Goal: Task Accomplishment & Management: Manage account settings

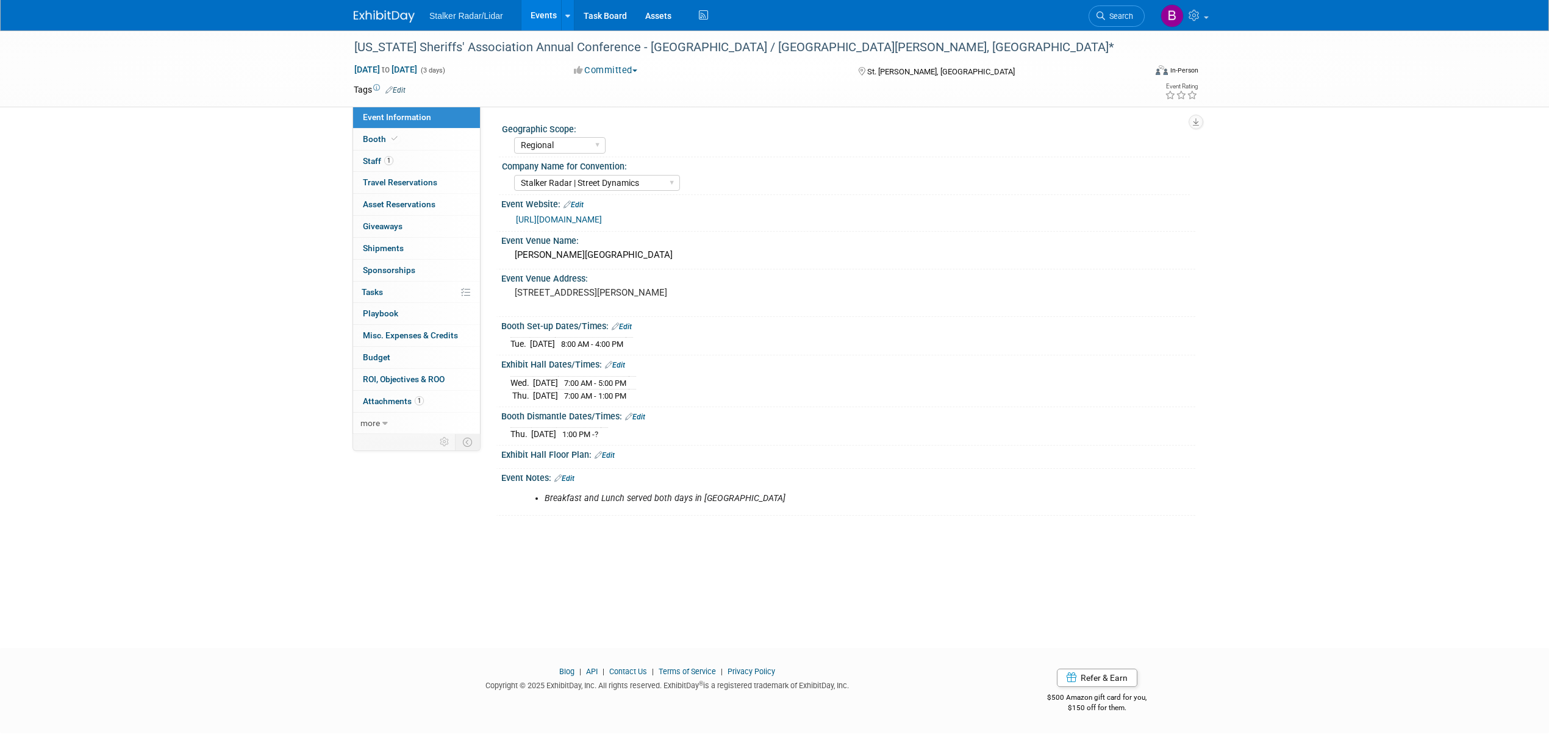
select select "Regional"
select select "Stalker Radar | Street Dynamics"
click at [379, 157] on span "Staff 1" at bounding box center [378, 161] width 30 height 10
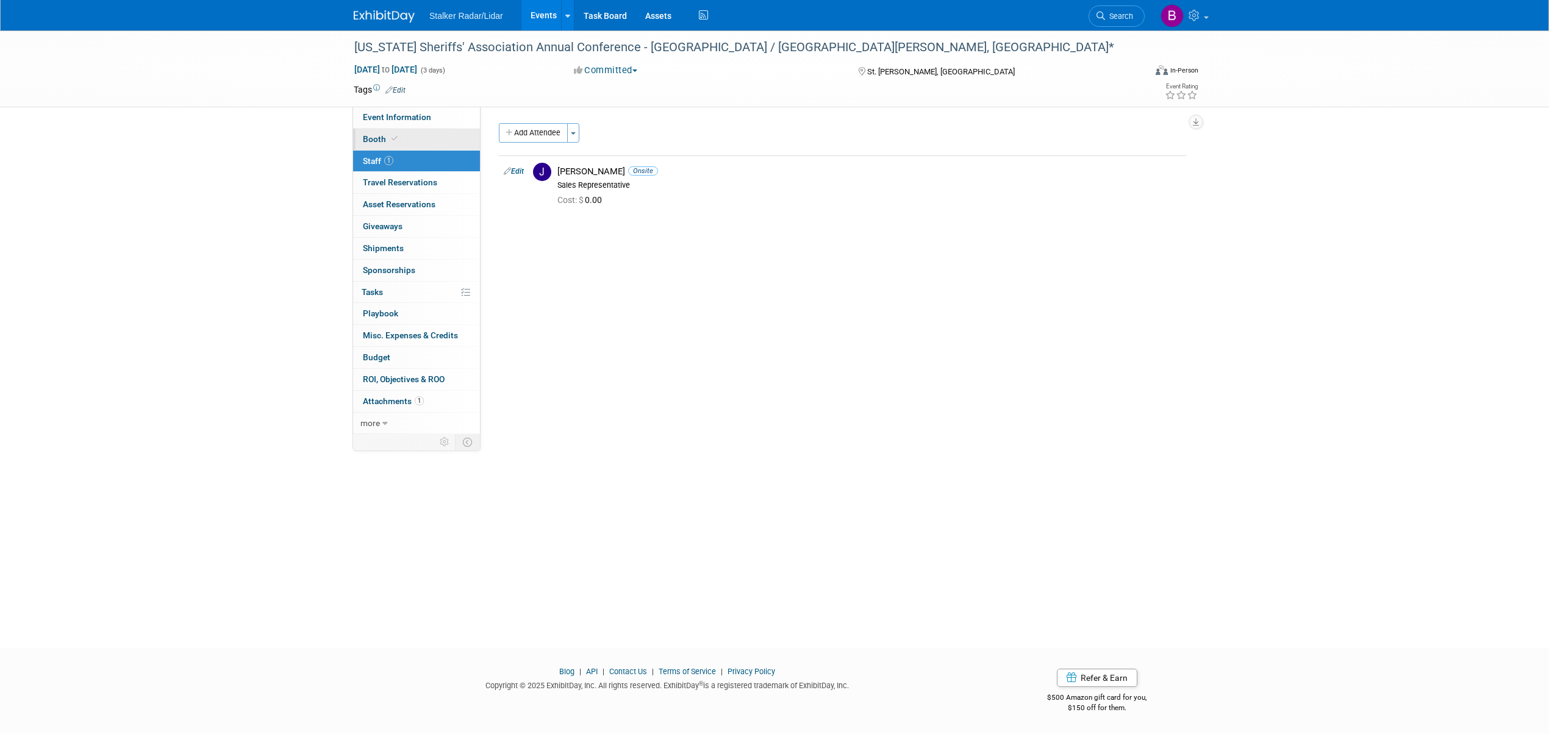
click at [387, 132] on link "Booth" at bounding box center [416, 139] width 127 height 21
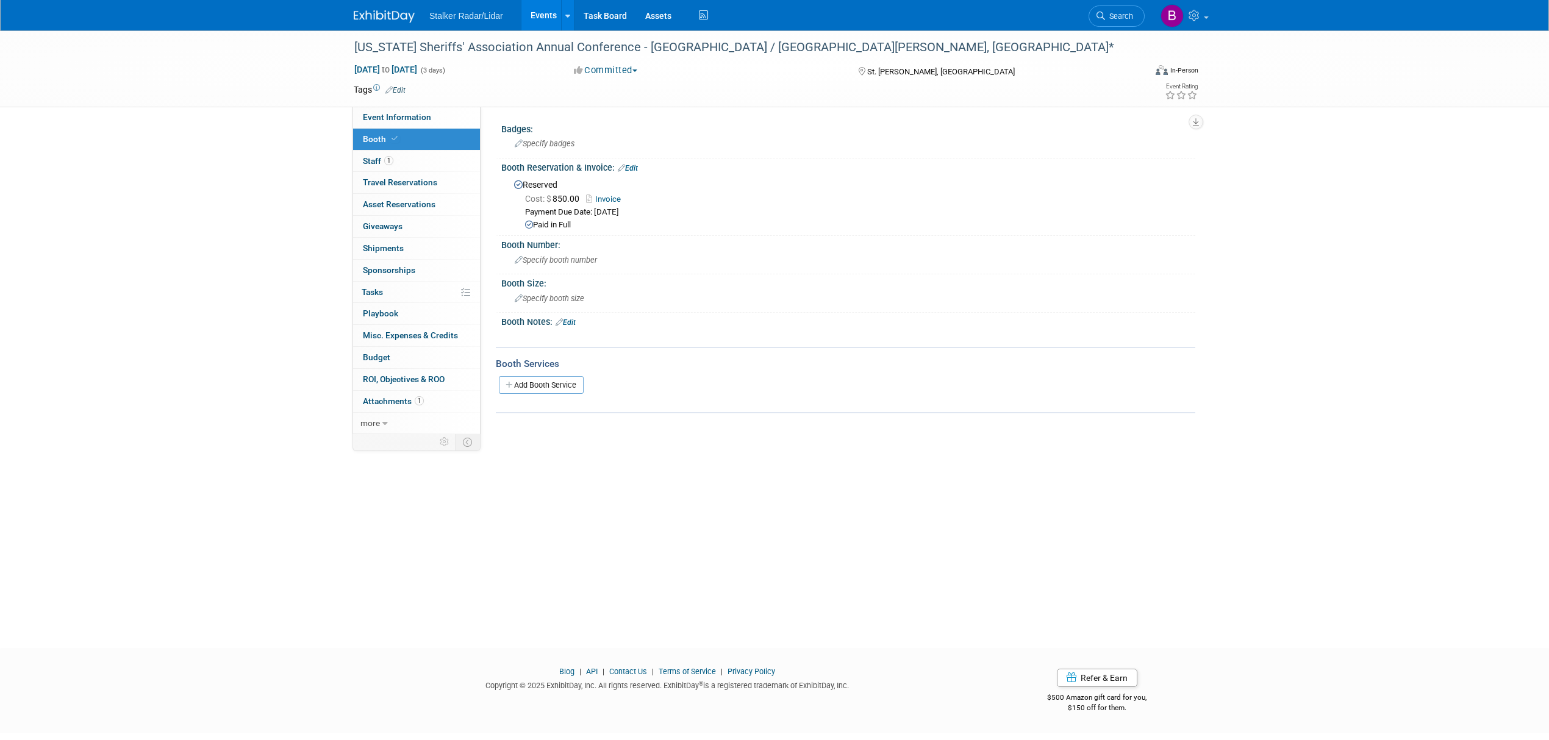
click at [527, 13] on link "Events" at bounding box center [543, 15] width 45 height 30
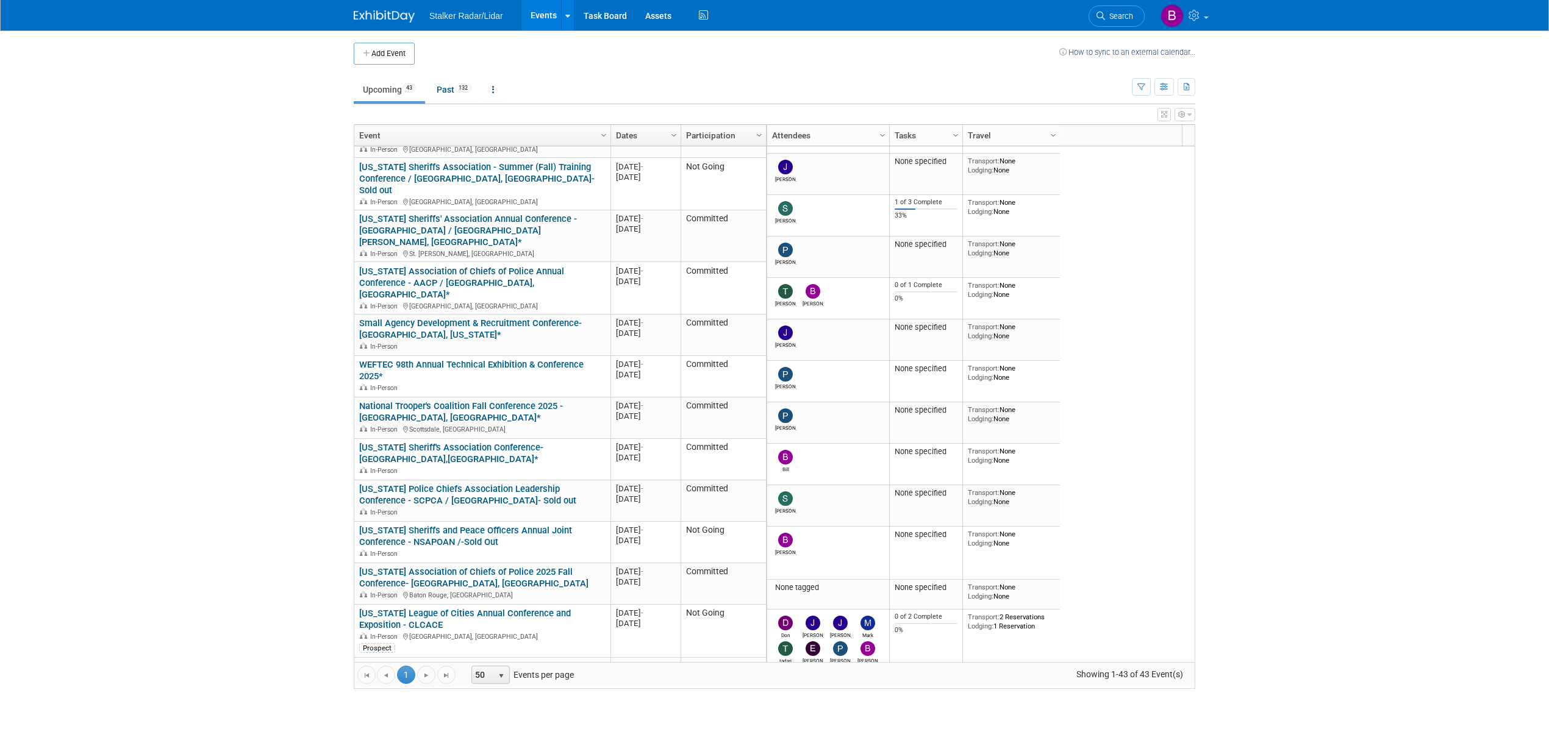
scroll to position [305, 0]
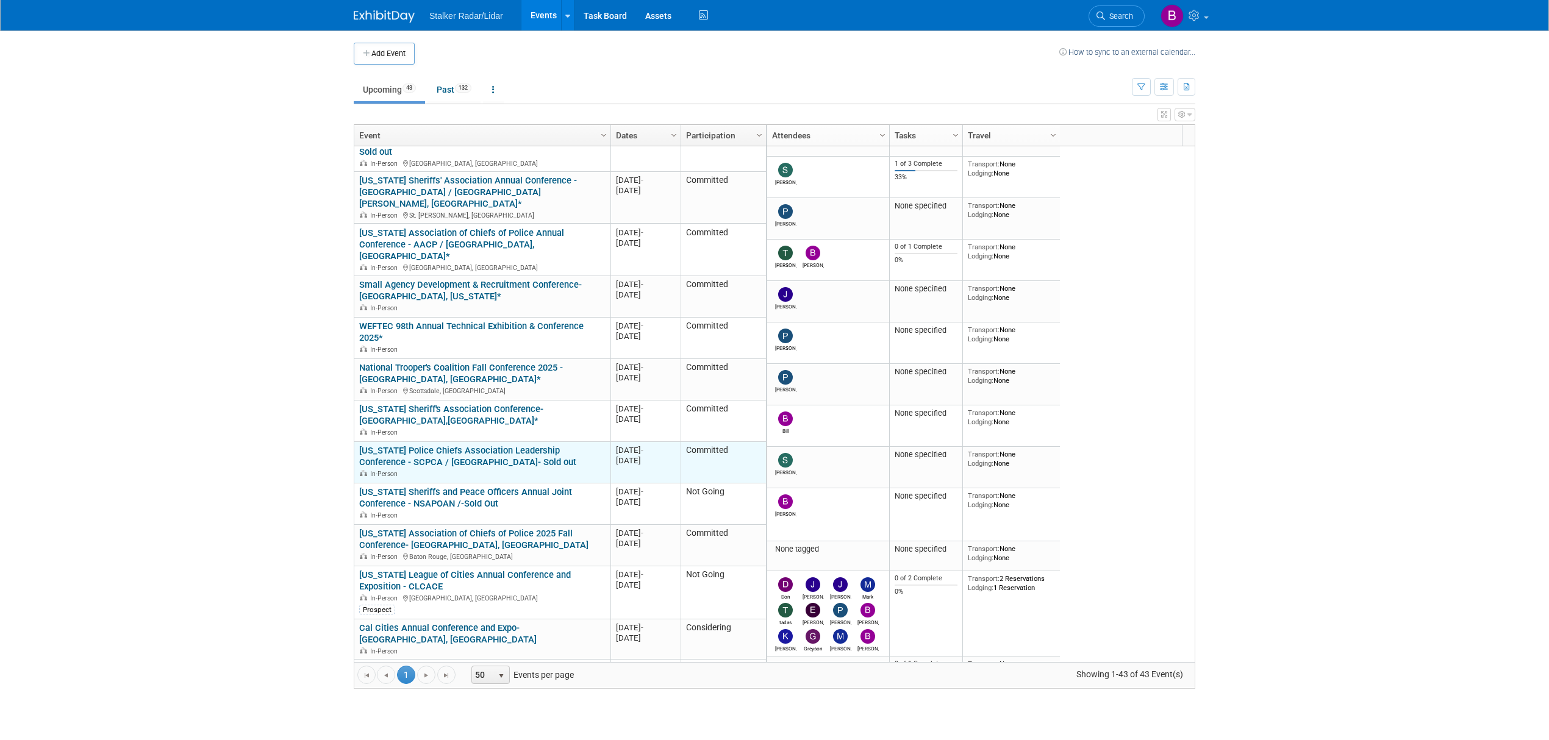
click at [505, 445] on link "[US_STATE] Police Chiefs Association Leadership Conference - SCPCA / [GEOGRAPHI…" at bounding box center [467, 456] width 217 height 23
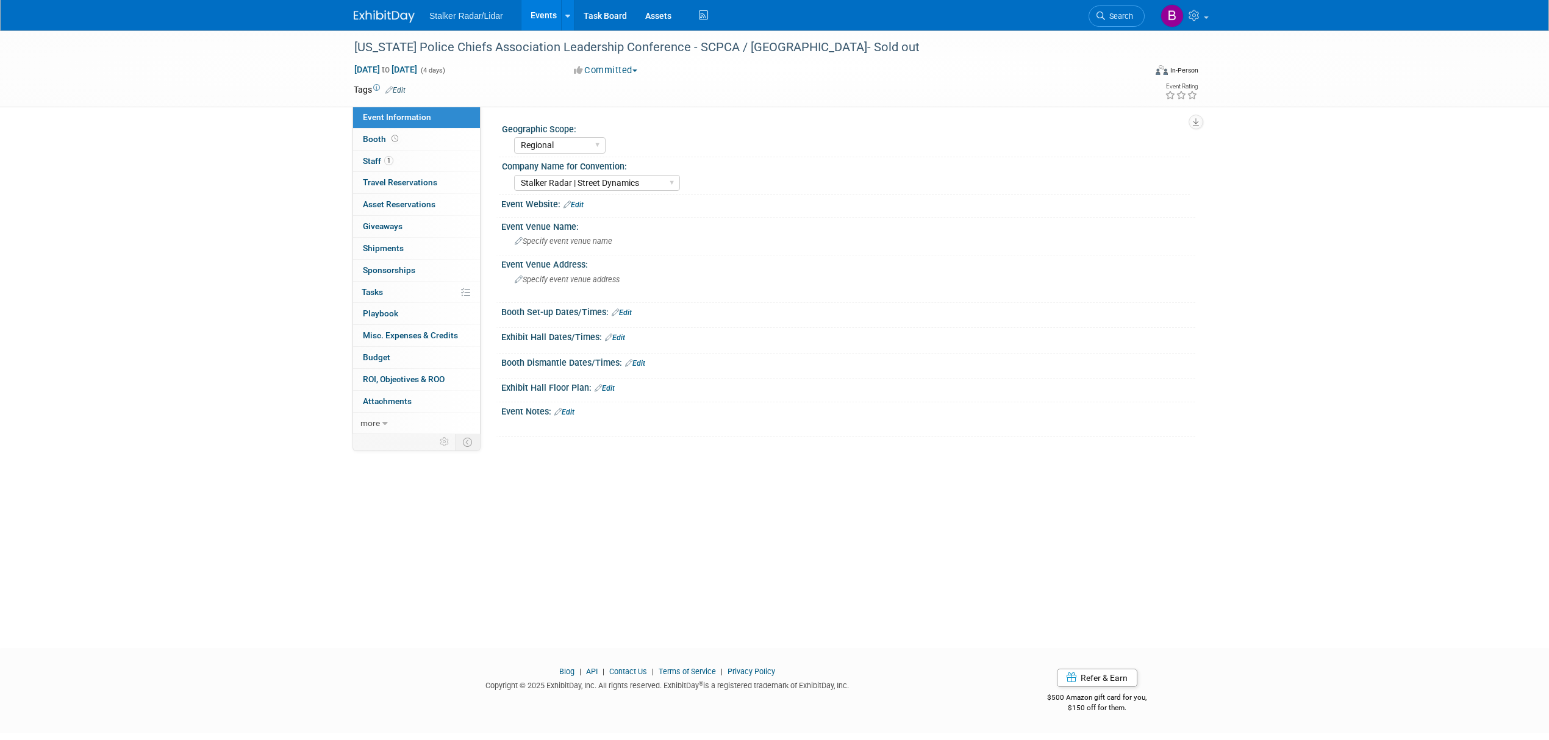
select select "Regional"
select select "Stalker Radar | Street Dynamics"
click at [608, 72] on button "Committed" at bounding box center [606, 70] width 73 height 13
click at [626, 120] on link "Not Going" at bounding box center [618, 124] width 96 height 17
click at [539, 18] on link "Events" at bounding box center [543, 15] width 45 height 30
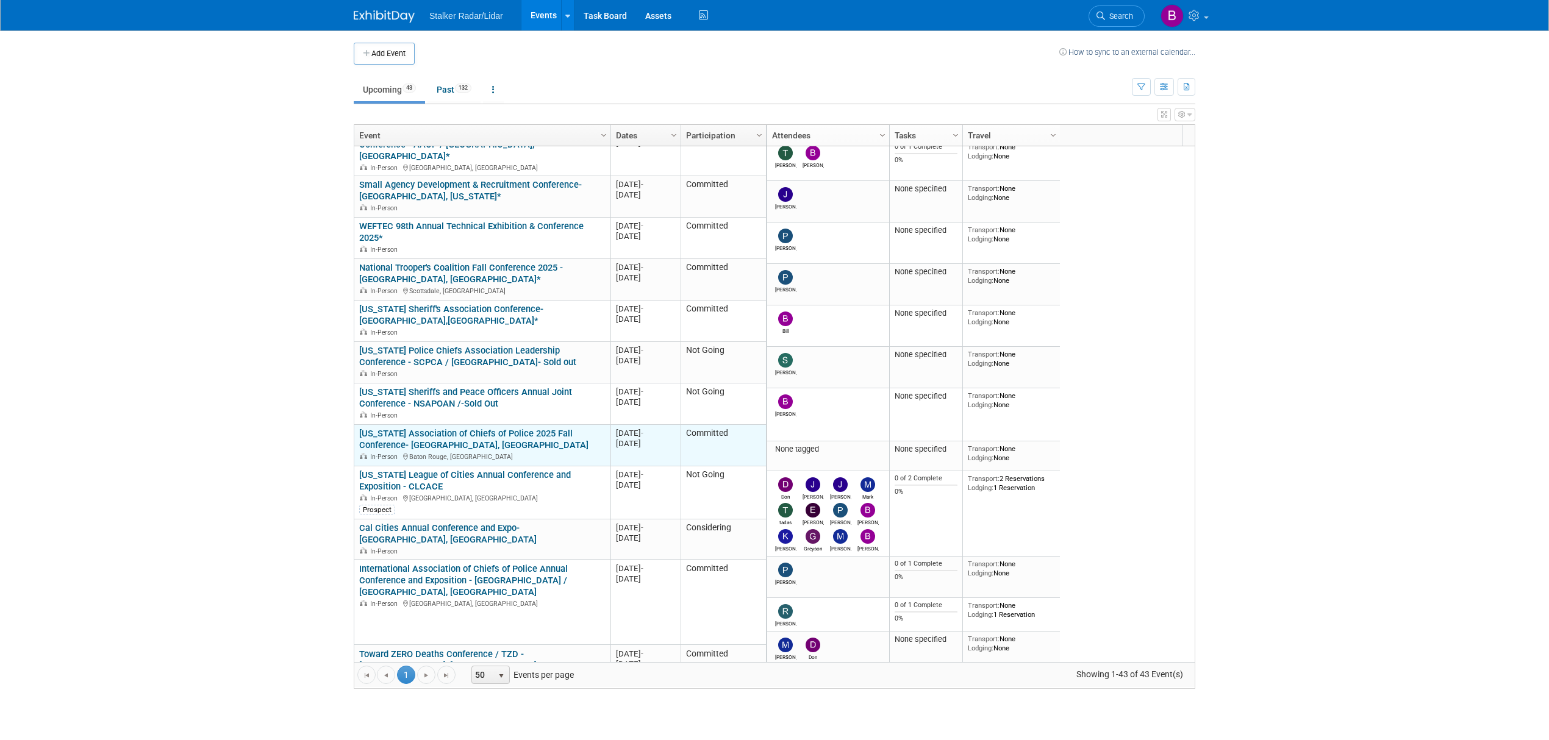
click at [452, 428] on link "Louisiana Association of Chiefs of Police 2025 Fall Conference- Baton Rouge, LA" at bounding box center [473, 439] width 229 height 23
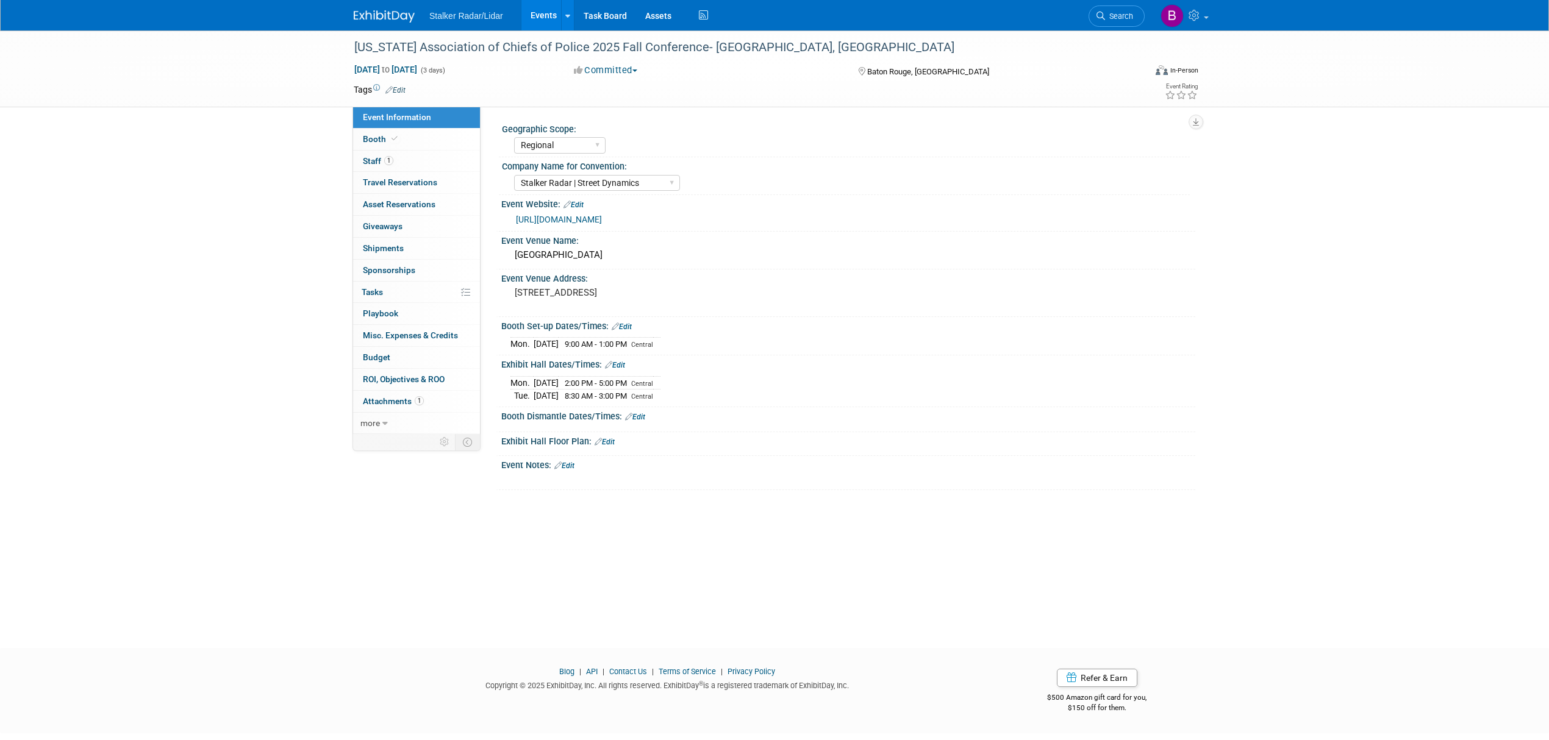
select select "Regional"
select select "Stalker Radar | Street Dynamics"
click link "Booth"
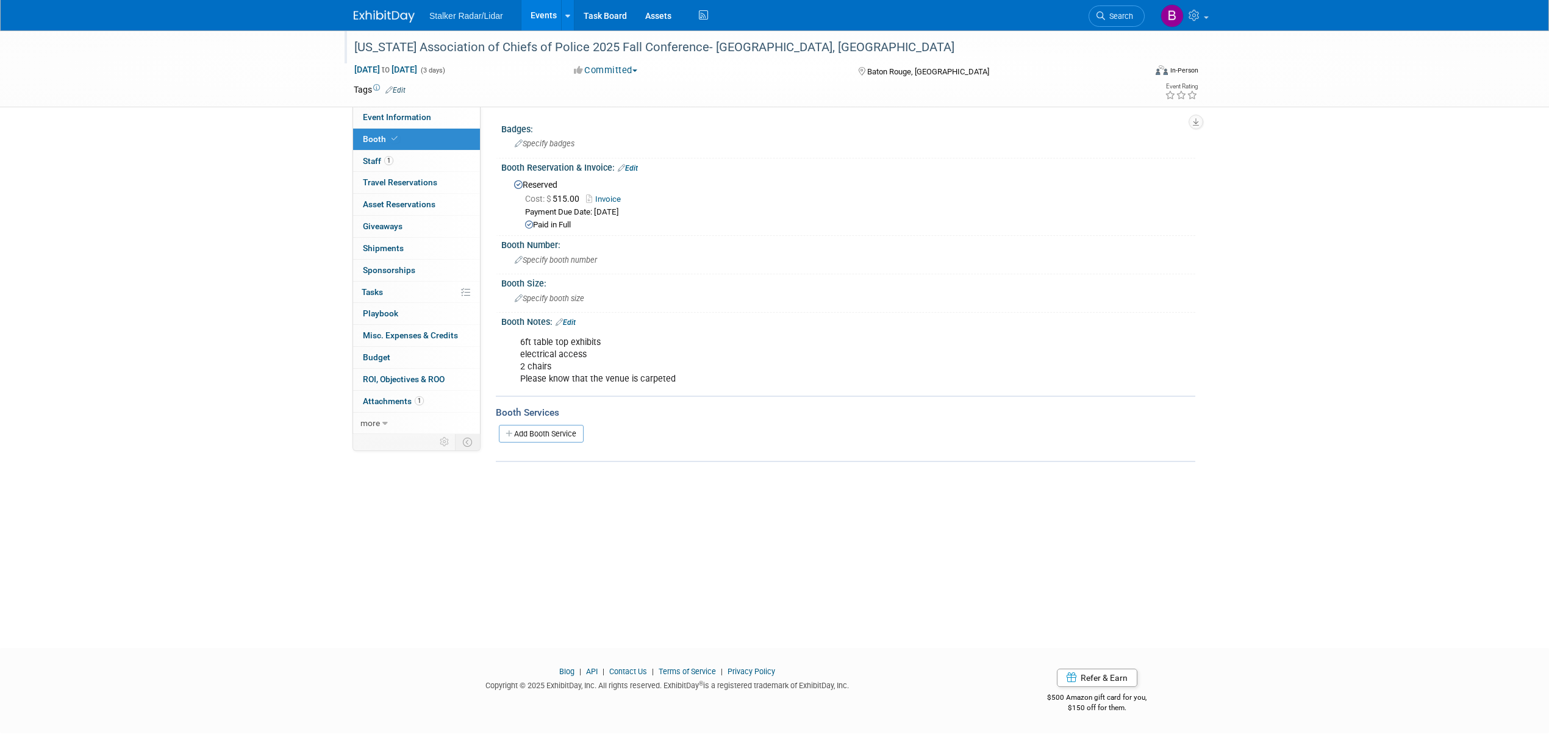
click div "Louisiana Association of Chiefs of Police 2025 Fall Conference- Baton Rouge, LA"
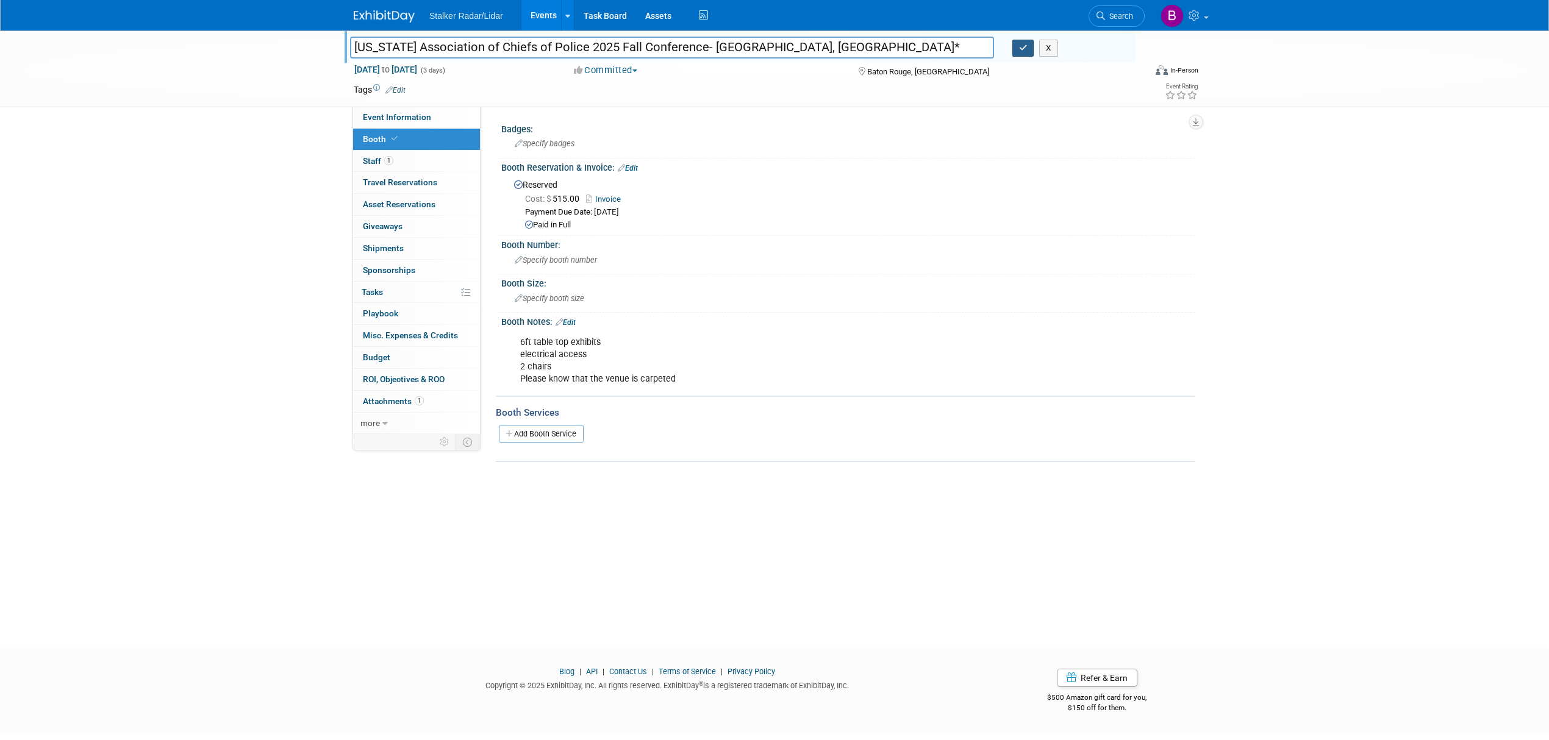
type input "[US_STATE] Association of Chiefs of Police 2025 Fall Conference- [GEOGRAPHIC_DA…"
click icon "button"
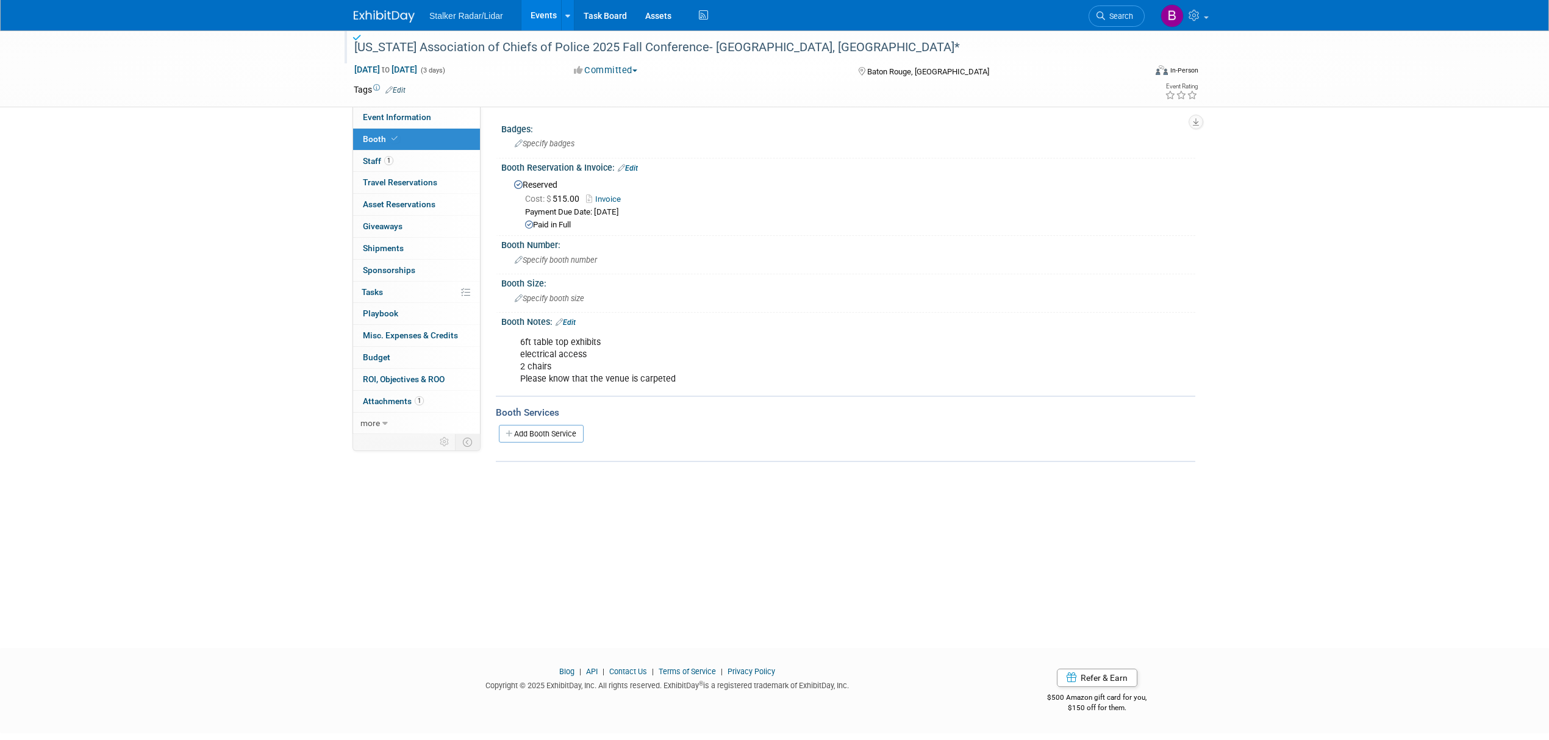
click link "Events"
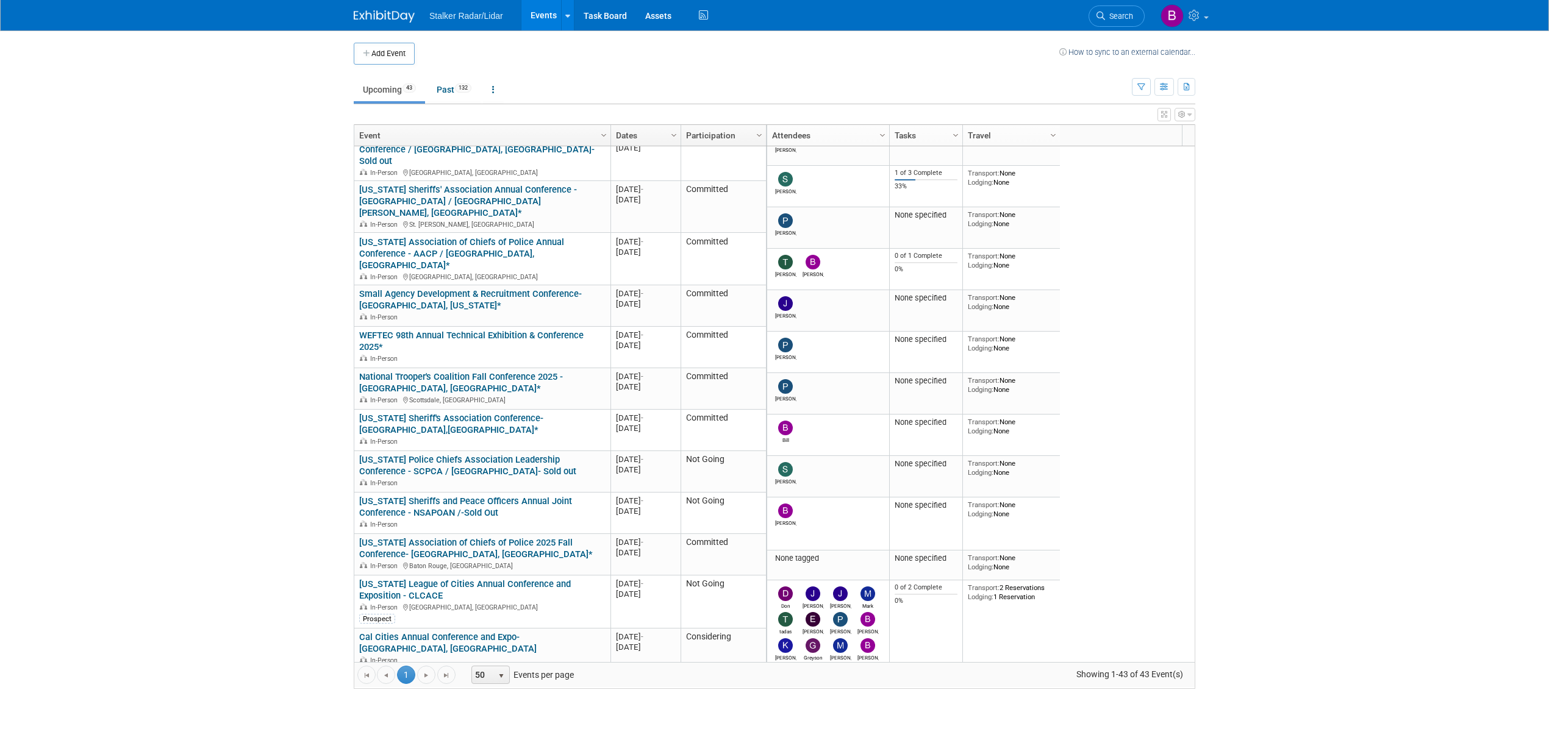
scroll to position [329, 0]
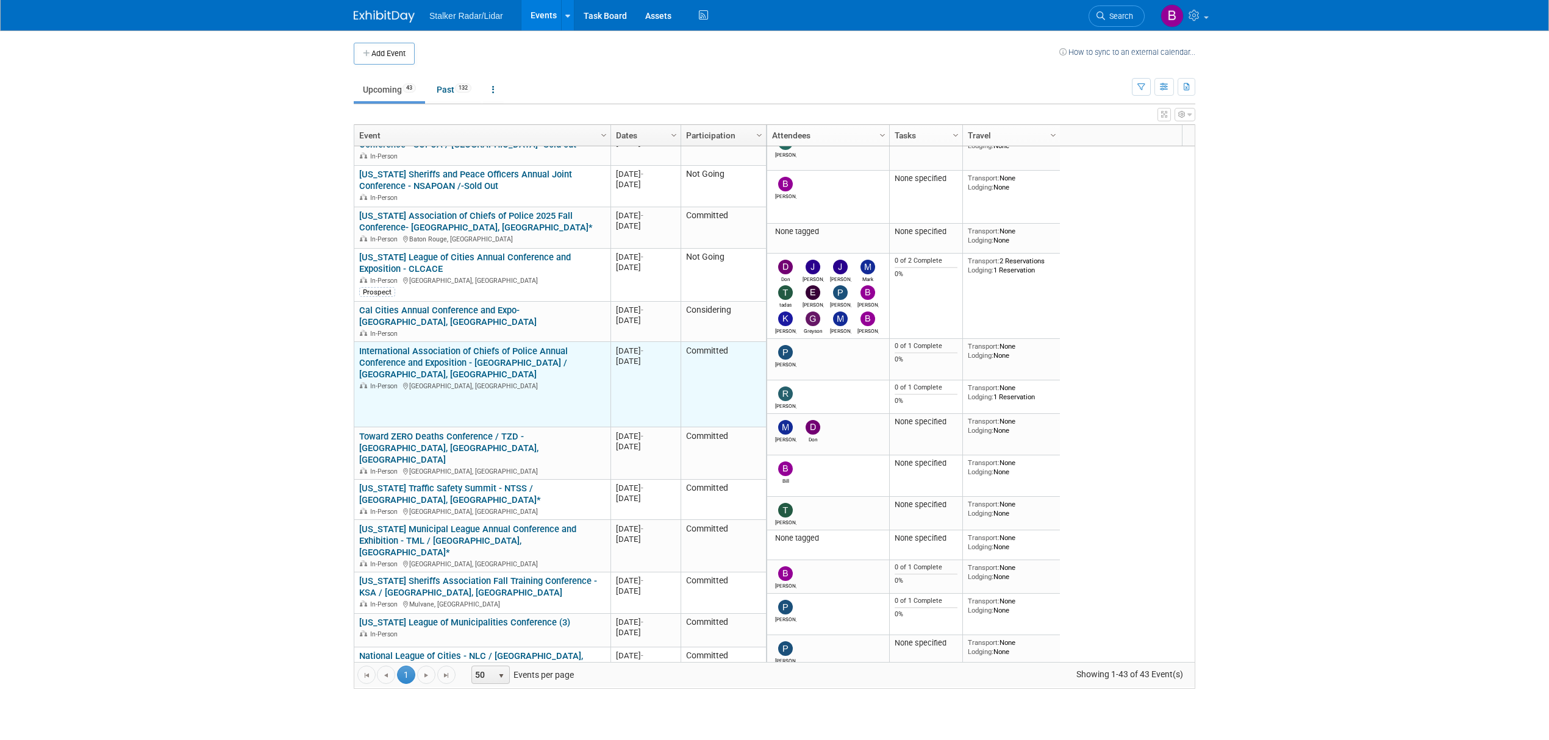
click at [509, 346] on link "International Association of Chiefs of Police Annual Conference and Exposition …" at bounding box center [463, 363] width 209 height 34
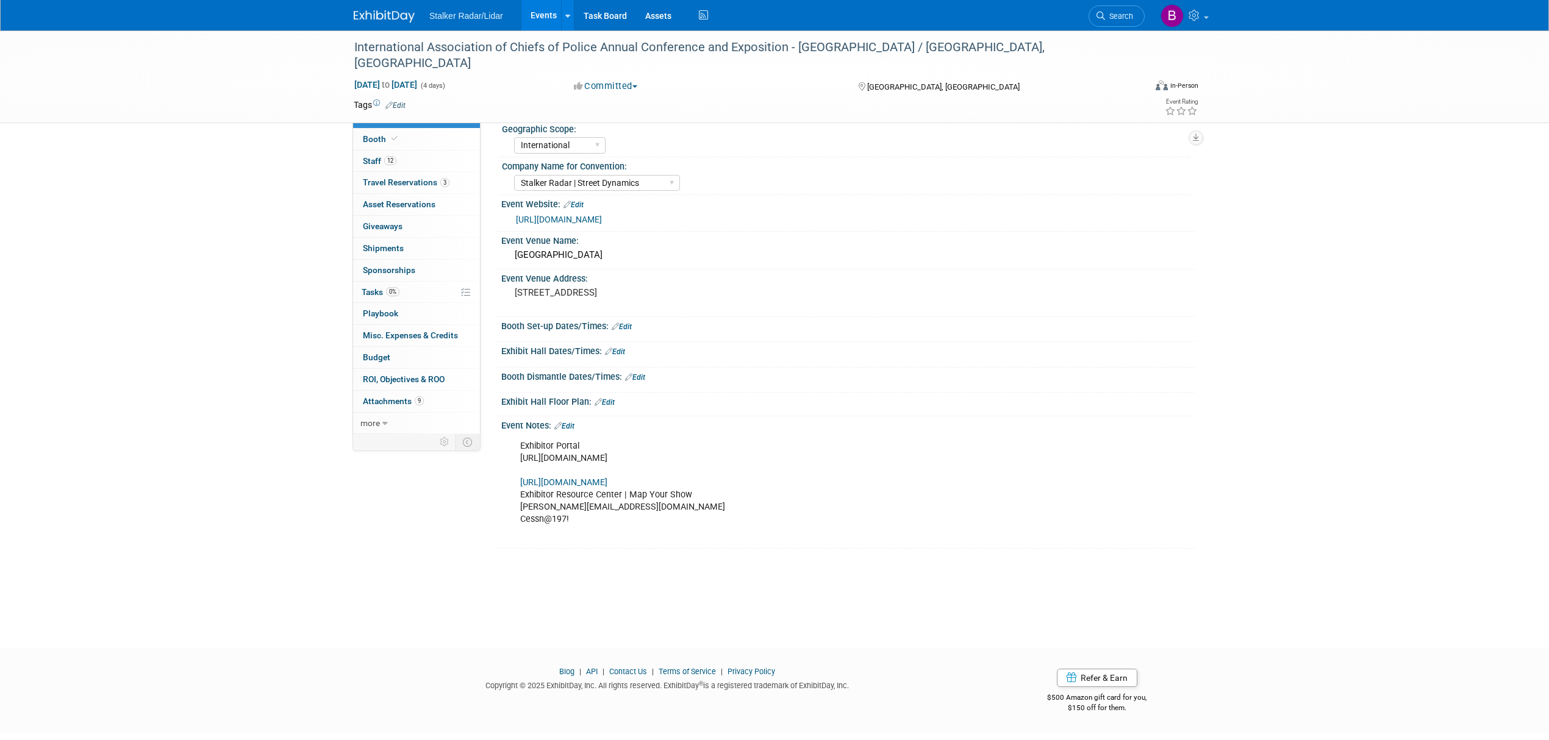
select select "International"
select select "Stalker Radar | Street Dynamics"
click at [373, 134] on span "Booth" at bounding box center [381, 139] width 37 height 10
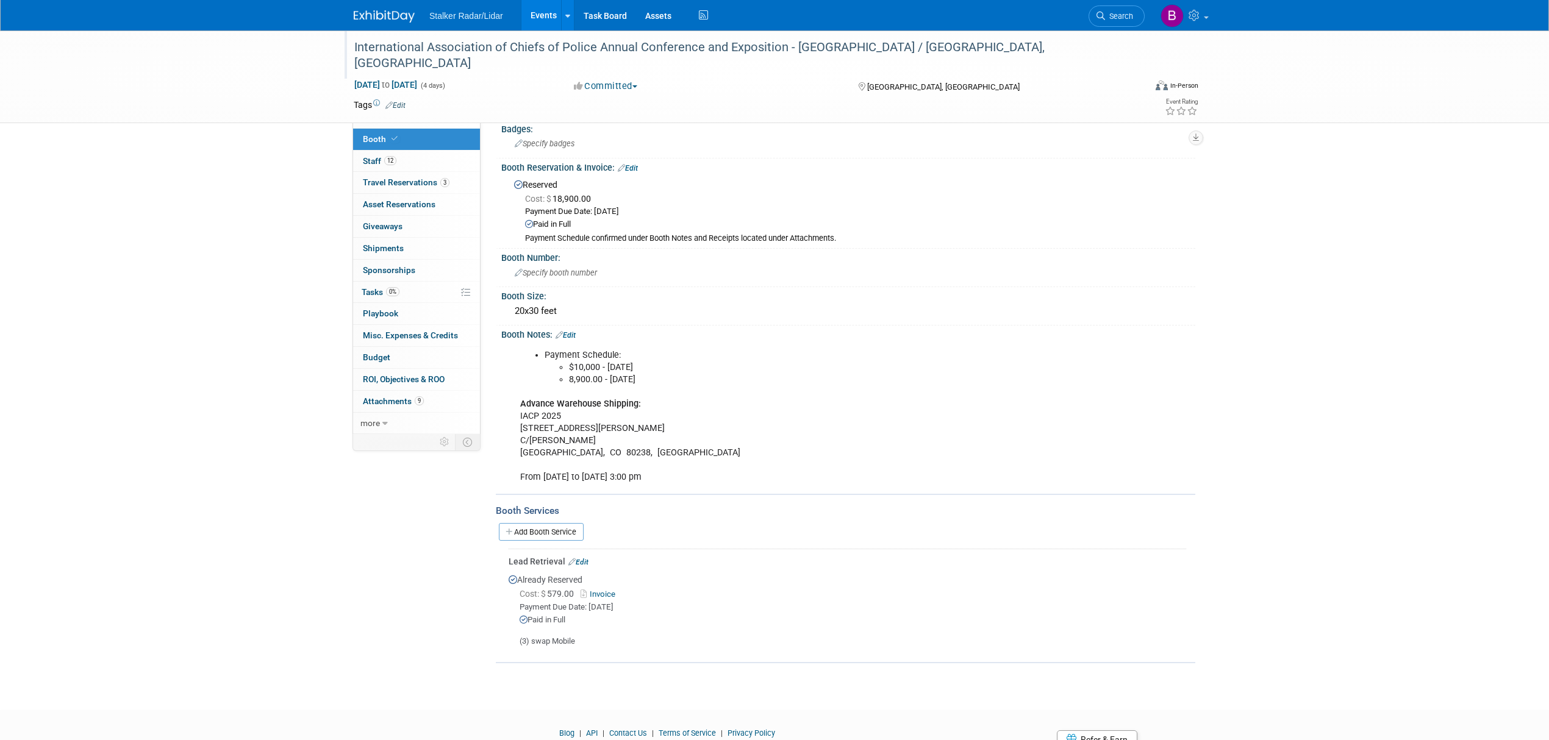
click at [888, 49] on div "International Association of Chiefs of Police Annual Conference and Exposition …" at bounding box center [738, 55] width 776 height 37
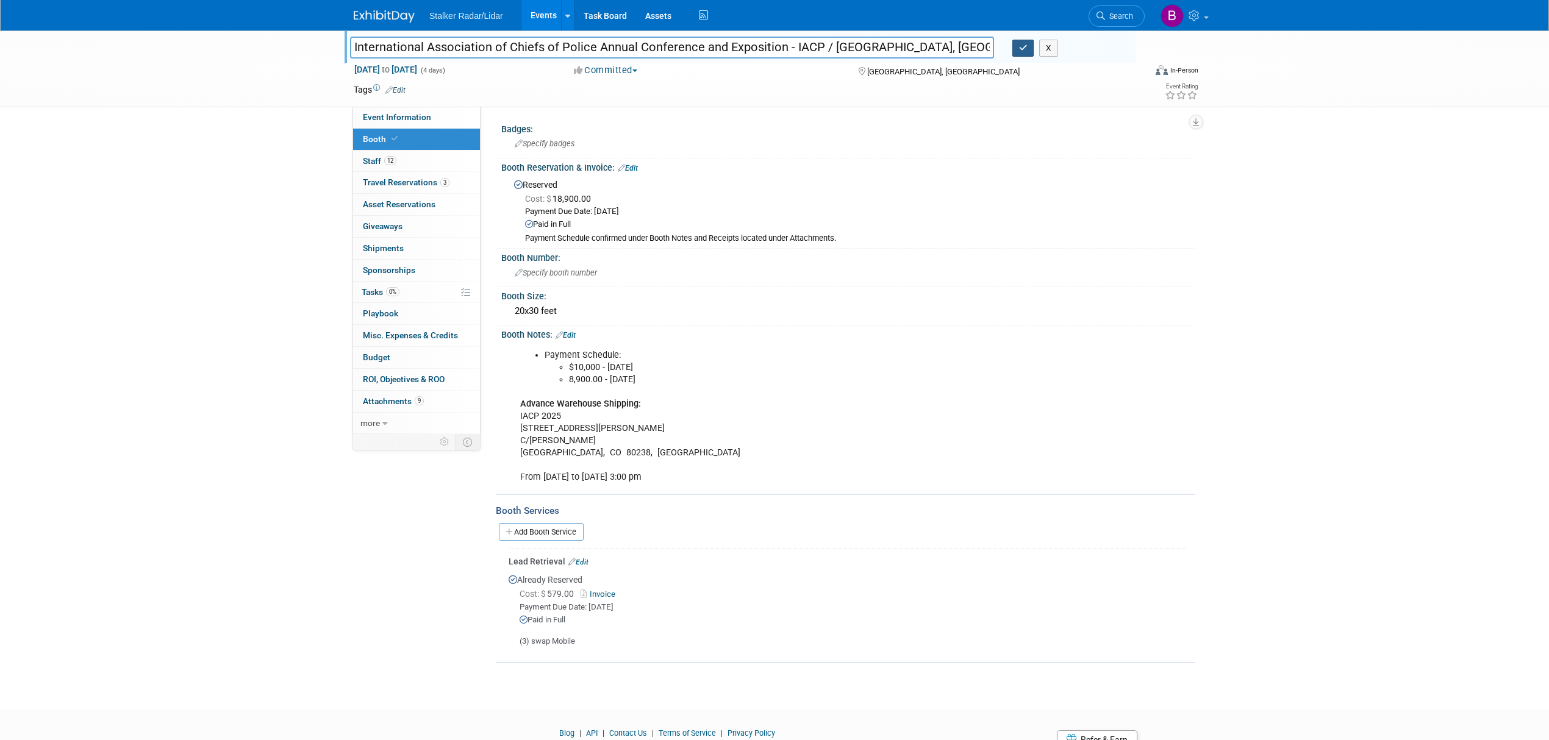
type input "International Association of Chiefs of Police Annual Conference and Exposition …"
click at [1018, 52] on button "button" at bounding box center [1023, 48] width 22 height 17
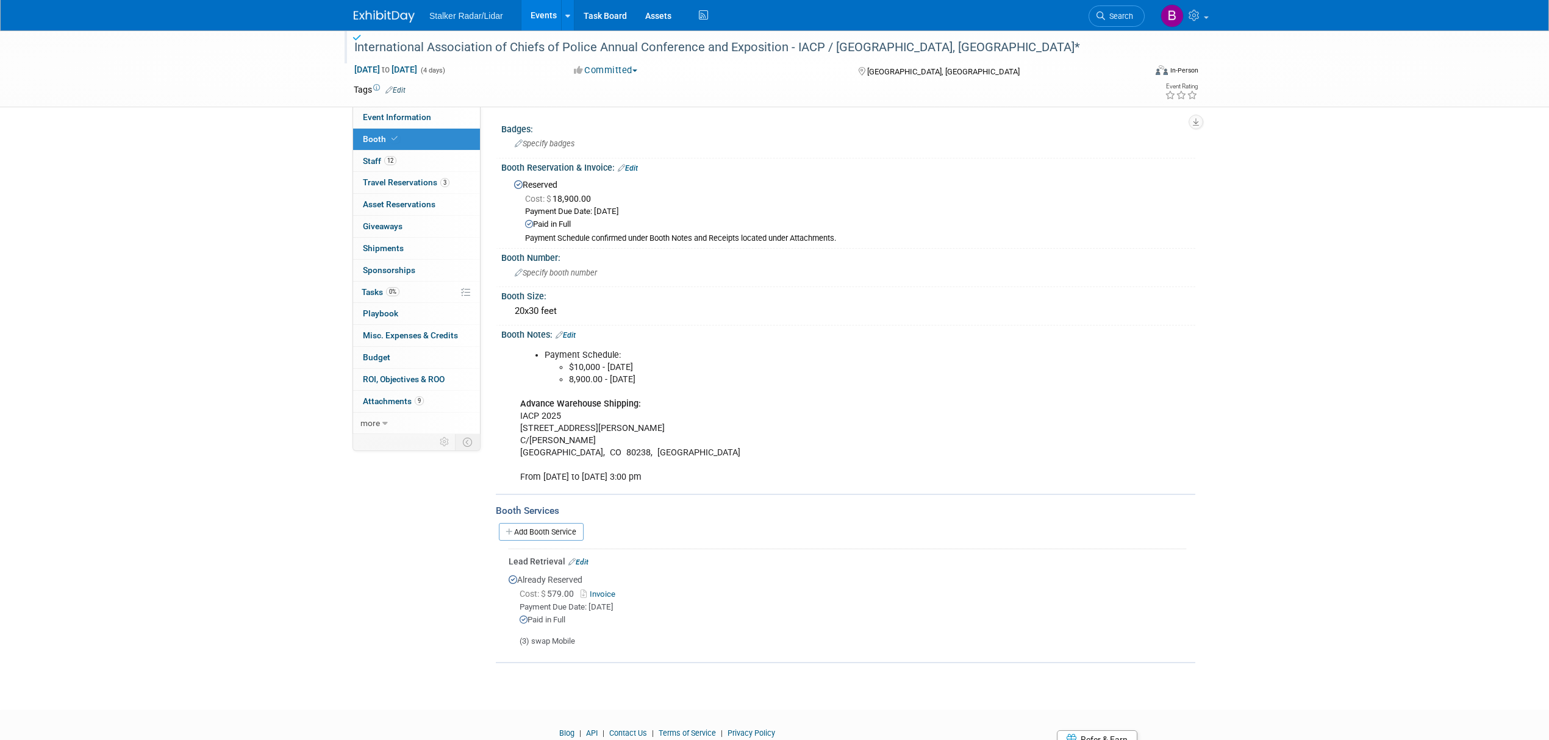
click at [535, 13] on link "Events" at bounding box center [543, 15] width 45 height 30
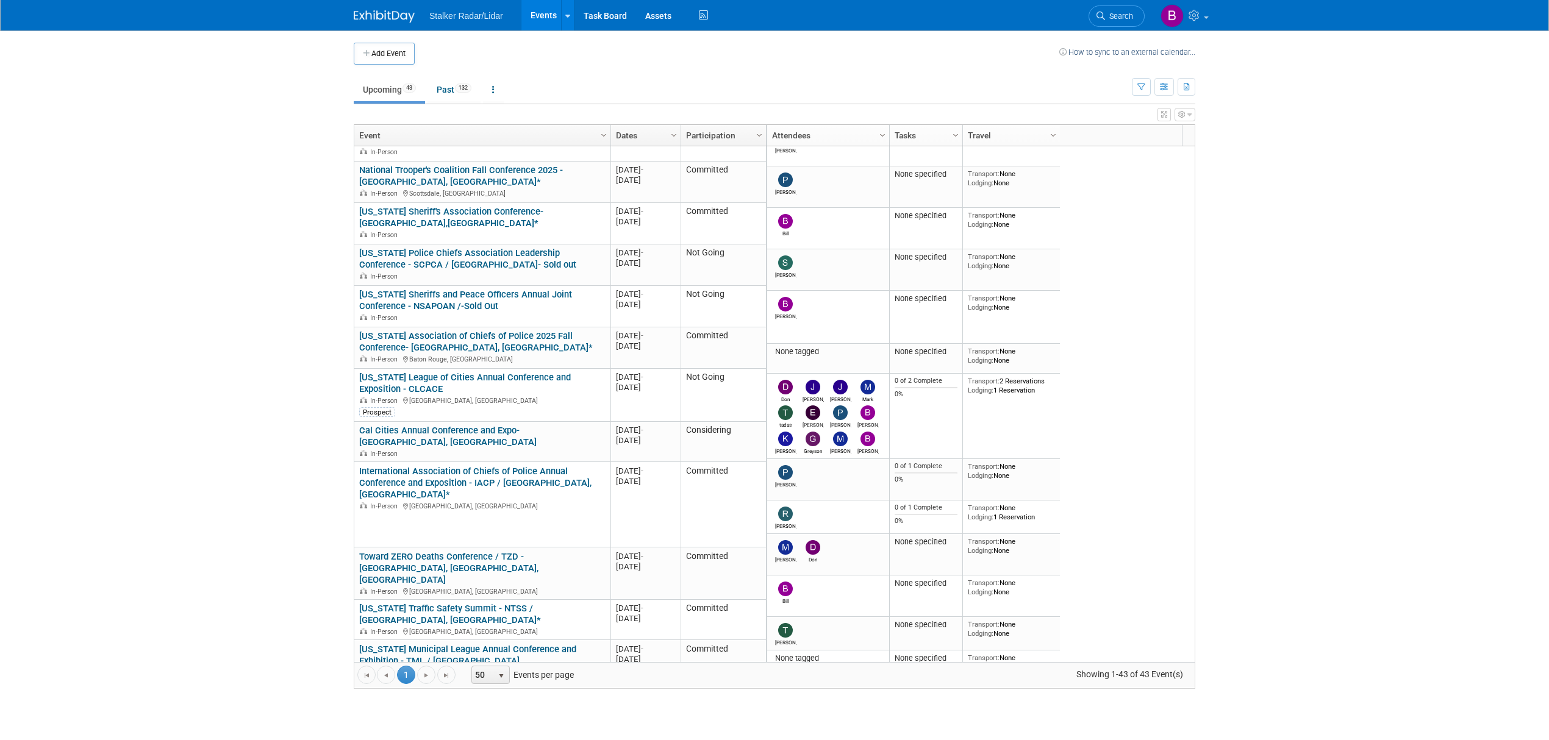
scroll to position [544, 0]
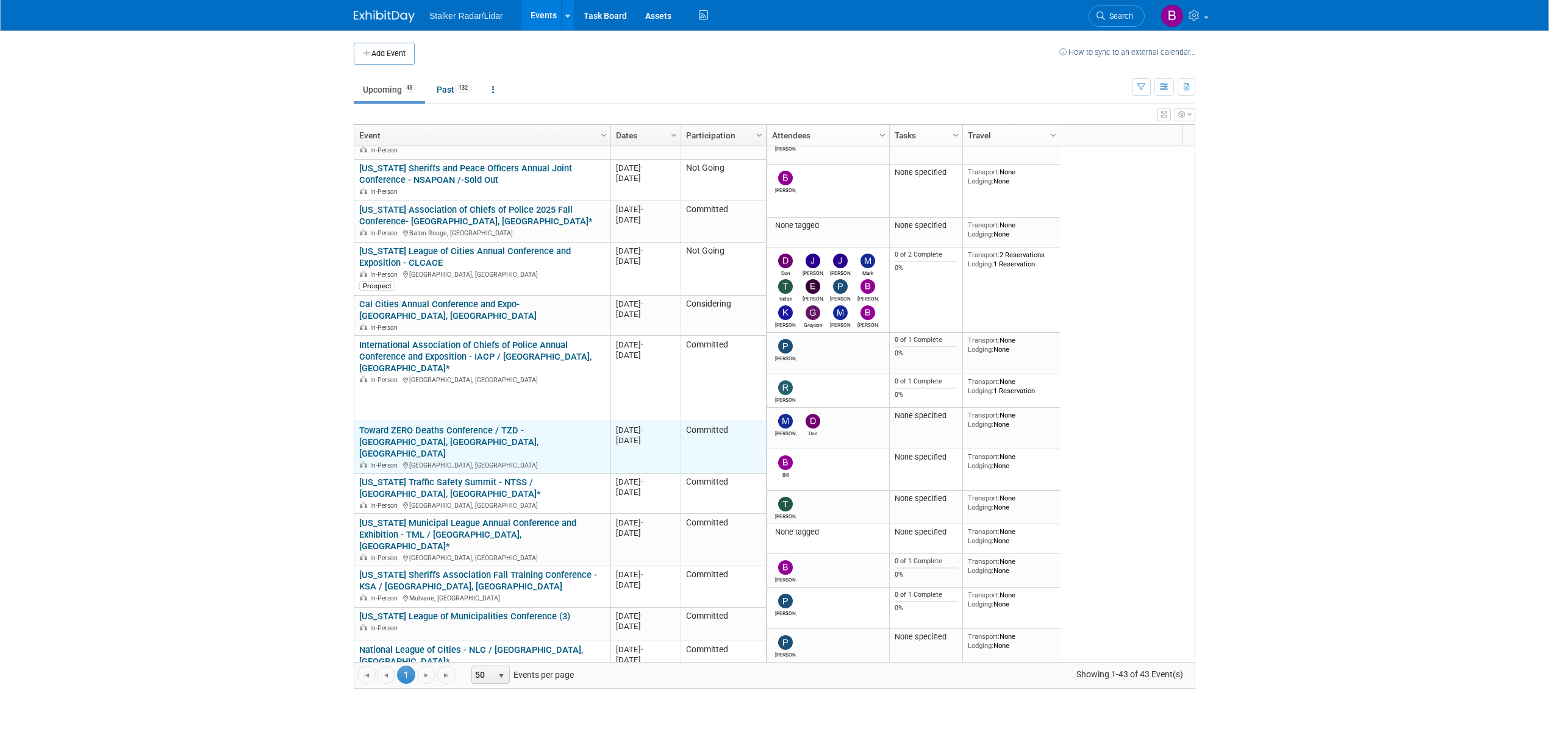
click at [423, 425] on link "Toward ZERO Deaths Conference / TZD - [GEOGRAPHIC_DATA], [GEOGRAPHIC_DATA], [GE…" at bounding box center [448, 442] width 179 height 34
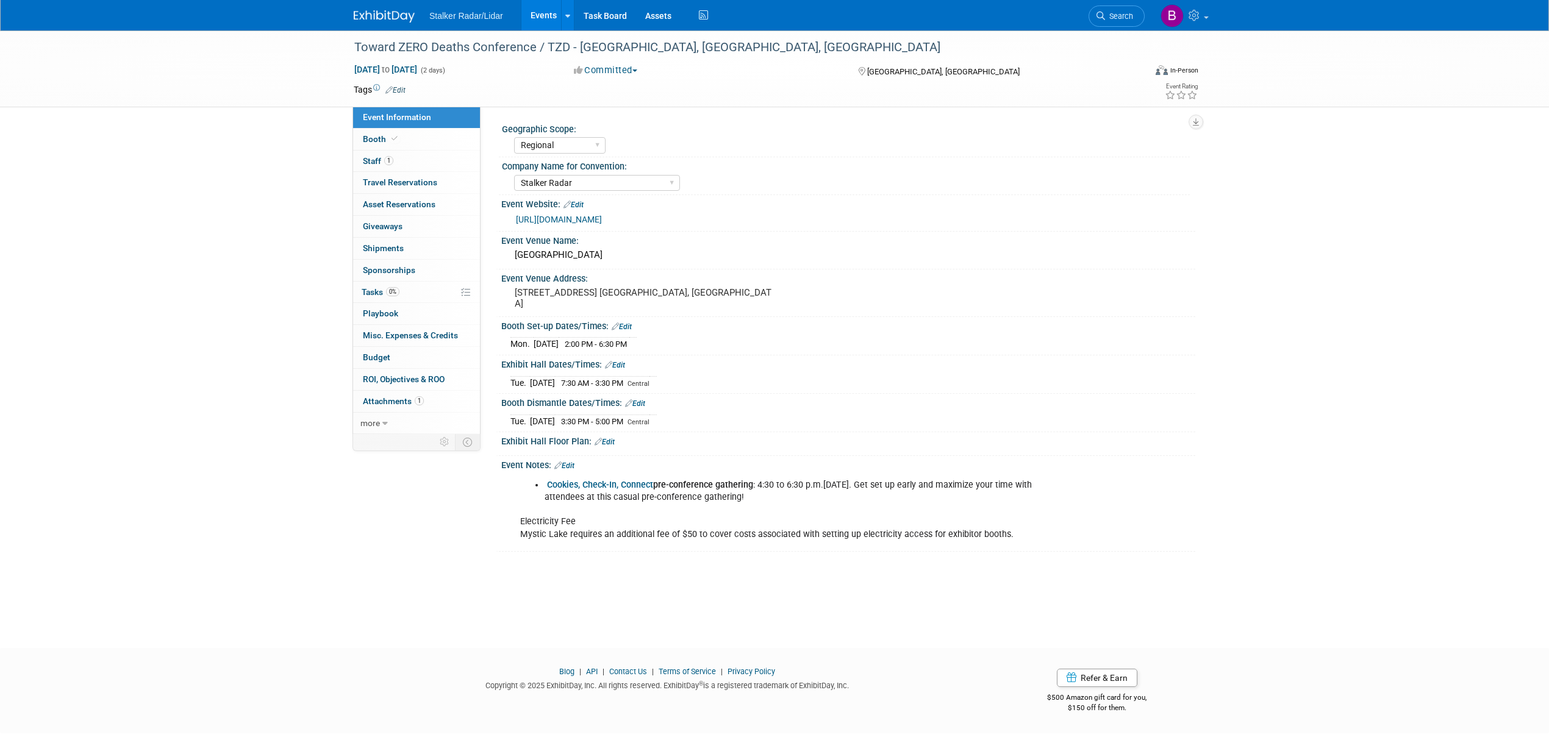
select select "Regional"
select select "Stalker Radar"
click at [402, 135] on link "Booth" at bounding box center [416, 139] width 127 height 21
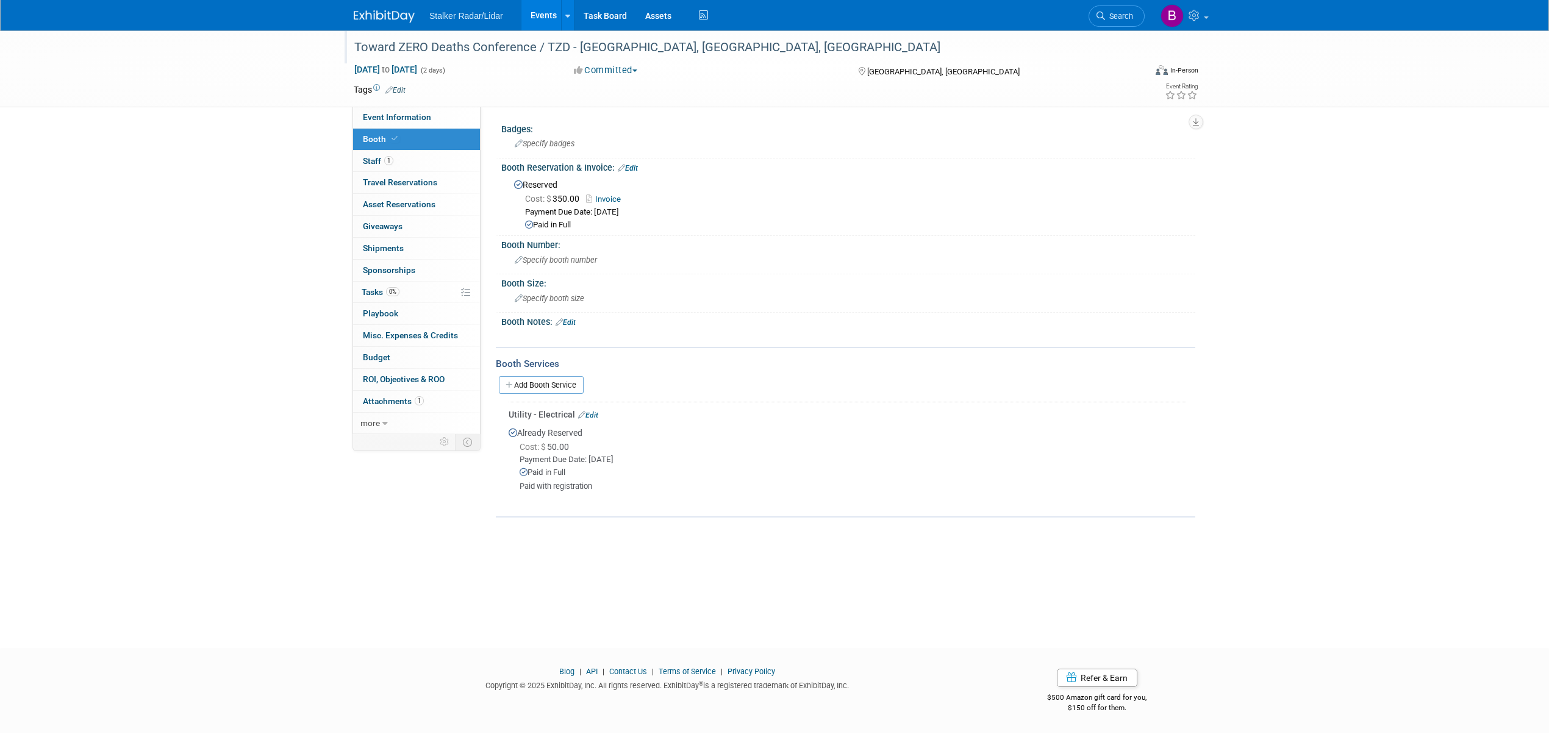
click at [718, 54] on div "Toward ZERO Deaths Conference / TZD - [GEOGRAPHIC_DATA], [GEOGRAPHIC_DATA], [GE…" at bounding box center [738, 48] width 776 height 22
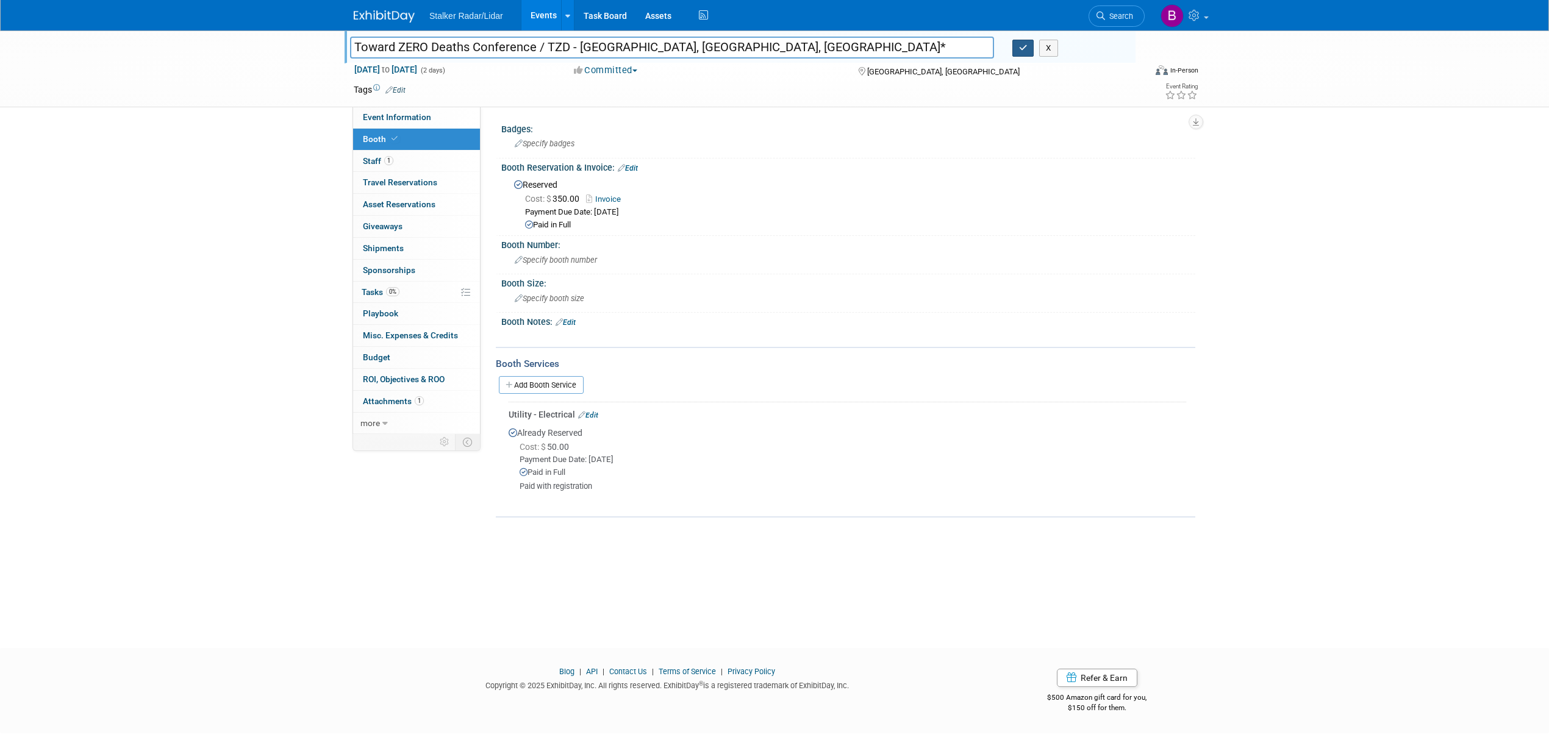
type input "Toward ZERO Deaths Conference / TZD - [GEOGRAPHIC_DATA], [GEOGRAPHIC_DATA], [GE…"
click at [1025, 44] on icon "button" at bounding box center [1023, 48] width 9 height 8
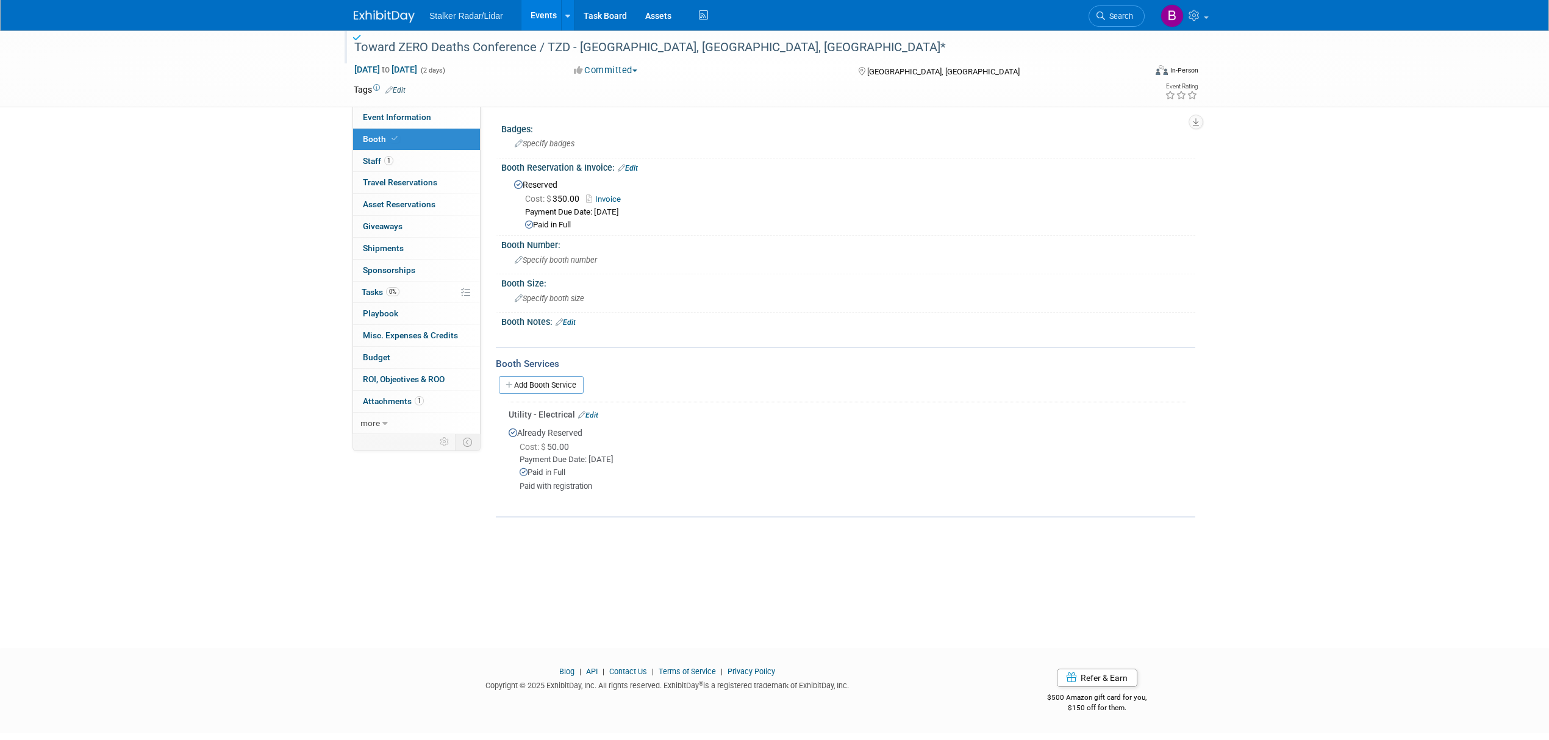
click at [542, 17] on link "Events" at bounding box center [543, 15] width 45 height 30
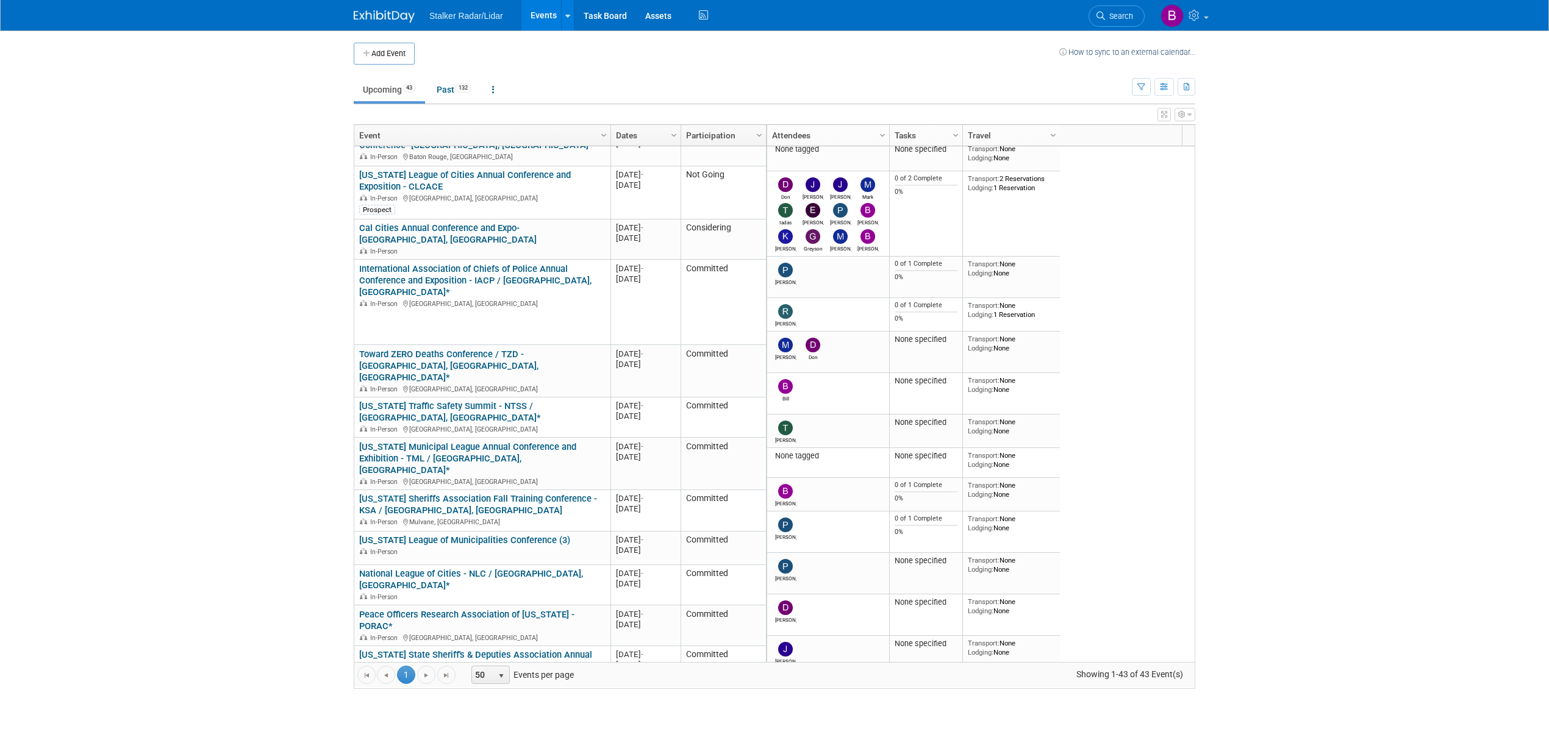
click at [562, 87] on ul "Upcoming 43 Past 132 All Events 175 Past and Upcoming Grouped Annually Events g…" at bounding box center [743, 90] width 778 height 27
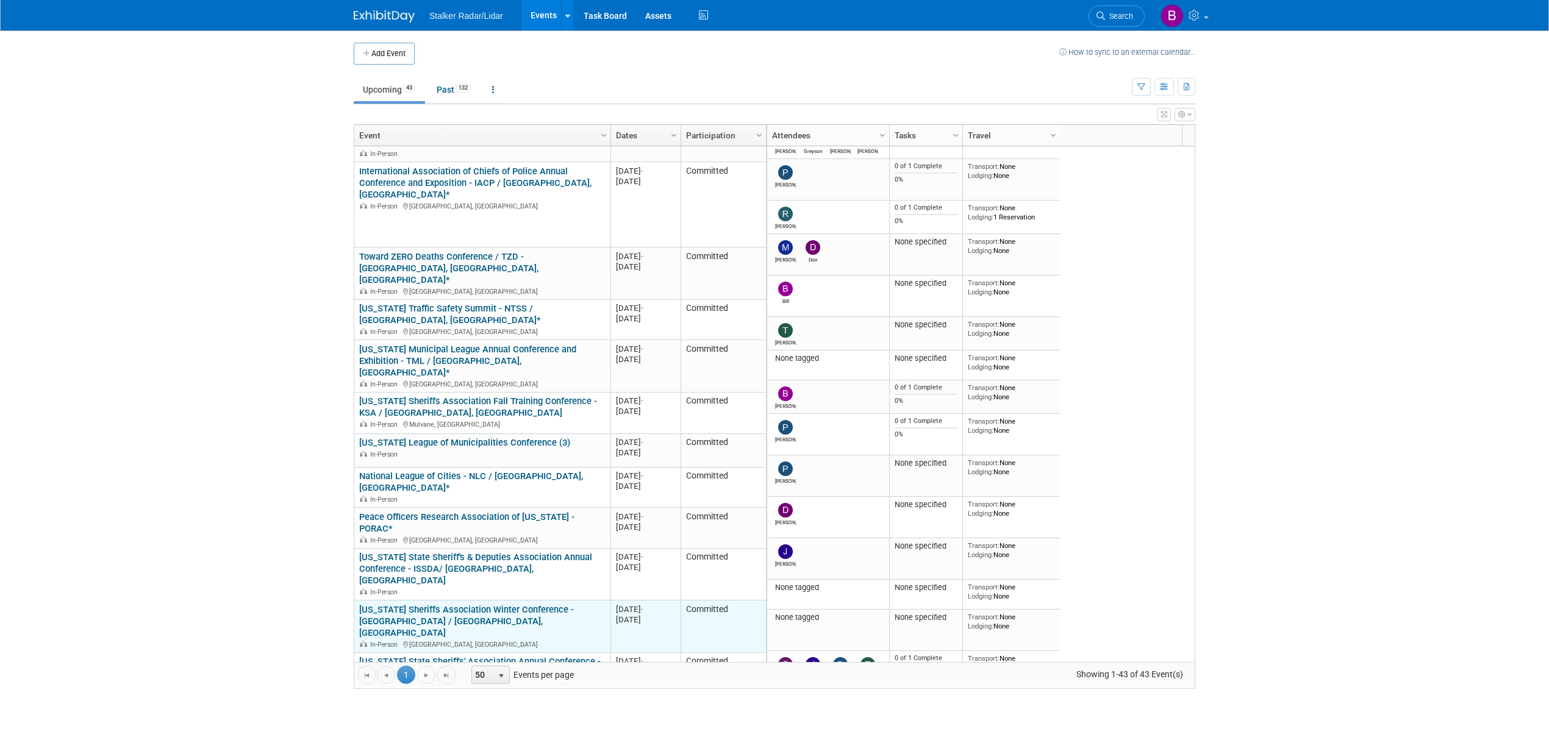
scroll to position [705, 0]
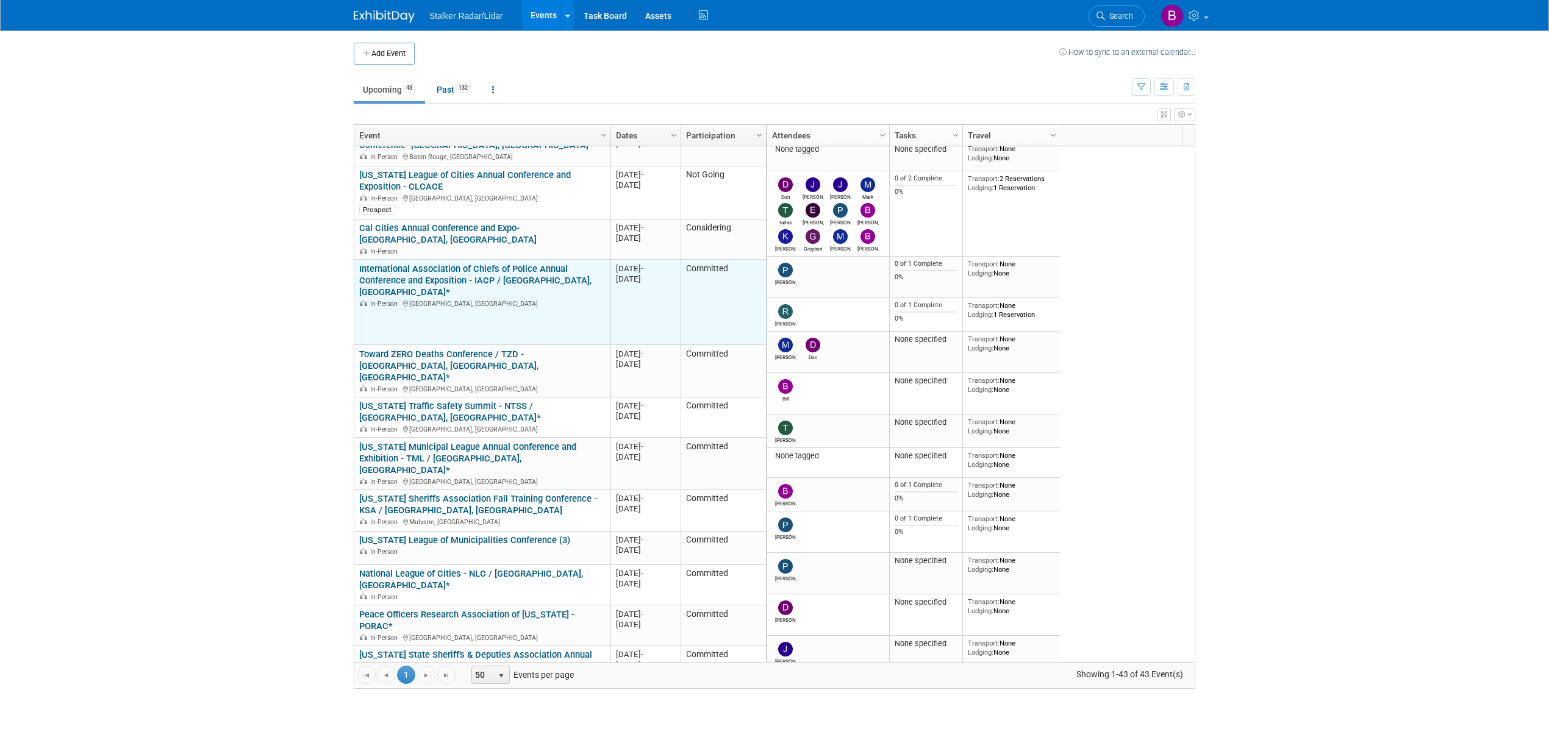
click at [468, 263] on link "International Association of Chiefs of Police Annual Conference and Exposition …" at bounding box center [475, 280] width 232 height 34
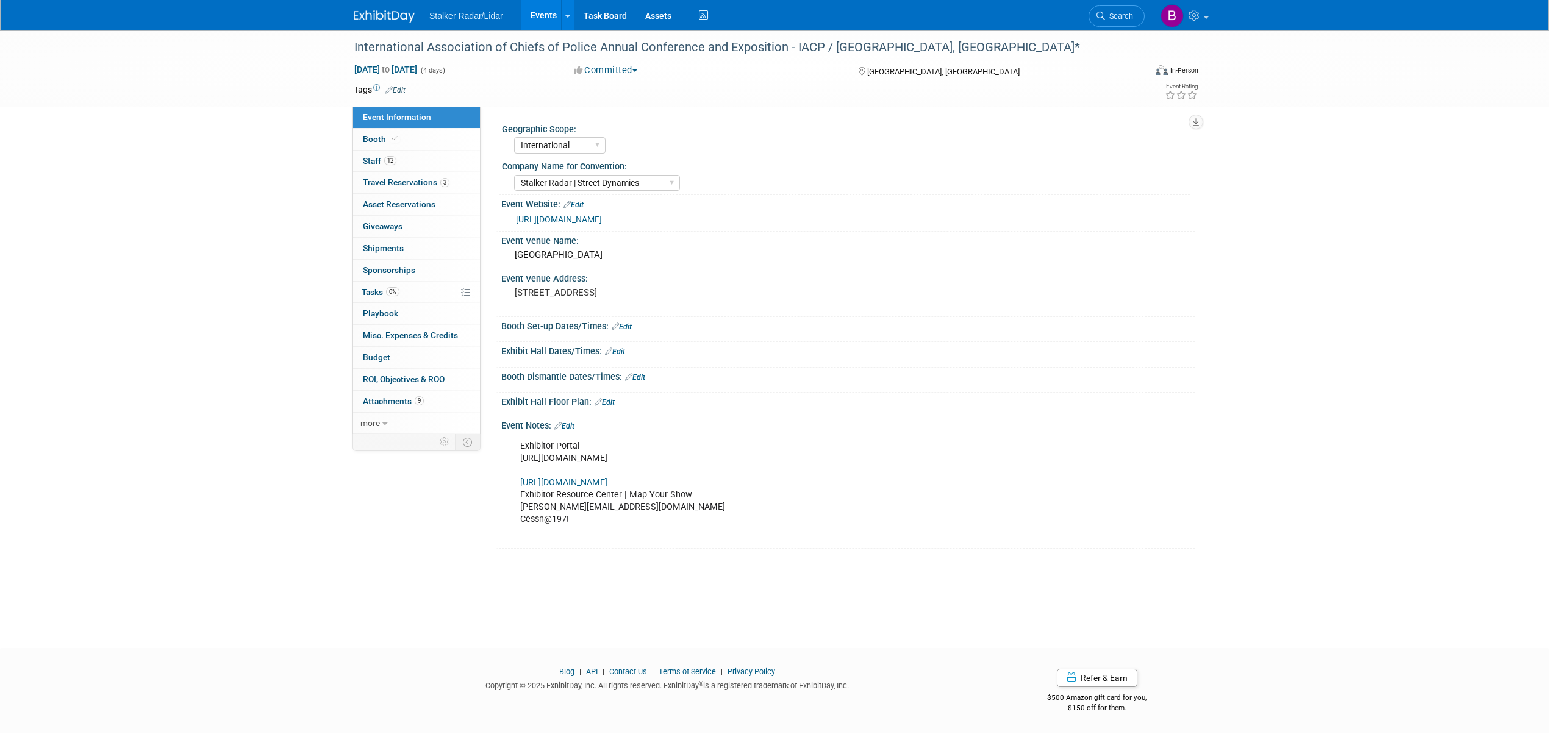
select select "International"
select select "Stalker Radar | Street Dynamics"
click at [385, 146] on link "Booth" at bounding box center [416, 139] width 127 height 21
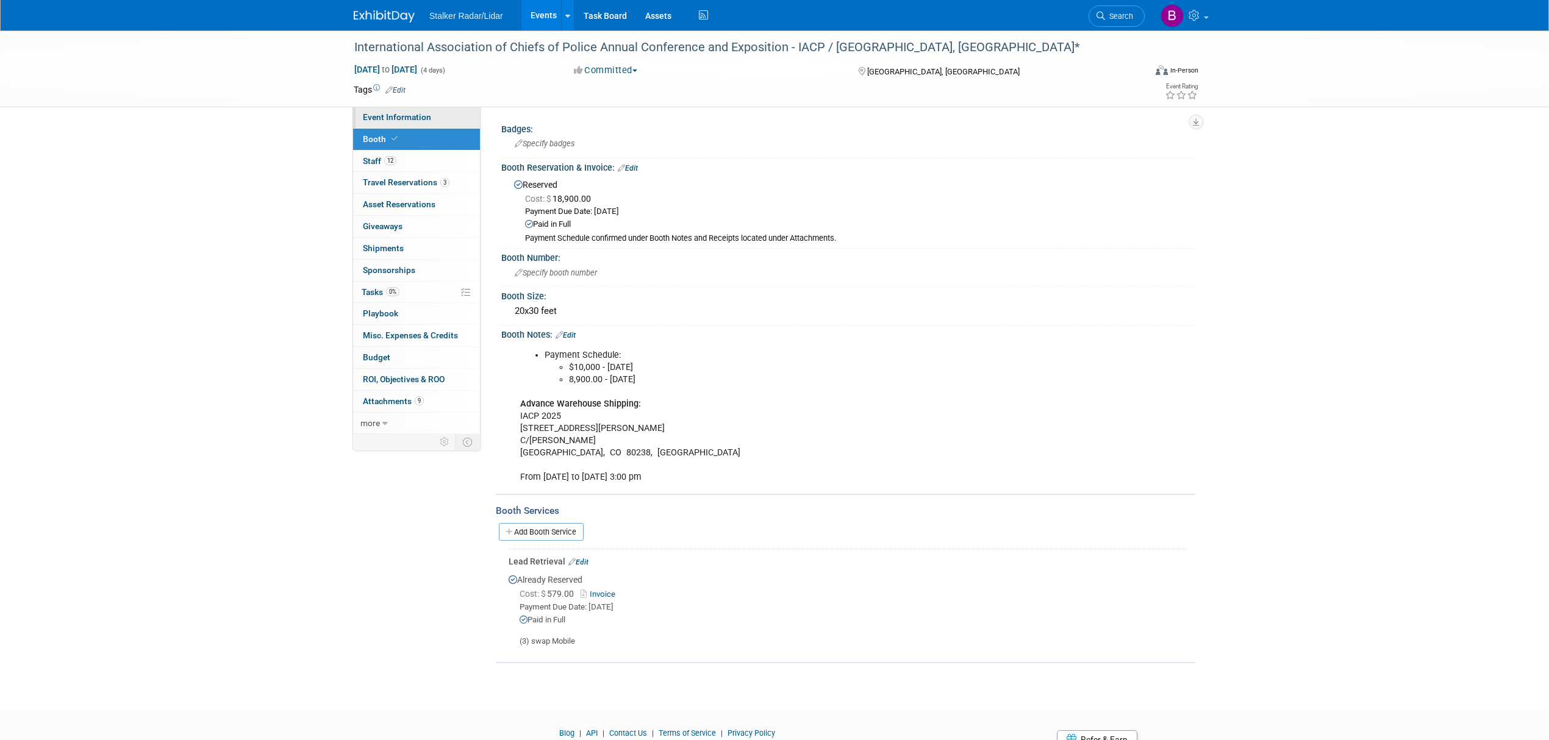
click at [418, 122] on span "Event Information" at bounding box center [397, 117] width 68 height 10
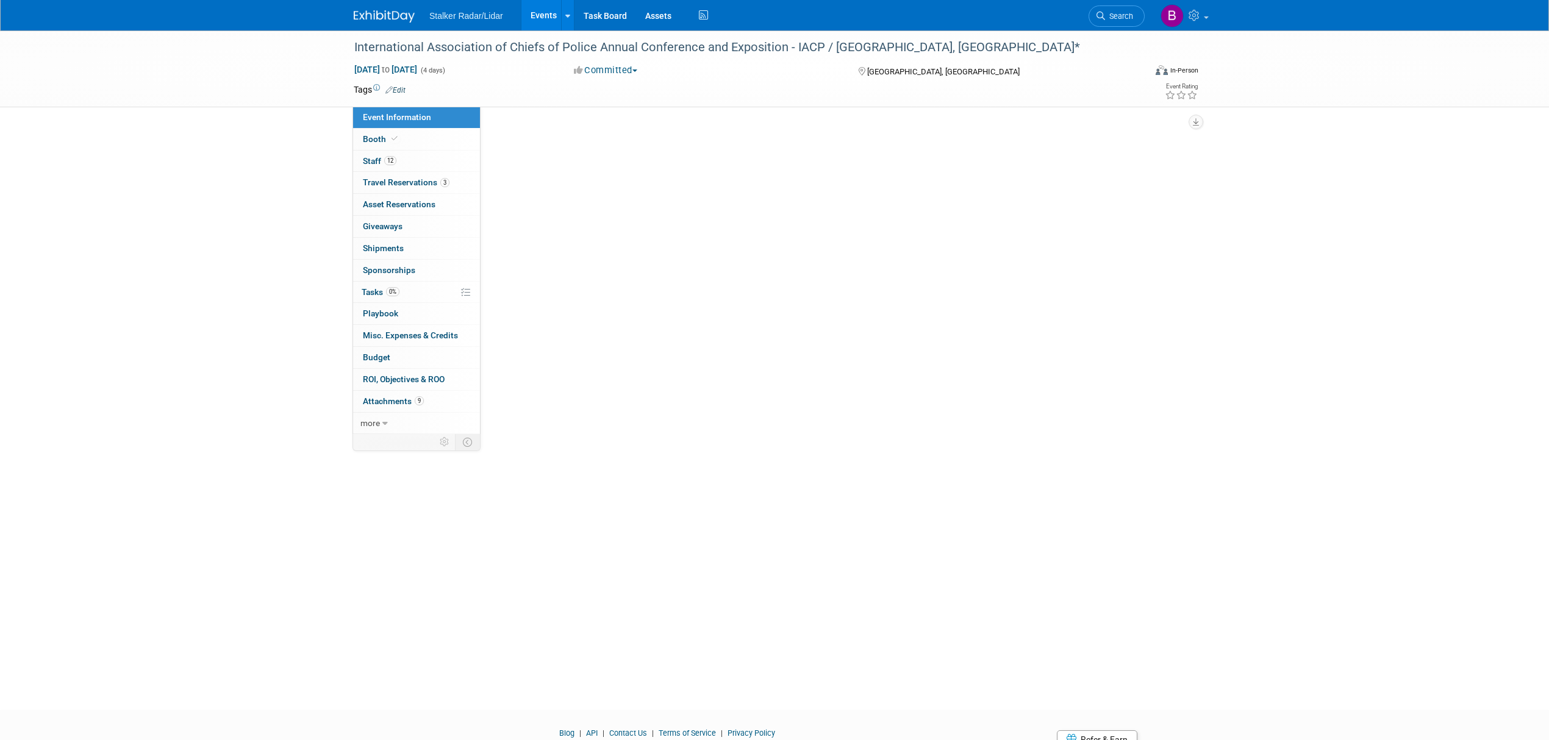
select select "International"
select select "Stalker Radar | Street Dynamics"
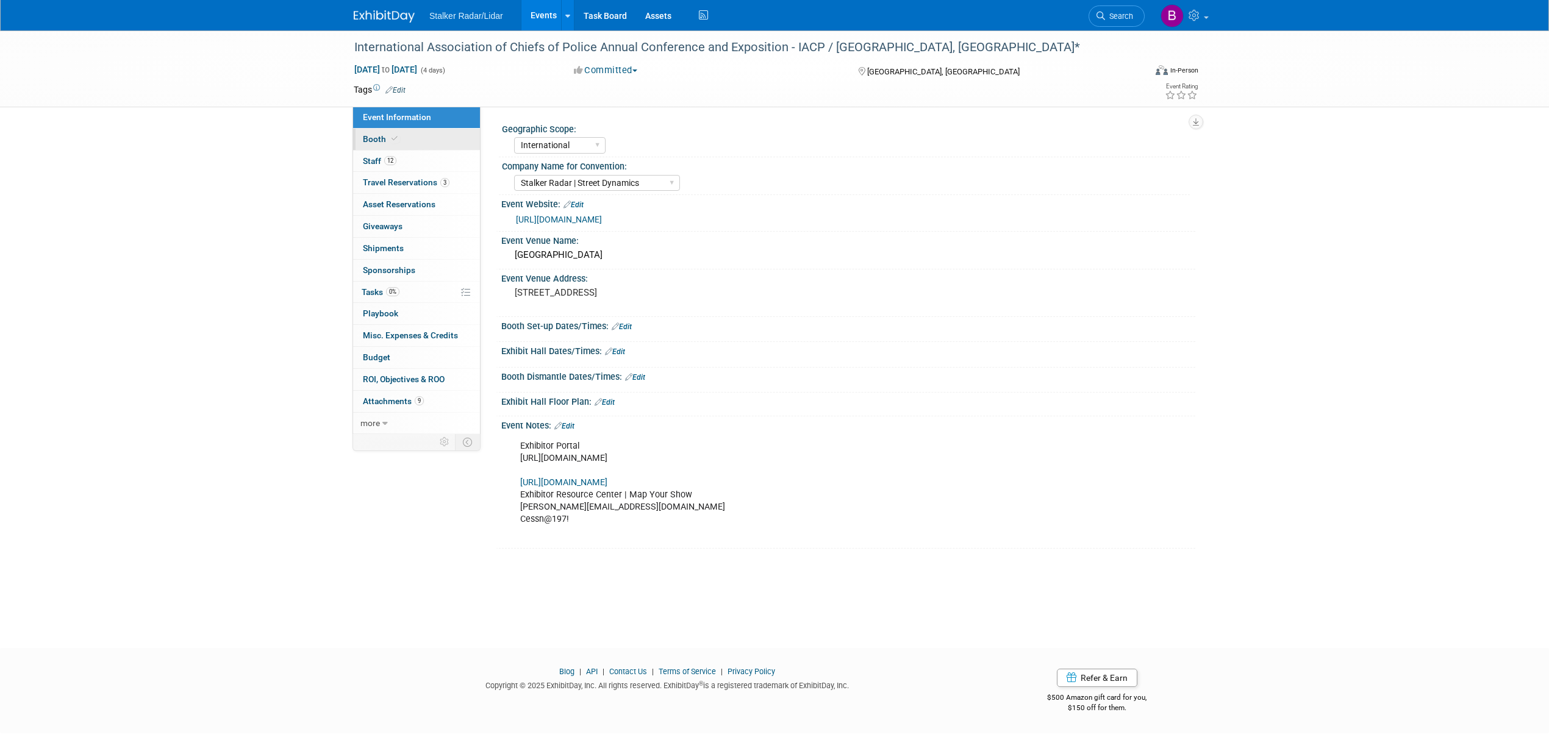
click at [396, 138] on span at bounding box center [394, 138] width 11 height 9
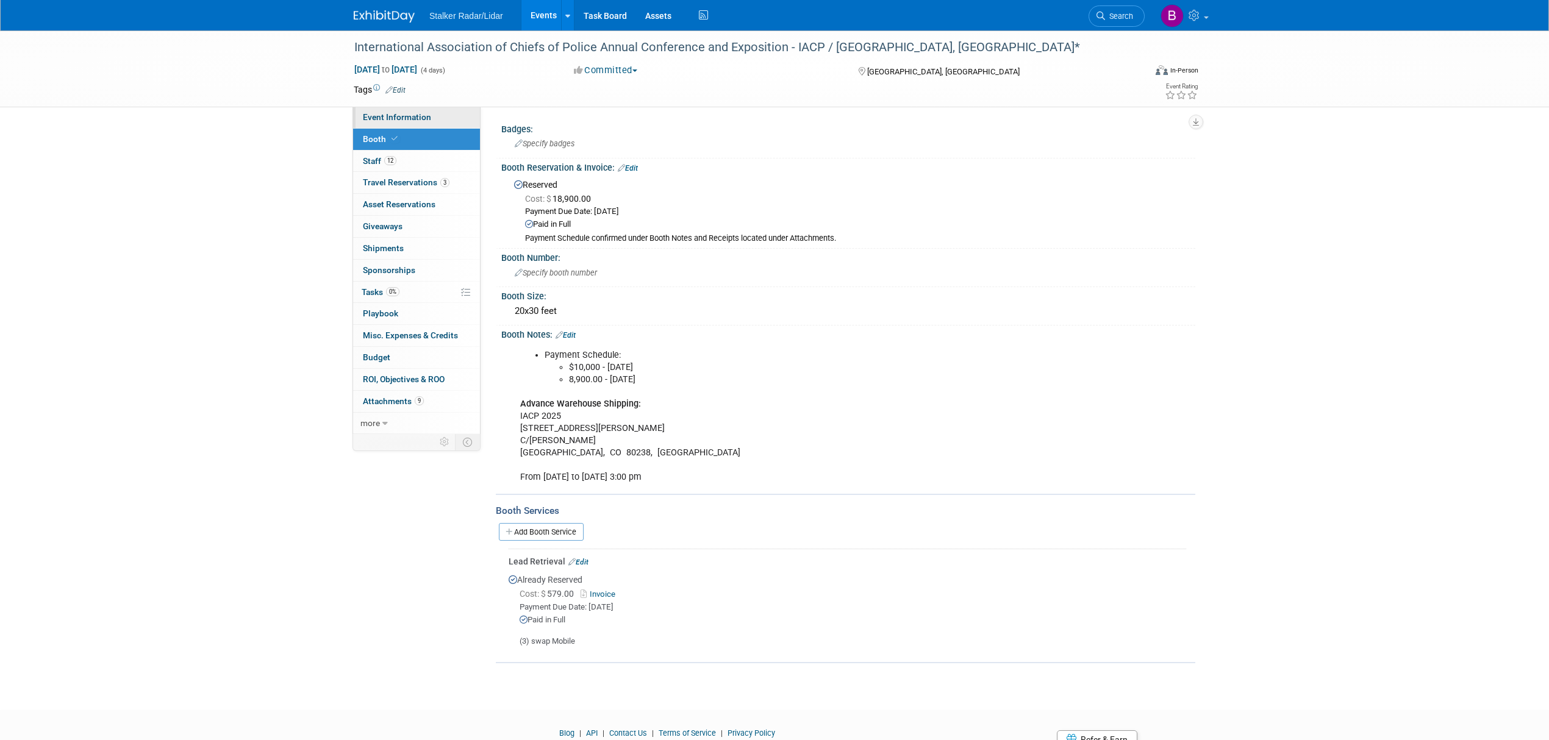
click at [393, 121] on span "Event Information" at bounding box center [397, 117] width 68 height 10
select select "International"
select select "Stalker Radar | Street Dynamics"
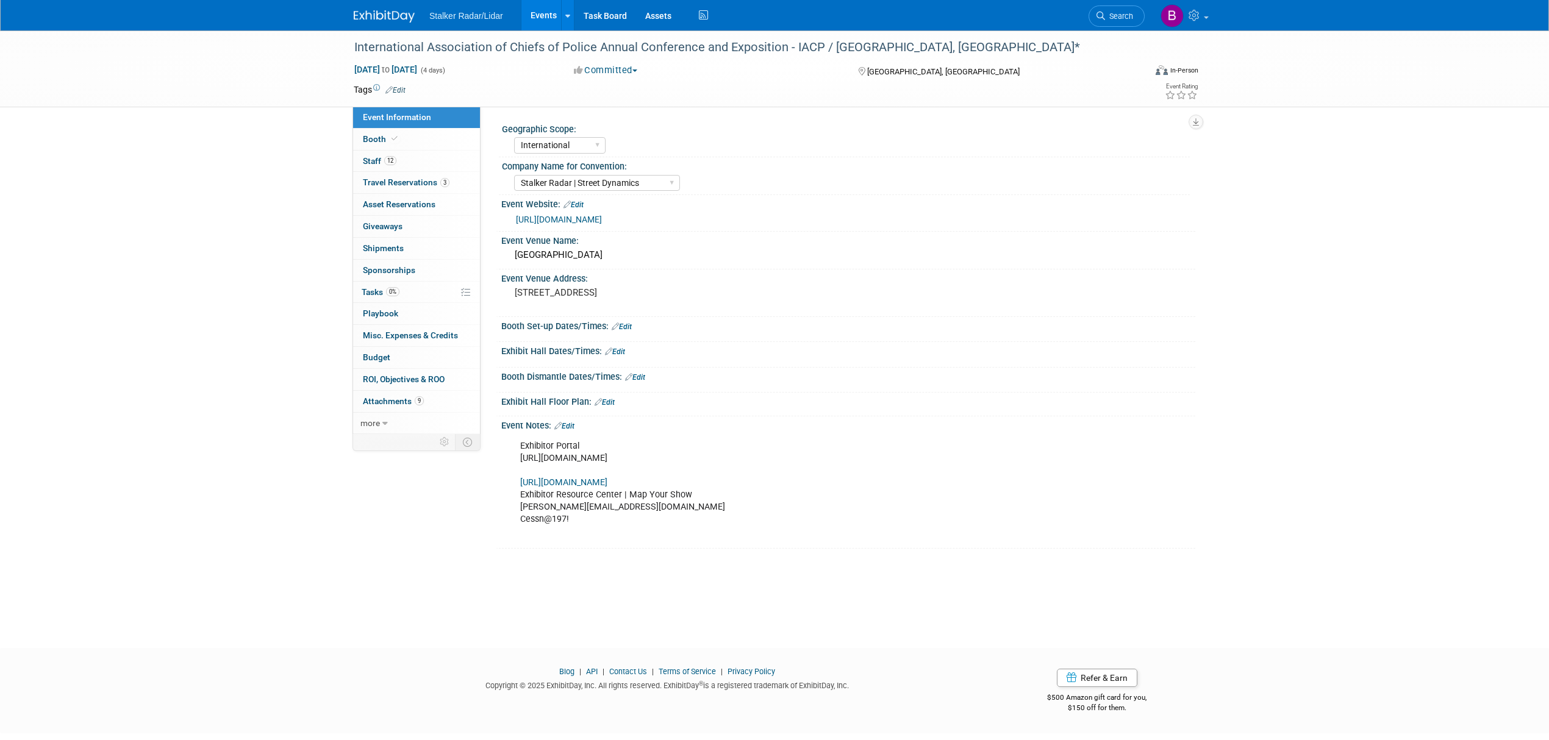
click at [602, 221] on link "https://www.theiacpconference.org/?utm_medium=cpc&utm_source=google&utm_campaig…" at bounding box center [559, 220] width 86 height 10
click at [617, 356] on link "Edit" at bounding box center [615, 352] width 20 height 9
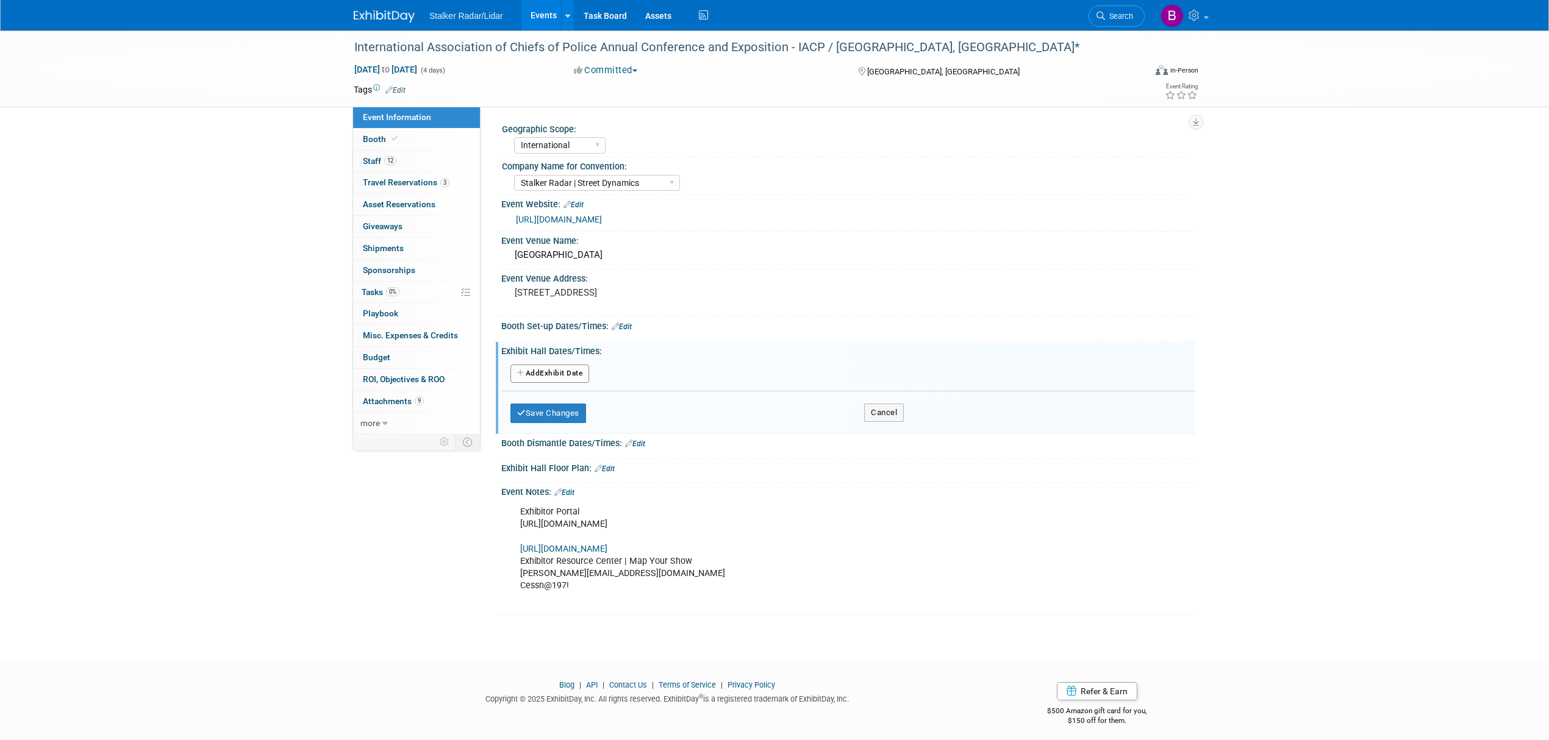
click at [540, 383] on button "Add Another Exhibit Date" at bounding box center [549, 374] width 79 height 18
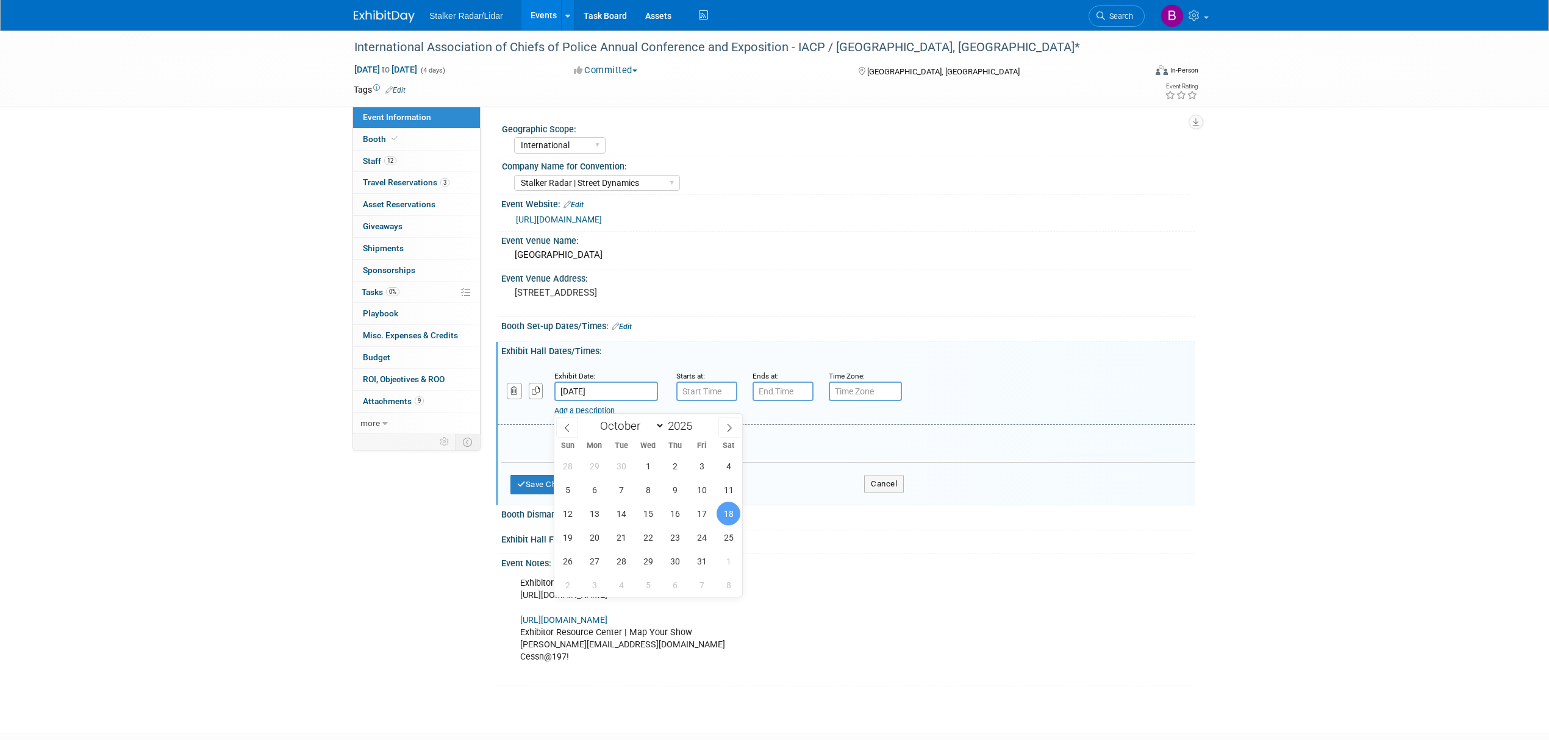
click at [627, 401] on input "[DATE]" at bounding box center [606, 392] width 104 height 20
click at [566, 543] on span "19" at bounding box center [567, 538] width 24 height 24
type input "Oct 19, 2025"
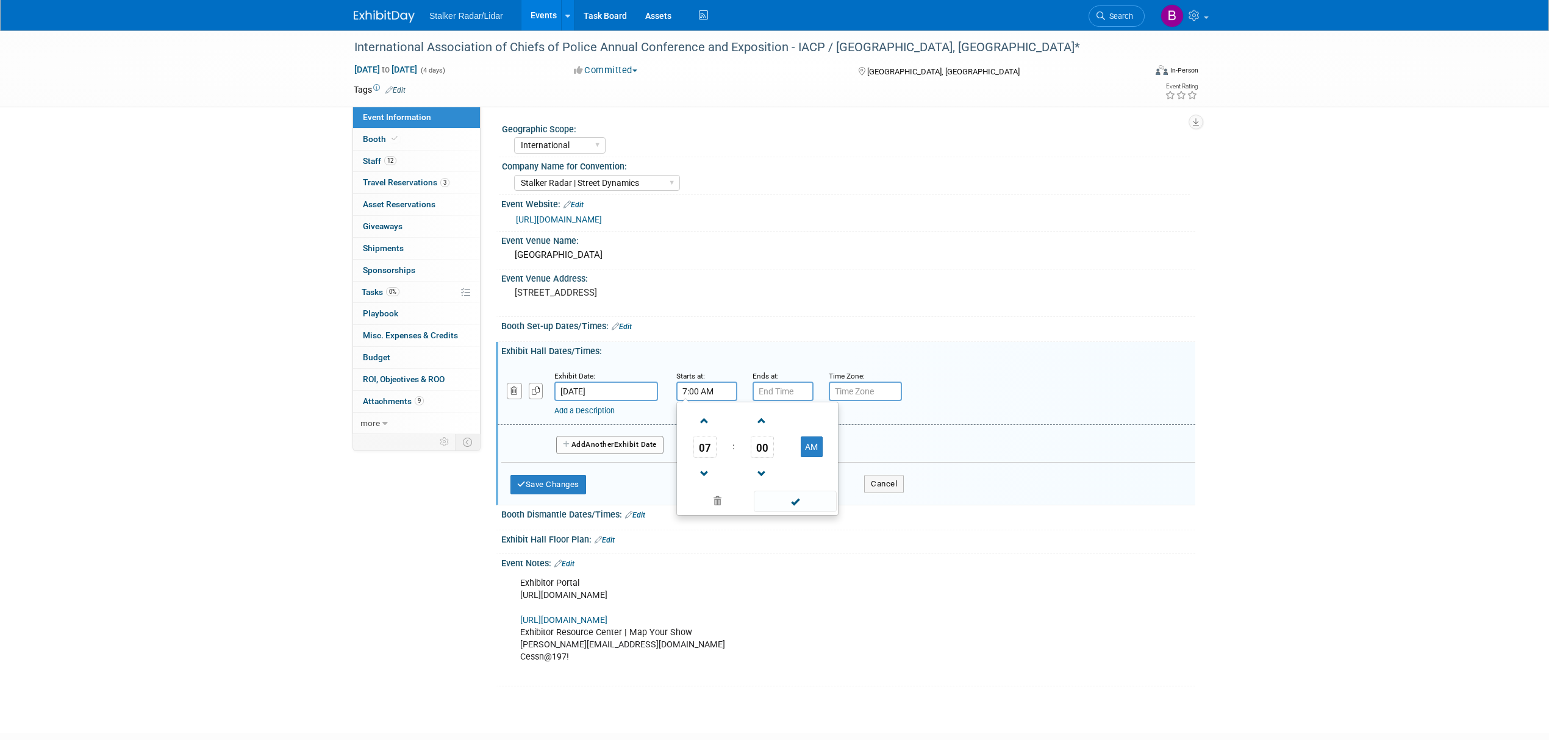
click at [702, 401] on input "7:00 AM" at bounding box center [706, 392] width 61 height 20
click at [704, 432] on span at bounding box center [704, 420] width 21 height 21
type input "10:00 AM"
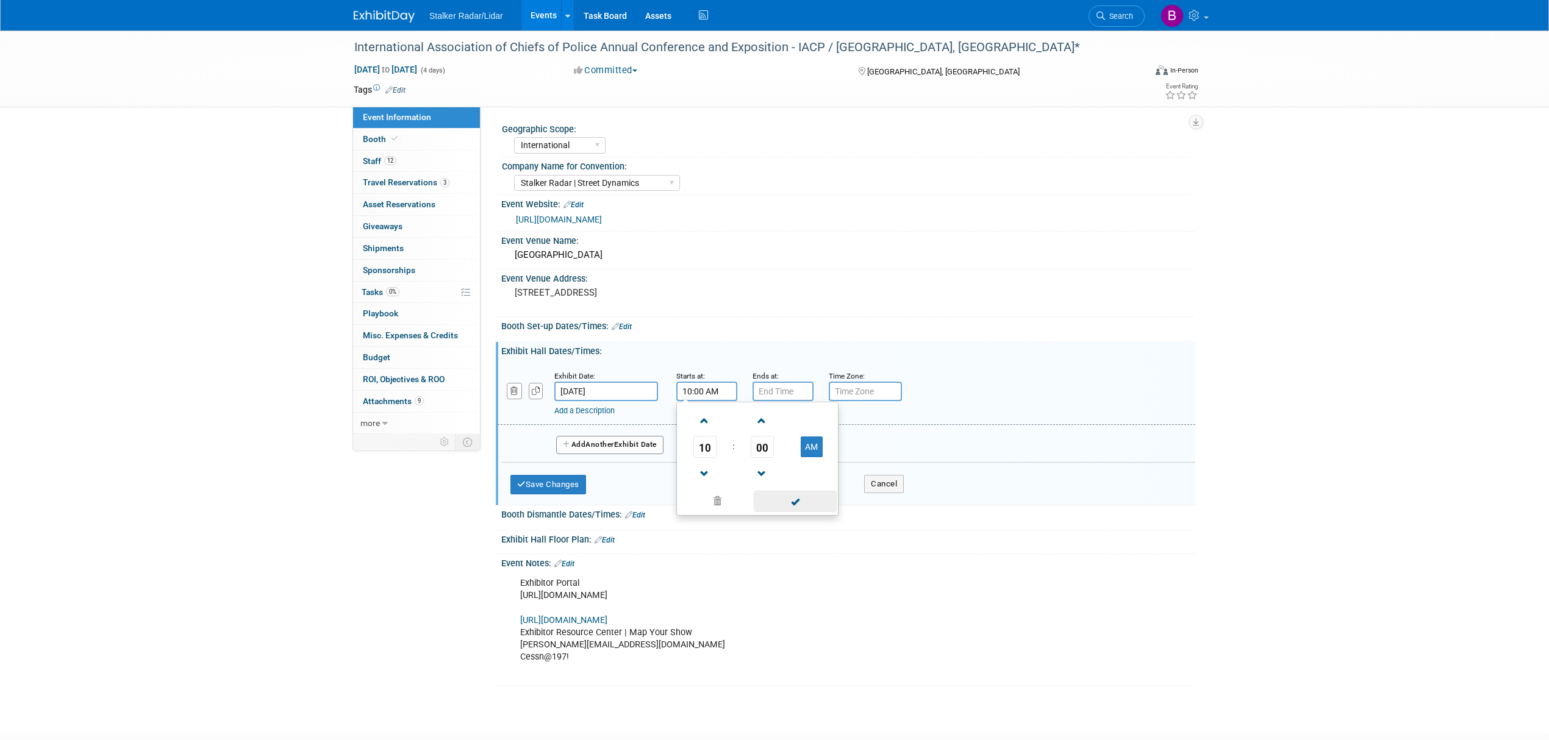
click at [778, 511] on span at bounding box center [795, 501] width 82 height 21
click at [776, 401] on input "7:00 PM" at bounding box center [782, 392] width 61 height 20
click at [776, 485] on span at bounding box center [780, 473] width 21 height 21
type input "5:00 PM"
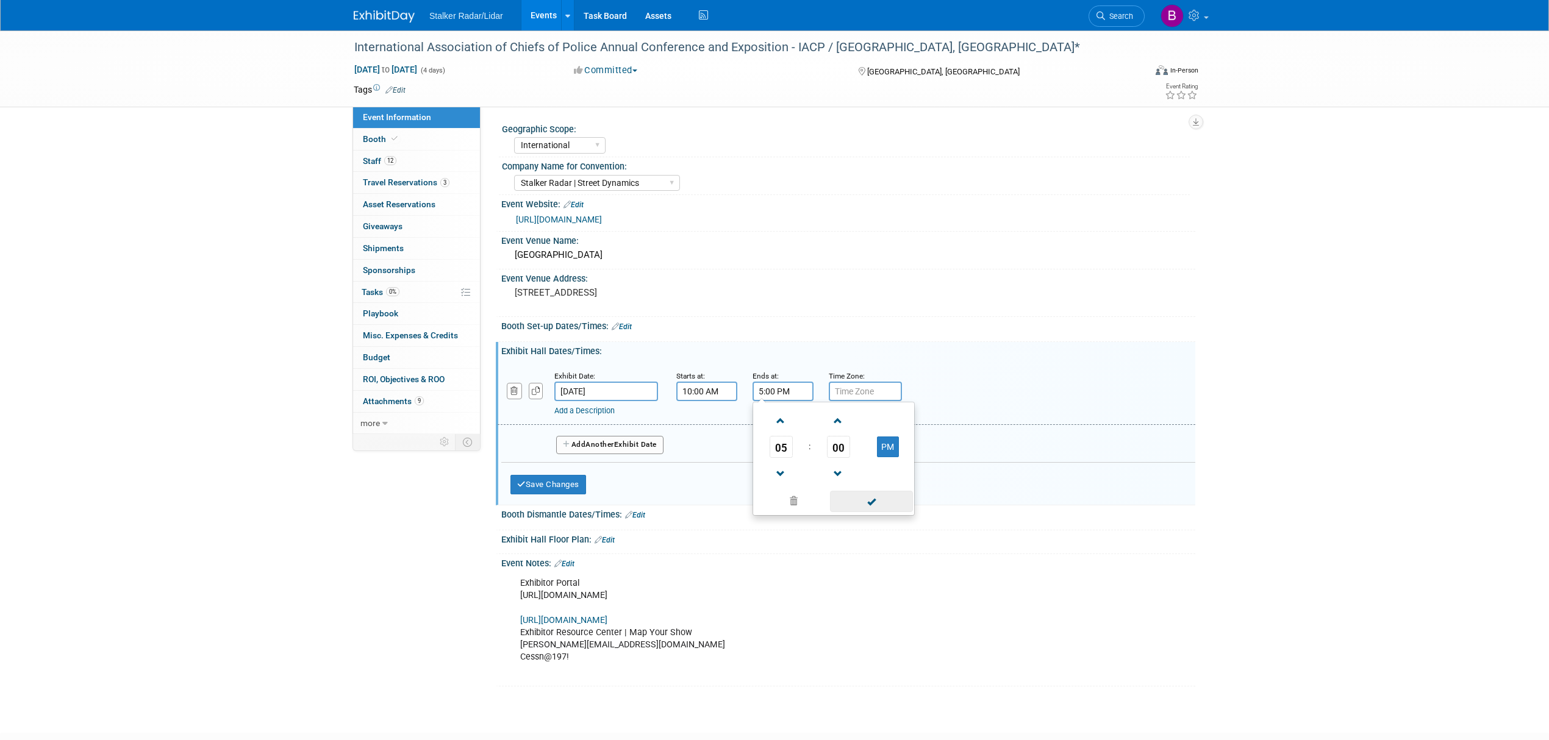
click at [863, 512] on span at bounding box center [871, 501] width 82 height 21
click at [613, 449] on span "Another" at bounding box center [599, 444] width 29 height 9
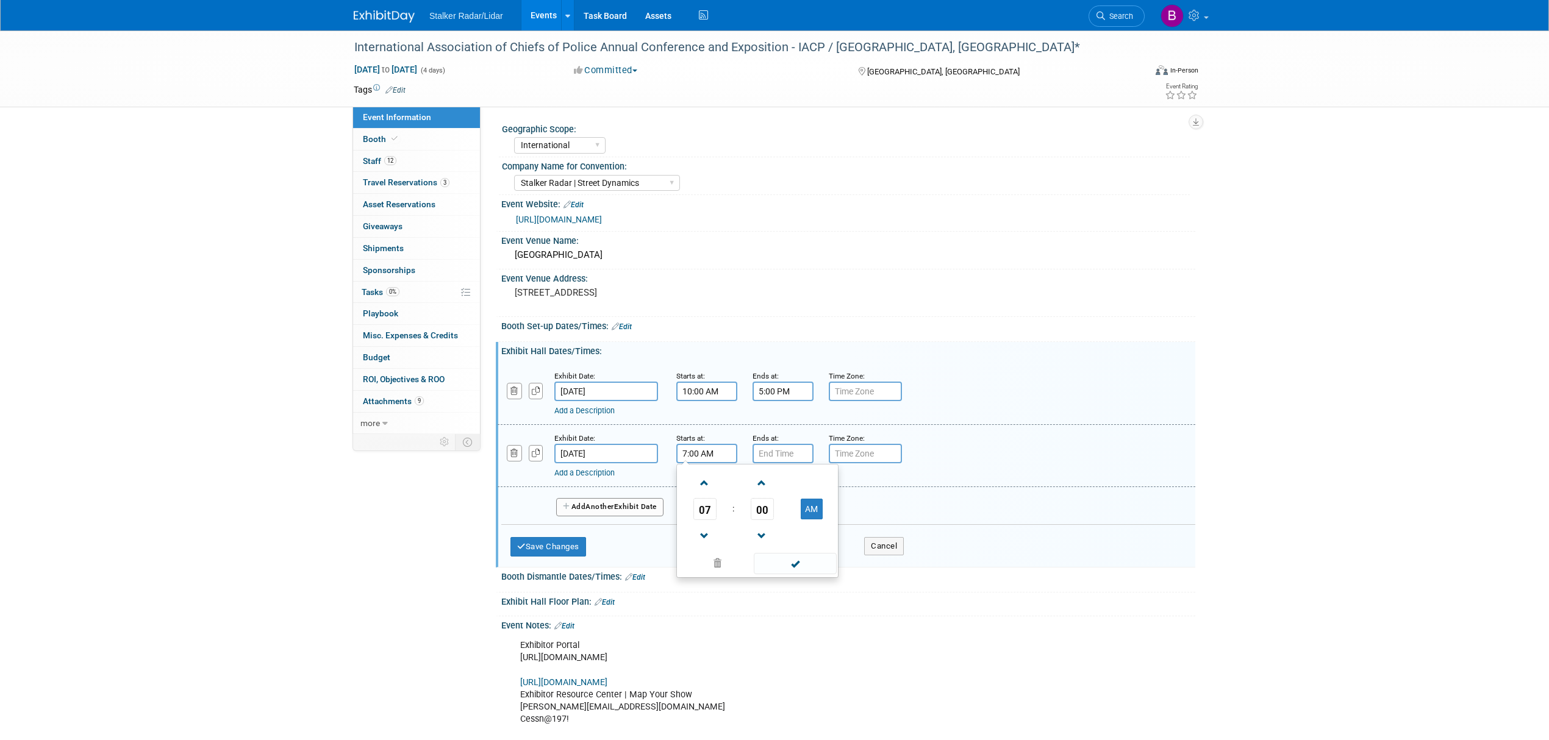
click at [706, 463] on input "7:00 AM" at bounding box center [706, 454] width 61 height 20
click at [710, 494] on span at bounding box center [704, 483] width 21 height 21
type input "10:00 AM"
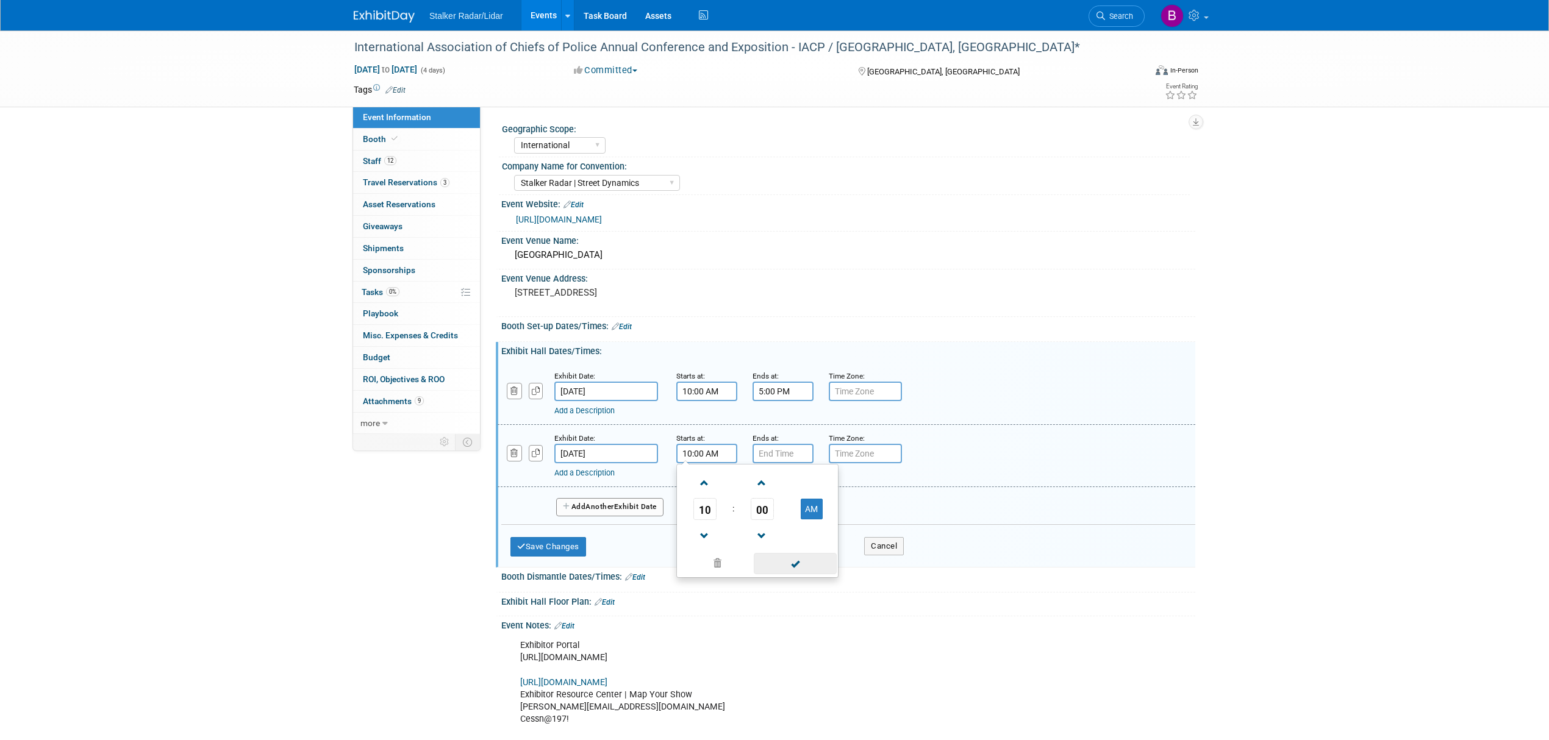
click at [774, 574] on span at bounding box center [795, 563] width 82 height 21
click at [774, 463] on input "7:00 PM" at bounding box center [782, 454] width 61 height 20
click at [780, 520] on span "07" at bounding box center [781, 509] width 23 height 22
click at [809, 530] on td "05" at bounding box center [814, 516] width 39 height 33
type input "5:00 PM"
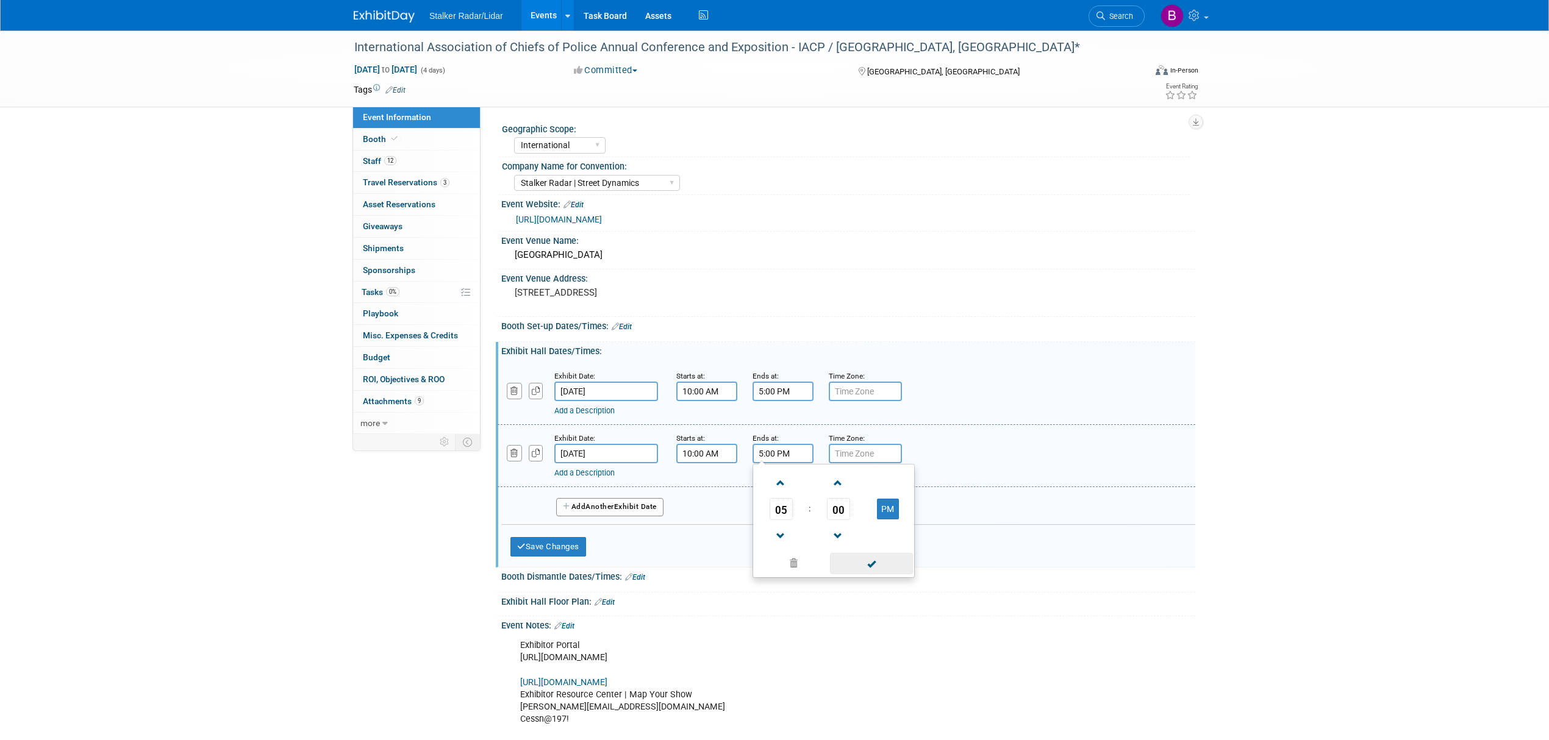
click at [866, 574] on span at bounding box center [871, 563] width 82 height 21
click at [596, 511] on span "Another" at bounding box center [599, 506] width 29 height 9
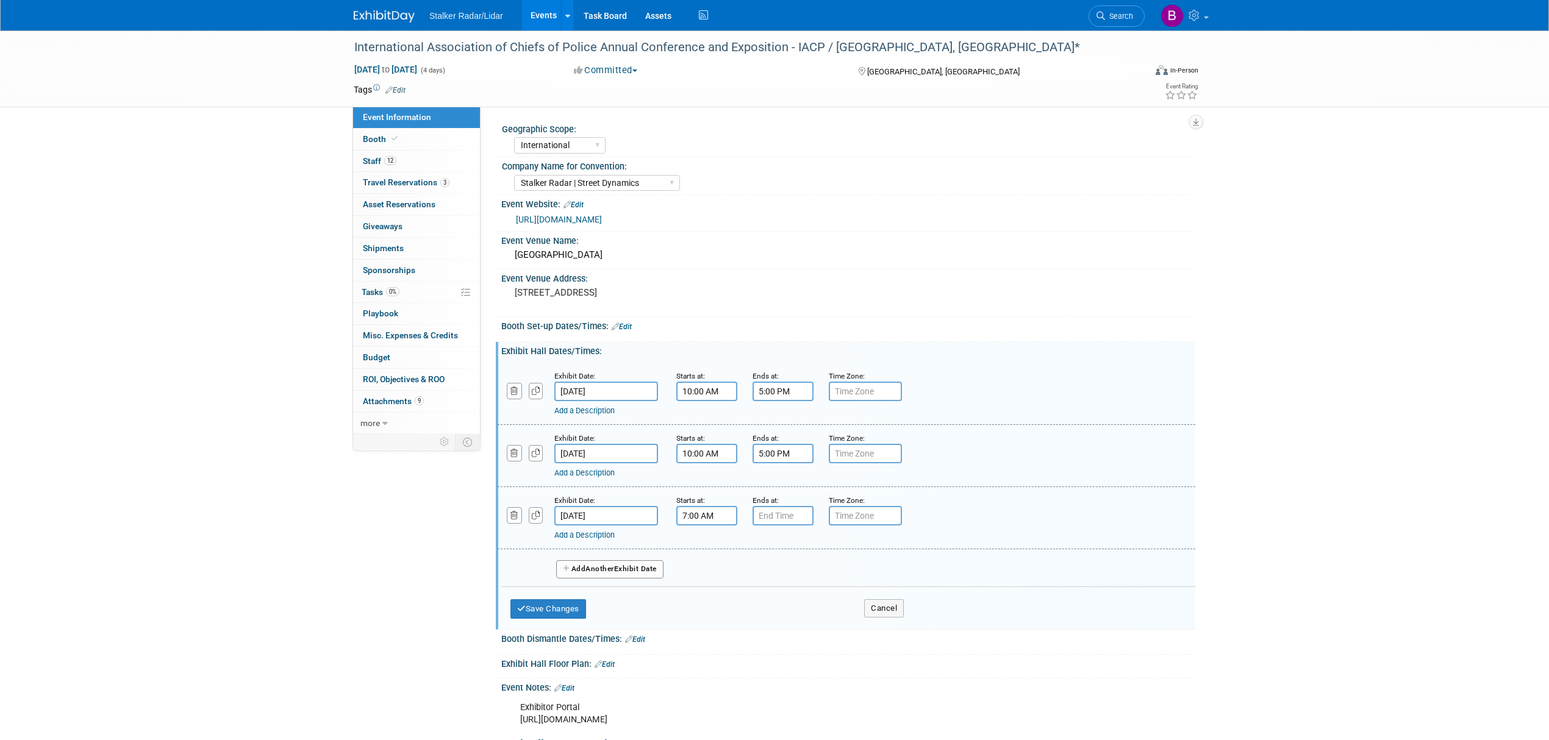
click at [709, 526] on input "7:00 AM" at bounding box center [706, 516] width 61 height 20
click at [706, 555] on span at bounding box center [704, 545] width 21 height 21
type input "10:00 AM"
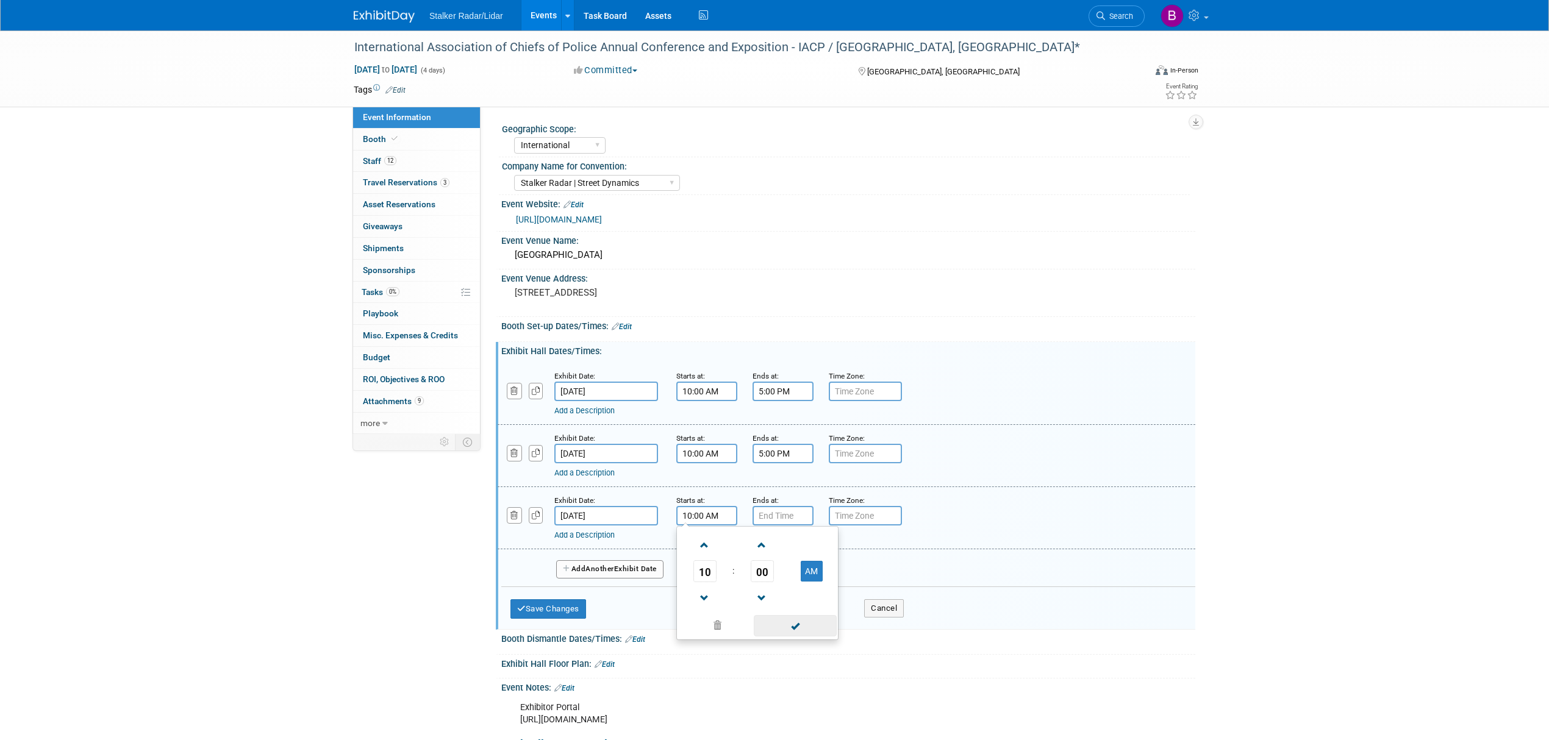
click at [784, 632] on span at bounding box center [795, 625] width 82 height 21
click at [780, 526] on input "7:00 PM" at bounding box center [782, 516] width 61 height 20
click at [781, 581] on span "07" at bounding box center [781, 571] width 23 height 22
click at [857, 561] on td "02" at bounding box center [853, 545] width 39 height 33
type input "2:00 PM"
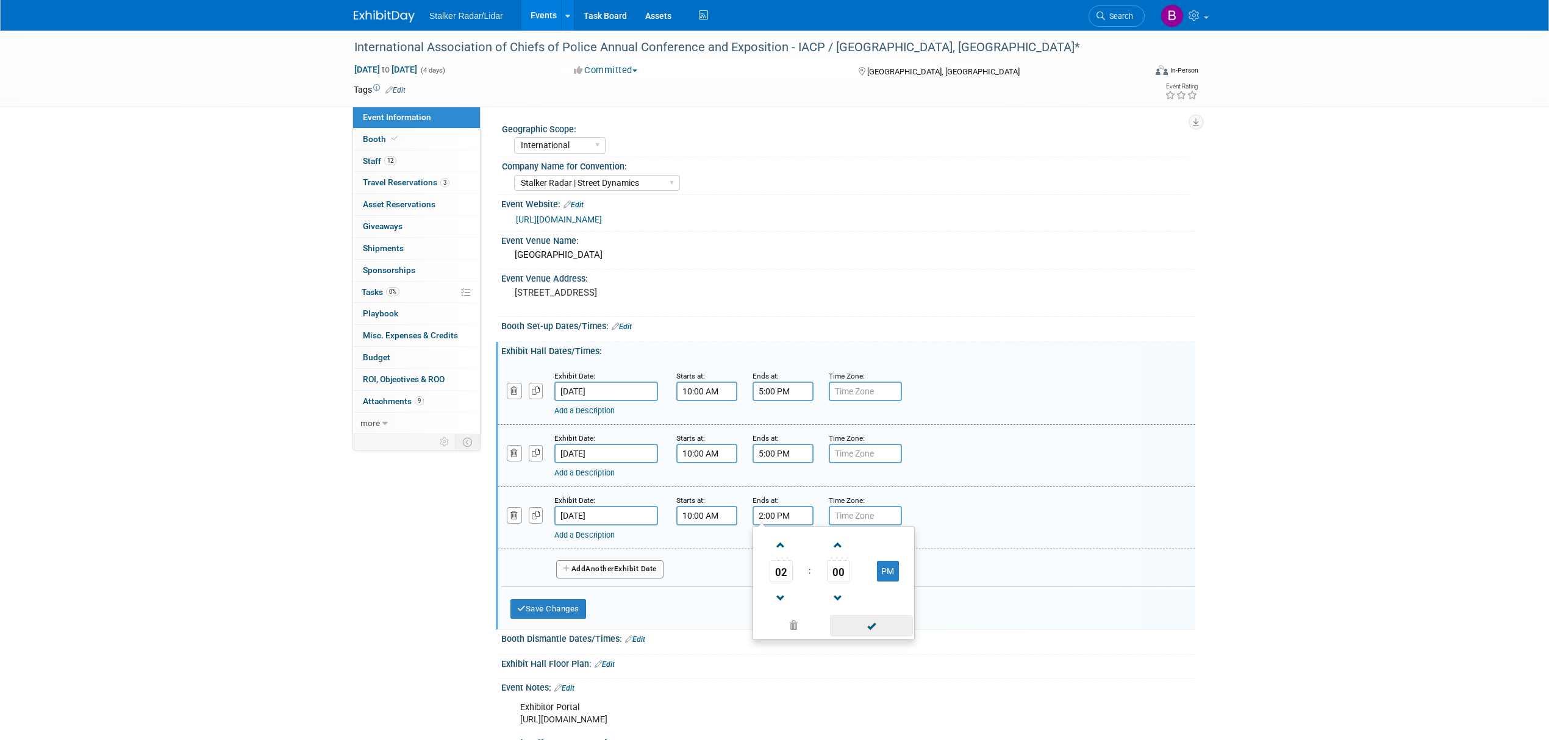
click at [870, 637] on span at bounding box center [871, 625] width 82 height 21
click at [560, 619] on button "Save Changes" at bounding box center [548, 609] width 76 height 20
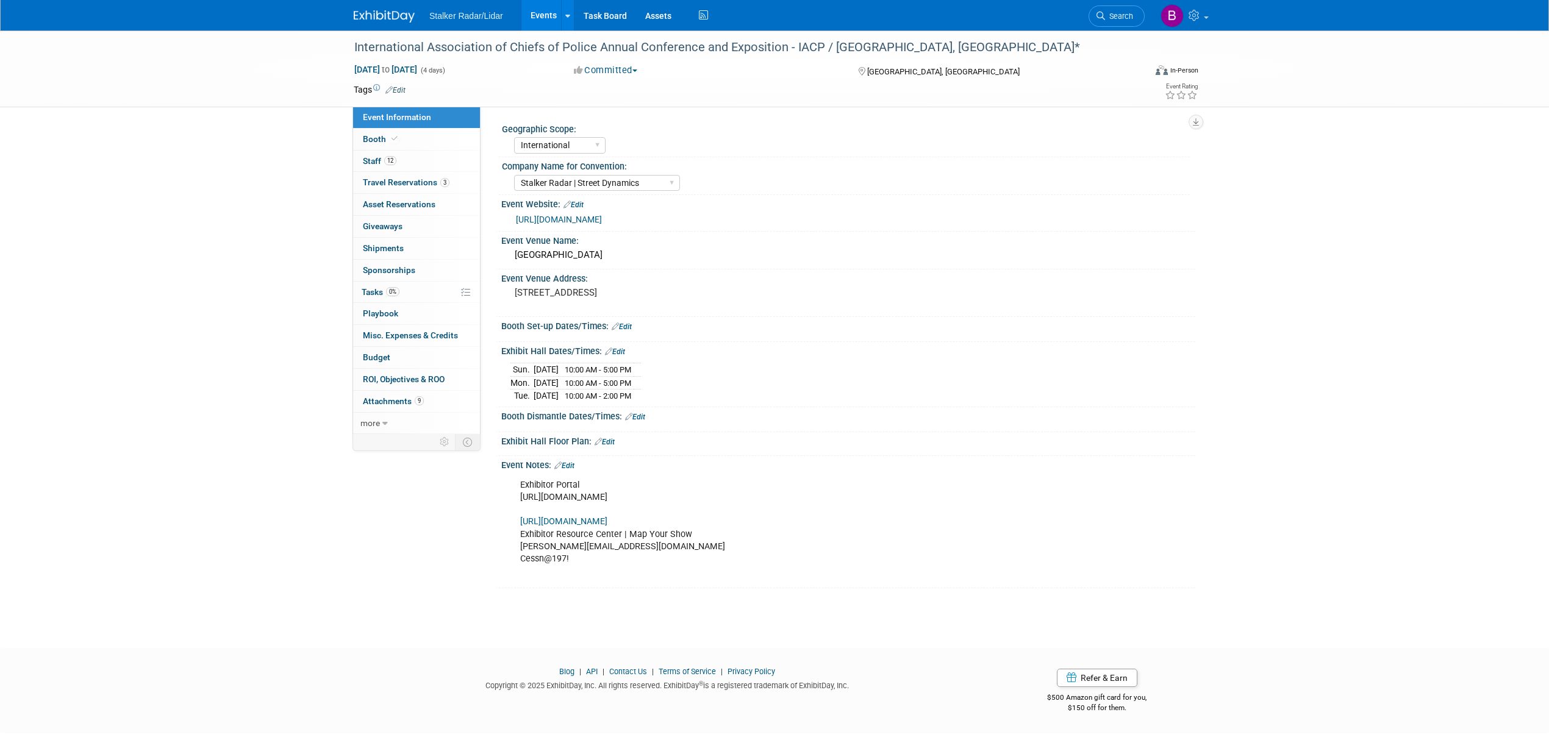
click at [626, 331] on link "Edit" at bounding box center [622, 327] width 20 height 9
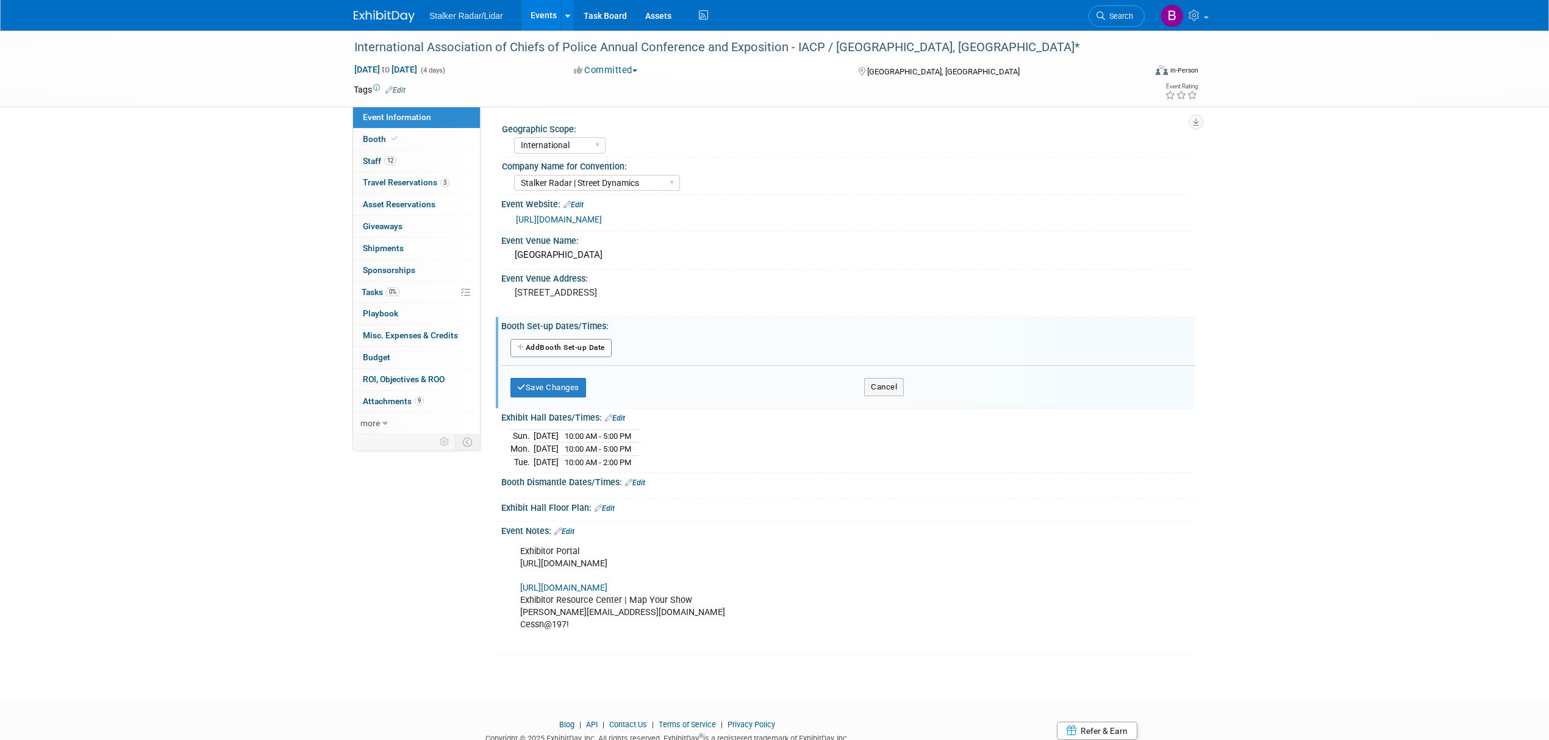
click at [554, 357] on button "Add Another Booth Set-up Date" at bounding box center [560, 348] width 101 height 18
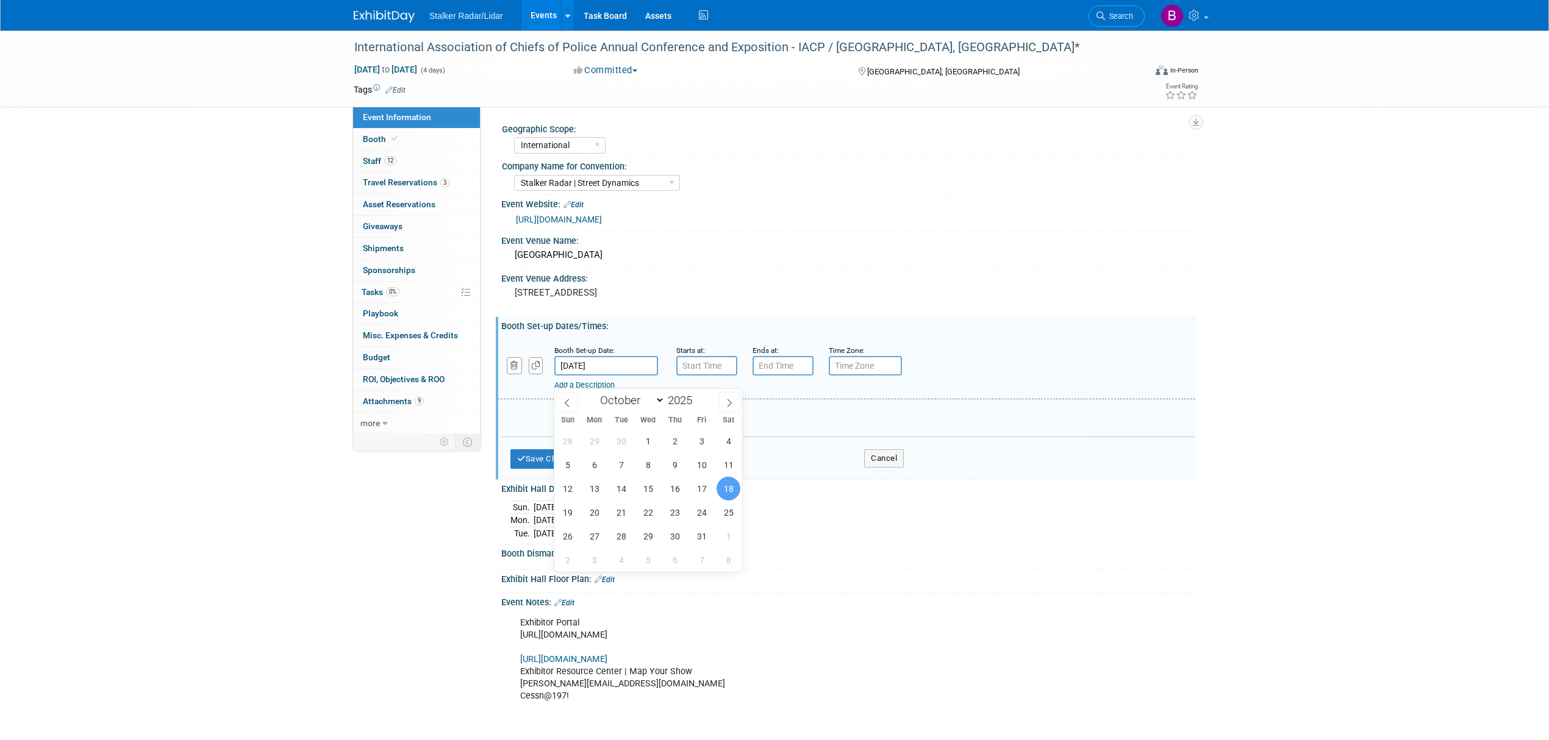
click at [579, 376] on input "Oct 18, 2025" at bounding box center [606, 366] width 104 height 20
click at [645, 488] on span "15" at bounding box center [648, 489] width 24 height 24
type input "Oct 15, 2025"
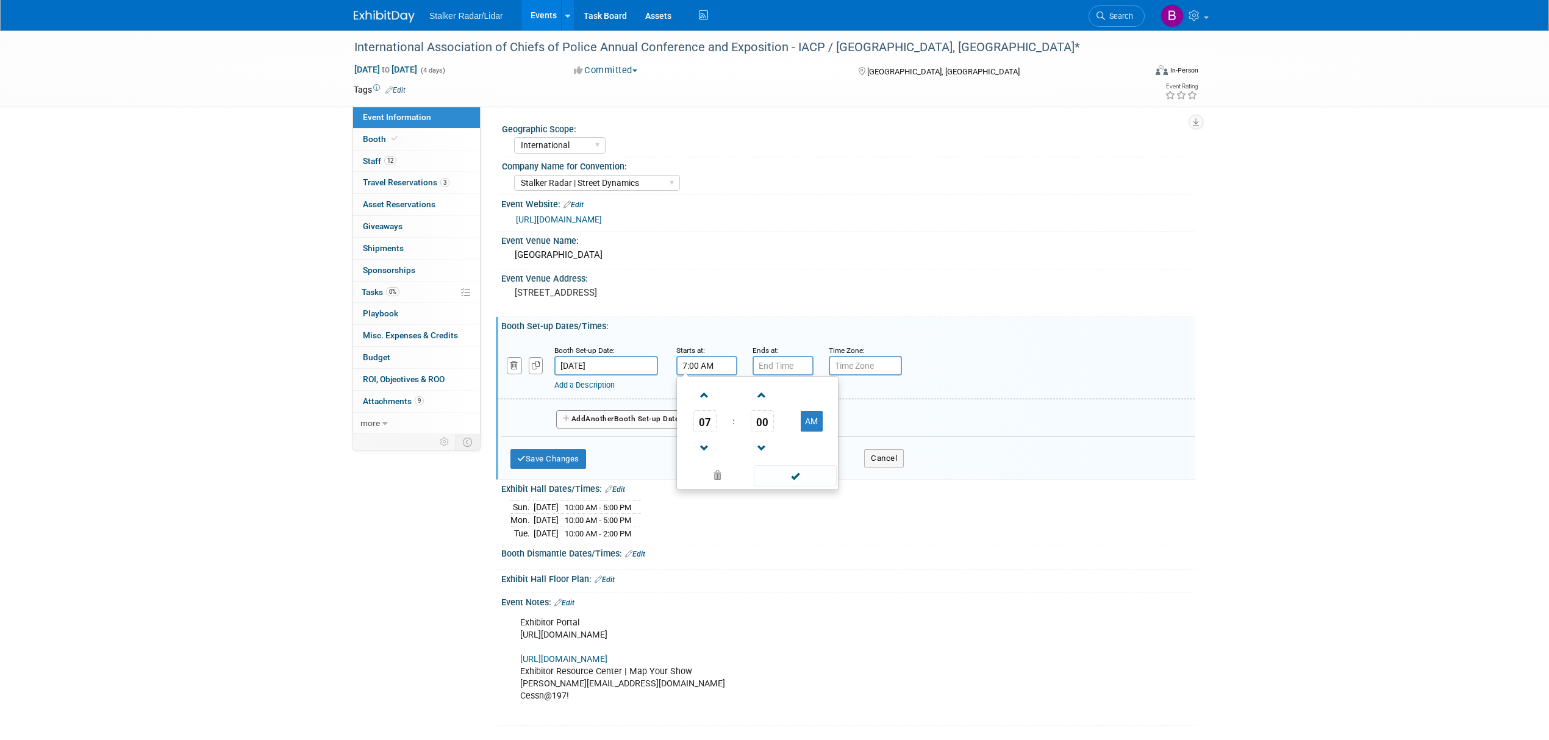
click at [702, 376] on input "7:00 AM" at bounding box center [706, 366] width 61 height 20
click at [699, 445] on link at bounding box center [704, 447] width 23 height 31
click at [701, 432] on span "06" at bounding box center [704, 421] width 23 height 22
click at [751, 412] on td "01" at bounding box center [737, 395] width 39 height 33
click at [815, 432] on button "AM" at bounding box center [812, 421] width 22 height 21
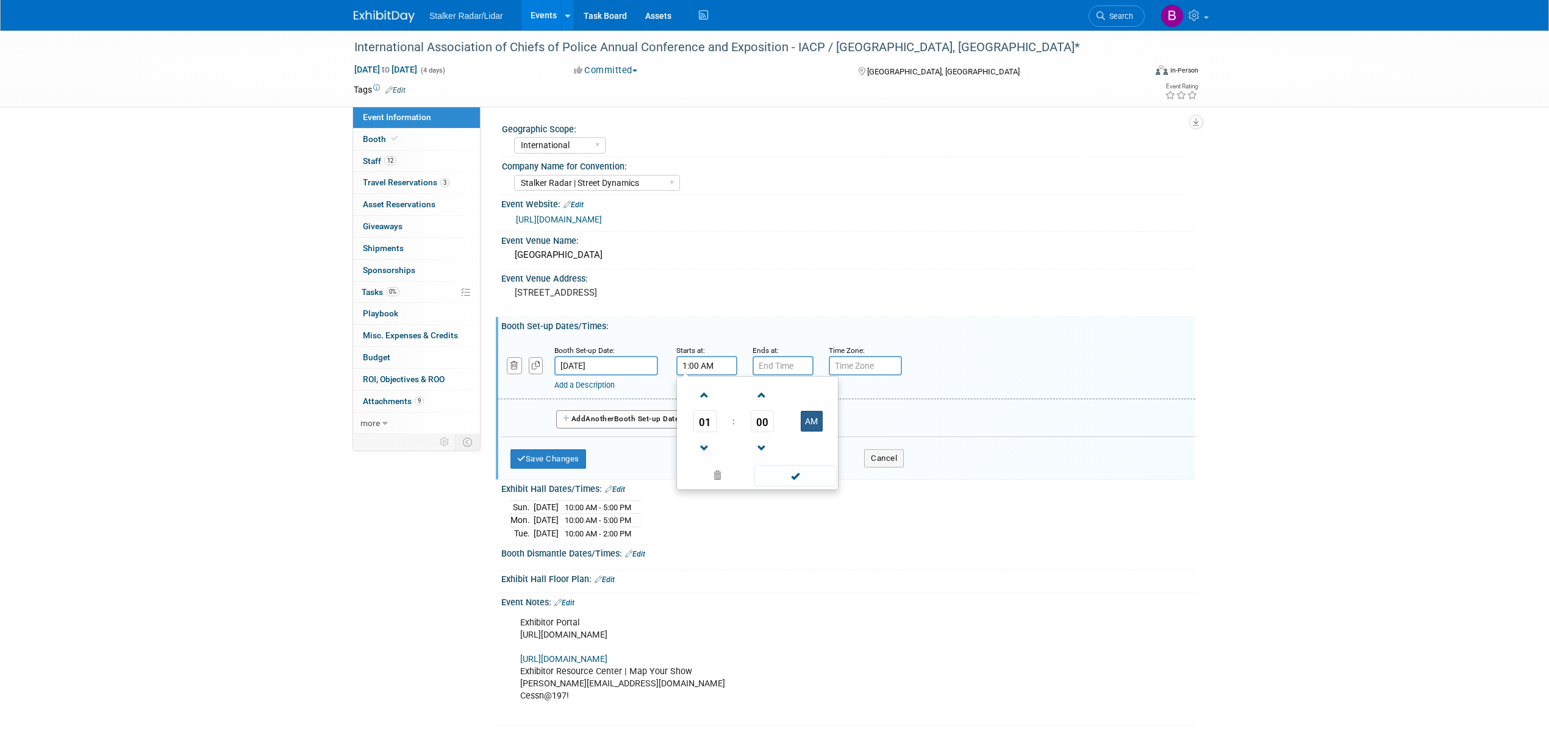
type input "1:00 PM"
click at [806, 483] on span at bounding box center [795, 475] width 82 height 21
click at [781, 376] on input "7:00 PM" at bounding box center [782, 366] width 61 height 20
click at [784, 456] on span at bounding box center [780, 448] width 21 height 21
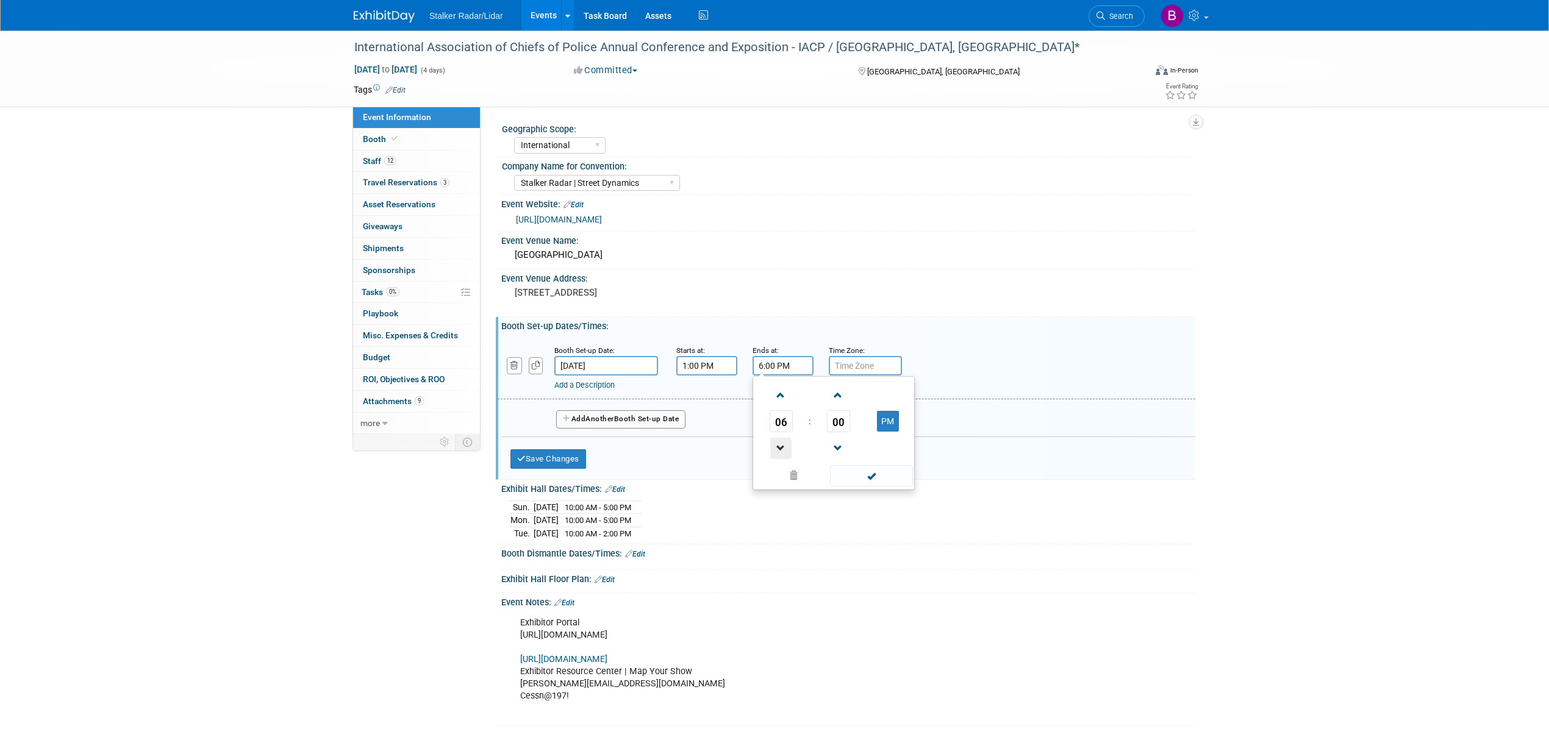
type input "5:00 PM"
click at [849, 484] on span at bounding box center [871, 475] width 82 height 21
click at [583, 390] on link "Add a Description" at bounding box center [584, 384] width 60 height 9
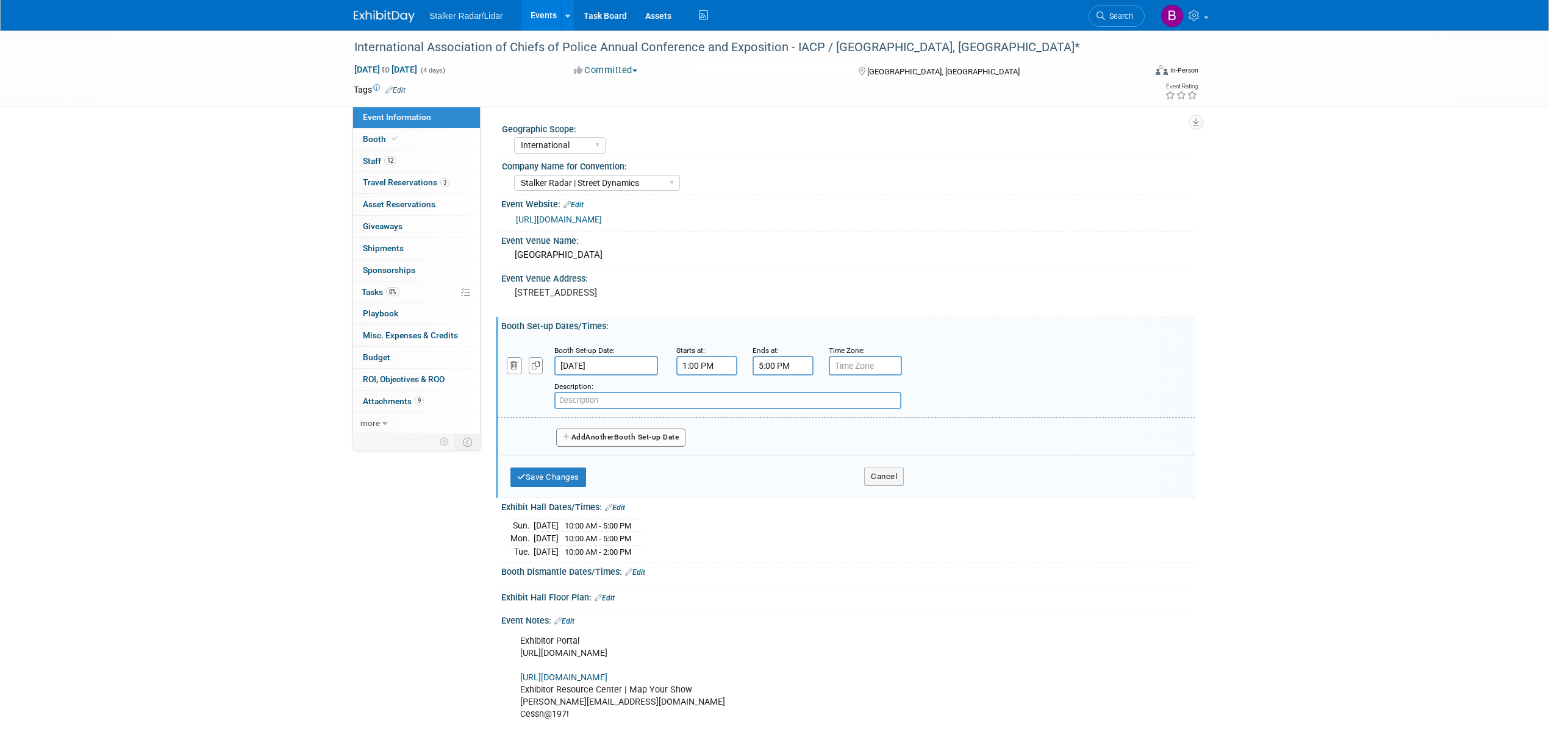
click at [582, 409] on input "text" at bounding box center [727, 400] width 347 height 17
paste input "Targeted and Vehicle Move-in"
type input "Targeted and Vehicle Move-in"
click at [596, 441] on span "Another" at bounding box center [599, 437] width 29 height 9
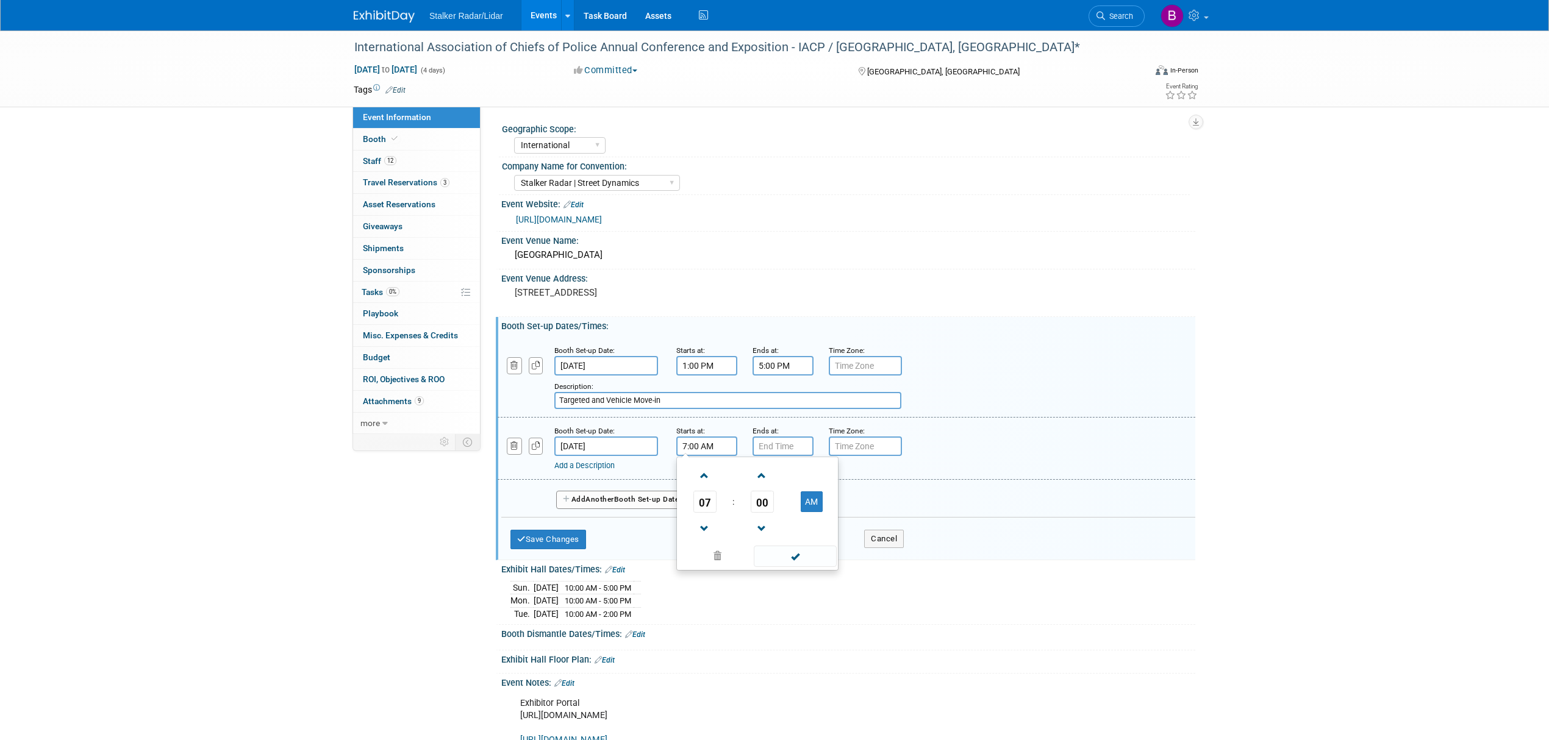
click at [698, 456] on input "7:00 AM" at bounding box center [706, 447] width 61 height 20
click at [710, 487] on span at bounding box center [704, 475] width 21 height 21
type input "8:00 AM"
click at [774, 565] on span at bounding box center [795, 556] width 82 height 21
click at [776, 456] on input "7:00 PM" at bounding box center [782, 447] width 61 height 20
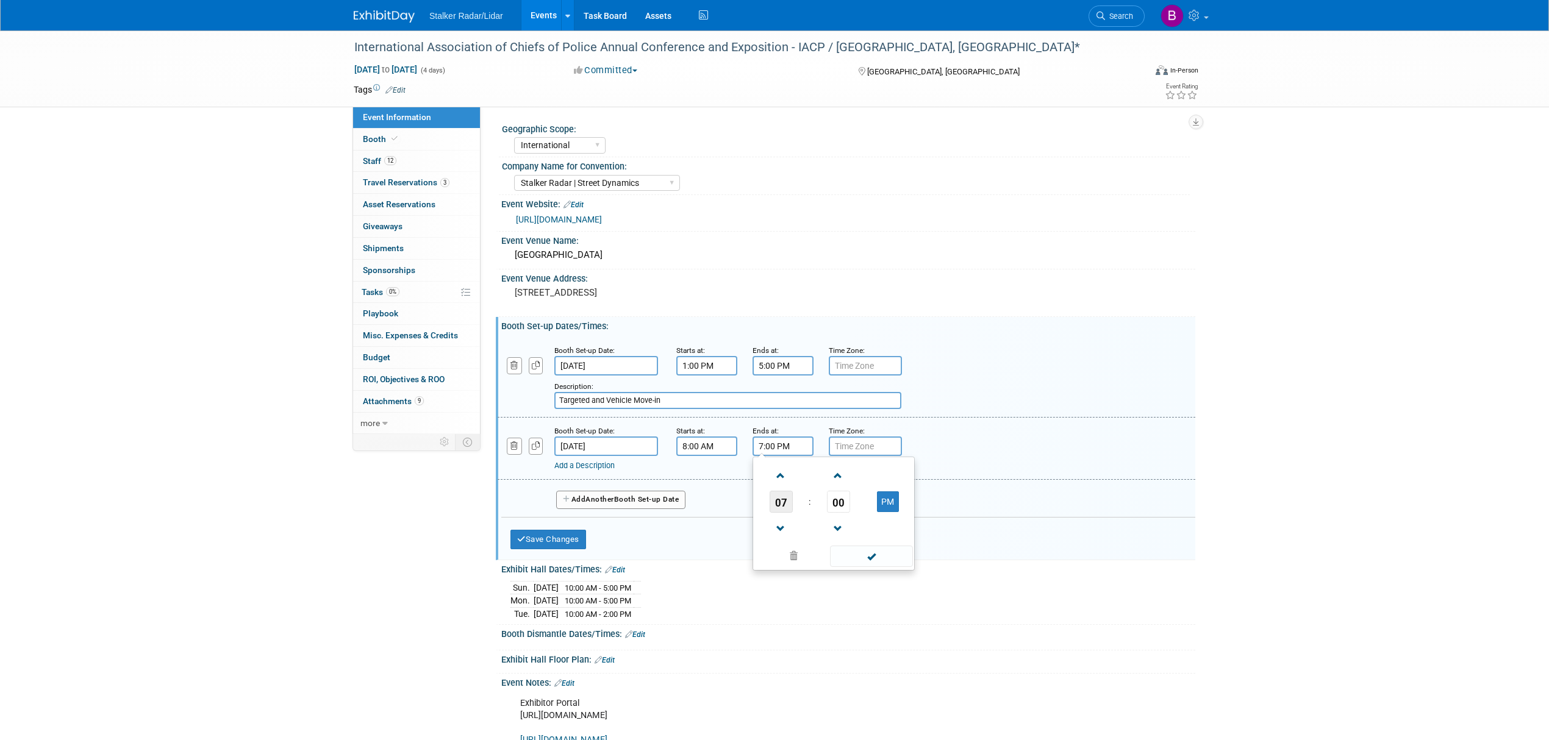
click at [780, 513] on span "07" at bounding box center [781, 502] width 23 height 22
click at [813, 520] on td "05" at bounding box center [814, 509] width 39 height 33
type input "5:00 PM"
click at [873, 567] on span at bounding box center [871, 556] width 82 height 21
click at [598, 470] on link "Add a Description" at bounding box center [584, 465] width 60 height 9
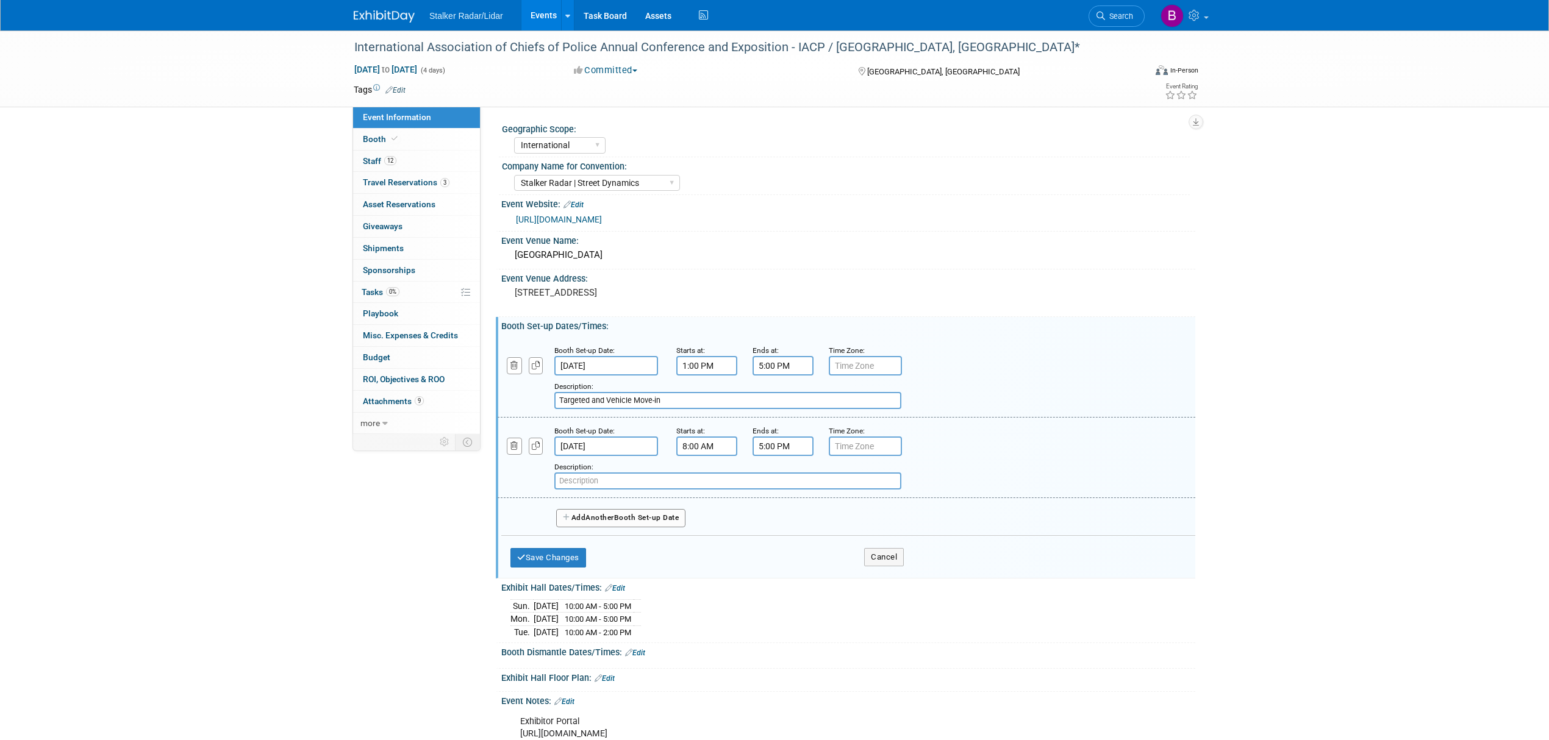
drag, startPoint x: 687, startPoint y: 418, endPoint x: 502, endPoint y: 408, distance: 184.4
click at [502, 408] on div "Add a Description Description: Targeted and Vehicle Move-in" at bounding box center [786, 393] width 596 height 34
click at [589, 490] on input "text" at bounding box center [727, 481] width 347 height 17
paste input "Targeted and Vehicle Move-in"
type input "Targeted and Vehicle Move-in"
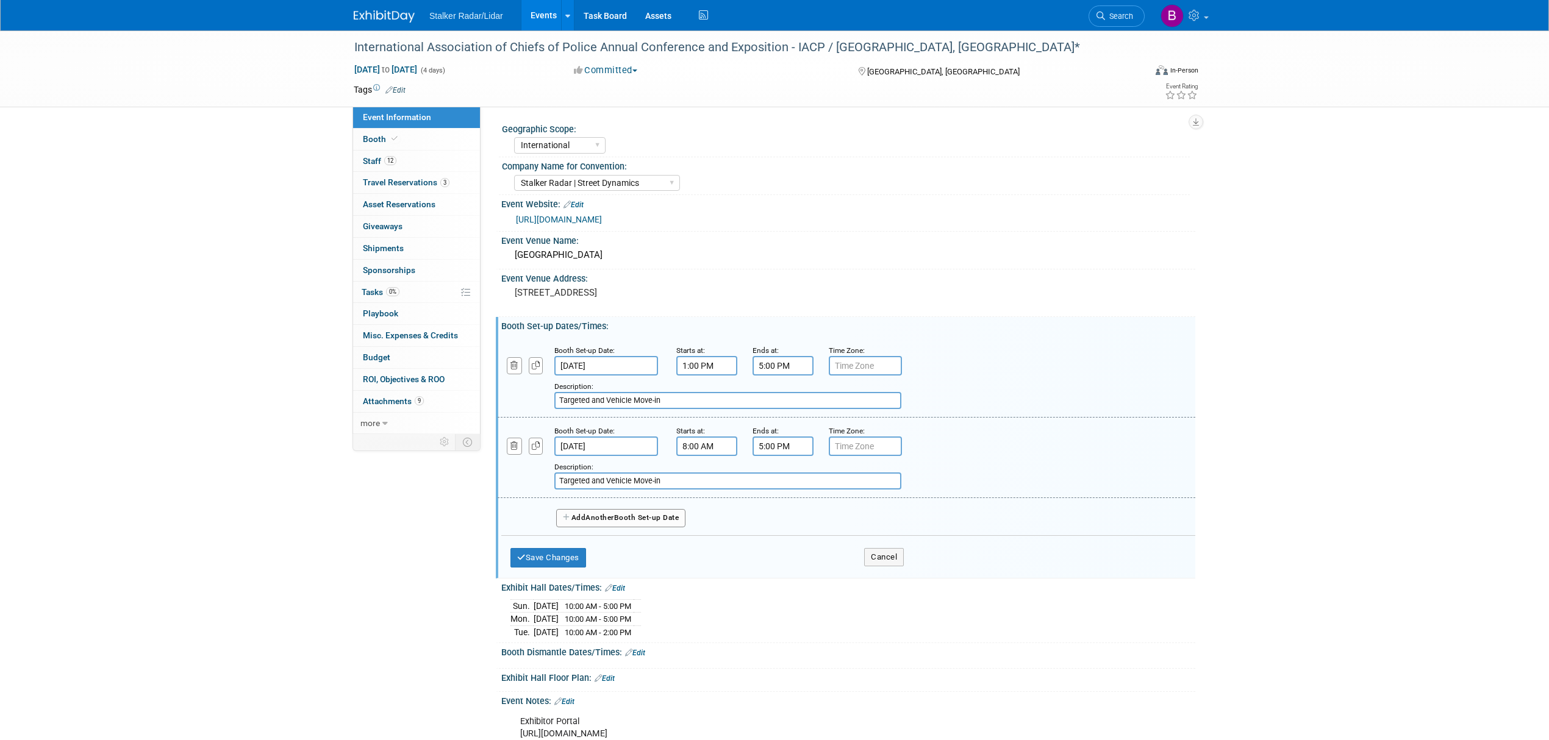
click at [627, 527] on button "Add Another Booth Set-up Date" at bounding box center [620, 518] width 129 height 18
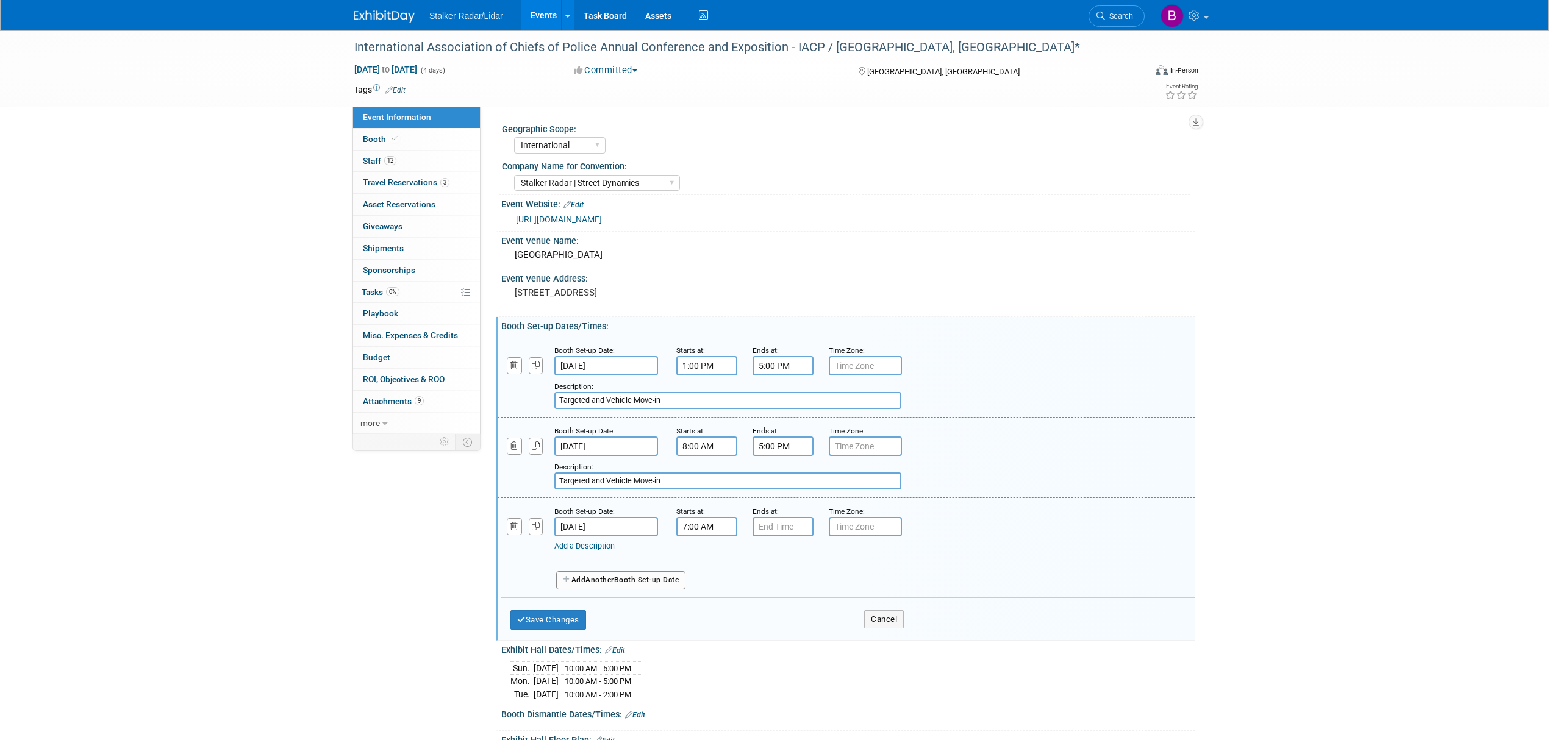
click at [690, 535] on input "7:00 AM" at bounding box center [706, 527] width 61 height 20
click at [707, 567] on span at bounding box center [704, 556] width 21 height 21
type input "8:00 AM"
click at [773, 642] on span at bounding box center [795, 636] width 82 height 21
click at [778, 537] on input "7:00 PM" at bounding box center [782, 527] width 61 height 20
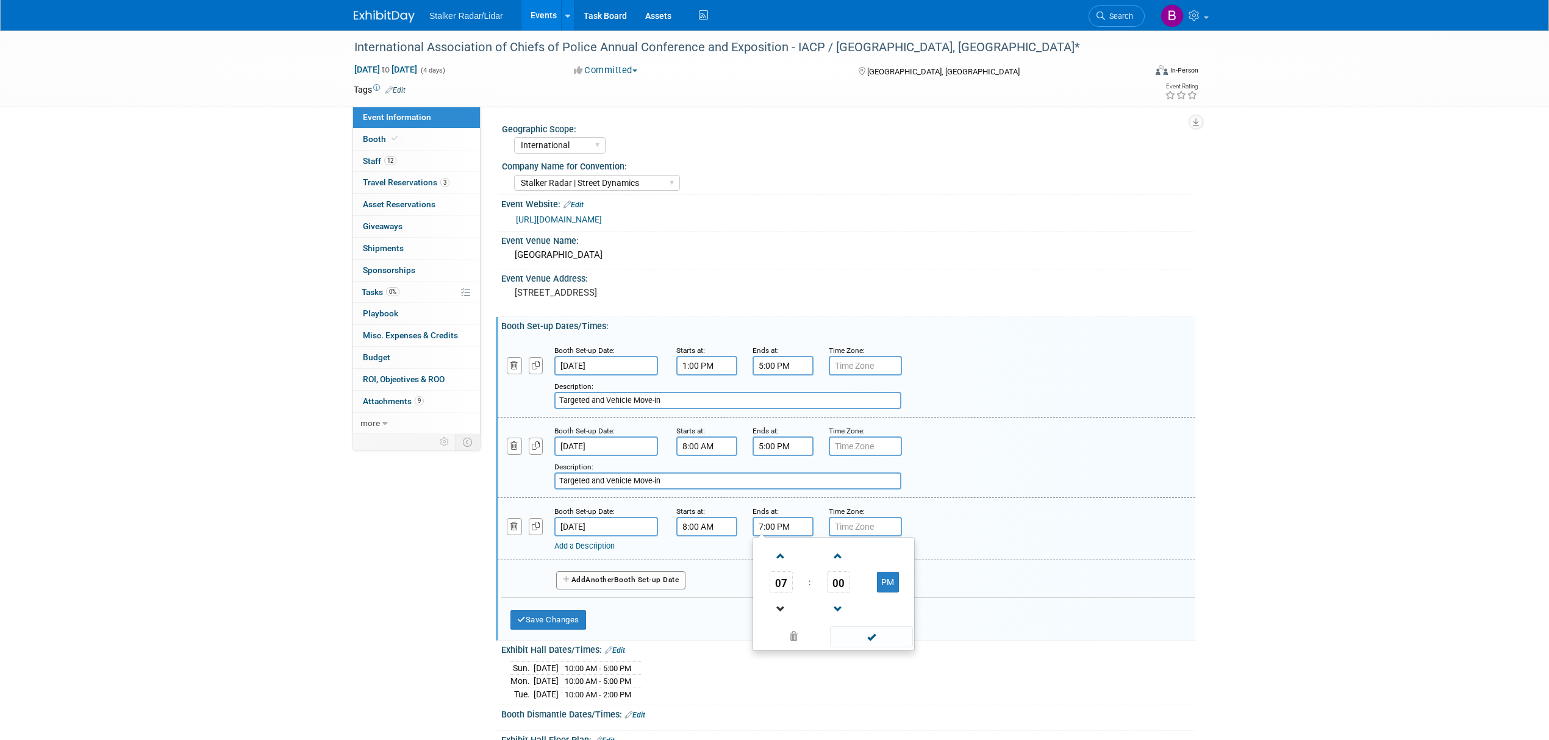
click at [776, 607] on link at bounding box center [781, 608] width 23 height 31
click at [777, 615] on span at bounding box center [780, 609] width 21 height 21
type input "5:00 PM"
click at [848, 648] on span at bounding box center [871, 636] width 82 height 21
click at [594, 551] on link "Add a Description" at bounding box center [584, 545] width 60 height 9
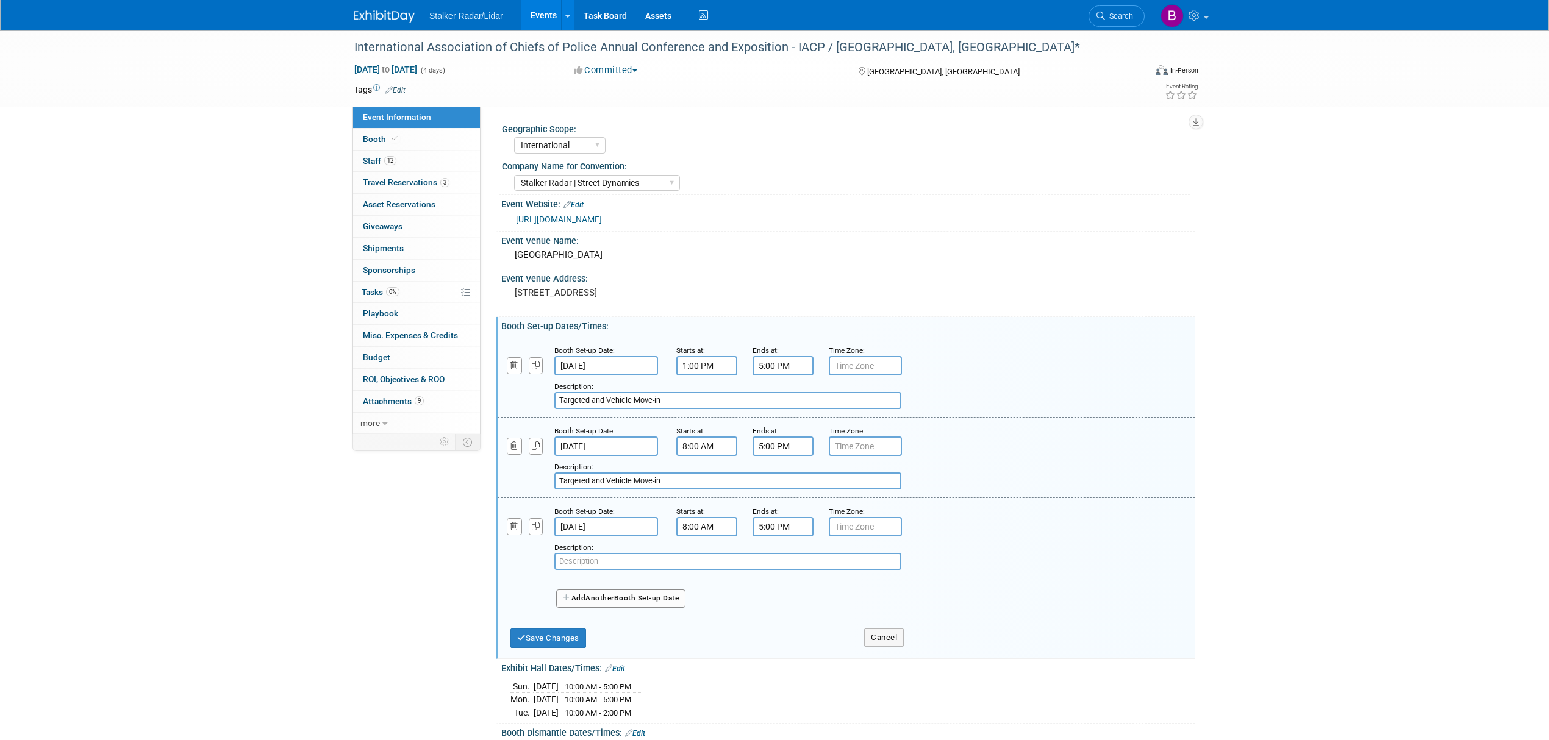
click at [593, 570] on input "text" at bounding box center [727, 561] width 347 height 17
paste input "All Exhibits Move-in"
type input "All Exhibits Move-in"
click at [593, 608] on button "Add Another Booth Set-up Date" at bounding box center [620, 599] width 129 height 18
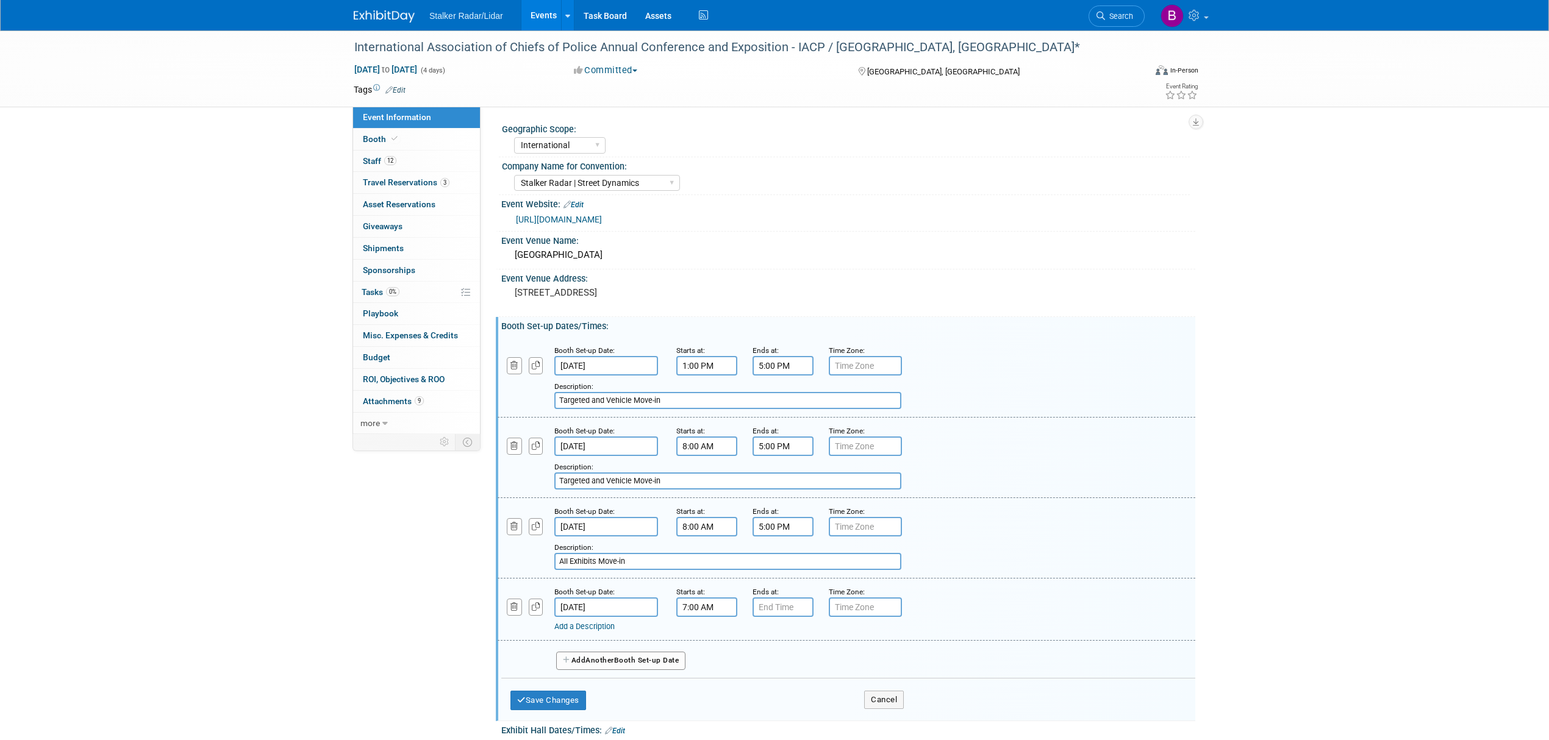
click at [729, 611] on input "7:00 AM" at bounding box center [706, 608] width 61 height 20
click at [708, 640] on span at bounding box center [704, 636] width 21 height 21
type input "8:00 AM"
click at [796, 725] on span at bounding box center [795, 717] width 82 height 21
click at [776, 615] on input "7:00 PM" at bounding box center [782, 608] width 61 height 20
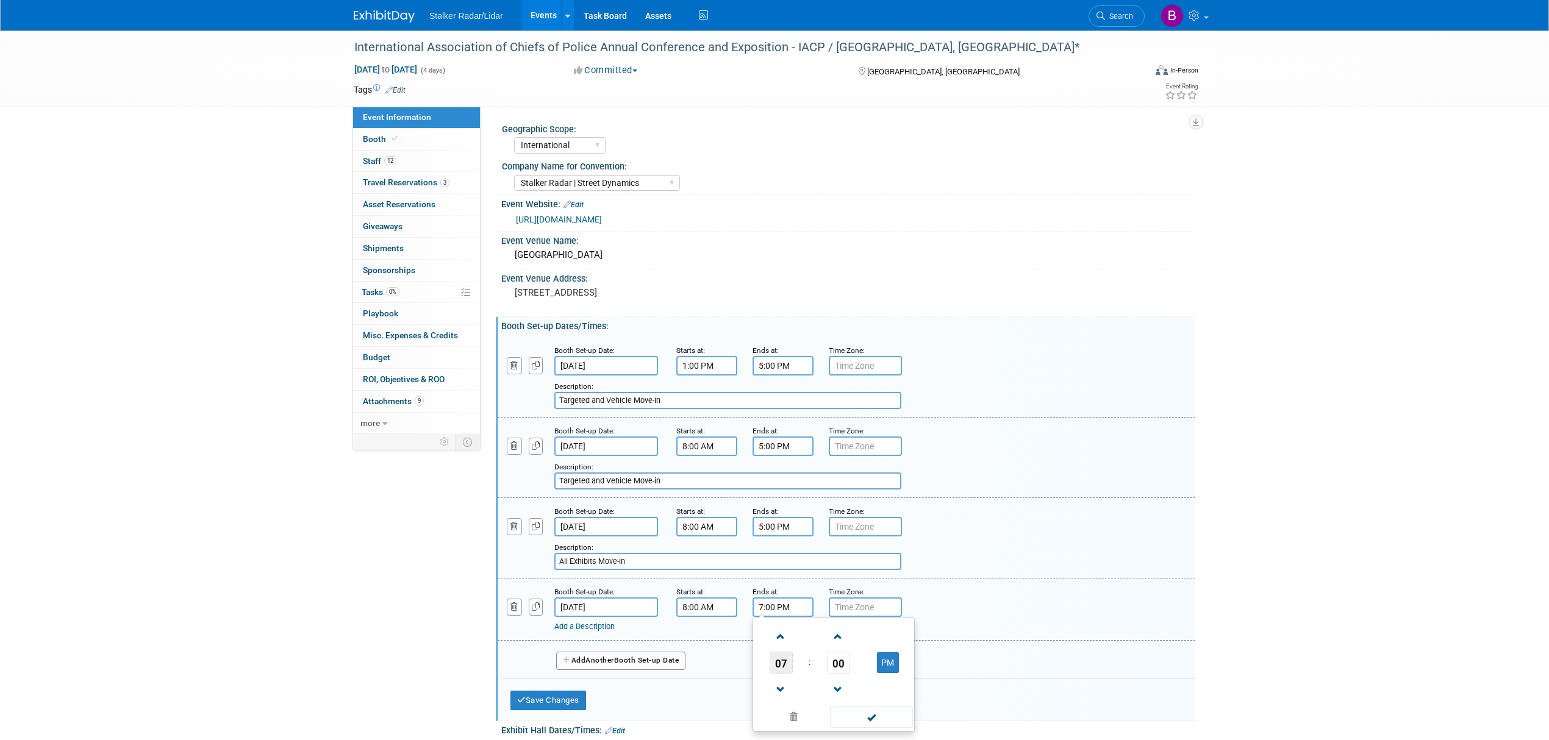
click at [781, 671] on span "07" at bounding box center [781, 663] width 23 height 22
click at [850, 646] on td "02" at bounding box center [853, 637] width 39 height 33
type input "2:00 PM"
click at [982, 604] on div "Add a Description Description:" at bounding box center [846, 608] width 716 height 47
click at [593, 631] on link "Add a Description" at bounding box center [584, 626] width 60 height 9
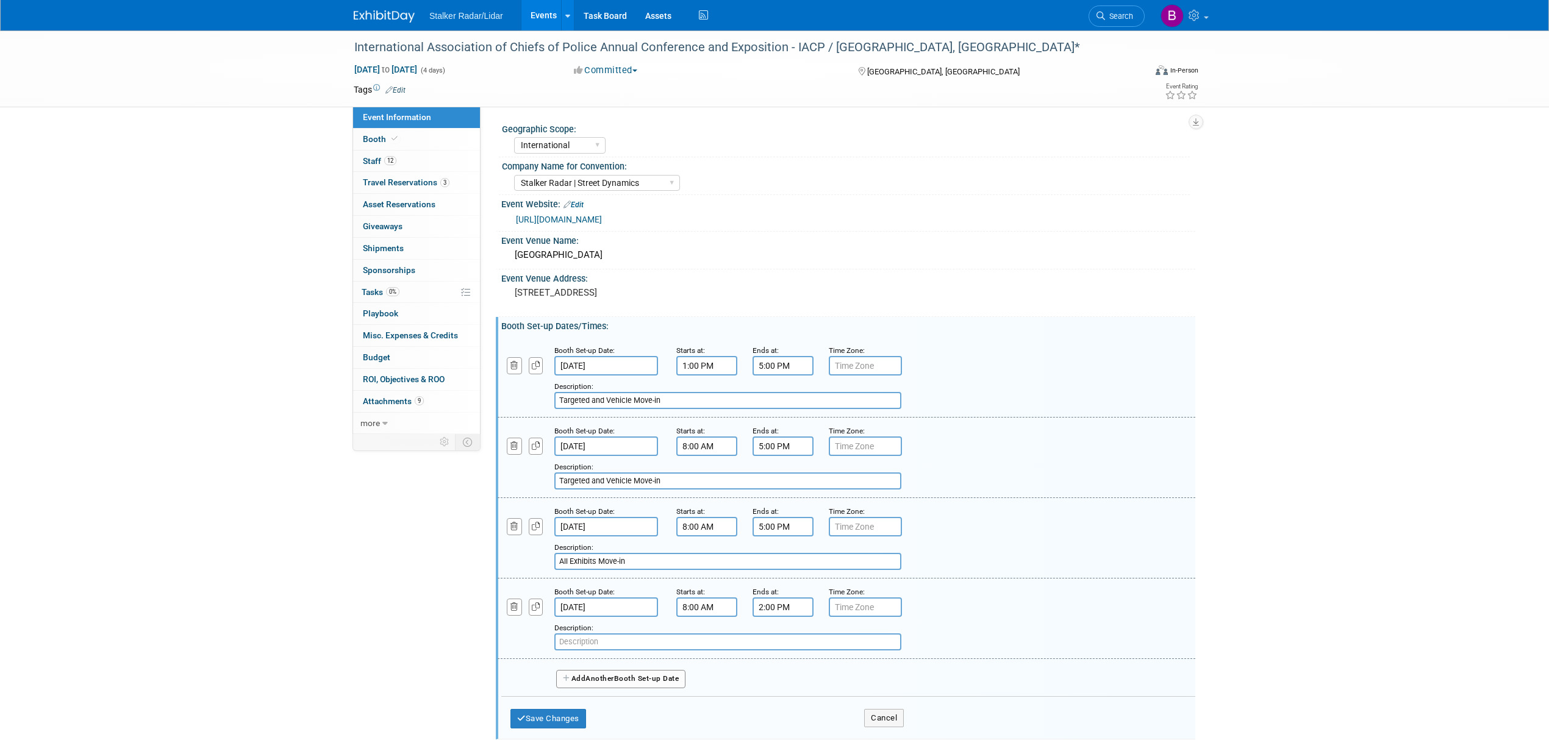
click at [588, 644] on input "text" at bounding box center [727, 642] width 347 height 17
paste input "All Exhibits Move-in"
type input "All Exhibits Move-in"
click at [1271, 501] on div "International Association of Chiefs of Police Annual Conference and Exposition …" at bounding box center [774, 520] width 1549 height 980
click at [539, 727] on button "Save Changes" at bounding box center [548, 719] width 76 height 20
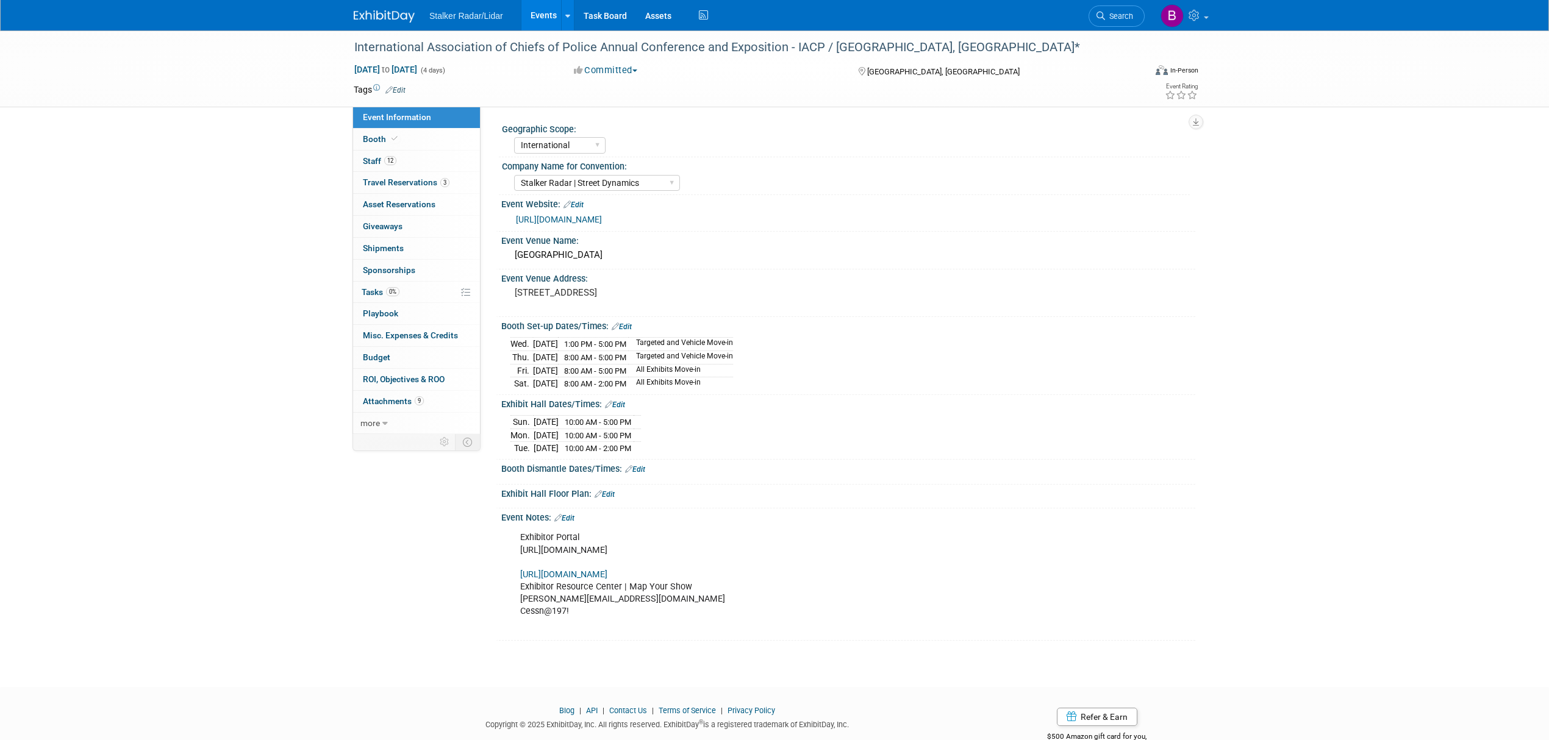
click at [633, 474] on link "Edit" at bounding box center [635, 469] width 20 height 9
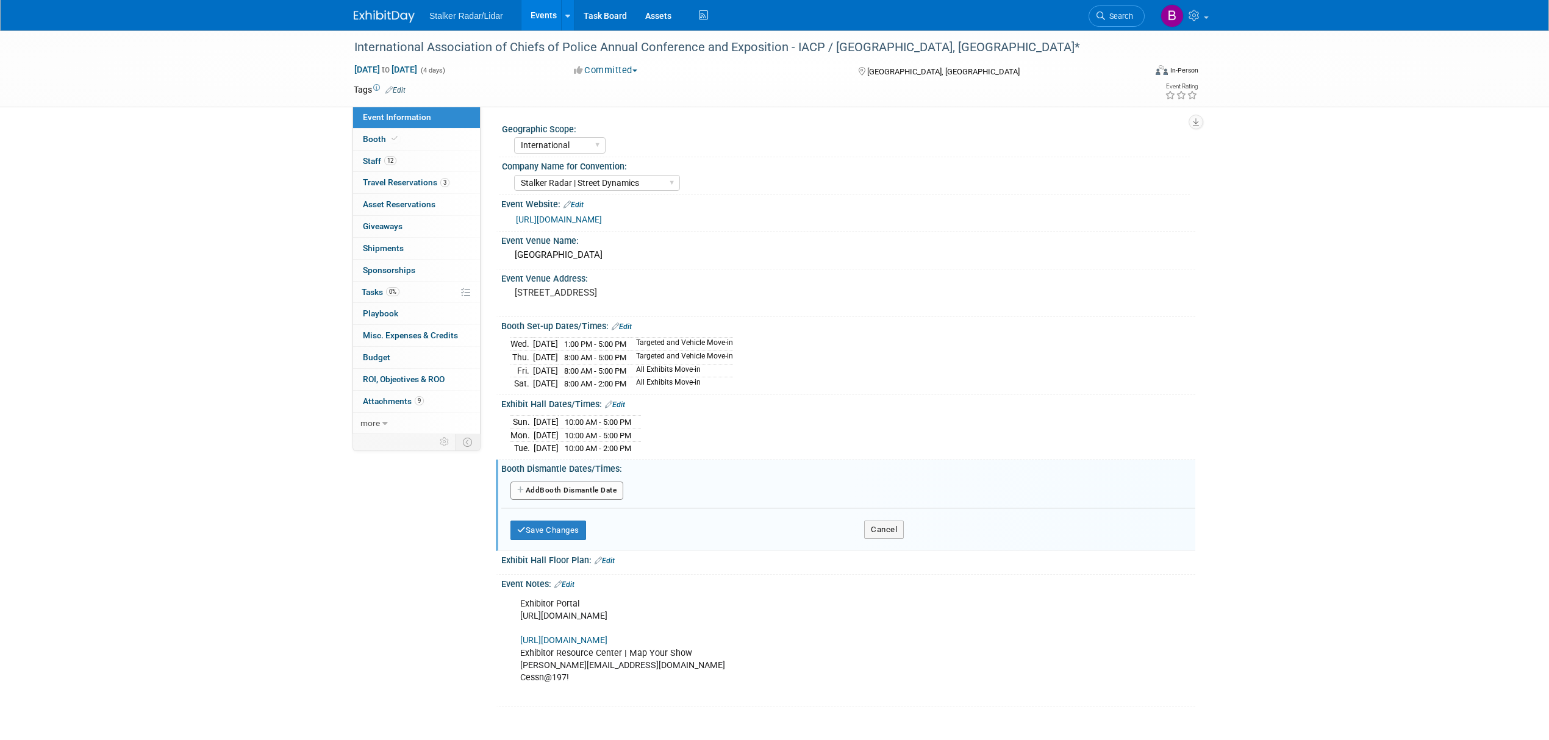
click at [568, 496] on button "Add Another Booth Dismantle Date" at bounding box center [566, 491] width 113 height 18
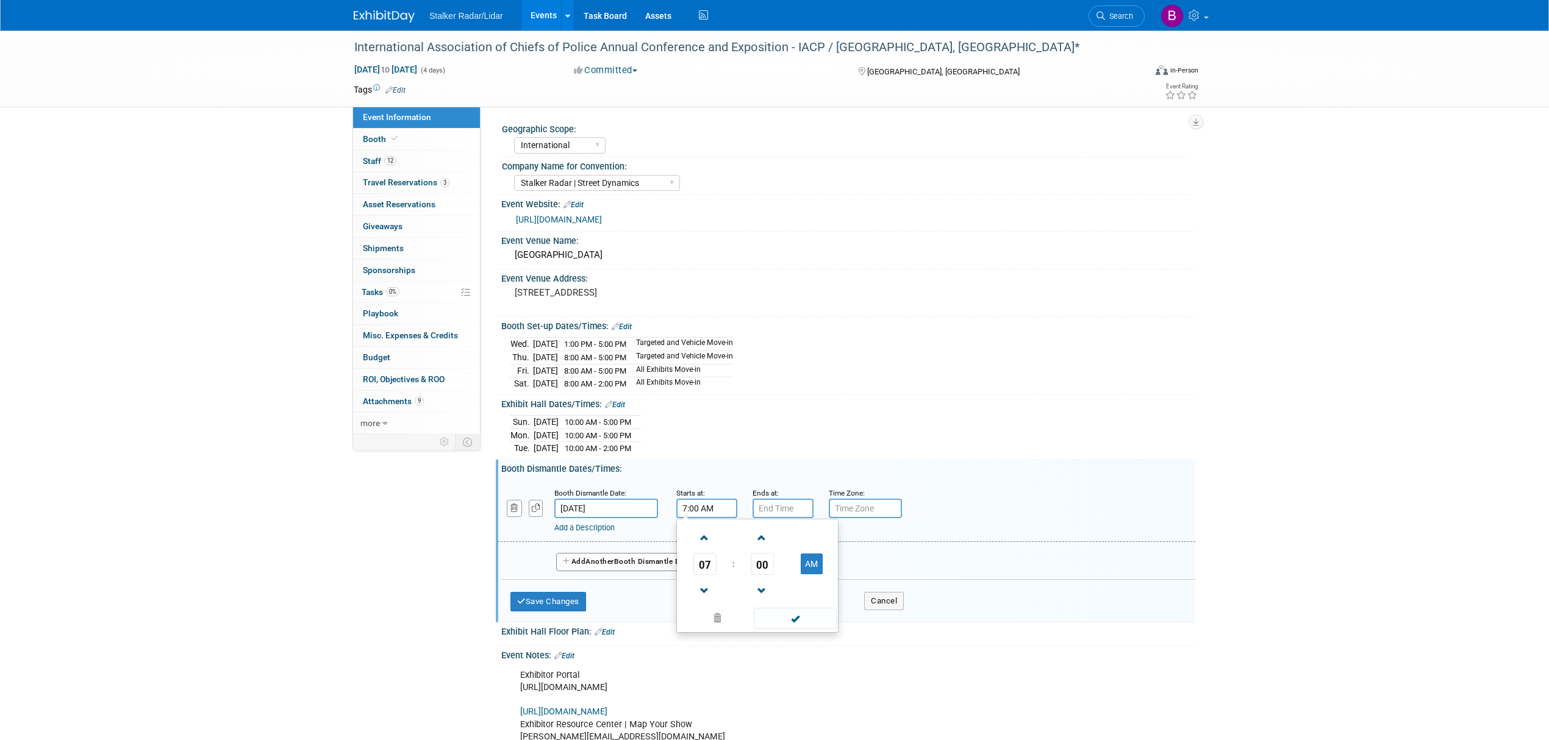
click at [711, 518] on input "7:00 AM" at bounding box center [706, 509] width 61 height 20
click at [704, 575] on span "07" at bounding box center [704, 564] width 23 height 22
click at [778, 551] on td "02" at bounding box center [776, 538] width 39 height 33
click at [815, 574] on button "AM" at bounding box center [812, 564] width 22 height 21
type input "2:00 PM"
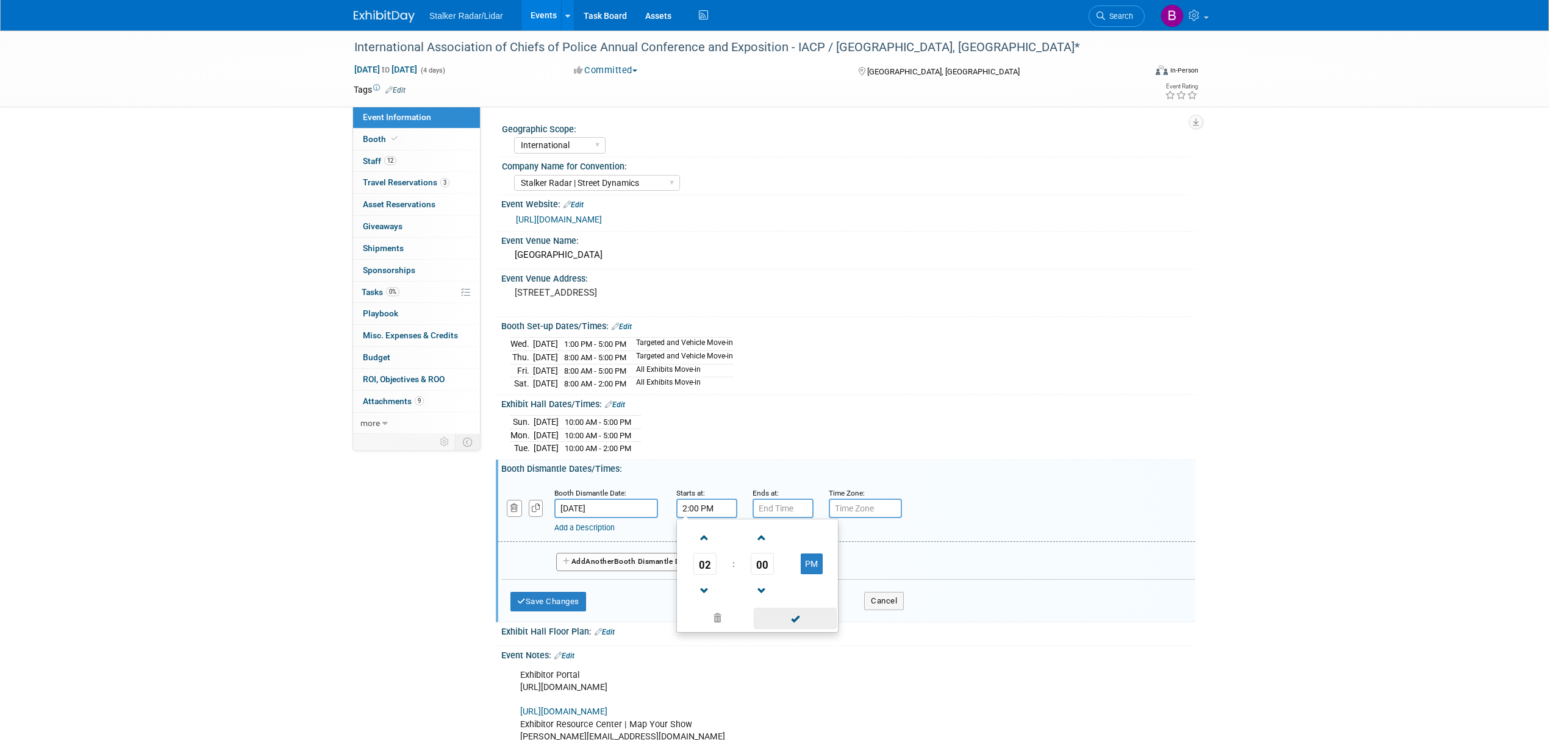
click at [796, 629] on span at bounding box center [795, 618] width 82 height 21
click at [789, 518] on input "7:00 PM" at bounding box center [782, 509] width 61 height 20
click at [770, 549] on span at bounding box center [780, 537] width 21 height 21
type input "9:00 PM"
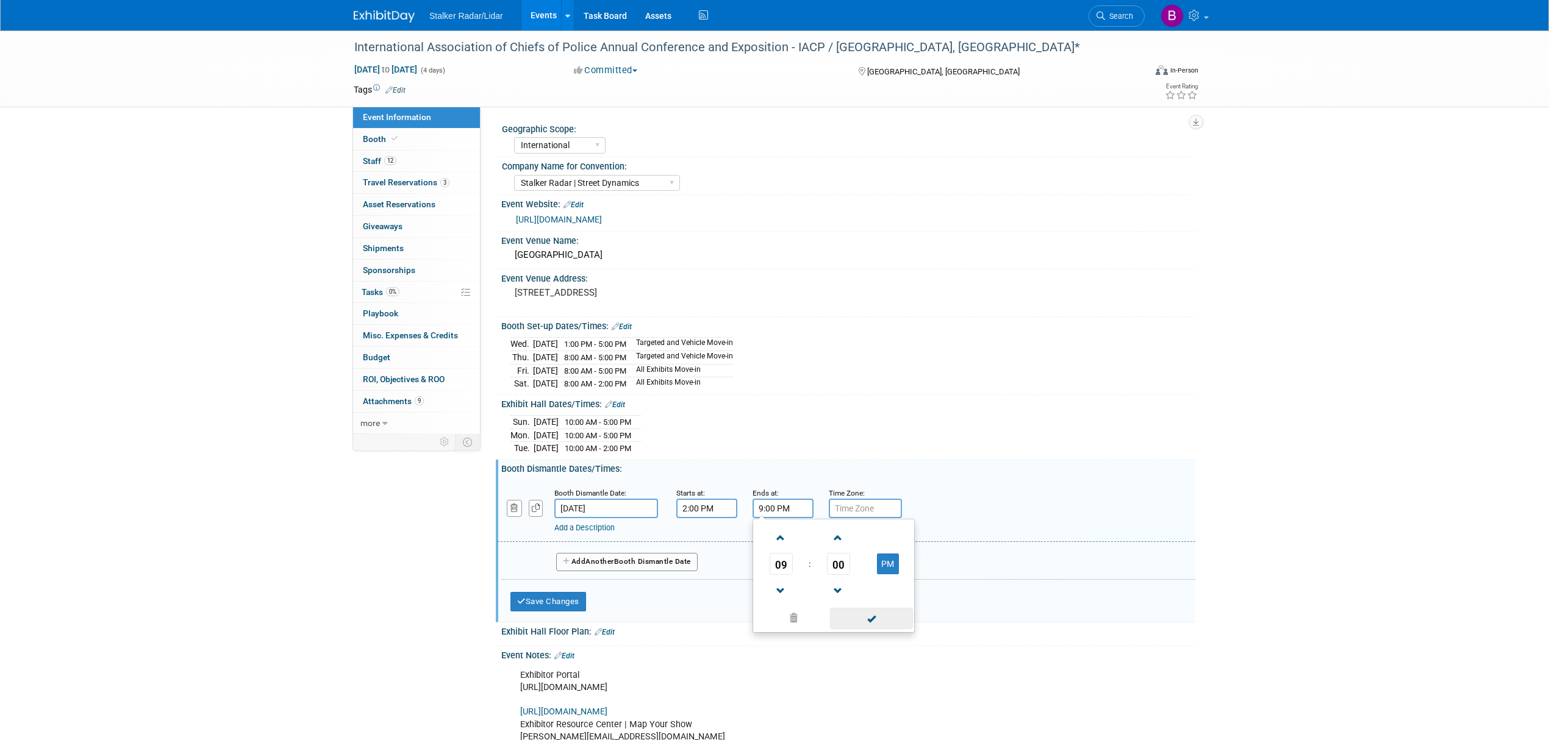
click at [857, 629] on span at bounding box center [871, 618] width 82 height 21
click at [657, 568] on button "Add Another Booth Dismantle Date" at bounding box center [626, 562] width 141 height 18
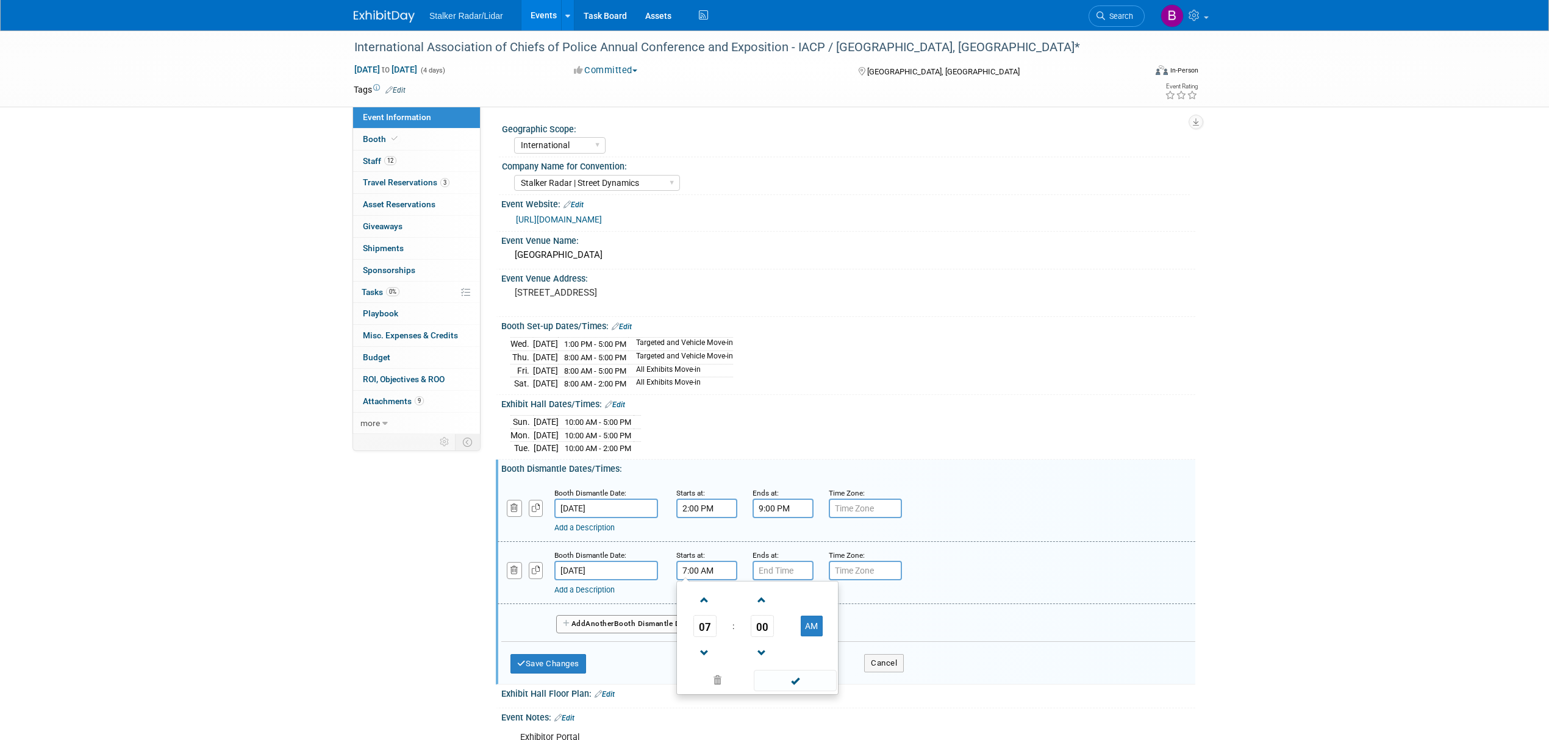
click at [723, 580] on input "7:00 AM" at bounding box center [706, 571] width 61 height 20
click at [703, 611] on span at bounding box center [704, 600] width 21 height 21
type input "8:00 AM"
drag, startPoint x: 783, startPoint y: 694, endPoint x: 784, endPoint y: 659, distance: 35.4
click at [783, 691] on span at bounding box center [795, 680] width 82 height 21
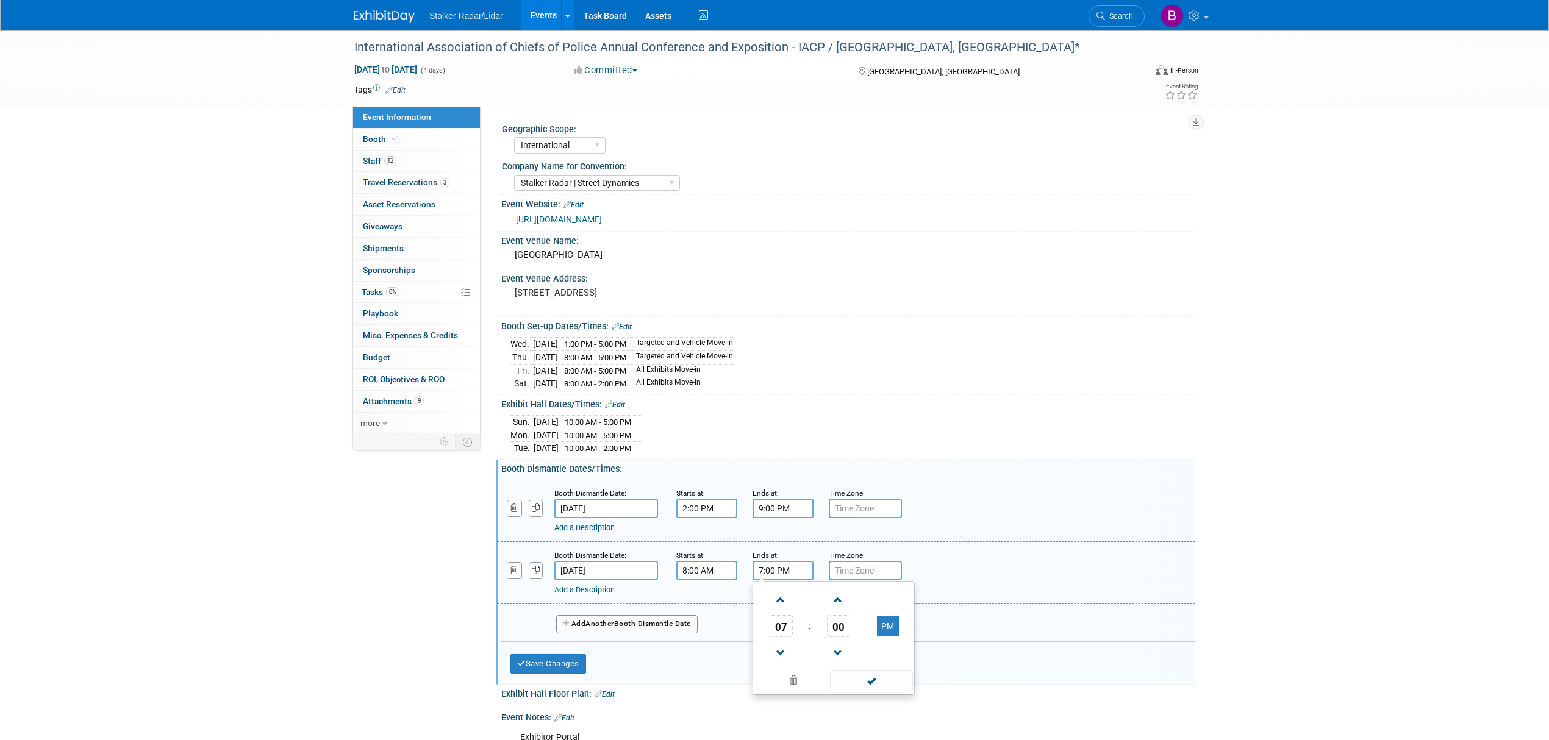
click at [786, 580] on input "7:00 PM" at bounding box center [782, 571] width 61 height 20
click at [781, 637] on span "07" at bounding box center [781, 626] width 23 height 22
click at [772, 615] on td "12" at bounding box center [774, 600] width 39 height 33
type input "12:00 PM"
click at [863, 689] on span at bounding box center [871, 680] width 82 height 21
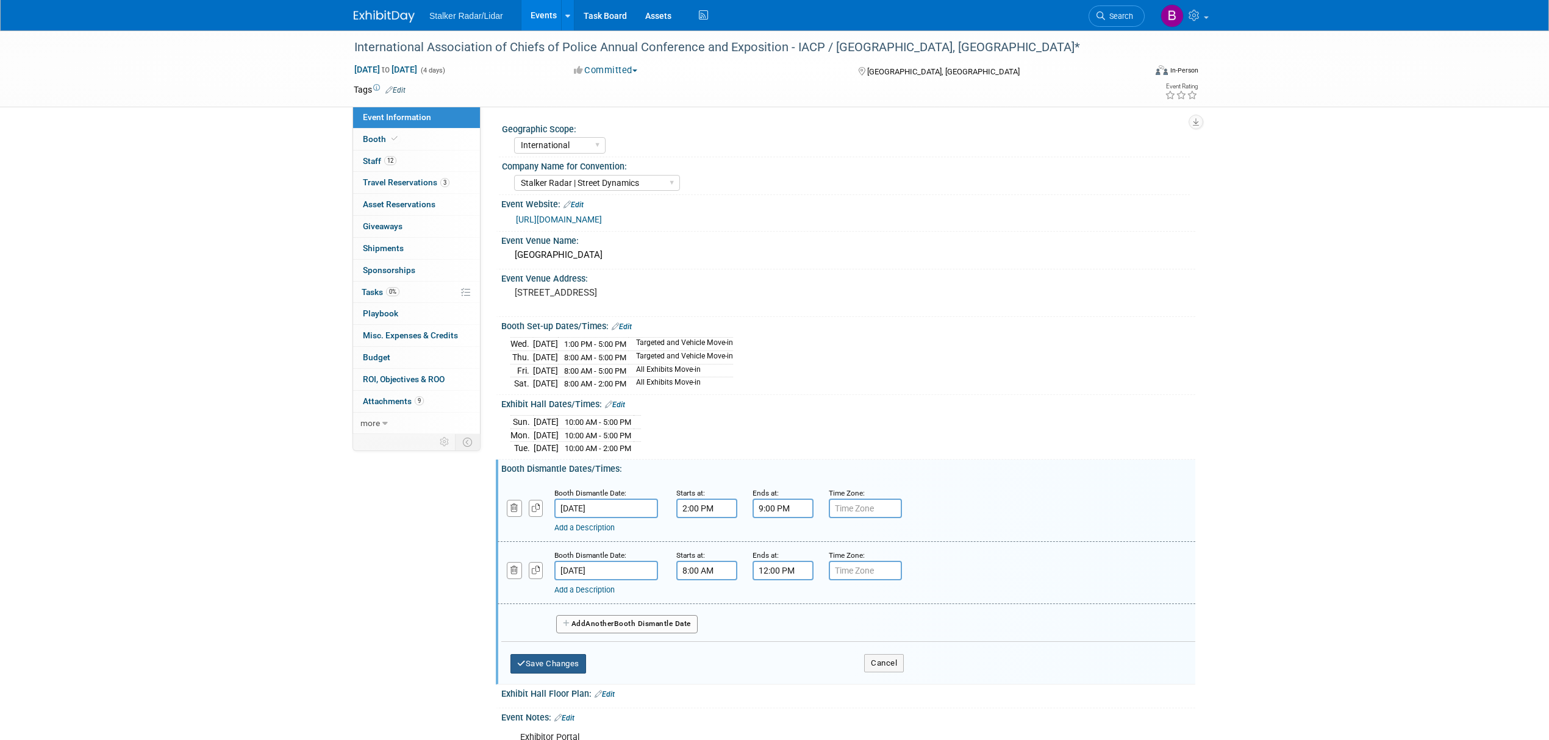
click at [533, 674] on button "Save Changes" at bounding box center [548, 664] width 76 height 20
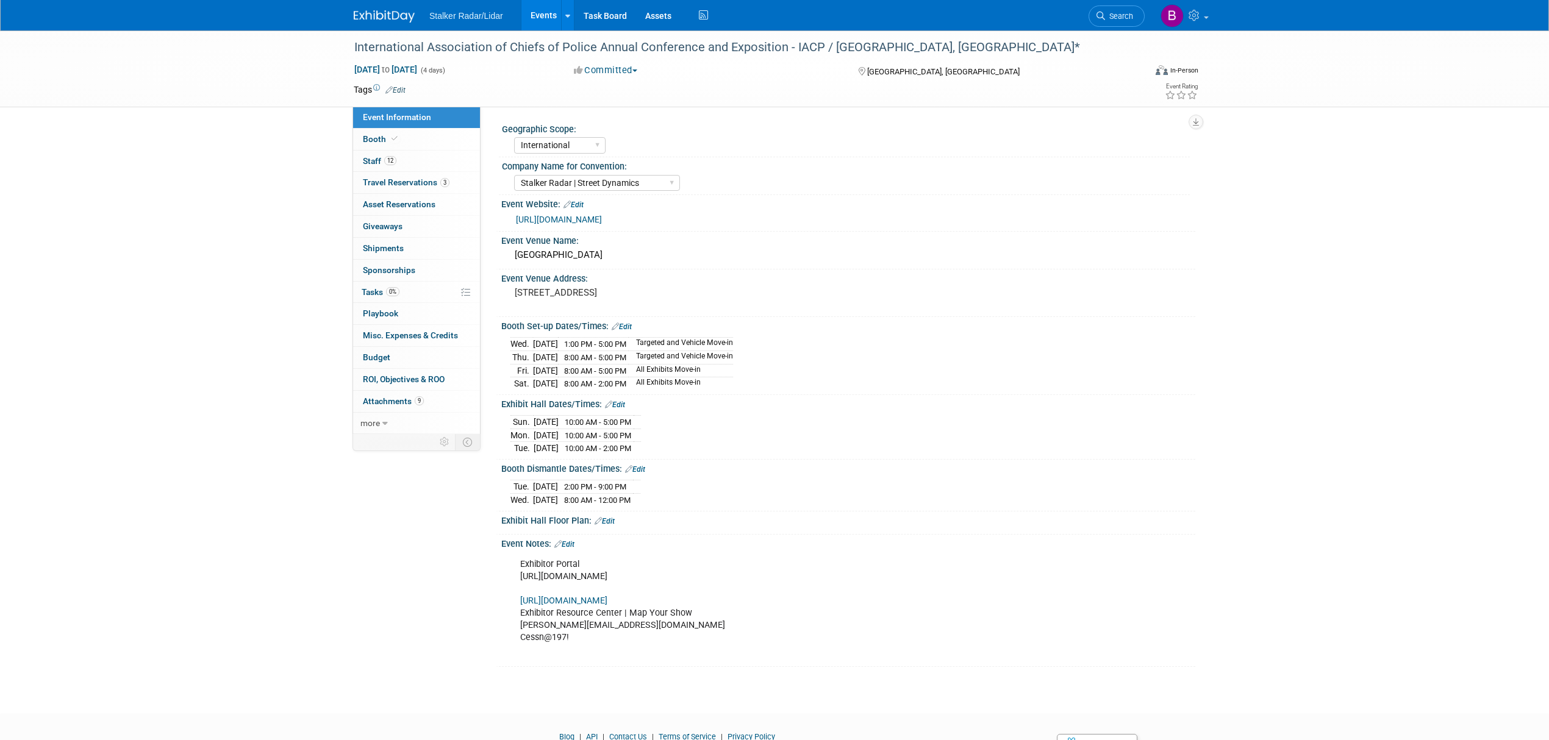
click at [571, 549] on link "Edit" at bounding box center [564, 544] width 20 height 9
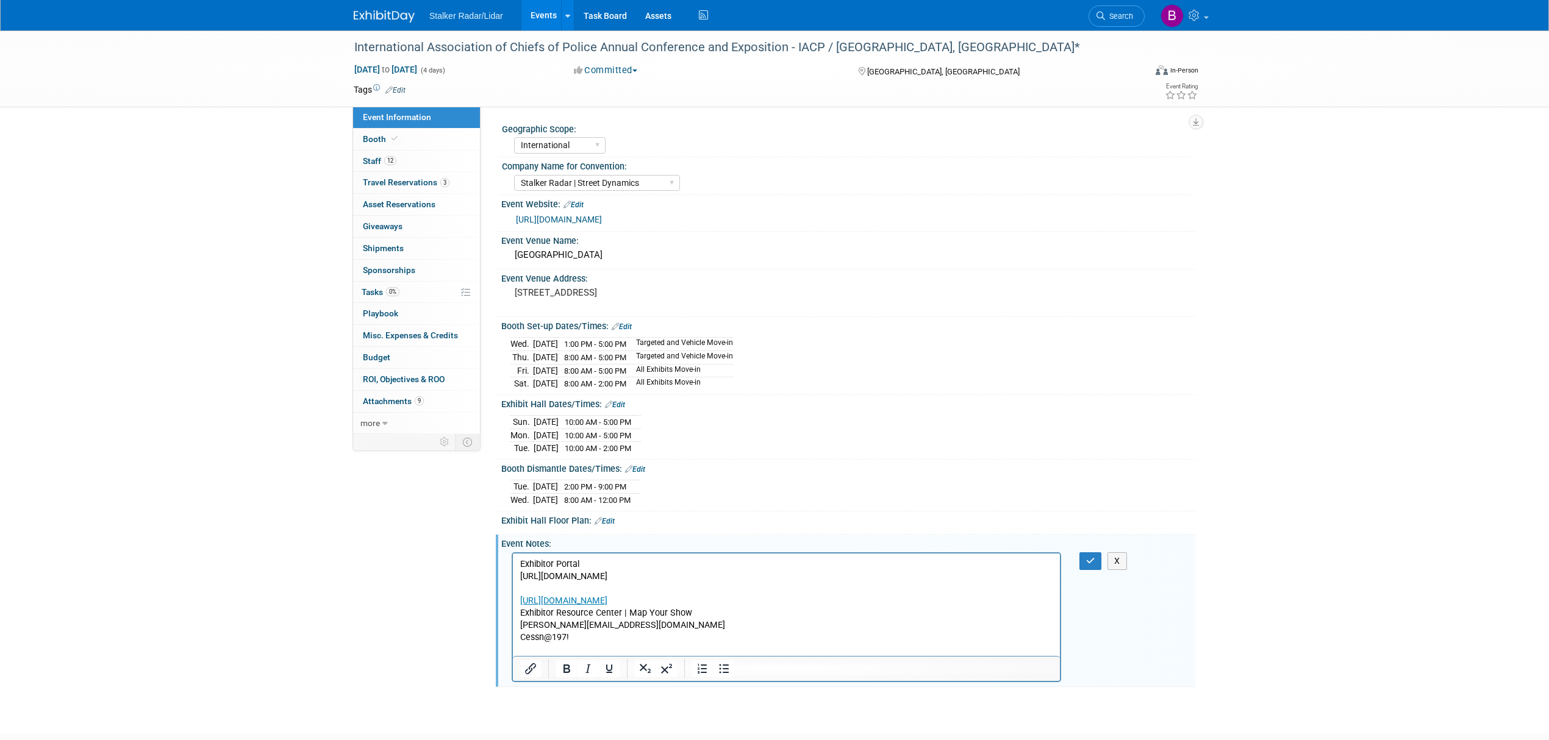
click at [594, 649] on p "Exhibitor Portal https://www.freemanco.com/store/show/landing?showID=537661 htt…" at bounding box center [786, 607] width 533 height 98
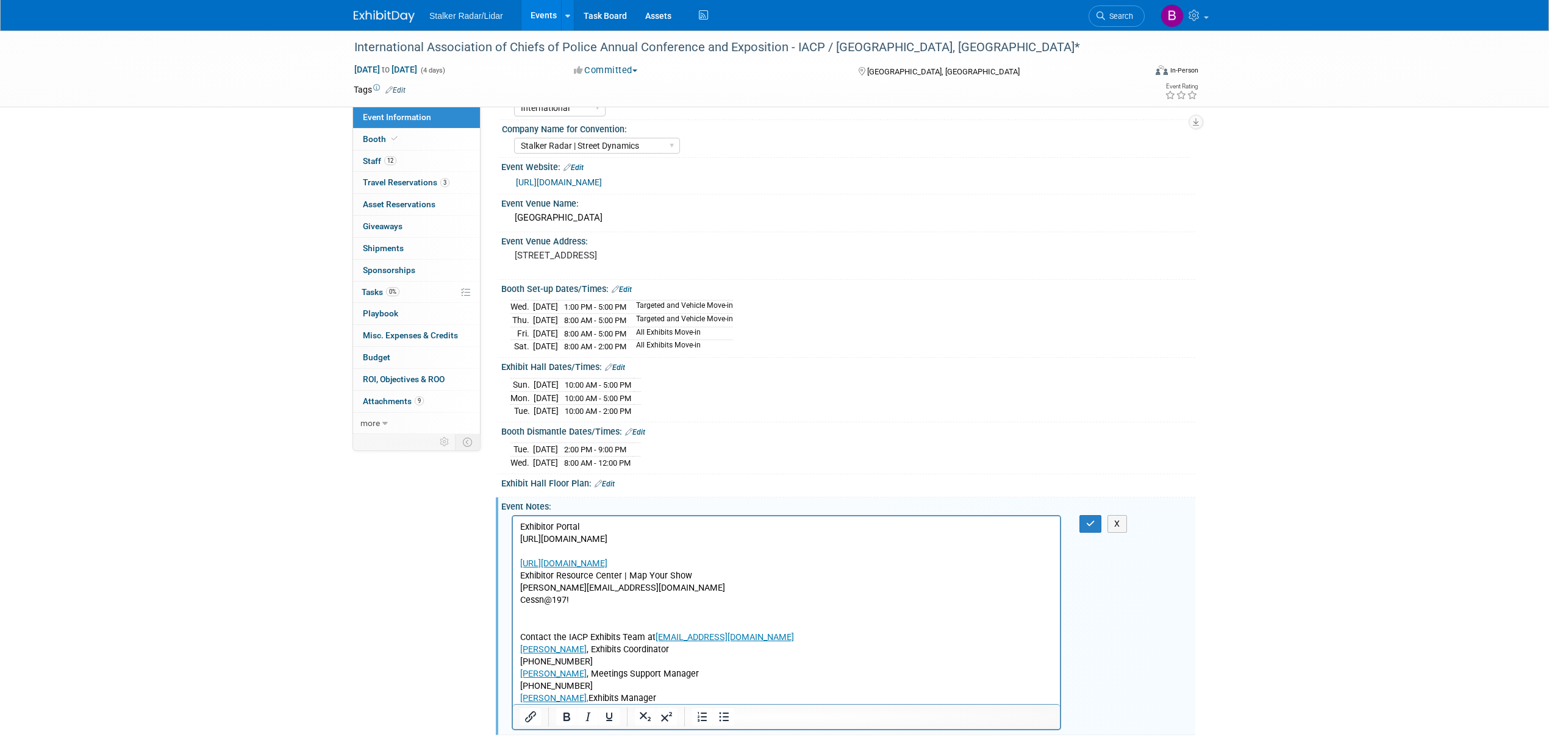
scroll to position [81, 0]
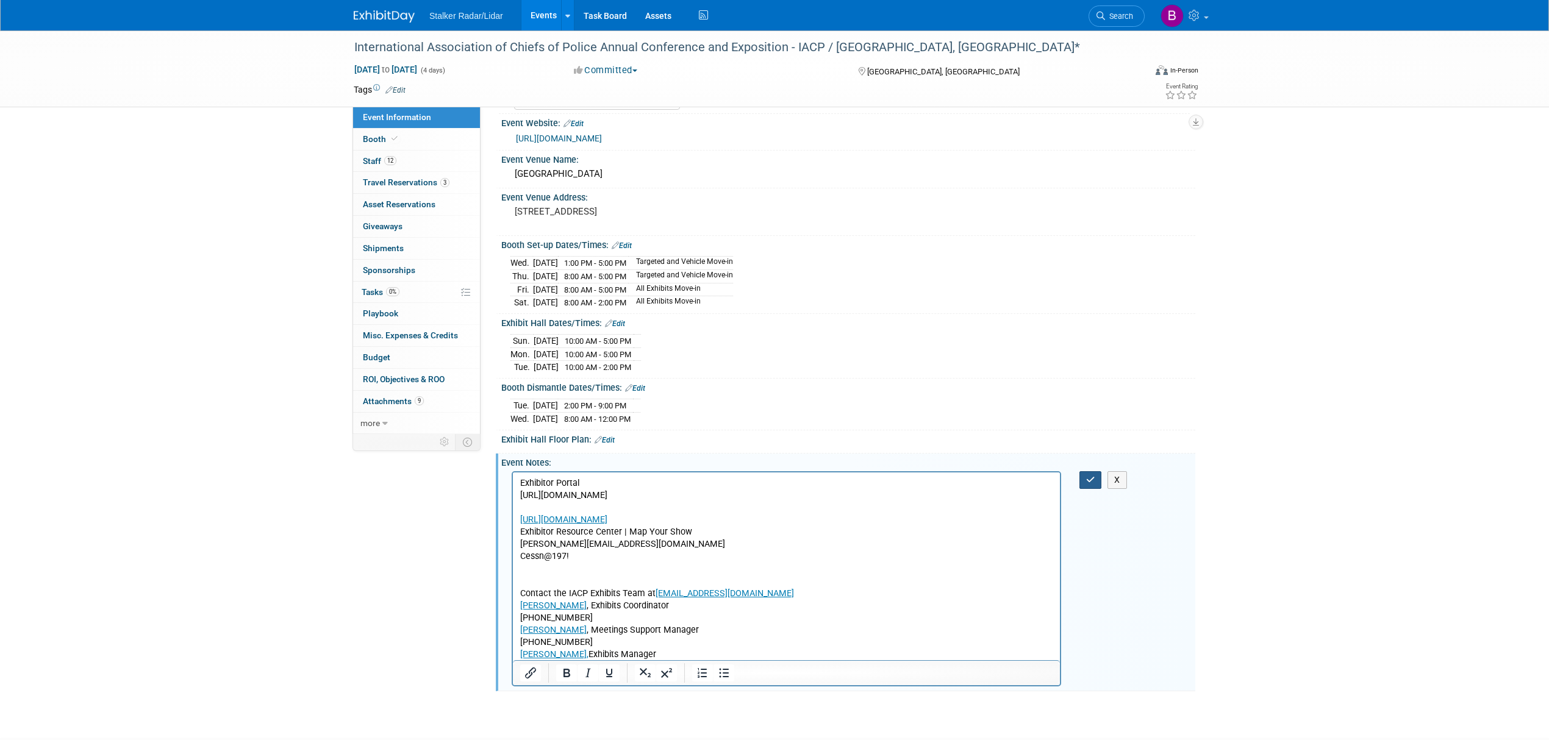
click at [1093, 489] on button "button" at bounding box center [1090, 480] width 23 height 18
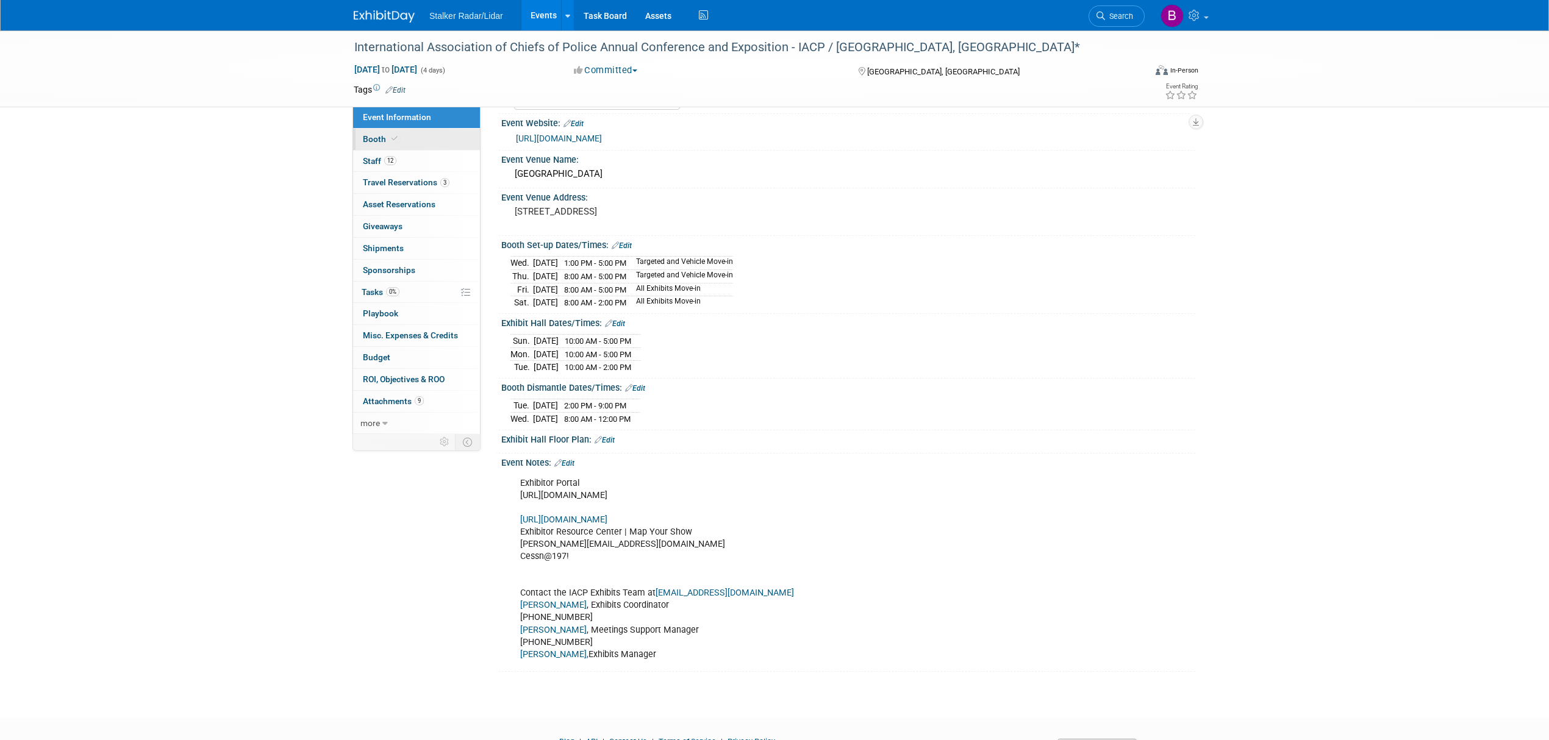
click at [368, 141] on span "Booth" at bounding box center [381, 139] width 37 height 10
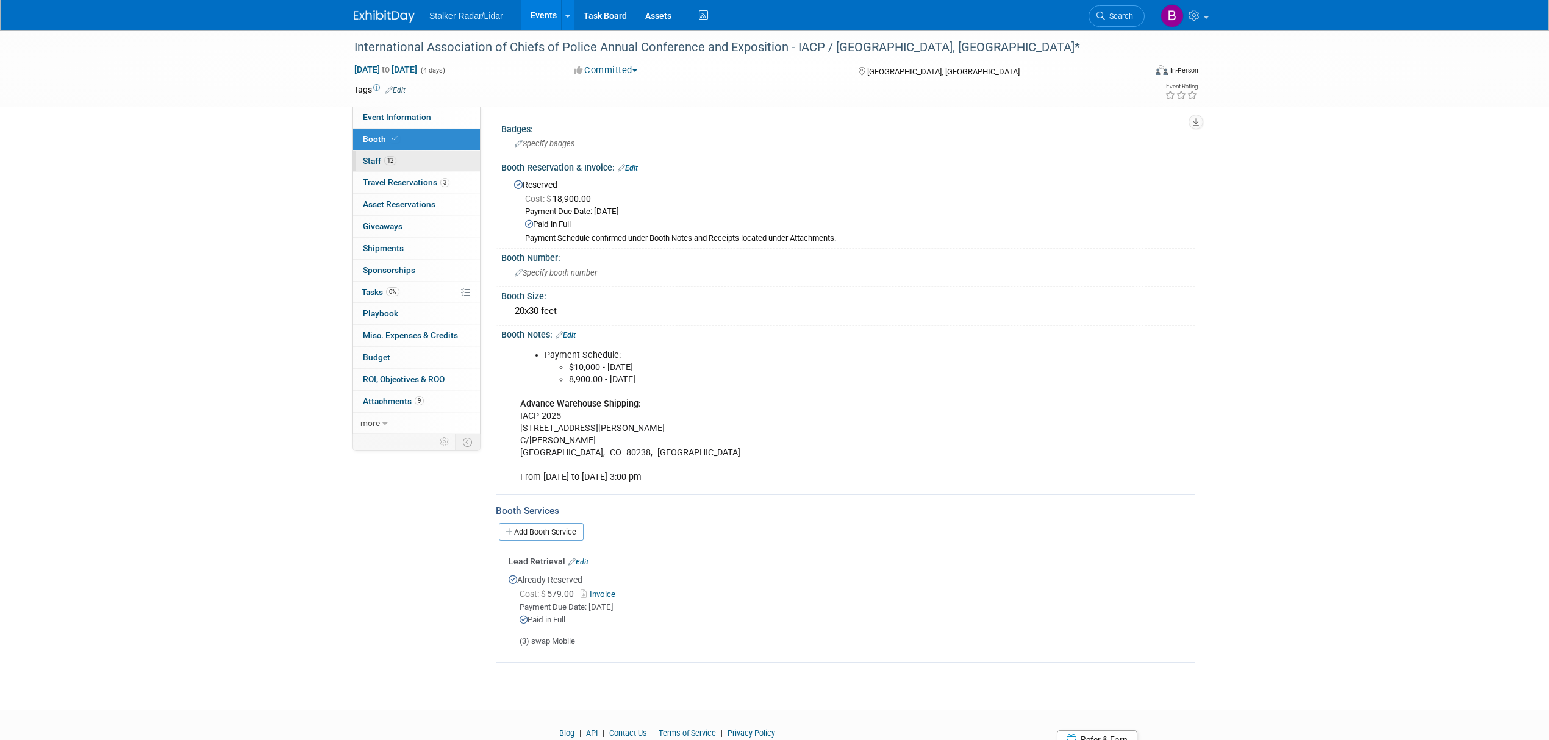
click at [381, 162] on span "Staff 12" at bounding box center [380, 161] width 34 height 10
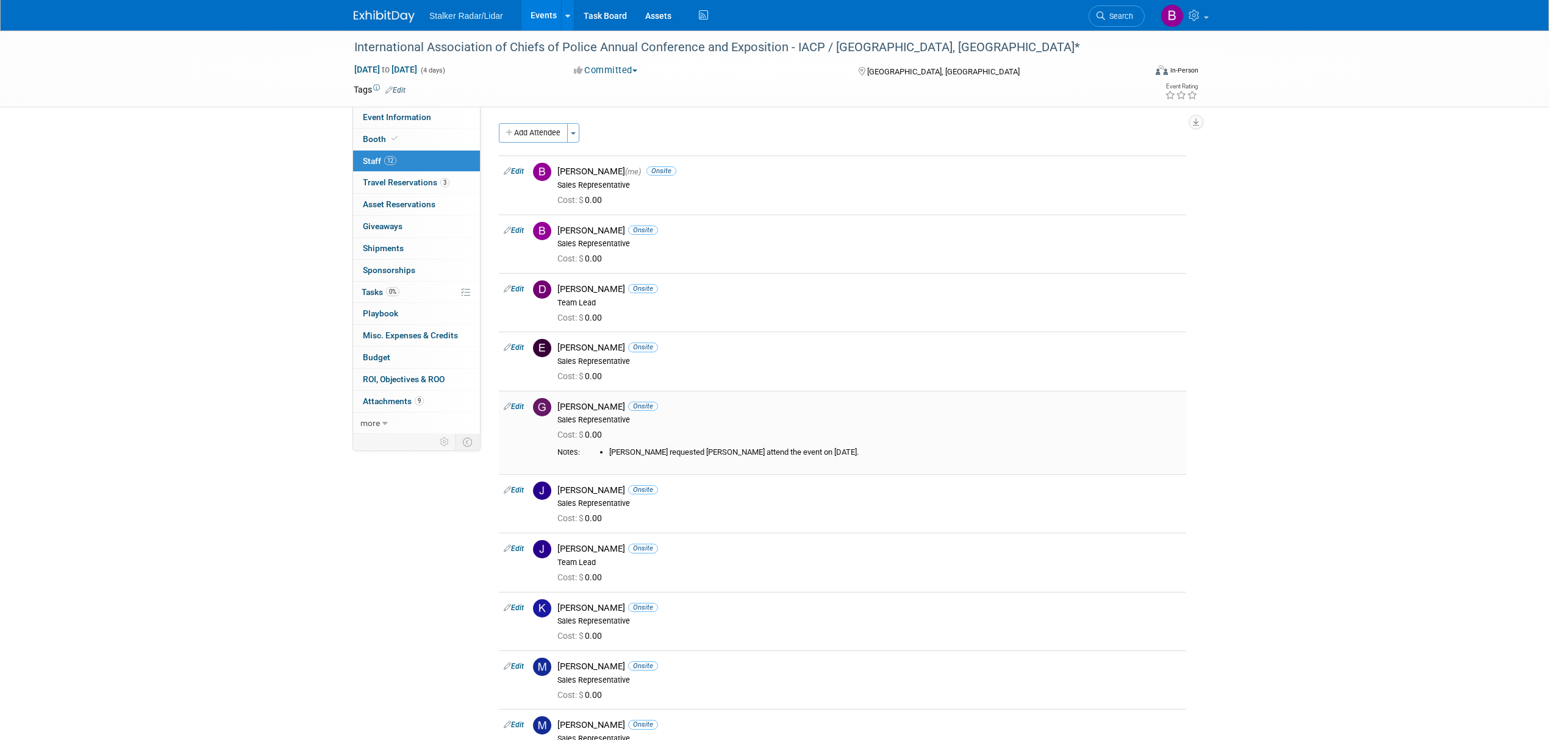
drag, startPoint x: 705, startPoint y: 408, endPoint x: 701, endPoint y: 422, distance: 14.7
drag, startPoint x: 701, startPoint y: 422, endPoint x: 400, endPoint y: 182, distance: 385.3
click at [400, 182] on span "Travel Reservations 3" at bounding box center [406, 182] width 87 height 10
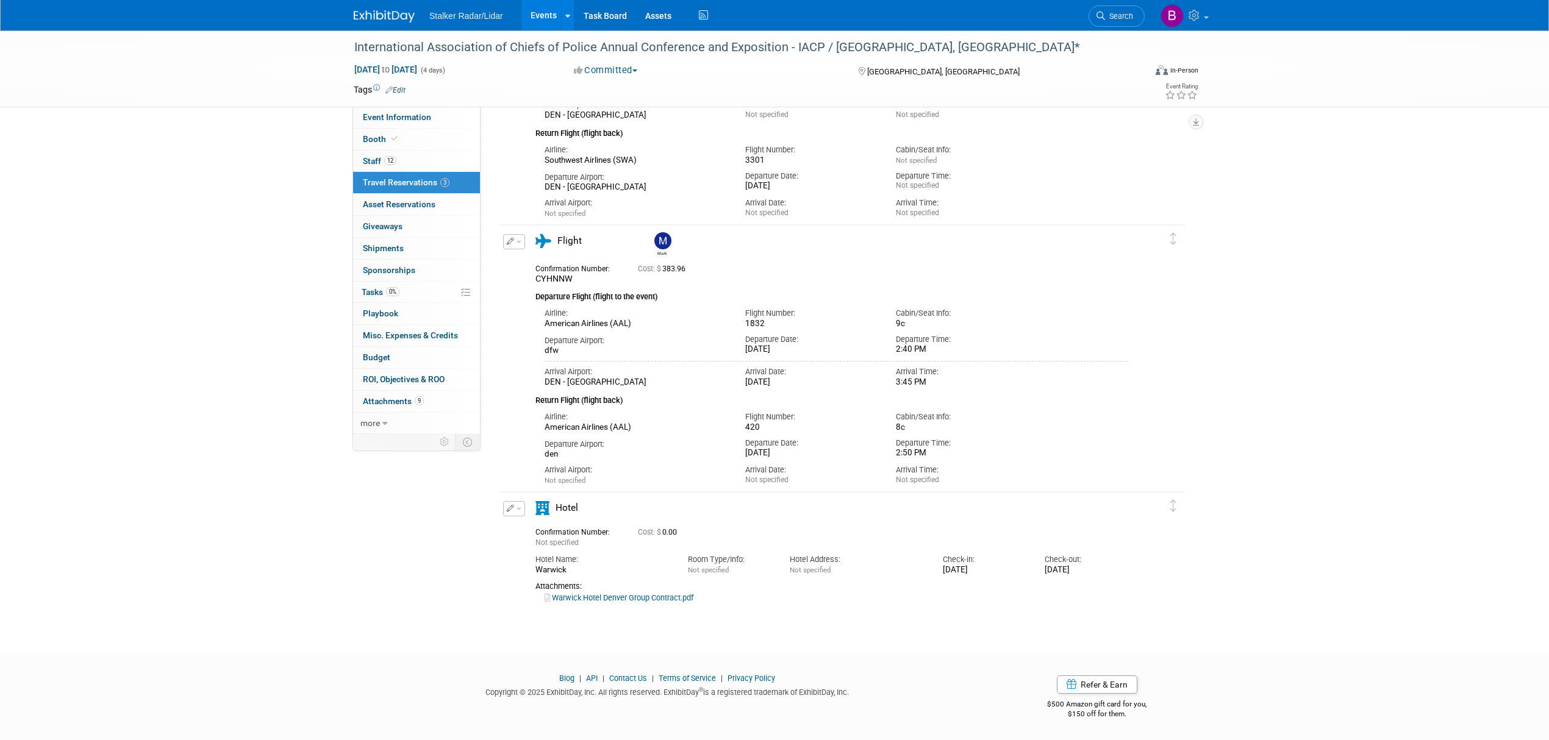
scroll to position [202, 0]
click at [407, 207] on span "Asset Reservations 0" at bounding box center [399, 204] width 73 height 10
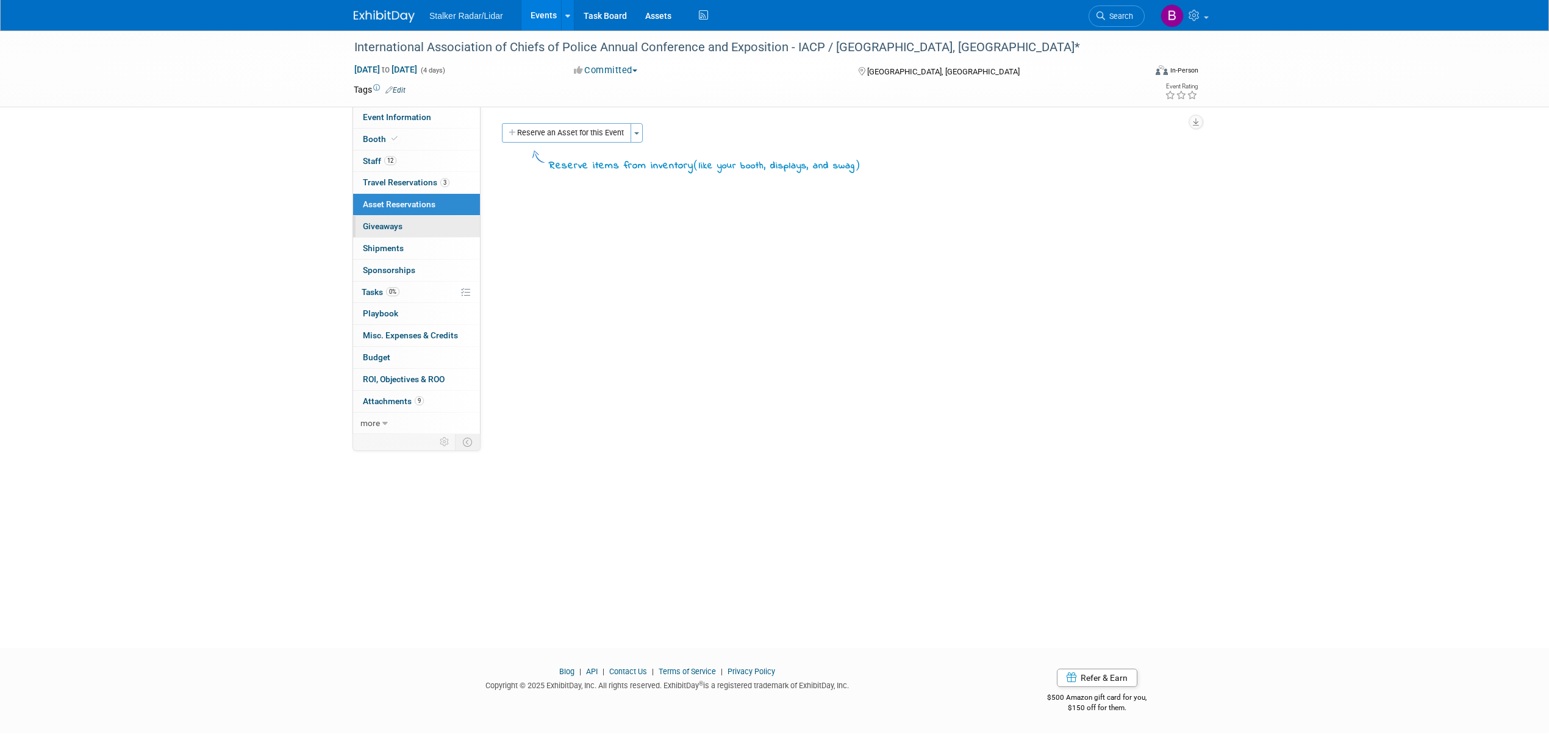
click at [402, 228] on span "Giveaways 0" at bounding box center [383, 226] width 40 height 10
click at [399, 240] on link "0 Shipments 0" at bounding box center [416, 248] width 127 height 21
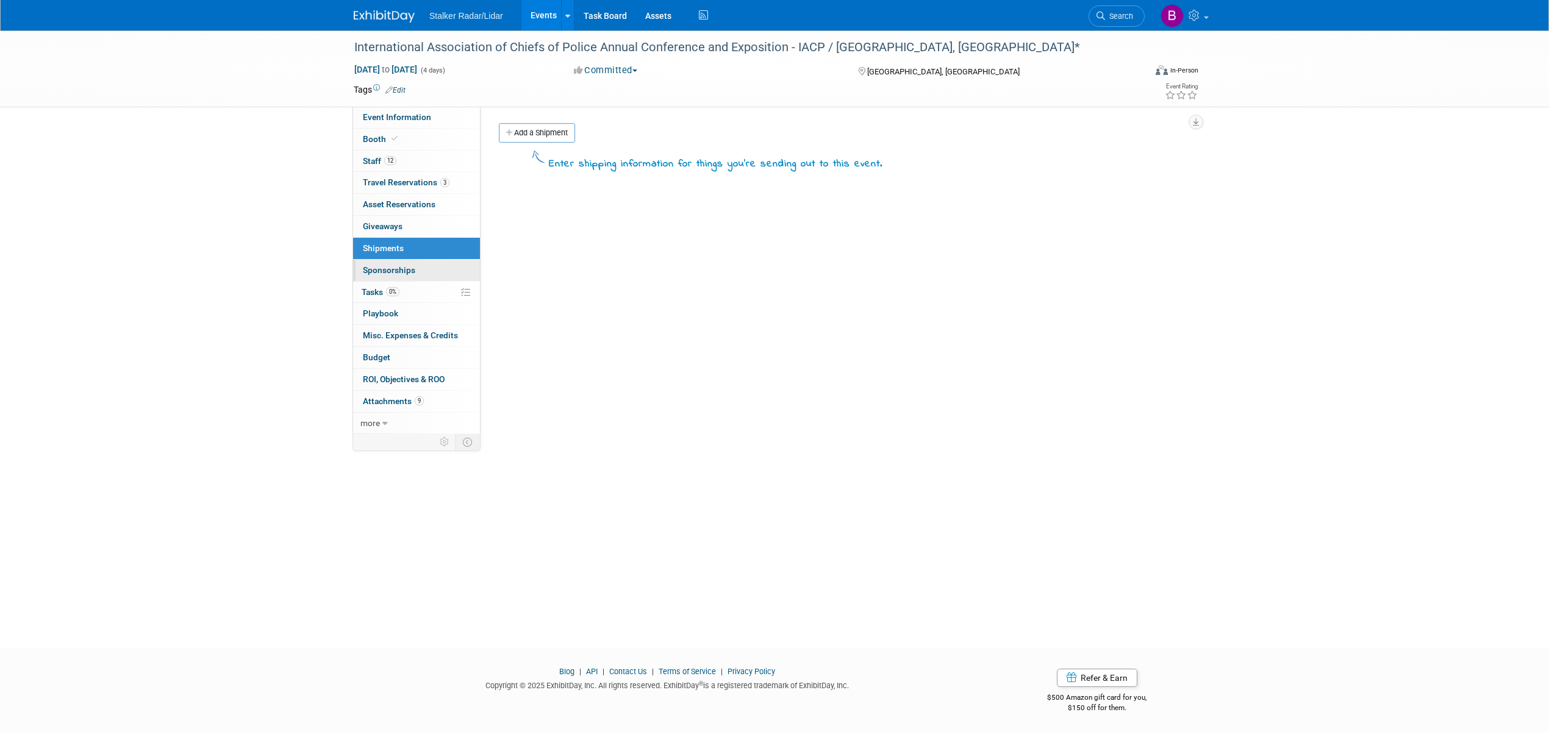
click at [404, 269] on span "Sponsorships 0" at bounding box center [389, 270] width 52 height 10
click at [404, 300] on link "0% Tasks 0%" at bounding box center [416, 292] width 127 height 21
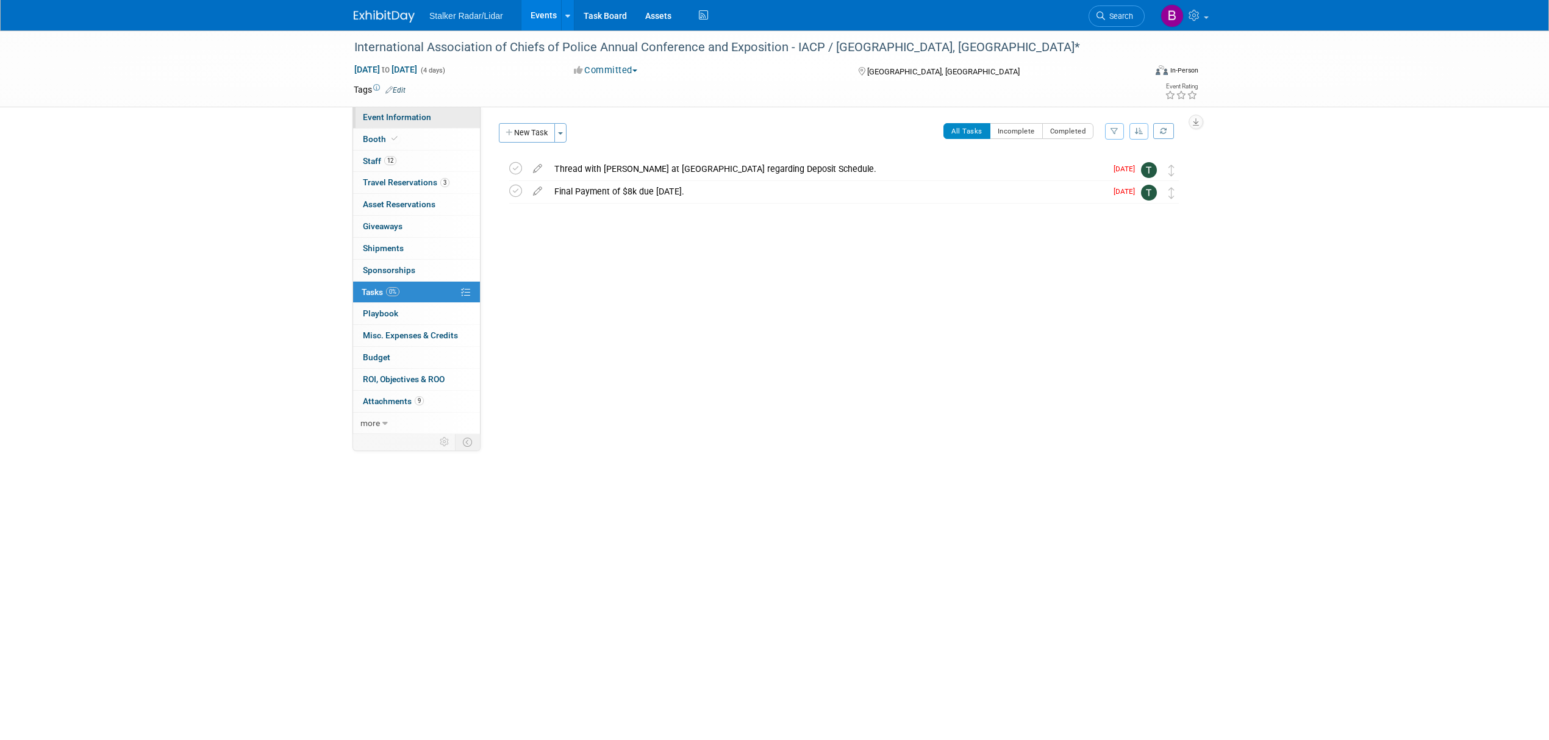
click at [405, 125] on link "Event Information" at bounding box center [416, 117] width 127 height 21
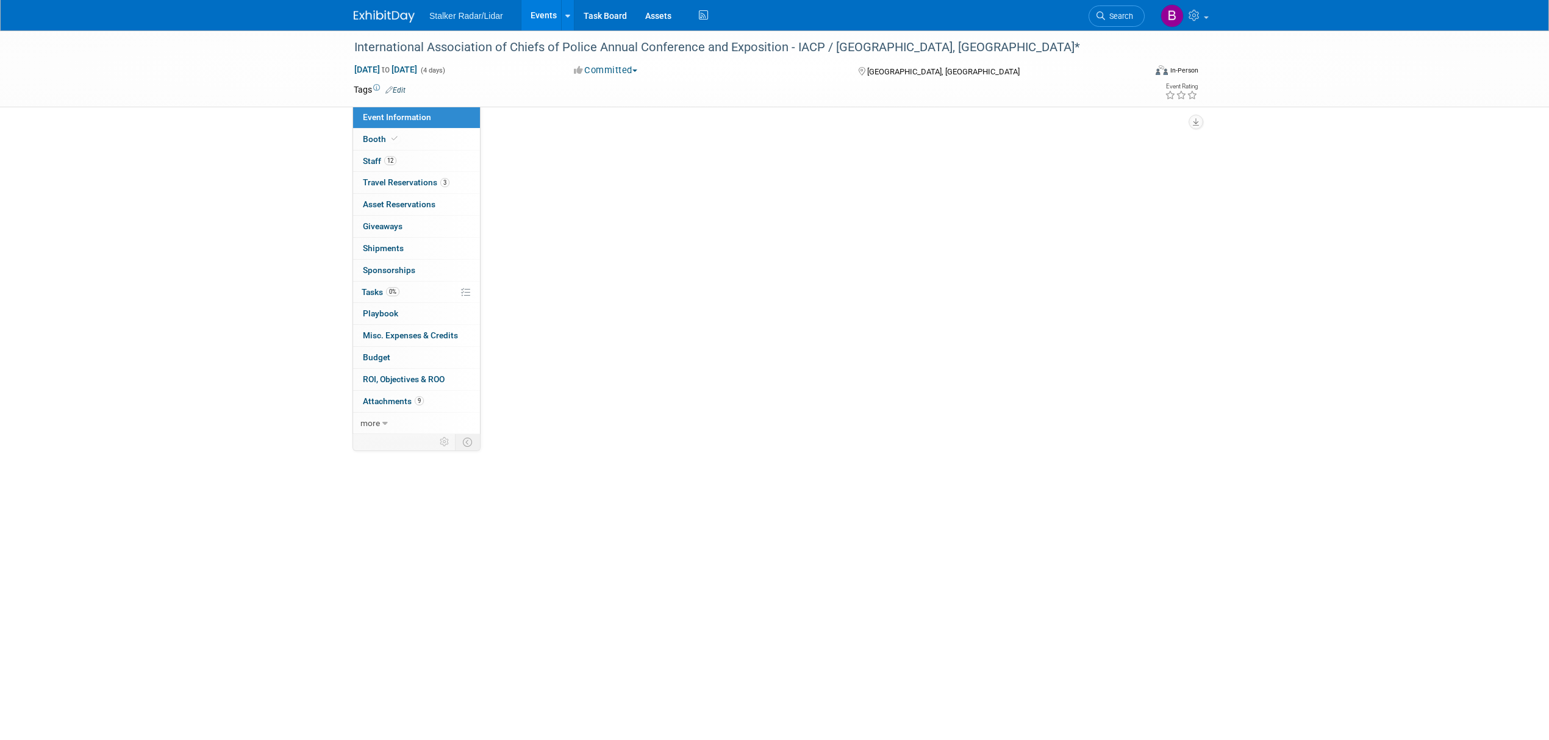
select select "International"
select select "Stalker Radar | Street Dynamics"
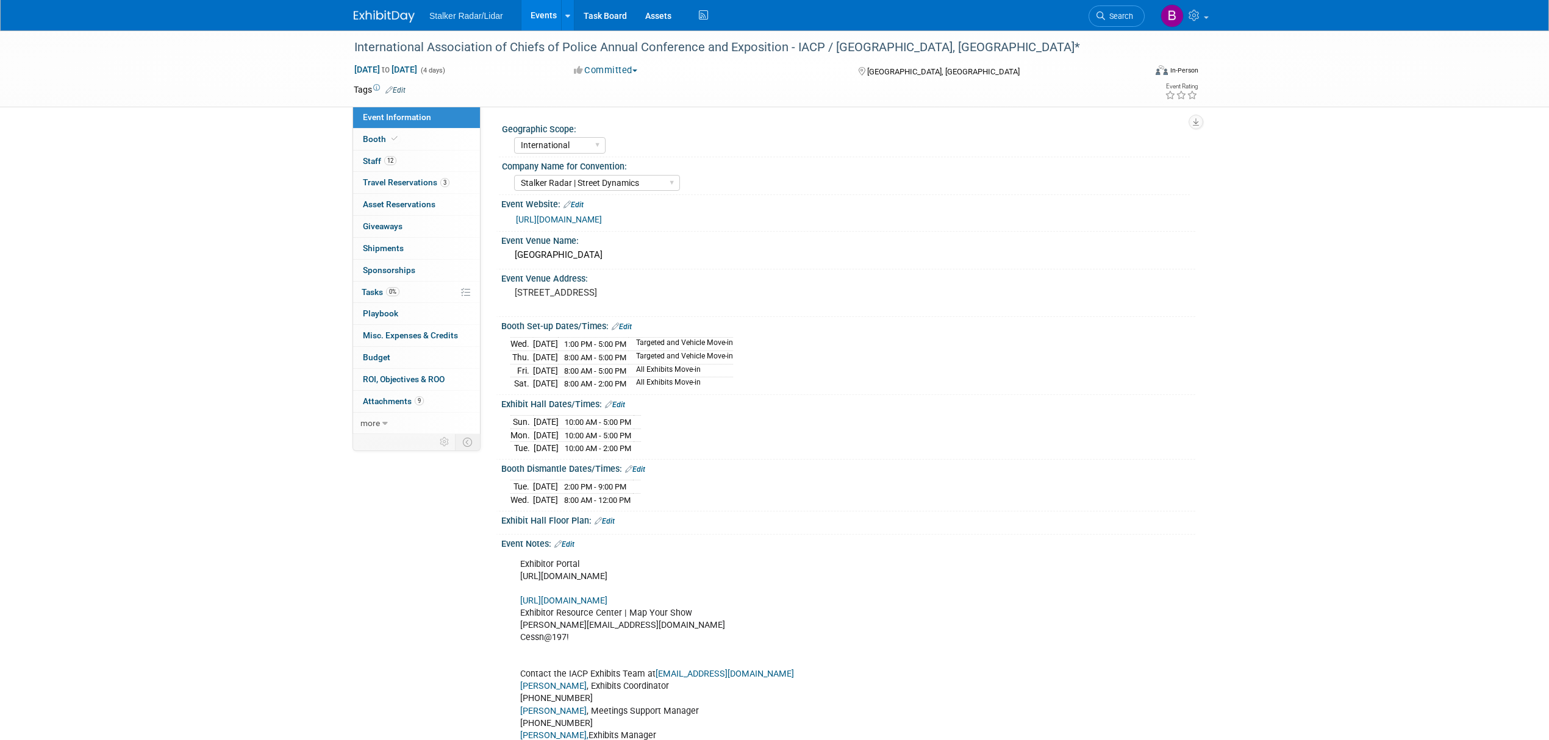
click at [545, 20] on link "Events" at bounding box center [543, 15] width 45 height 30
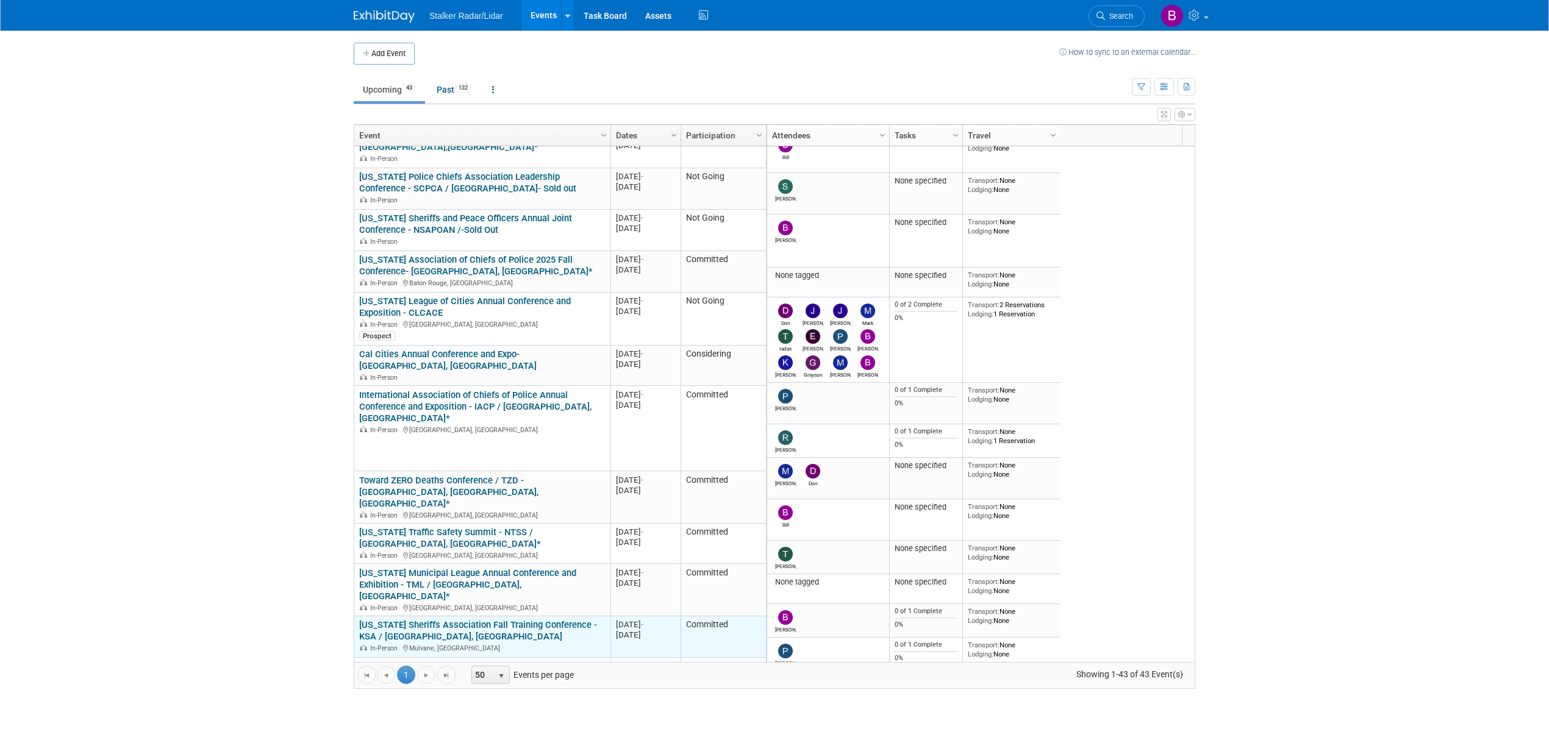
click at [530, 620] on link "[US_STATE] Sheriffs Association Fall Training Conference - KSA / [GEOGRAPHIC_DA…" at bounding box center [478, 631] width 238 height 23
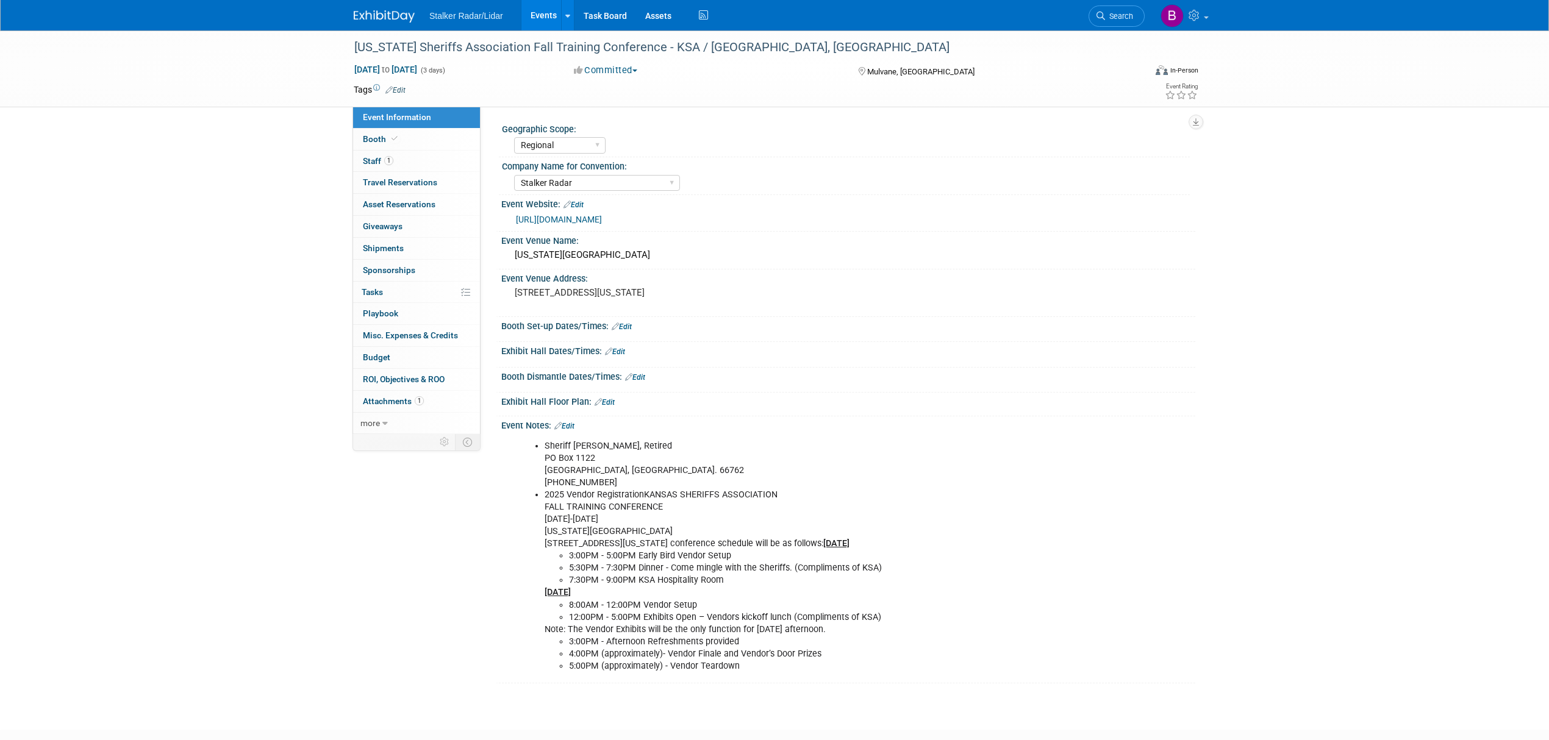
select select "Regional"
select select "Stalker Radar"
click at [413, 139] on link "Booth" at bounding box center [416, 139] width 127 height 21
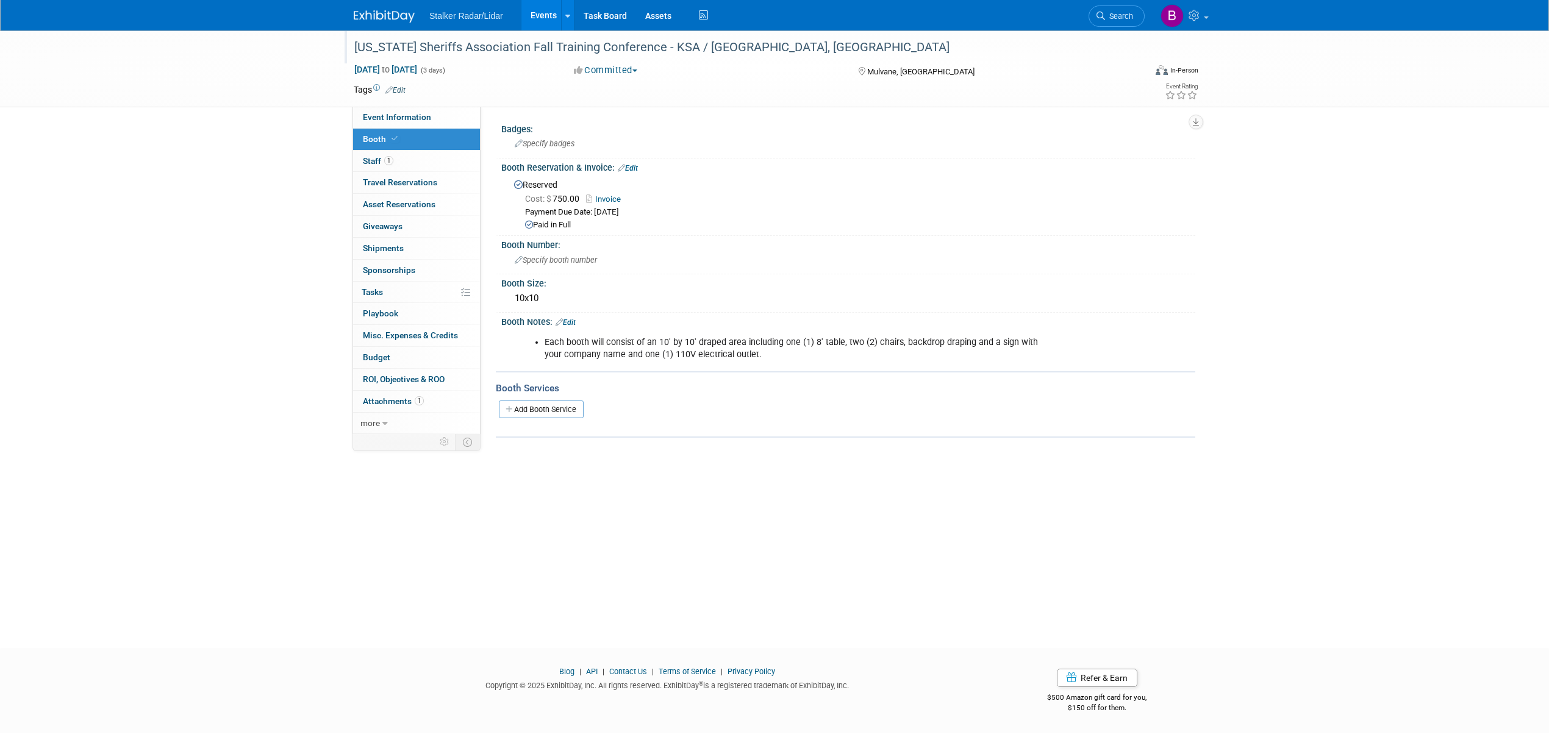
click at [723, 45] on div "[US_STATE] Sheriffs Association Fall Training Conference - KSA / [GEOGRAPHIC_DA…" at bounding box center [738, 48] width 776 height 22
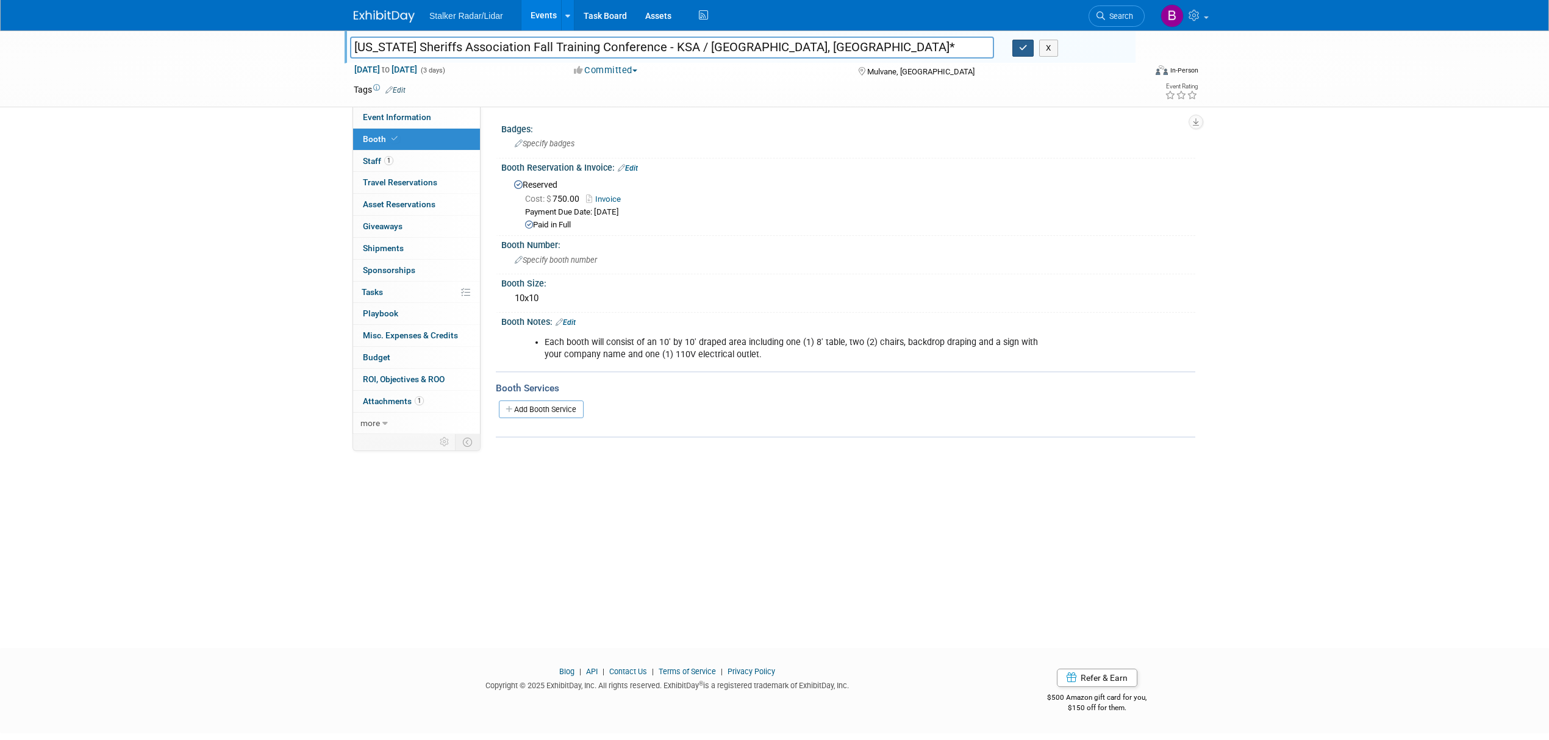
type input "[US_STATE] Sheriffs Association Fall Training Conference - KSA / [GEOGRAPHIC_DA…"
click at [1022, 48] on icon "button" at bounding box center [1023, 48] width 9 height 8
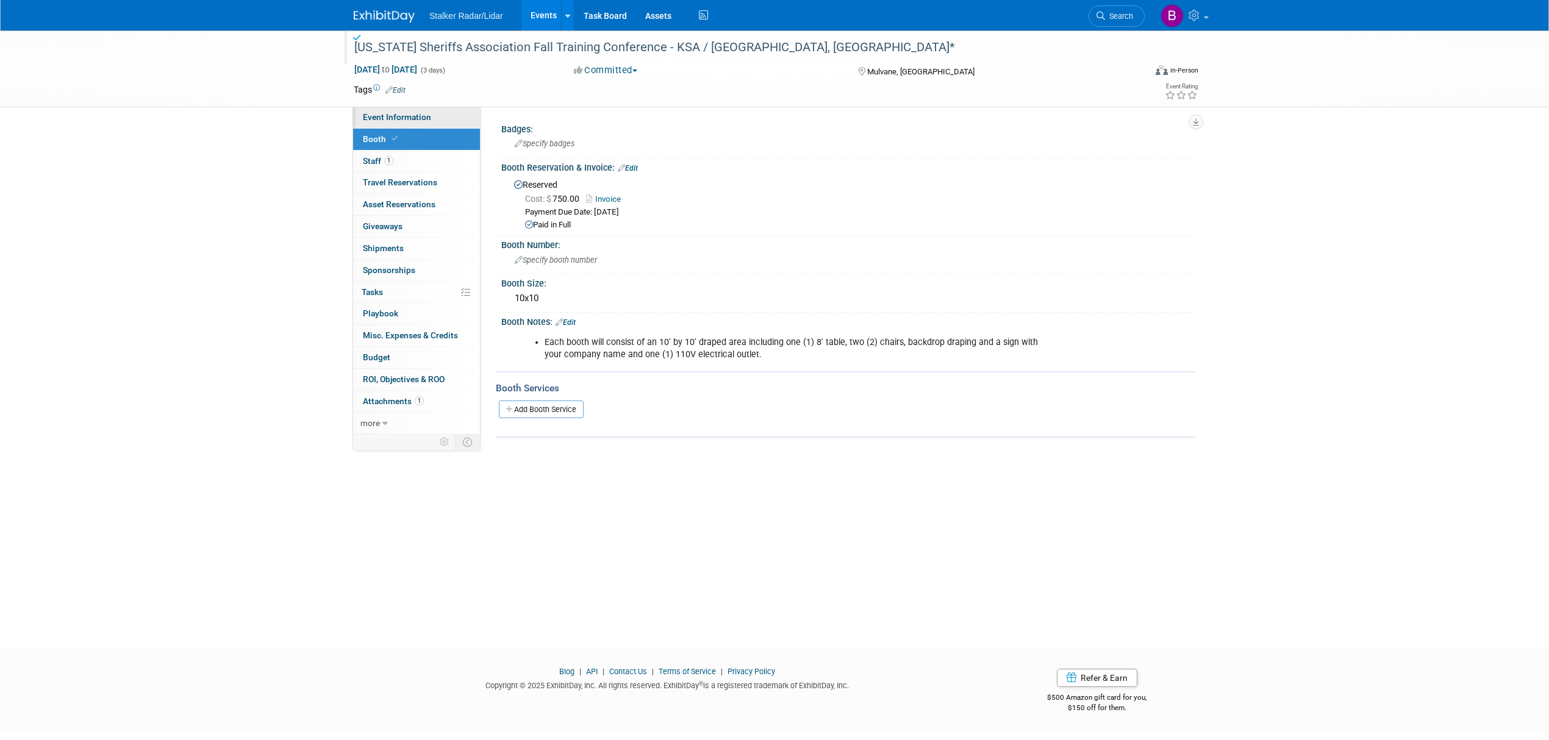
click at [402, 118] on span "Event Information" at bounding box center [397, 117] width 68 height 10
select select "Regional"
select select "Stalker Radar"
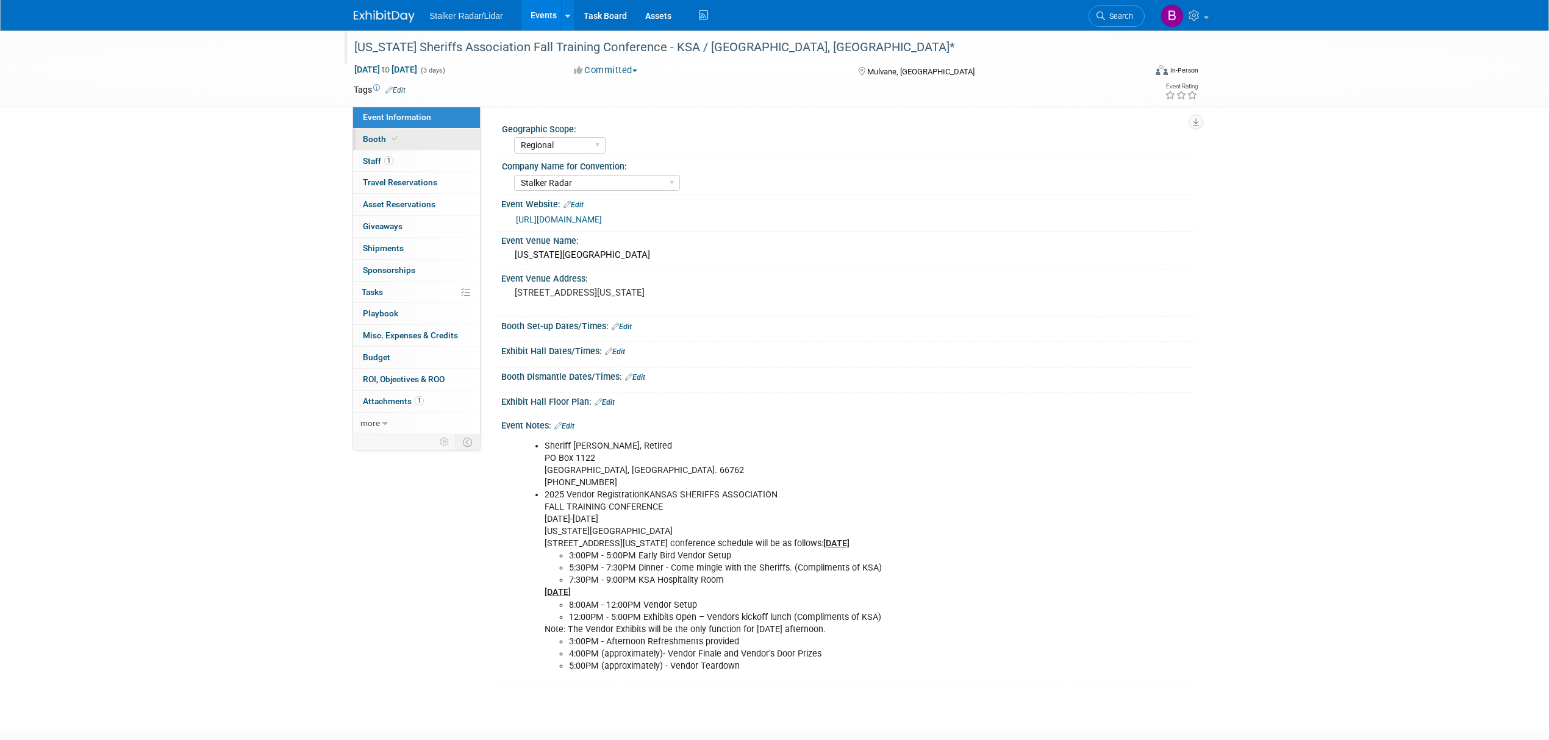
click at [393, 146] on link "Booth" at bounding box center [416, 139] width 127 height 21
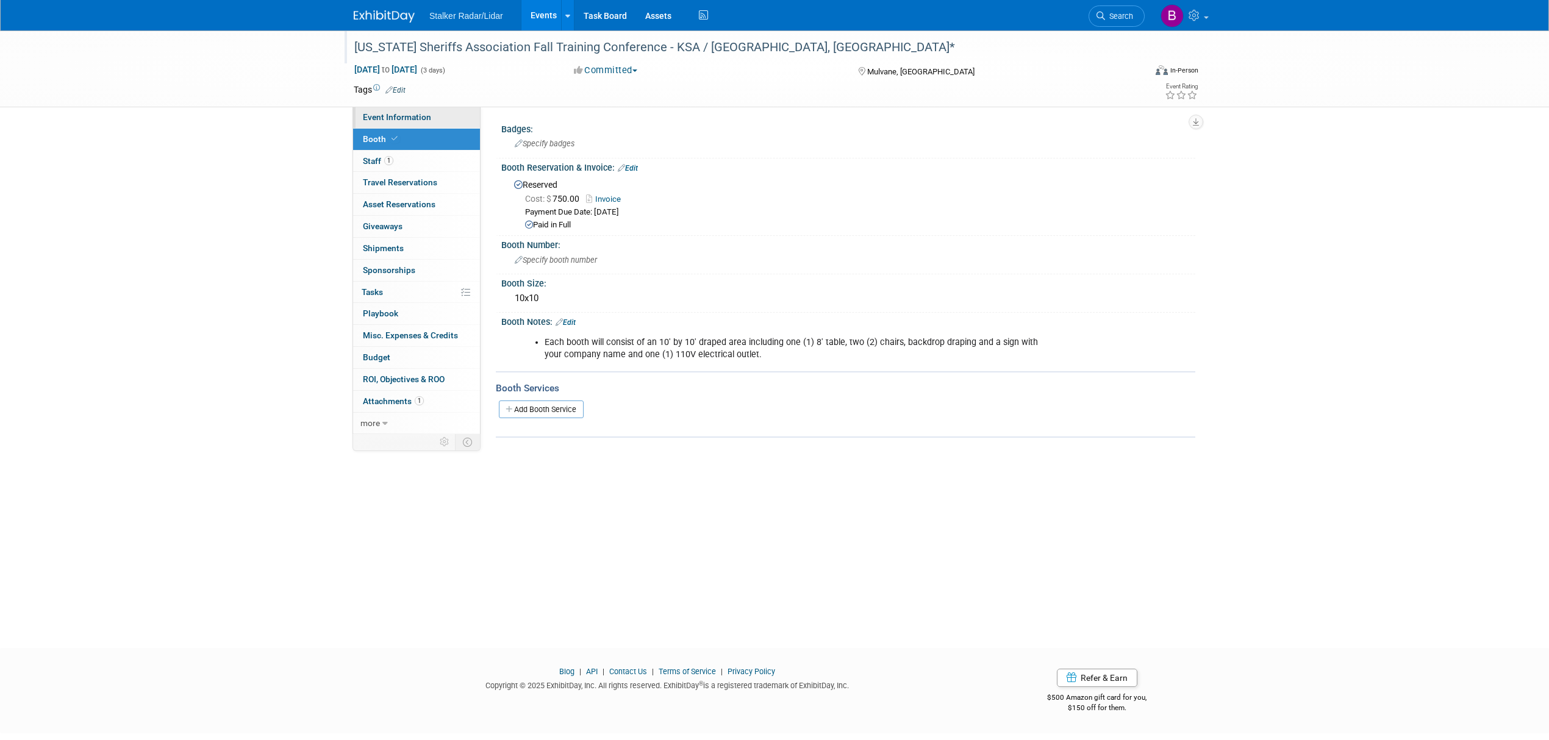
click at [393, 120] on span "Event Information" at bounding box center [397, 117] width 68 height 10
select select "Regional"
select select "Stalker Radar"
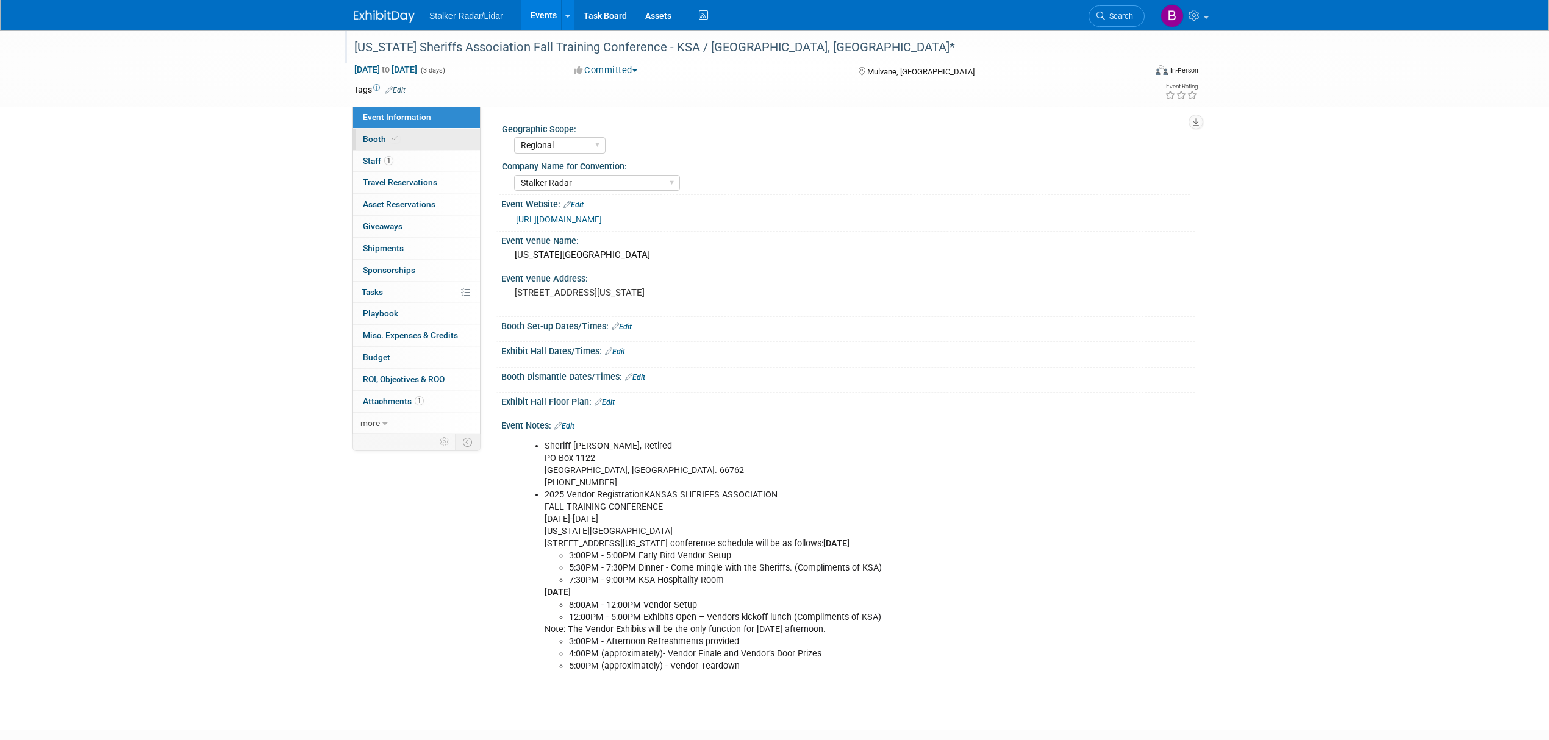
click at [398, 141] on span at bounding box center [394, 138] width 11 height 9
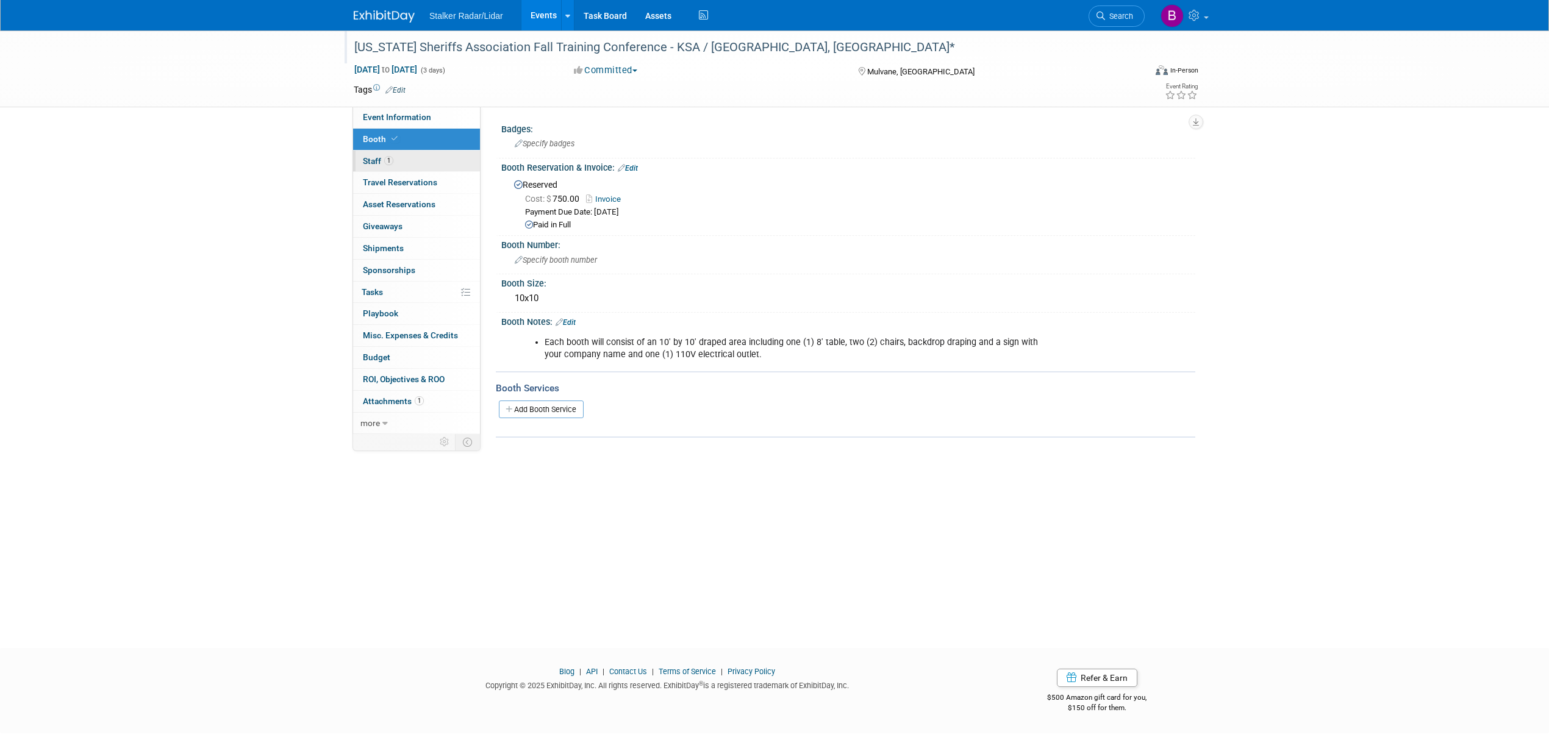
click at [396, 163] on link "1 Staff 1" at bounding box center [416, 161] width 127 height 21
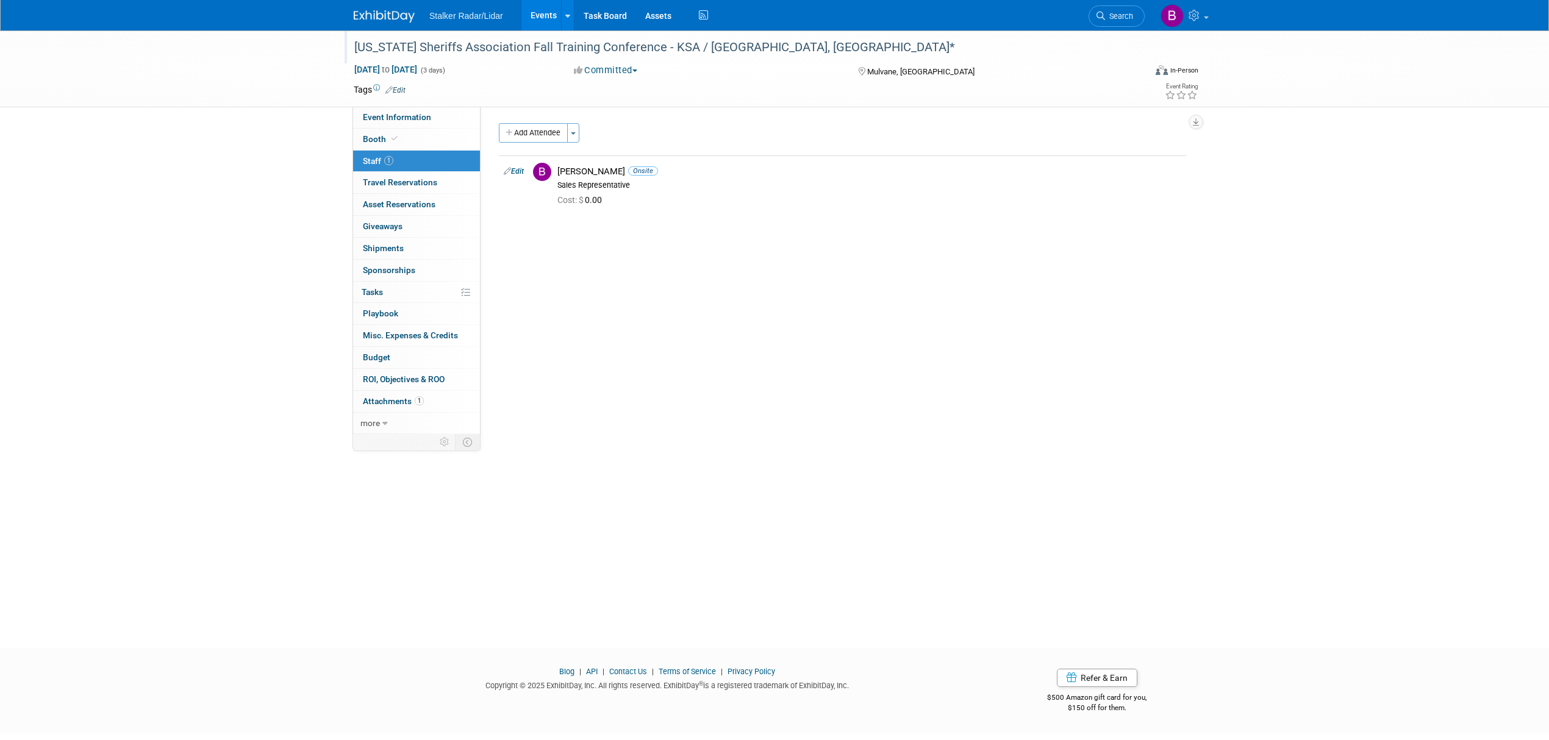
click at [535, 11] on link "Events" at bounding box center [543, 15] width 45 height 30
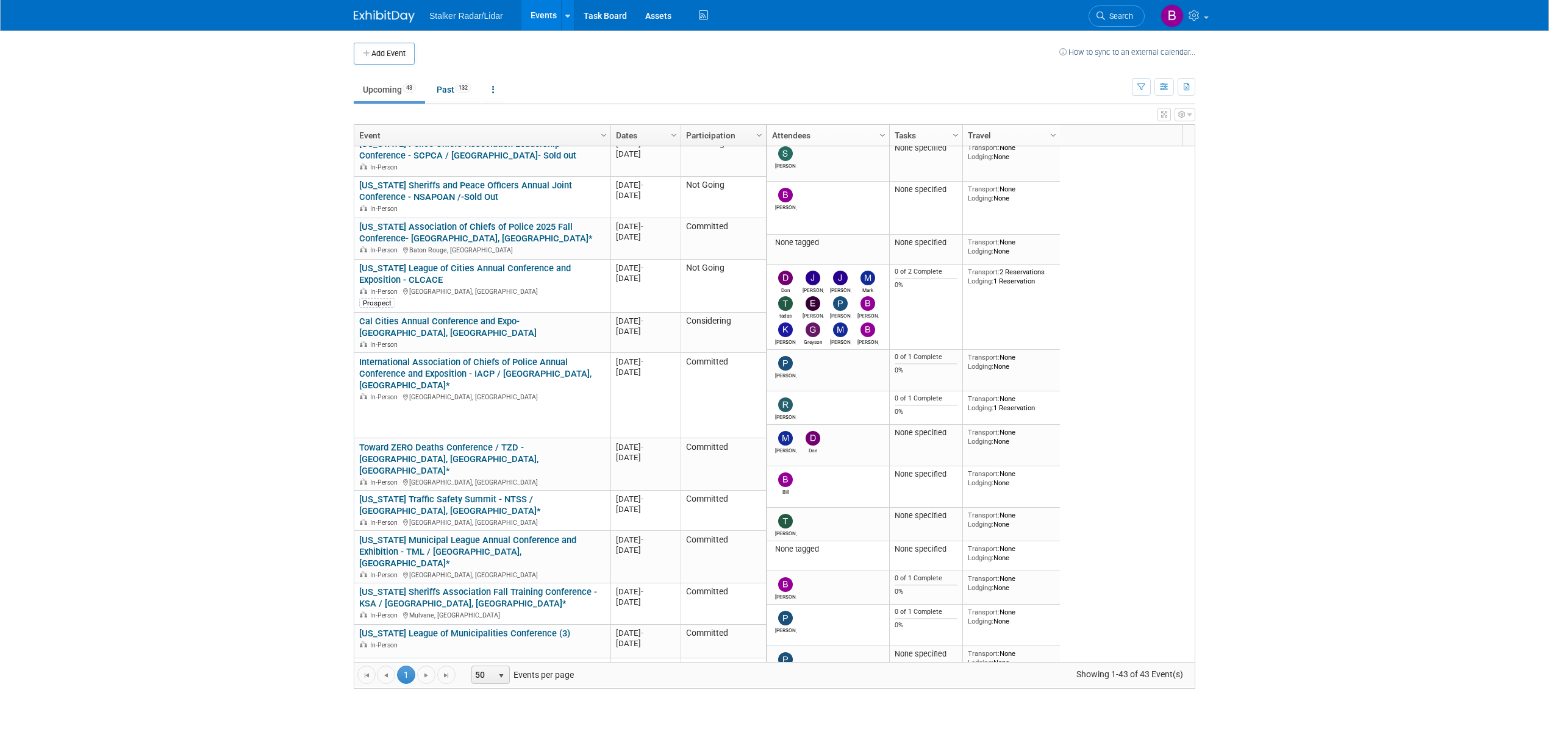
scroll to position [650, 0]
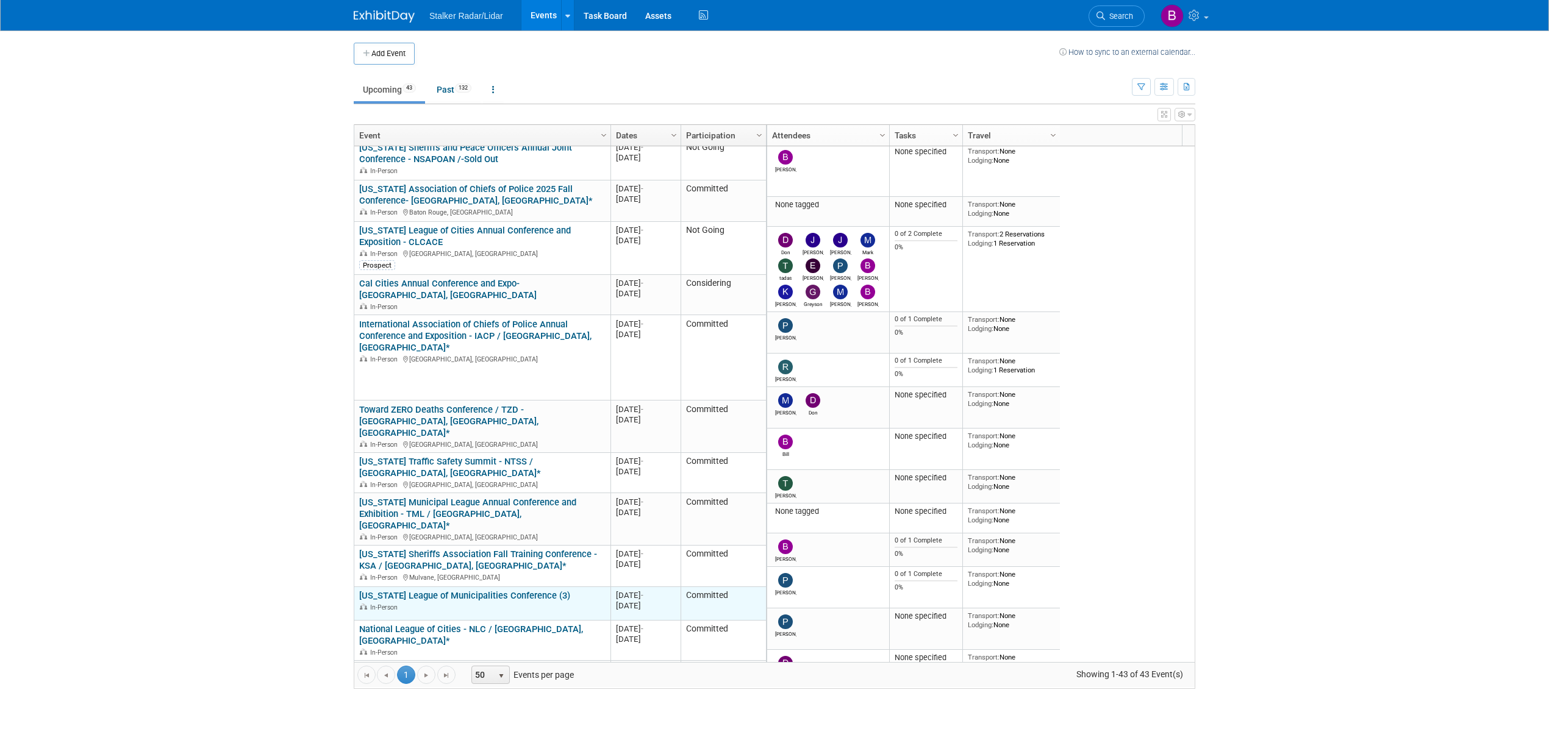
click at [476, 590] on link "[US_STATE] League of Municipalities Conference (3)" at bounding box center [464, 595] width 211 height 11
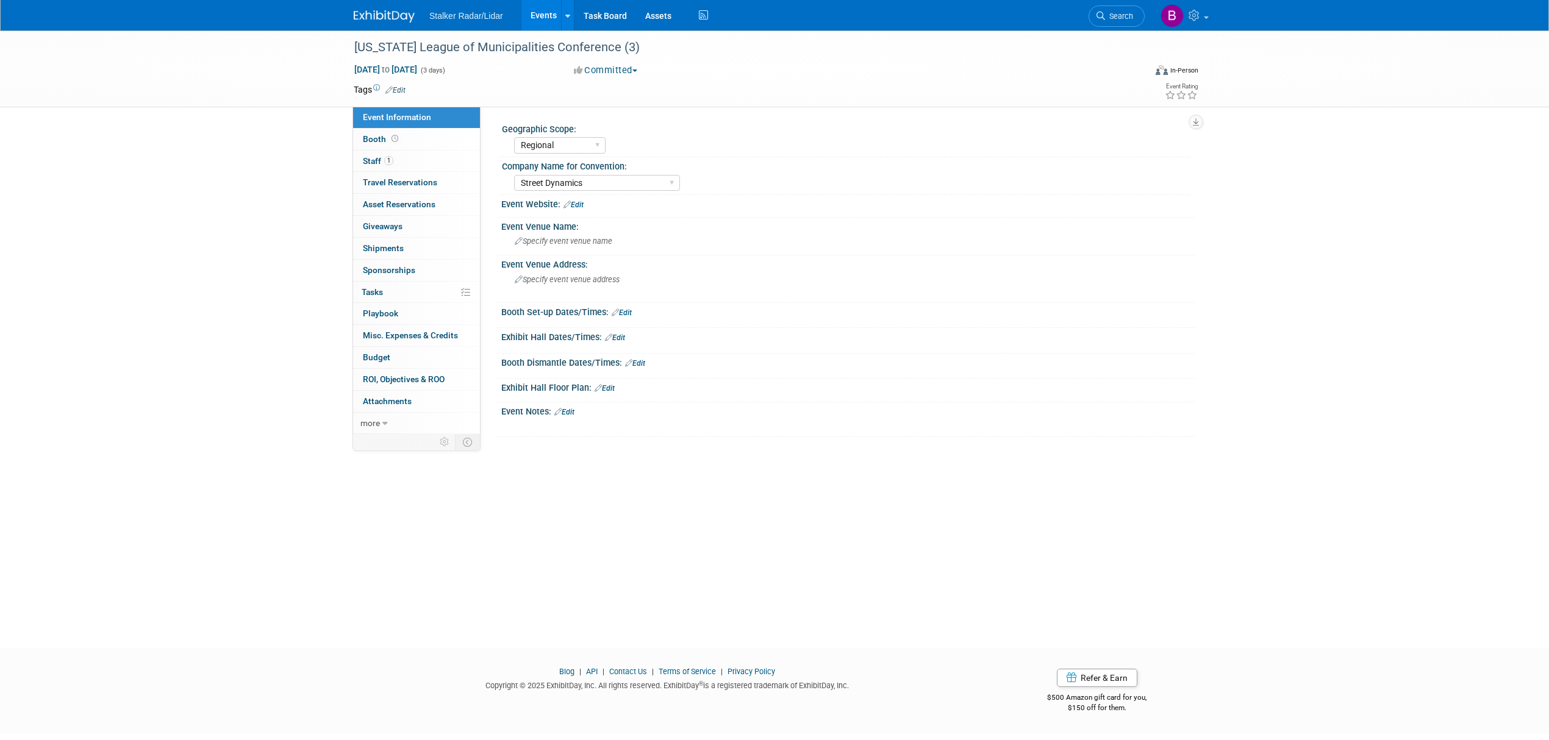
select select "Regional"
select select "Street Dynamics"
click at [390, 133] on link "Booth" at bounding box center [416, 139] width 127 height 21
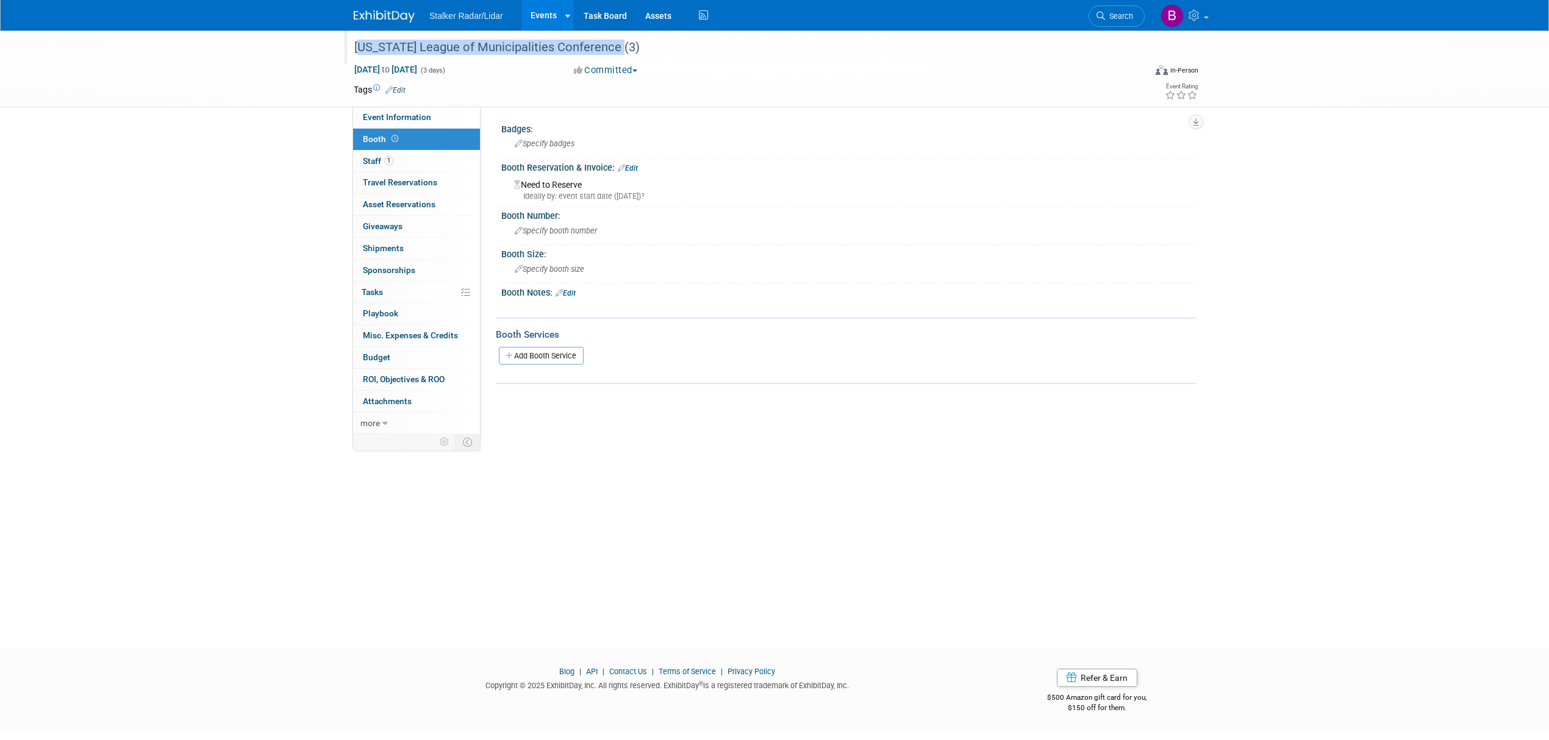
drag, startPoint x: 354, startPoint y: 46, endPoint x: 620, endPoint y: 45, distance: 266.5
click at [620, 45] on div "[US_STATE] League of Municipalities Conference (3)" at bounding box center [738, 48] width 776 height 22
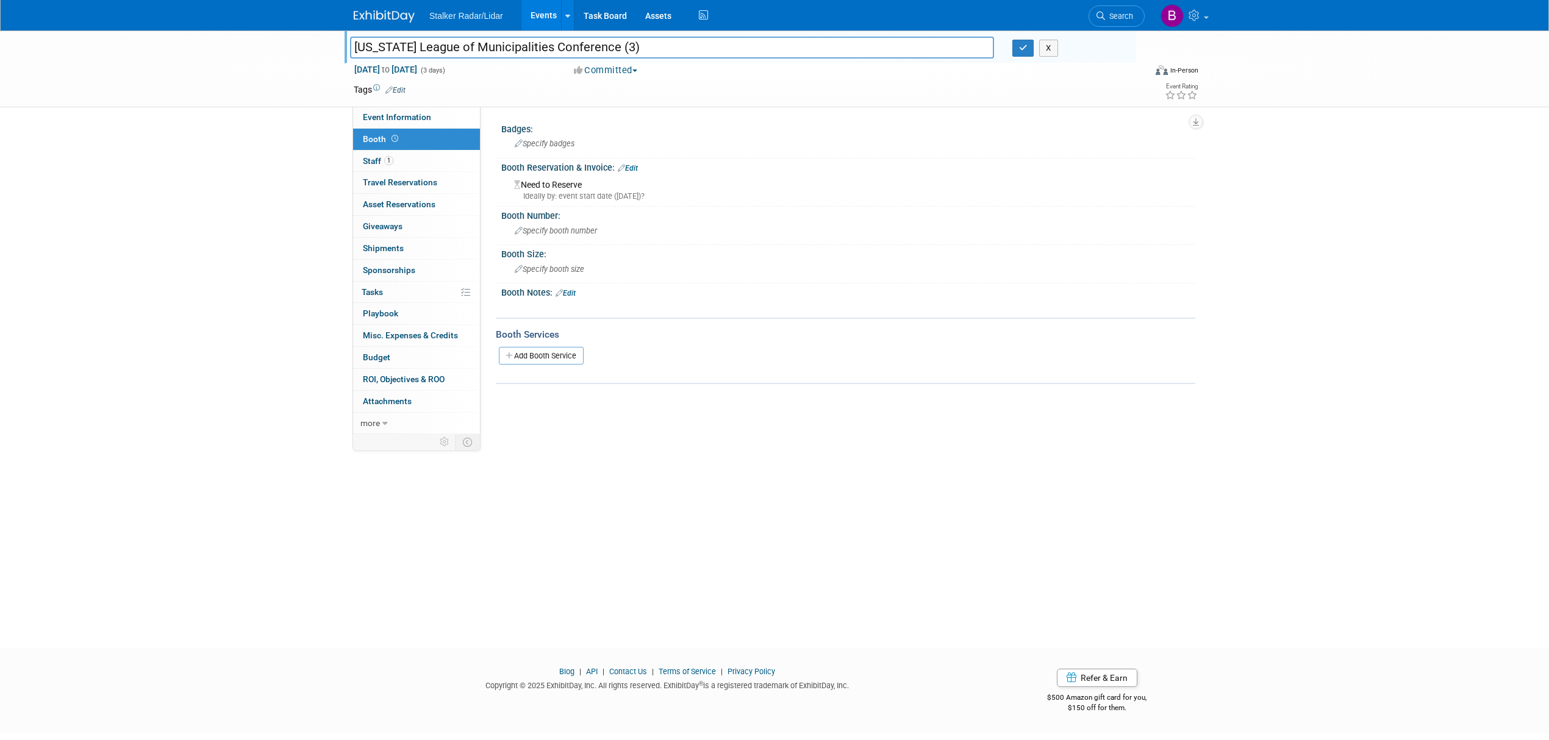
drag, startPoint x: 598, startPoint y: 47, endPoint x: 618, endPoint y: 41, distance: 21.4
click at [618, 41] on input "[US_STATE] League of Municipalities Conference (3)" at bounding box center [672, 47] width 644 height 21
drag, startPoint x: 621, startPoint y: 46, endPoint x: 333, endPoint y: 33, distance: 288.1
click at [333, 33] on div "[US_STATE] League of Municipalities Conference (3) [US_STATE] League of Municip…" at bounding box center [774, 68] width 1549 height 77
click at [670, 49] on input "[US_STATE] League of Municipalities Conference (3)-Sold out" at bounding box center [672, 47] width 644 height 21
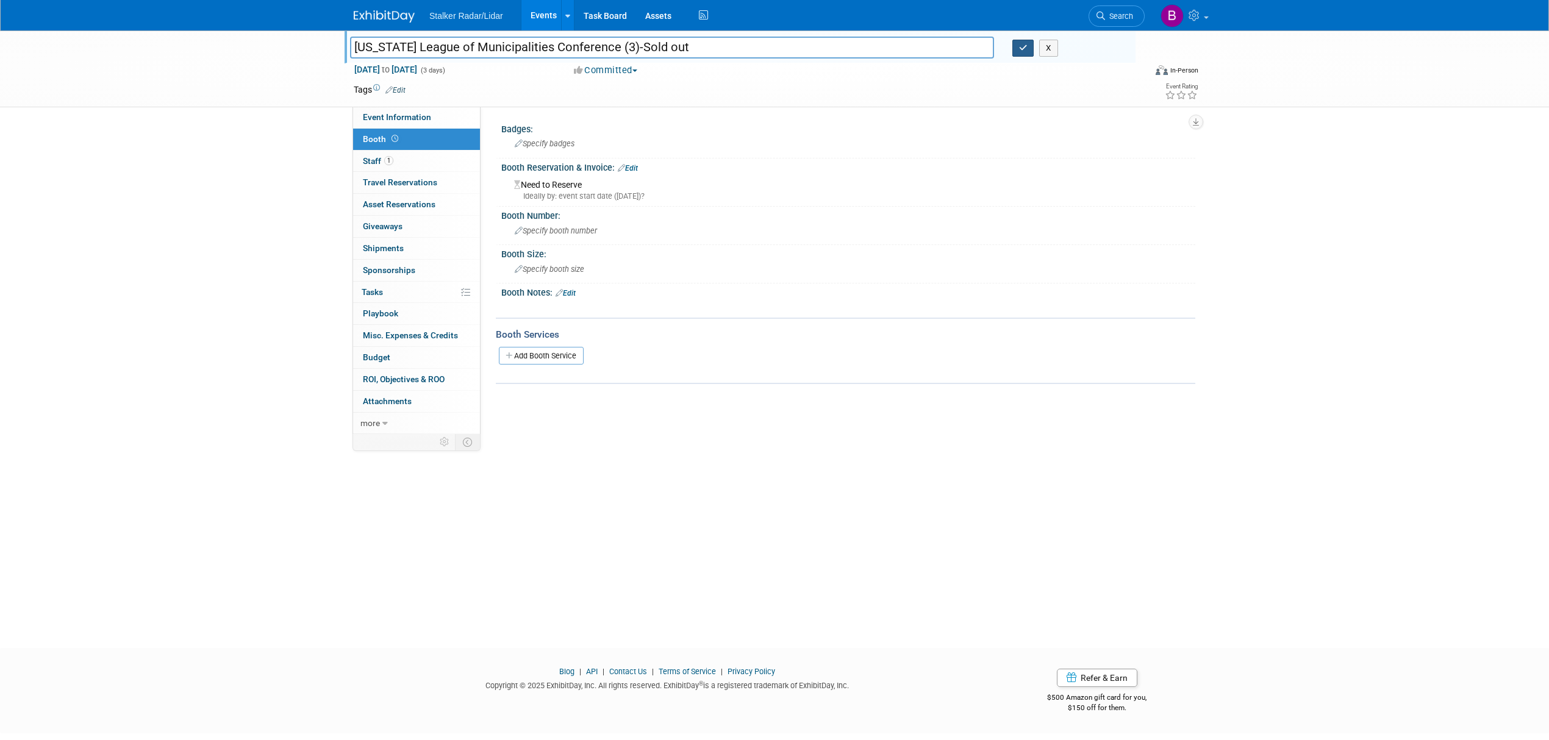
type input "[US_STATE] League of Municipalities Conference (3)-Sold out"
click at [1024, 49] on icon "button" at bounding box center [1023, 48] width 9 height 8
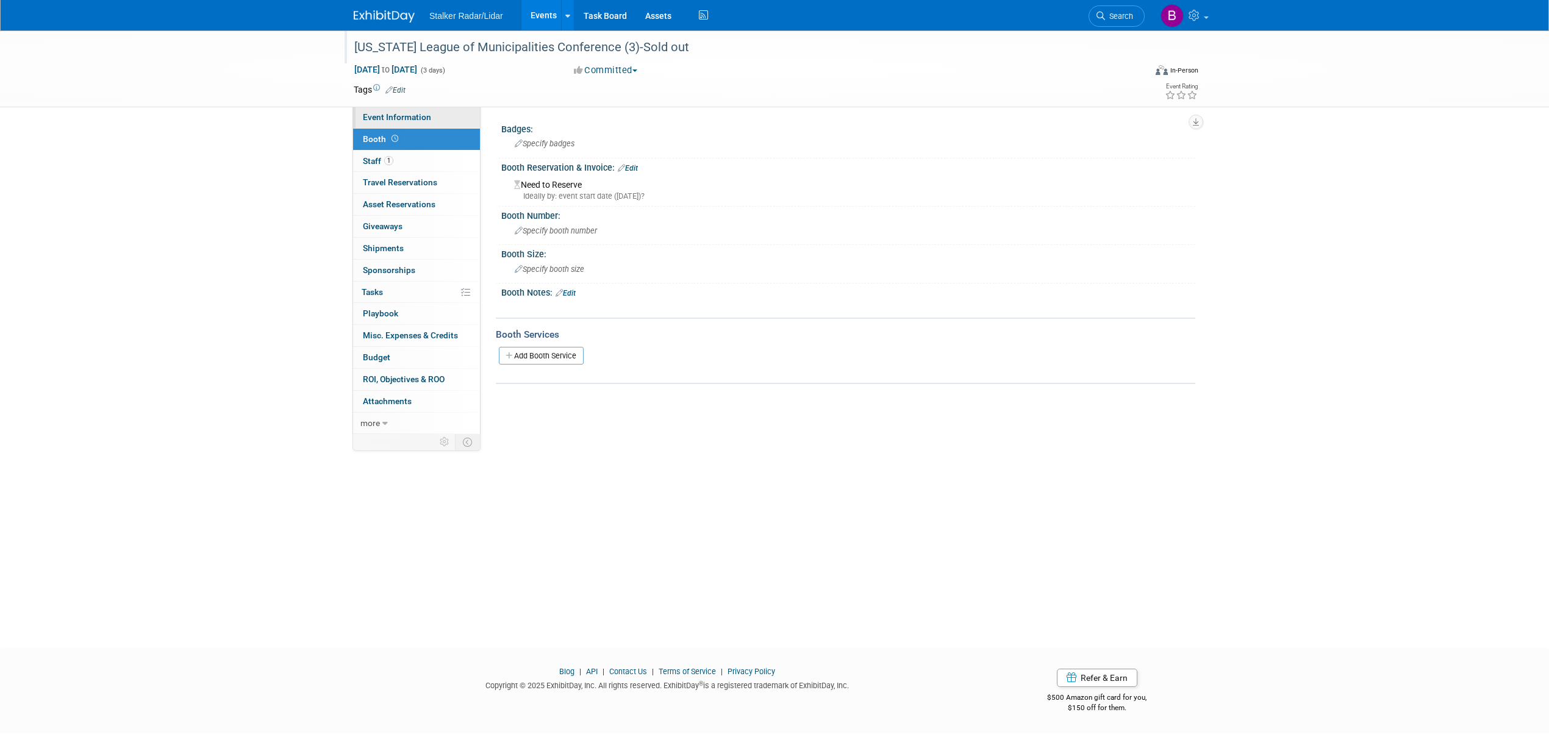
click at [403, 115] on span "Event Information" at bounding box center [397, 117] width 68 height 10
select select "Regional"
select select "Street Dynamics"
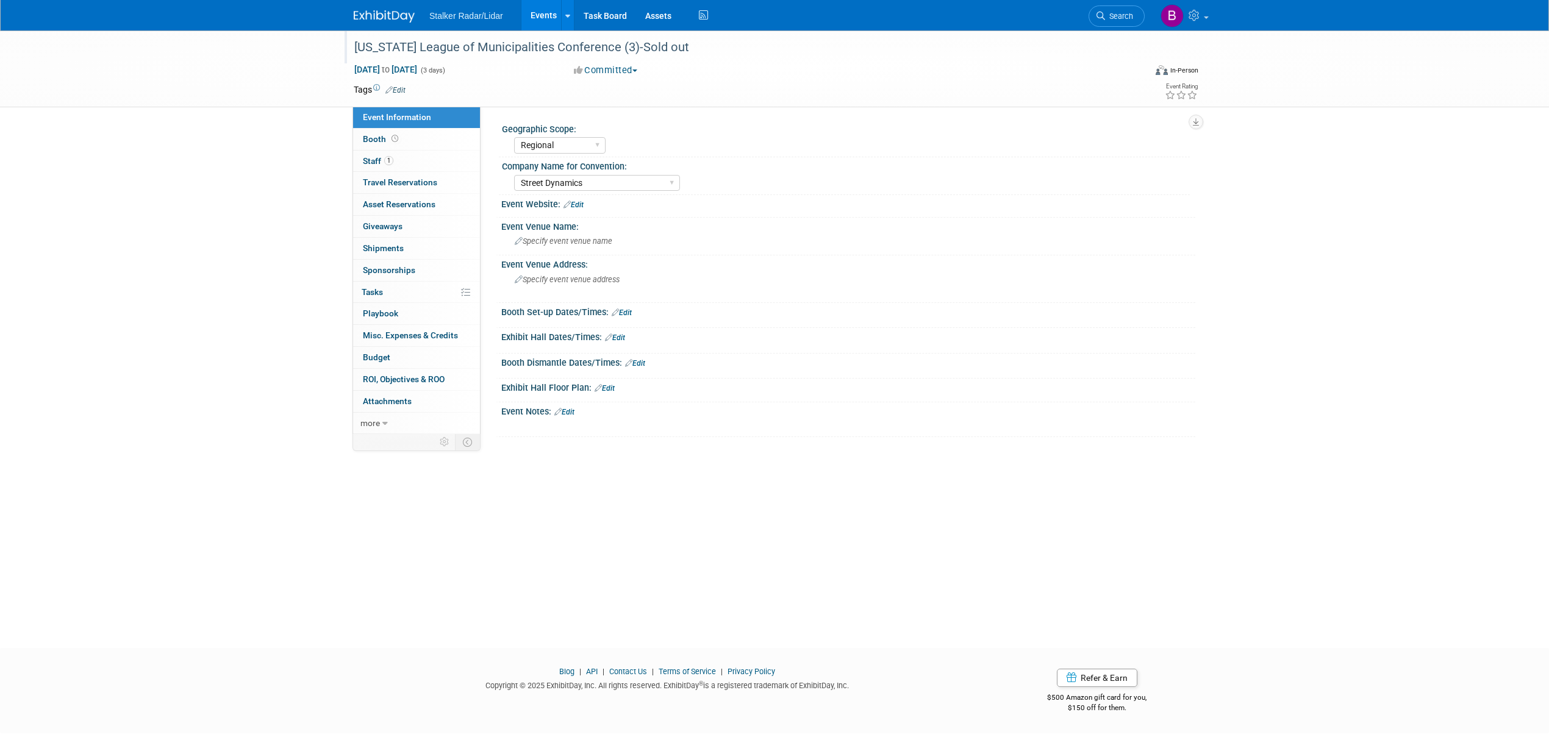
click at [534, 9] on link "Events" at bounding box center [543, 15] width 45 height 30
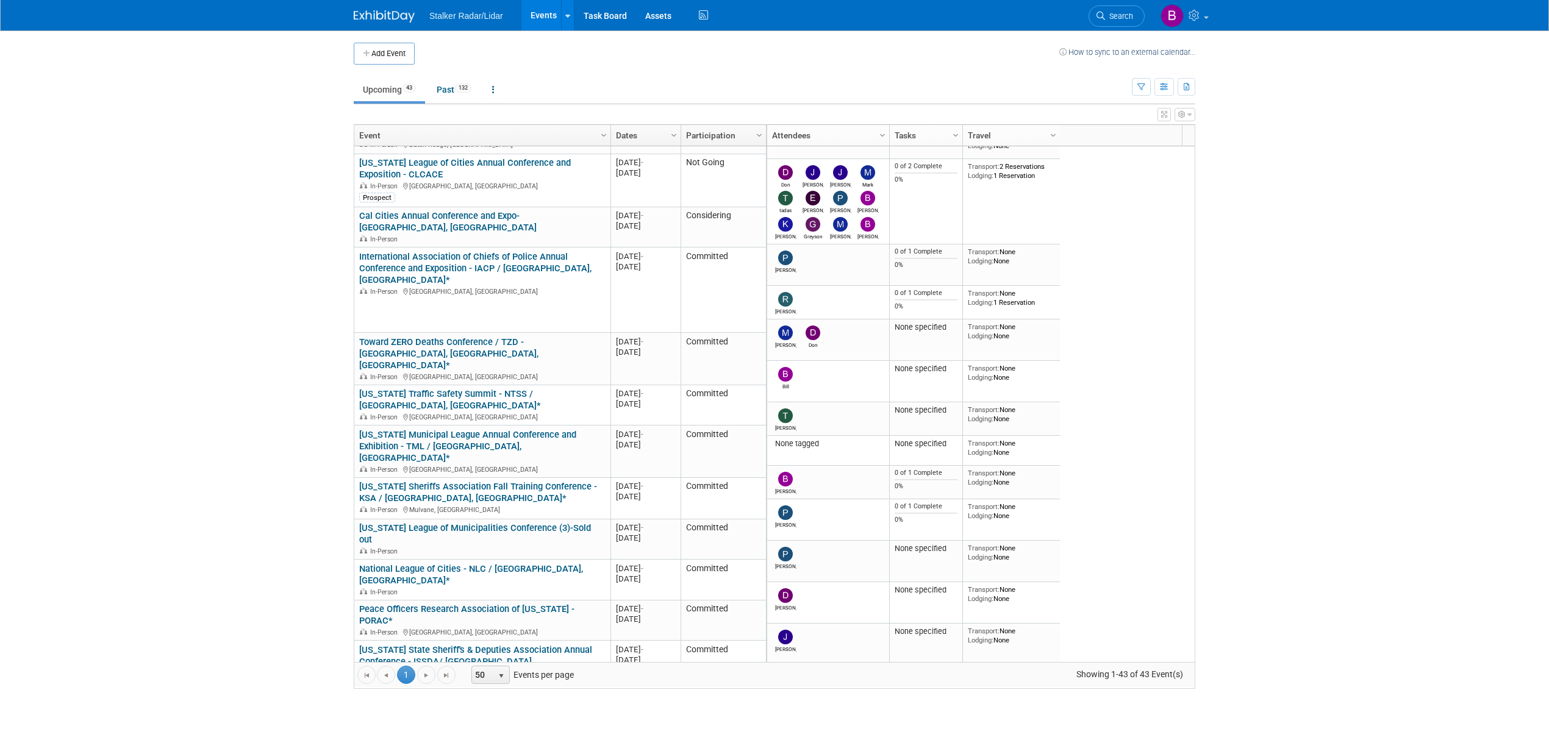
scroll to position [774, 0]
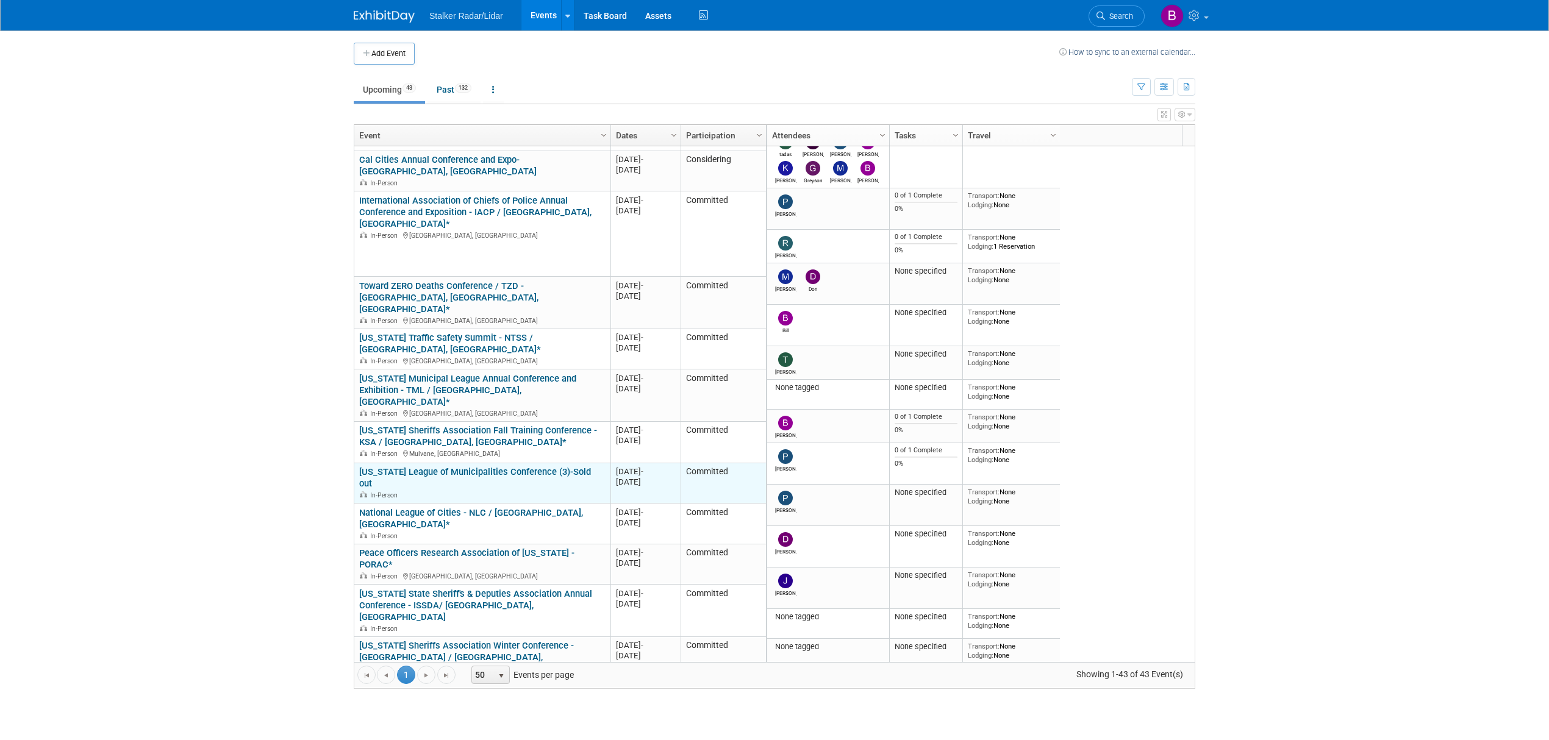
click at [562, 466] on link "[US_STATE] League of Municipalities Conference (3)-Sold out" at bounding box center [475, 477] width 232 height 23
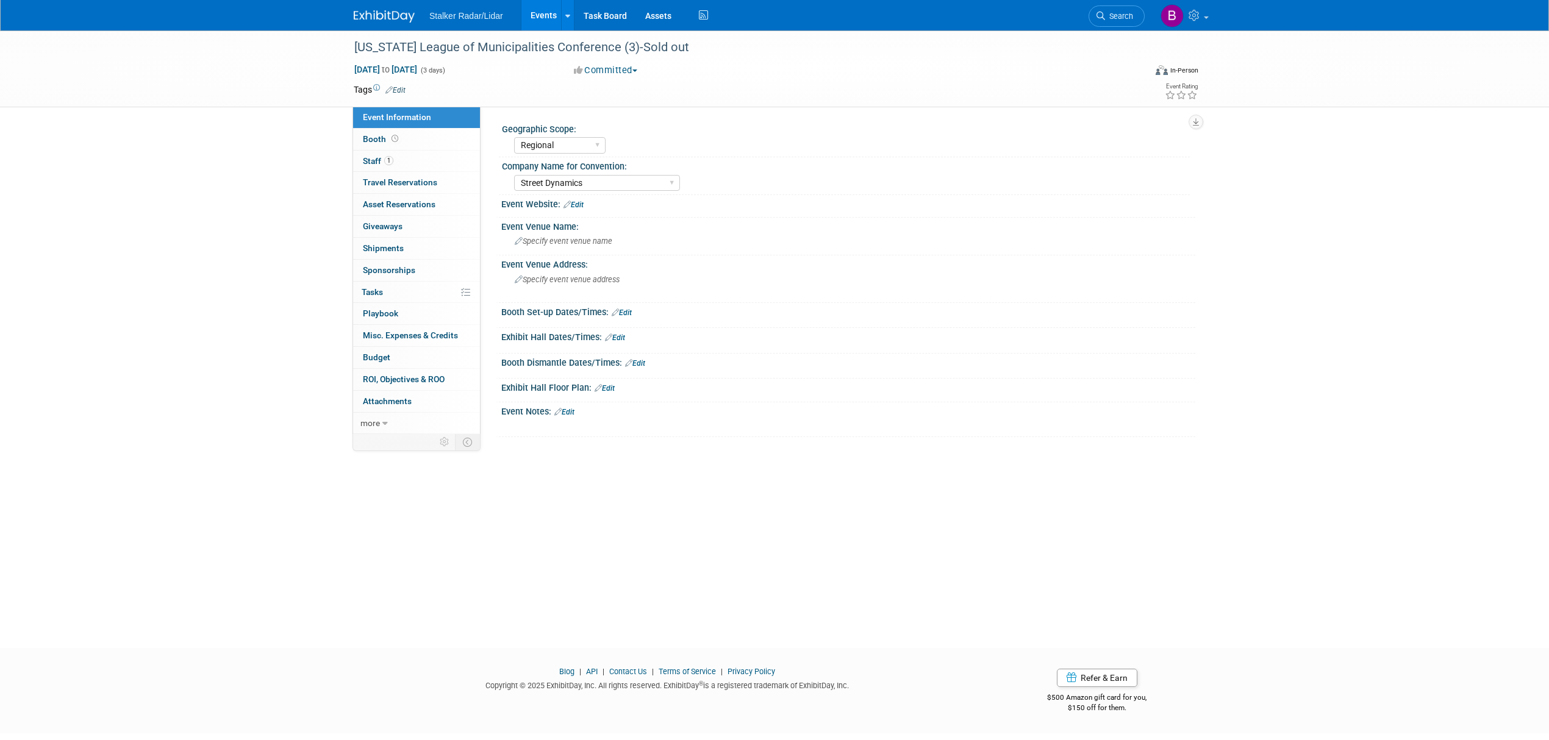
select select "Regional"
select select "Street Dynamics"
click at [621, 71] on button "Committed" at bounding box center [606, 70] width 73 height 13
click at [627, 126] on link "Not Going" at bounding box center [618, 124] width 96 height 17
click at [540, 27] on link "Events" at bounding box center [543, 15] width 45 height 30
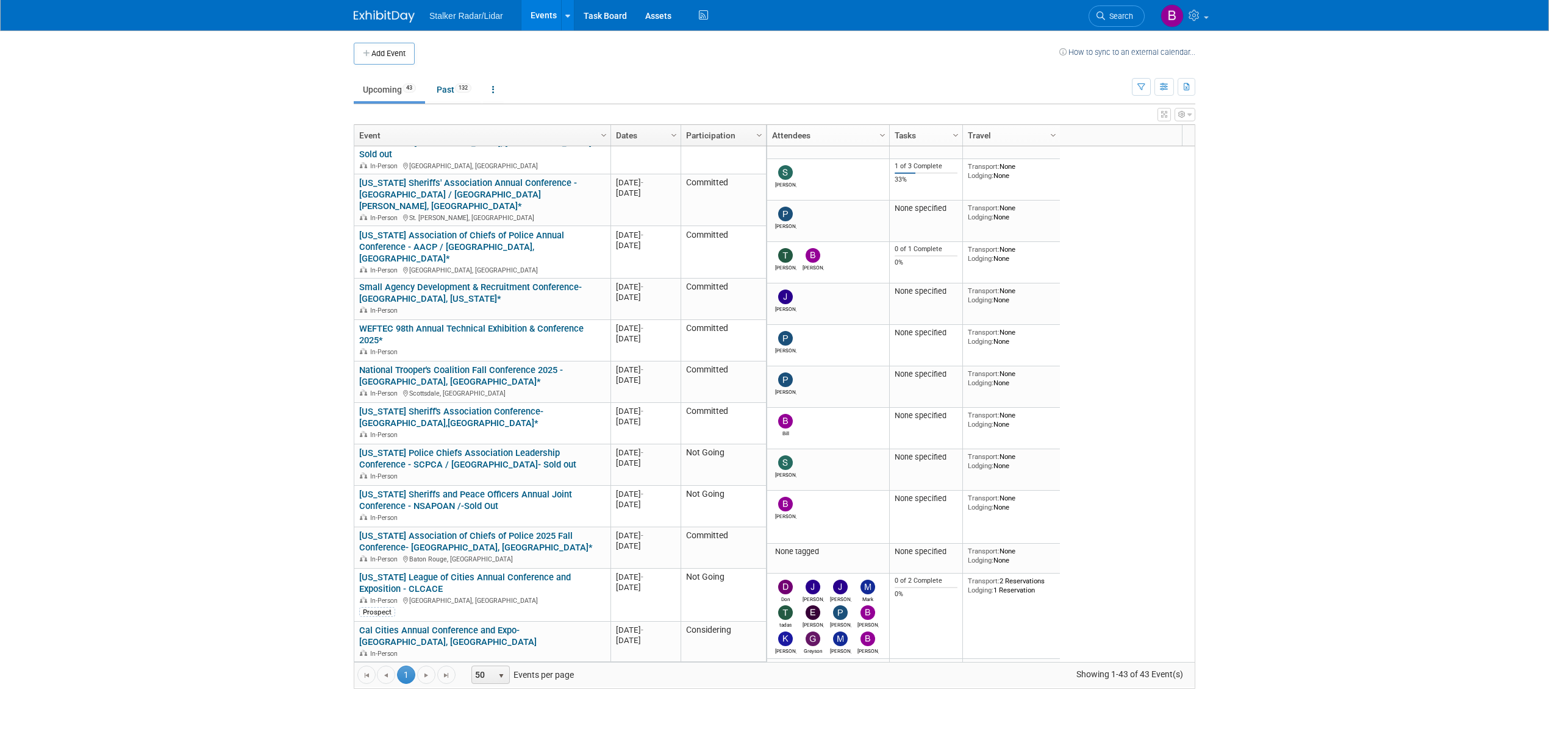
scroll to position [488, 0]
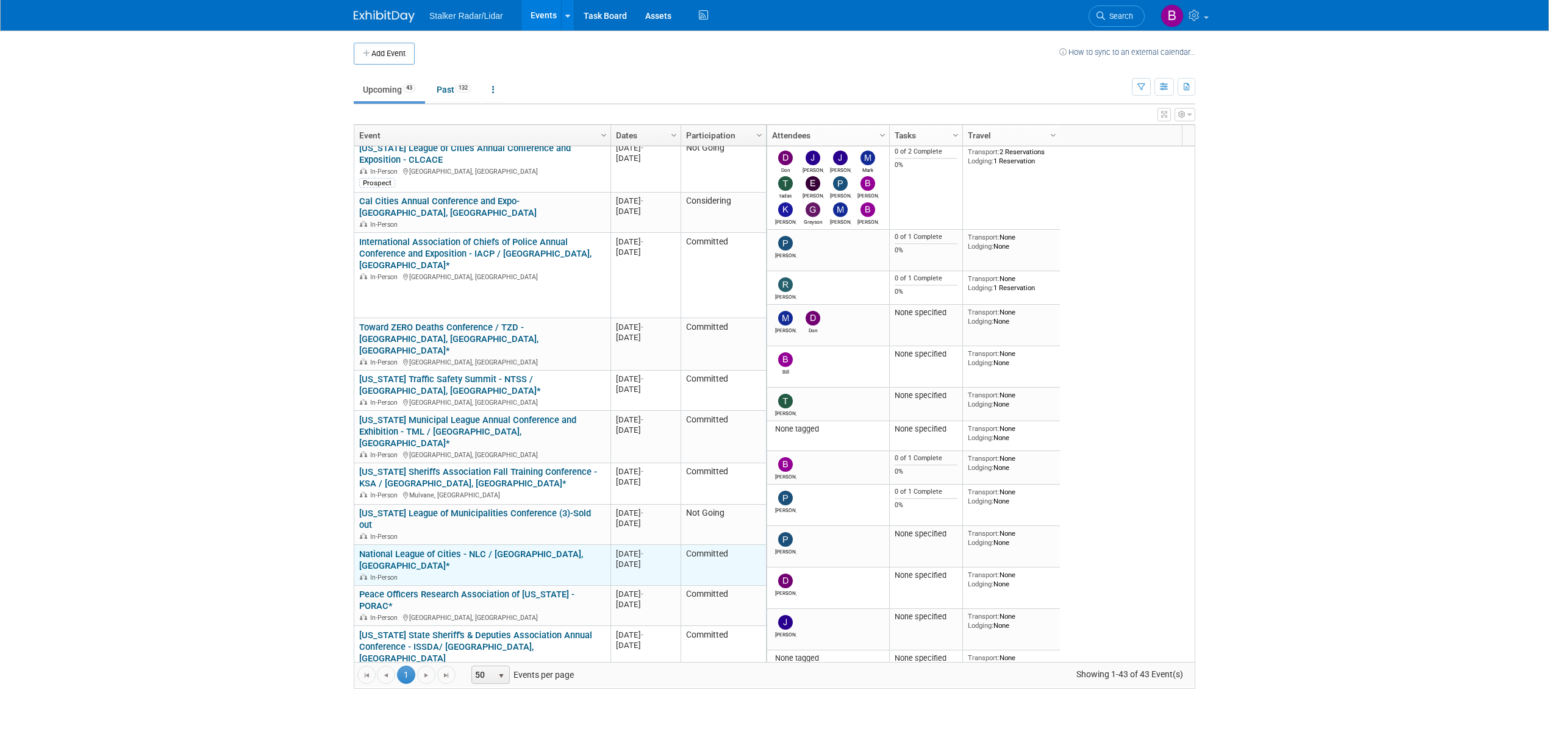
click link "National League of Cities - NLC / [GEOGRAPHIC_DATA], [GEOGRAPHIC_DATA]*"
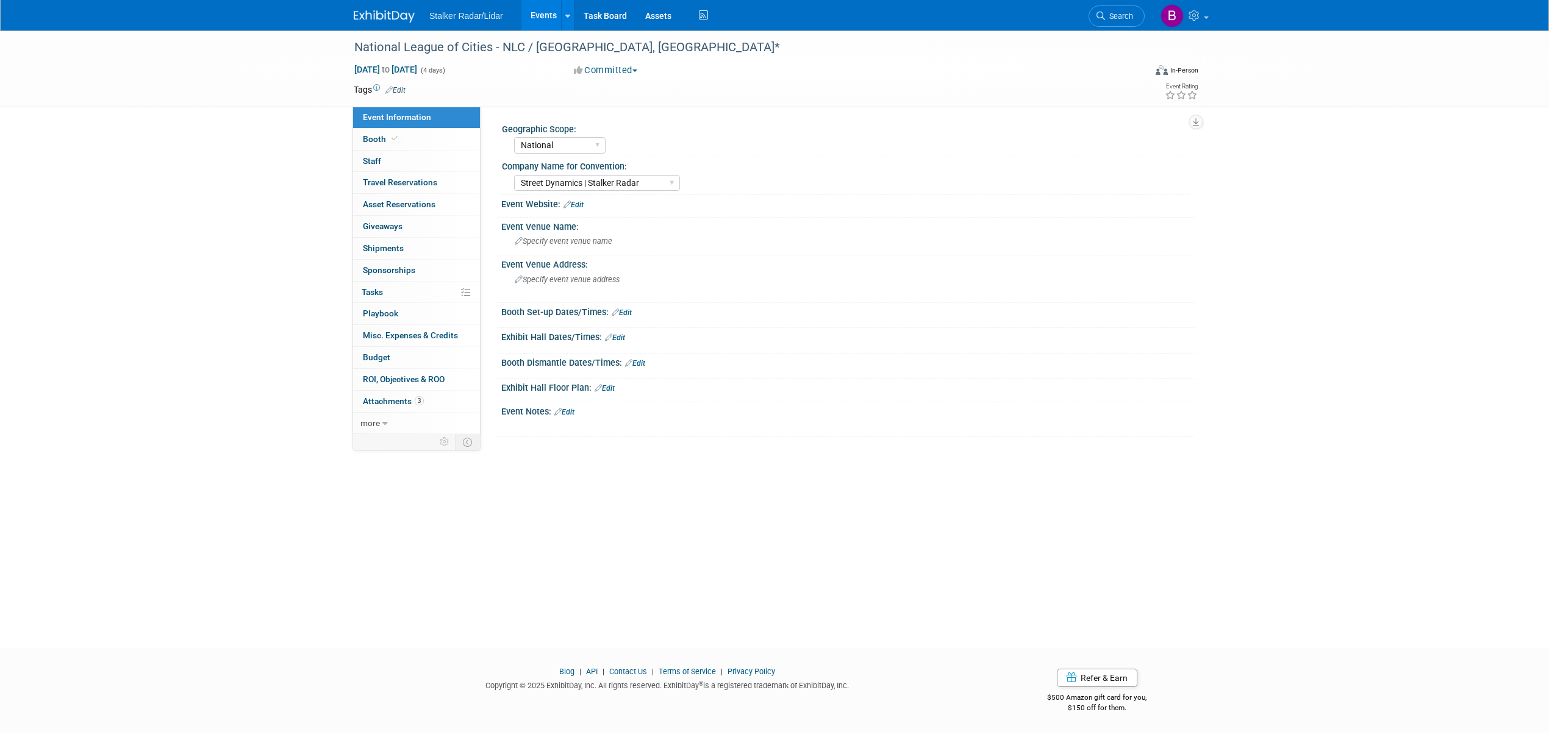
select select "National"
select select "Street Dynamics | Stalker Radar"
click at [396, 140] on icon at bounding box center [394, 138] width 6 height 7
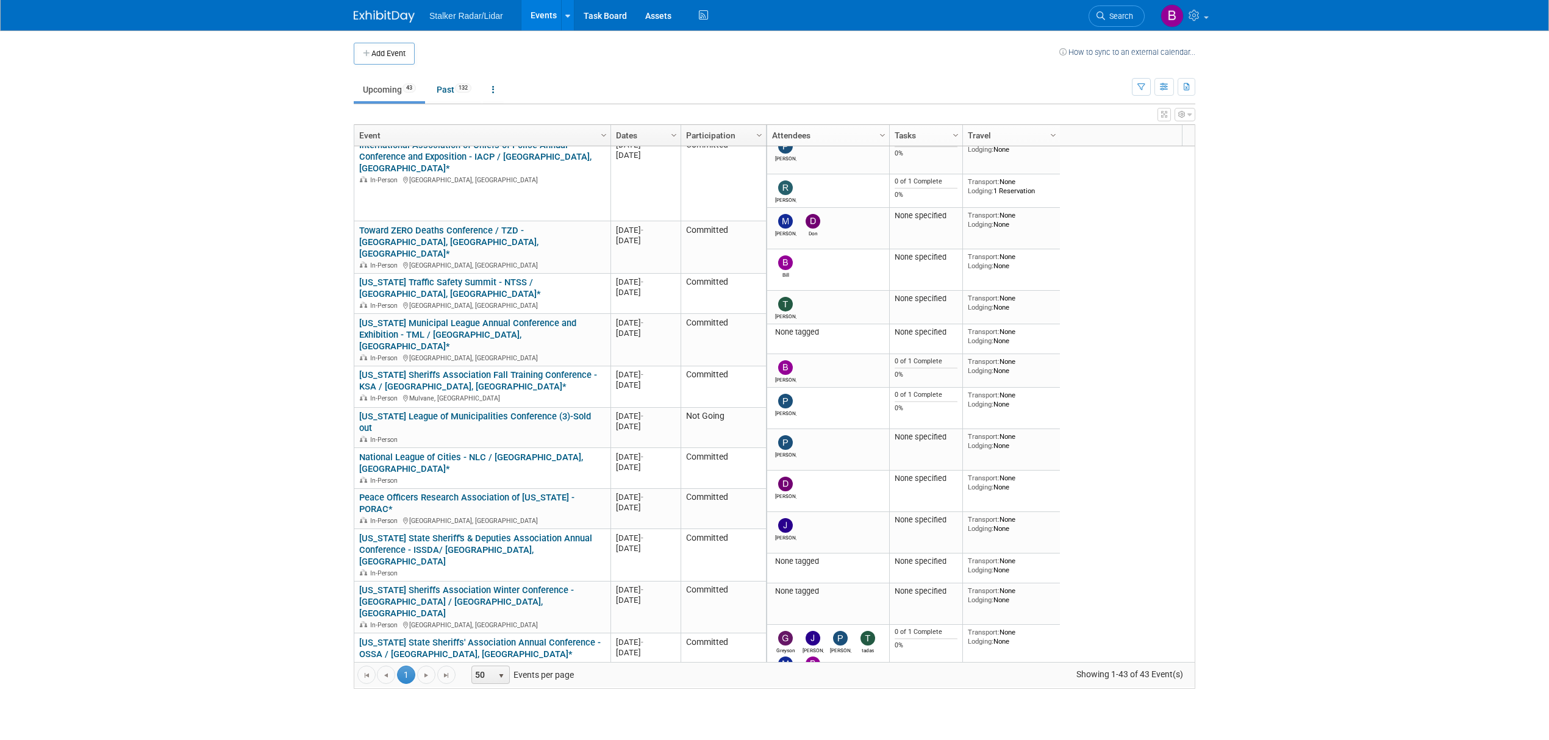
scroll to position [820, 0]
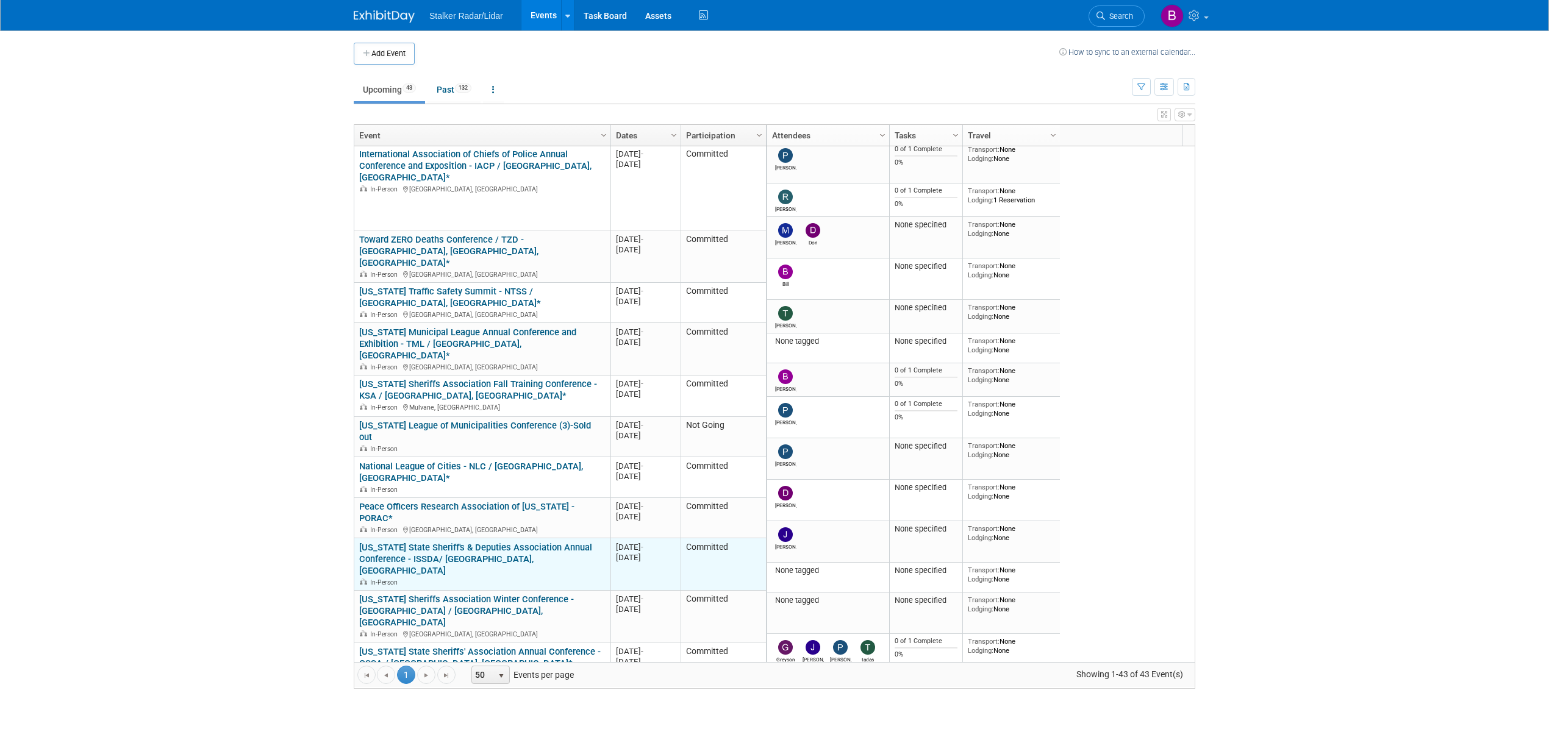
click at [473, 542] on link "[US_STATE] State Sheriff's & Deputies Association Annual Conference - ISSDA/ [G…" at bounding box center [475, 559] width 233 height 34
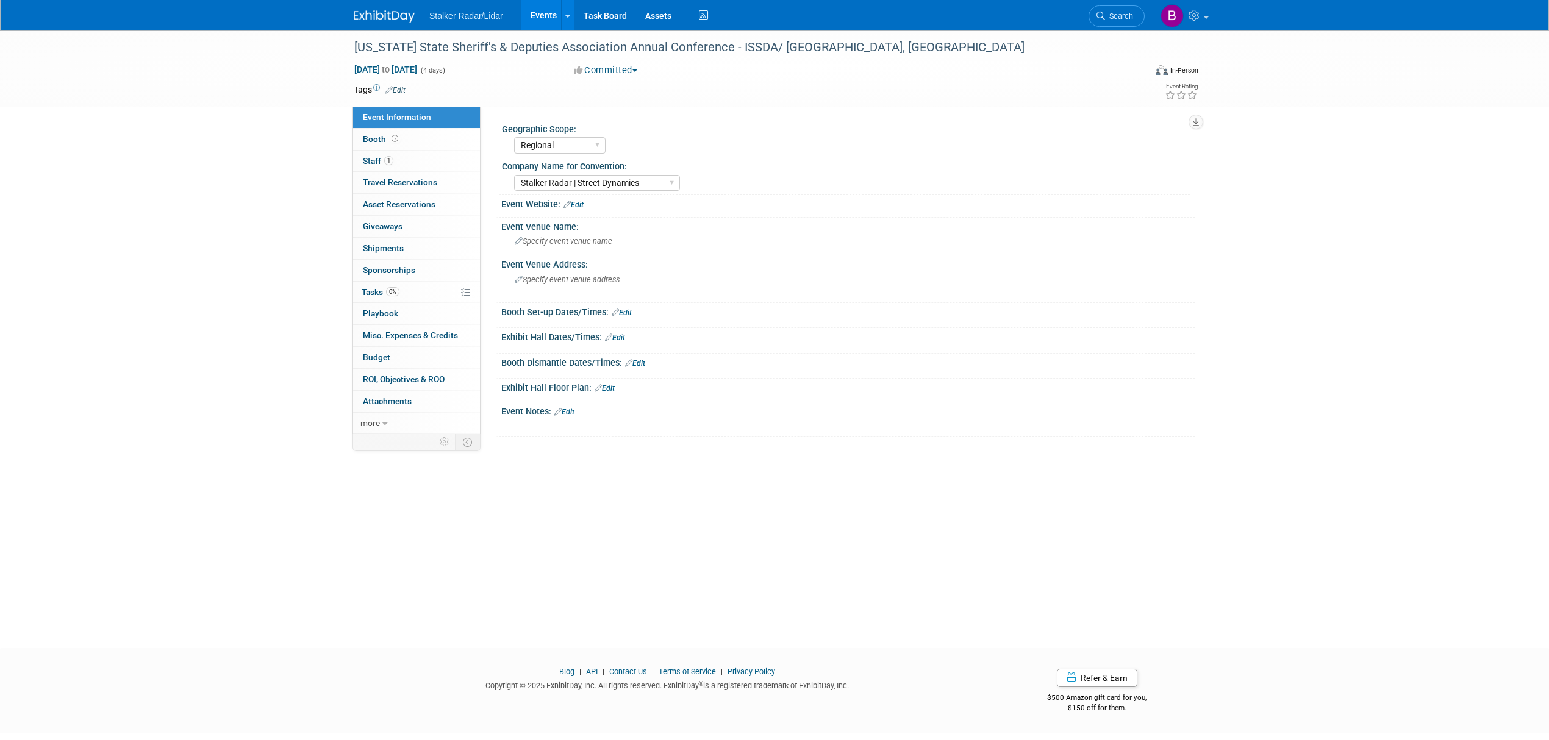
select select "Regional"
select select "Stalker Radar | Street Dynamics"
click at [407, 137] on link "Booth" at bounding box center [416, 139] width 127 height 21
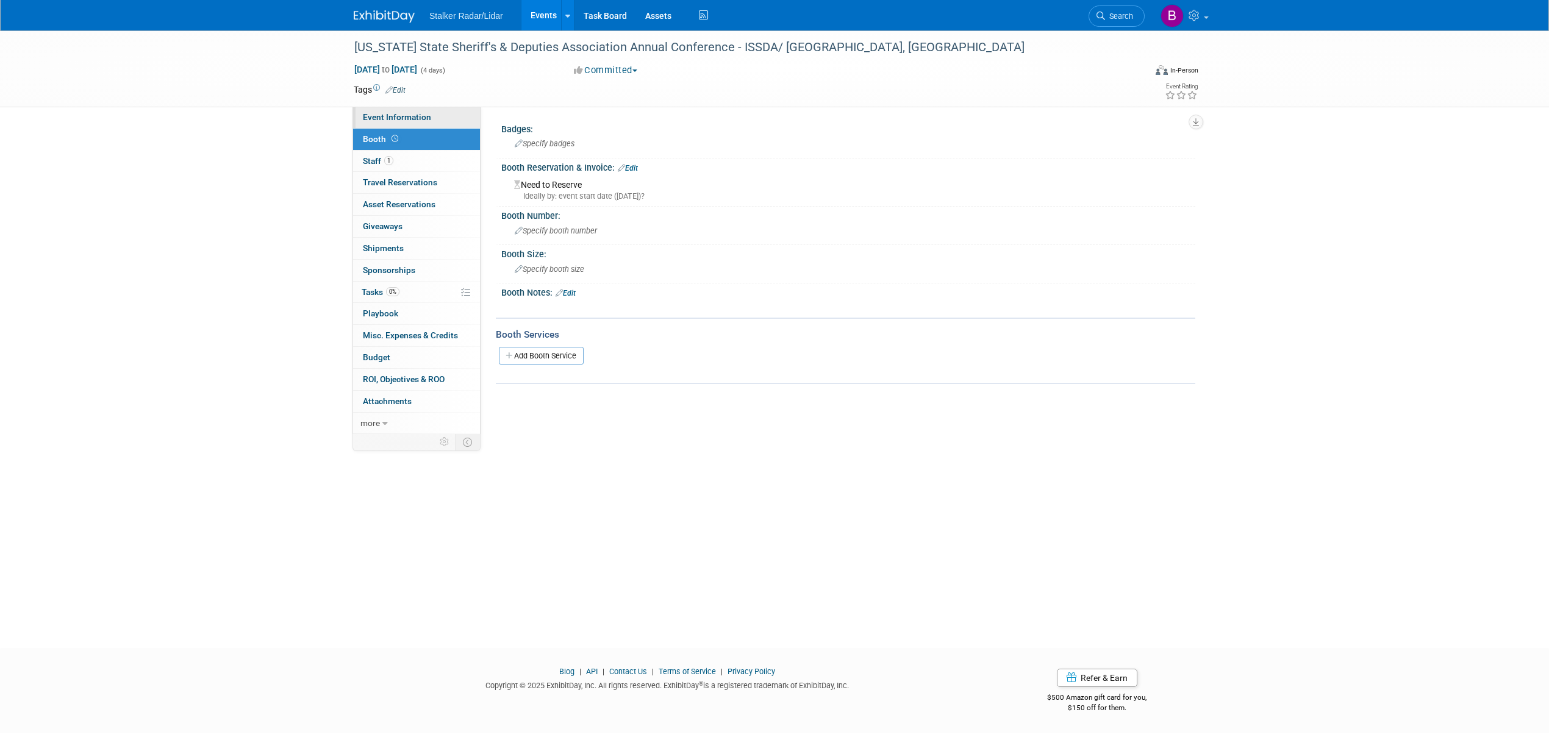
click at [416, 120] on span "Event Information" at bounding box center [397, 117] width 68 height 10
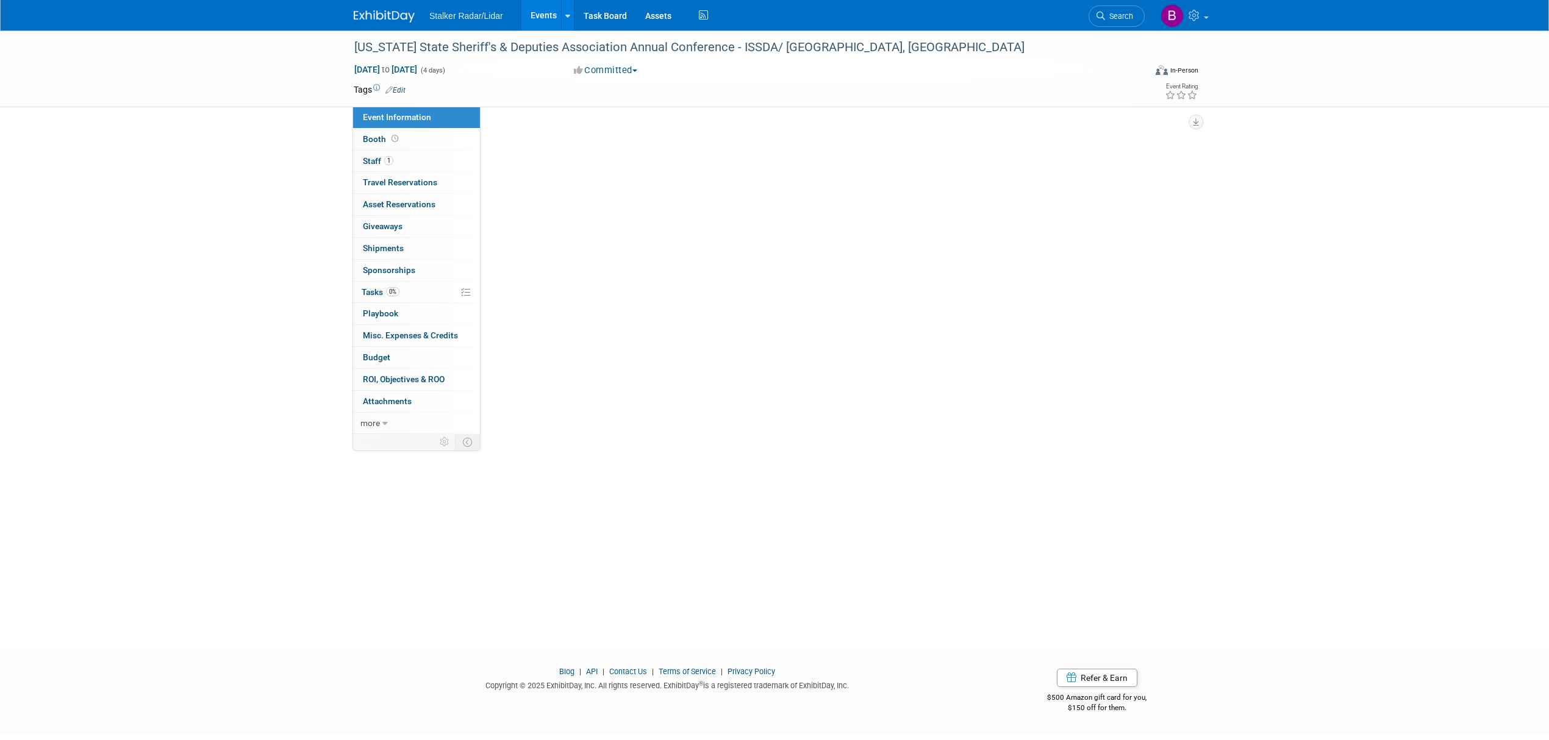
select select "Regional"
select select "Stalker Radar | Street Dynamics"
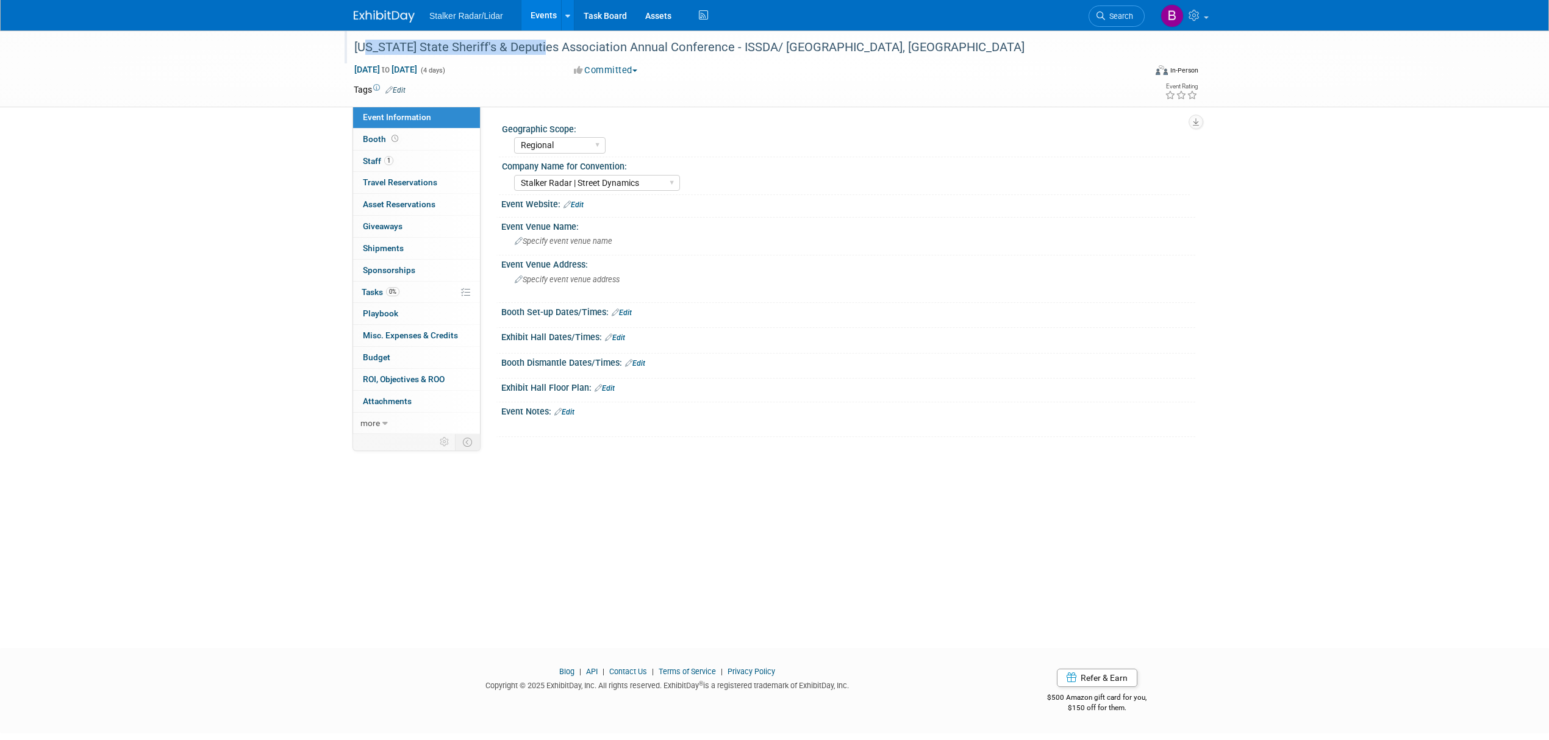
drag, startPoint x: 356, startPoint y: 47, endPoint x: 537, endPoint y: 45, distance: 181.1
click at [537, 45] on div "[US_STATE] State Sheriff's & Deputies Association Annual Conference - ISSDA/ [G…" at bounding box center [738, 48] width 776 height 22
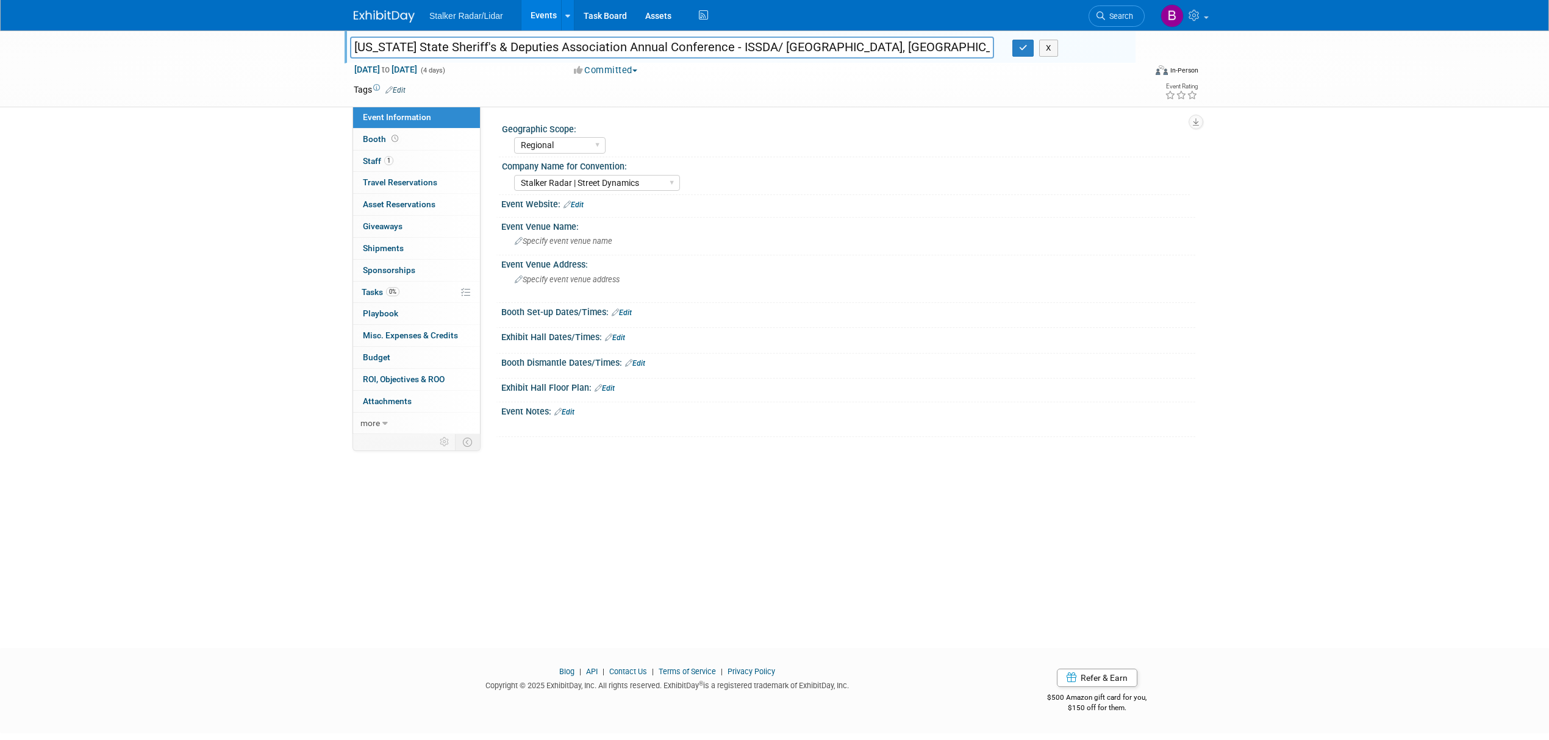
drag, startPoint x: 694, startPoint y: 47, endPoint x: 349, endPoint y: 48, distance: 344.5
click at [350, 48] on input "[US_STATE] State Sheriff's & Deputies Association Annual Conference - ISSDA/ [G…" at bounding box center [672, 47] width 644 height 21
click at [406, 141] on link "Booth" at bounding box center [416, 139] width 127 height 21
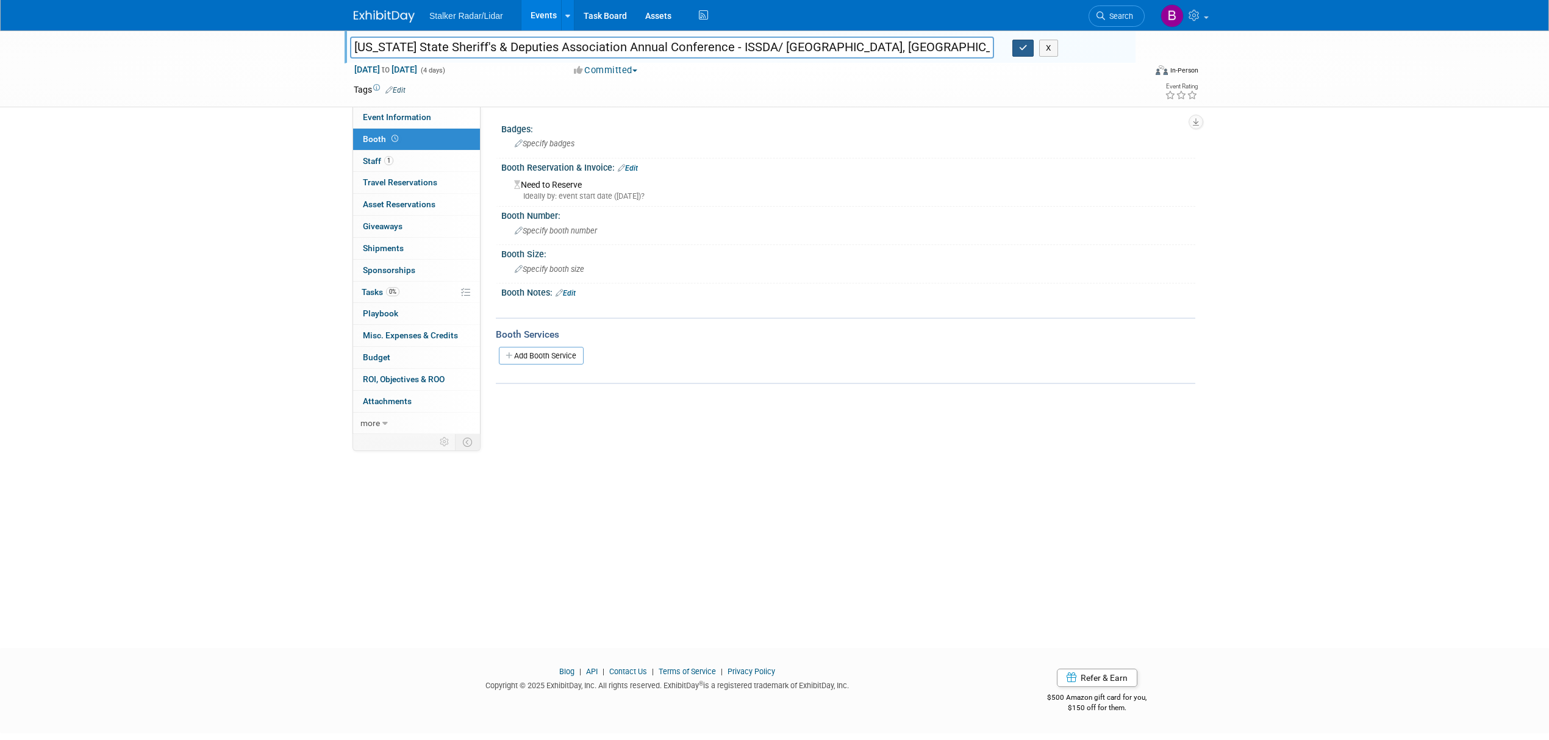
click at [1019, 49] on icon "button" at bounding box center [1023, 48] width 9 height 8
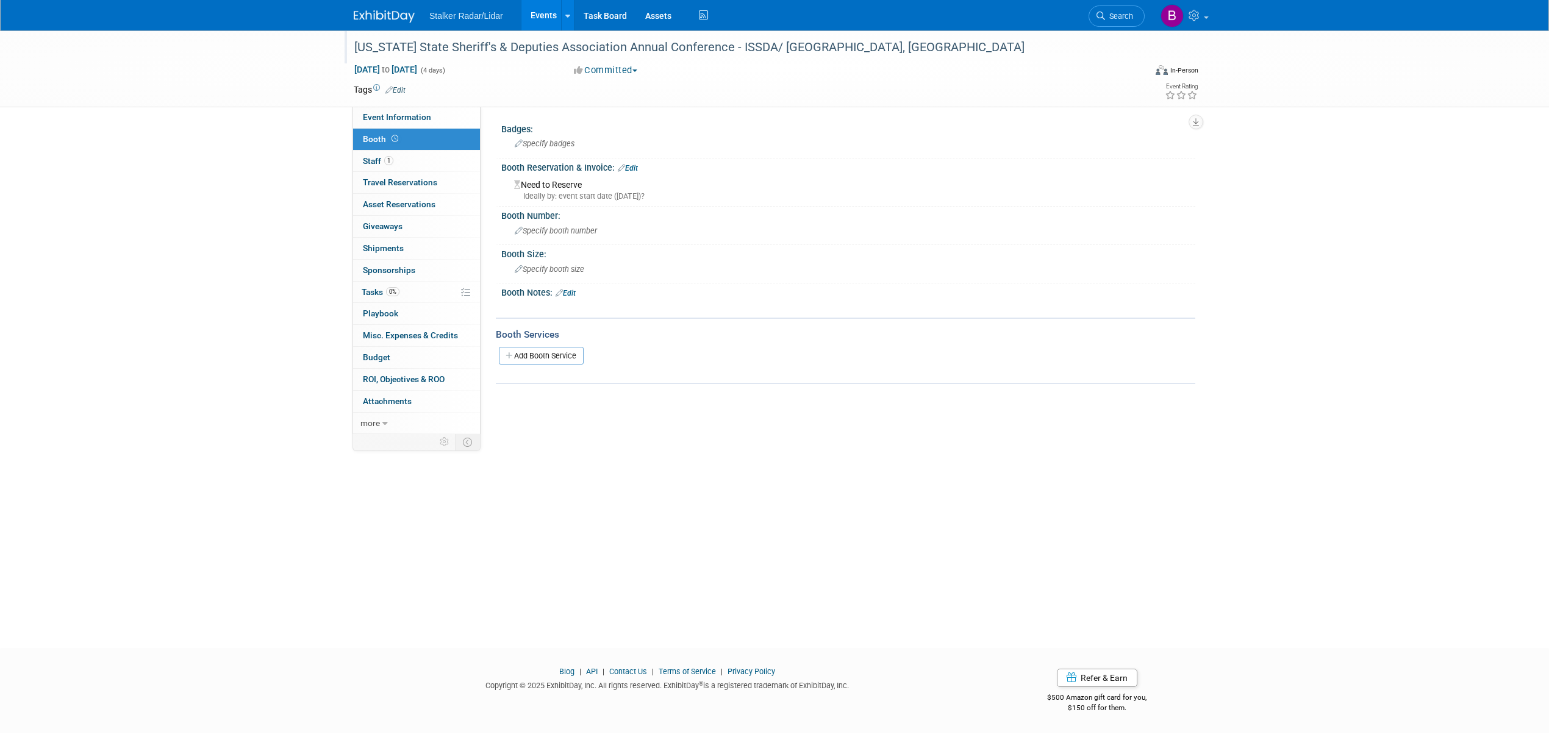
click at [540, 11] on link "Events" at bounding box center [543, 15] width 45 height 30
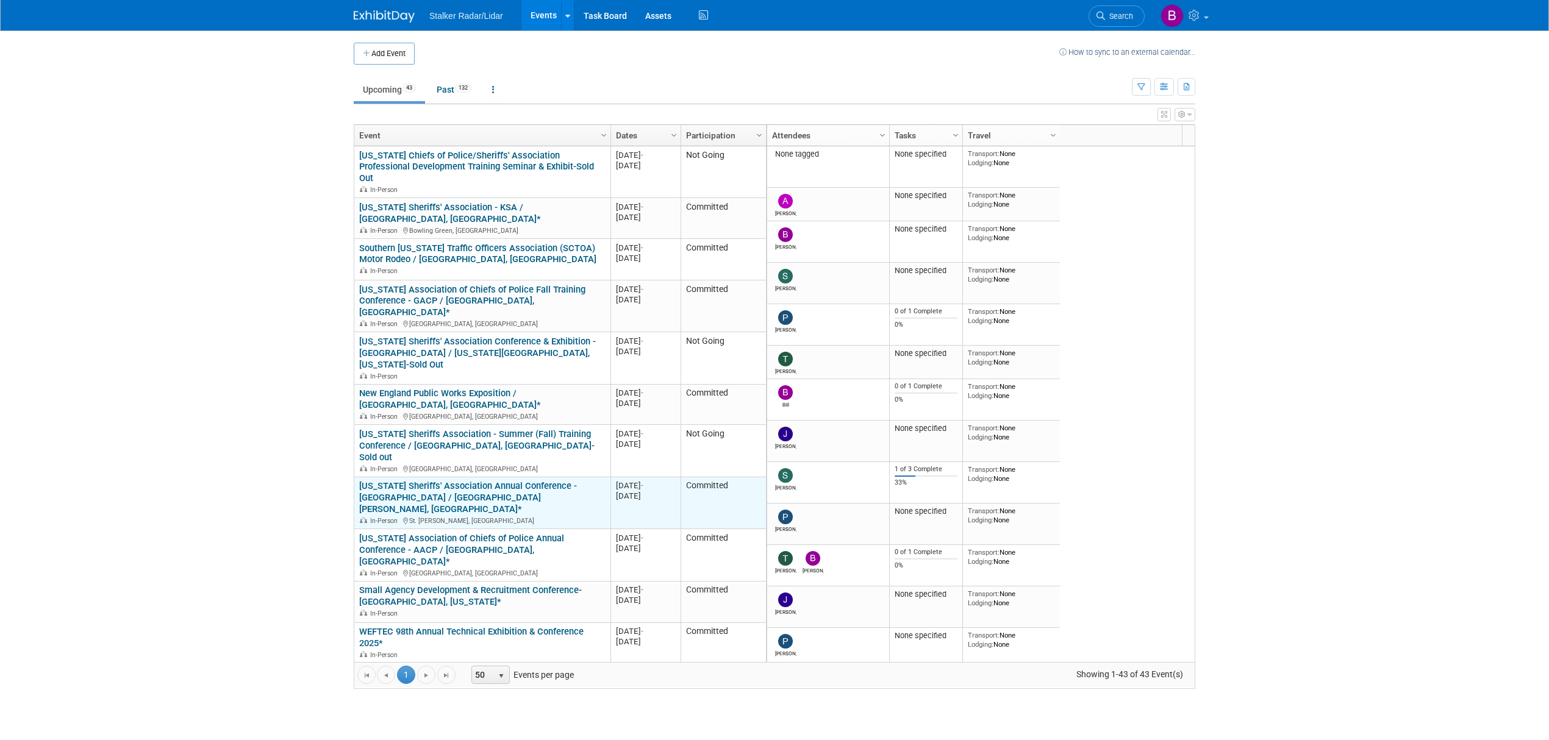
click at [493, 480] on link "[US_STATE] Sheriffs' Association Annual Conference - [GEOGRAPHIC_DATA] / [GEOGR…" at bounding box center [468, 497] width 218 height 34
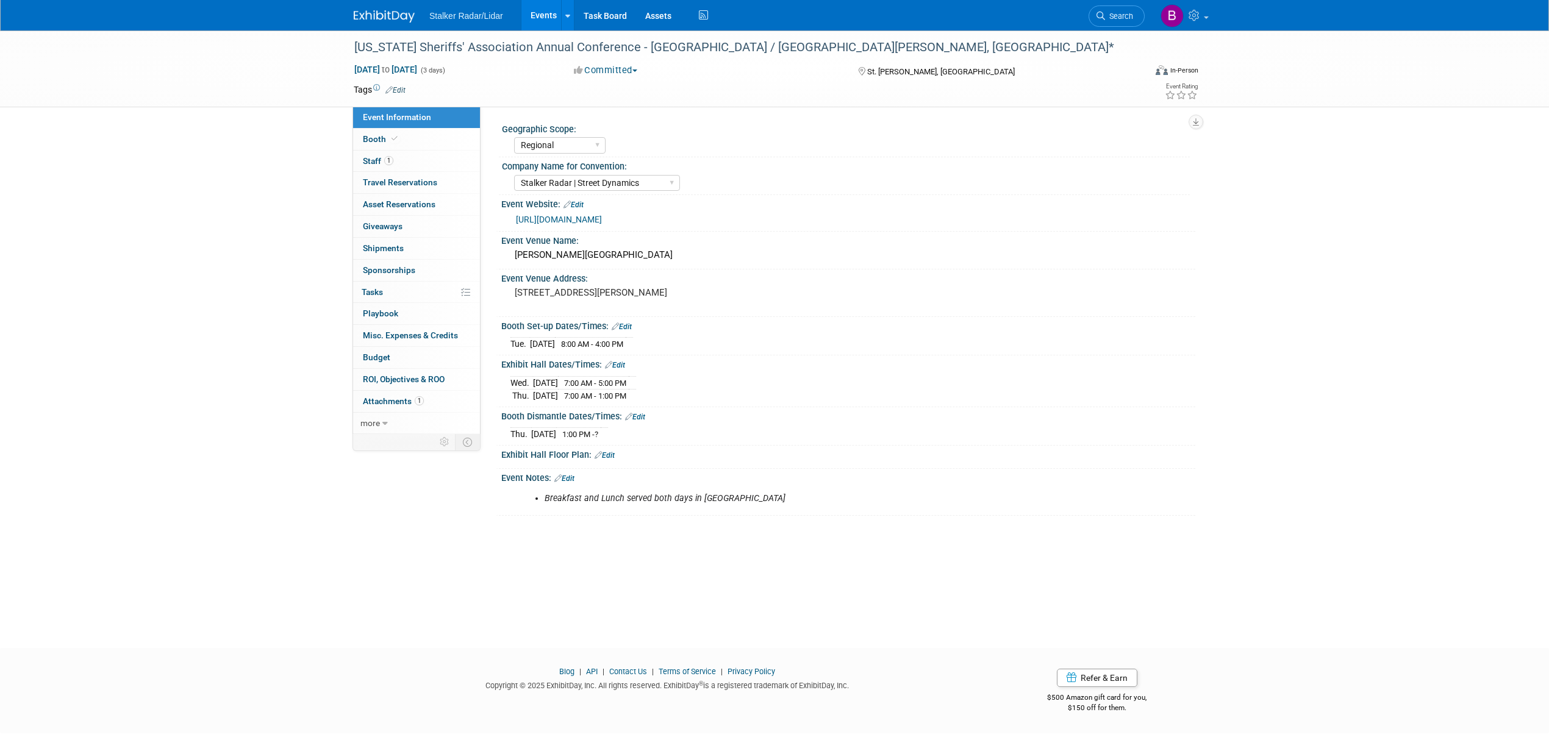
select select "Regional"
select select "Stalker Radar | Street Dynamics"
click at [398, 135] on span at bounding box center [394, 138] width 11 height 9
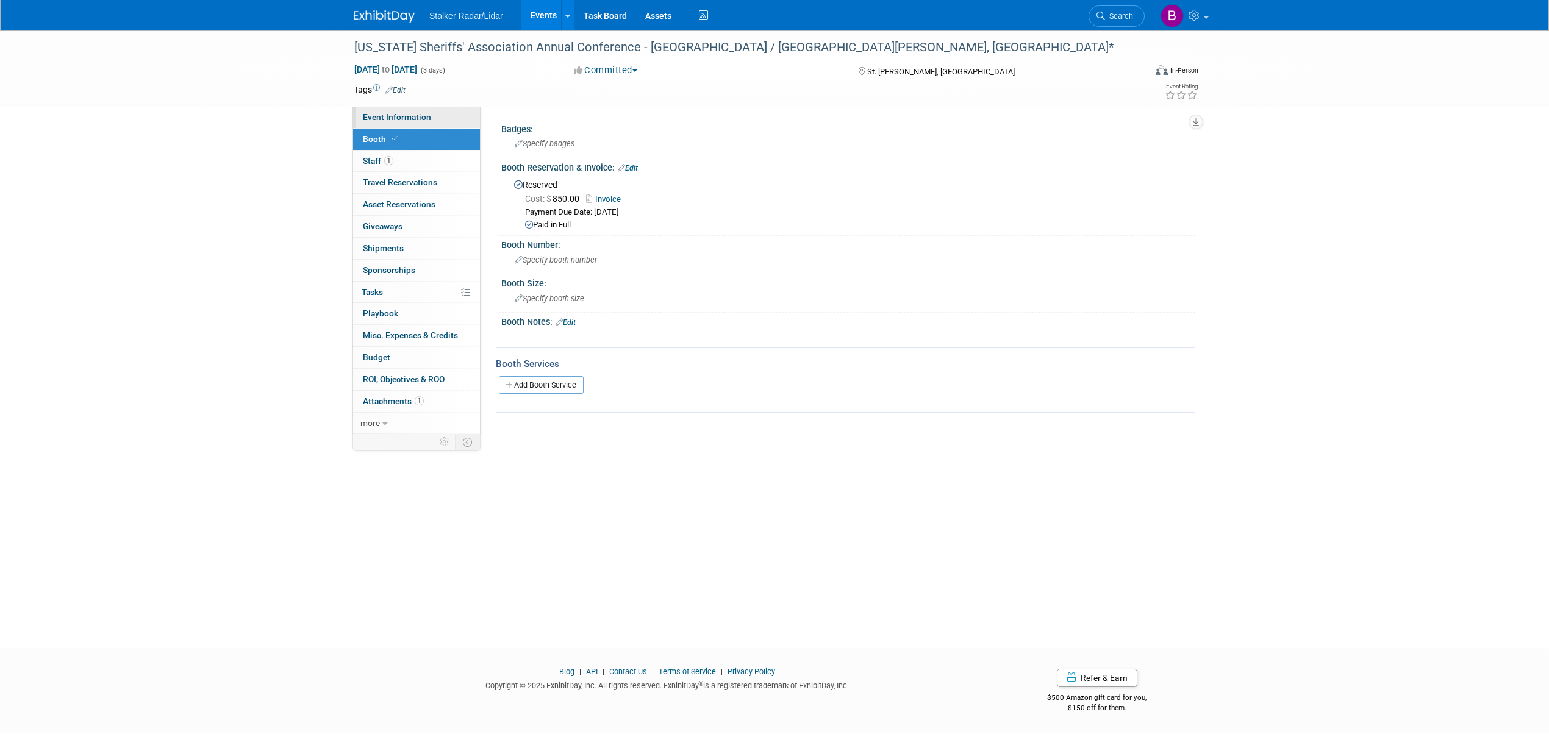
click at [393, 115] on span "Event Information" at bounding box center [397, 117] width 68 height 10
select select "Regional"
select select "Stalker Radar | Street Dynamics"
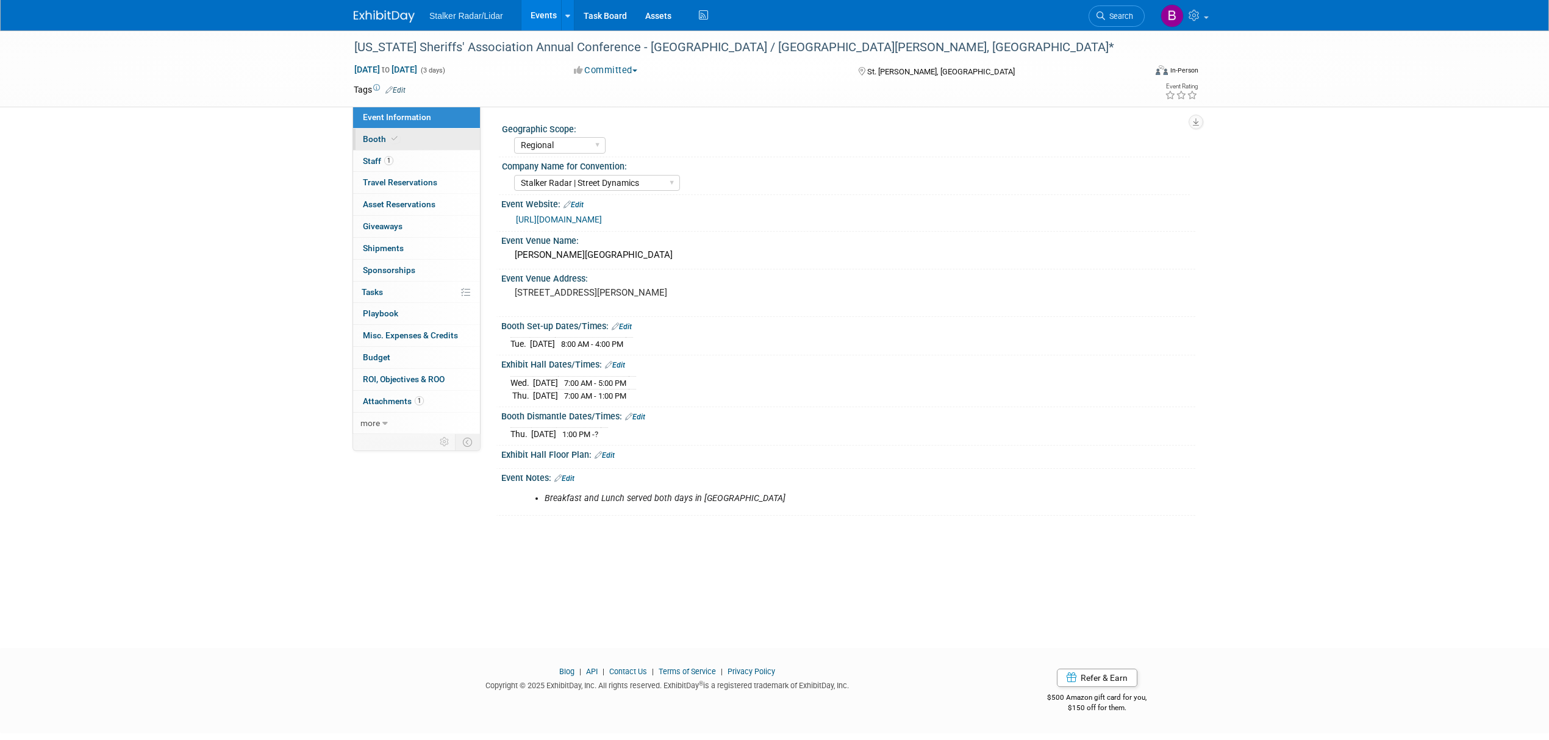
click at [399, 137] on link "Booth" at bounding box center [416, 139] width 127 height 21
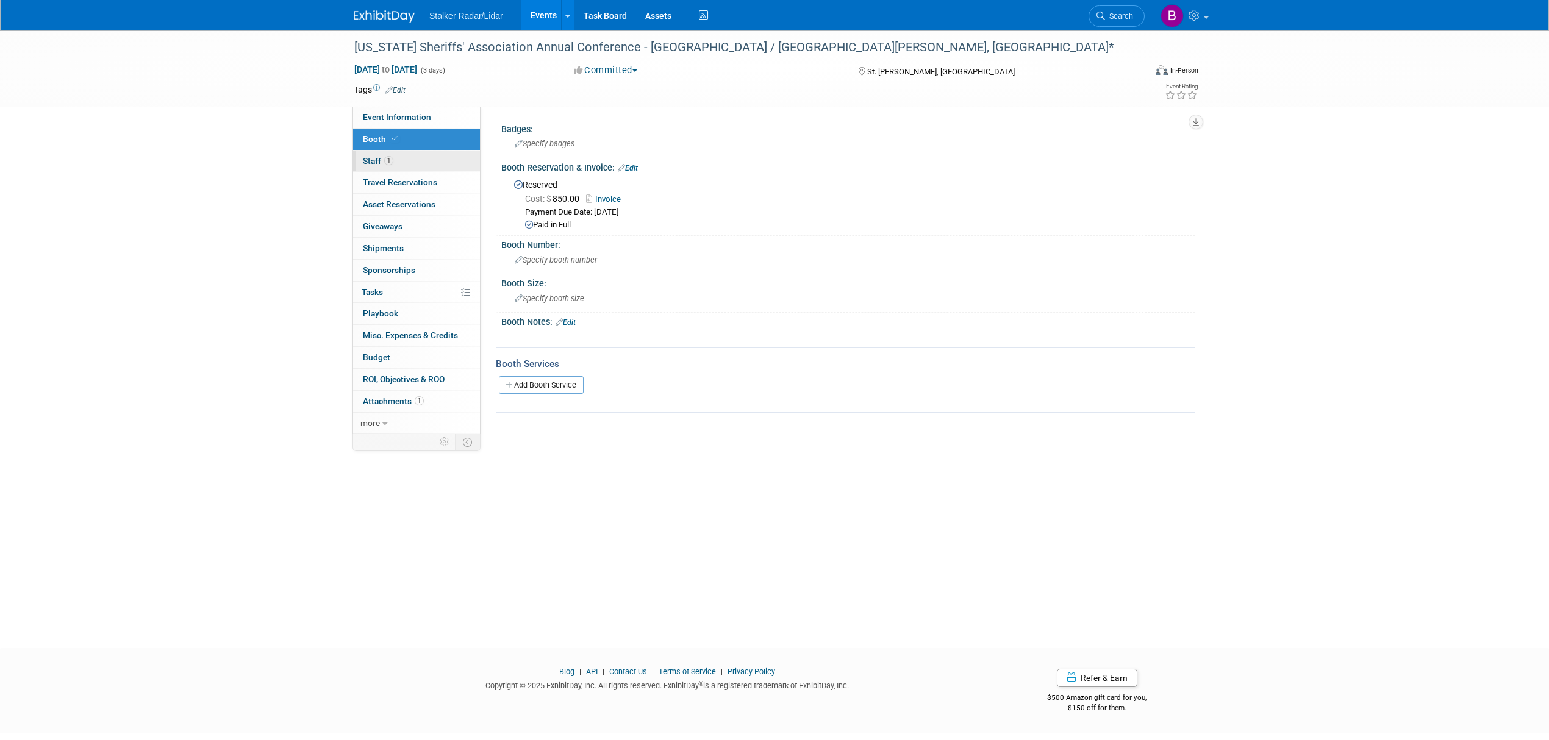
click at [407, 157] on link "1 Staff 1" at bounding box center [416, 161] width 127 height 21
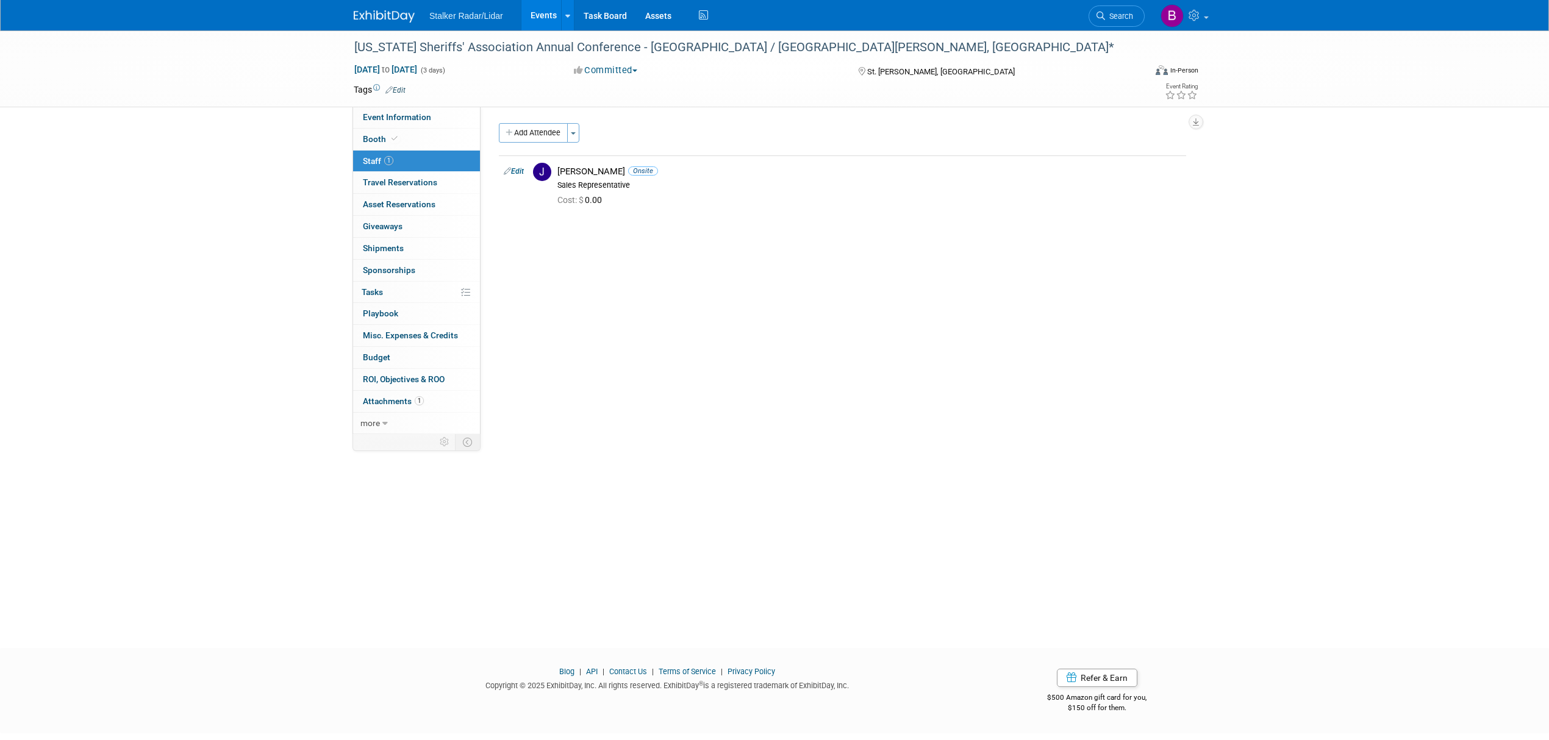
click at [541, 13] on link "Events" at bounding box center [543, 15] width 45 height 30
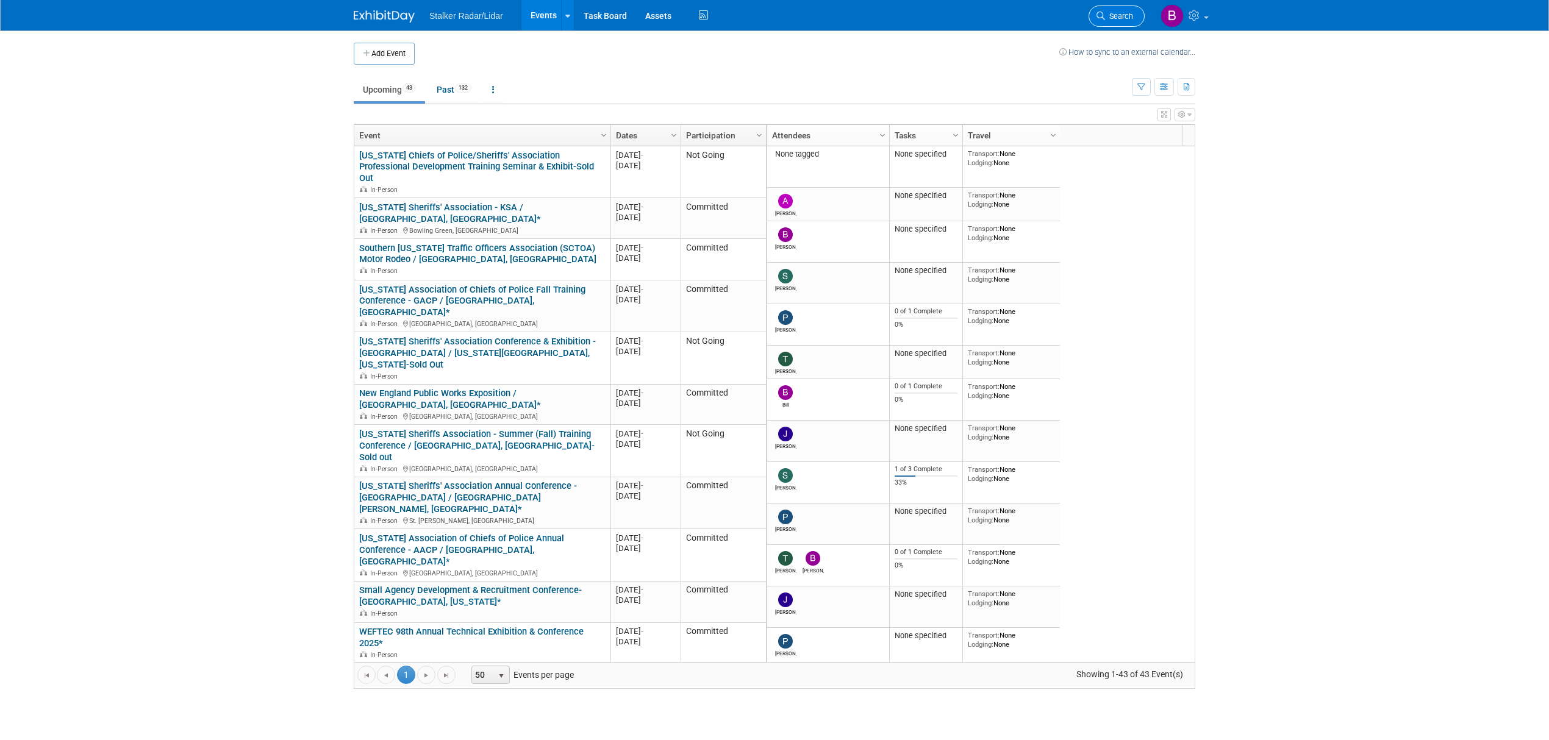
click at [1101, 26] on link "Search" at bounding box center [1116, 15] width 56 height 21
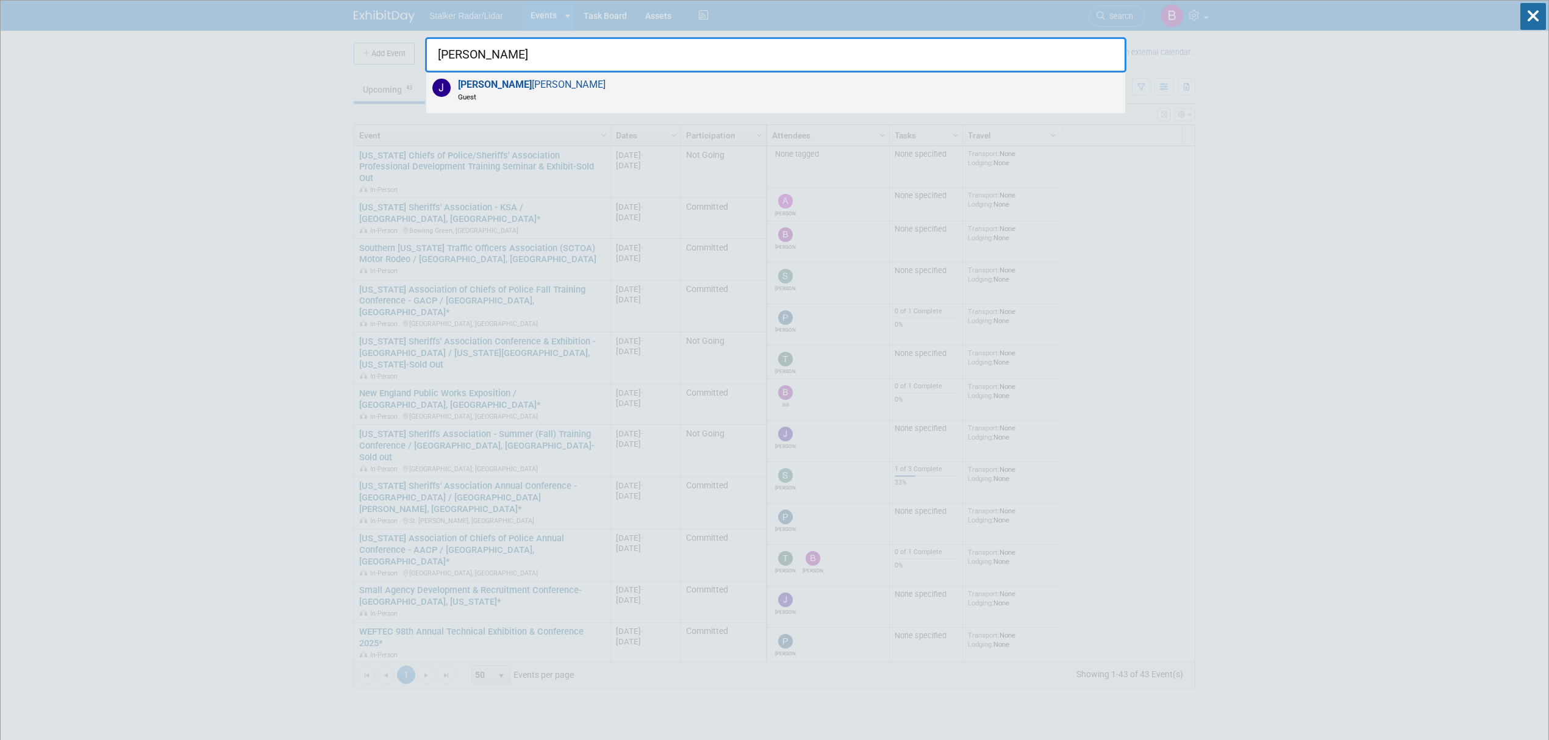
type input "[PERSON_NAME]"
click at [496, 83] on span "[PERSON_NAME] Guest" at bounding box center [529, 90] width 151 height 23
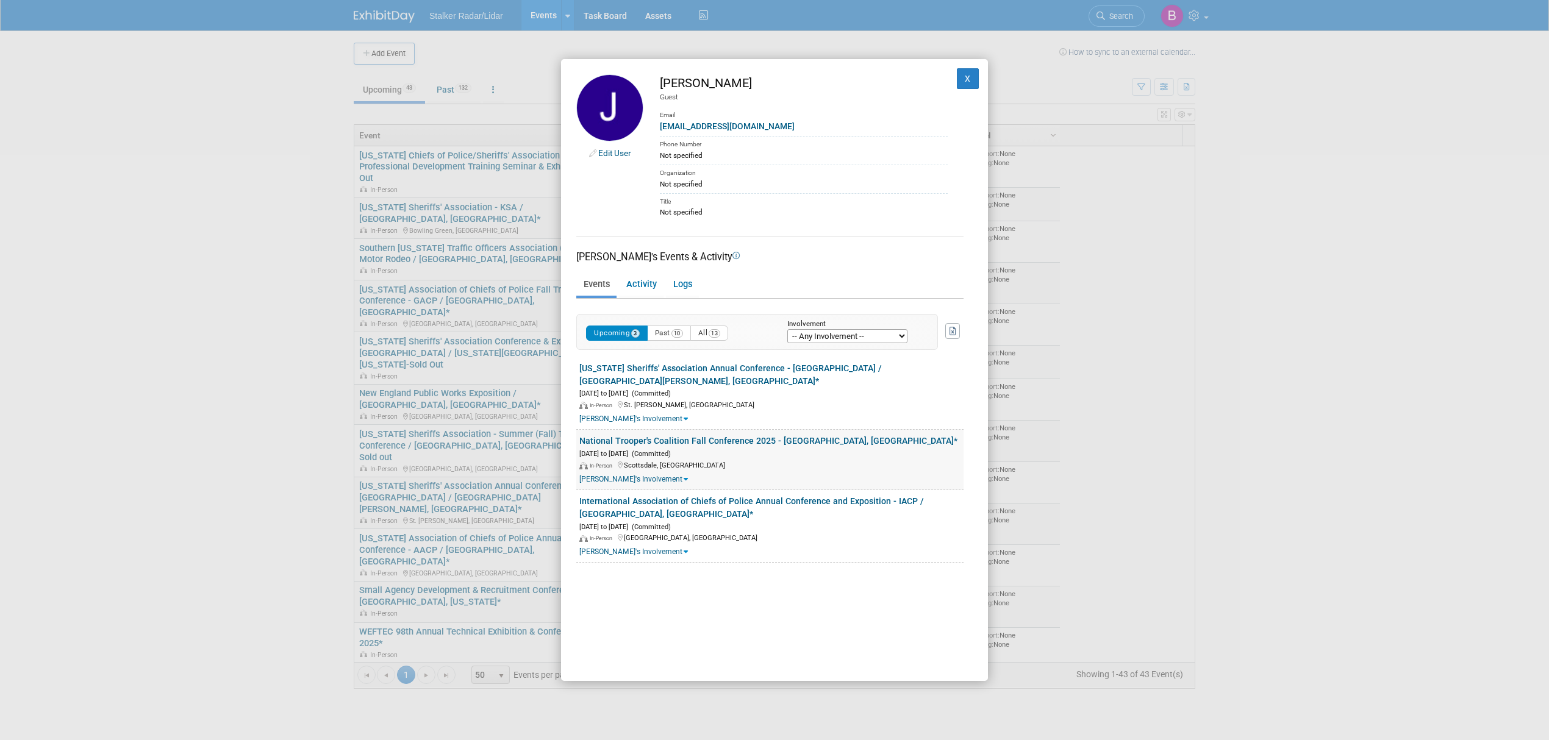
click at [640, 436] on link "National Trooper's Coalition Fall Conference 2025 - [GEOGRAPHIC_DATA], [GEOGRAP…" at bounding box center [768, 441] width 378 height 10
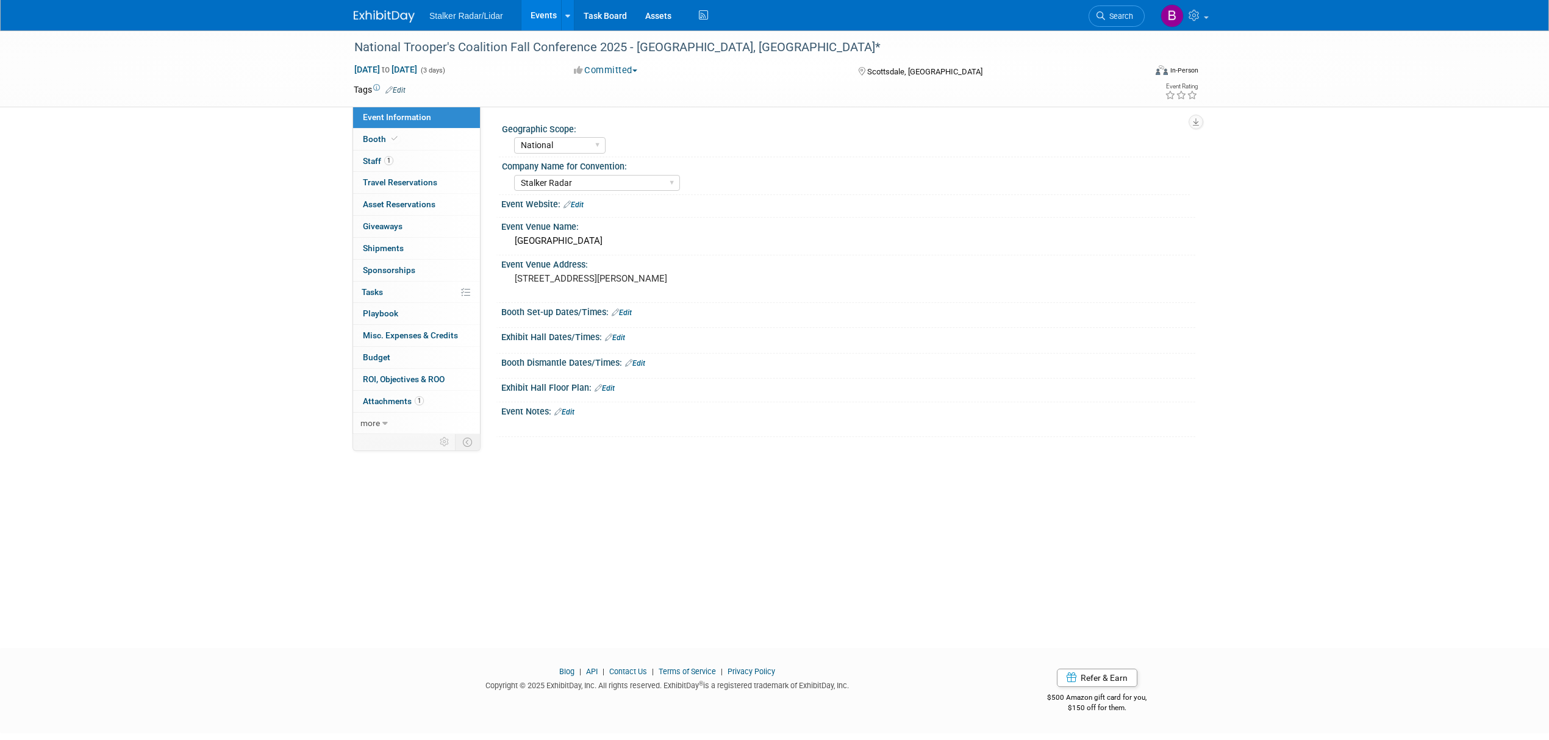
select select "National"
select select "Stalker Radar"
click at [411, 112] on span "Event Information" at bounding box center [397, 117] width 68 height 10
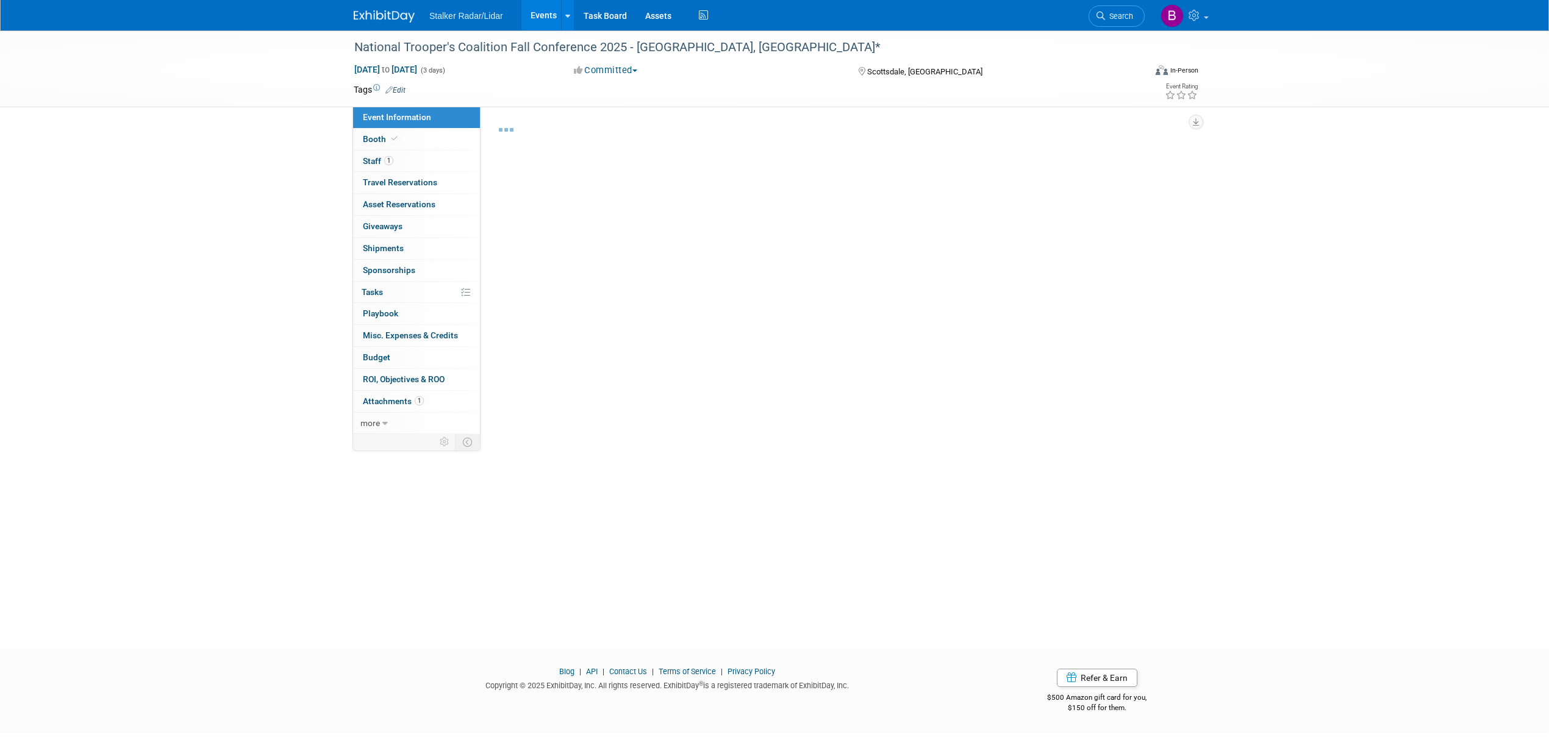
select select "National"
select select "Stalker Radar"
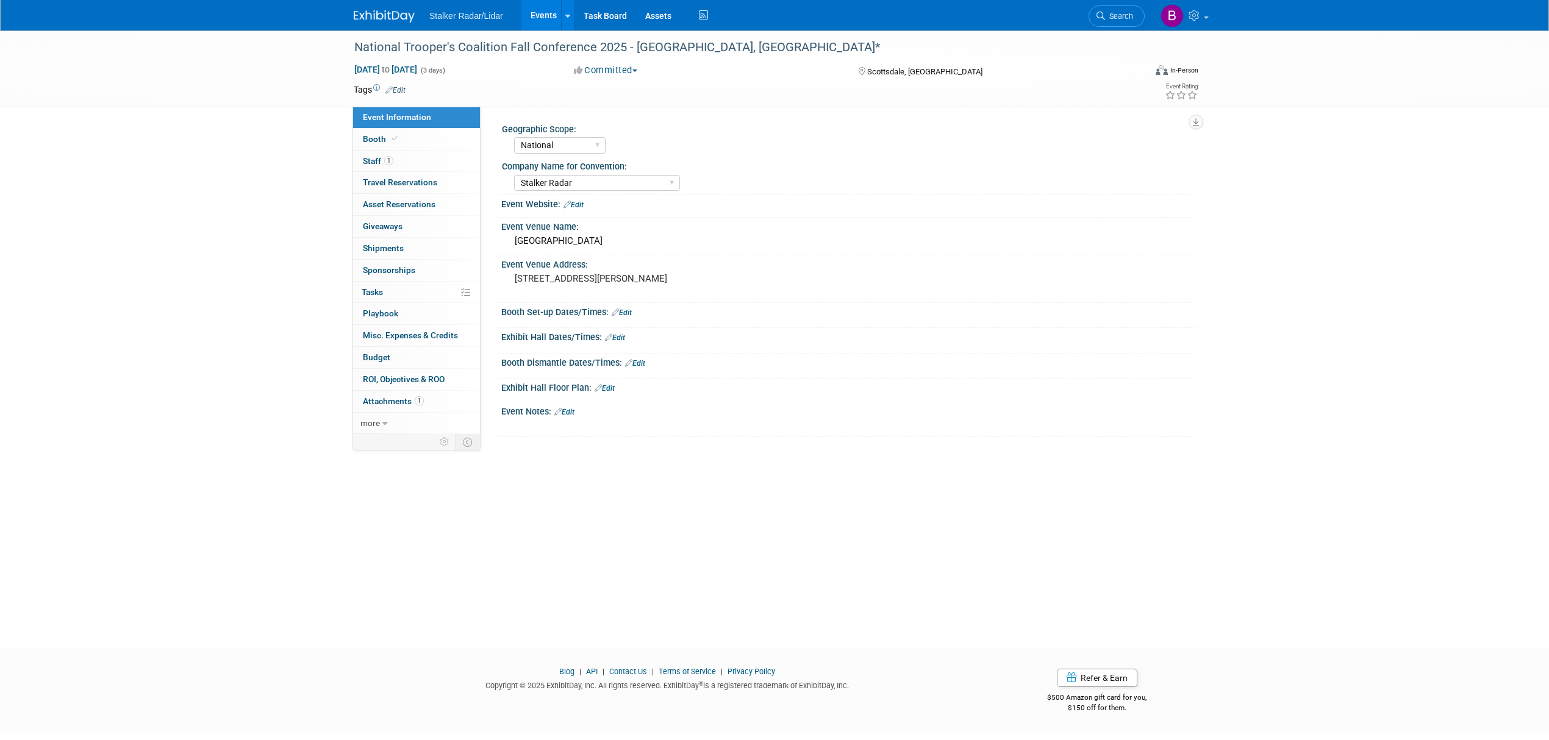
click at [535, 17] on link "Events" at bounding box center [543, 15] width 45 height 30
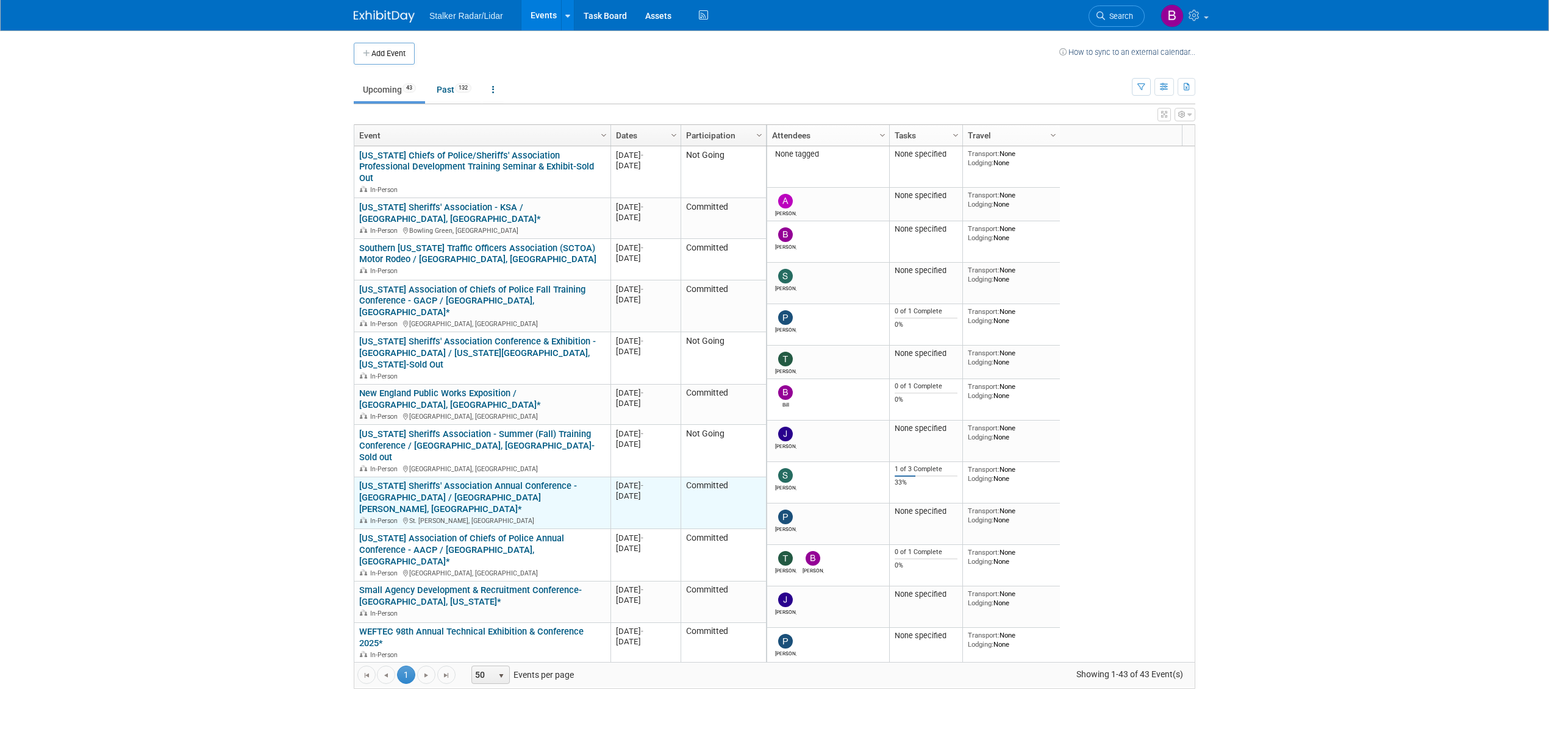
click at [461, 480] on link "[US_STATE] Sheriffs' Association Annual Conference - [GEOGRAPHIC_DATA] / [GEOGR…" at bounding box center [468, 497] width 218 height 34
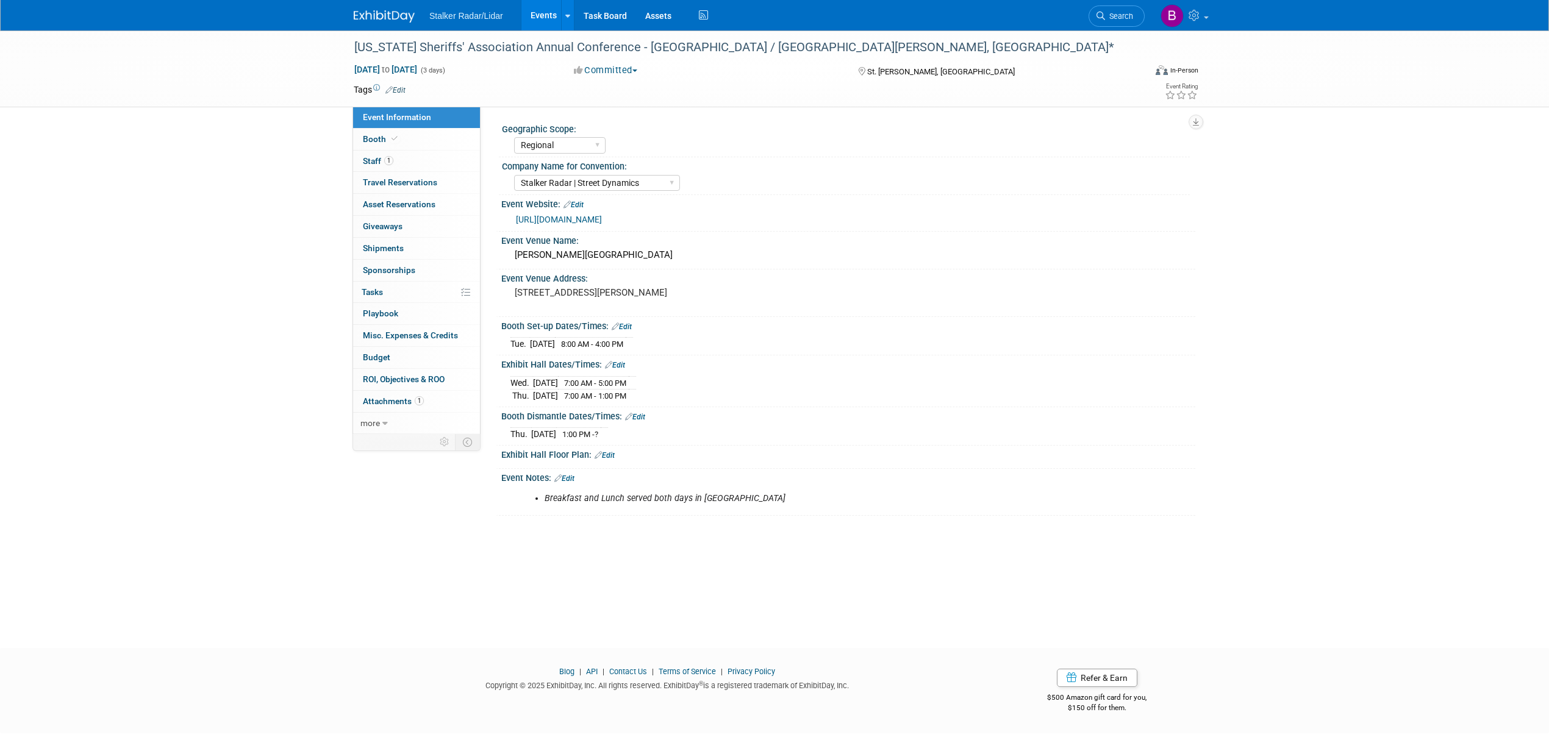
select select "Regional"
select select "Stalker Radar | Street Dynamics"
click at [398, 141] on span at bounding box center [394, 138] width 11 height 9
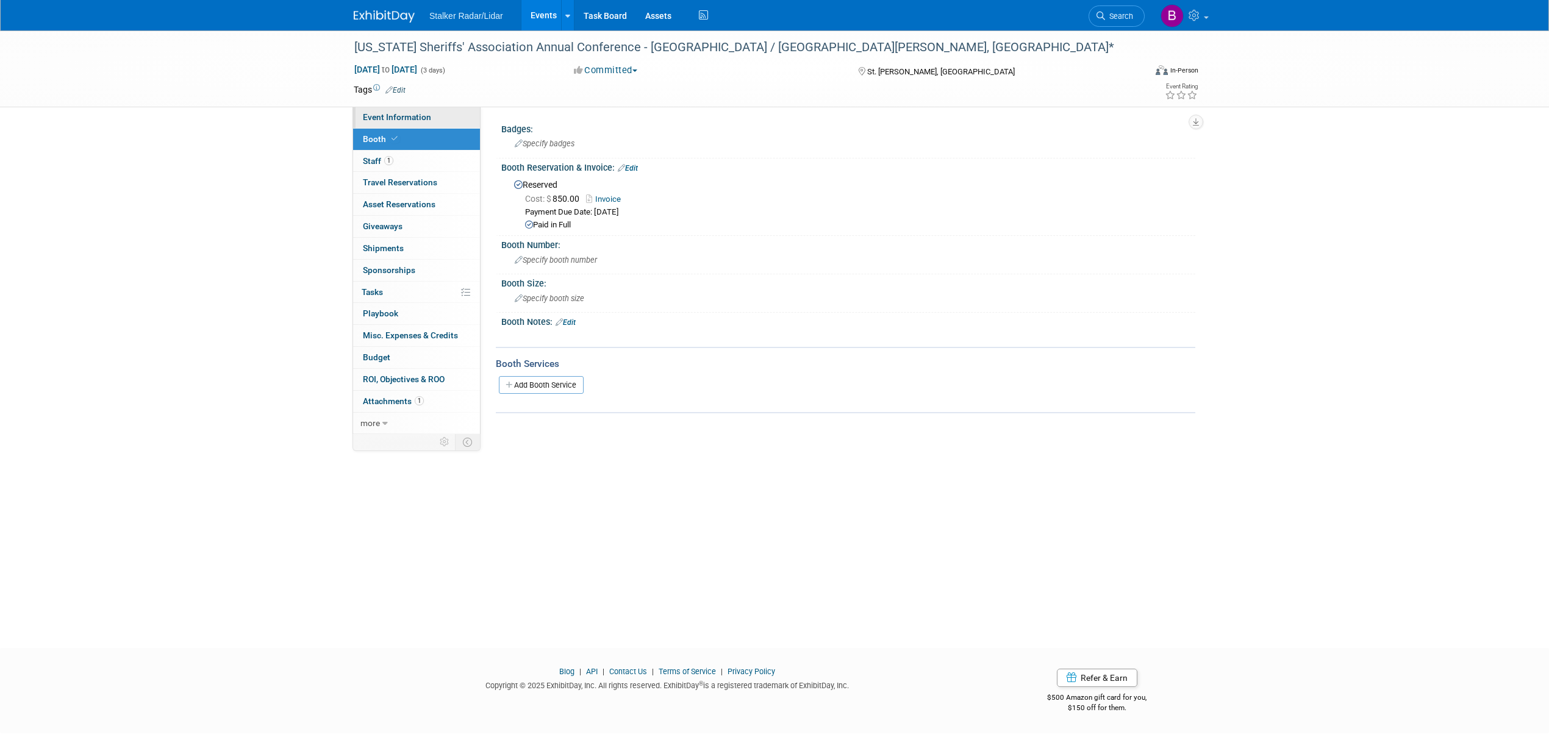
click at [406, 115] on span "Event Information" at bounding box center [397, 117] width 68 height 10
select select "Regional"
select select "Stalker Radar | Street Dynamics"
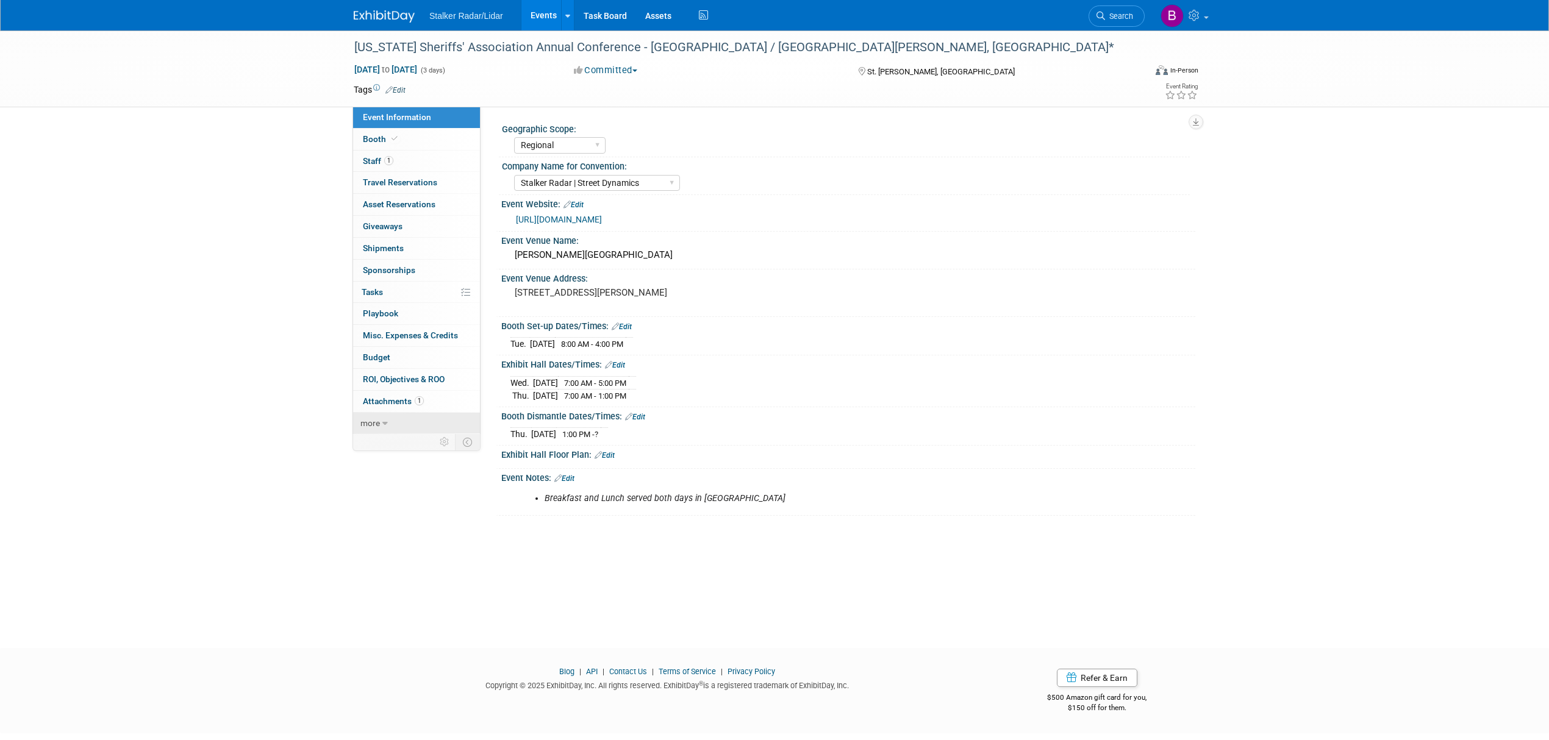
click at [372, 428] on span "more" at bounding box center [370, 423] width 20 height 10
click at [435, 447] on span "Event Binder (.pdf export)" at bounding box center [412, 445] width 98 height 10
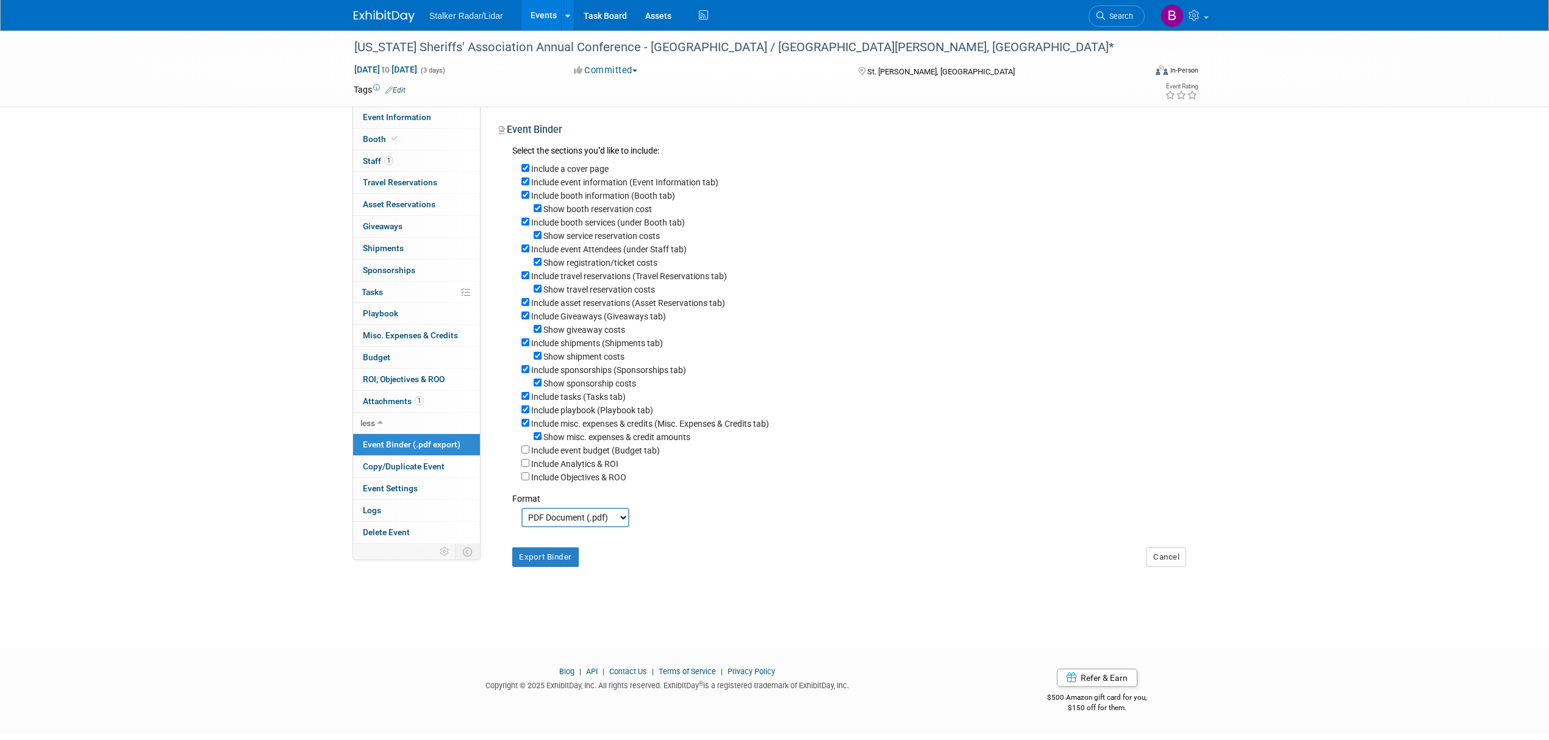
click at [540, 440] on div "Show misc. expenses & credit amounts" at bounding box center [853, 436] width 665 height 13
click at [532, 437] on div "Show misc. expenses & credit amounts" at bounding box center [853, 436] width 665 height 13
click at [535, 439] on input "Show misc. expenses & credit amounts" at bounding box center [538, 436] width 8 height 8
checkbox input "false"
click at [523, 423] on input "Include misc. expenses & credits (Misc. Expenses & Credits tab)" at bounding box center [525, 423] width 8 height 8
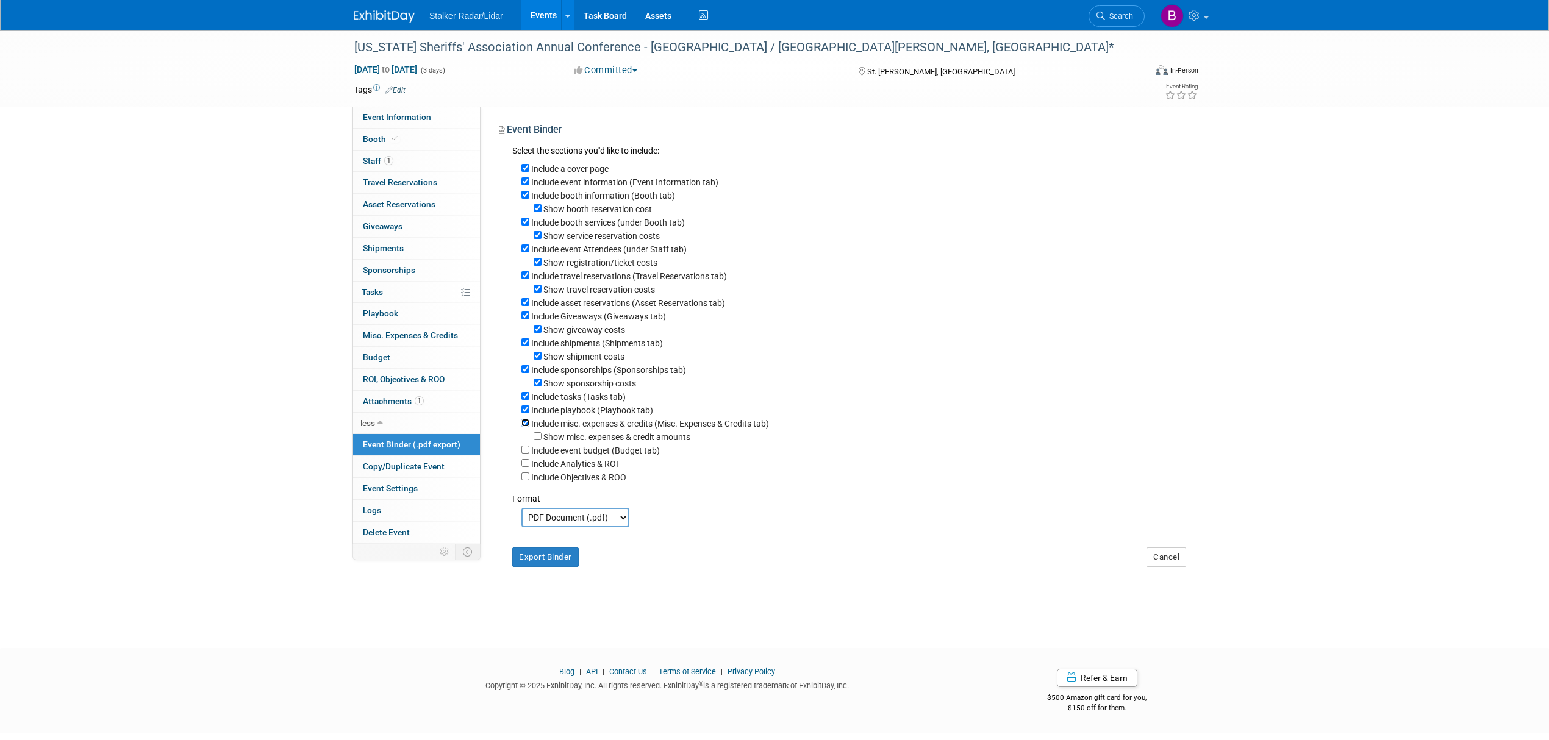
checkbox input "false"
click at [527, 409] on input "Include playbook (Playbook tab)" at bounding box center [525, 409] width 8 height 8
checkbox input "false"
click at [527, 400] on input "Include tasks (Tasks tab)" at bounding box center [525, 396] width 8 height 8
checkbox input "false"
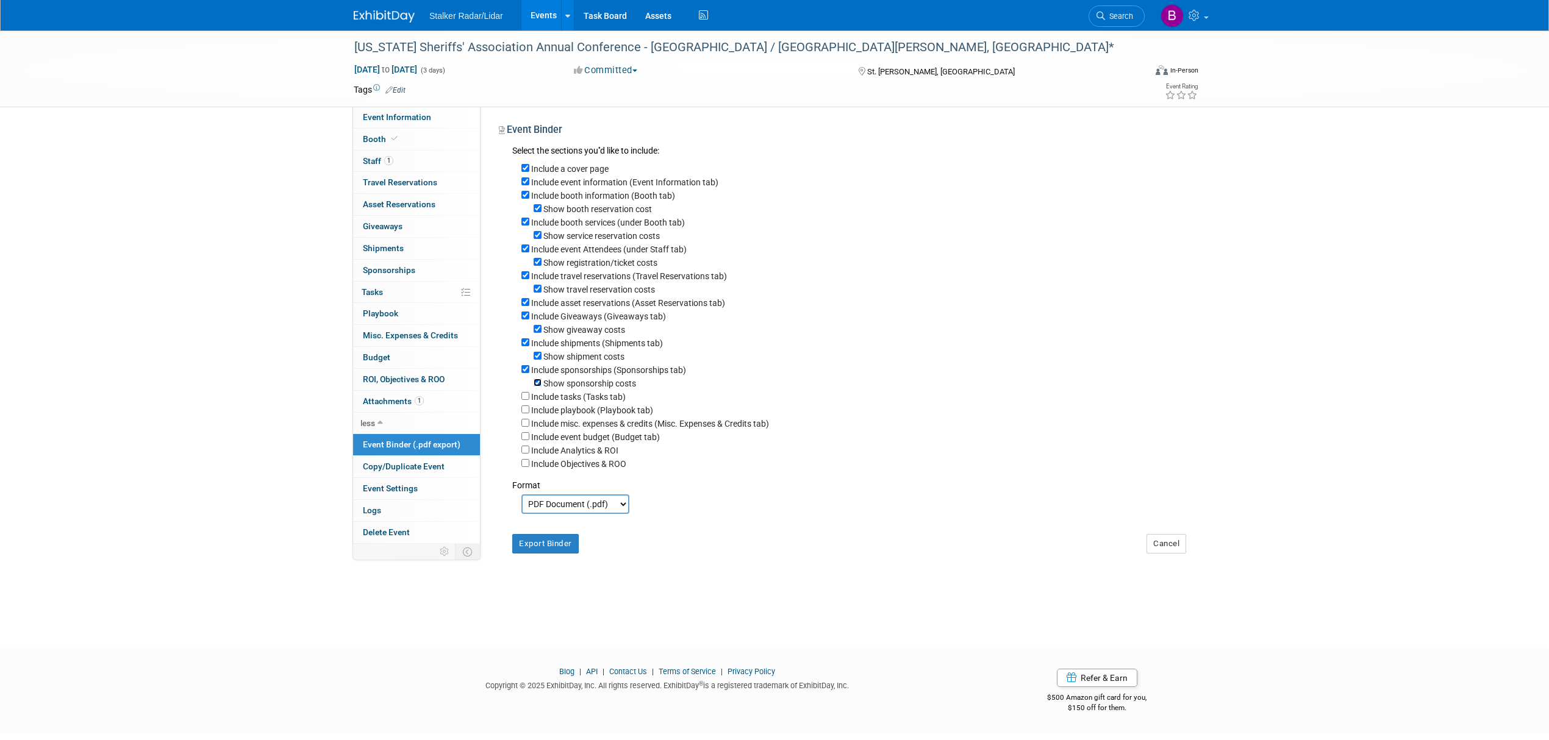
click at [534, 384] on input "Show sponsorship costs" at bounding box center [538, 383] width 8 height 8
checkbox input "false"
click at [517, 372] on div "Include a cover page Include event information (Event Information tab) Include …" at bounding box center [849, 315] width 674 height 312
click at [520, 374] on div "Include a cover page Include event information (Event Information tab) Include …" at bounding box center [849, 315] width 674 height 312
click at [523, 373] on input "Include sponsorships (Sponsorships tab)" at bounding box center [525, 369] width 8 height 8
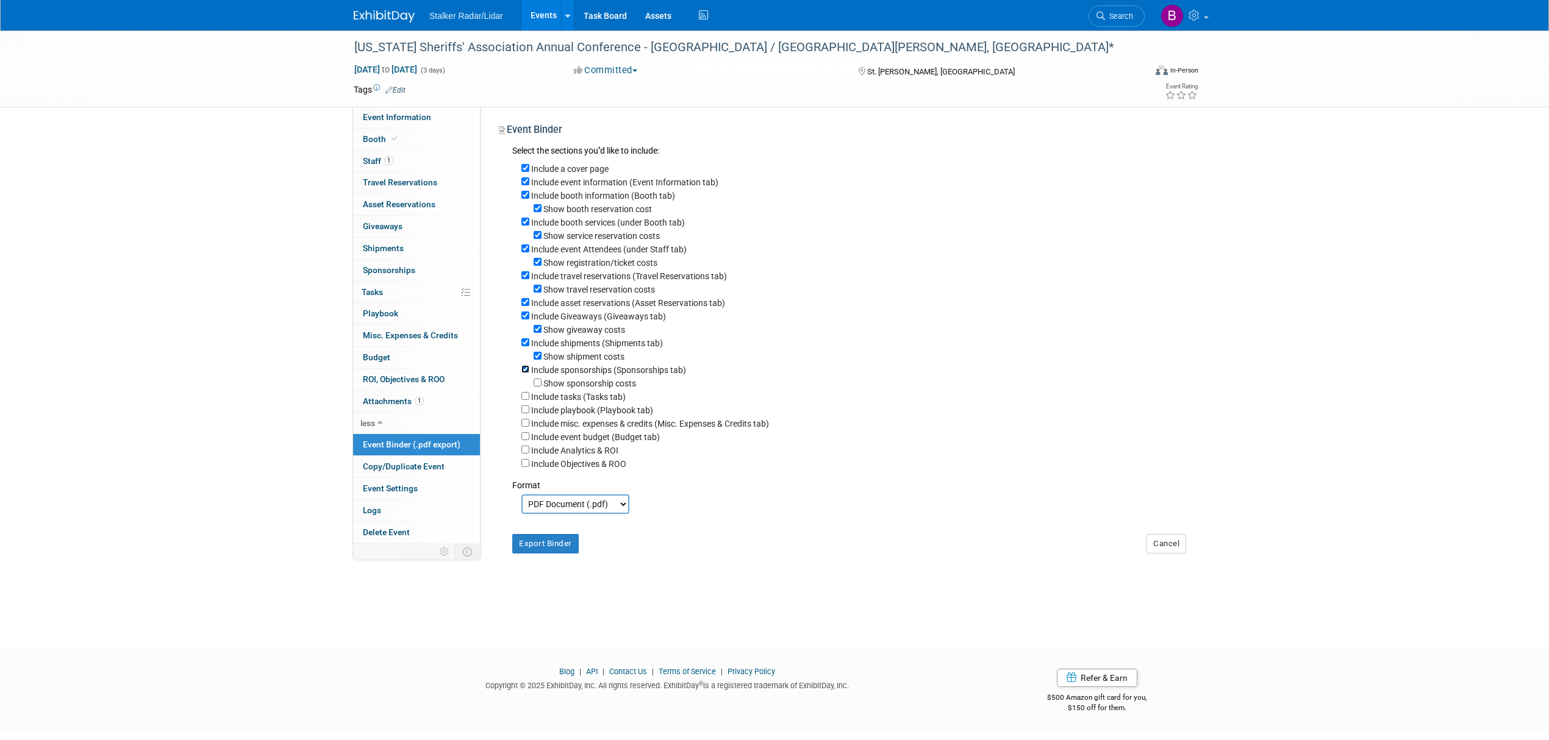
checkbox input "false"
click at [535, 363] on div "Show shipment costs" at bounding box center [853, 355] width 665 height 13
click at [540, 360] on input "Show shipment costs" at bounding box center [538, 356] width 8 height 8
checkbox input "false"
click at [523, 340] on input "Include shipments (Shipments tab)" at bounding box center [525, 342] width 8 height 8
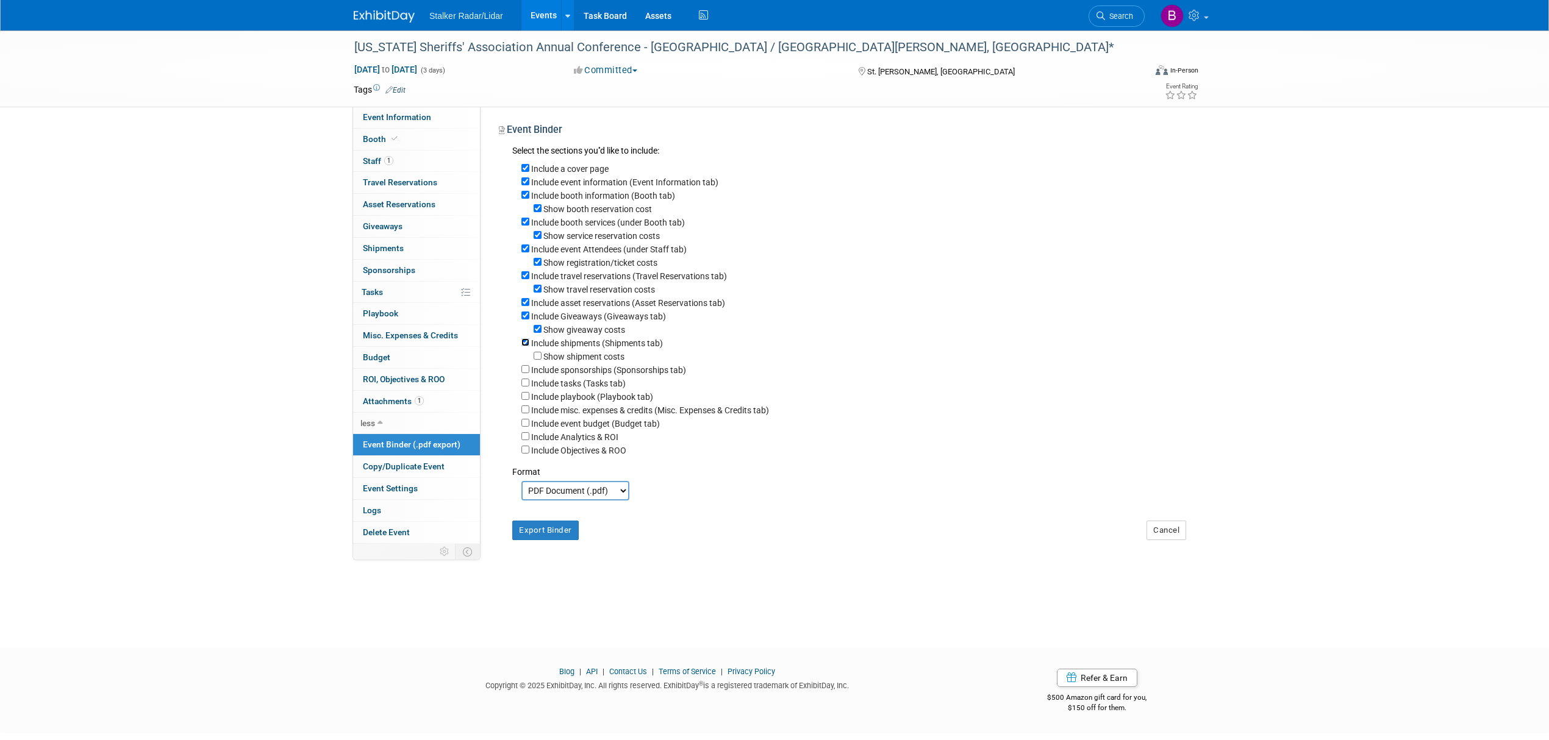
checkbox input "false"
click at [535, 330] on input "Show giveaway costs" at bounding box center [538, 329] width 8 height 8
checkbox input "false"
click at [525, 317] on input "Include Giveaways (Giveaways tab)" at bounding box center [525, 316] width 8 height 8
checkbox input "false"
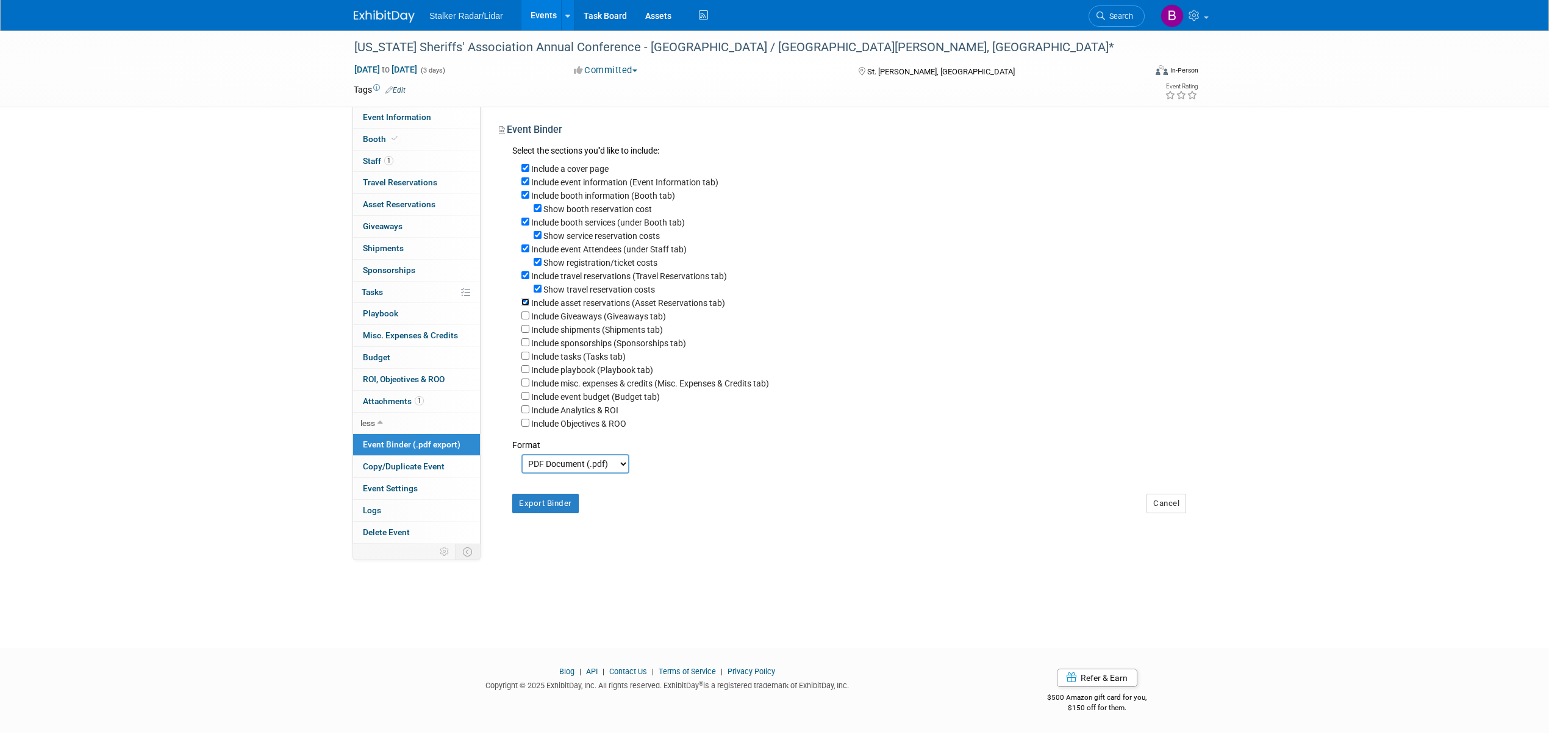
click at [525, 305] on input "Include asset reservations (Asset Reservations tab)" at bounding box center [525, 302] width 8 height 8
checkbox input "false"
click at [534, 291] on input "Show travel reservation costs" at bounding box center [538, 289] width 8 height 8
checkbox input "false"
click at [522, 279] on input "Include travel reservations (Travel Reservations tab)" at bounding box center [525, 275] width 8 height 8
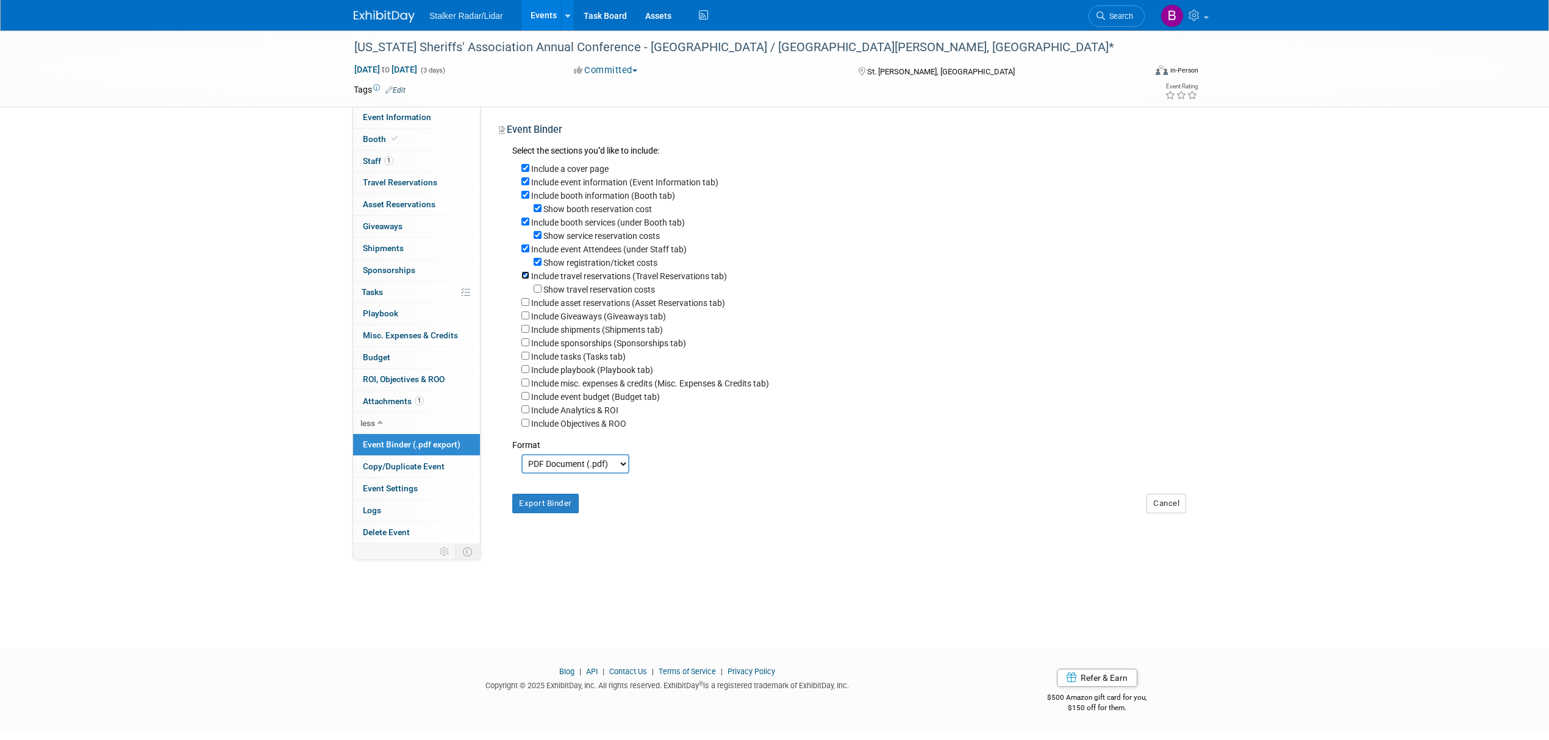
checkbox input "false"
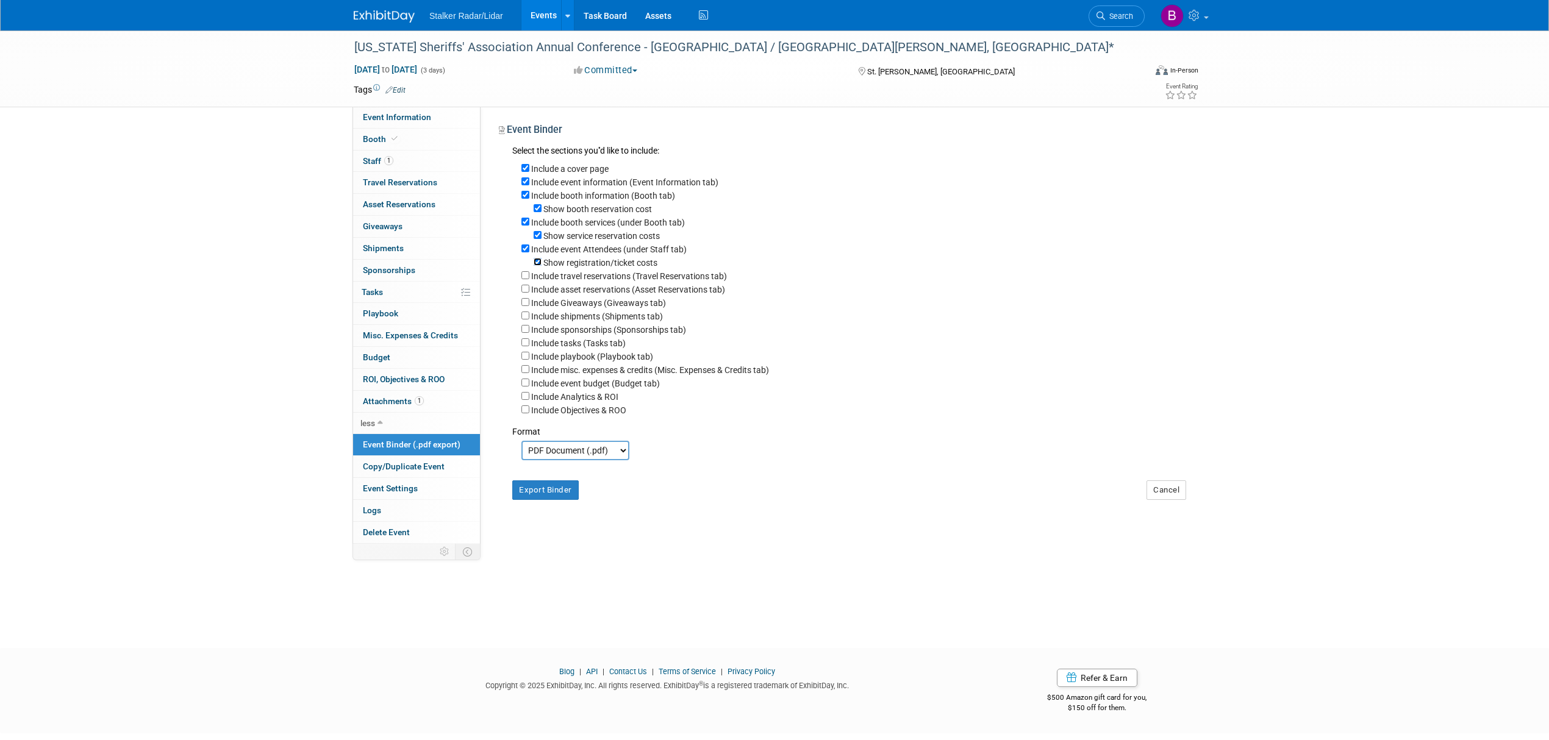
click at [540, 263] on input "Show registration/ticket costs" at bounding box center [538, 262] width 8 height 8
checkbox input "false"
drag, startPoint x: 562, startPoint y: 321, endPoint x: 782, endPoint y: 194, distance: 253.5
click at [782, 194] on div "Include booth information (Booth tab)" at bounding box center [853, 194] width 665 height 13
click at [561, 491] on button "Export Binder" at bounding box center [545, 490] width 66 height 20
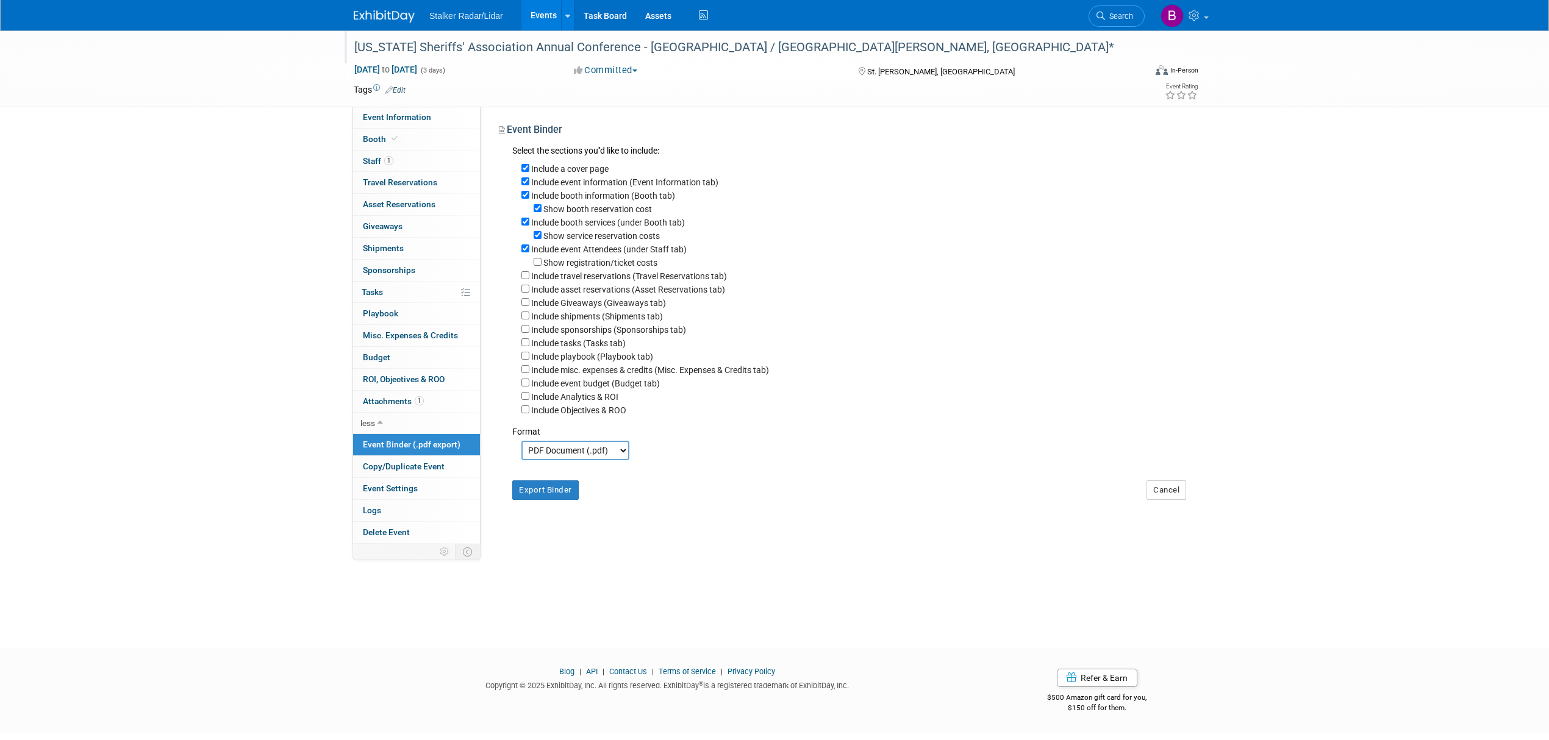
click at [709, 52] on div "[US_STATE] Sheriffs' Association Annual Conference - [GEOGRAPHIC_DATA] / [GEOGR…" at bounding box center [738, 48] width 776 height 22
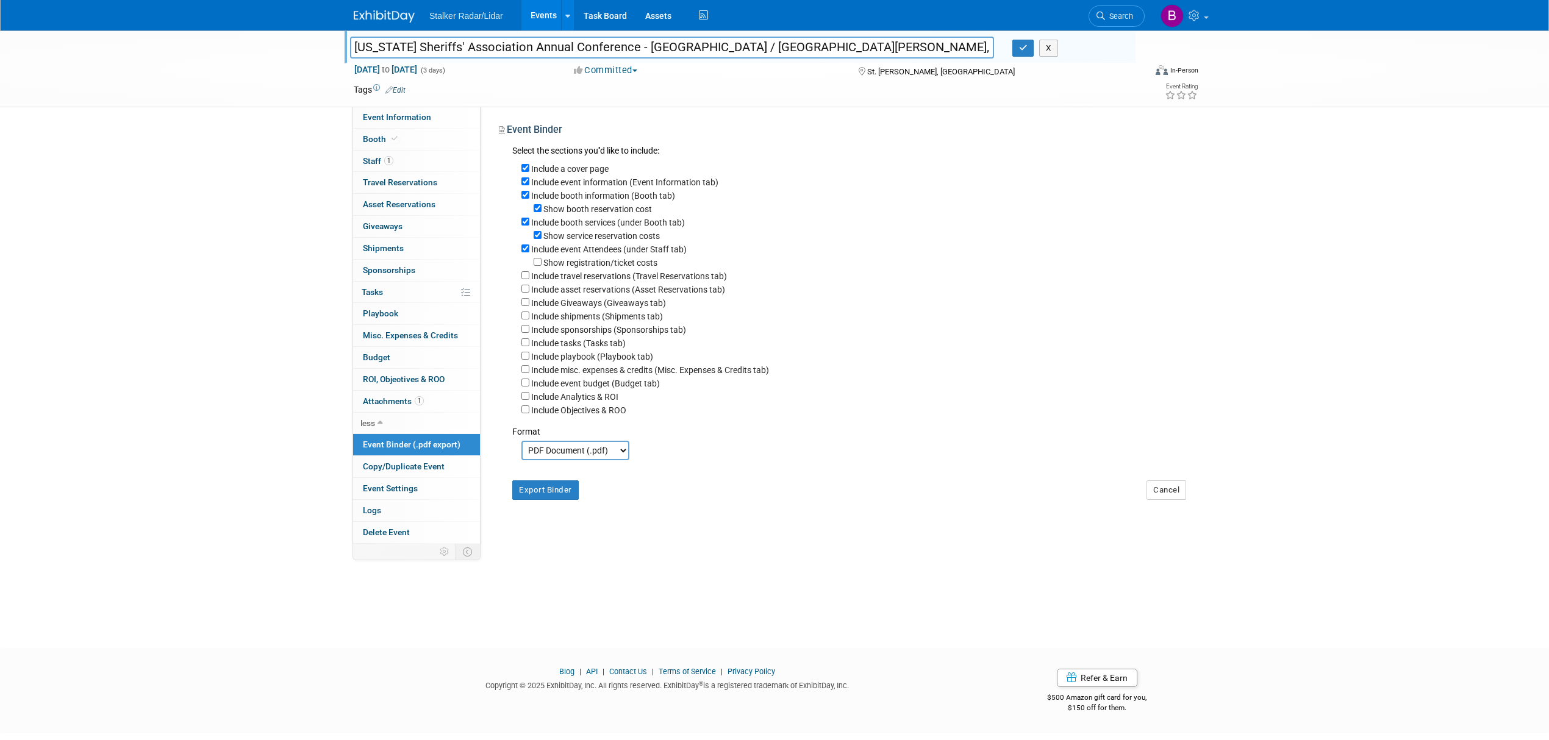
drag, startPoint x: 718, startPoint y: 49, endPoint x: 687, endPoint y: 49, distance: 31.7
click at [687, 49] on input "[US_STATE] Sheriffs' Association Annual Conference - [GEOGRAPHIC_DATA] / [GEOGR…" at bounding box center [672, 47] width 644 height 21
drag, startPoint x: 723, startPoint y: 47, endPoint x: 301, endPoint y: 43, distance: 422.0
click at [301, 43] on div "Utah Sheriffs' Association Annual Conference - USA / St. George, UT* Utah Sheri…" at bounding box center [774, 68] width 1549 height 77
click at [1015, 52] on button "button" at bounding box center [1023, 48] width 22 height 17
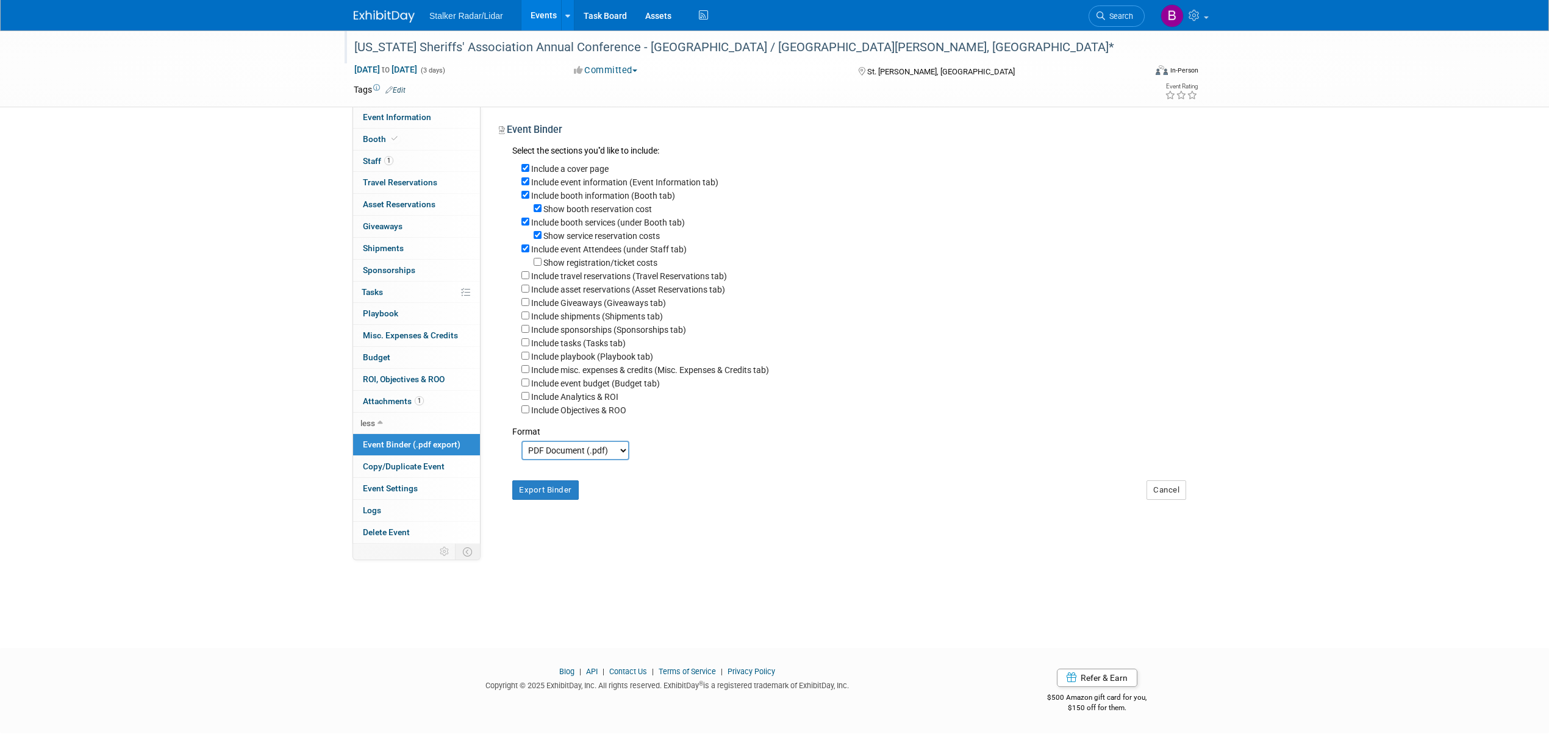
click at [548, 13] on link "Events" at bounding box center [543, 15] width 45 height 30
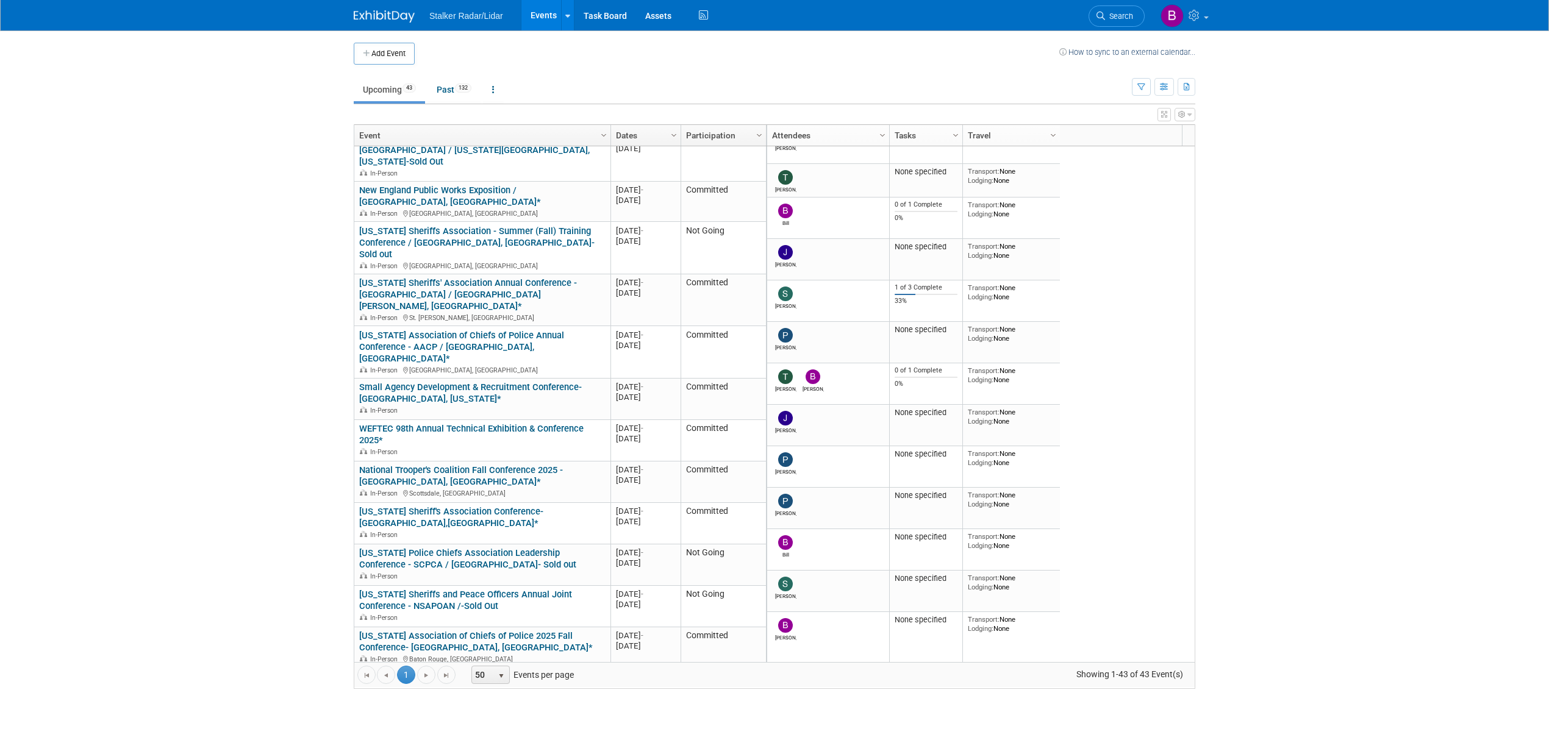
scroll to position [182, 0]
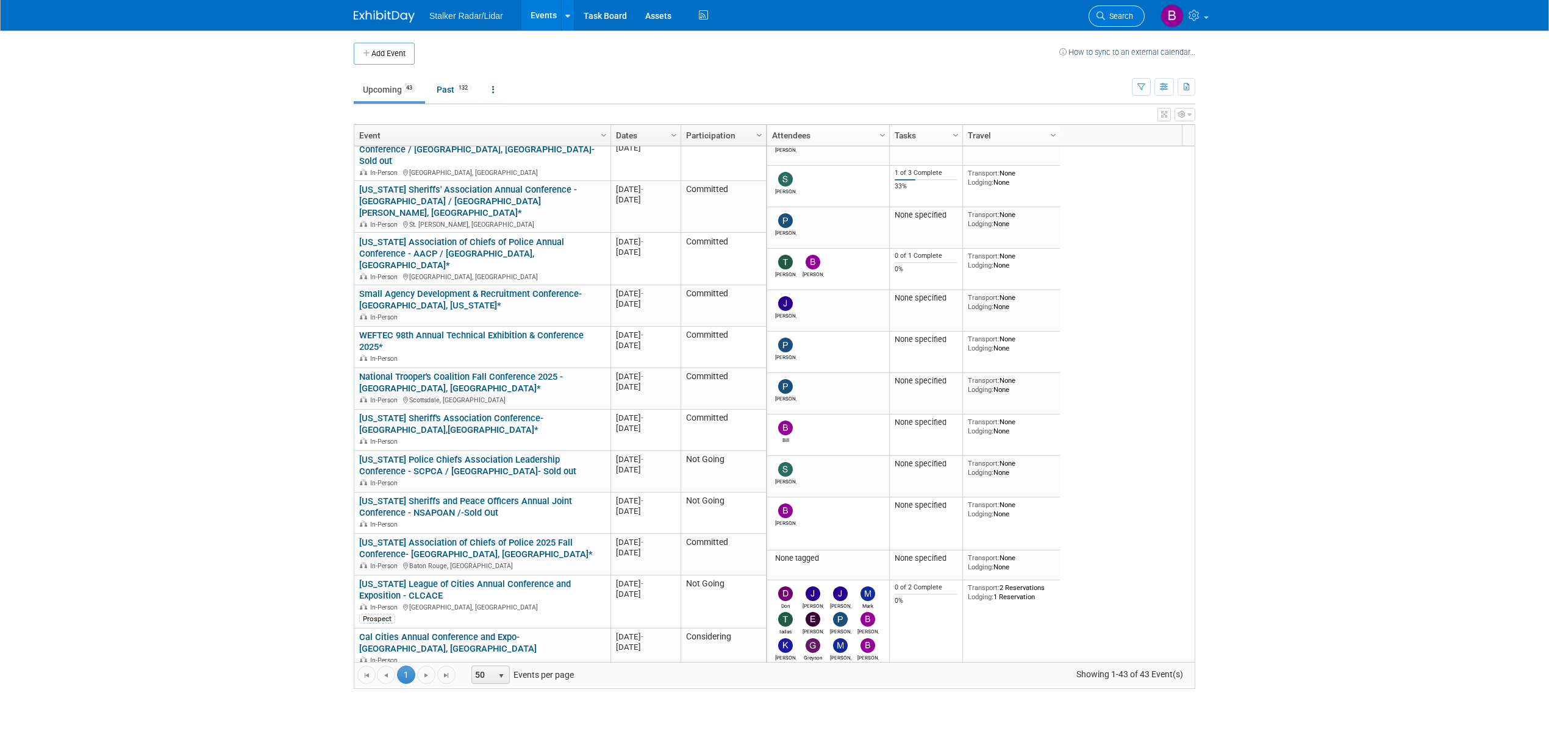
click at [1113, 16] on span "Search" at bounding box center [1119, 16] width 28 height 9
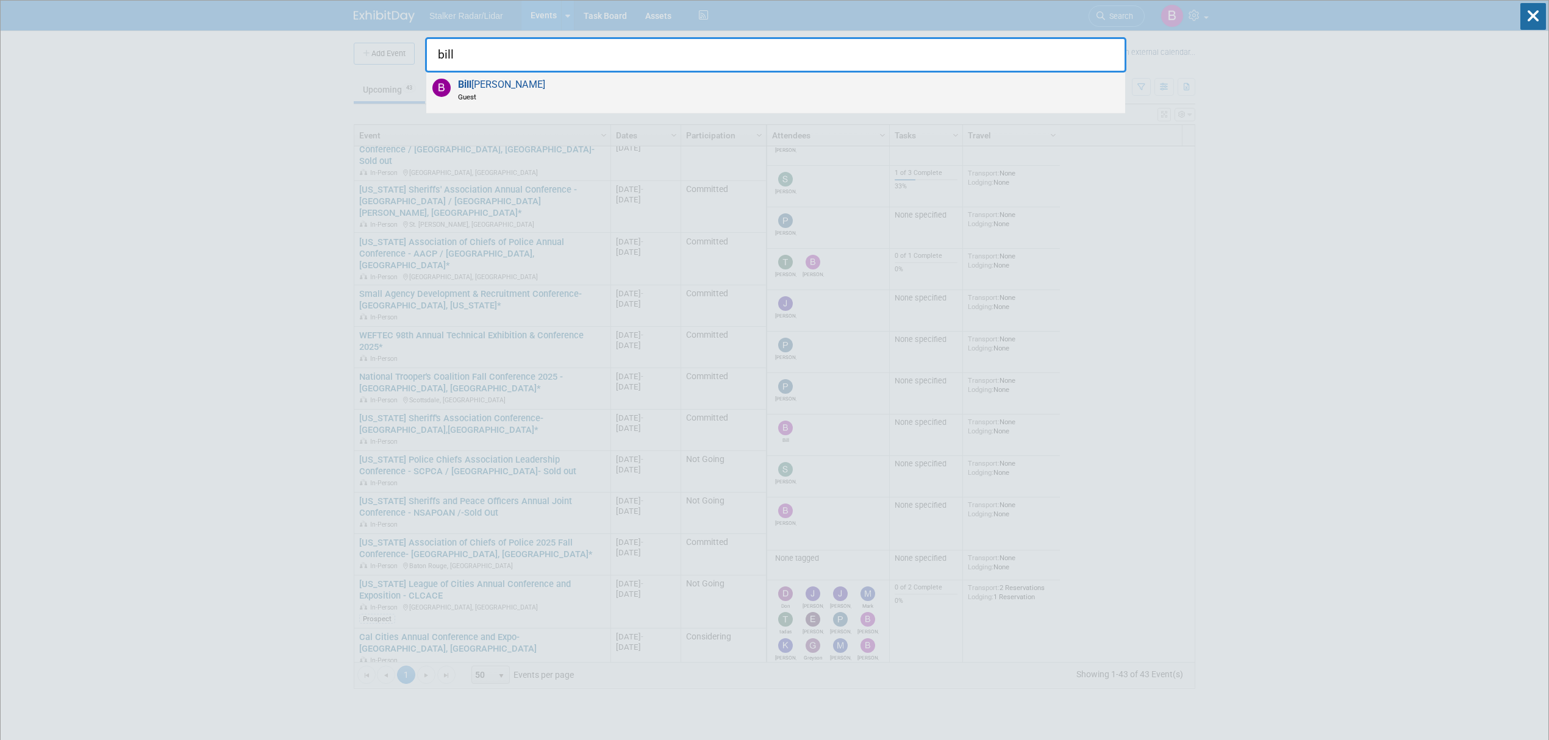
click at [498, 101] on div "[PERSON_NAME] Guest" at bounding box center [775, 93] width 699 height 41
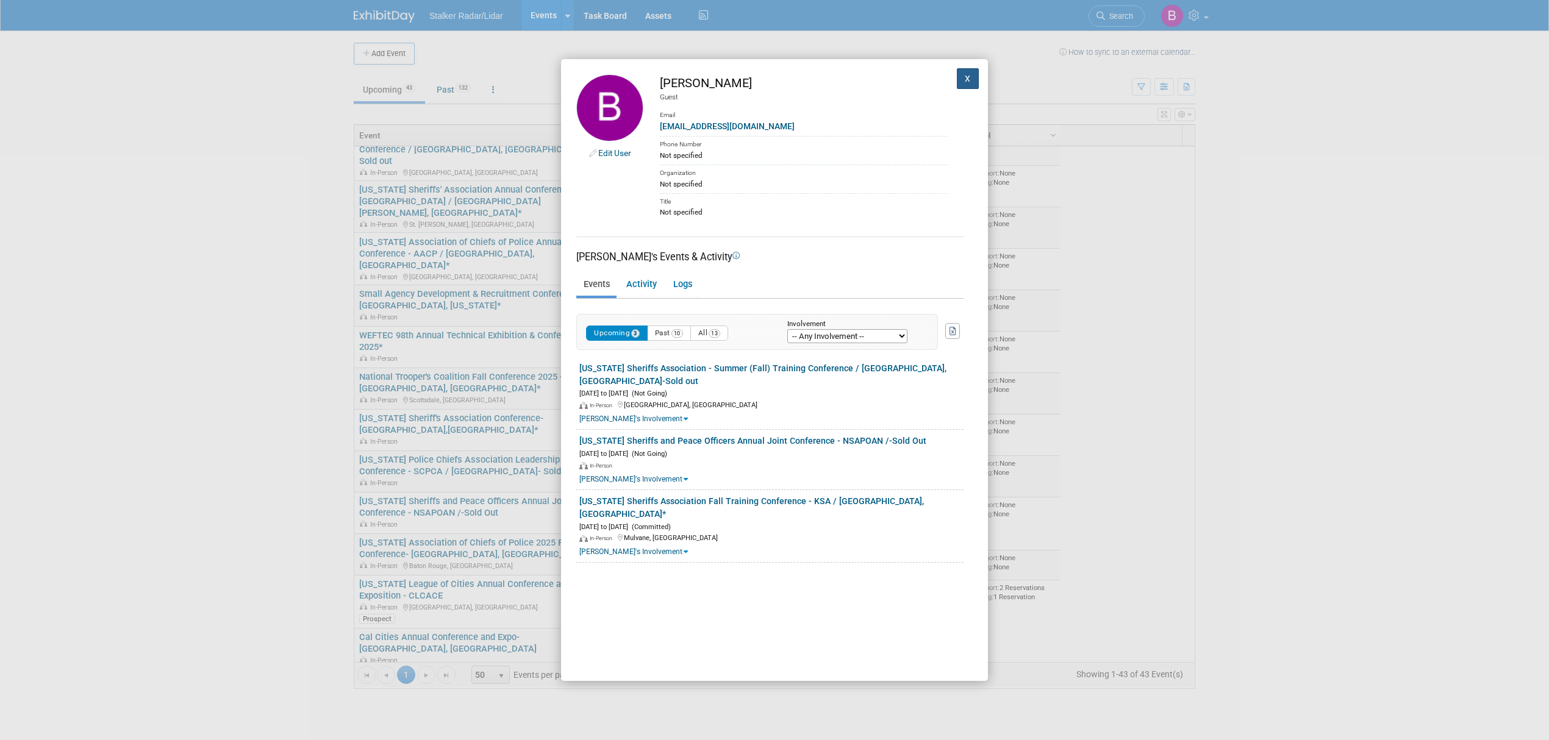
click at [957, 84] on button "X" at bounding box center [968, 78] width 22 height 21
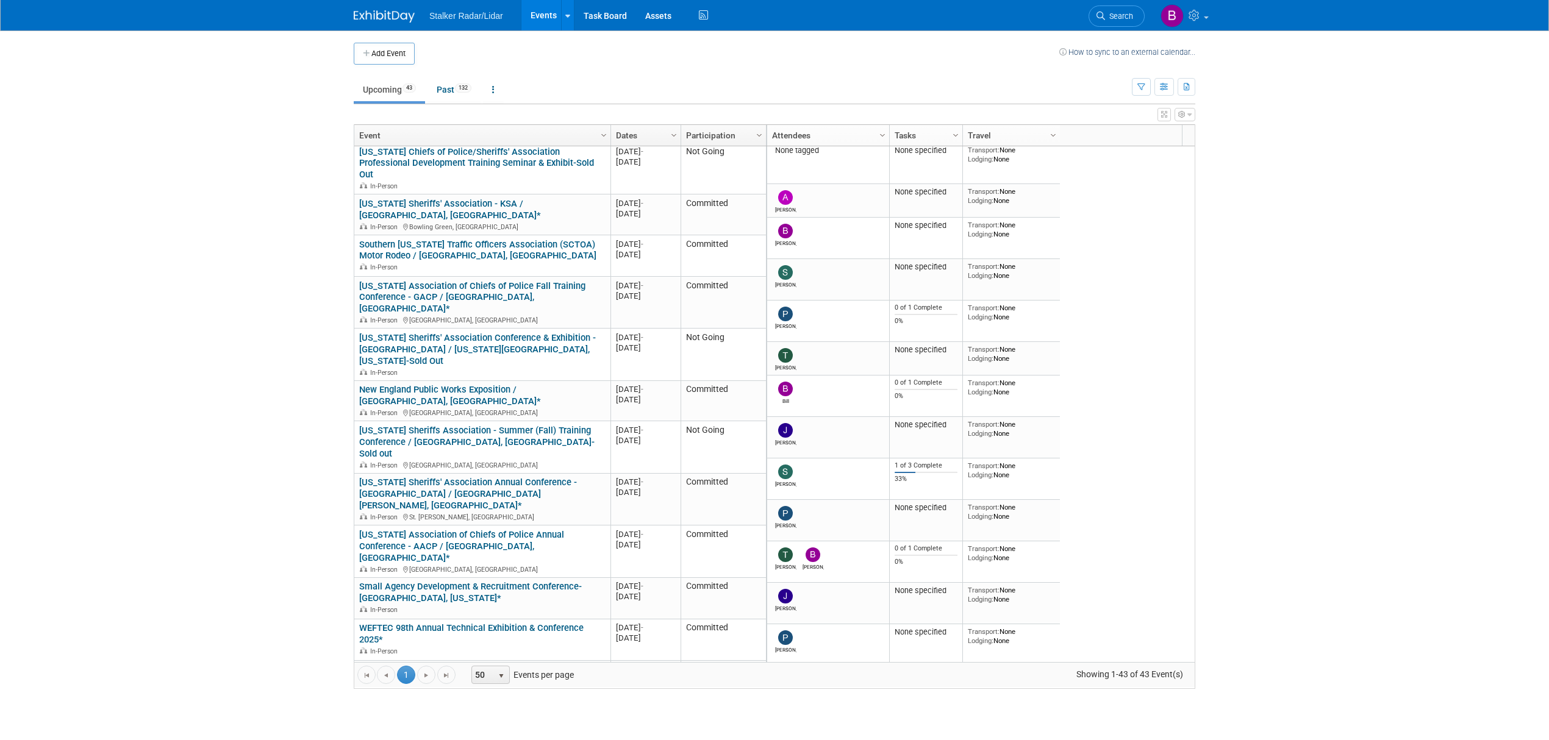
scroll to position [0, 0]
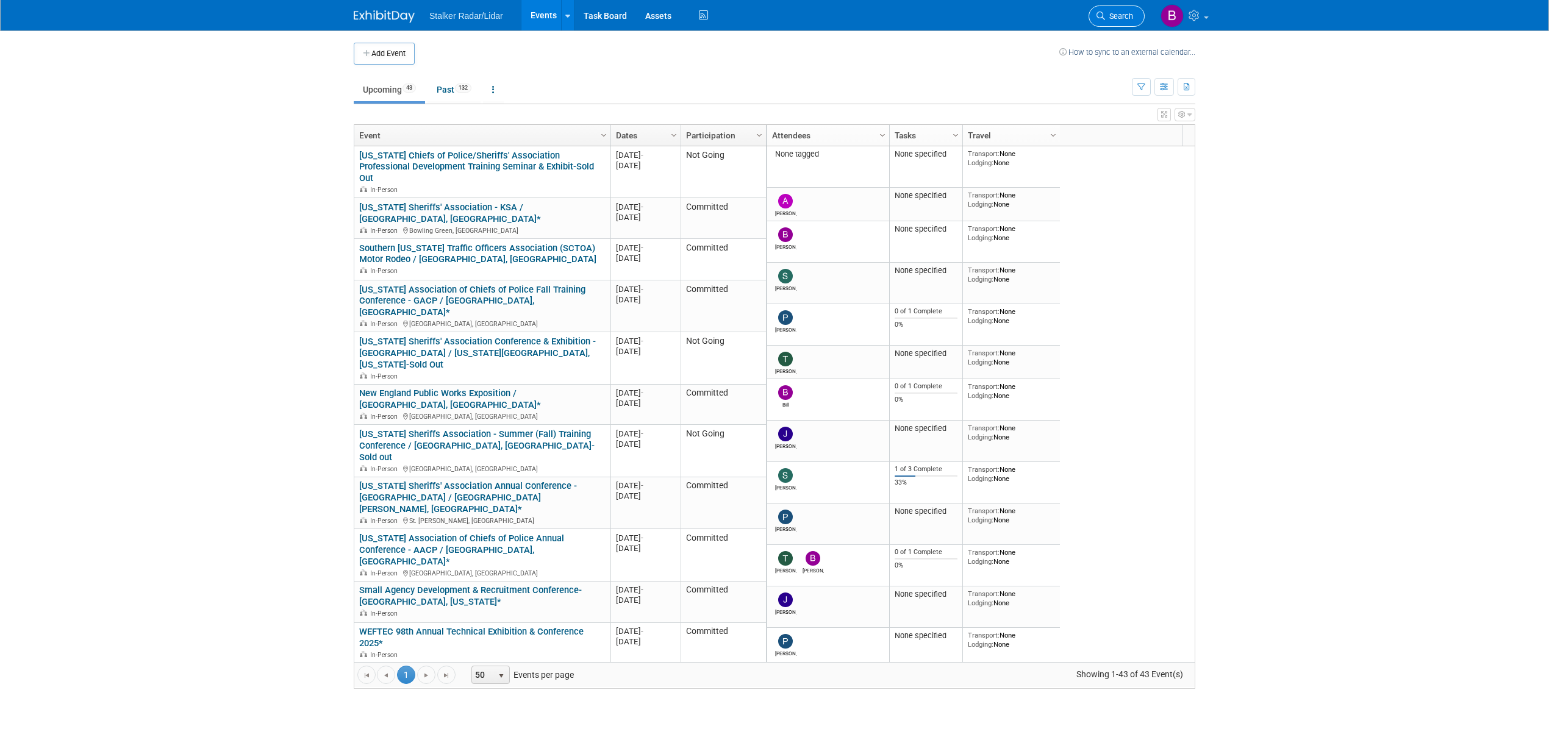
click at [1110, 21] on link "Search" at bounding box center [1116, 15] width 56 height 21
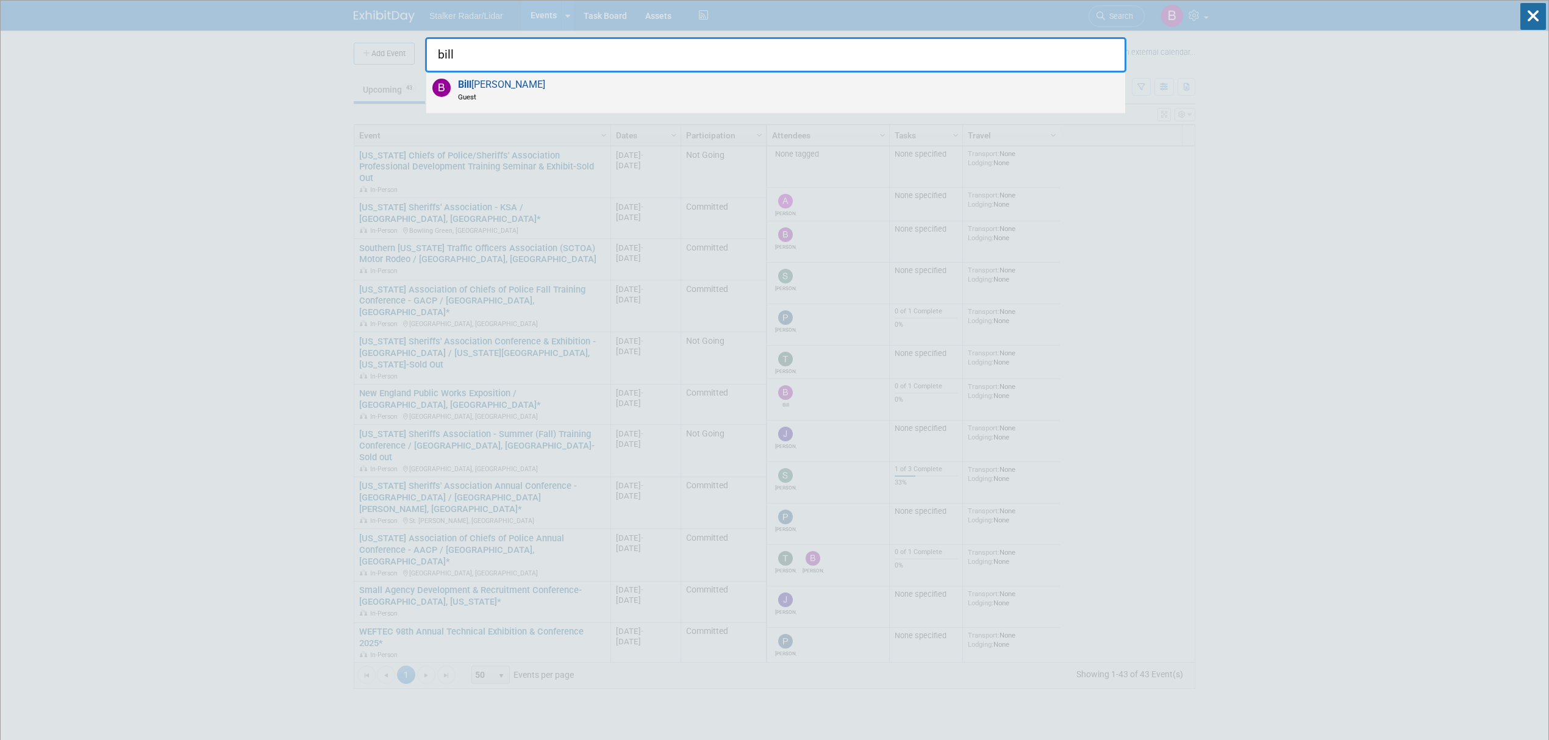
click at [623, 84] on div "Bill Johnson Guest" at bounding box center [775, 93] width 699 height 41
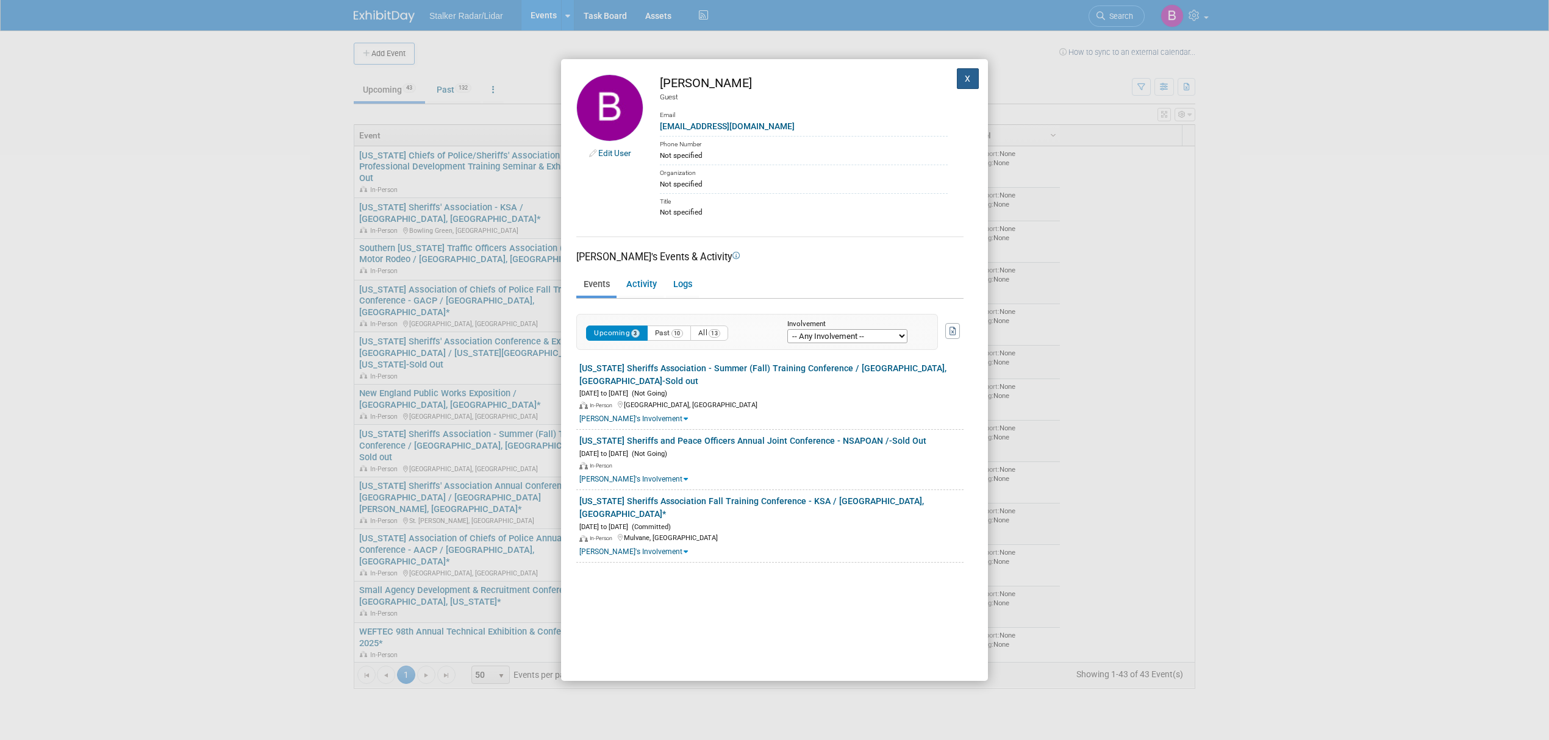
click at [957, 79] on button "X" at bounding box center [968, 78] width 22 height 21
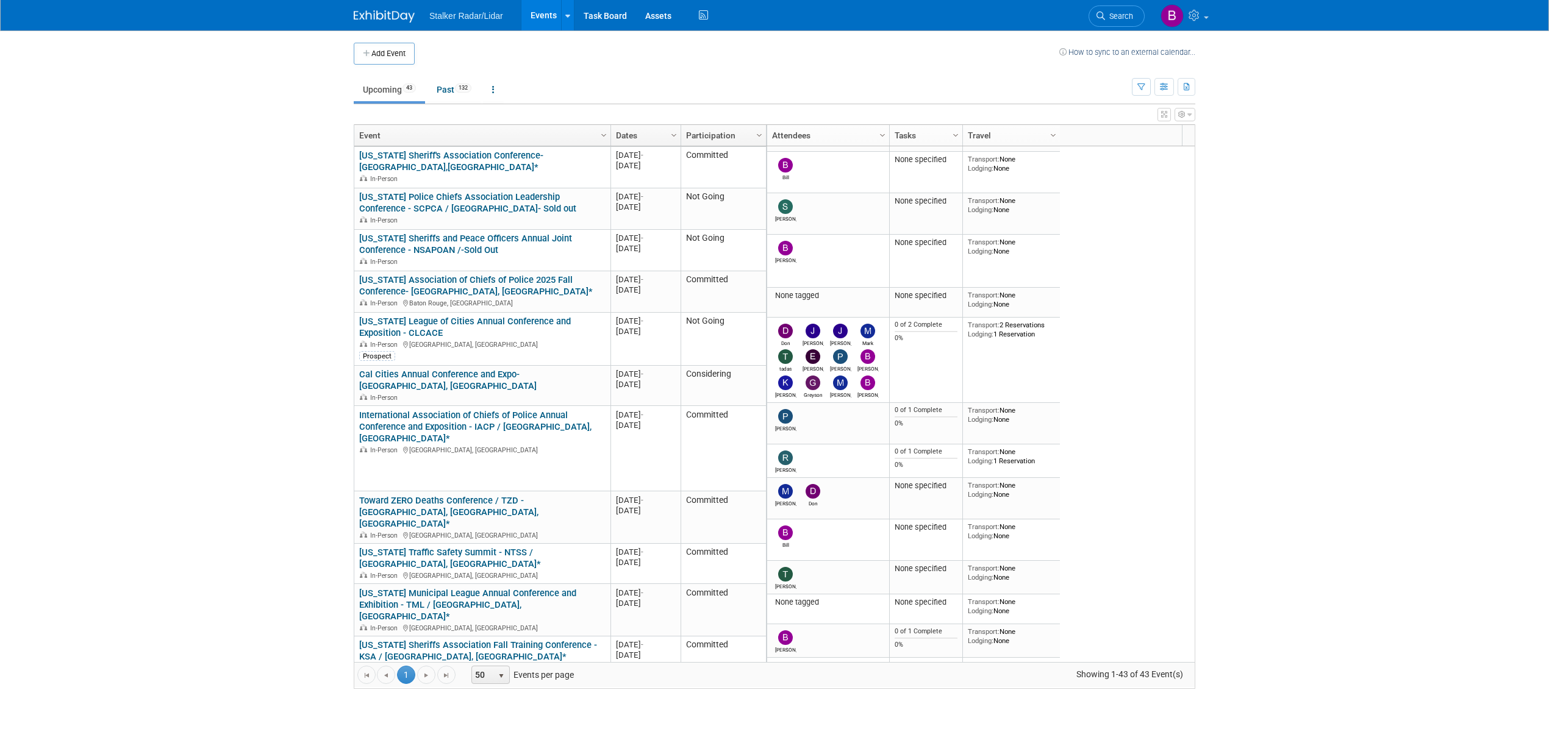
scroll to position [679, 0]
click at [1113, 20] on span "Search" at bounding box center [1119, 16] width 28 height 9
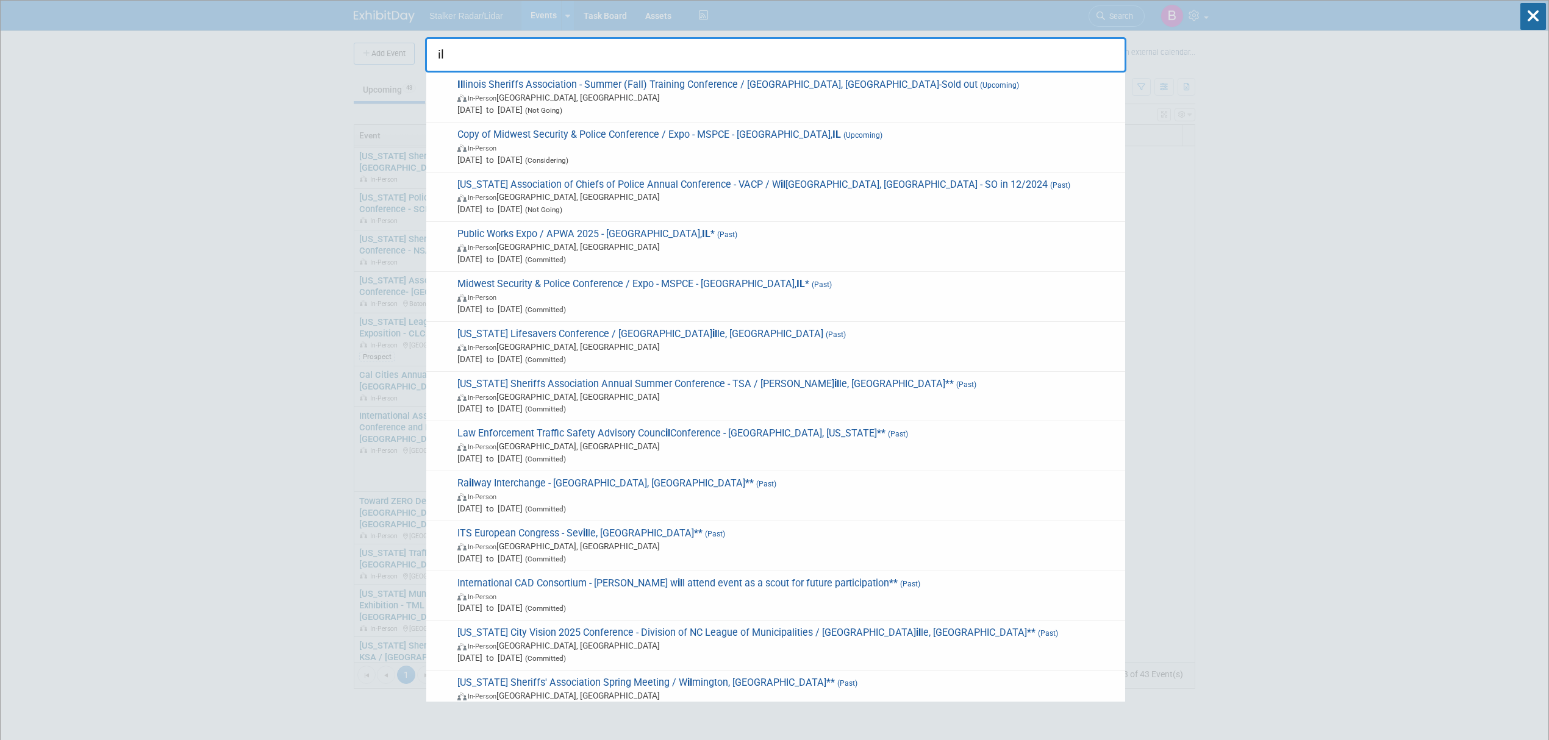
type input "ill"
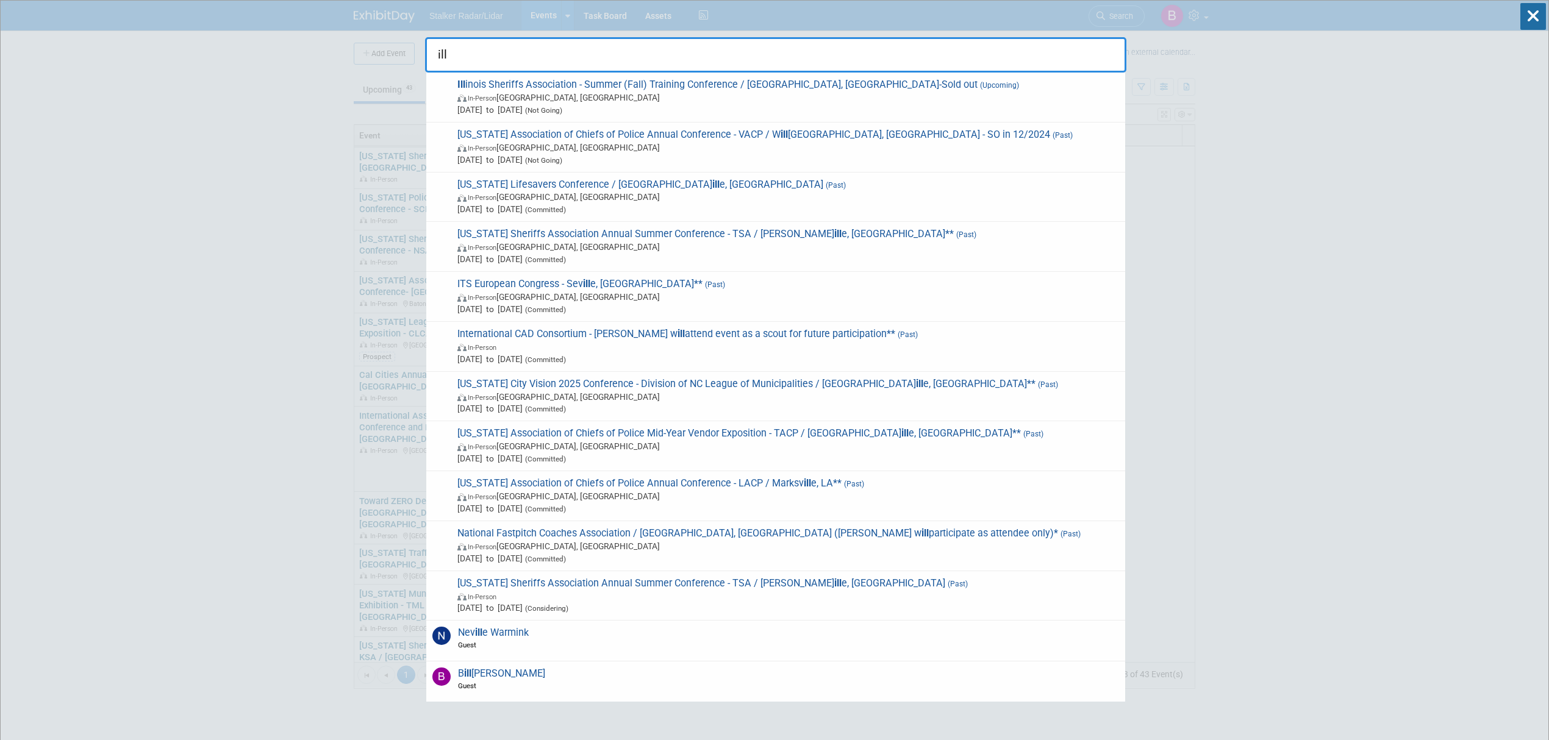
click at [537, 46] on input "ill" at bounding box center [775, 54] width 701 height 35
drag, startPoint x: 581, startPoint y: 49, endPoint x: 416, endPoint y: 54, distance: 165.3
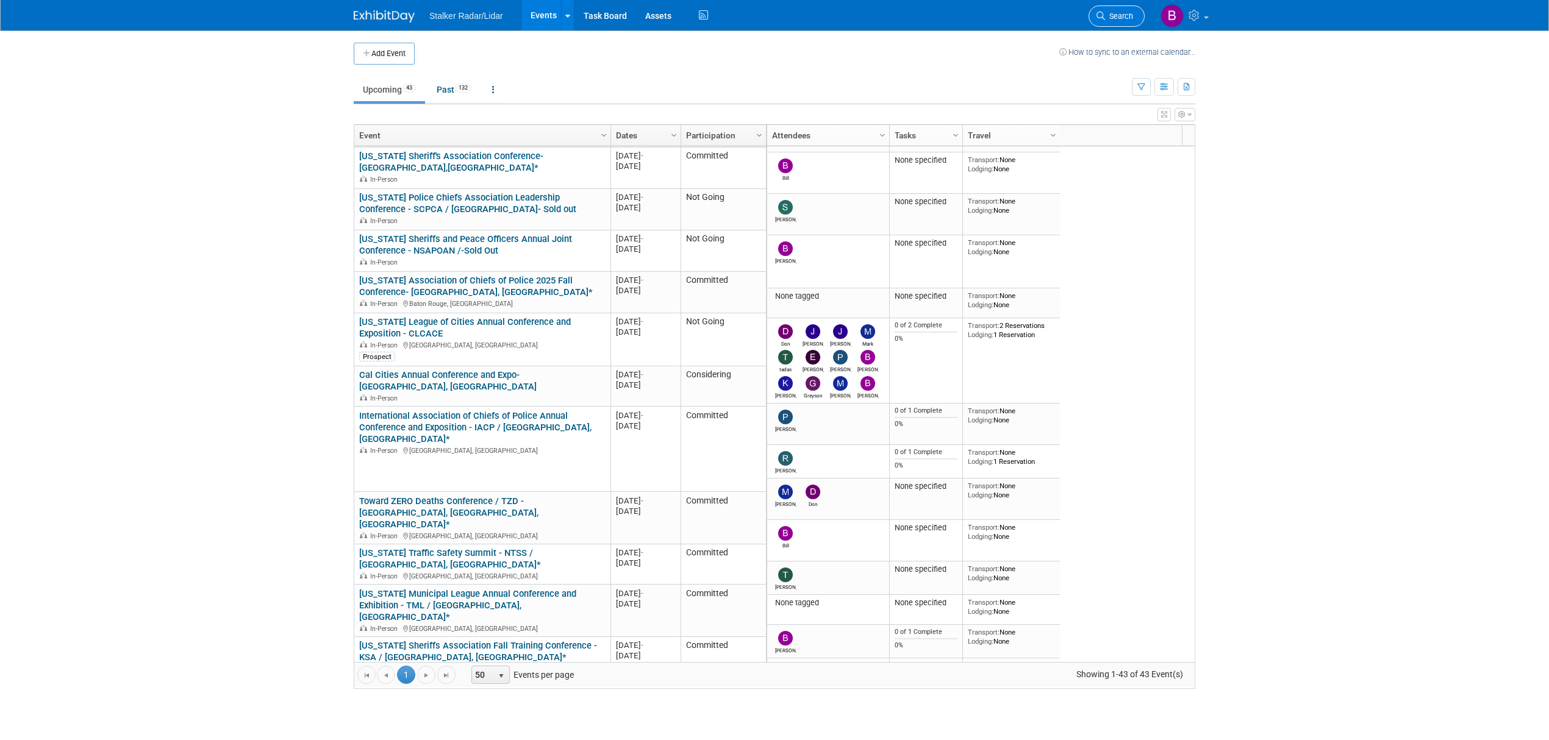
click at [1115, 17] on span "Search" at bounding box center [1119, 16] width 28 height 9
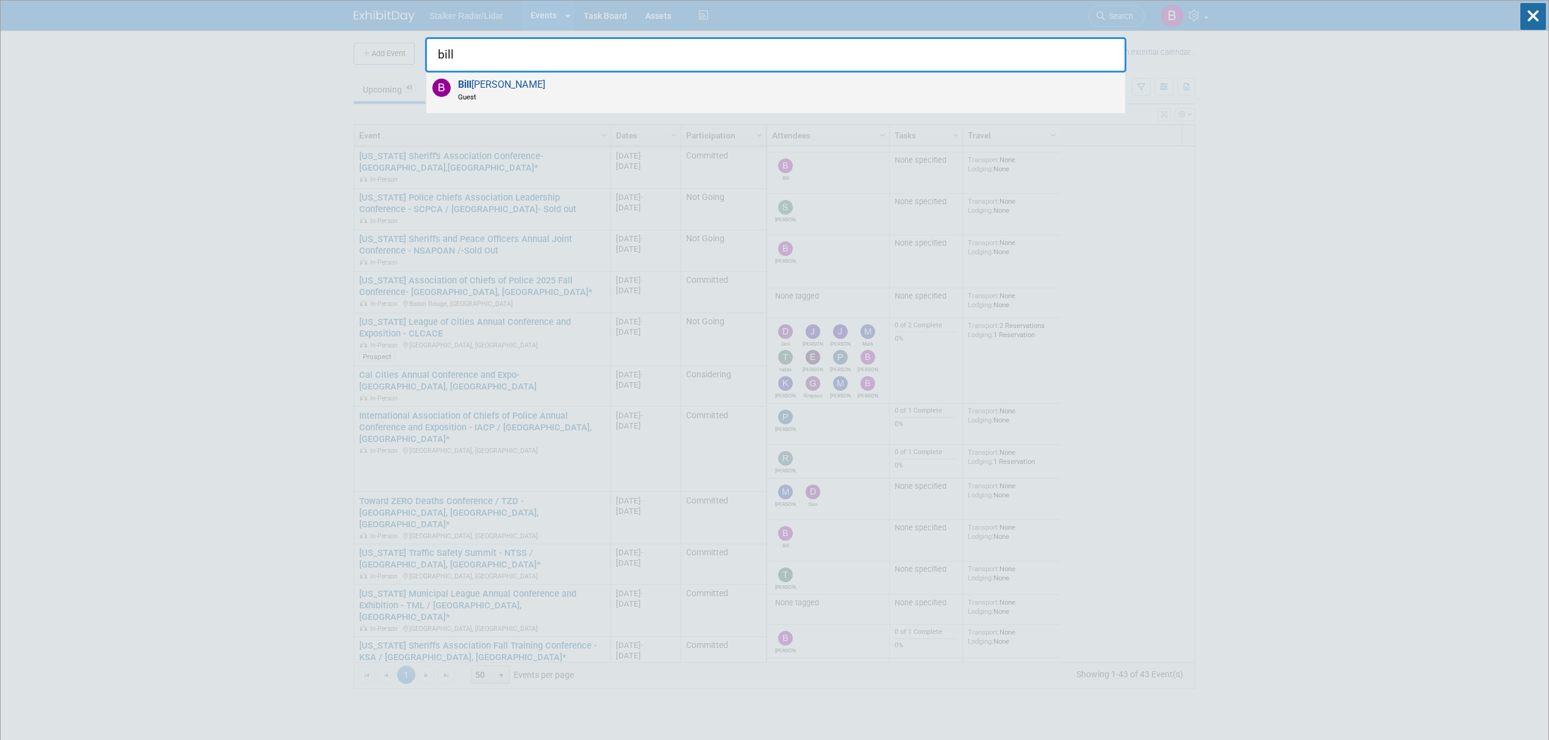
type input "bill"
click at [534, 89] on div "Bill Johnson Guest" at bounding box center [775, 93] width 699 height 41
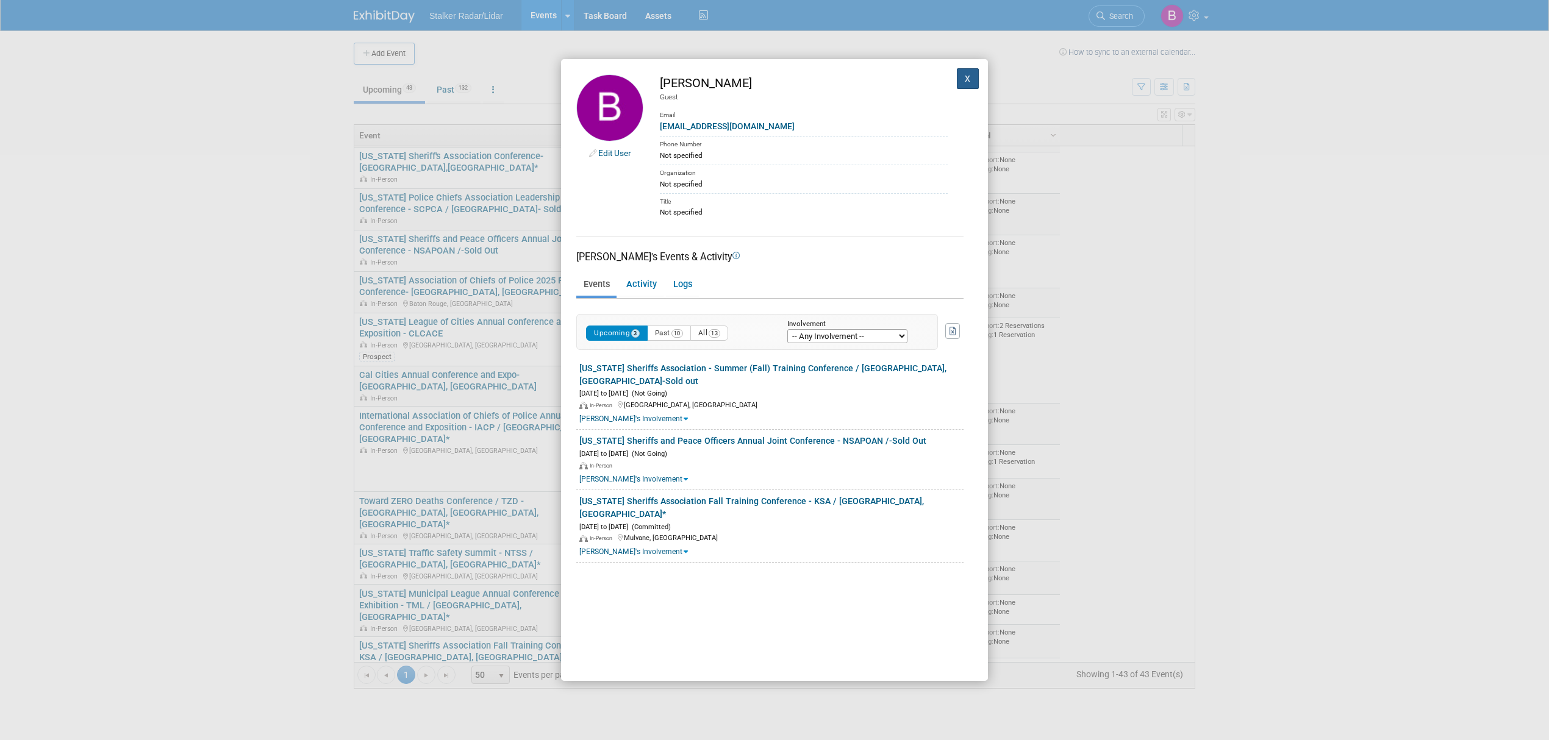
click at [957, 79] on button "X" at bounding box center [968, 78] width 22 height 21
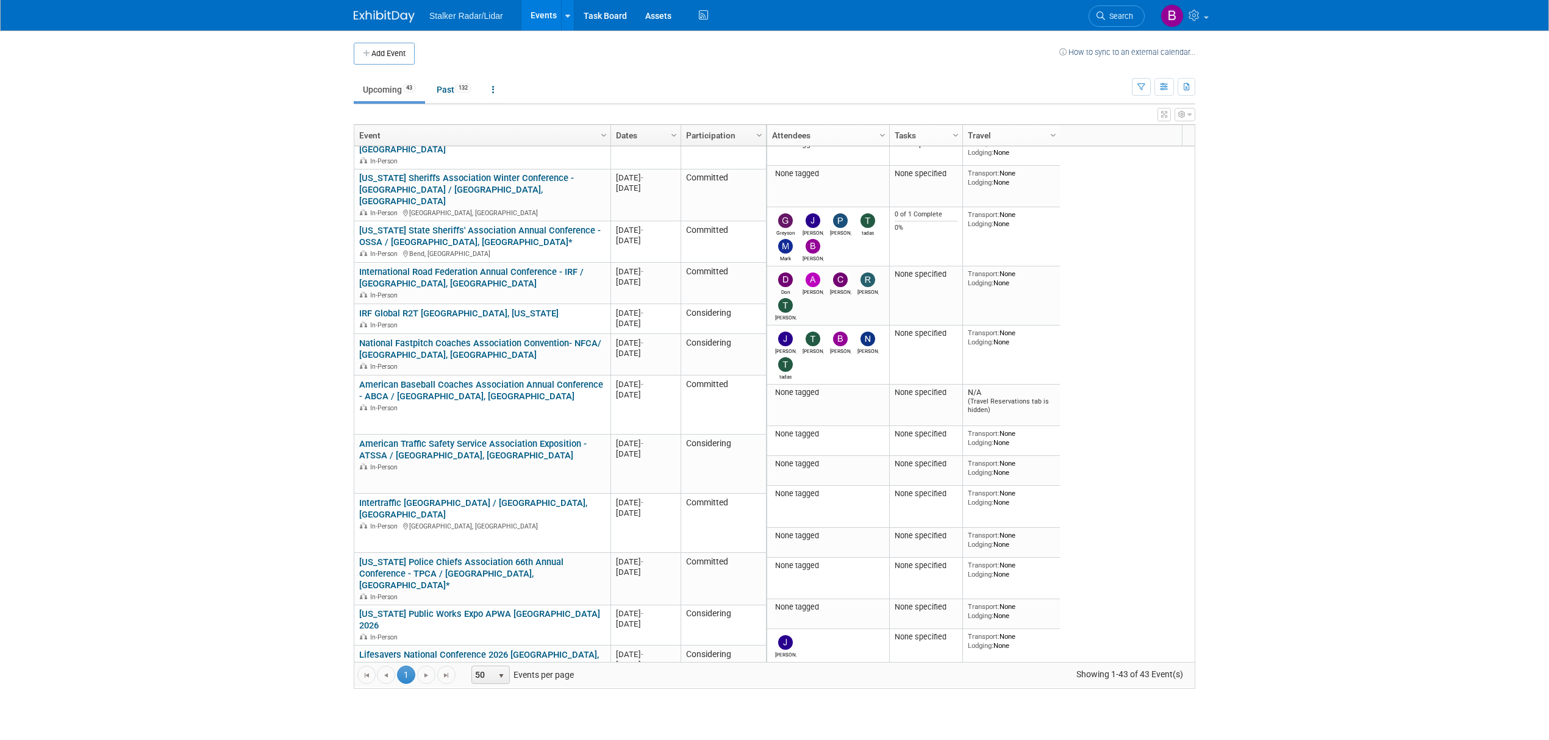
scroll to position [1247, 0]
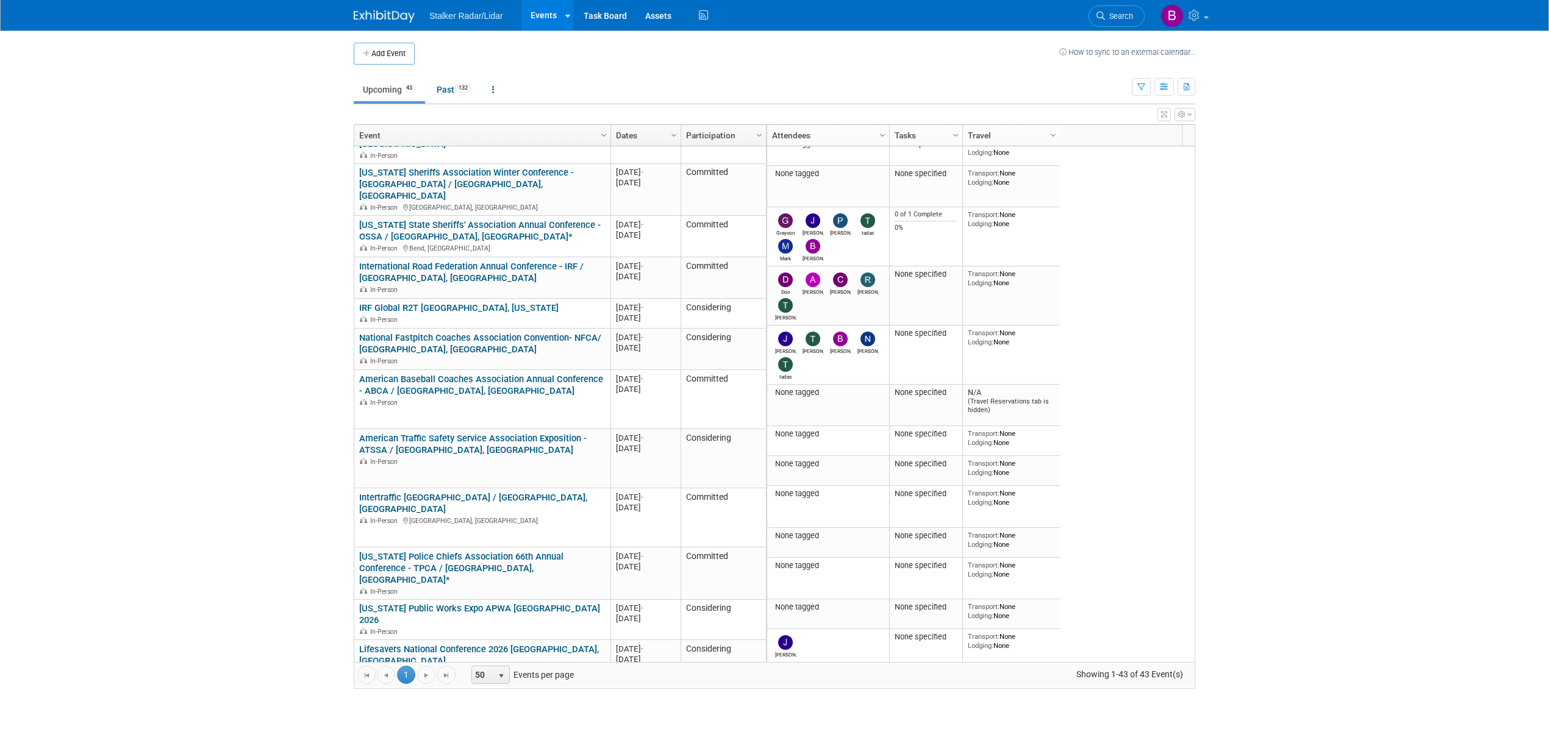
drag, startPoint x: 1190, startPoint y: 323, endPoint x: 495, endPoint y: 639, distance: 763.5
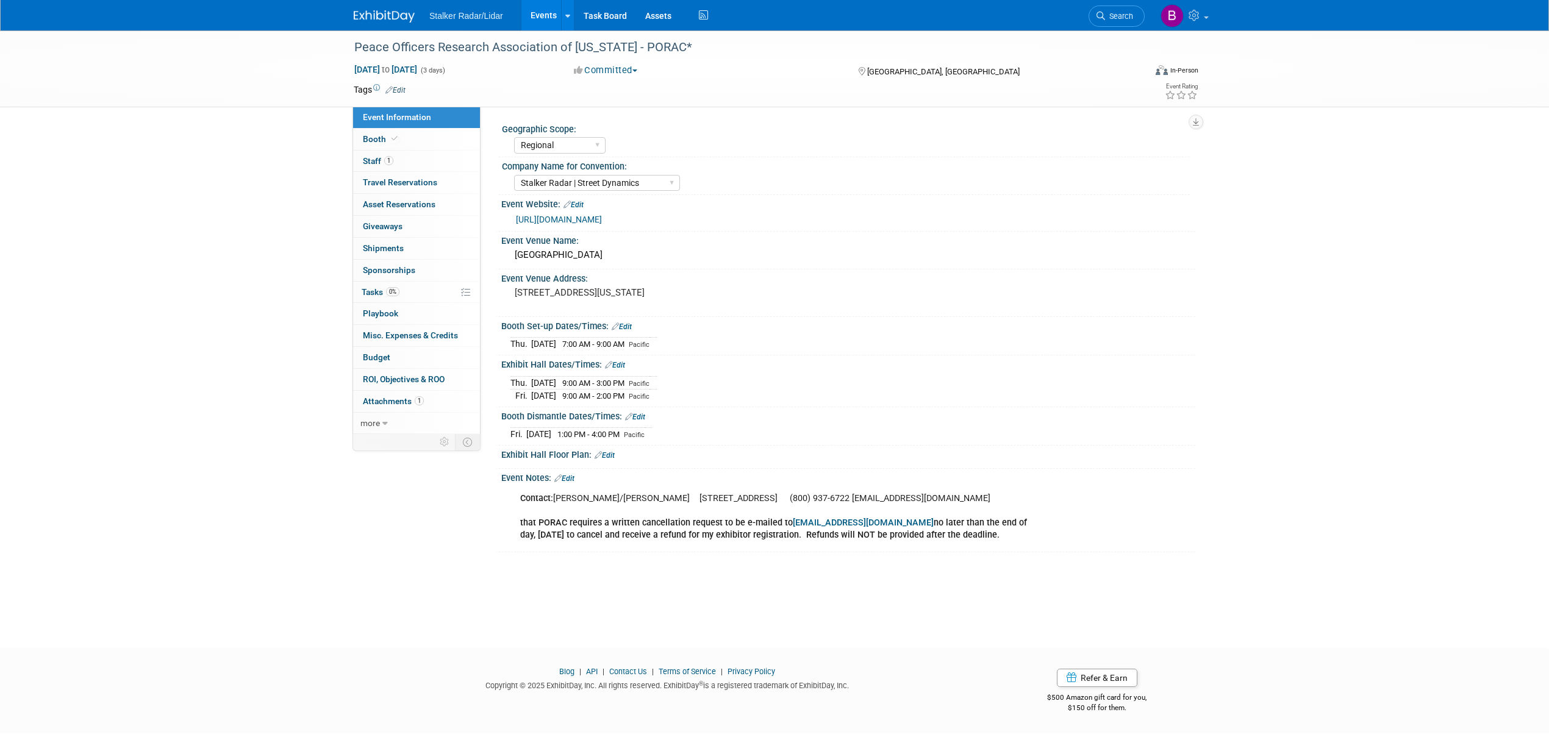
select select "Regional"
select select "Stalker Radar | Street Dynamics"
click at [530, 17] on link "Events" at bounding box center [543, 15] width 45 height 30
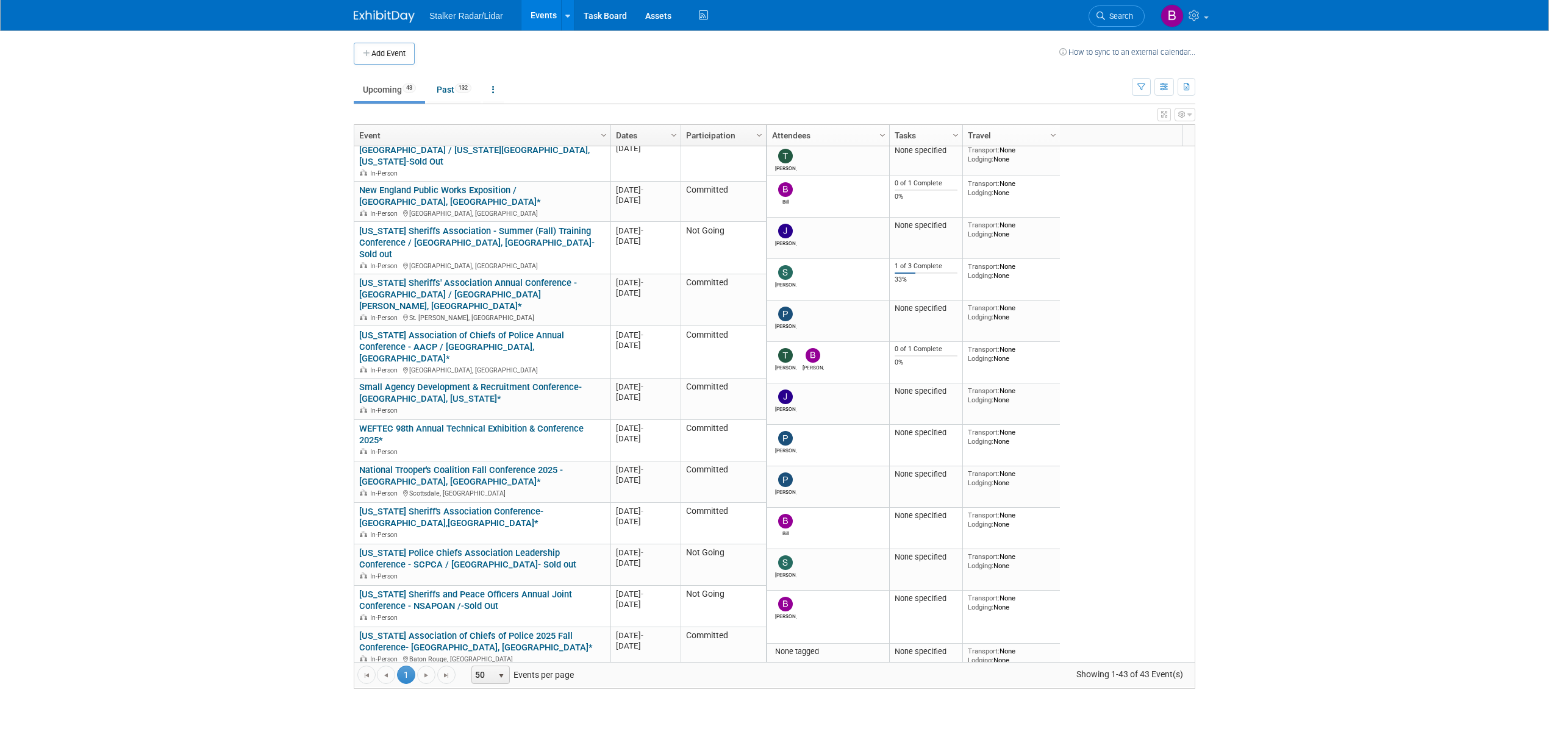
scroll to position [220, 0]
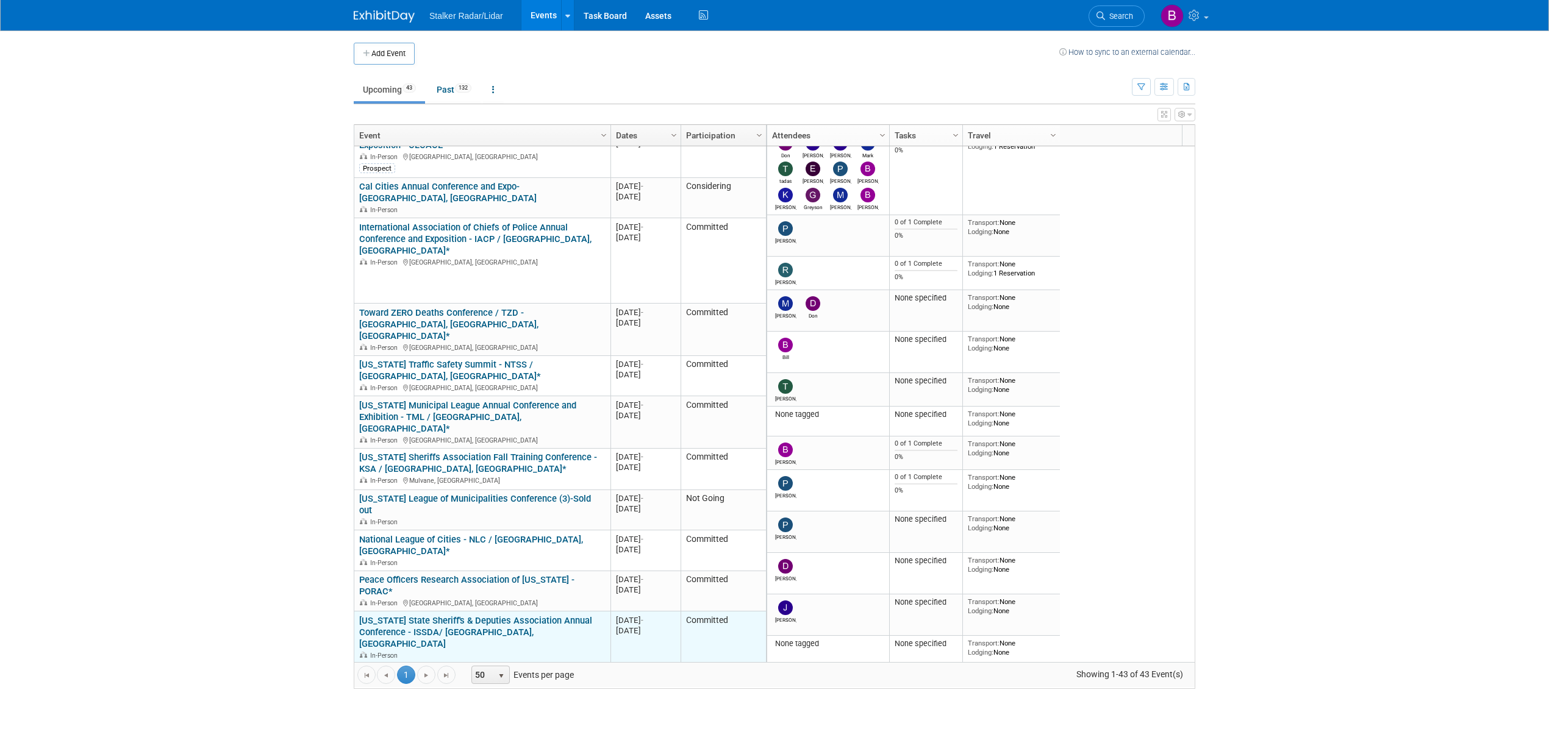
click at [485, 615] on link "[US_STATE] State Sheriff's & Deputies Association Annual Conference - ISSDA/ [G…" at bounding box center [475, 632] width 233 height 34
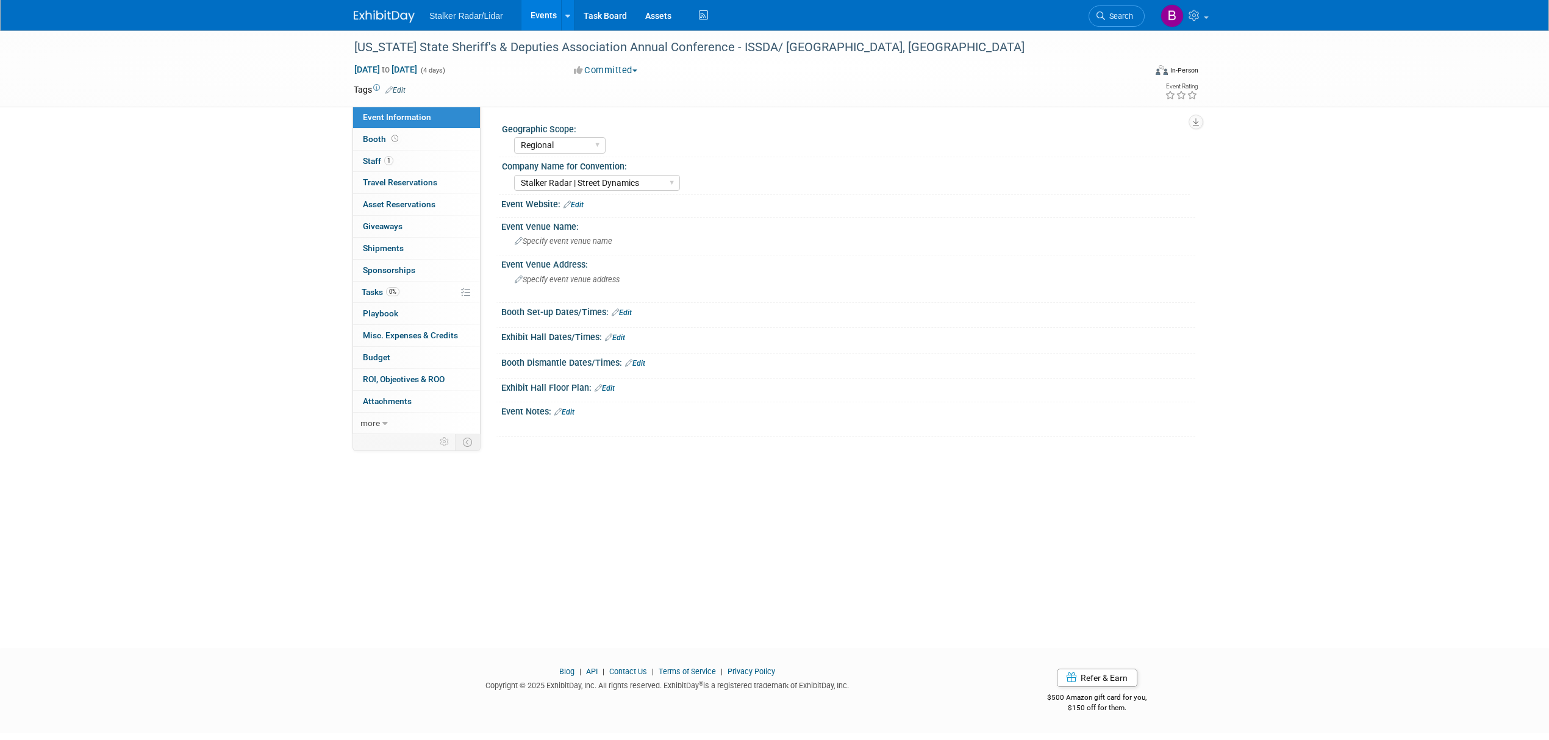
select select "Regional"
select select "Stalker Radar | Street Dynamics"
drag, startPoint x: 352, startPoint y: 49, endPoint x: 693, endPoint y: 49, distance: 340.9
click at [693, 49] on div "[US_STATE] State Sheriff's & Deputies Association Annual Conference - ISSDA/ [G…" at bounding box center [738, 48] width 776 height 22
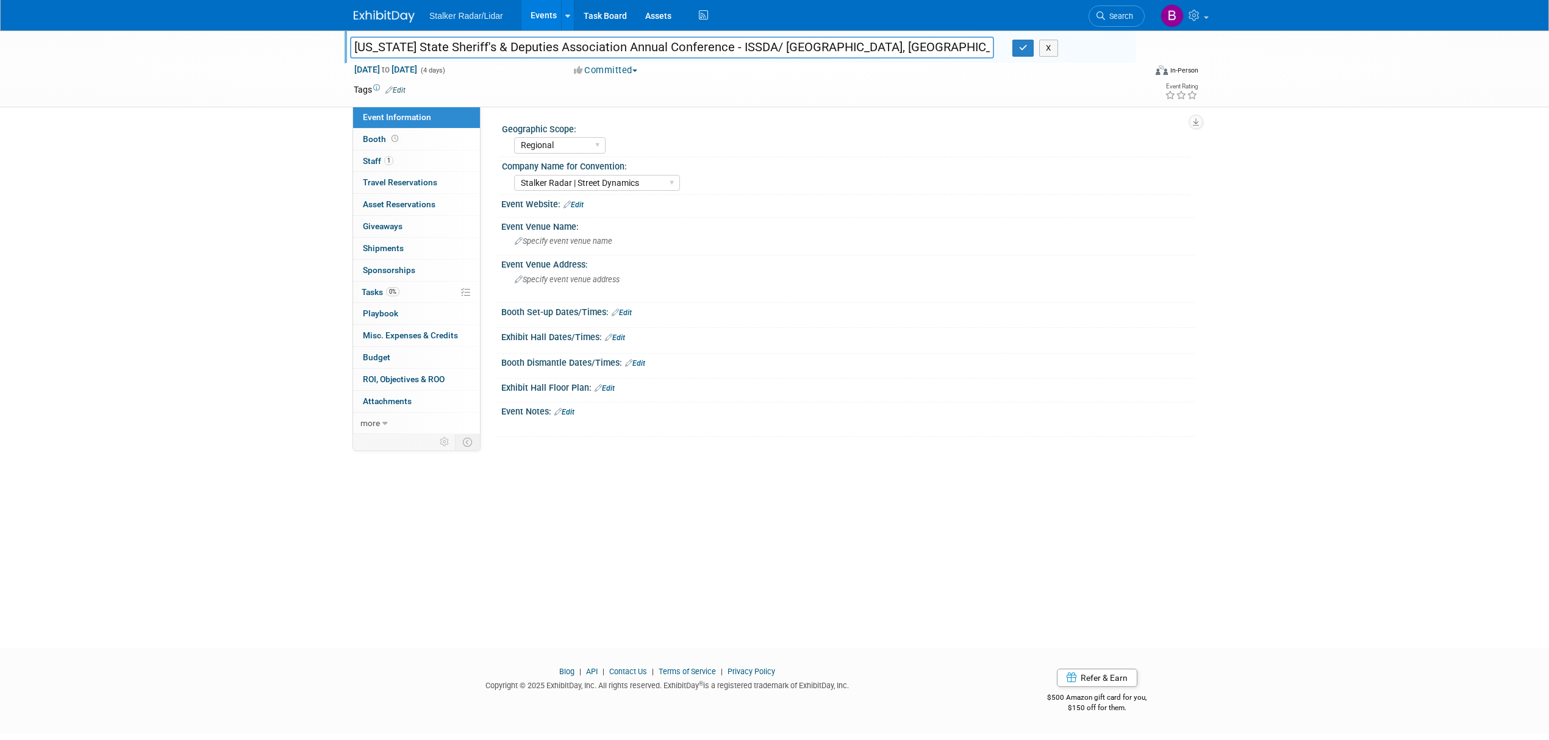
click at [693, 48] on input "[US_STATE] State Sheriff's & Deputies Association Annual Conference - ISSDA/ [G…" at bounding box center [672, 47] width 644 height 21
drag, startPoint x: 694, startPoint y: 47, endPoint x: 302, endPoint y: 40, distance: 391.5
click at [302, 40] on div "[US_STATE] State Sheriff's & Deputies Association Annual Conference - ISSDA/ [G…" at bounding box center [774, 68] width 1549 height 77
click at [1023, 52] on icon "button" at bounding box center [1023, 48] width 9 height 8
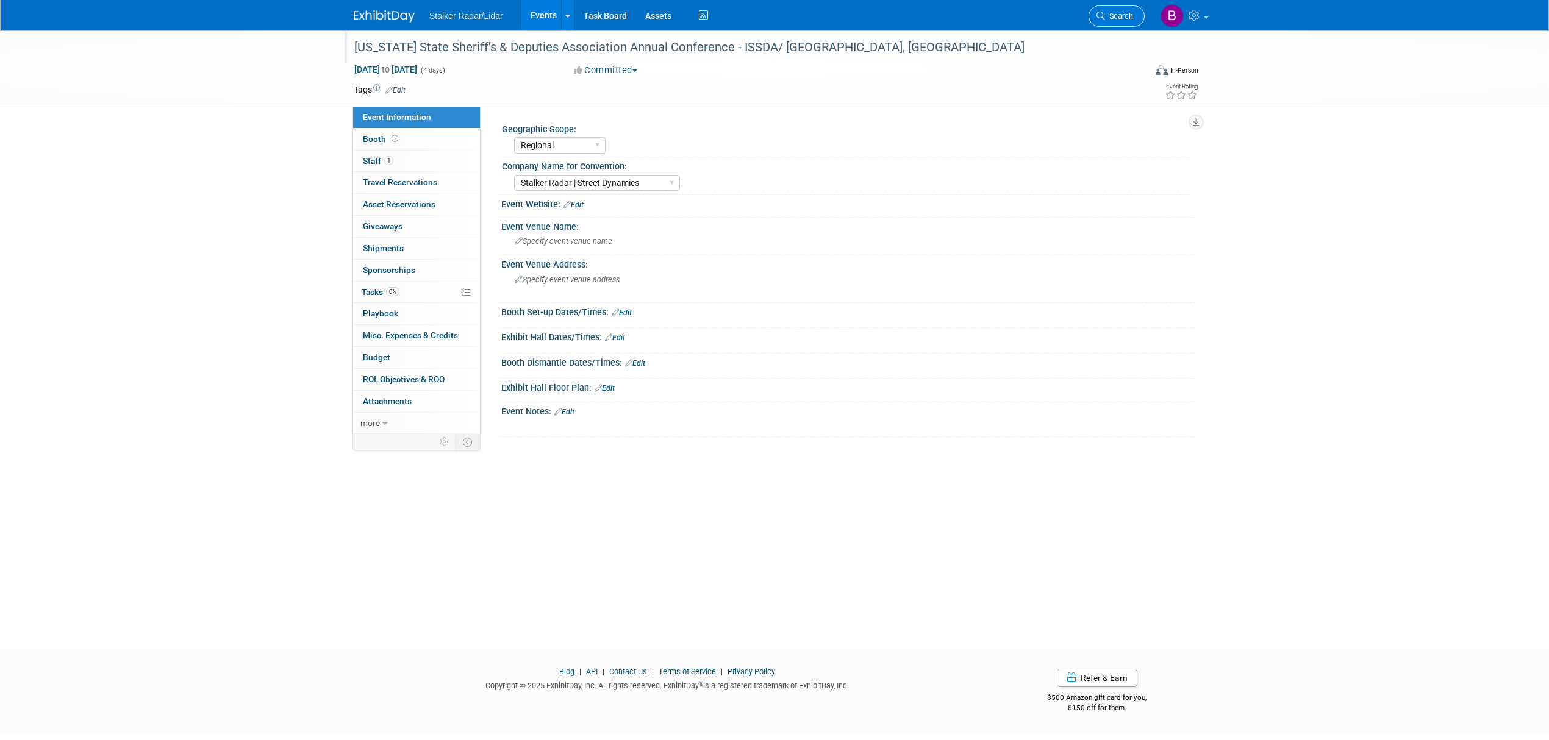
click at [1115, 21] on link "Search" at bounding box center [1116, 15] width 56 height 21
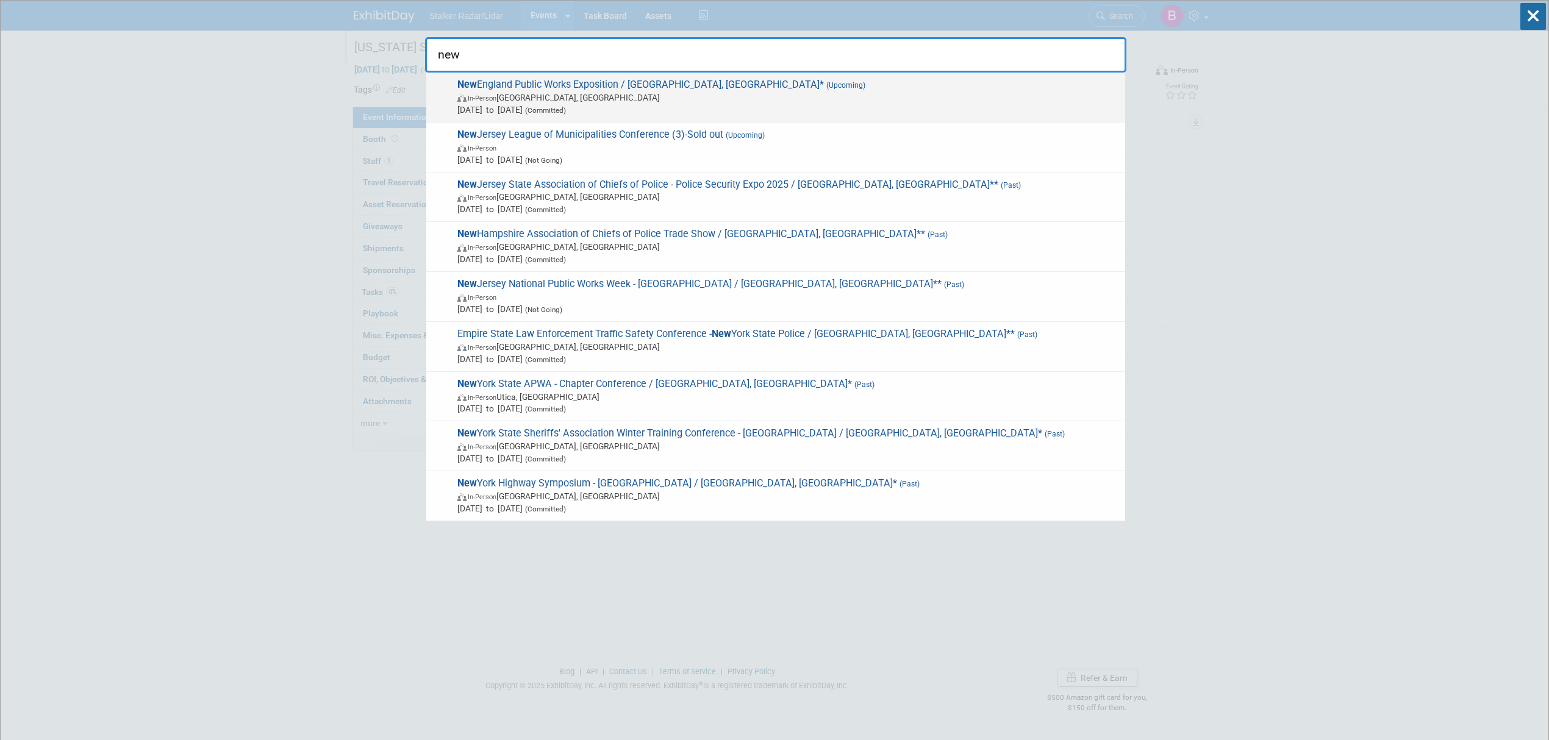
type input "new"
click at [613, 82] on span "New England Public Works Exposition / [GEOGRAPHIC_DATA], [GEOGRAPHIC_DATA]* (Up…" at bounding box center [786, 97] width 665 height 37
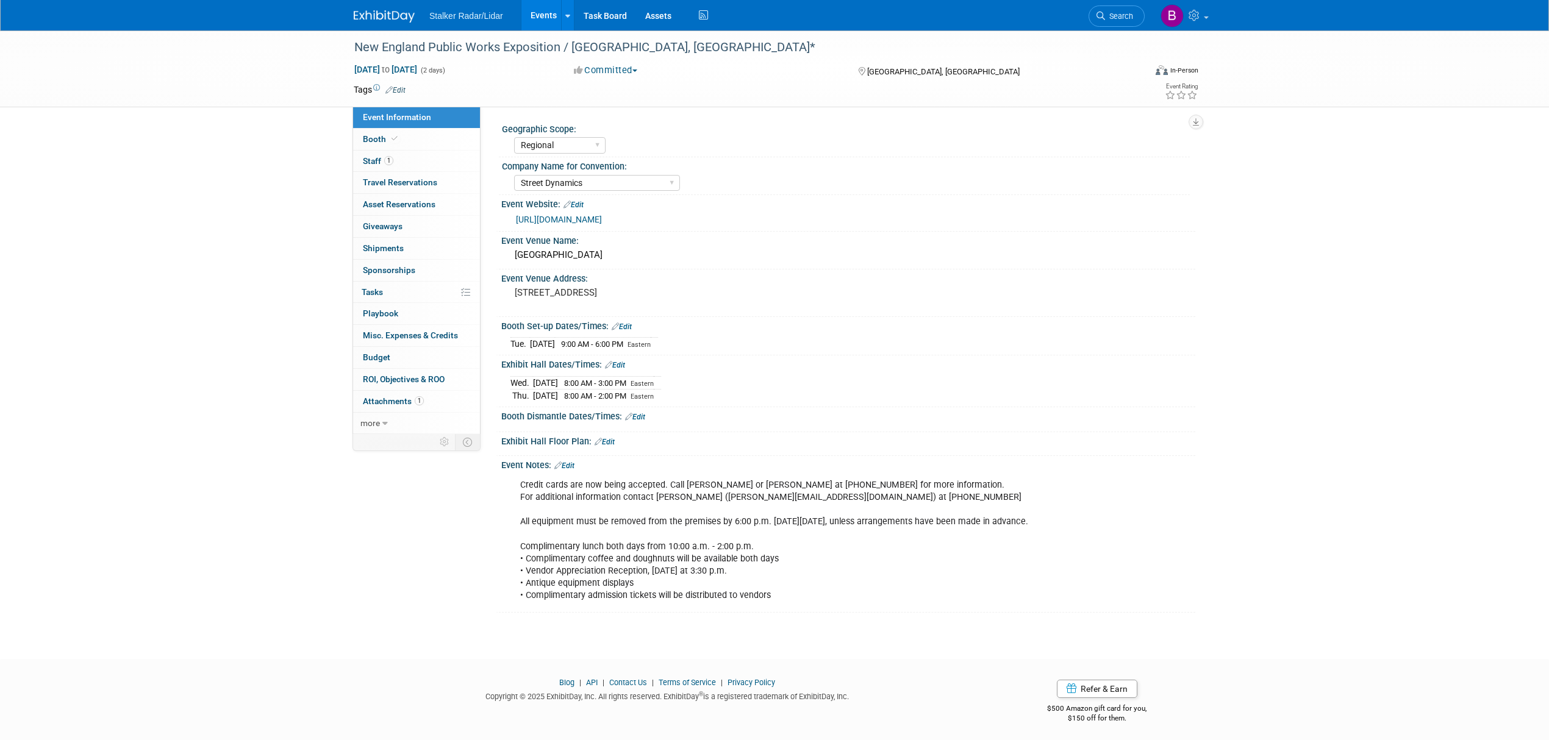
select select "Regional"
select select "Street Dynamics"
click at [407, 137] on link "Booth" at bounding box center [416, 139] width 127 height 21
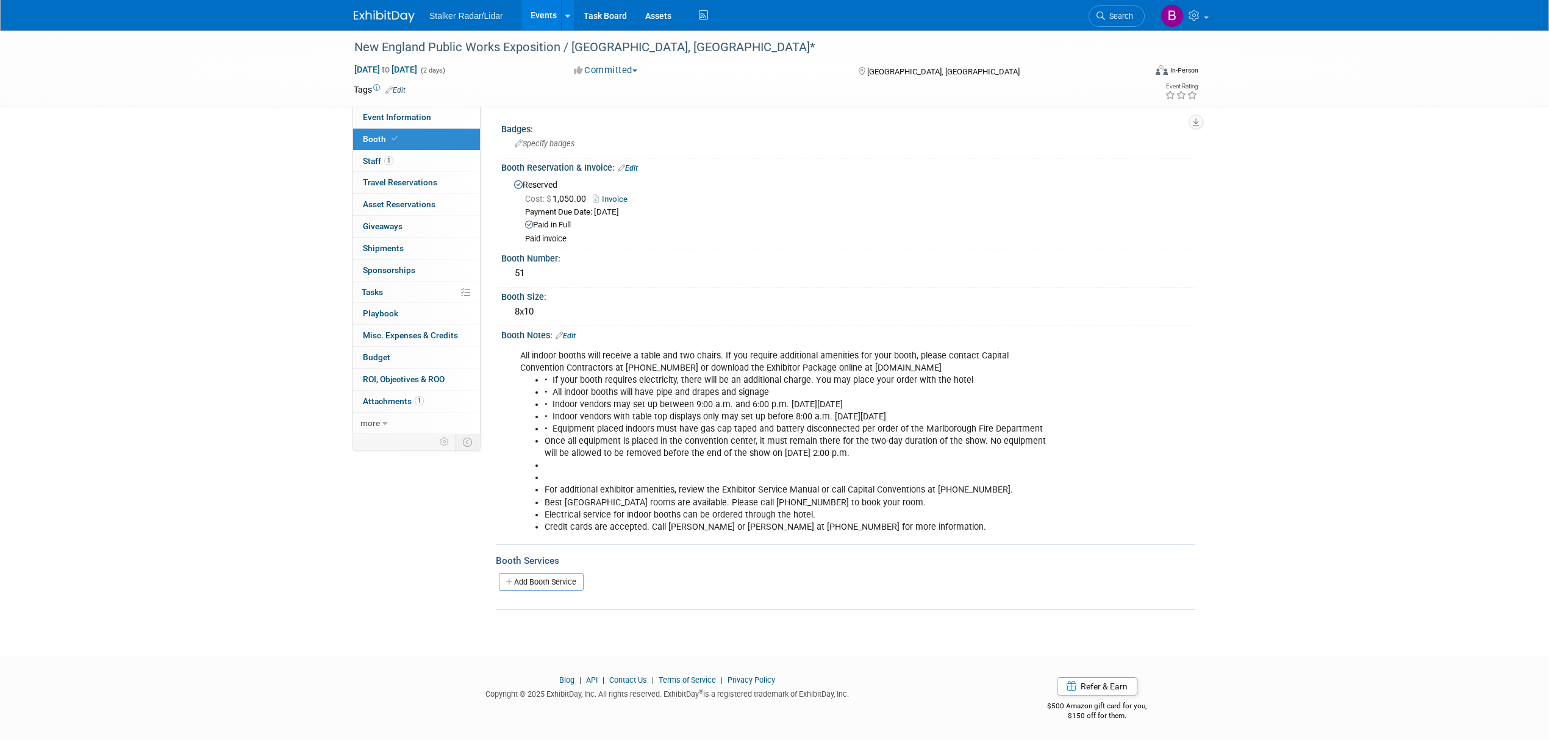
click at [576, 332] on link "Edit" at bounding box center [565, 336] width 20 height 9
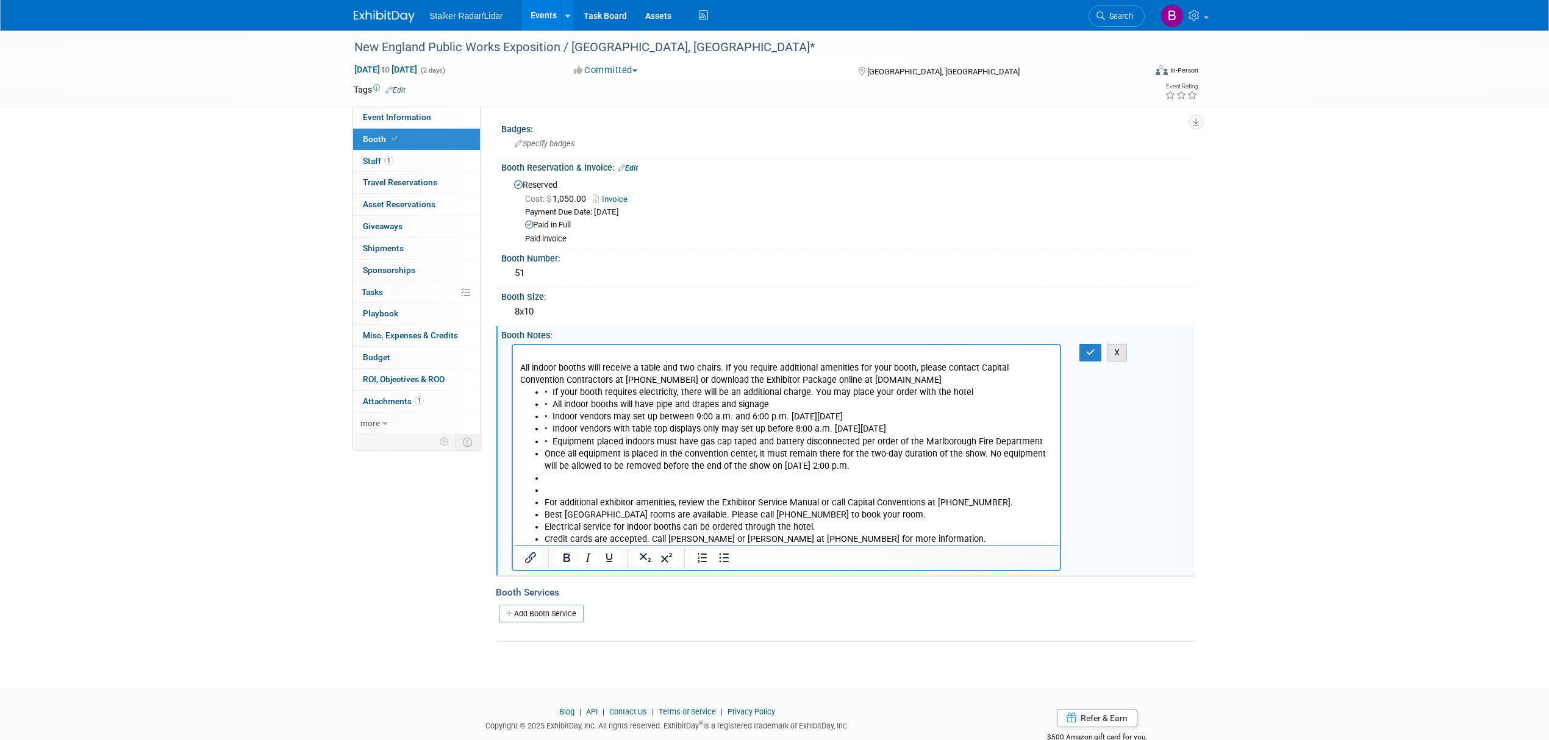
click at [1122, 354] on button "X" at bounding box center [1117, 353] width 20 height 18
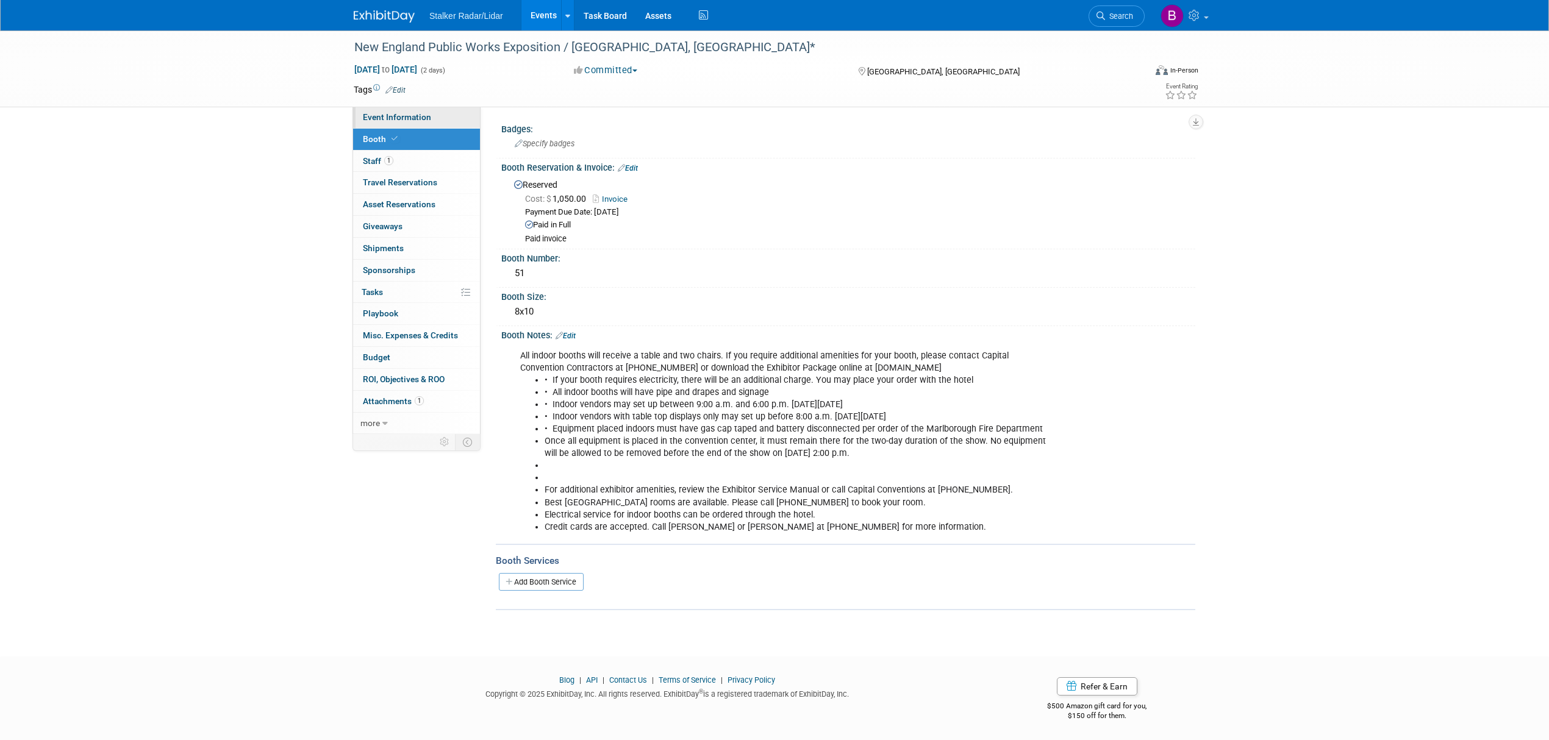
click at [378, 120] on span "Event Information" at bounding box center [397, 117] width 68 height 10
select select "Regional"
select select "Street Dynamics"
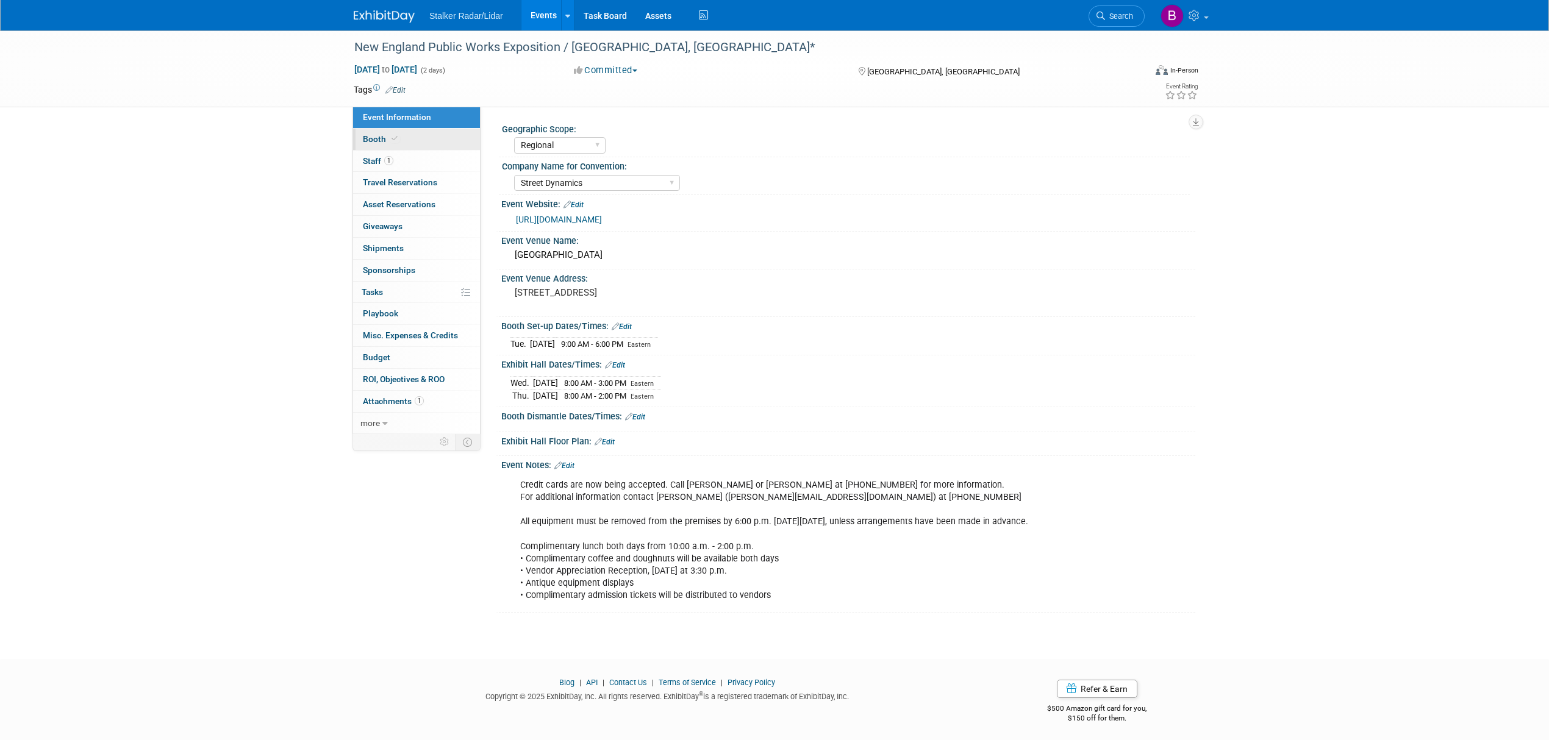
click at [384, 143] on span "Booth" at bounding box center [381, 139] width 37 height 10
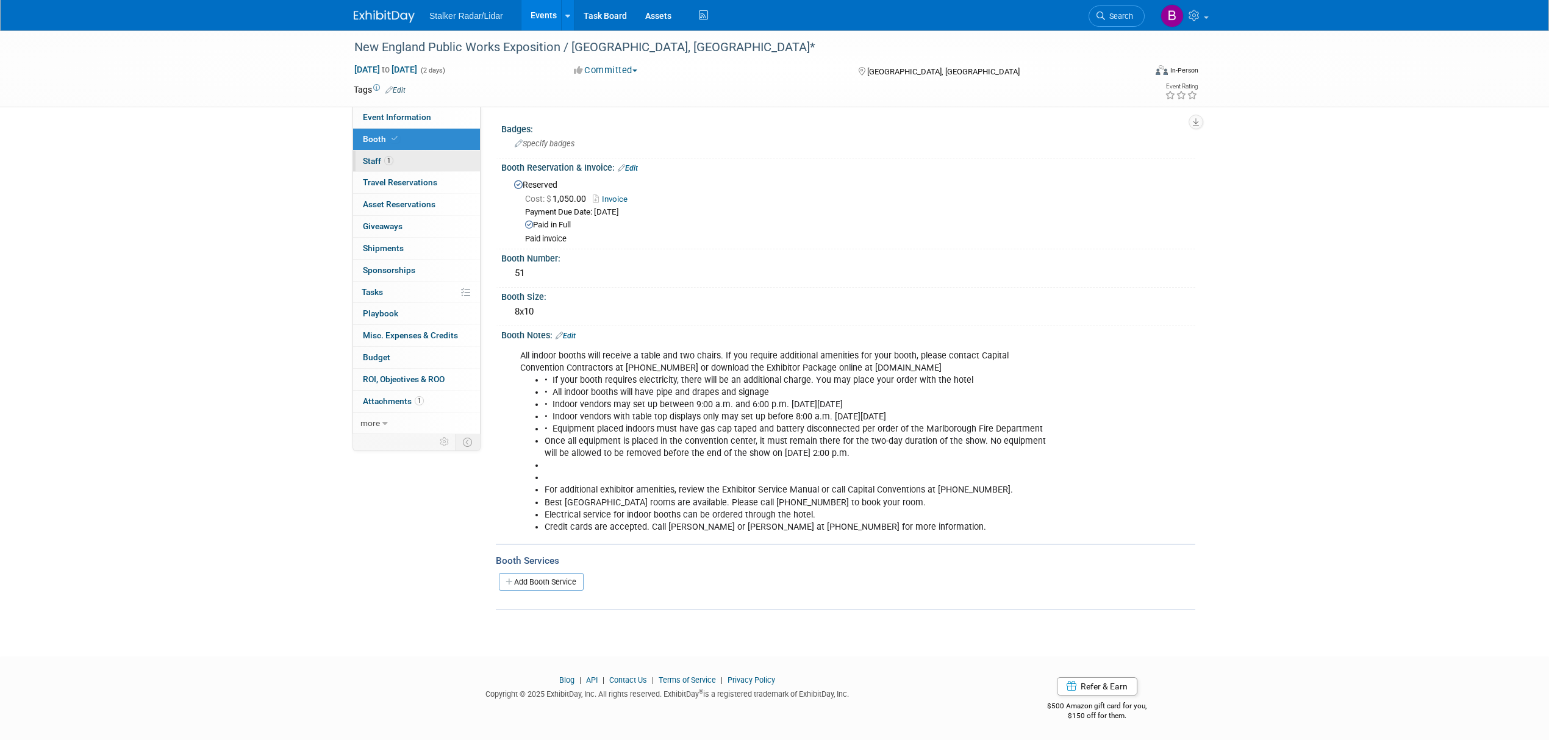
click at [410, 166] on link "1 Staff 1" at bounding box center [416, 161] width 127 height 21
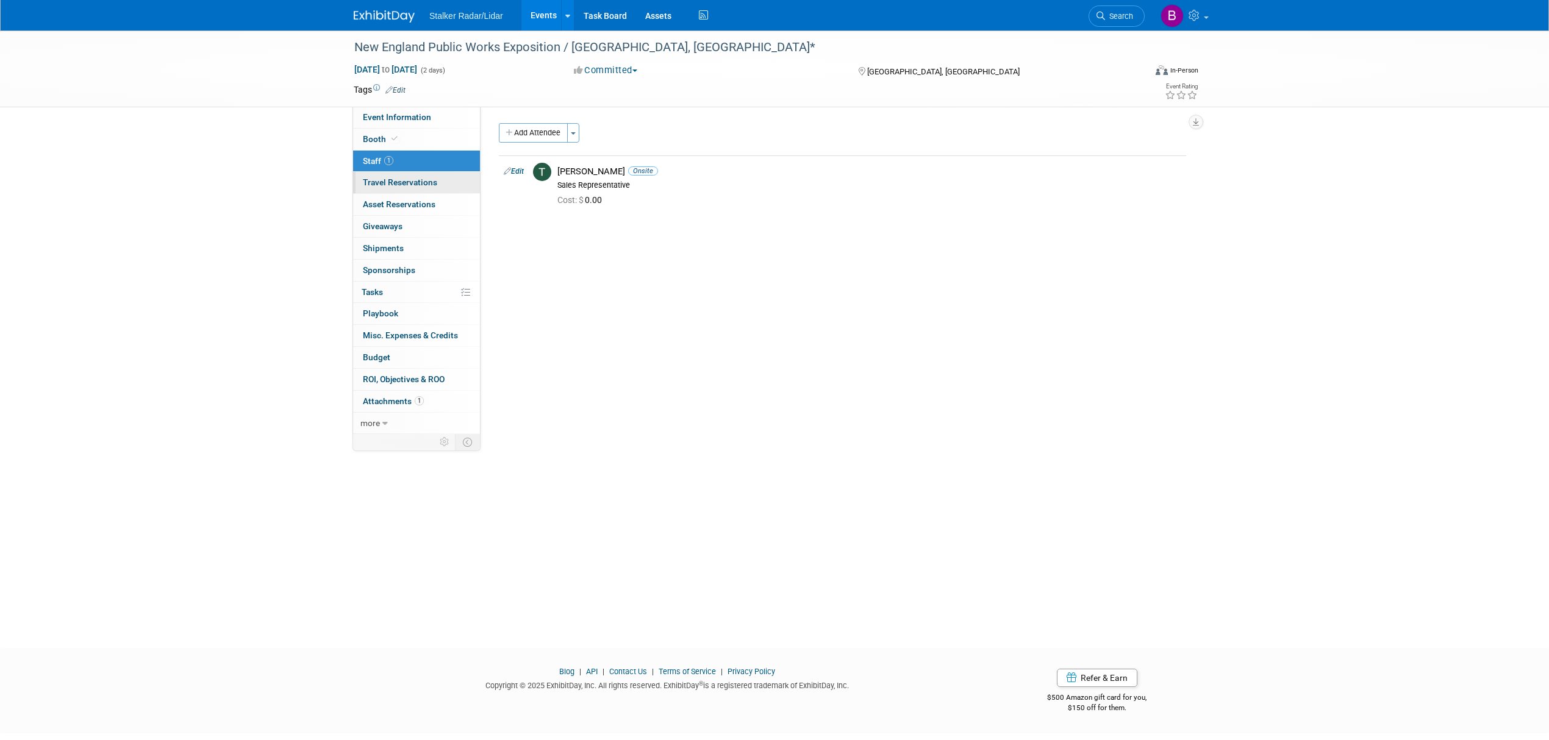
click at [412, 179] on span "Travel Reservations 0" at bounding box center [400, 182] width 74 height 10
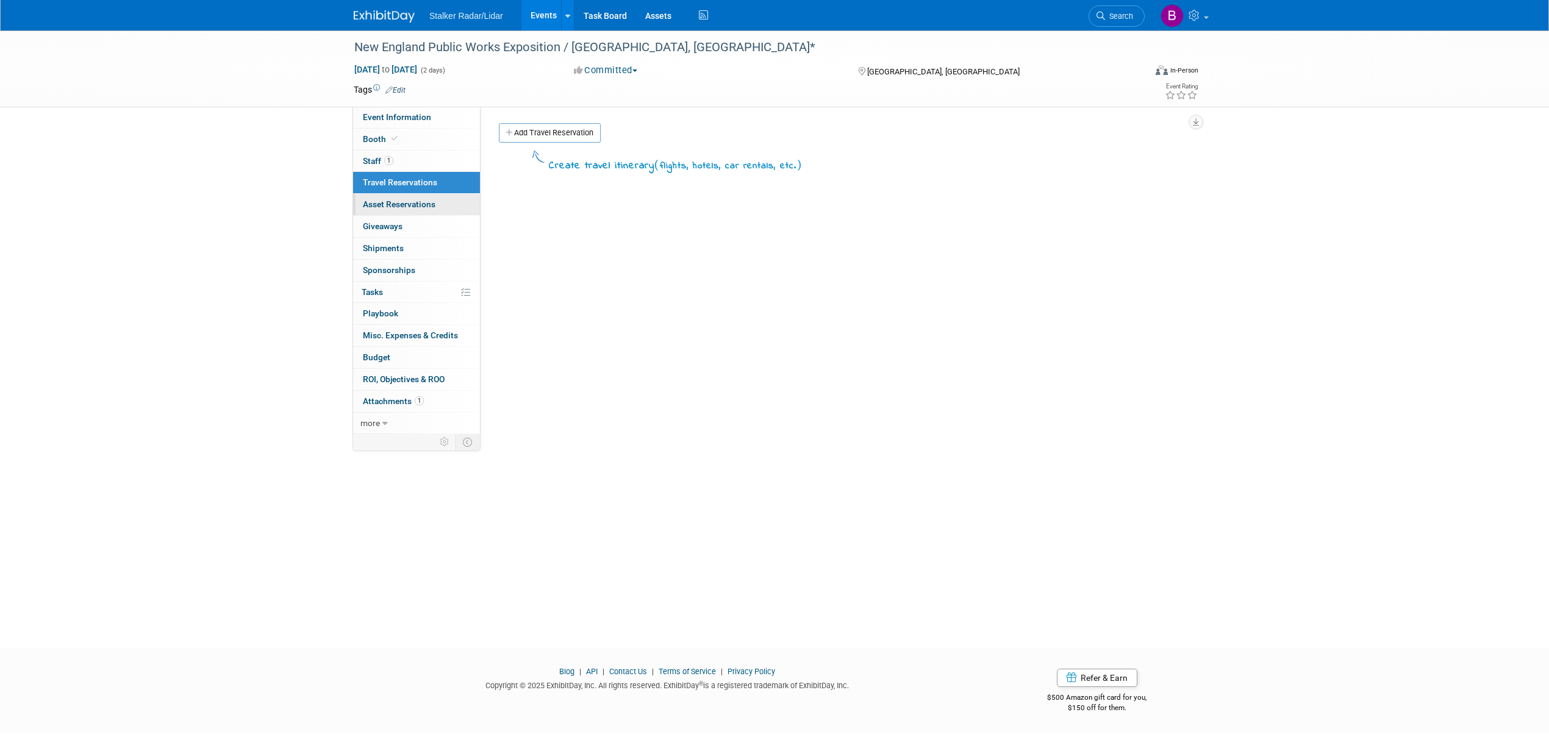
click at [418, 213] on link "0 Asset Reservations 0" at bounding box center [416, 204] width 127 height 21
click at [552, 5] on link "Events" at bounding box center [543, 15] width 45 height 30
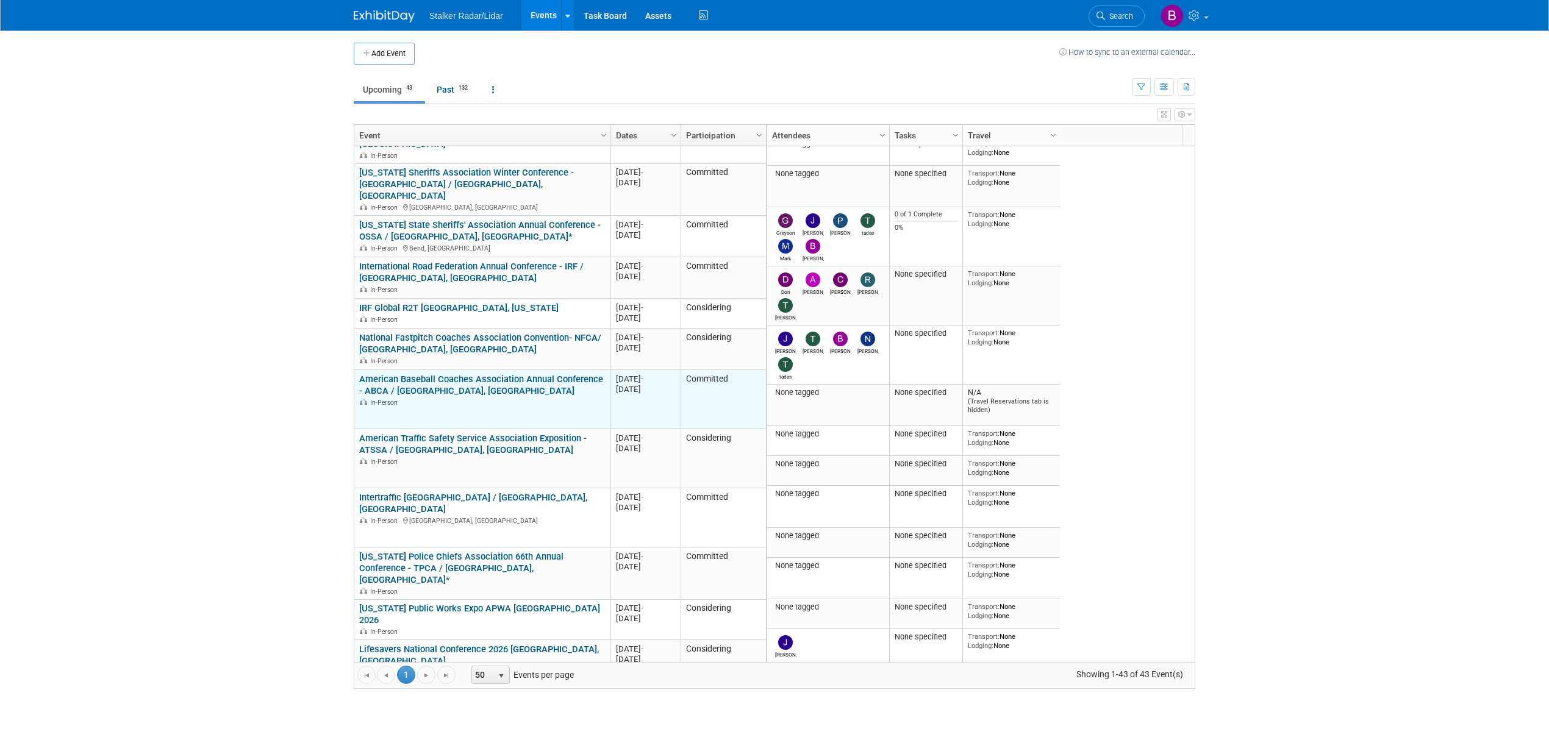
click at [495, 374] on div "American Baseball Coaches Association Annual Conference - ABCA / [GEOGRAPHIC_DA…" at bounding box center [482, 390] width 246 height 33
click at [495, 370] on td "American Baseball Coaches Association Annual Conference - ABCA / [GEOGRAPHIC_DA…" at bounding box center [482, 399] width 256 height 59
click at [495, 374] on link "American Baseball Coaches Association Annual Conference - ABCA / [GEOGRAPHIC_DA…" at bounding box center [481, 385] width 244 height 23
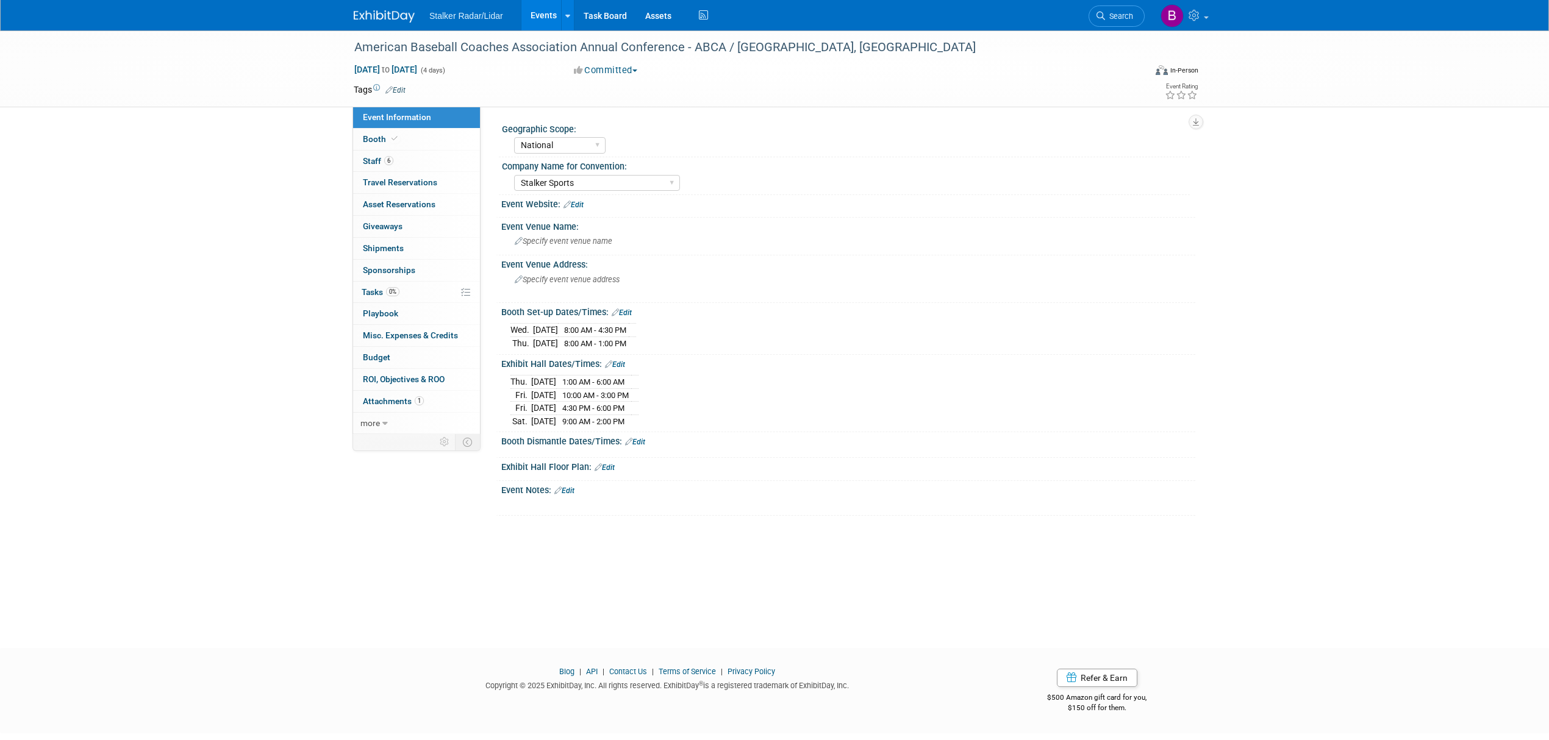
select select "National"
select select "Stalker Sports"
click at [413, 137] on link "Booth" at bounding box center [416, 139] width 127 height 21
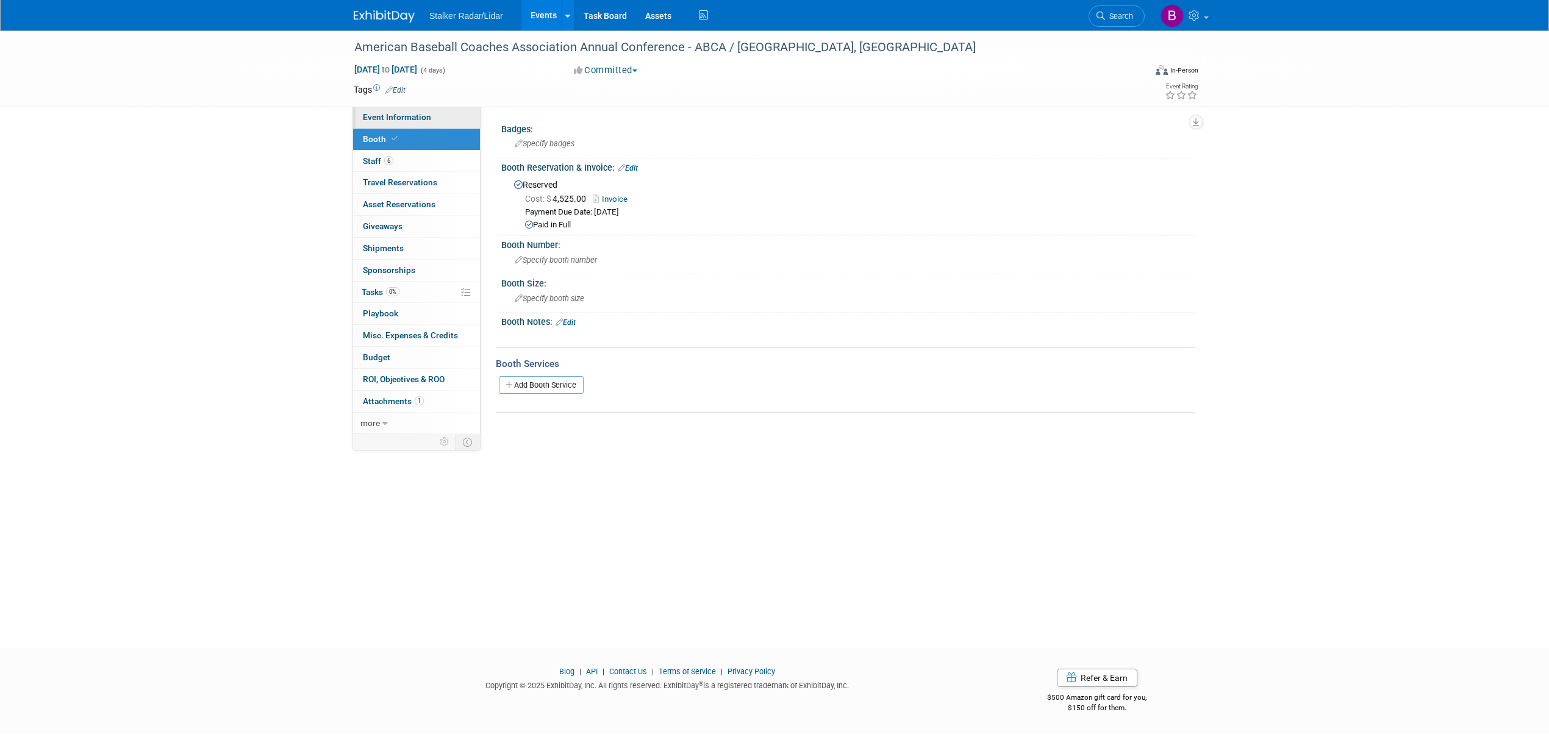
click at [413, 124] on link "Event Information" at bounding box center [416, 117] width 127 height 21
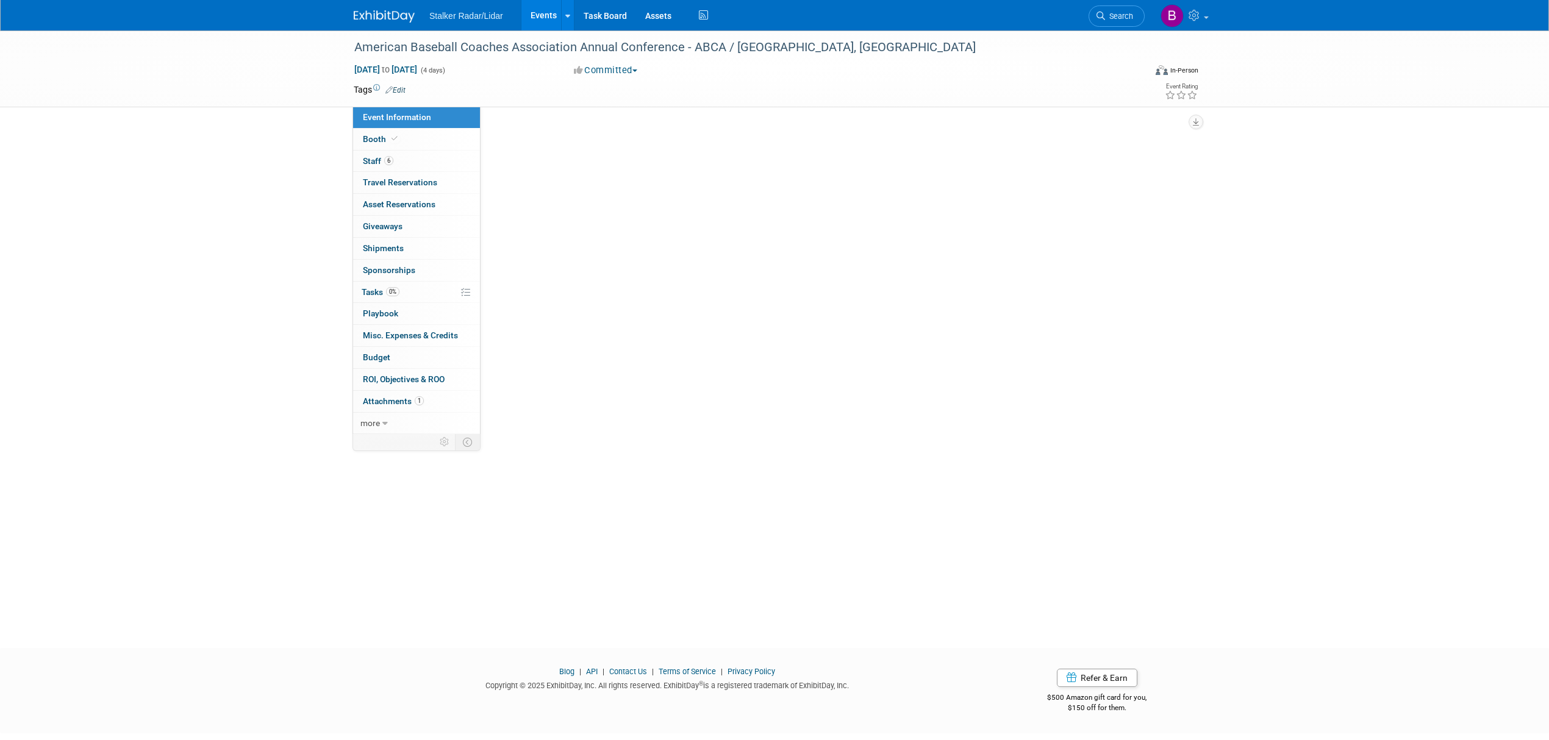
select select "National"
select select "Stalker Sports"
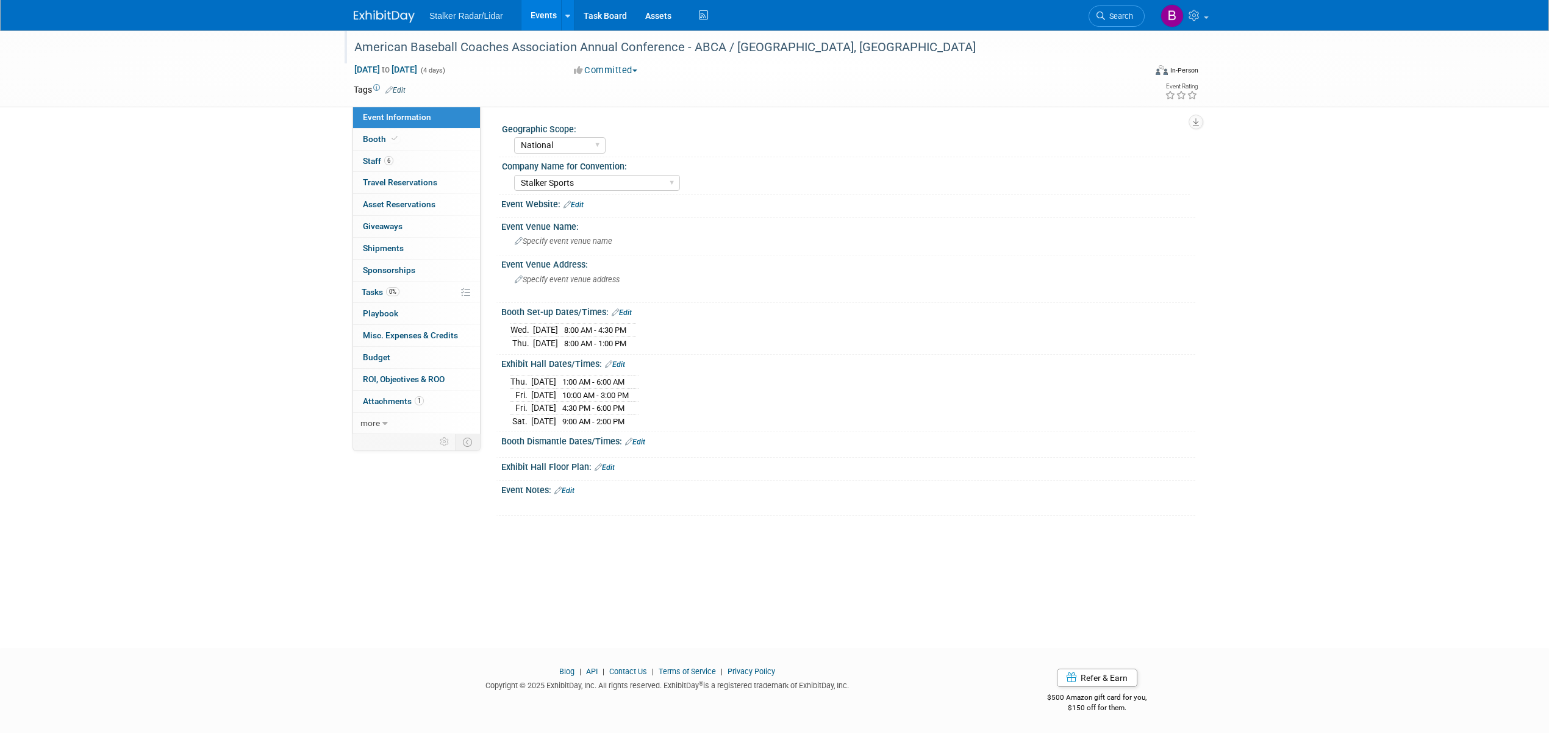
click at [788, 50] on div "American Baseball Coaches Association Annual Conference - ABCA / [GEOGRAPHIC_DA…" at bounding box center [738, 48] width 776 height 22
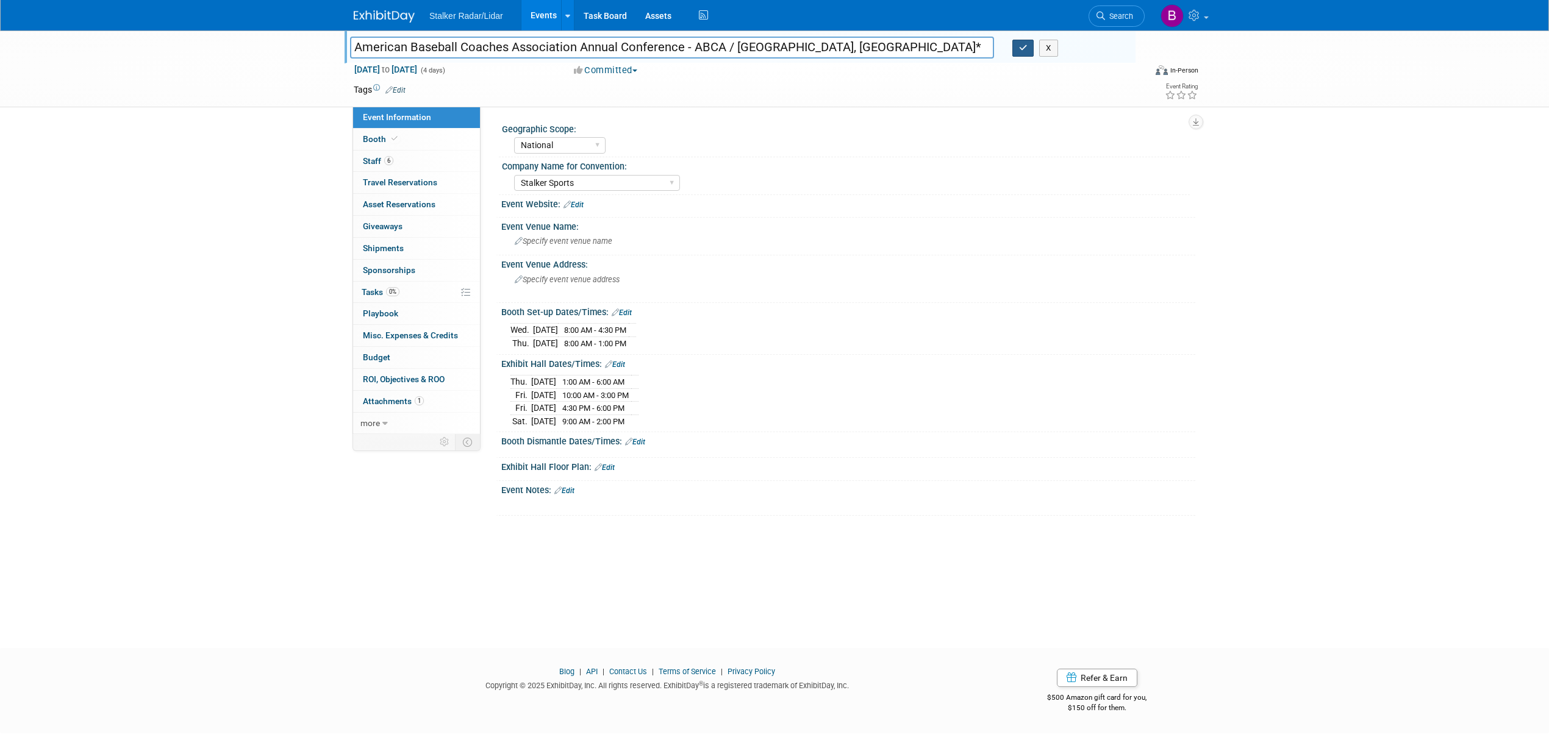
type input "American Baseball Coaches Association Annual Conference - ABCA / [GEOGRAPHIC_DA…"
click at [1017, 54] on button "button" at bounding box center [1023, 48] width 22 height 17
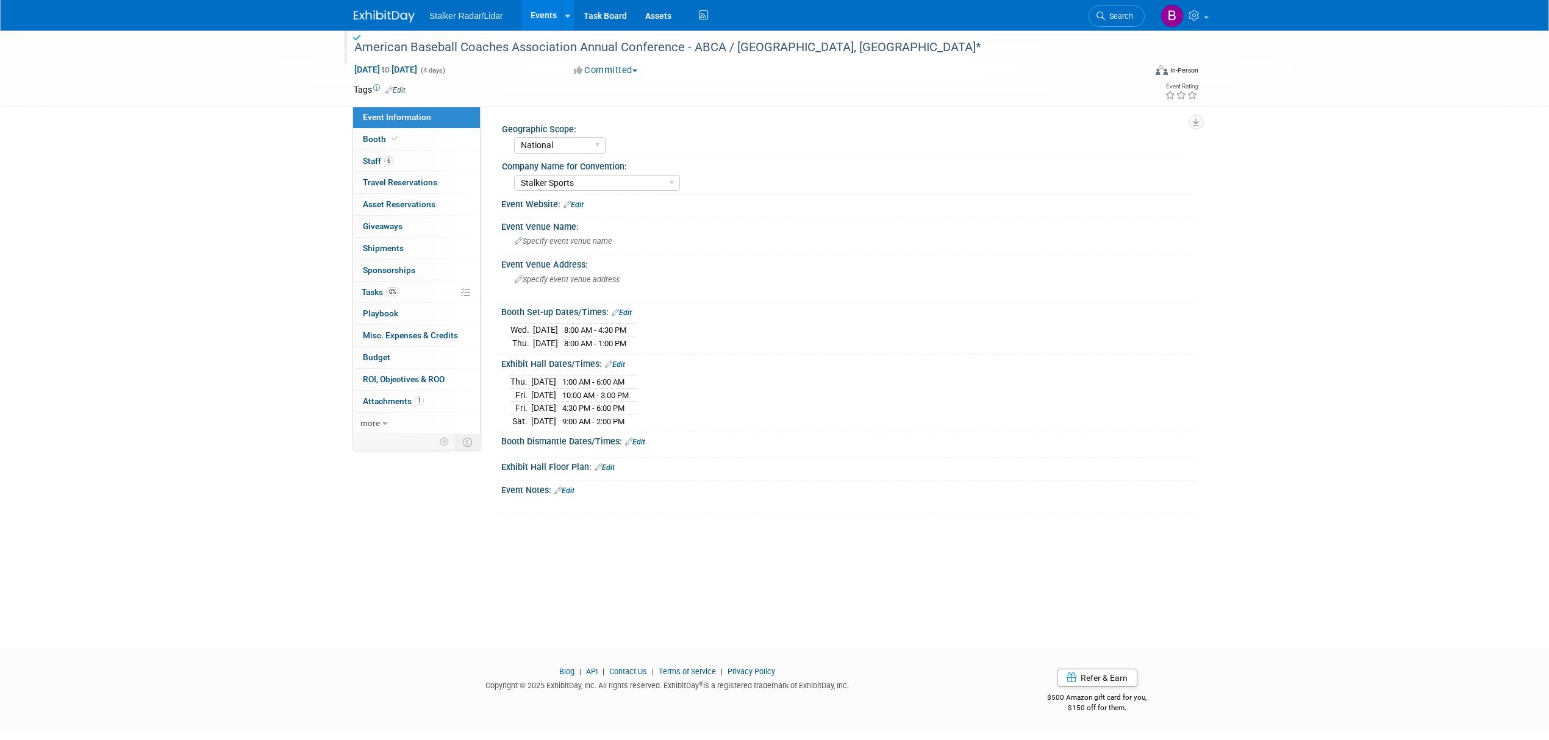
click at [542, 13] on link "Events" at bounding box center [543, 15] width 45 height 30
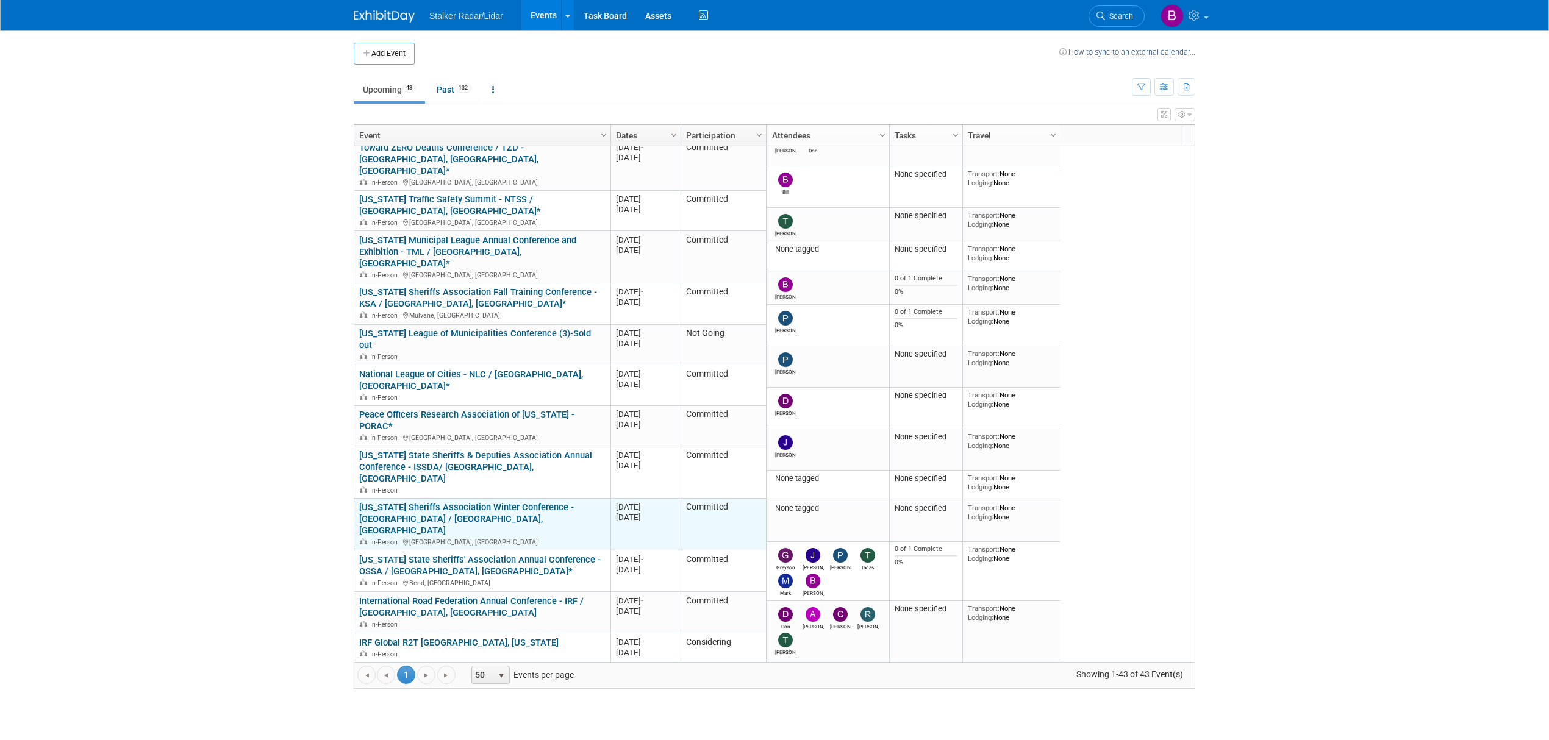
click at [474, 502] on link "[US_STATE] Sheriffs Association Winter Conference - [GEOGRAPHIC_DATA] / [GEOGRA…" at bounding box center [466, 519] width 215 height 34
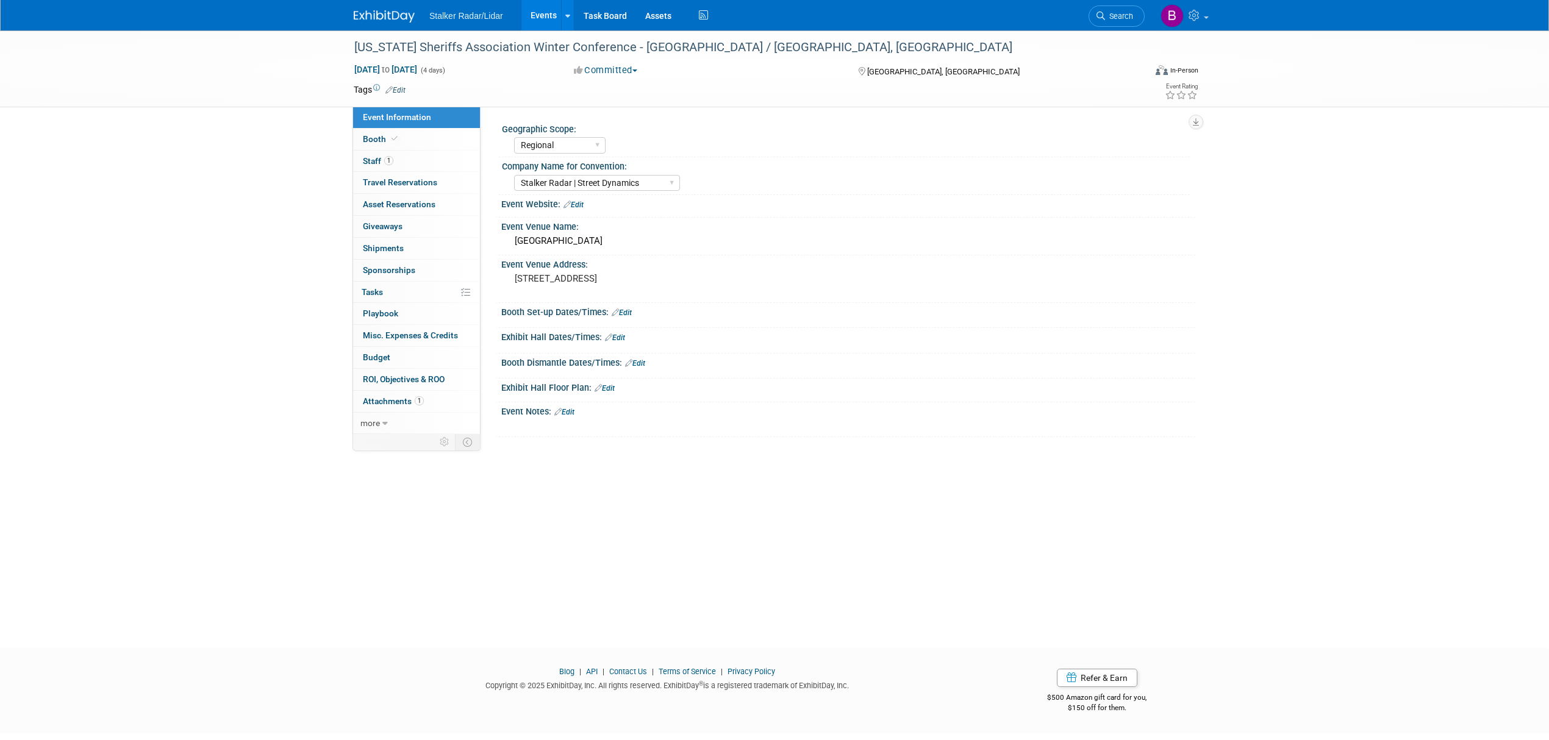
select select "Regional"
select select "Stalker Radar | Street Dynamics"
click at [396, 140] on icon at bounding box center [394, 138] width 6 height 7
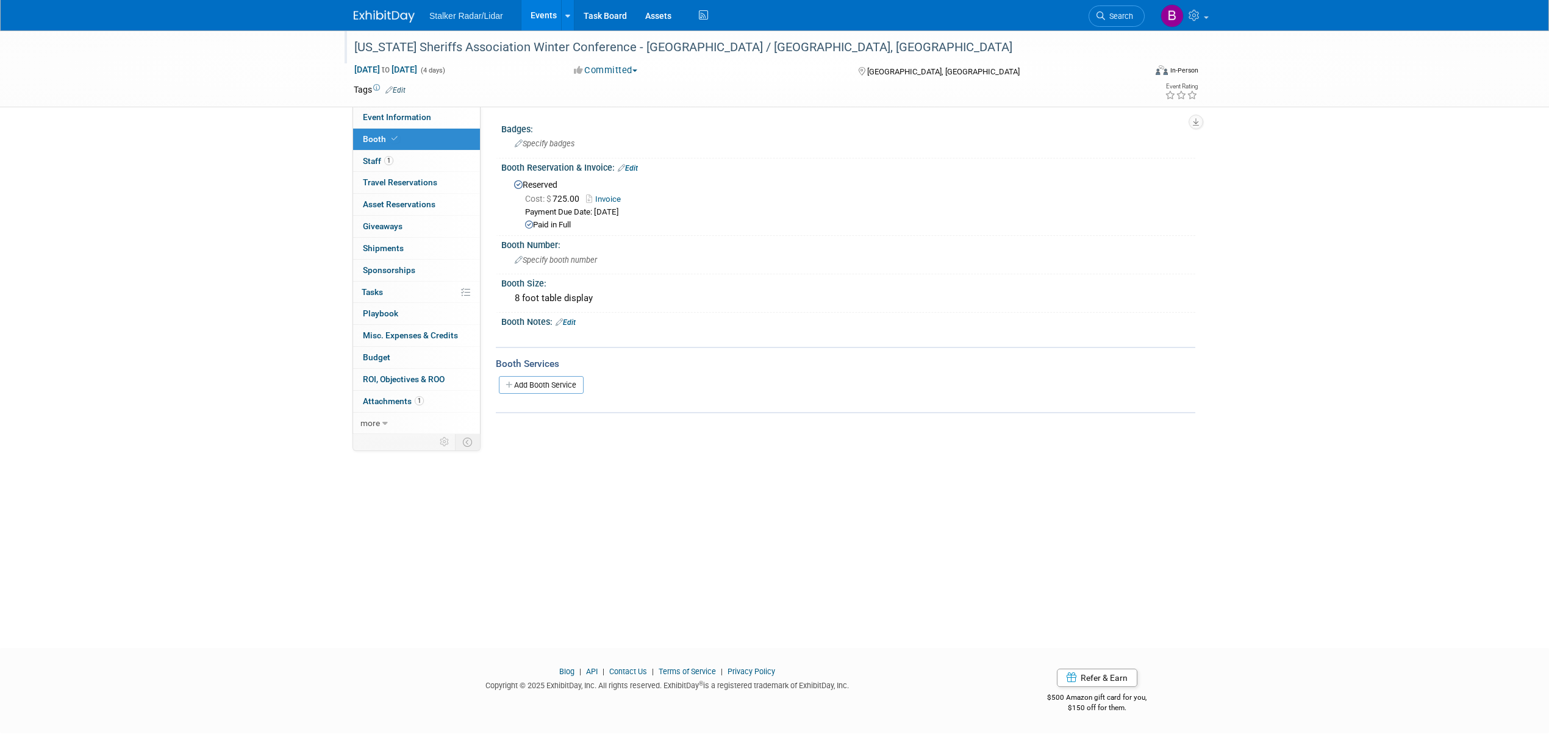
click at [705, 46] on div "Minnesota Sheriffs Association Winter Conference - MSA / Alexandria, MN" at bounding box center [738, 48] width 776 height 22
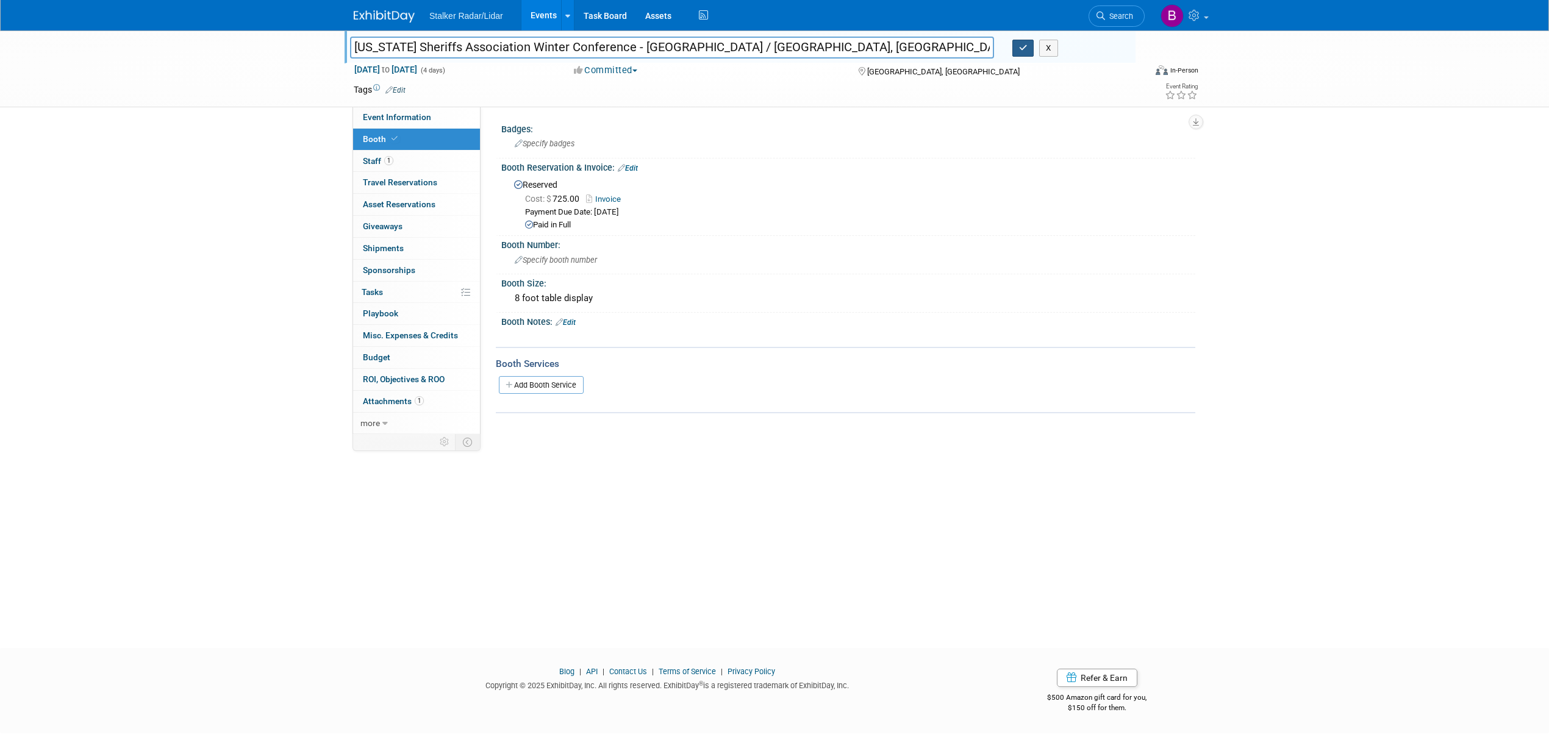
type input "[US_STATE] Sheriffs Association Winter Conference - [GEOGRAPHIC_DATA] / [GEOGRA…"
click at [1018, 54] on button "button" at bounding box center [1023, 48] width 22 height 17
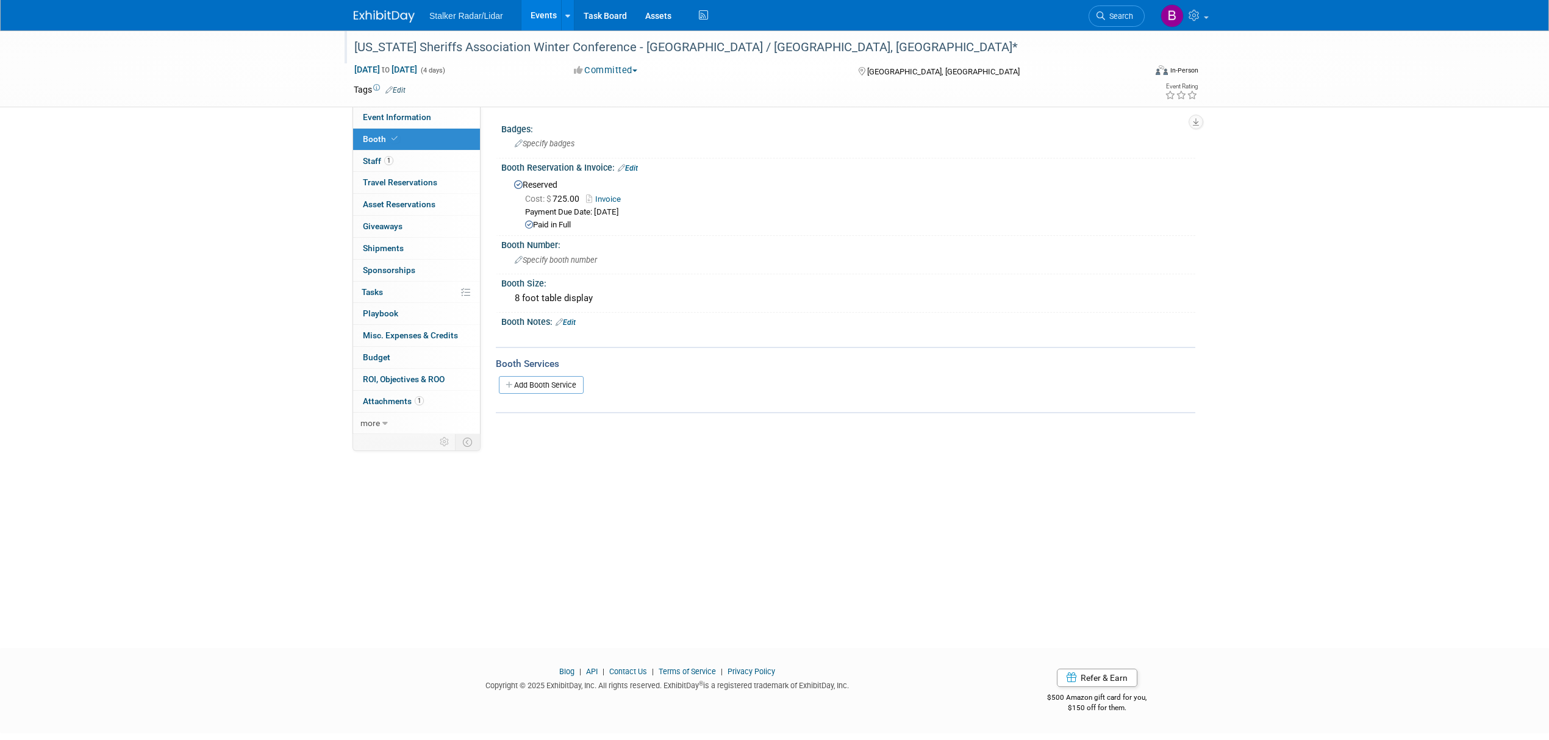
click at [534, 12] on link "Events" at bounding box center [543, 15] width 45 height 30
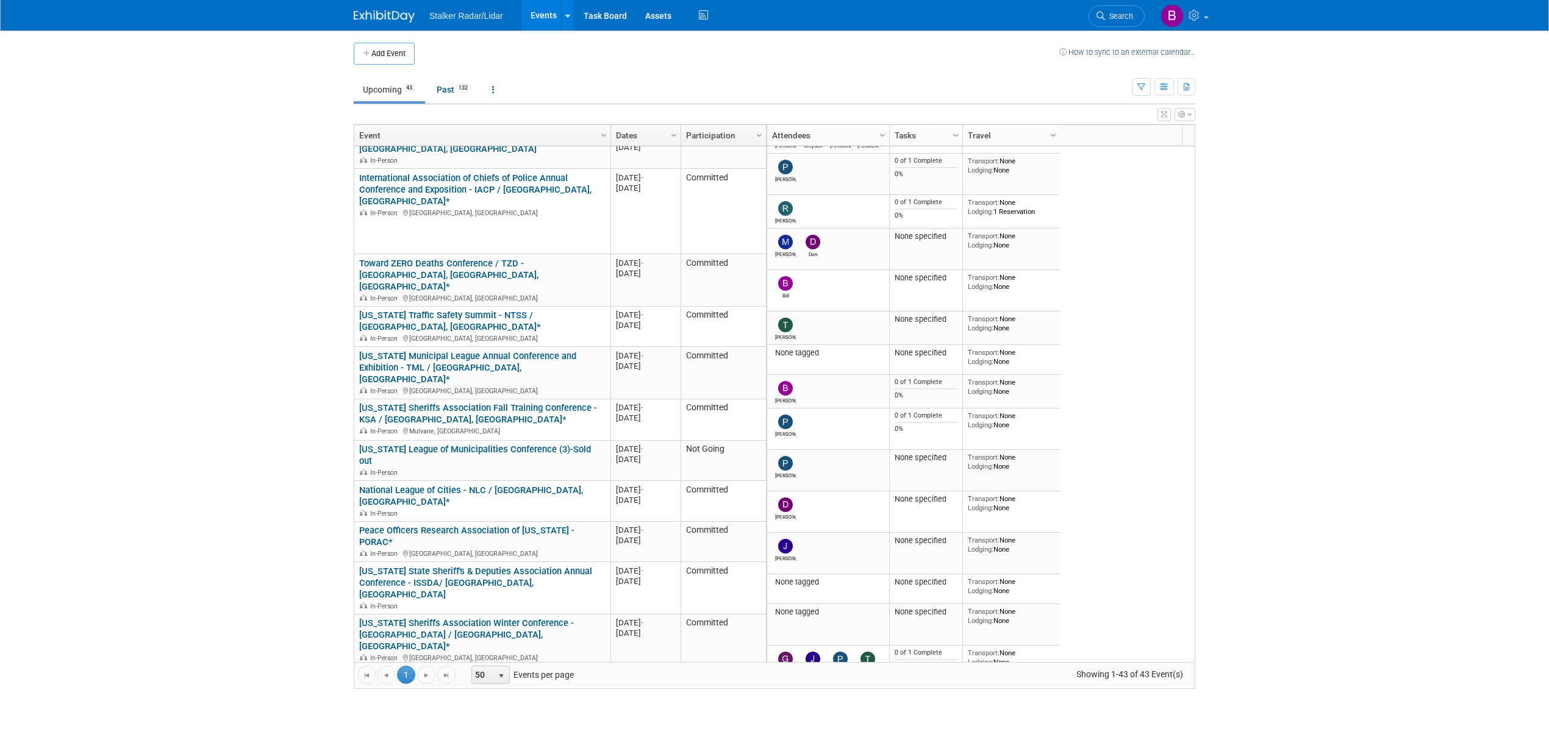
scroll to position [812, 0]
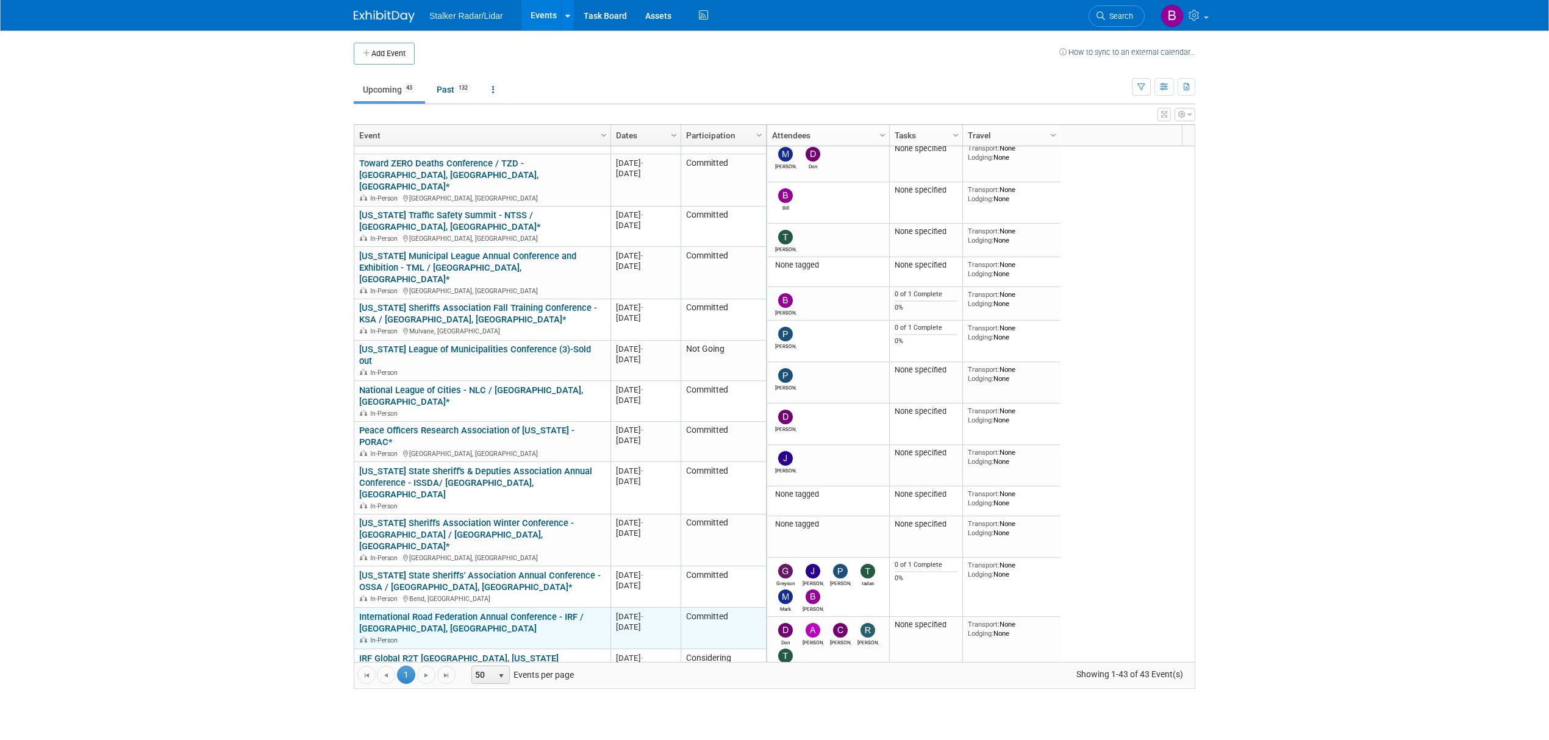
click at [527, 612] on link "International Road Federation Annual Conference - IRF / [GEOGRAPHIC_DATA], [GEO…" at bounding box center [471, 623] width 224 height 23
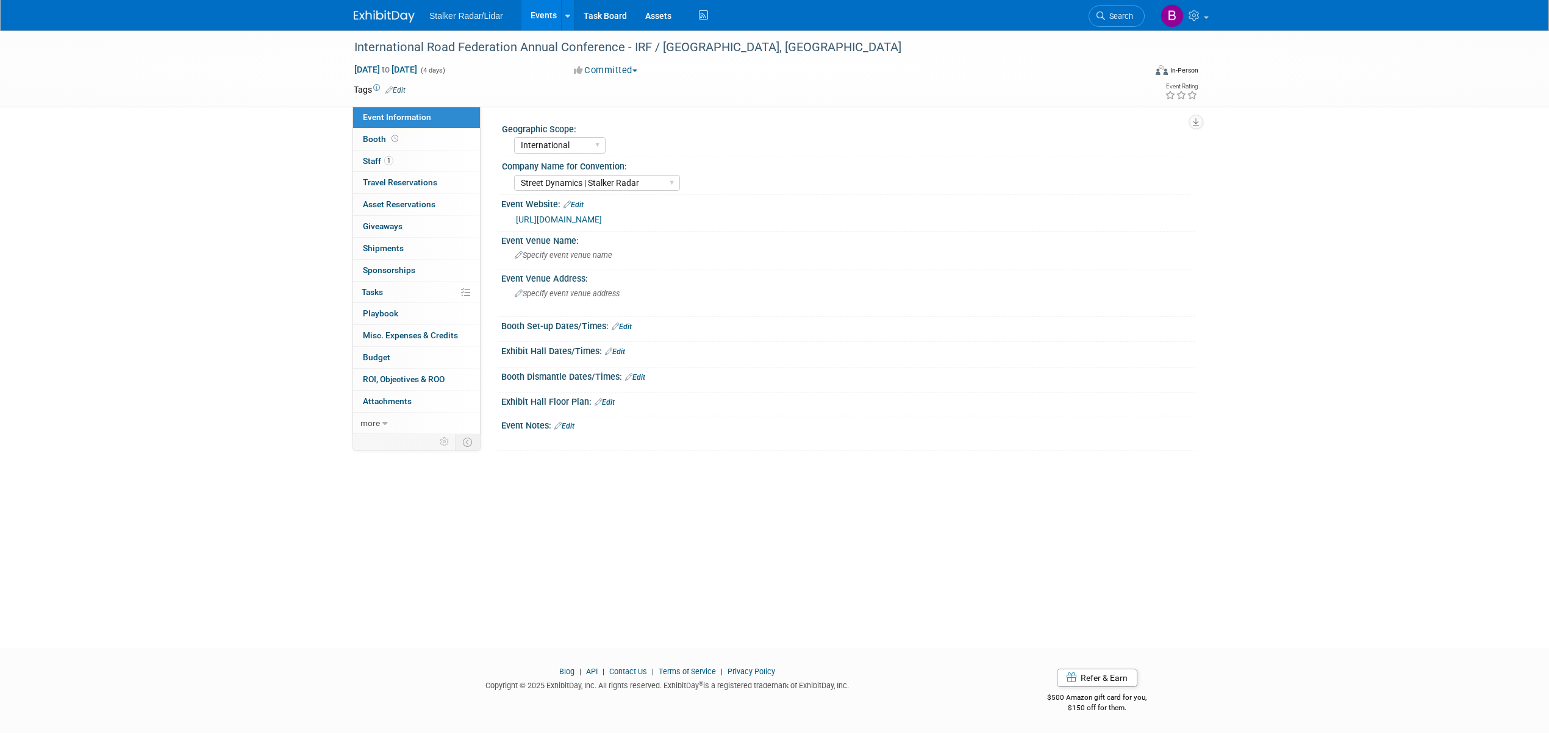
select select "International"
select select "Street Dynamics | Stalker Radar"
click at [390, 145] on link "Booth" at bounding box center [416, 139] width 127 height 21
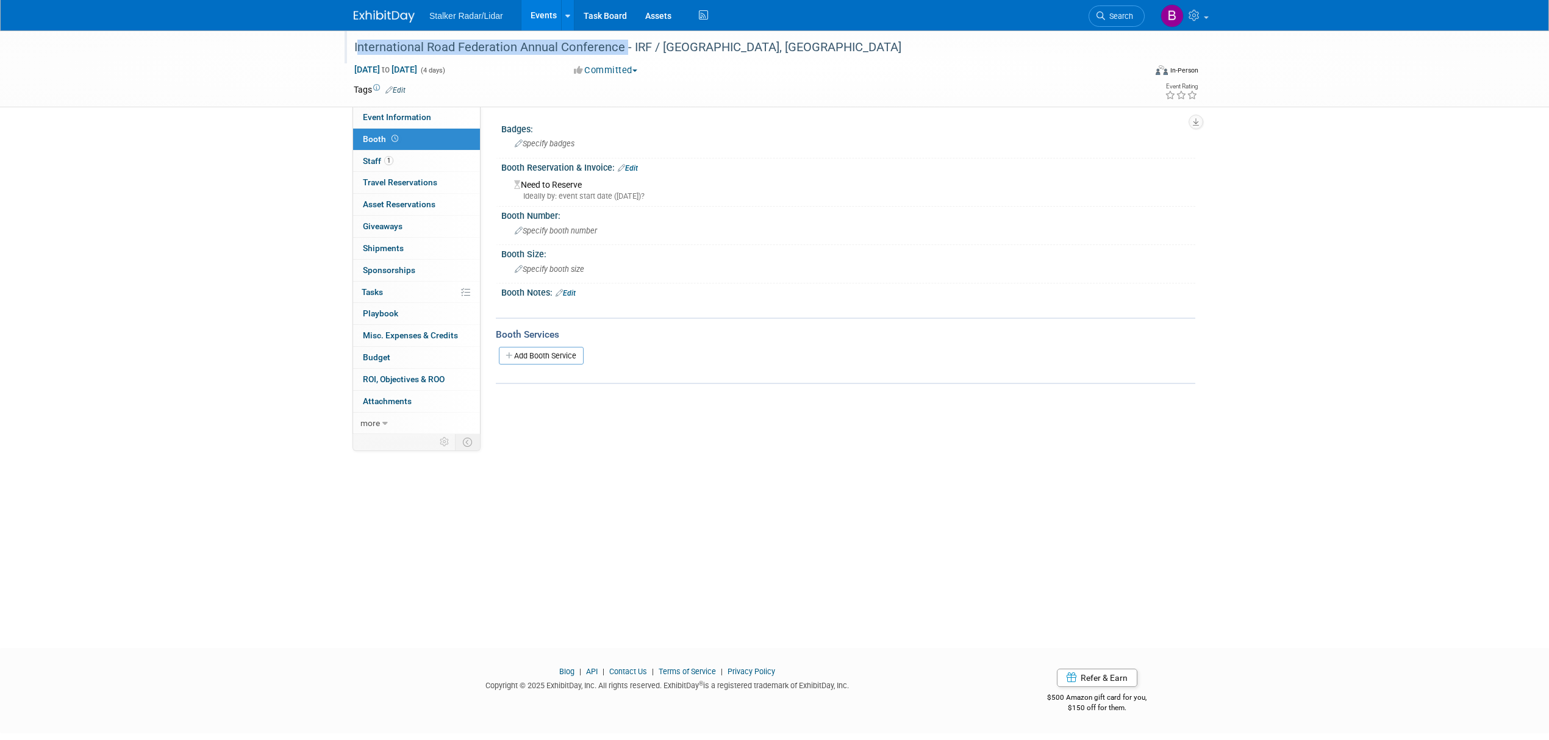
drag, startPoint x: 623, startPoint y: 45, endPoint x: 352, endPoint y: 37, distance: 270.2
click at [352, 37] on div "International Road Federation Annual Conference - IRF / [GEOGRAPHIC_DATA], [GEO…" at bounding box center [738, 48] width 776 height 22
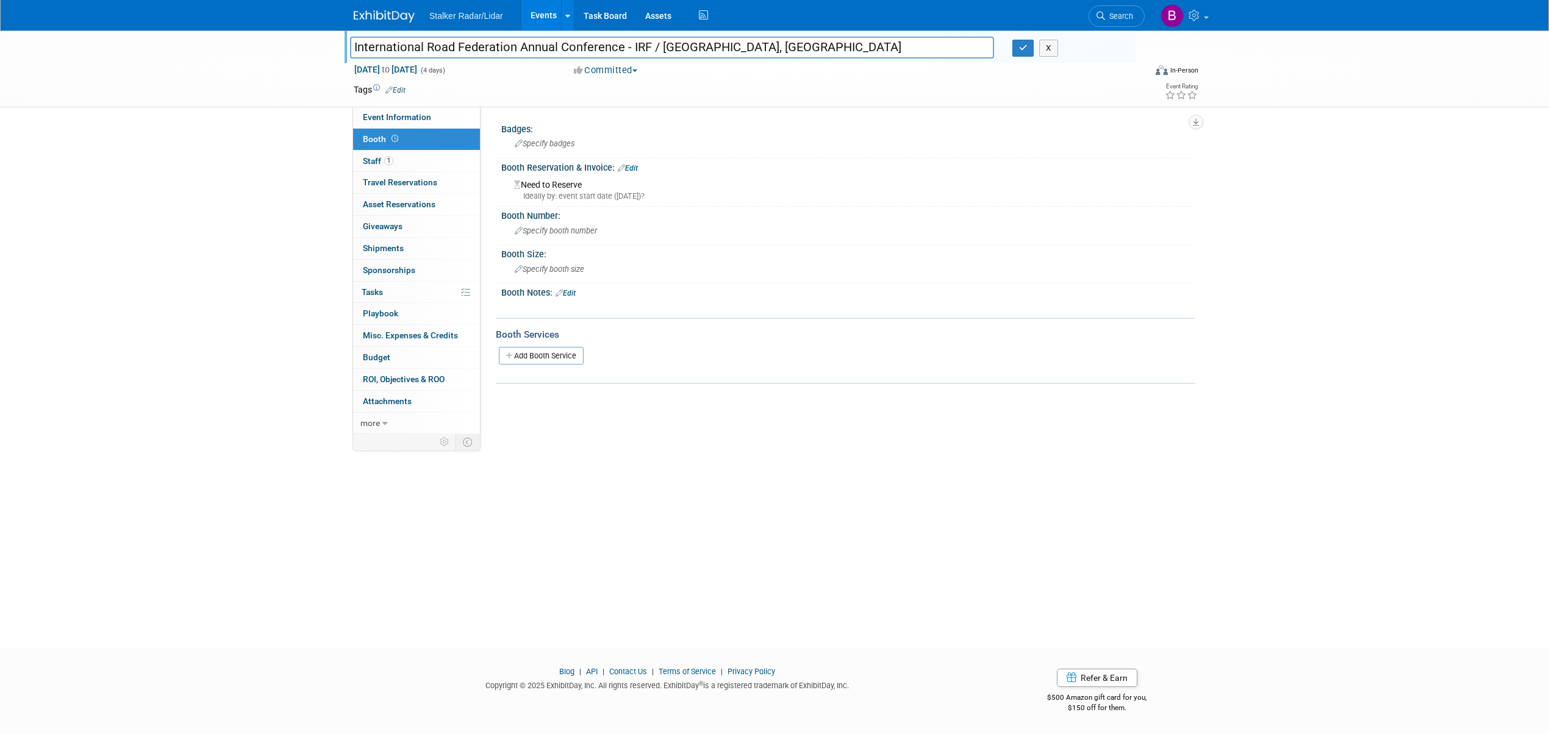
drag, startPoint x: 622, startPoint y: 47, endPoint x: 357, endPoint y: 44, distance: 264.6
click at [357, 44] on input "International Road Federation Annual Conference - IRF / [GEOGRAPHIC_DATA], [GEO…" at bounding box center [672, 47] width 644 height 21
click at [609, 48] on input "International Road Federation Annual Conference - IRF / [GEOGRAPHIC_DATA], [GEO…" at bounding box center [672, 47] width 644 height 21
drag, startPoint x: 622, startPoint y: 46, endPoint x: 330, endPoint y: 45, distance: 291.5
click at [330, 45] on div "International Road Federation Annual Conference - IRF / [GEOGRAPHIC_DATA], [GEO…" at bounding box center [774, 68] width 1549 height 77
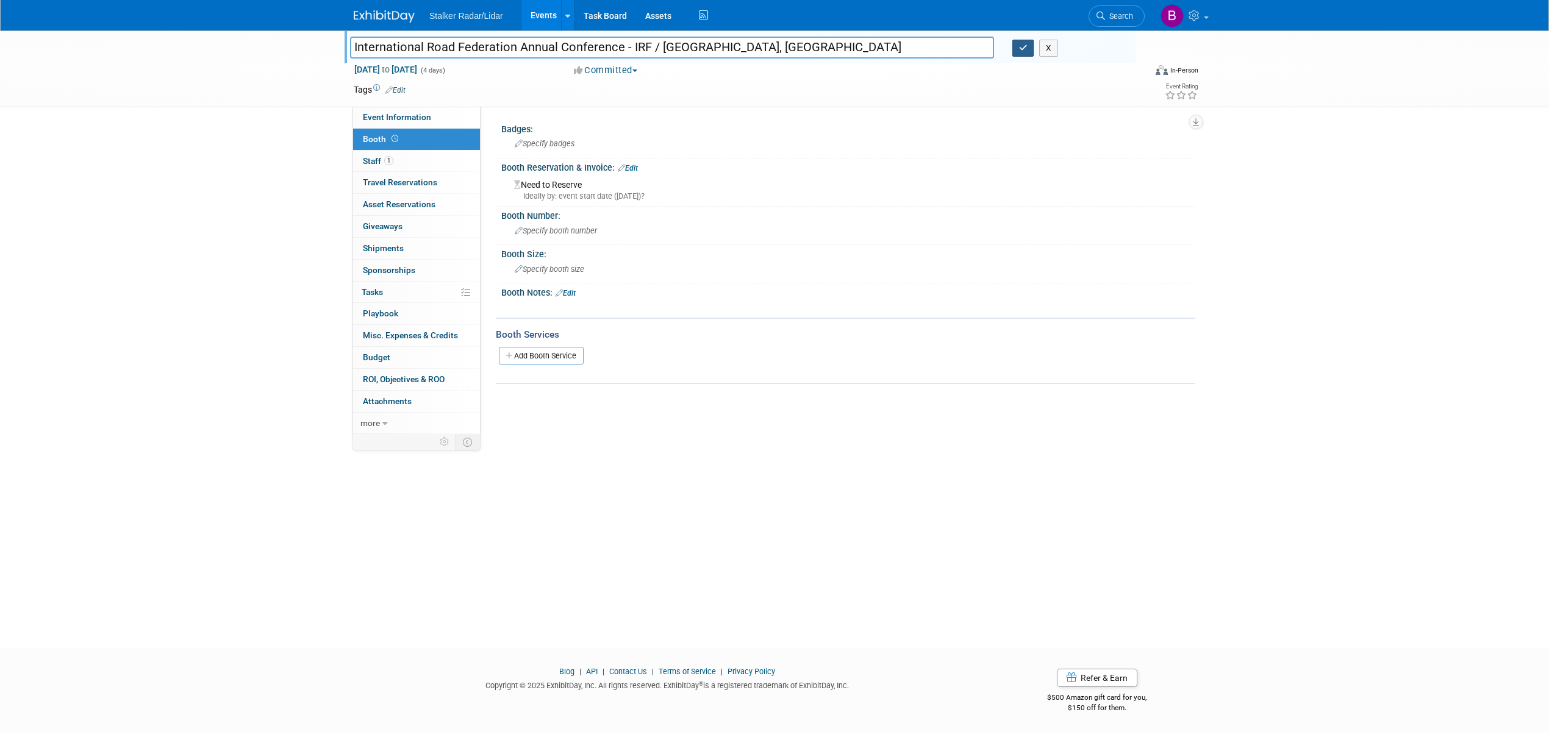
click at [1016, 57] on button "button" at bounding box center [1023, 48] width 22 height 17
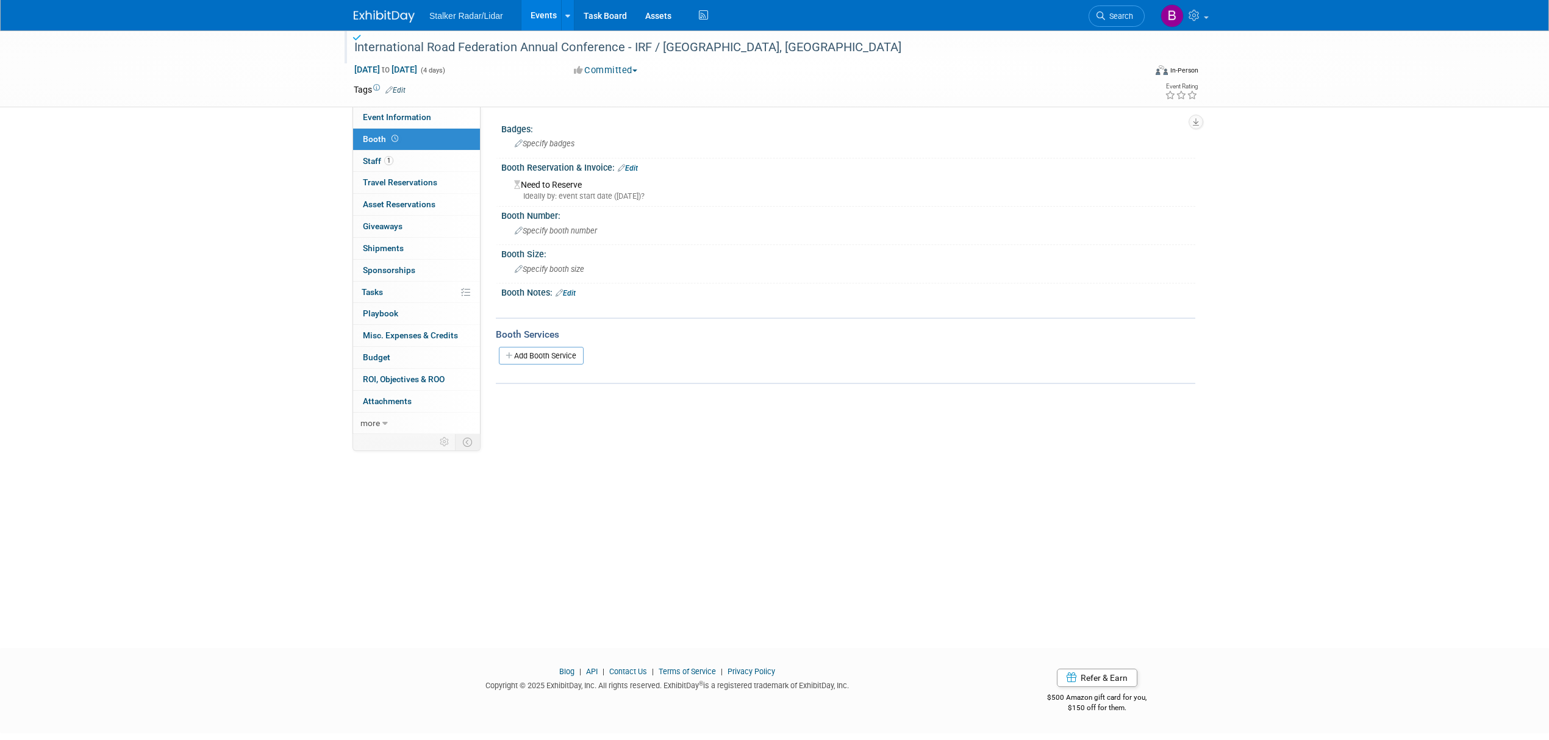
click at [526, 15] on link "Events" at bounding box center [543, 15] width 45 height 30
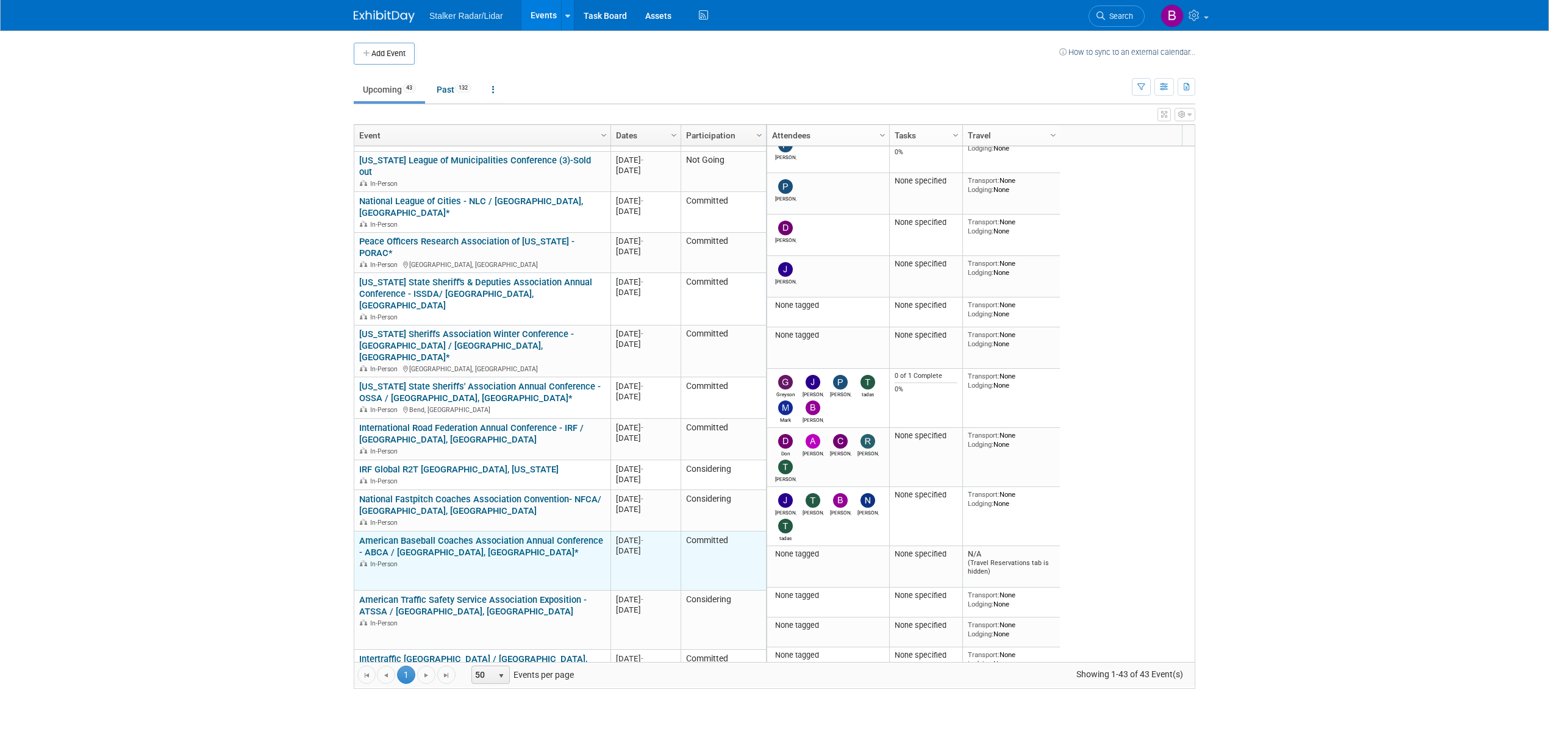
click at [426, 535] on link "American Baseball Coaches Association Annual Conference - ABCA / [GEOGRAPHIC_DA…" at bounding box center [481, 546] width 244 height 23
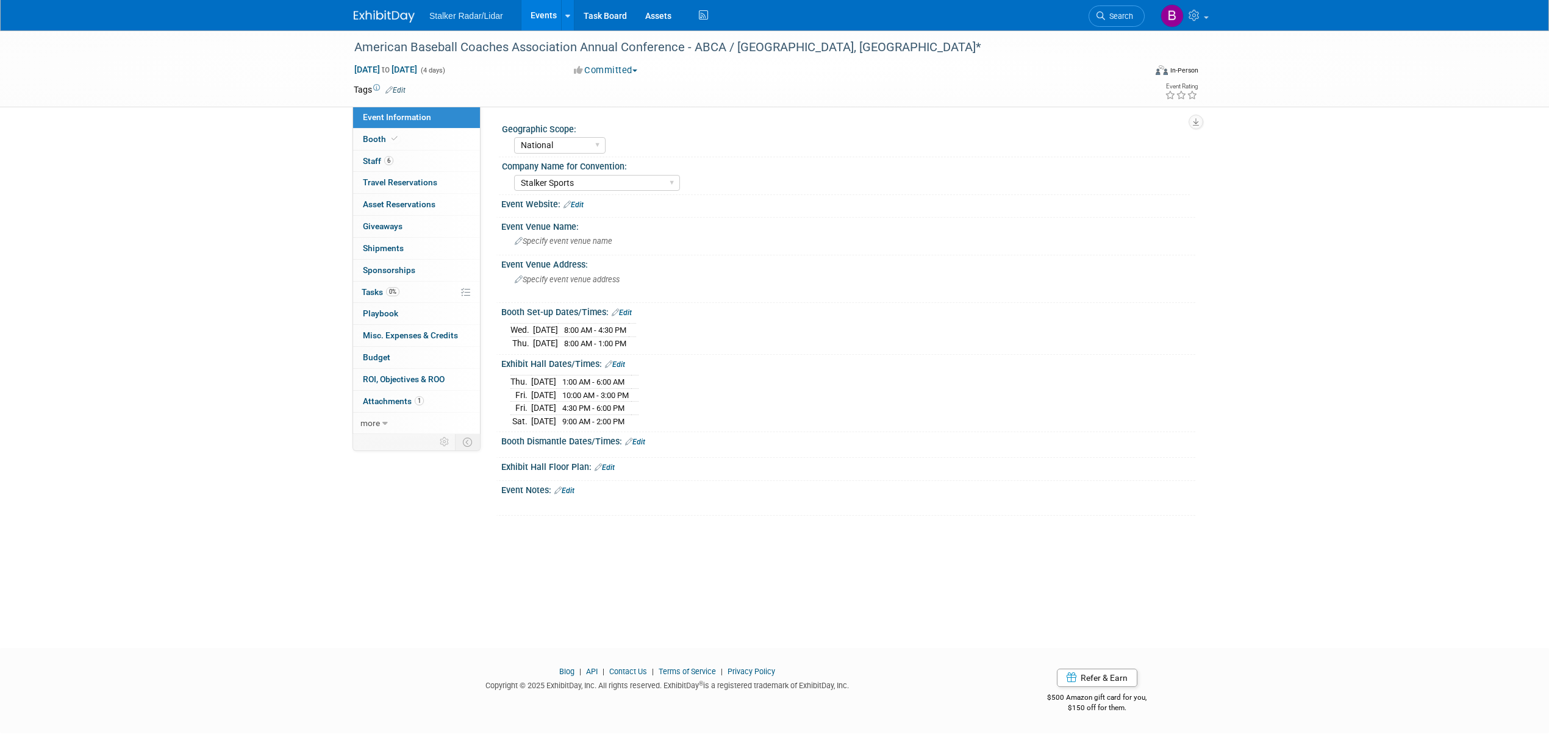
select select "National"
select select "Stalker Sports"
click at [409, 132] on link "Booth" at bounding box center [416, 139] width 127 height 21
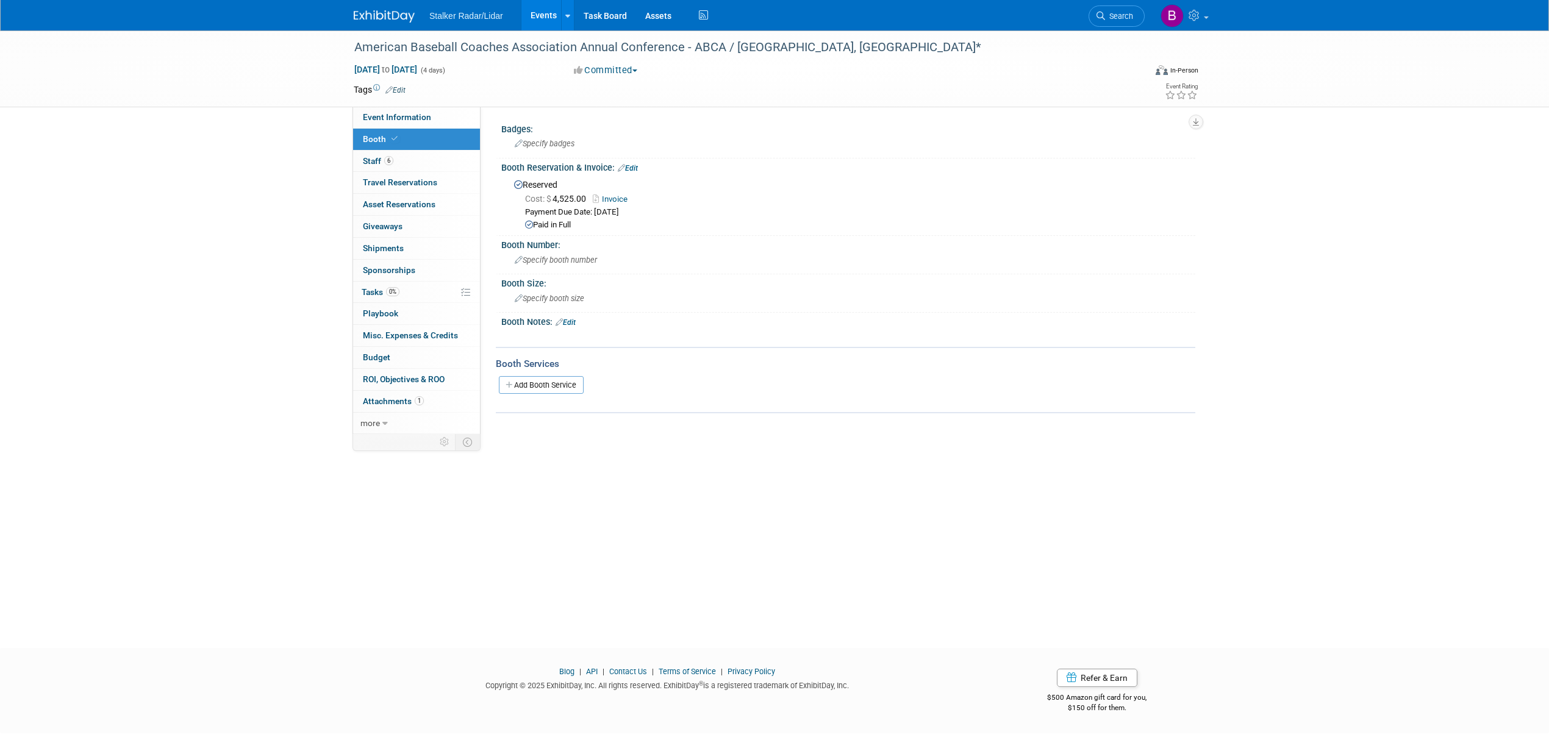
click at [537, 16] on link "Events" at bounding box center [543, 15] width 45 height 30
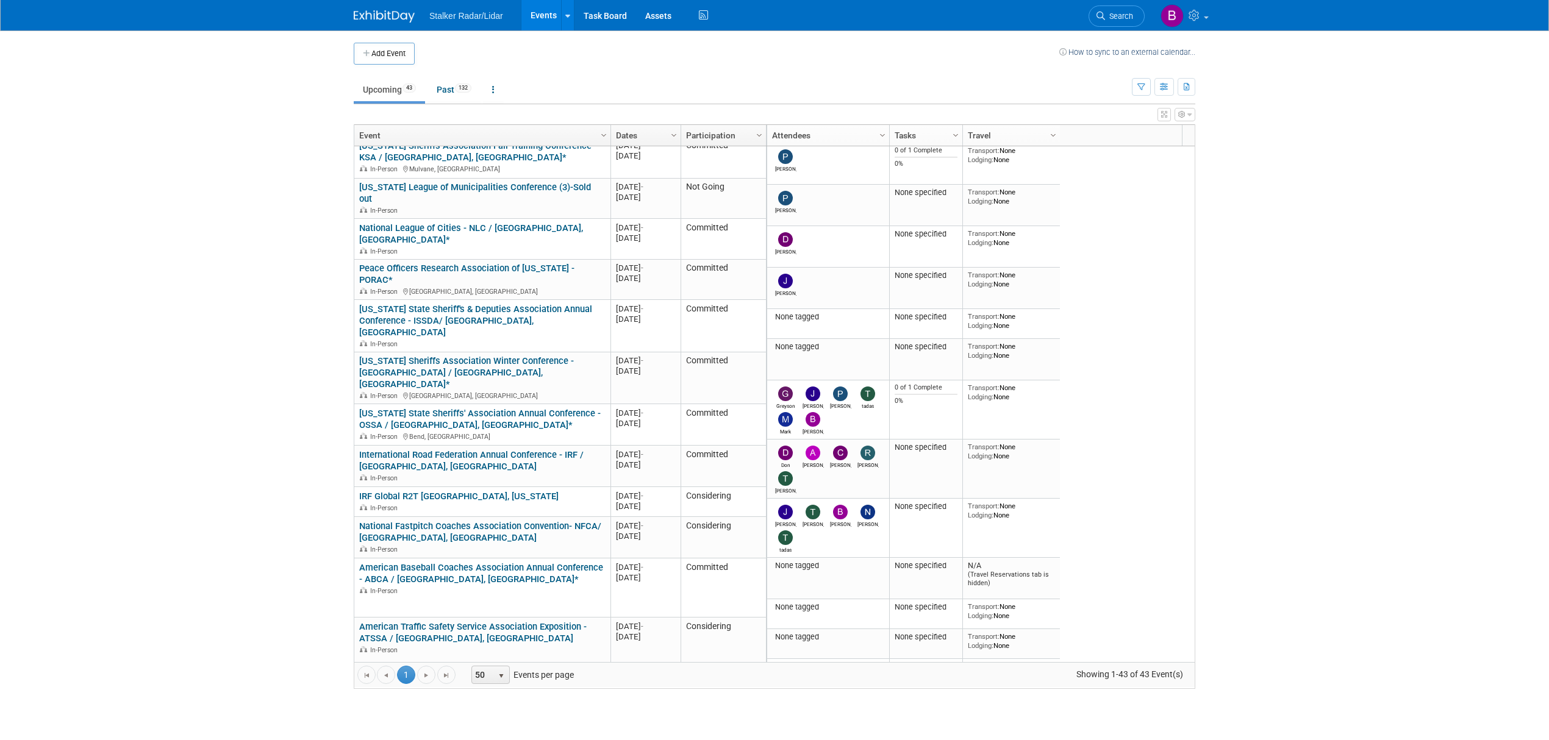
scroll to position [1074, 0]
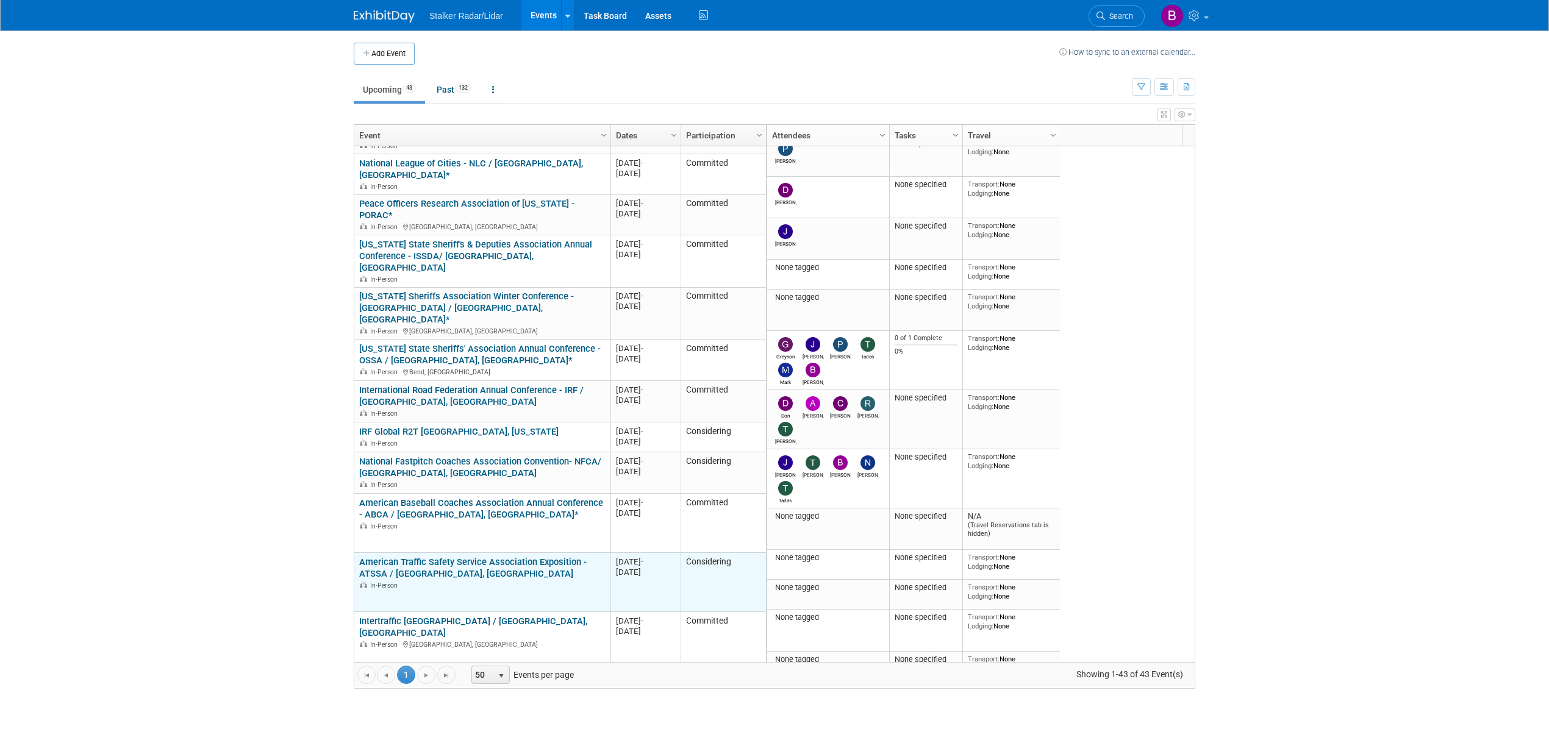
click at [416, 557] on link "American Traffic Safety Service Association Exposition - ATSSA / [GEOGRAPHIC_DA…" at bounding box center [472, 568] width 227 height 23
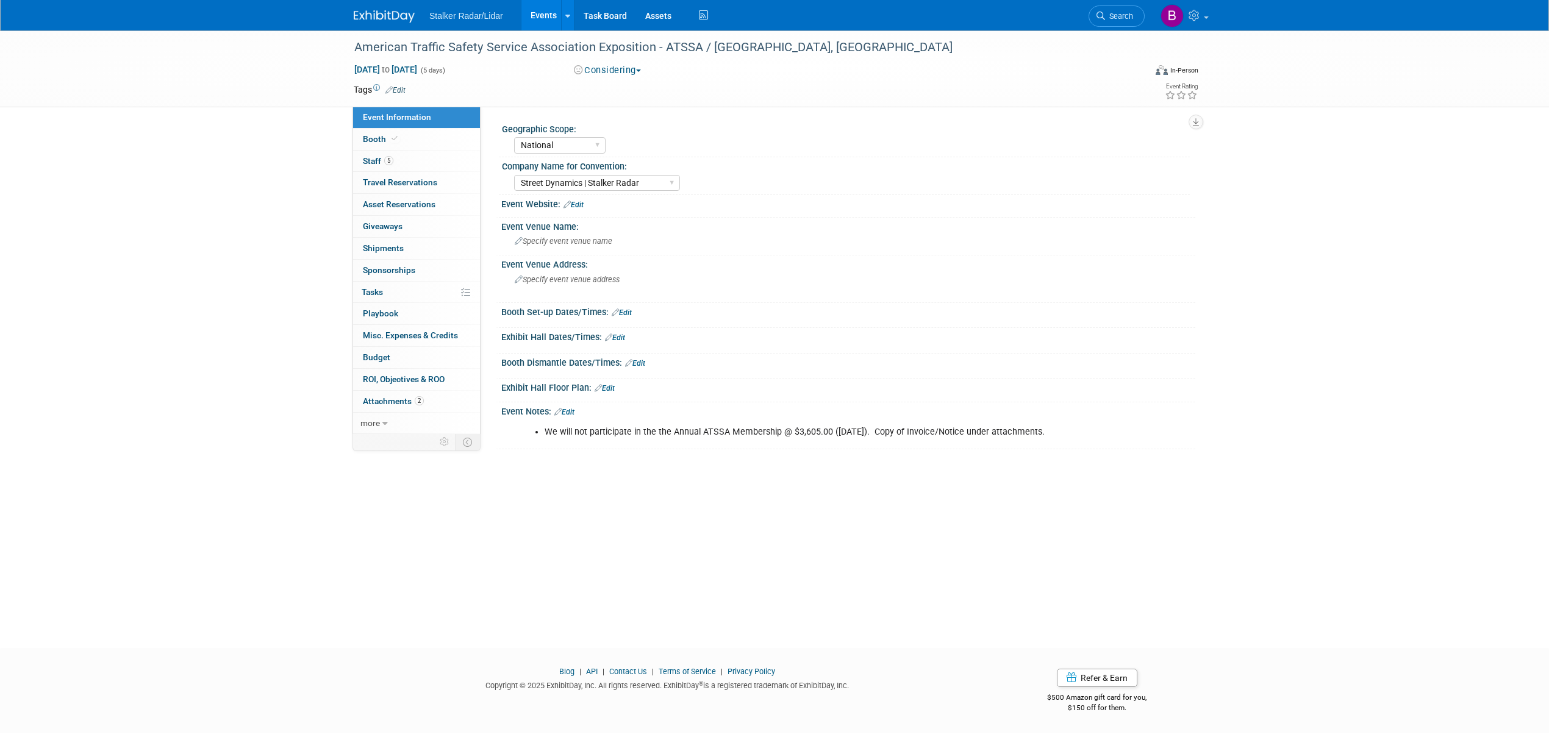
select select "National"
select select "Street Dynamics | Stalker Radar"
click at [384, 129] on link "Booth" at bounding box center [416, 139] width 127 height 21
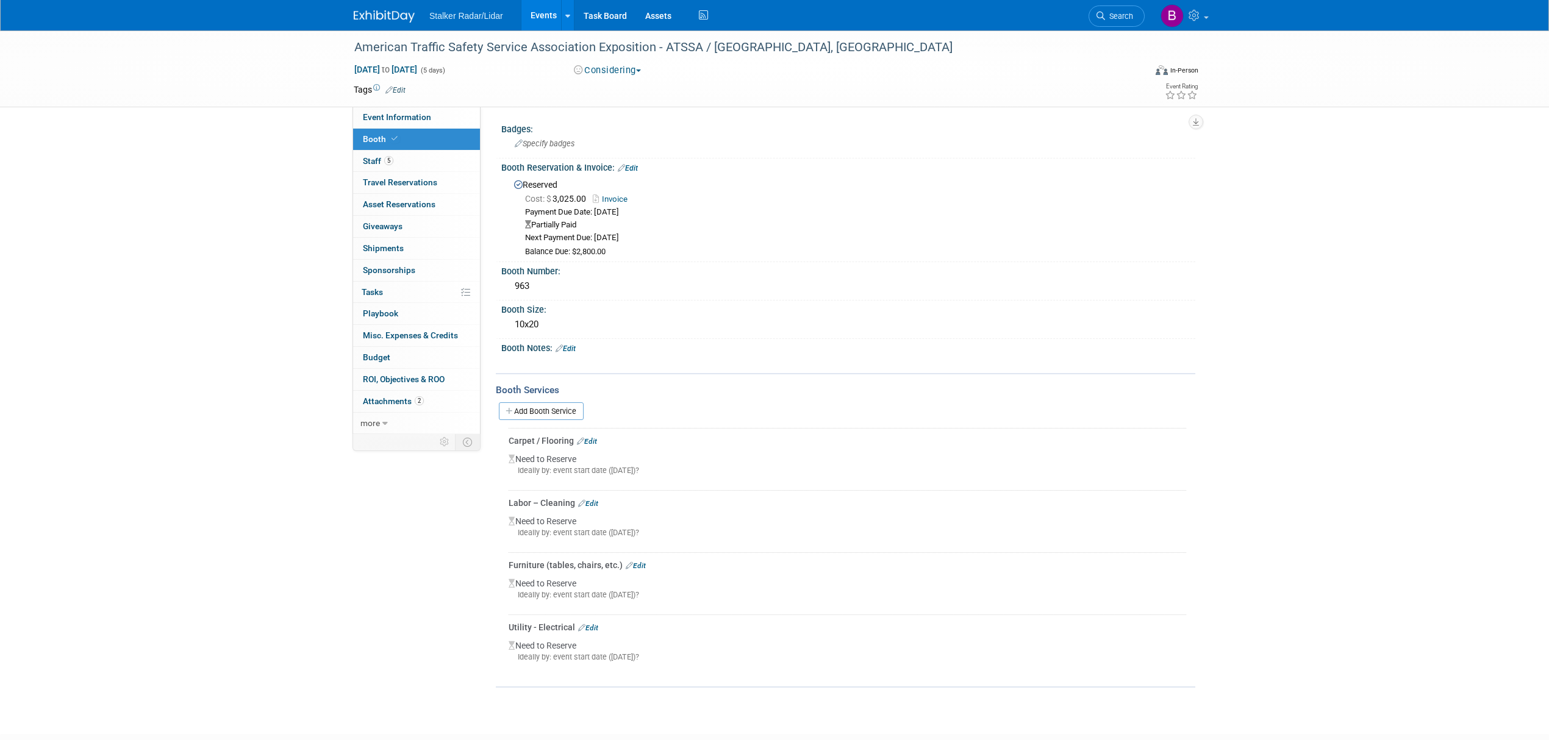
click at [610, 196] on link "Invoice" at bounding box center [613, 199] width 41 height 9
click at [748, 45] on div "American Traffic Safety Service Association Exposition - ATSSA / [GEOGRAPHIC_DA…" at bounding box center [738, 48] width 776 height 22
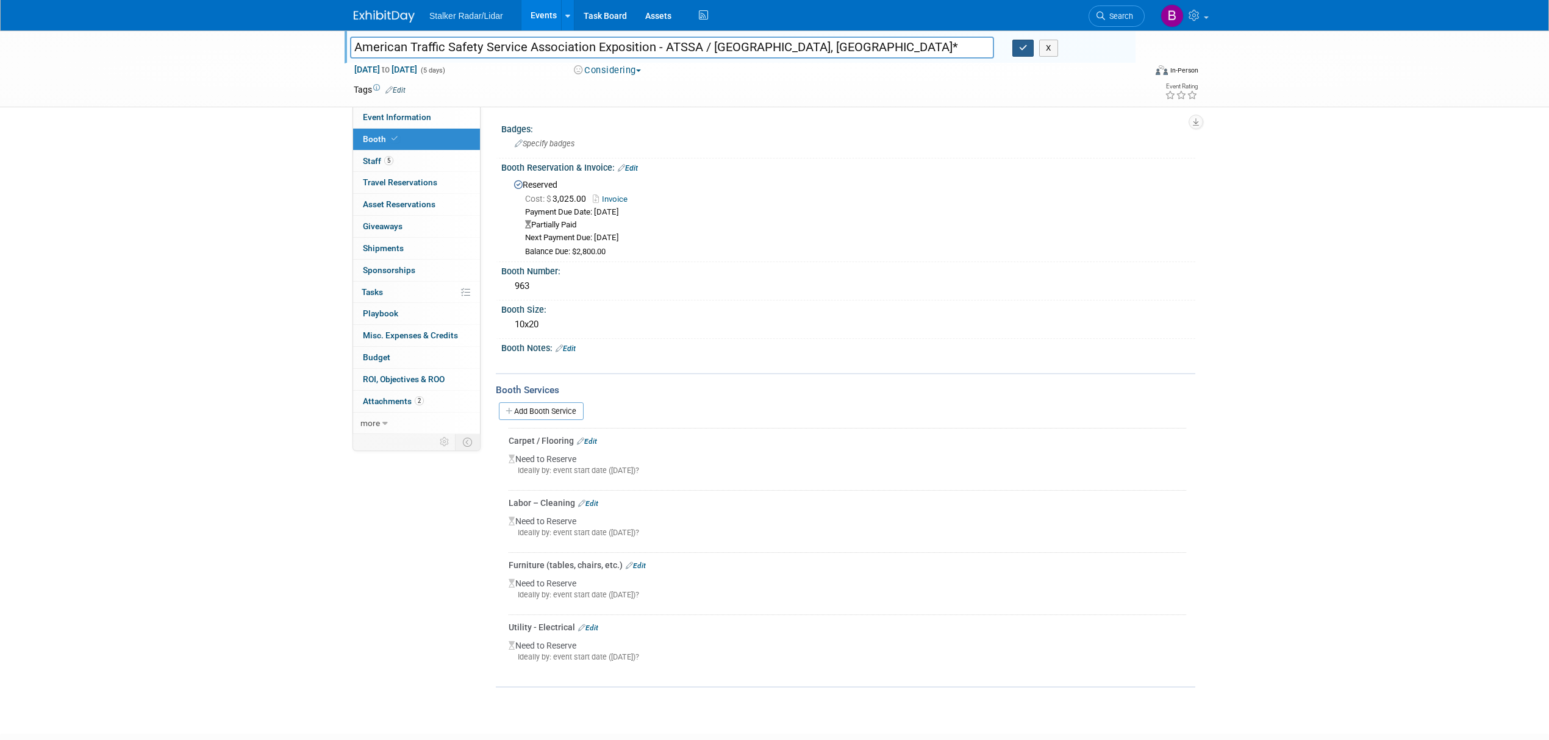
type input "American Traffic Safety Service Association Exposition - ATSSA / [GEOGRAPHIC_DA…"
click at [1026, 51] on icon "button" at bounding box center [1023, 48] width 9 height 8
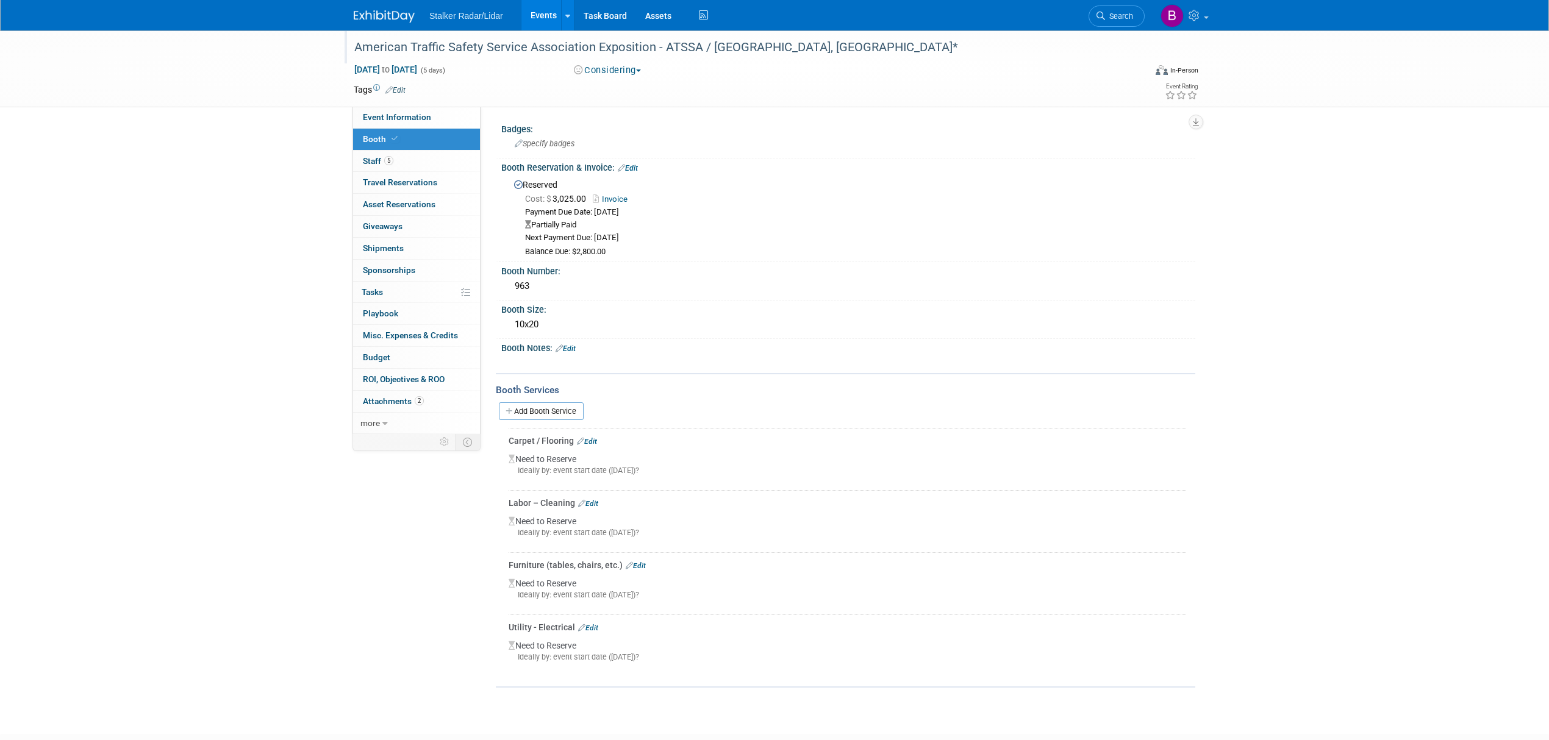
click at [535, 20] on link "Events" at bounding box center [543, 15] width 45 height 30
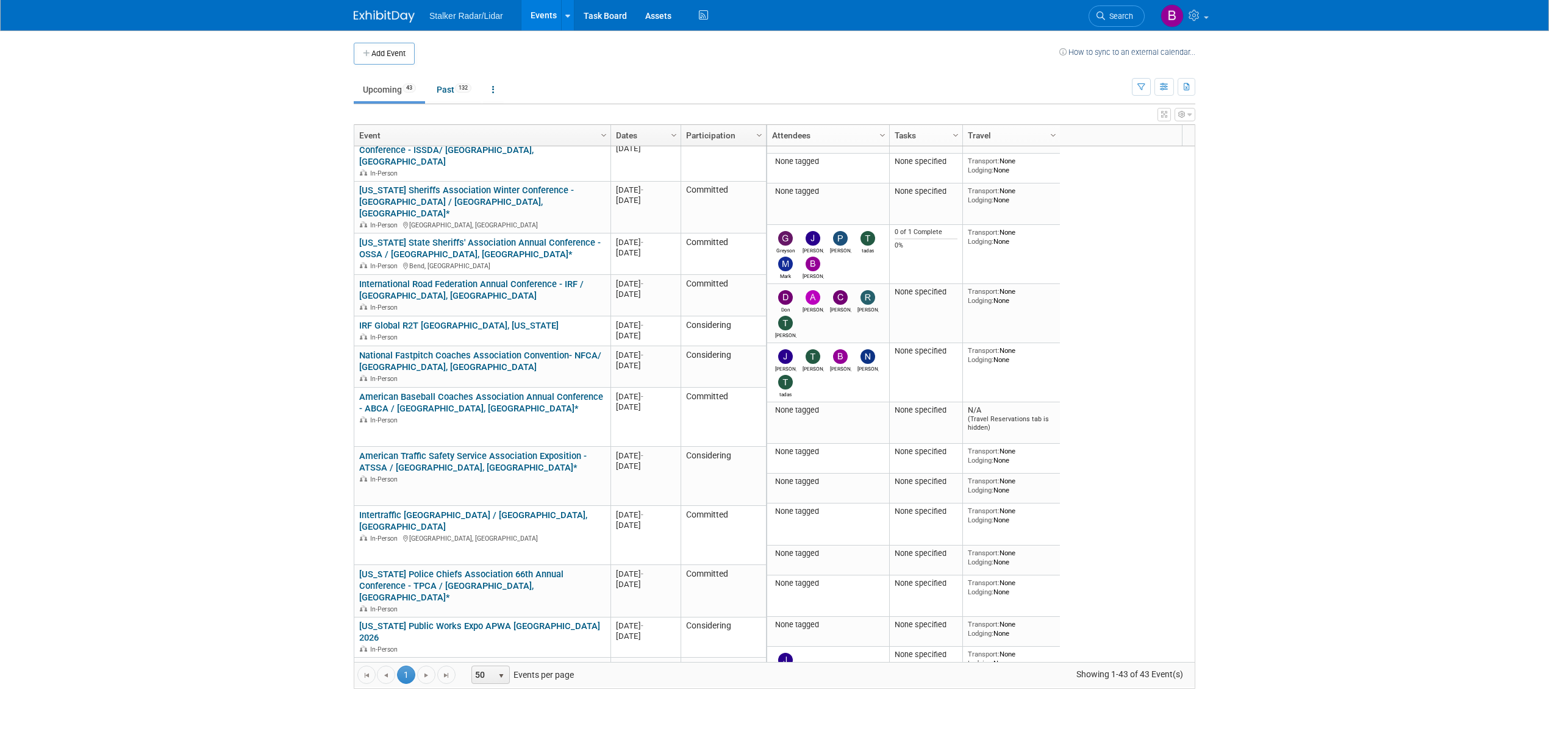
scroll to position [1247, 0]
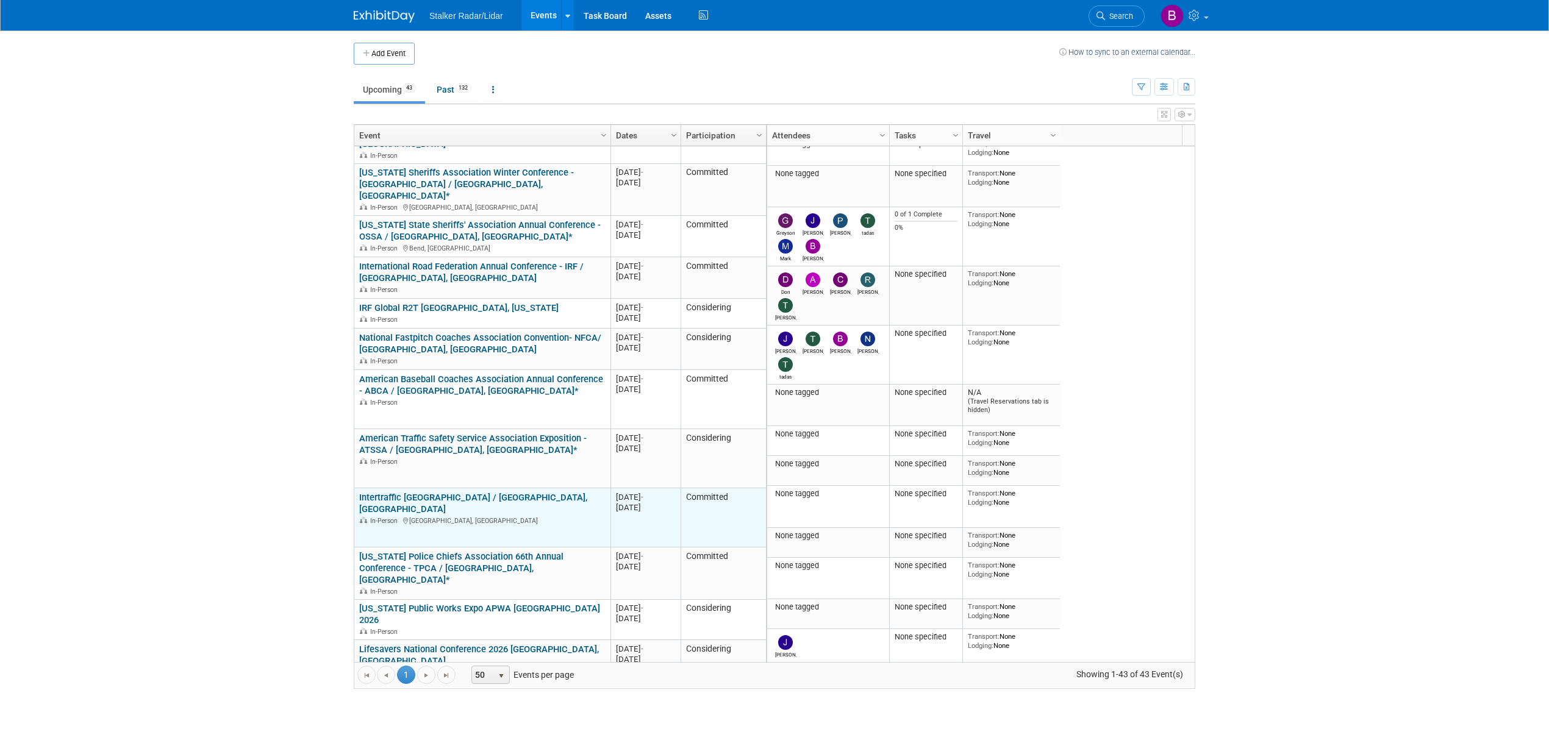
click at [471, 492] on link "Intertraffic [GEOGRAPHIC_DATA] / [GEOGRAPHIC_DATA], [GEOGRAPHIC_DATA]" at bounding box center [473, 503] width 228 height 23
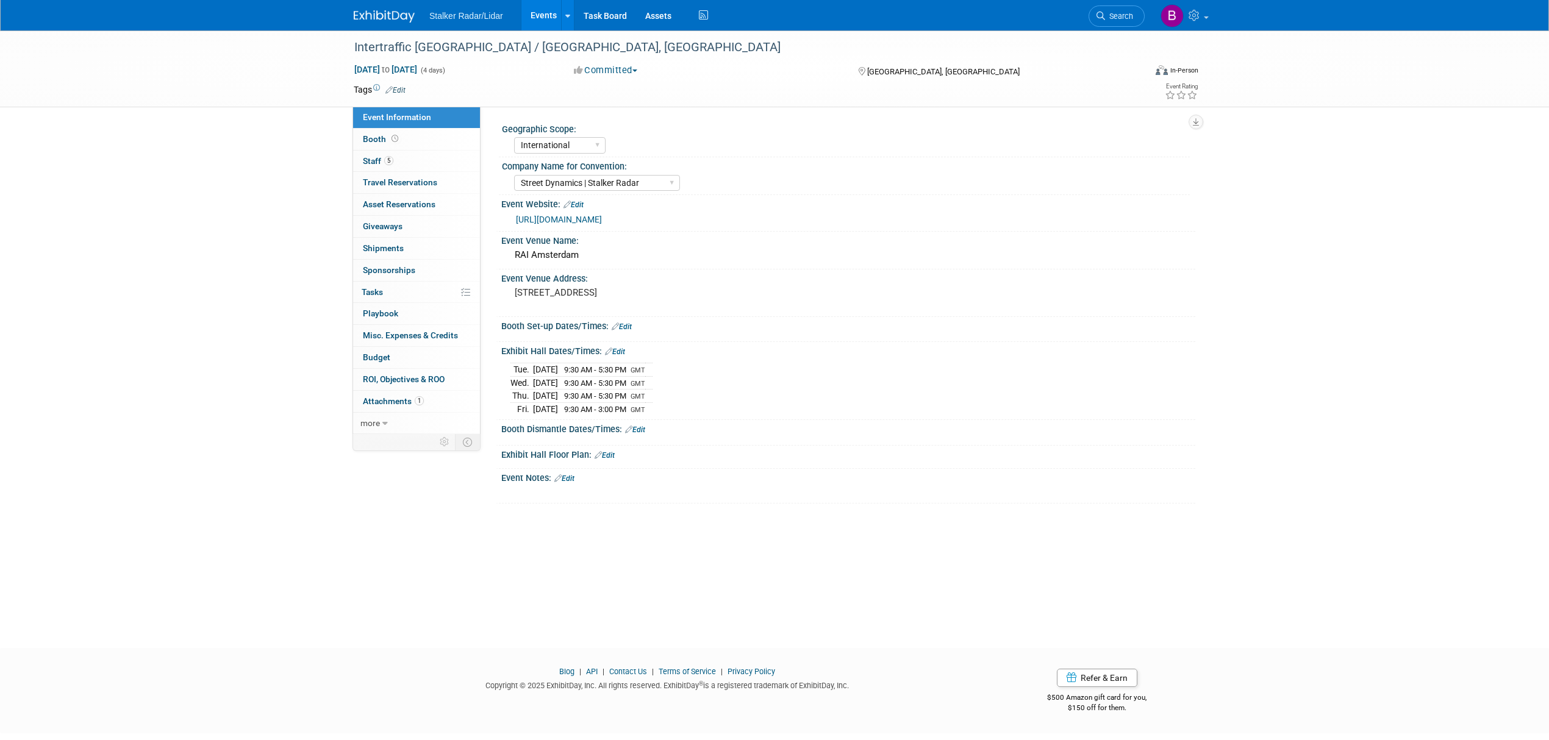
select select "International"
select select "Street Dynamics | Stalker Radar"
click at [396, 137] on icon at bounding box center [394, 138] width 7 height 7
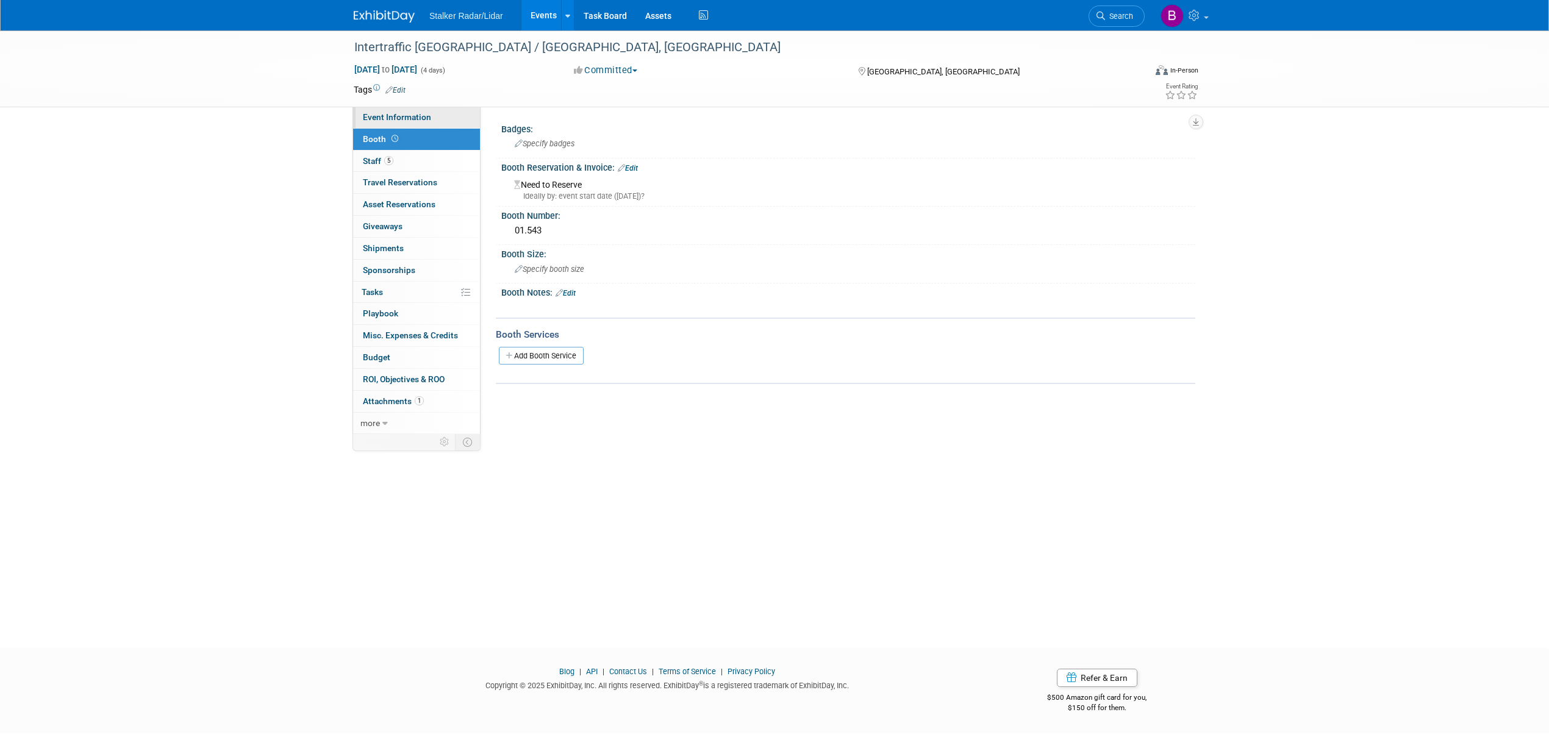
click at [396, 118] on span "Event Information" at bounding box center [397, 117] width 68 height 10
select select "International"
select select "Street Dynamics | Stalker Radar"
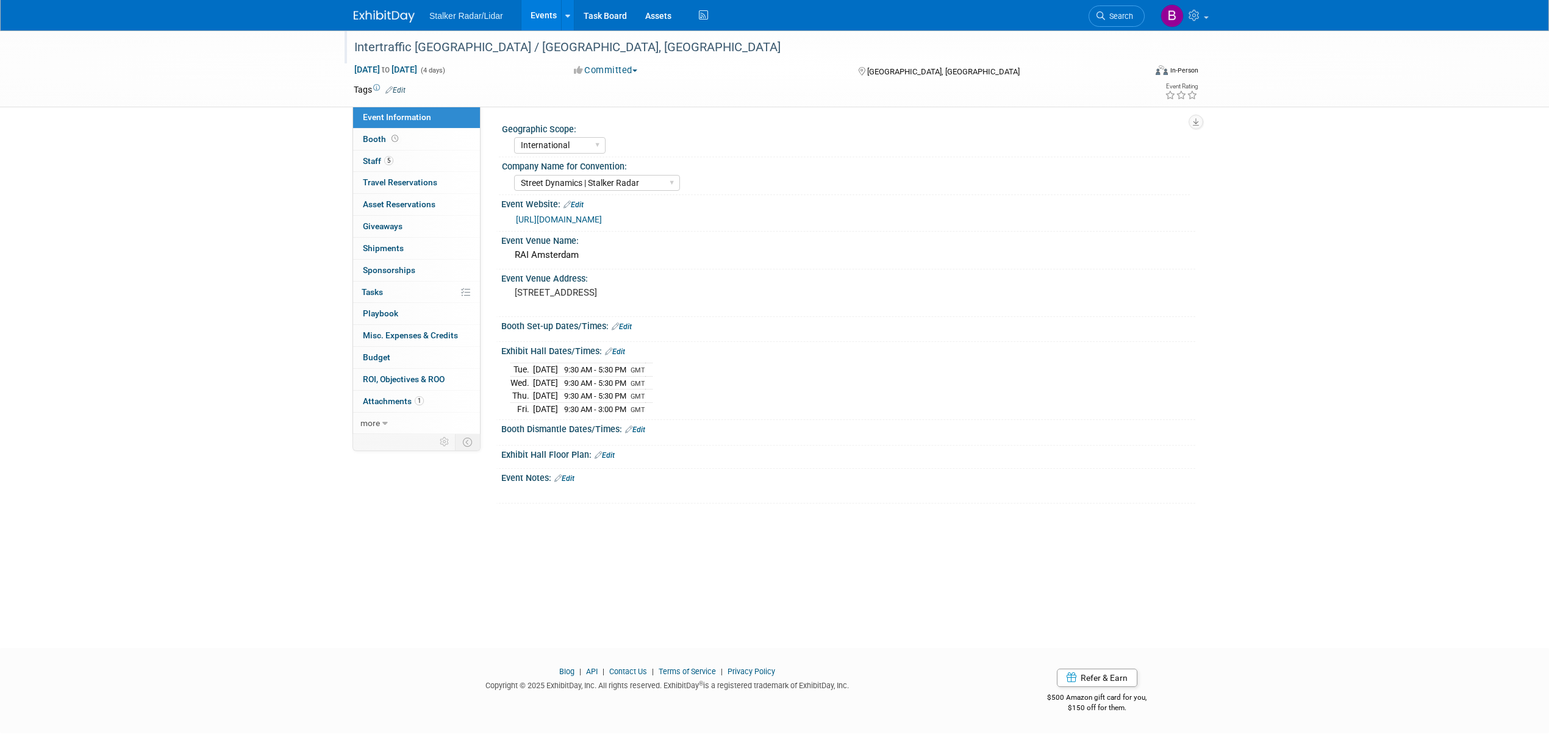
click at [516, 42] on div "Intertraffic [GEOGRAPHIC_DATA] / [GEOGRAPHIC_DATA], [GEOGRAPHIC_DATA]" at bounding box center [738, 48] width 776 height 22
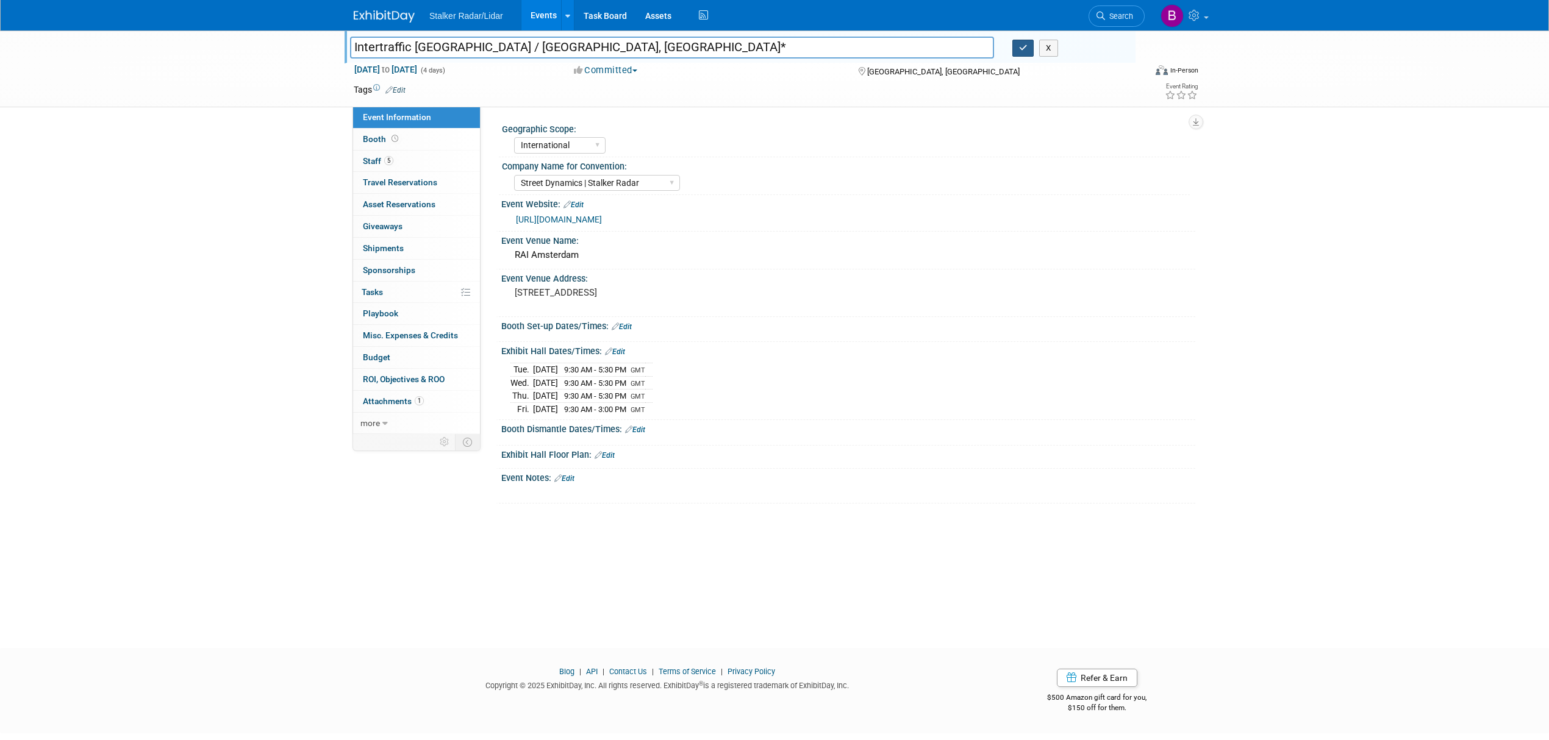
type input "Intertraffic Amsterdam / Amsterdam, NL*"
click at [1021, 49] on icon "button" at bounding box center [1023, 48] width 9 height 8
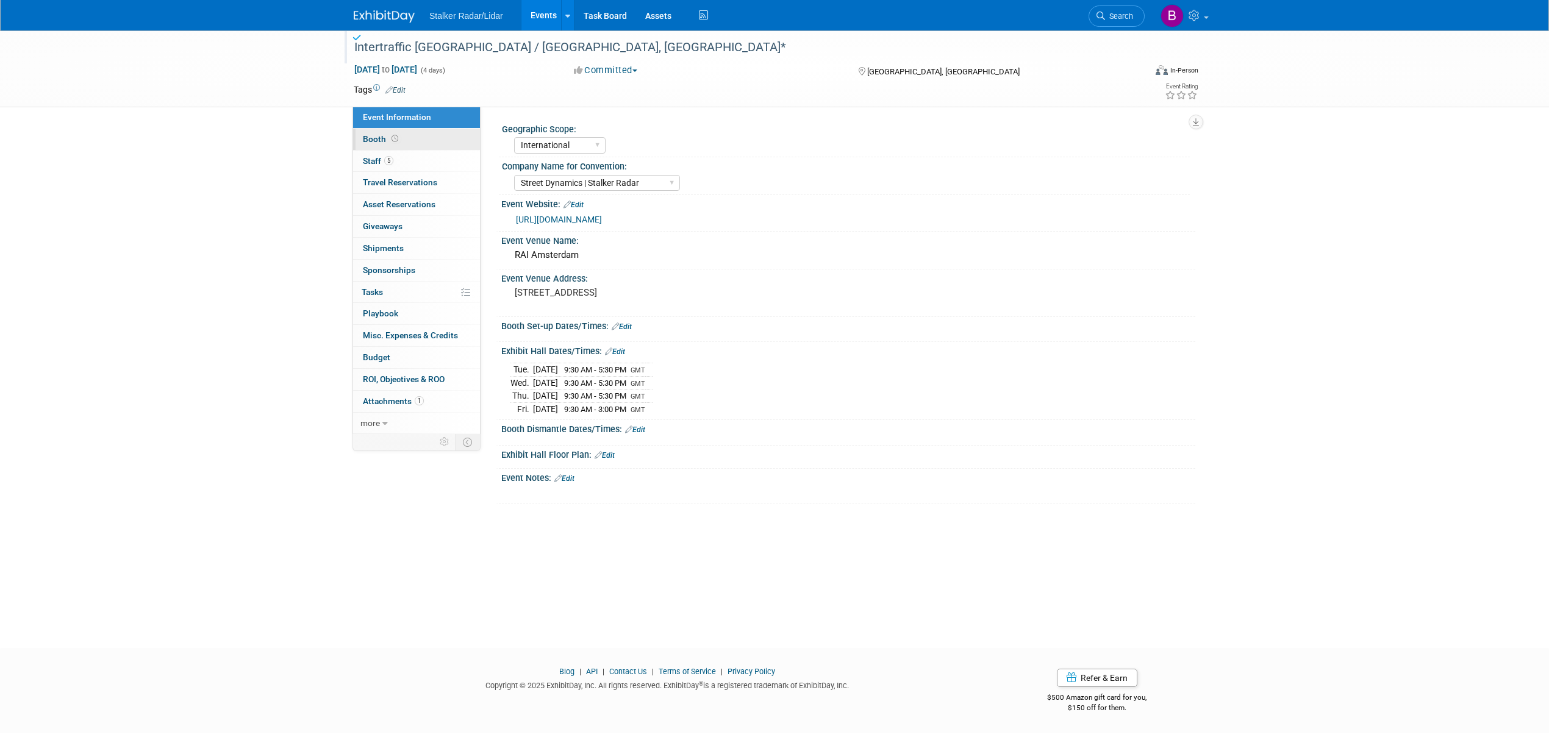
click at [399, 142] on span "Booth" at bounding box center [382, 139] width 38 height 10
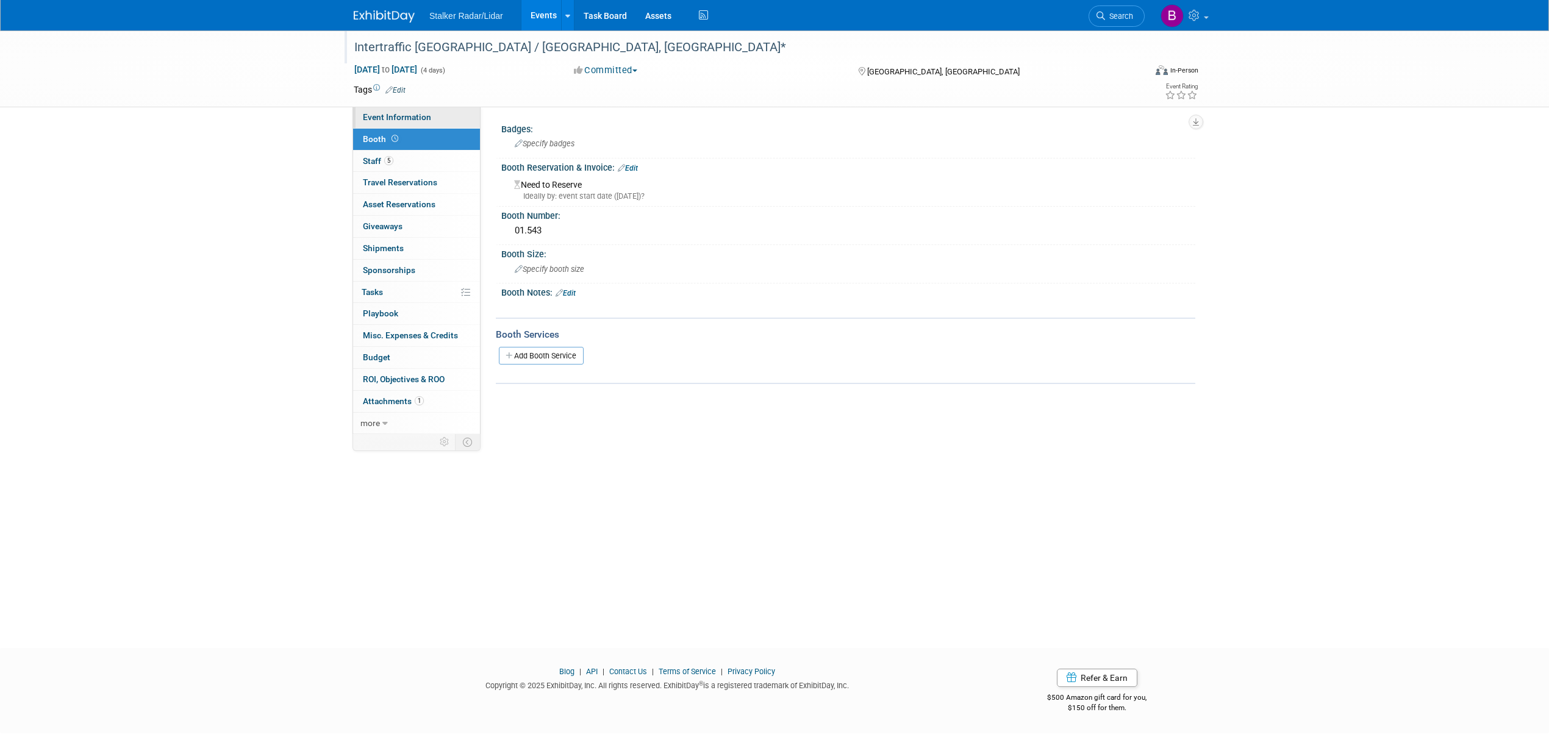
click at [399, 125] on link "Event Information" at bounding box center [416, 117] width 127 height 21
select select "International"
select select "Street Dynamics | Stalker Radar"
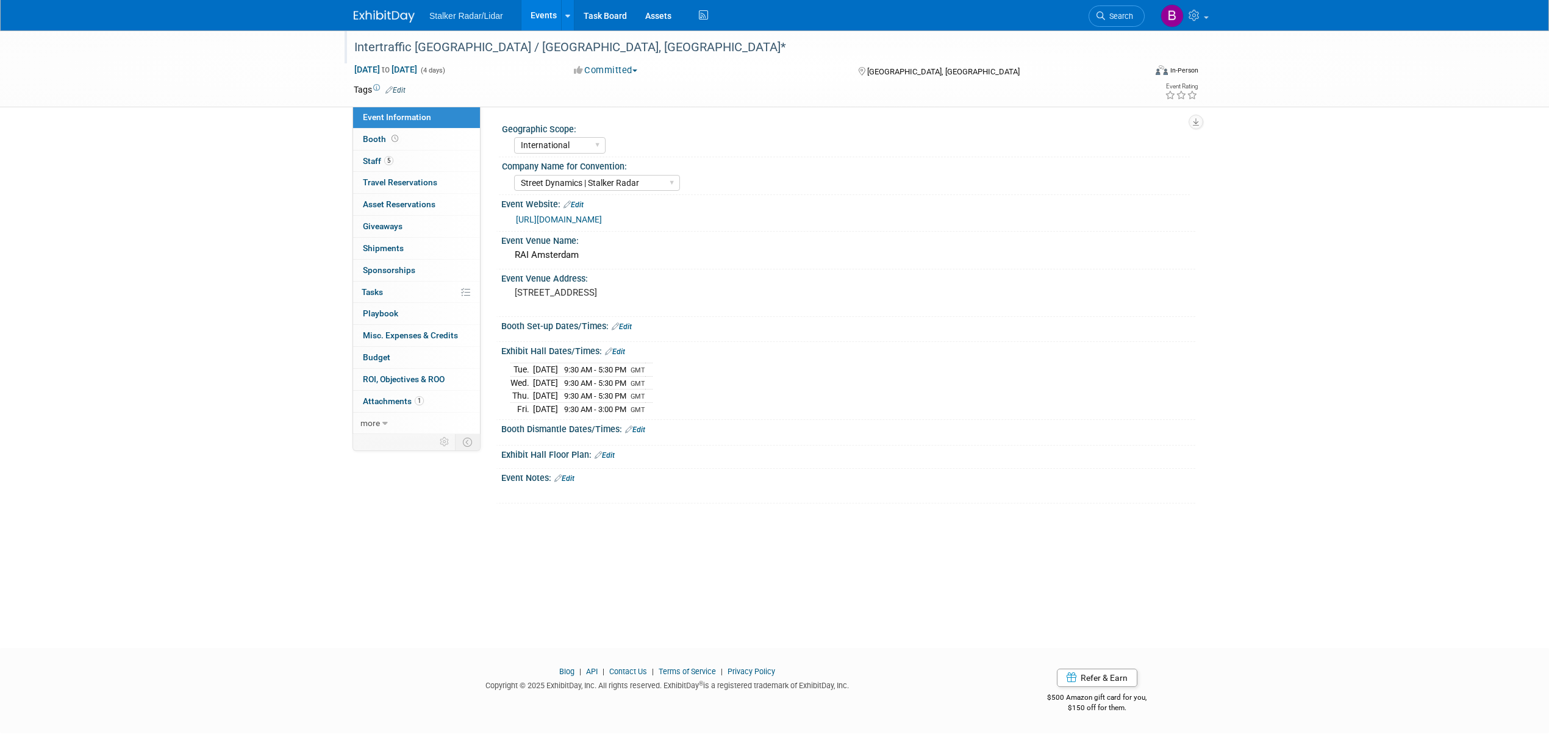
click at [498, 50] on div "Intertraffic Amsterdam / Amsterdam, NL*" at bounding box center [738, 48] width 776 height 22
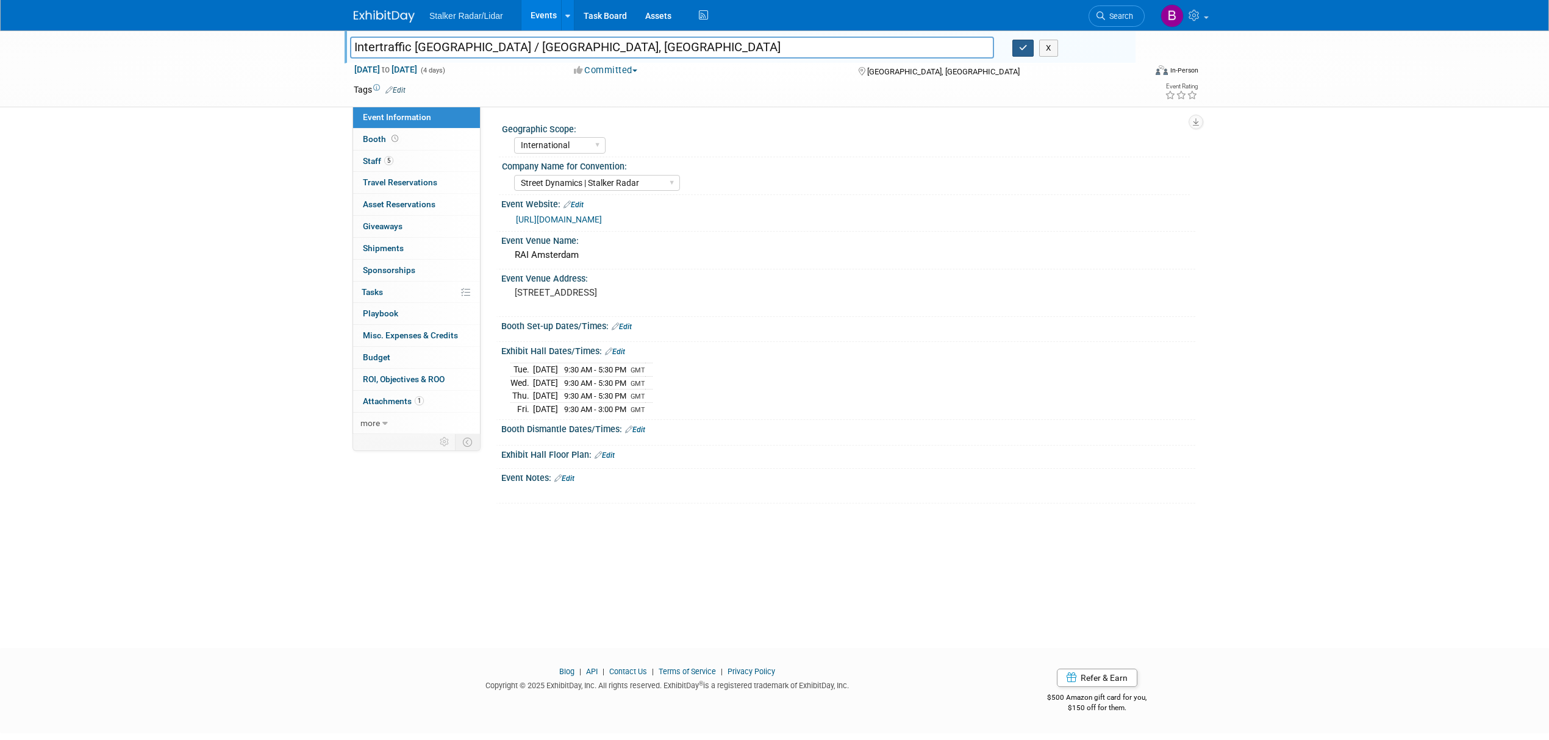
type input "Intertraffic [GEOGRAPHIC_DATA] / [GEOGRAPHIC_DATA], [GEOGRAPHIC_DATA]"
click at [1022, 49] on icon "button" at bounding box center [1023, 48] width 9 height 8
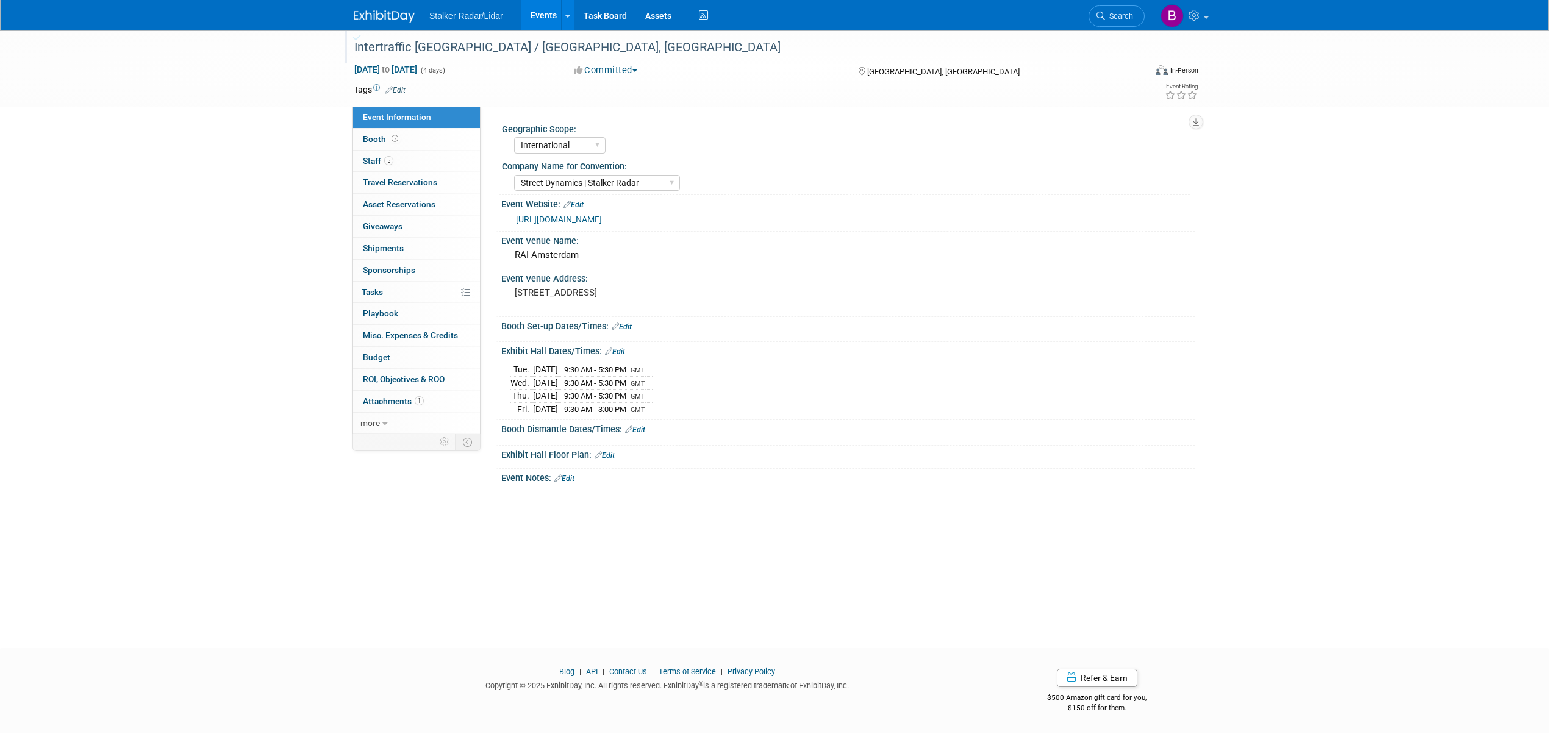
click at [535, 16] on link "Events" at bounding box center [543, 15] width 45 height 30
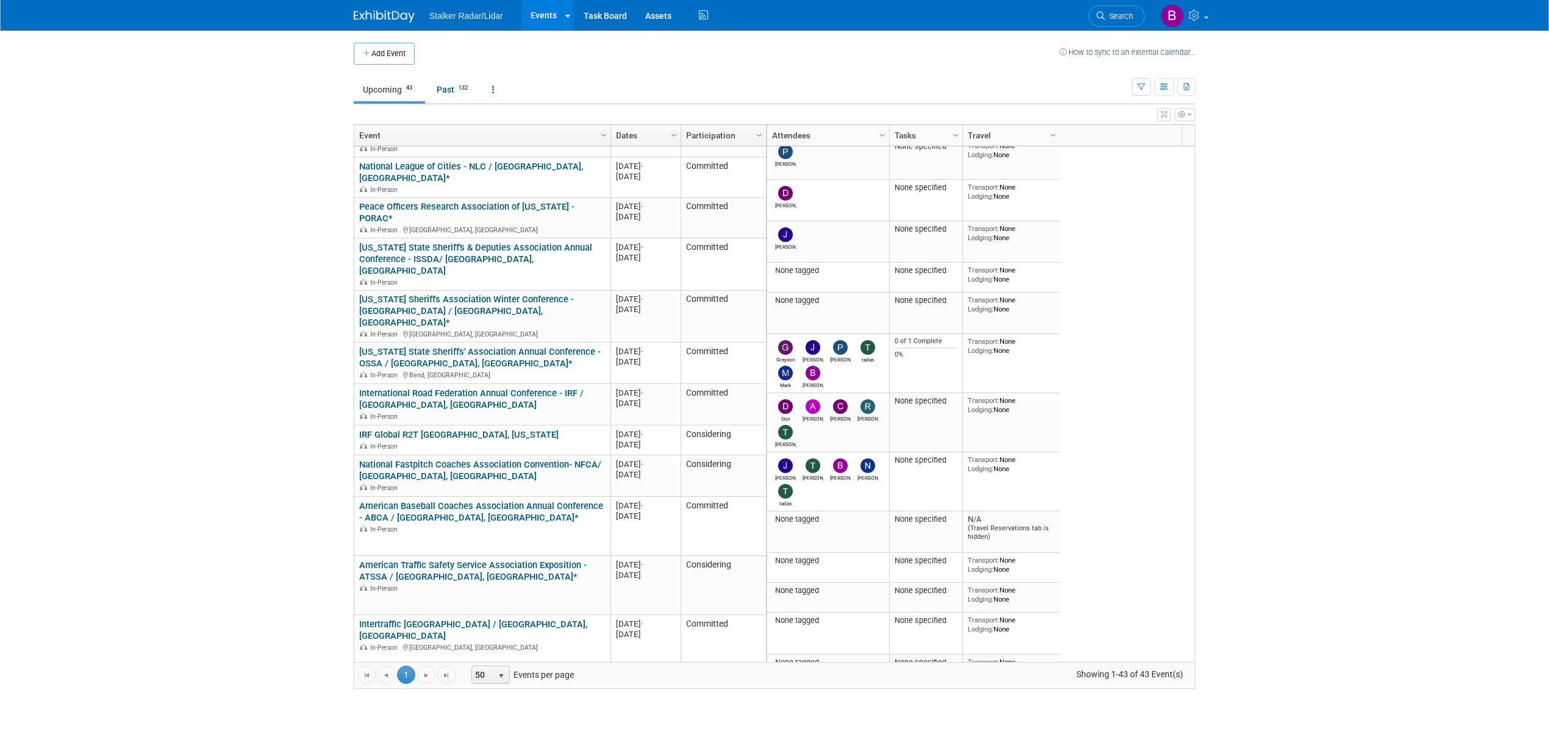
scroll to position [1247, 0]
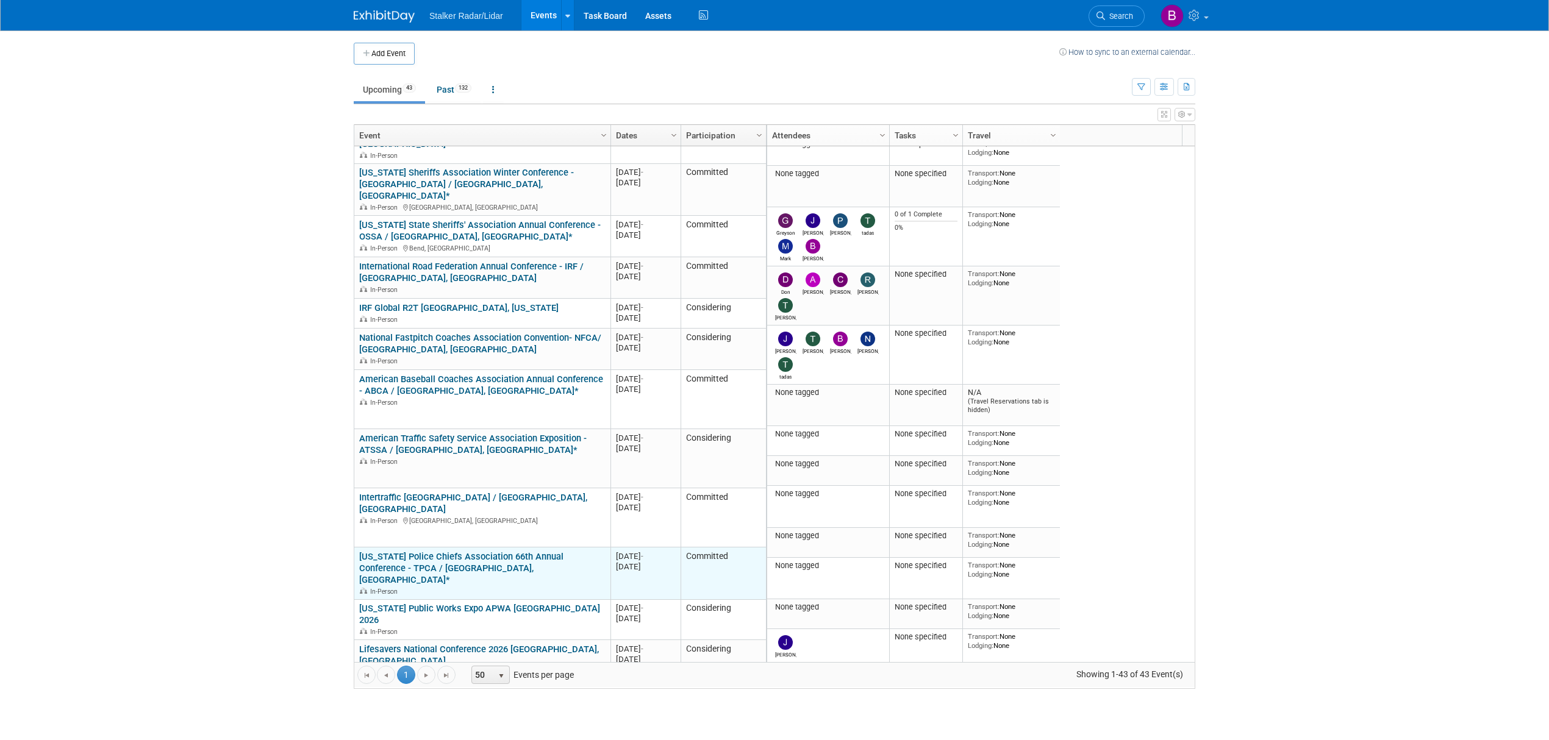
click at [441, 551] on link "[US_STATE] Police Chiefs Association 66th Annual Conference - TPCA / [GEOGRAPHI…" at bounding box center [461, 568] width 204 height 34
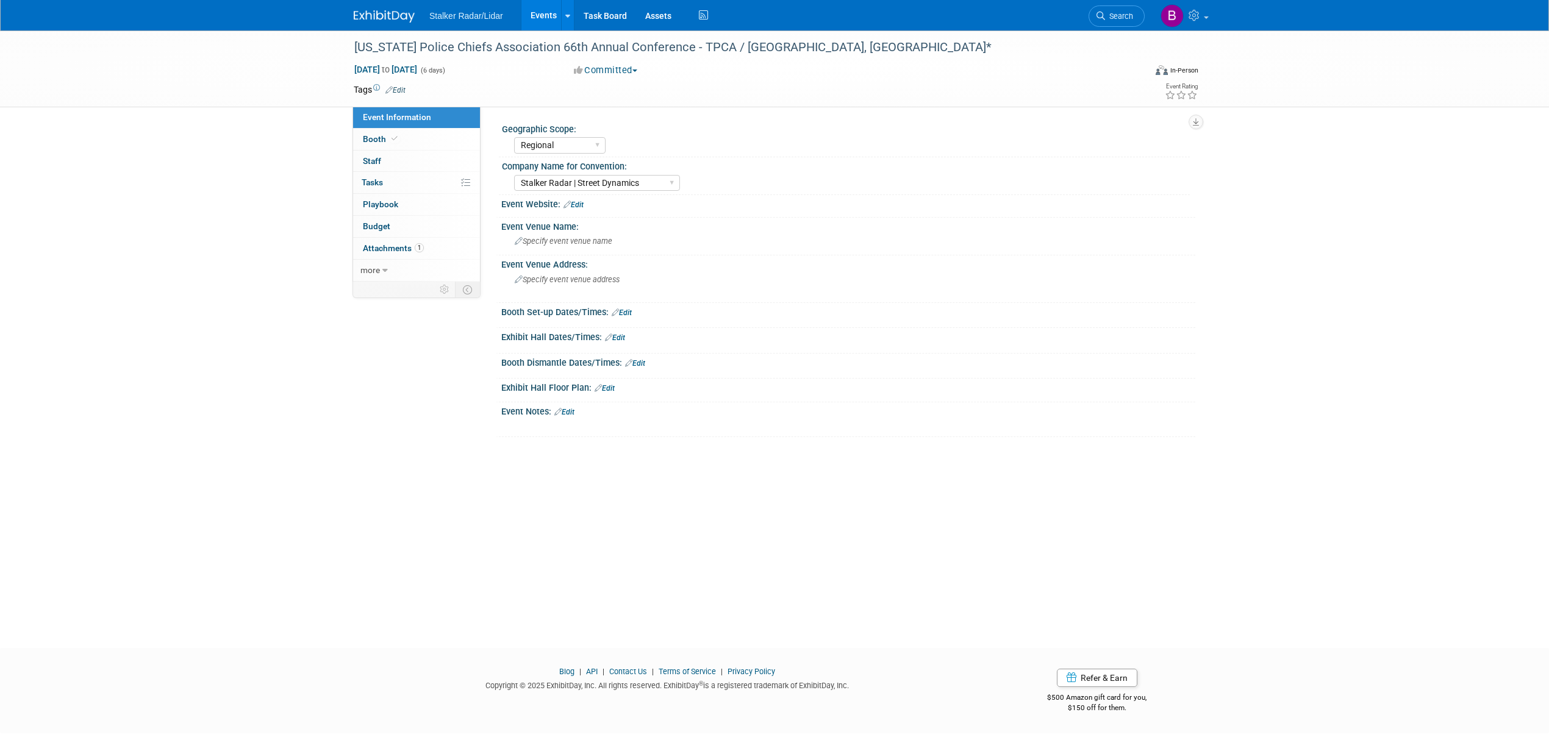
select select "Regional"
select select "Stalker Radar | Street Dynamics"
click at [406, 145] on link "Booth" at bounding box center [416, 139] width 127 height 21
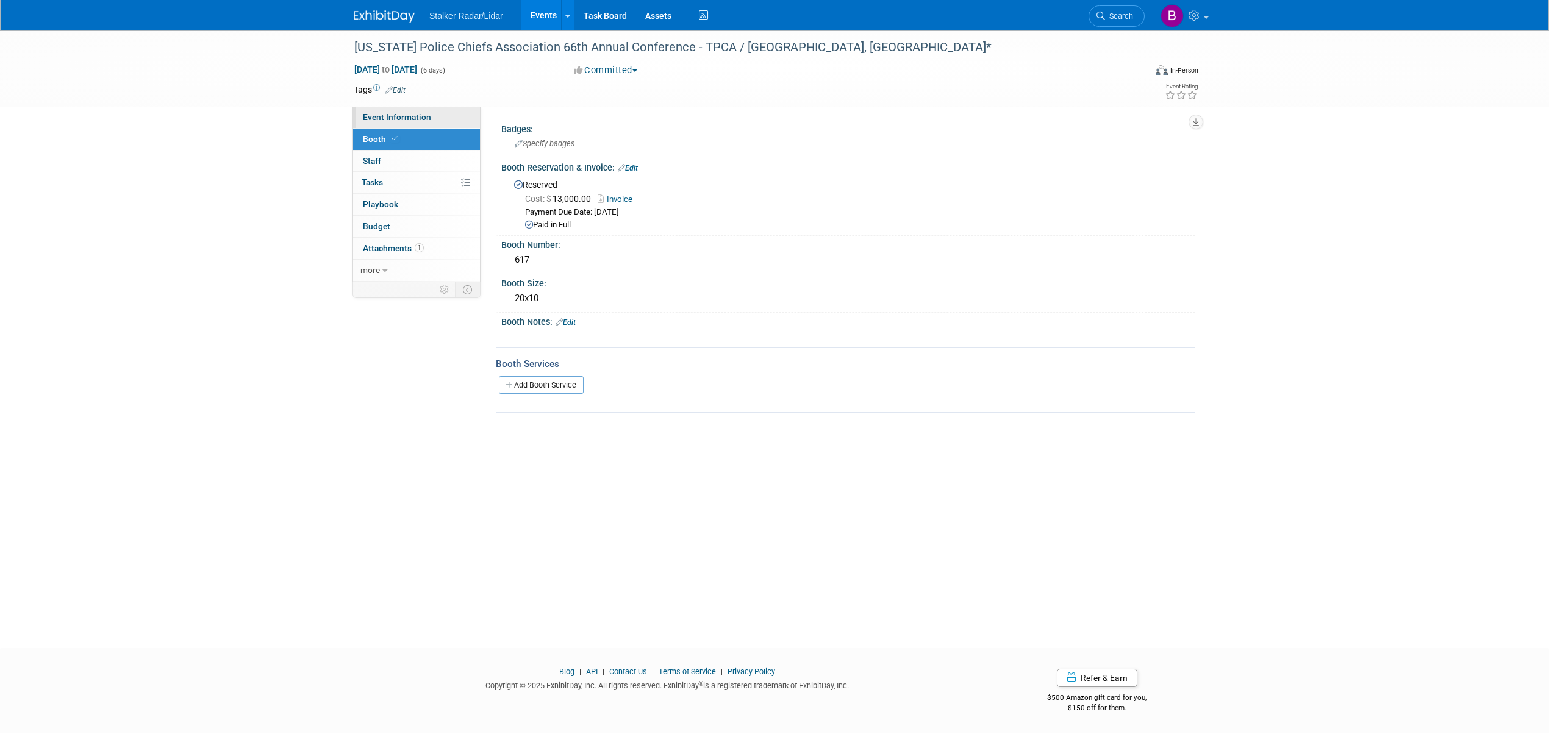
click at [401, 117] on span "Event Information" at bounding box center [397, 117] width 68 height 10
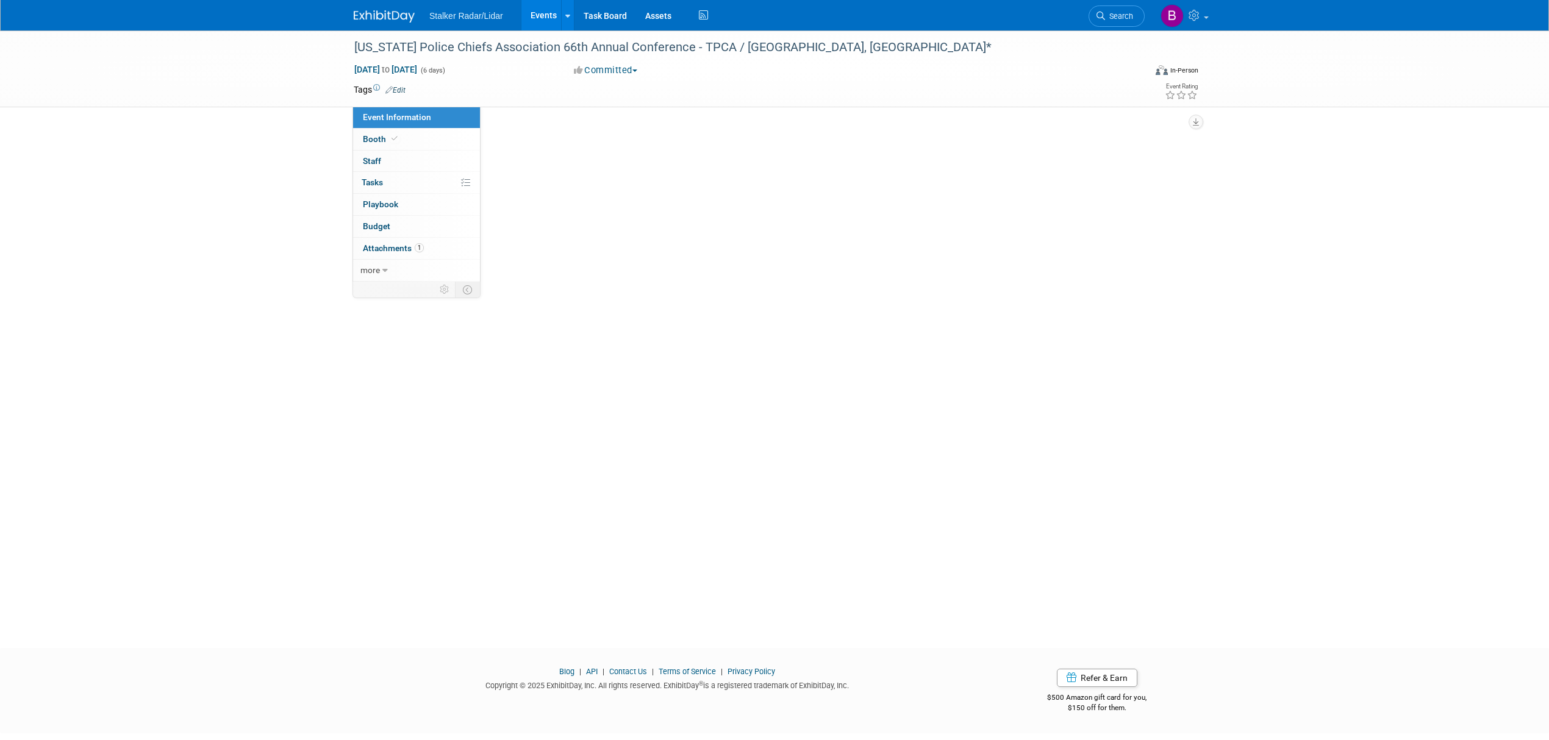
select select "Regional"
select select "Stalker Radar | Street Dynamics"
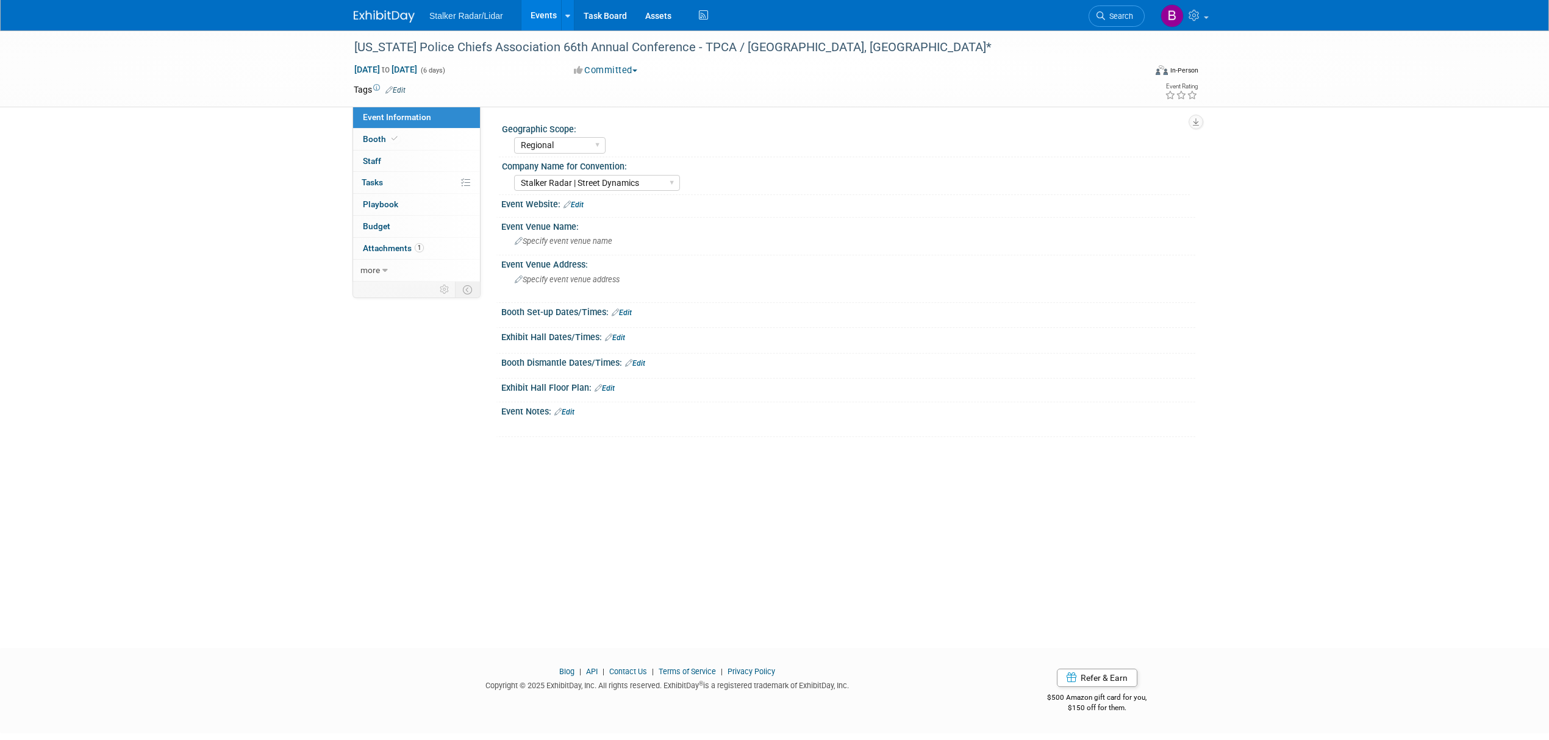
click at [545, 18] on link "Events" at bounding box center [543, 15] width 45 height 30
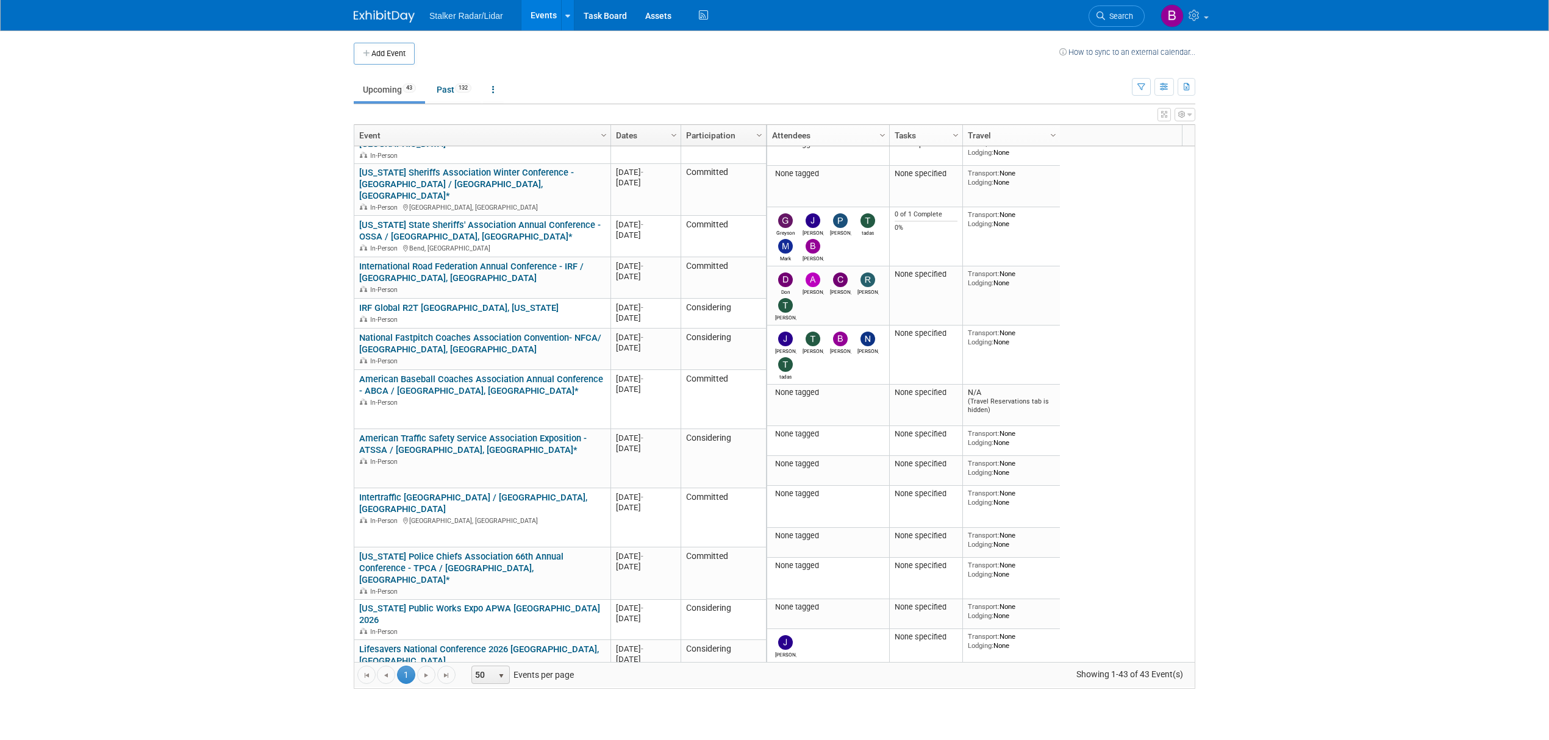
click at [1112, 27] on li "Search" at bounding box center [1116, 15] width 56 height 30
click at [1113, 22] on link "Search" at bounding box center [1116, 15] width 56 height 21
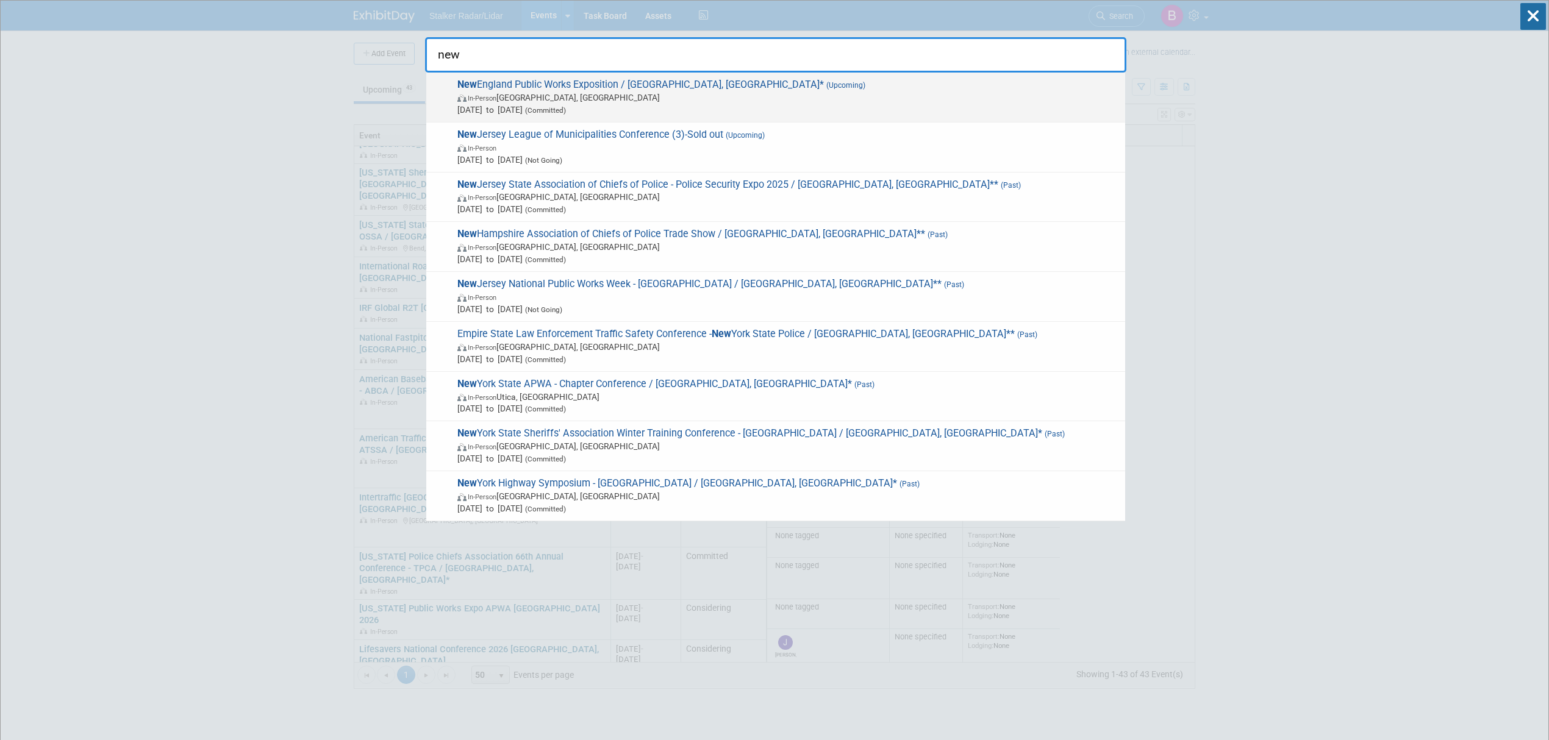
type input "new"
click at [650, 101] on span "In-Person Marlborough, MA" at bounding box center [788, 97] width 662 height 12
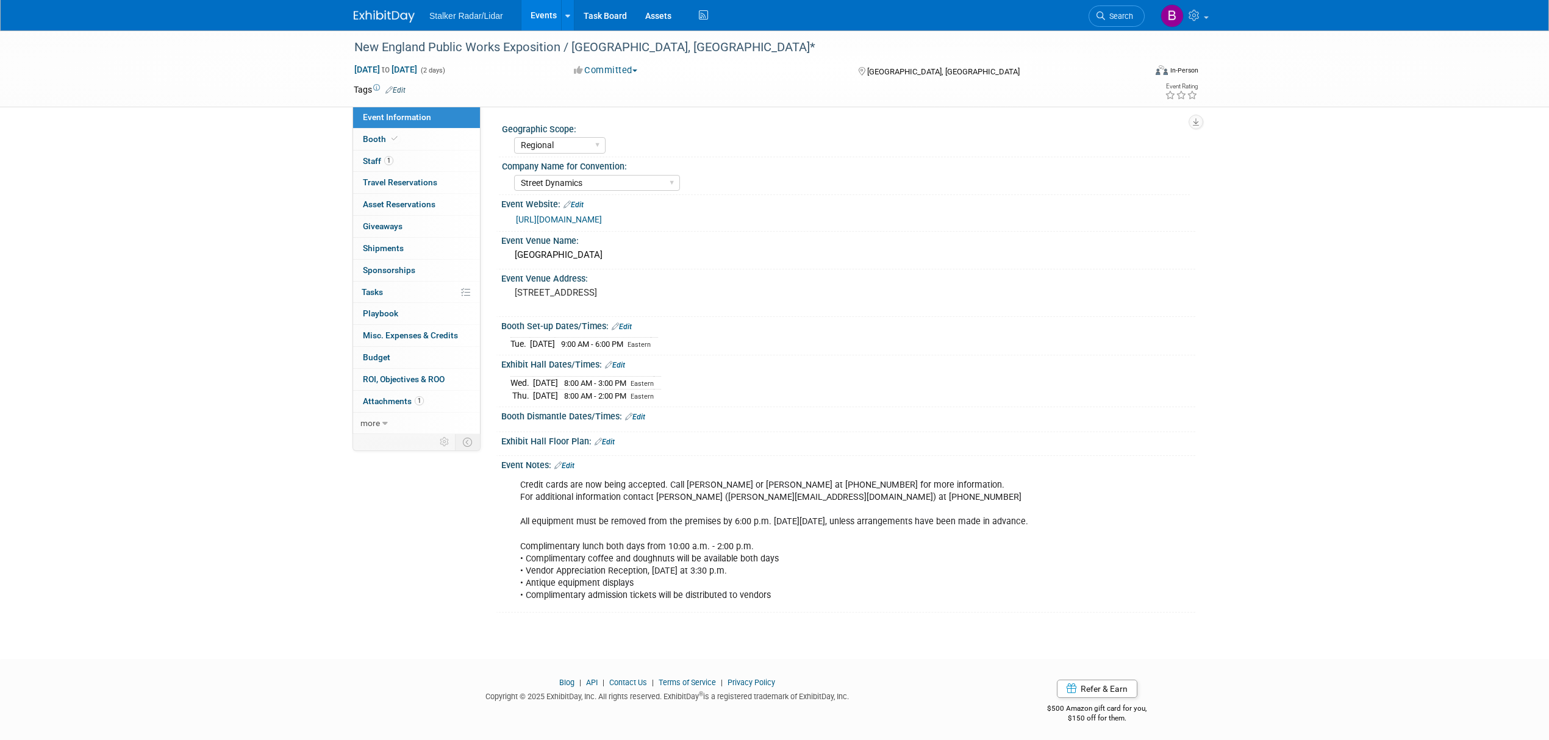
select select "Regional"
select select "Street Dynamics"
click at [416, 146] on link "Booth" at bounding box center [416, 139] width 127 height 21
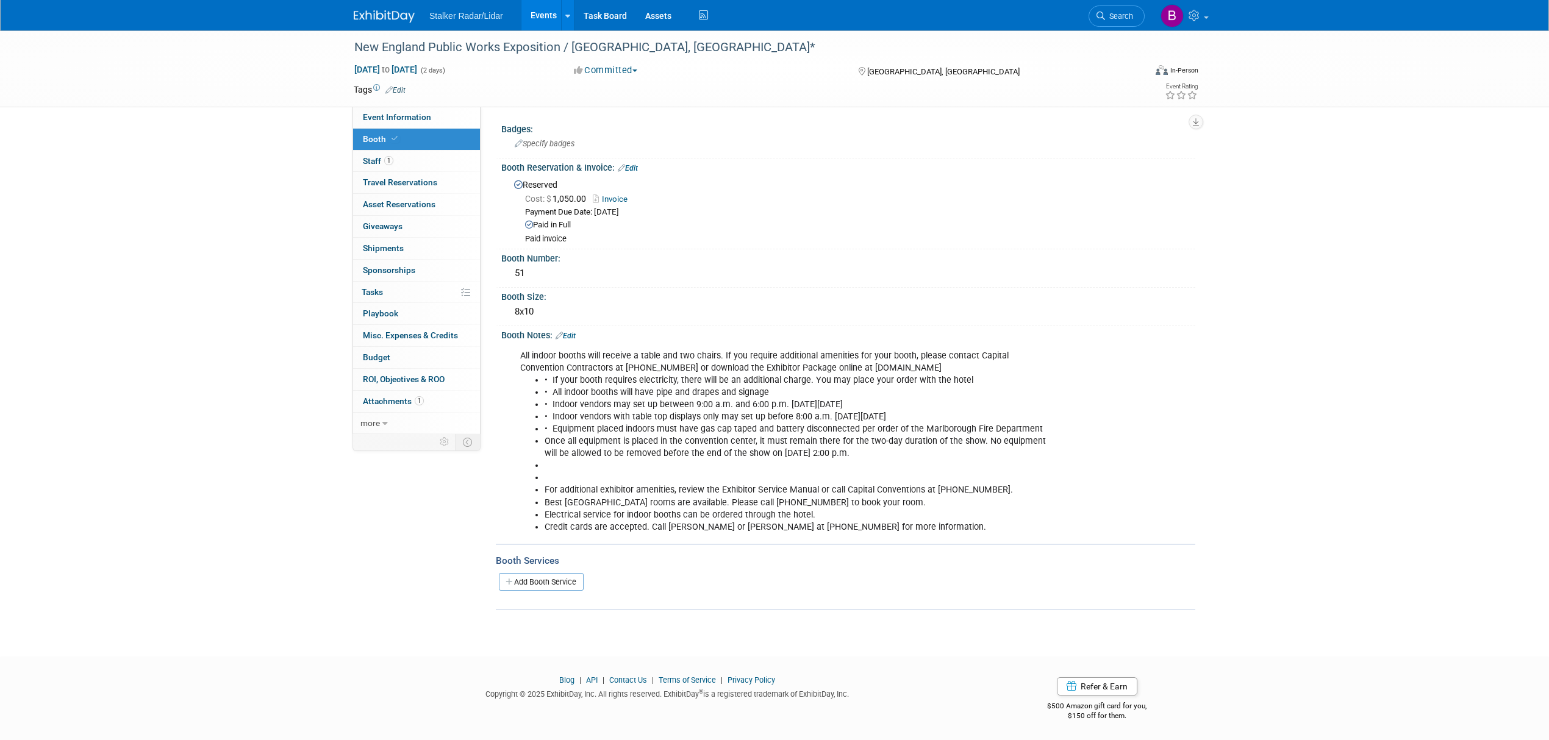
click at [572, 332] on link "Edit" at bounding box center [565, 336] width 20 height 9
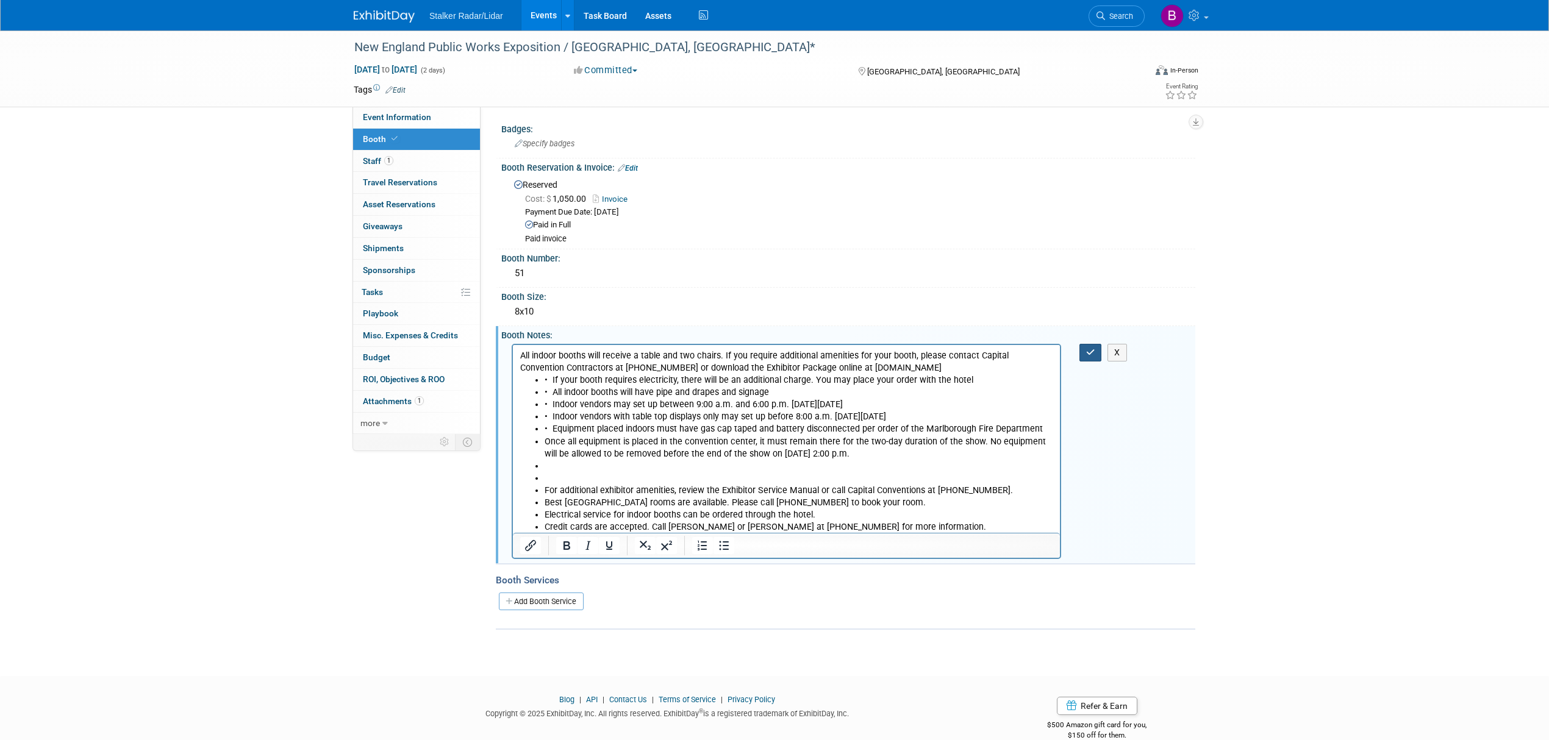
click at [1088, 351] on icon "button" at bounding box center [1090, 352] width 9 height 9
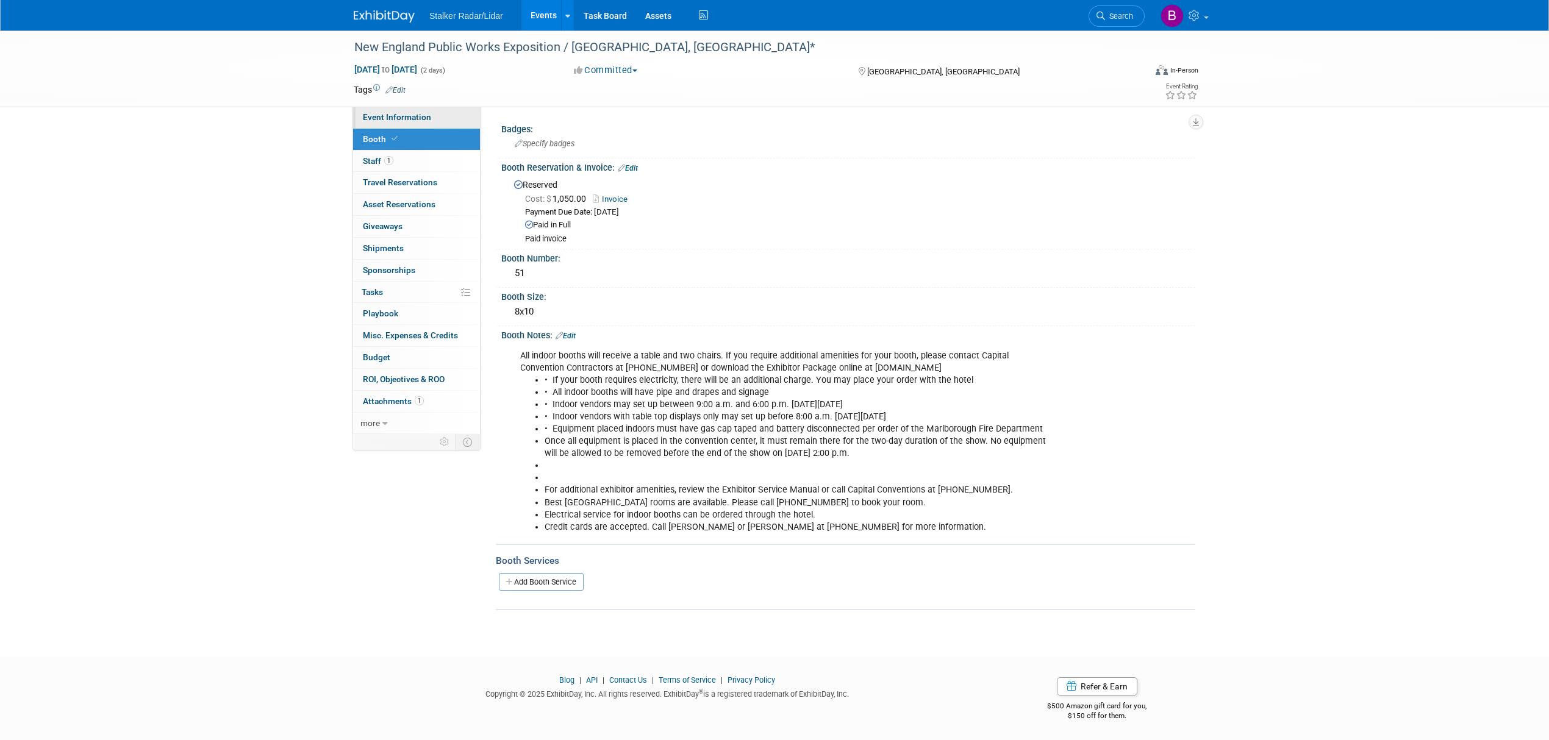
click at [371, 110] on link "Event Information" at bounding box center [416, 117] width 127 height 21
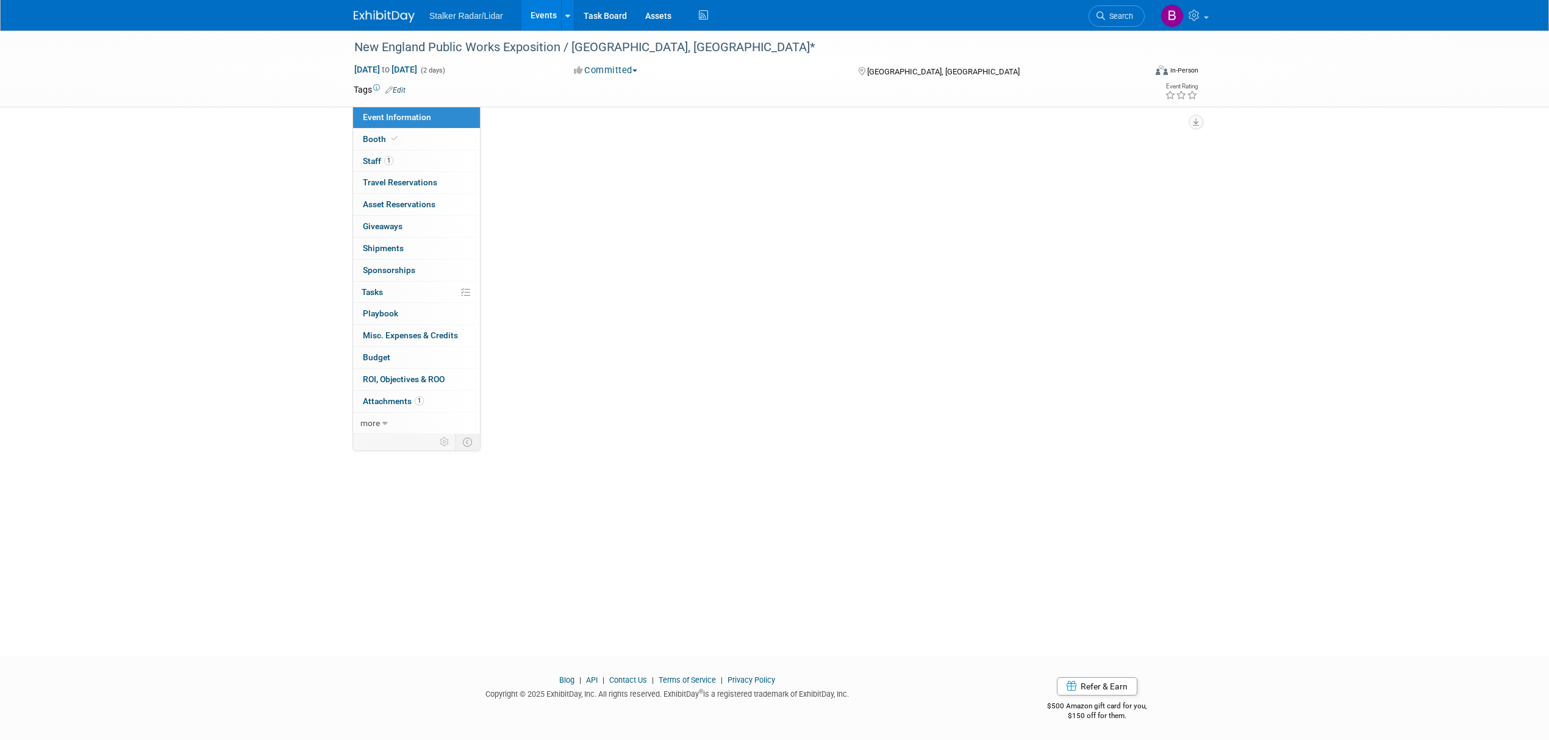
select select "Regional"
select select "Street Dynamics"
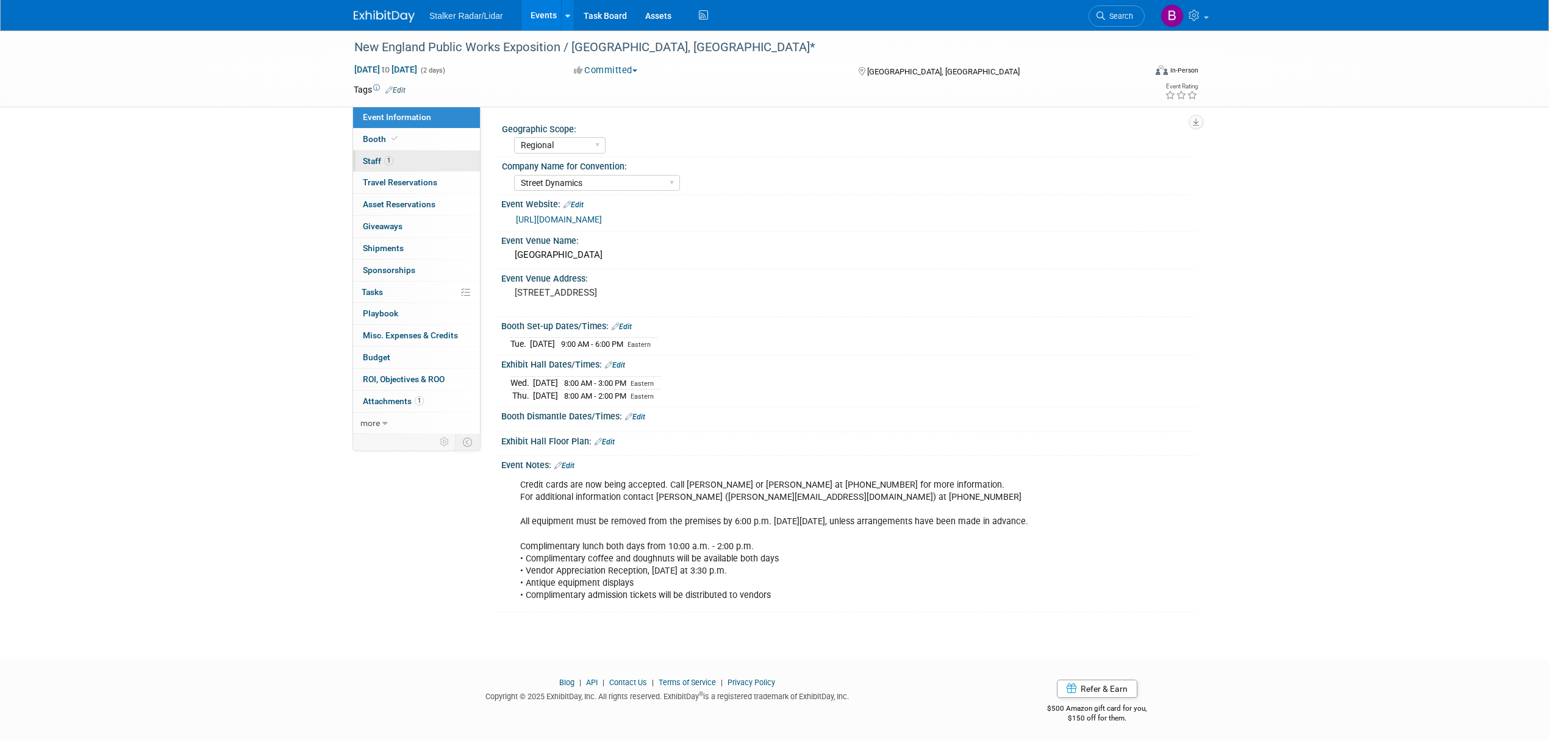
click at [384, 155] on link "1 Staff 1" at bounding box center [416, 161] width 127 height 21
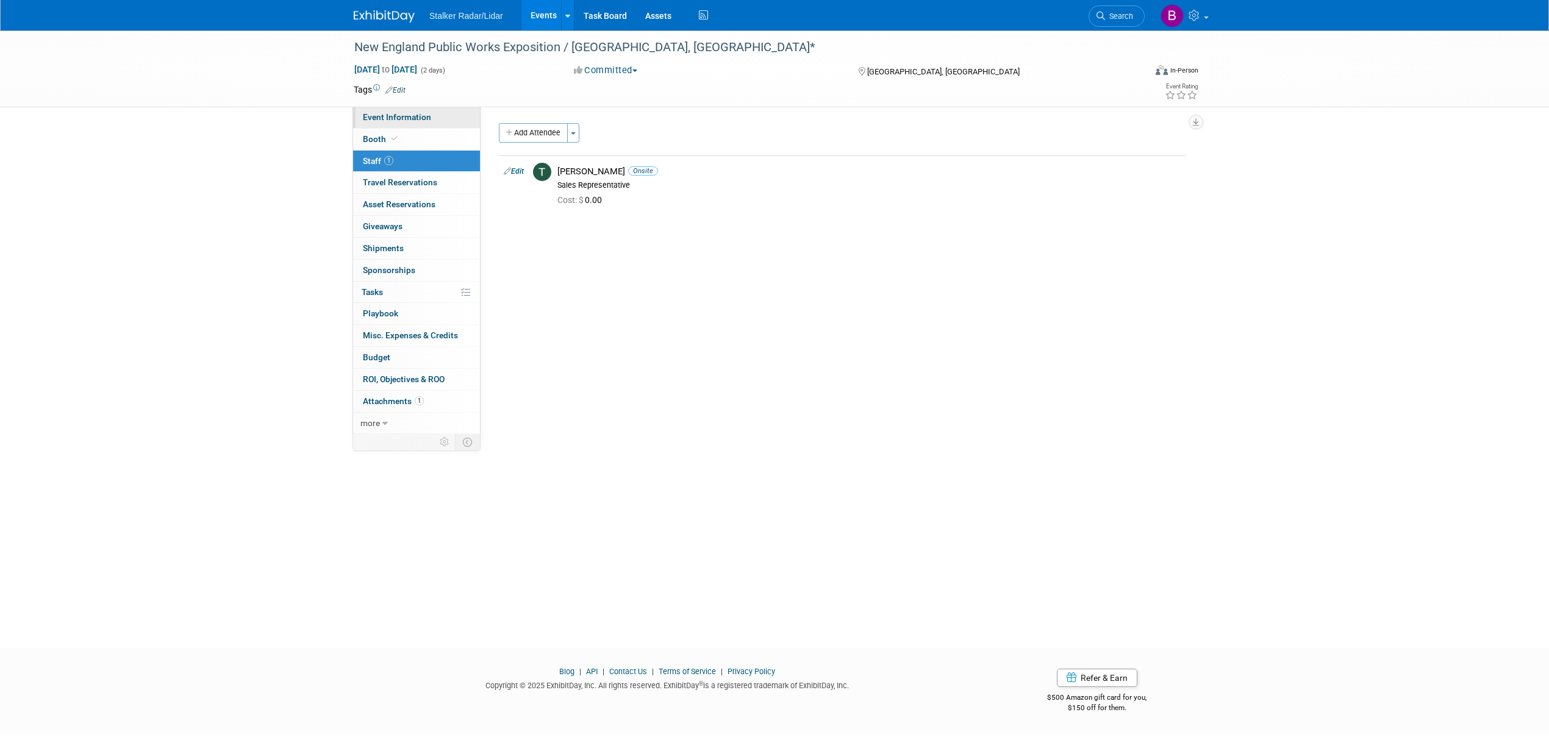
click at [388, 120] on span "Event Information" at bounding box center [397, 117] width 68 height 10
select select "Regional"
select select "Street Dynamics"
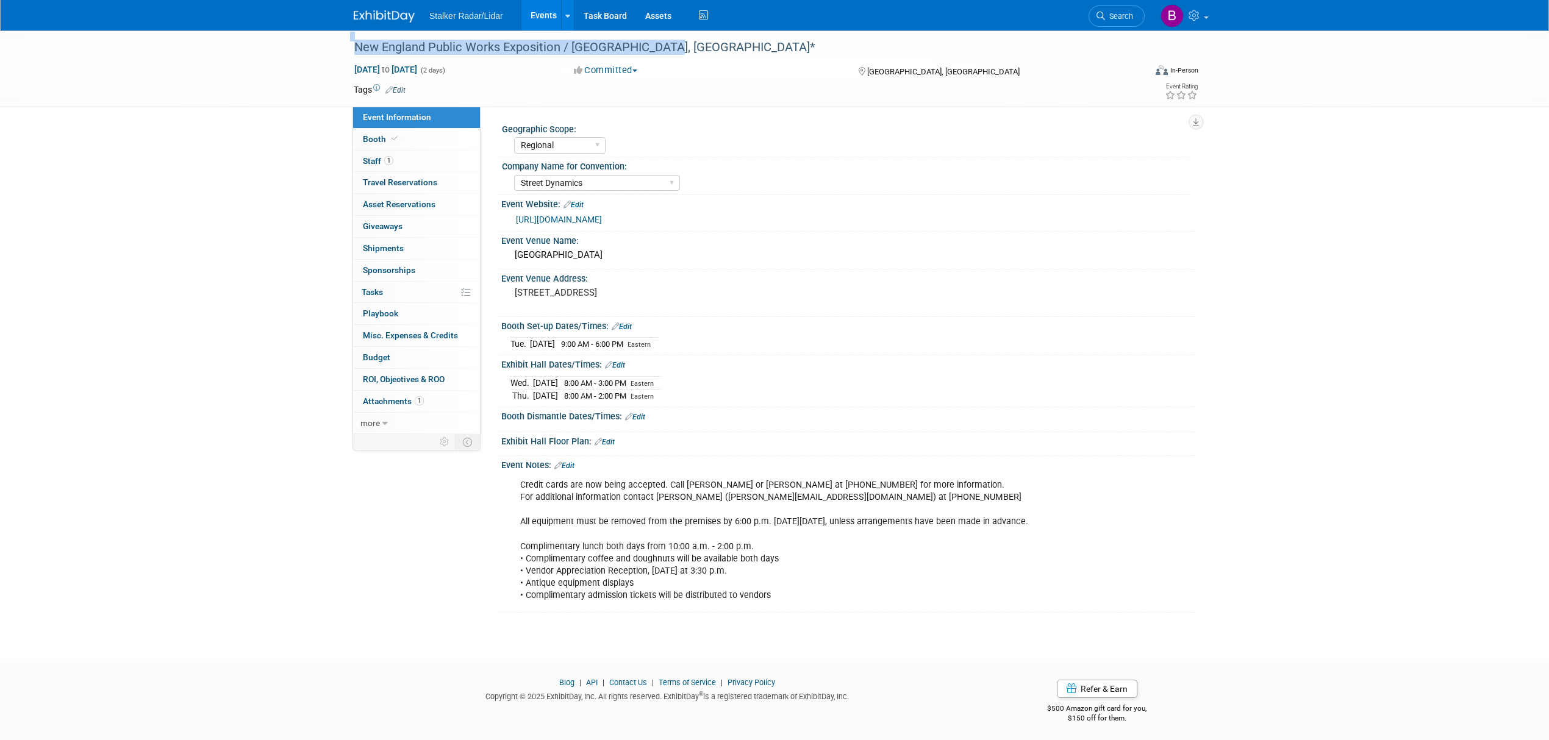
drag, startPoint x: 666, startPoint y: 45, endPoint x: 334, endPoint y: 37, distance: 331.8
click at [334, 37] on div "New England Public Works Exposition / Marlborough, MA* Sep 17, 2025 to Sep 18, …" at bounding box center [774, 68] width 1549 height 77
copy div "New England Public Works Exposition / Marlborough, MA"
click at [376, 137] on span "Booth" at bounding box center [381, 139] width 37 height 10
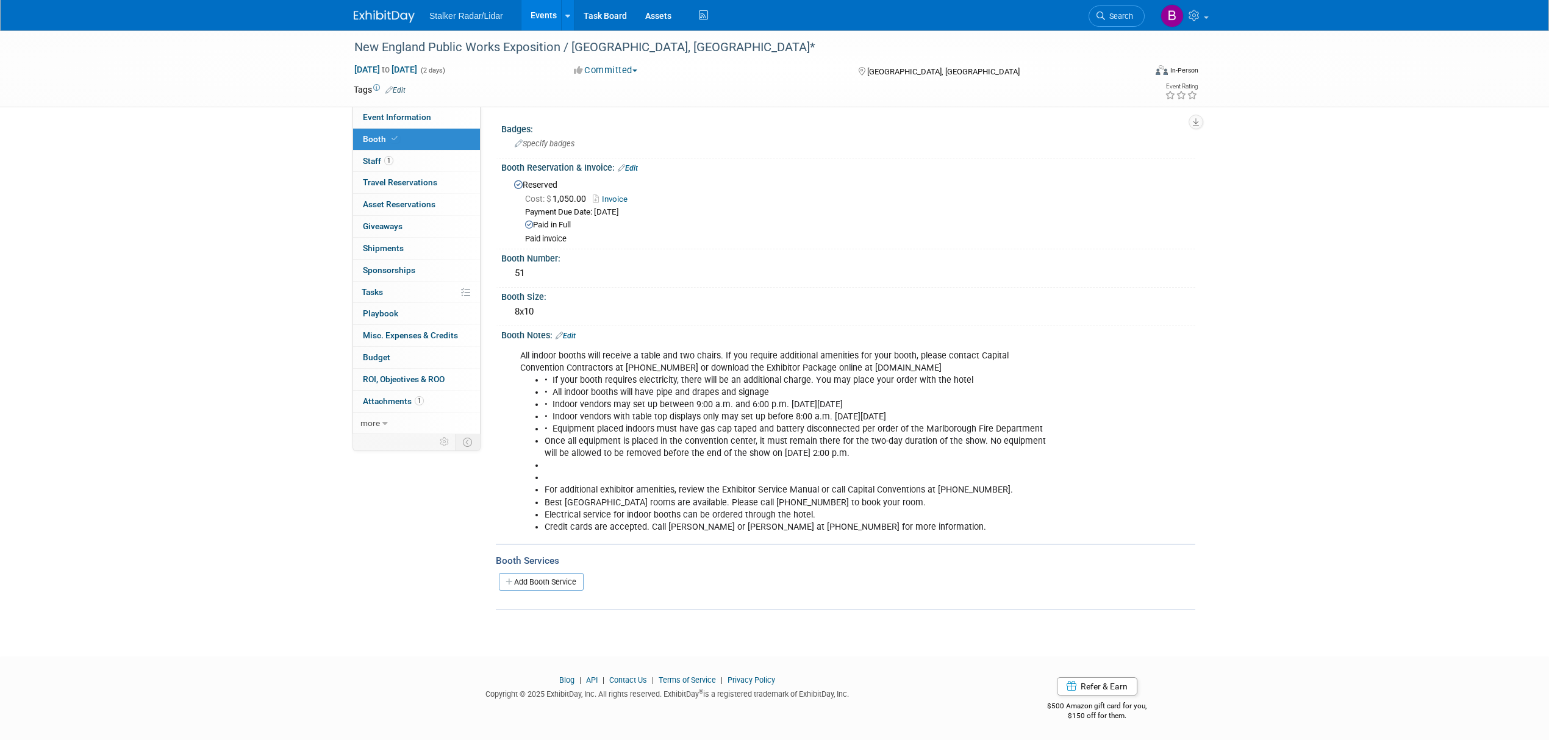
click at [701, 111] on div "Geographic Scope: Regional National International Company Name for Convention: …" at bounding box center [837, 272] width 715 height 331
click at [1188, 21] on icon at bounding box center [1195, 15] width 14 height 11
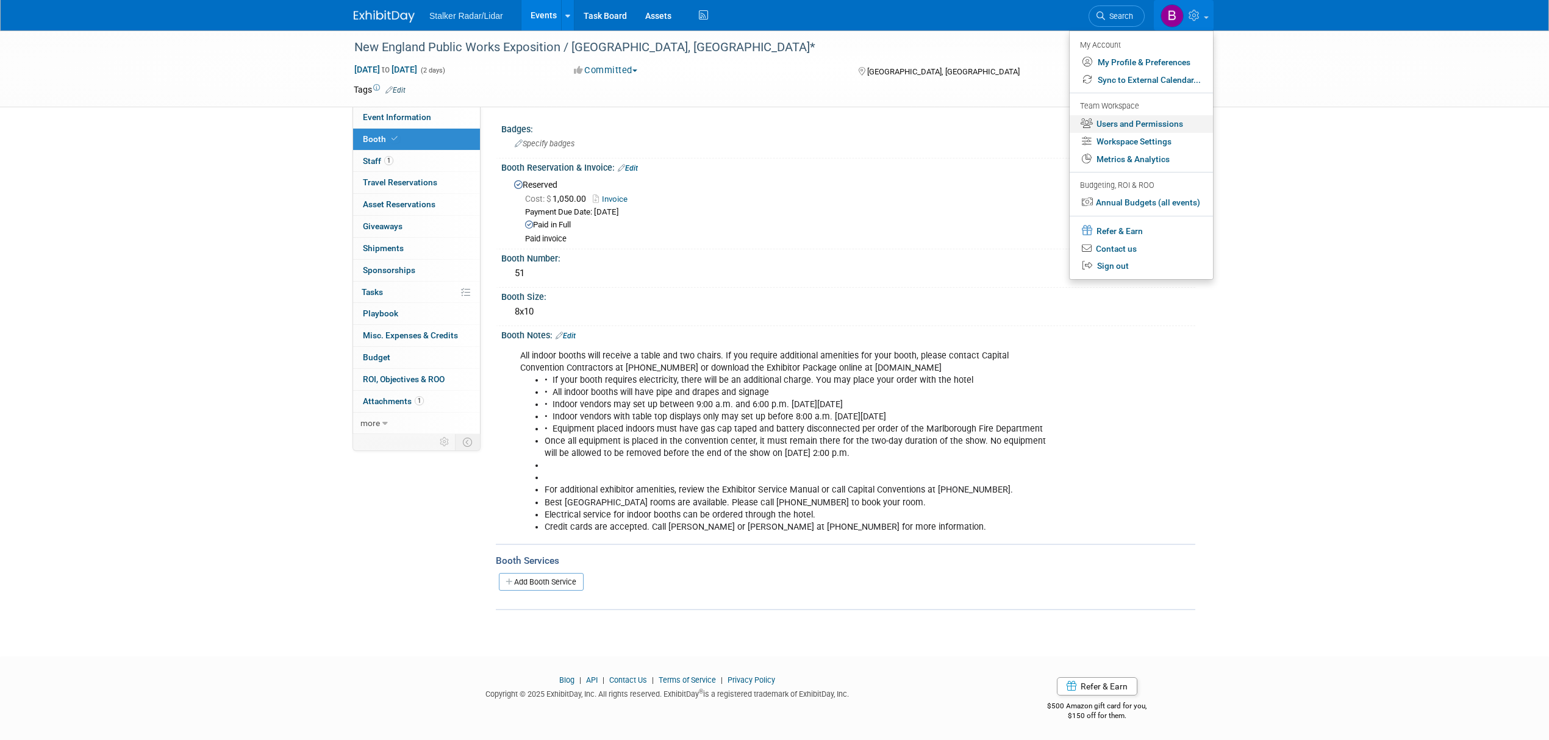
click at [1157, 123] on link "Users and Permissions" at bounding box center [1141, 124] width 143 height 18
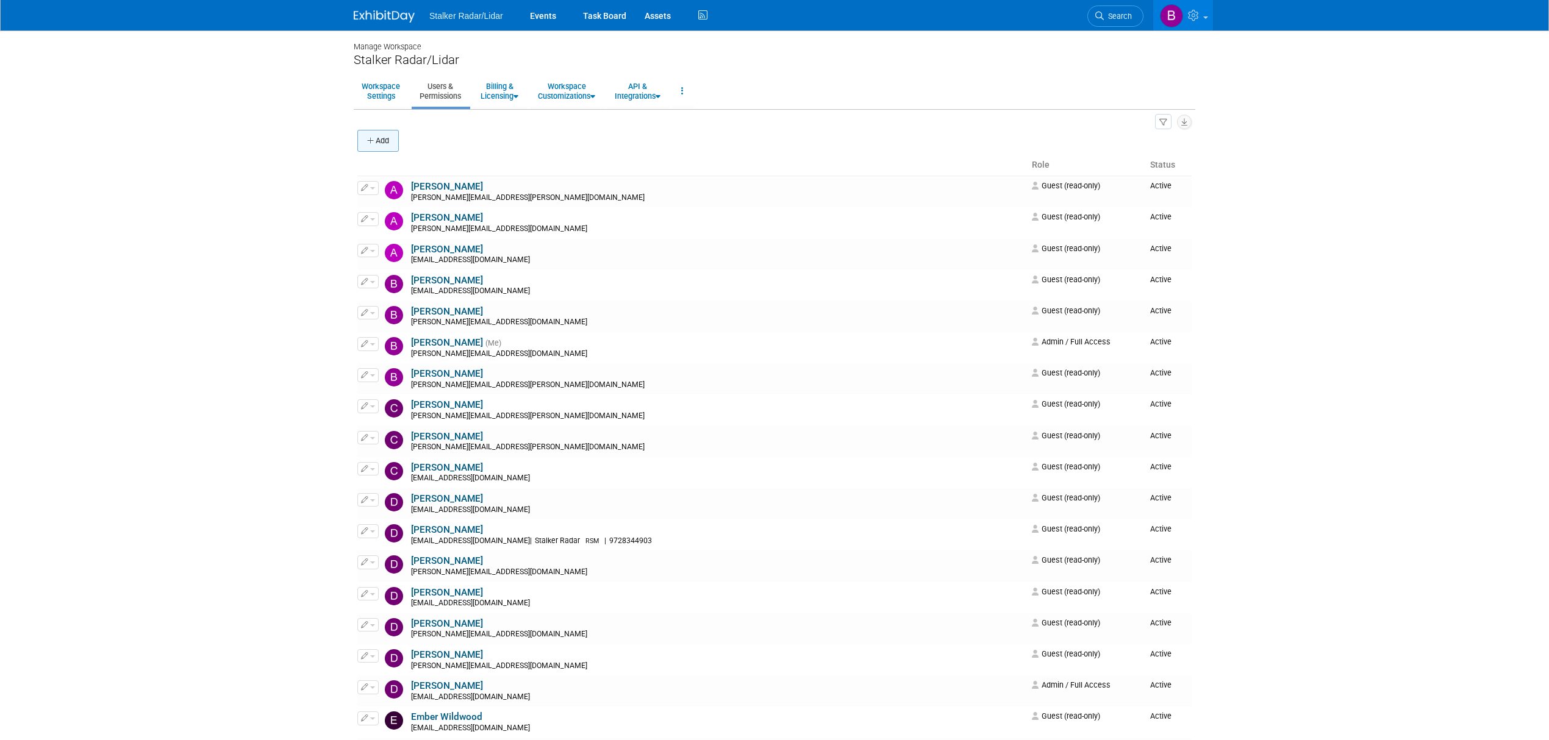
click at [381, 130] on button "Add" at bounding box center [377, 141] width 41 height 22
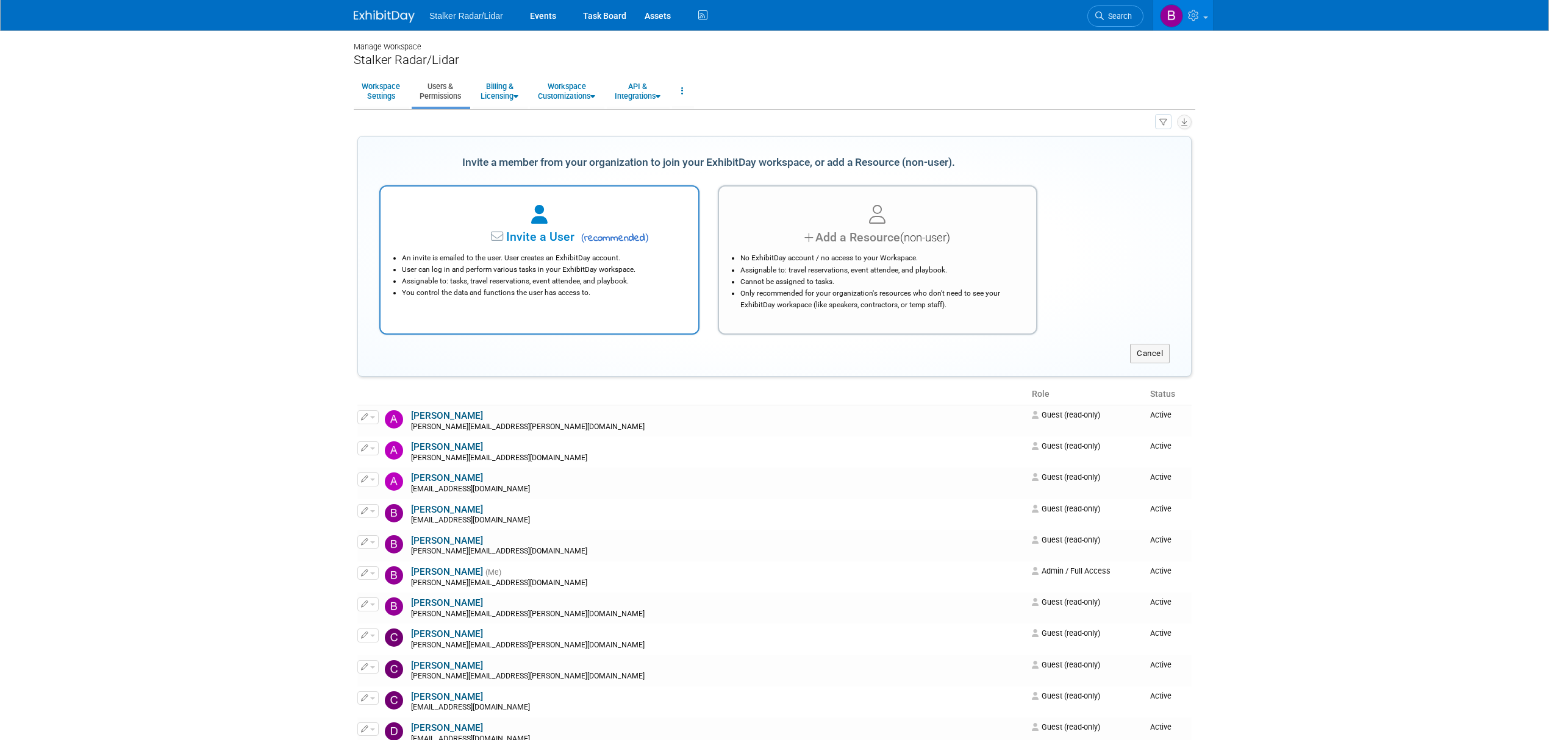
click at [527, 239] on span "Invite a User" at bounding box center [502, 237] width 145 height 14
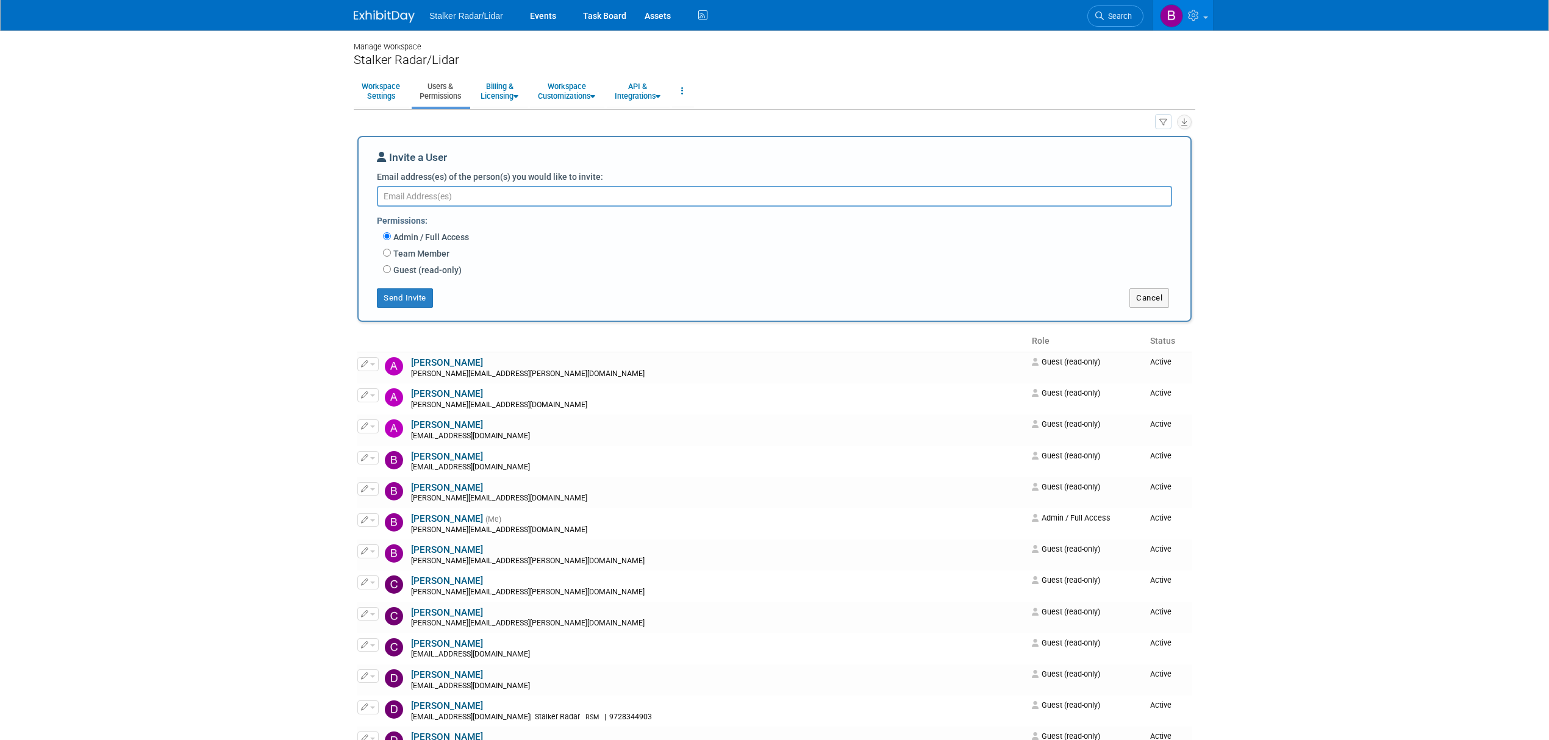
click at [415, 198] on textarea "Email address(es) of the person(s) you would like to invite:" at bounding box center [774, 196] width 795 height 21
type textarea "[PERSON_NAME]"
click at [393, 266] on label "Guest (read-only)" at bounding box center [426, 269] width 71 height 12
click at [391, 266] on input "Guest (read-only)" at bounding box center [387, 269] width 8 height 8
radio input "true"
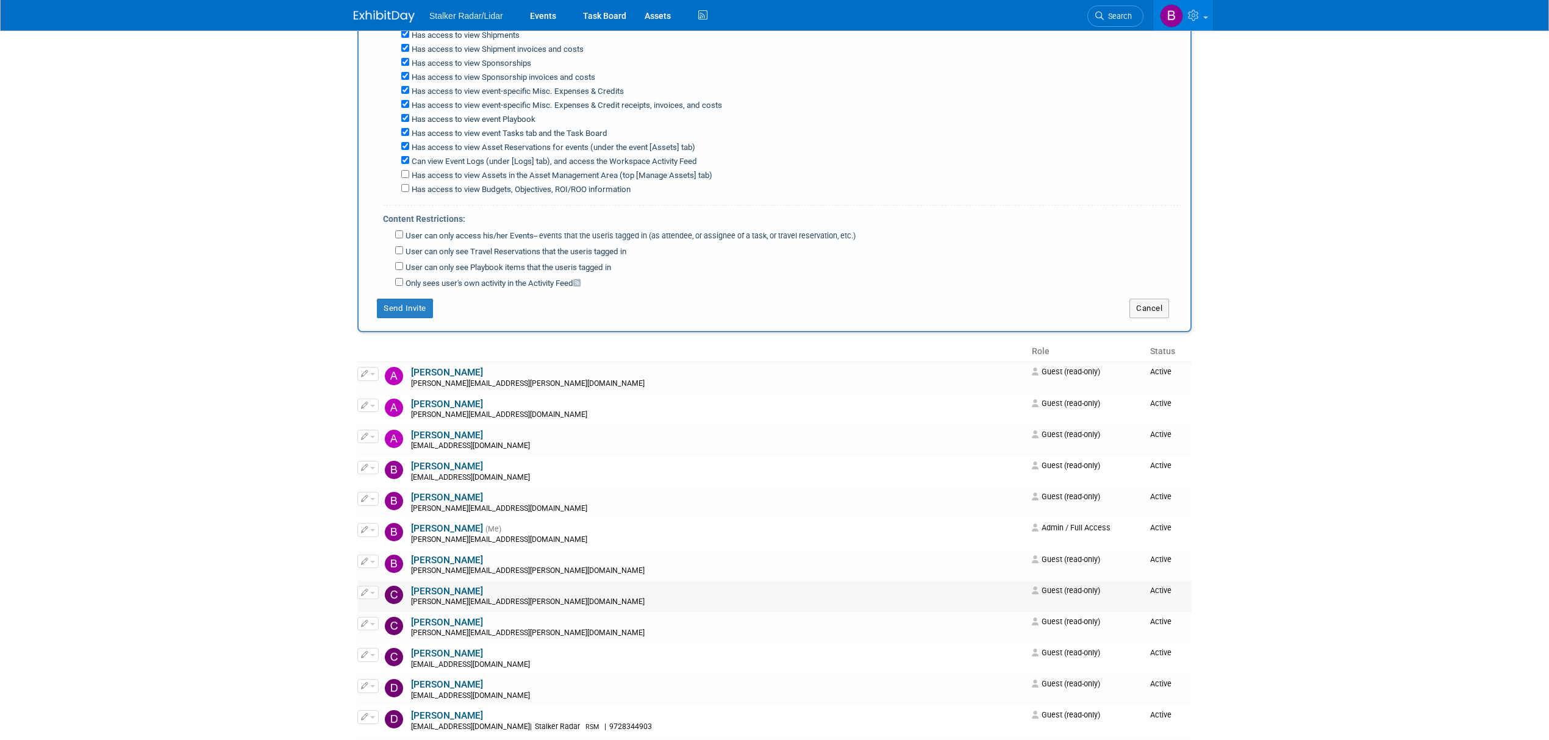
scroll to position [406, 0]
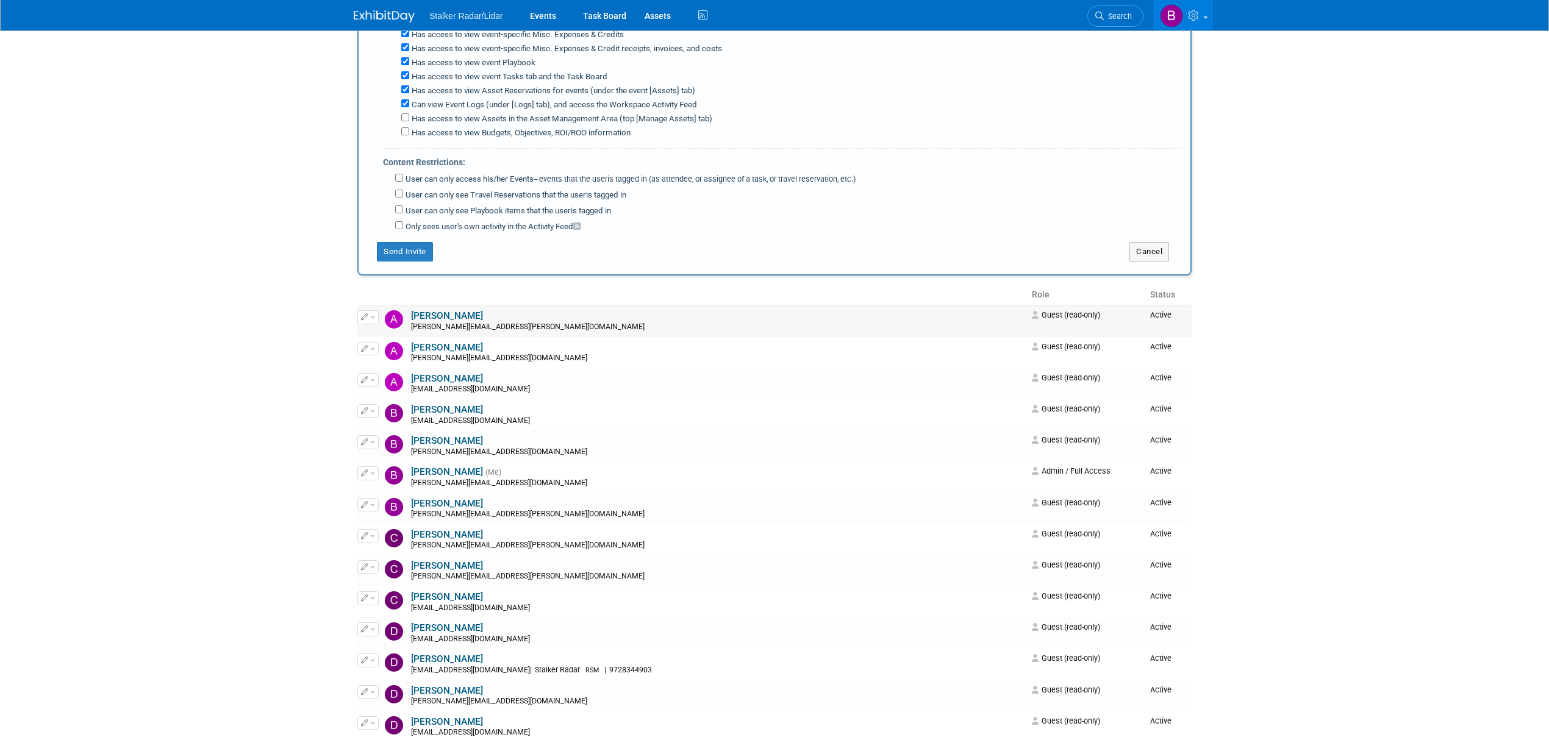
click at [377, 312] on button "button" at bounding box center [367, 316] width 21 height 13
click at [405, 335] on link "Edit" at bounding box center [406, 337] width 96 height 17
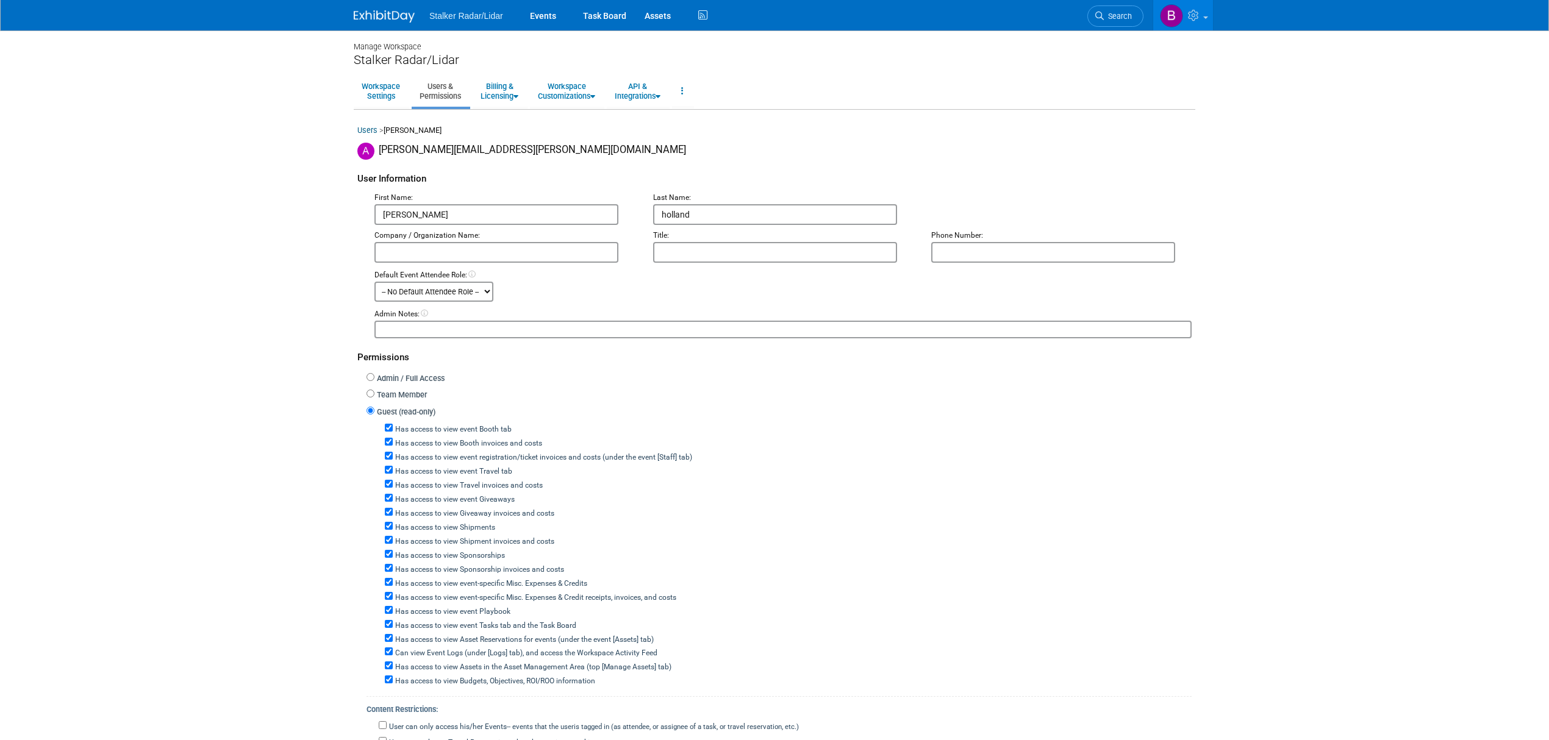
click at [441, 90] on link "Users & Permissions" at bounding box center [440, 91] width 57 height 30
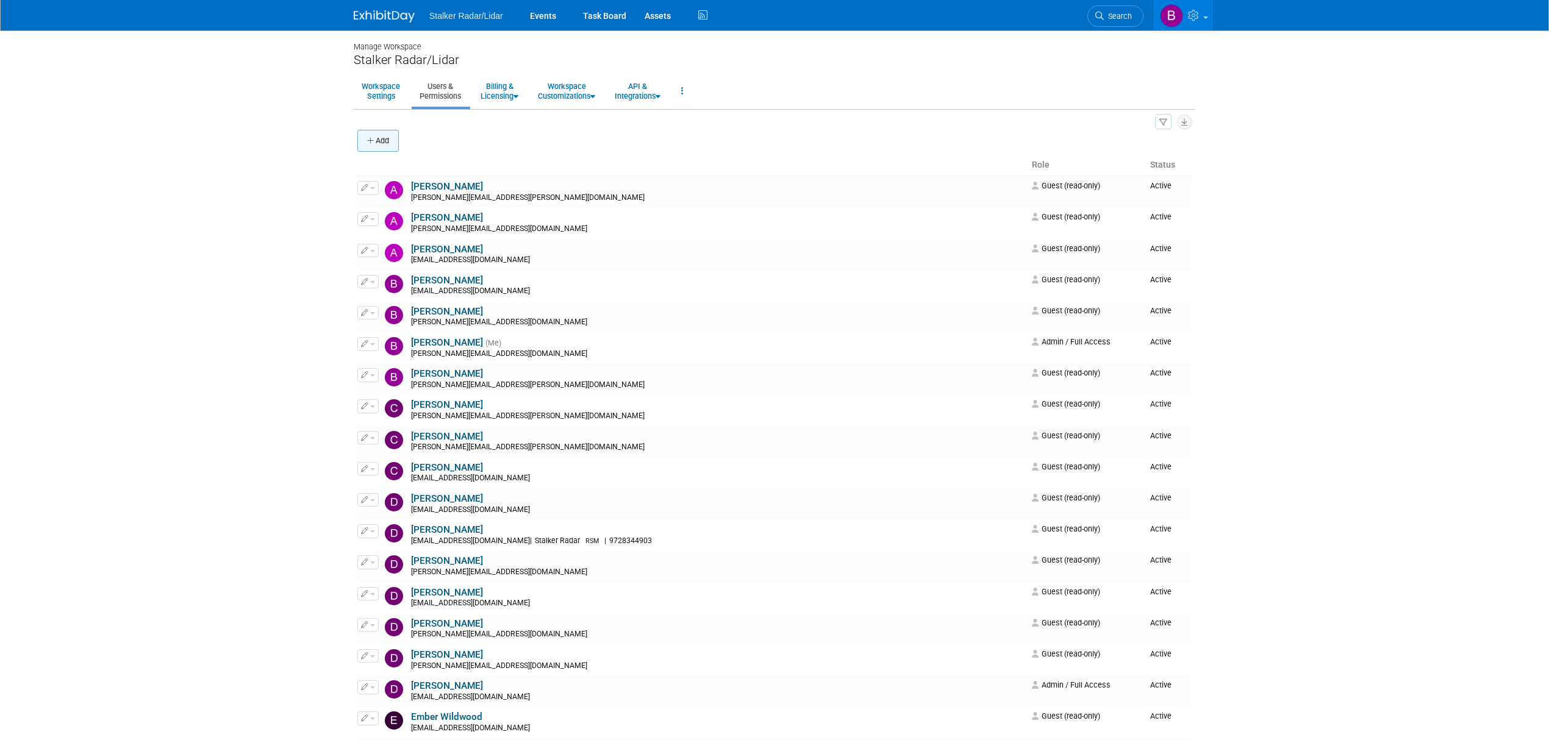
click at [391, 140] on button "Add" at bounding box center [377, 141] width 41 height 22
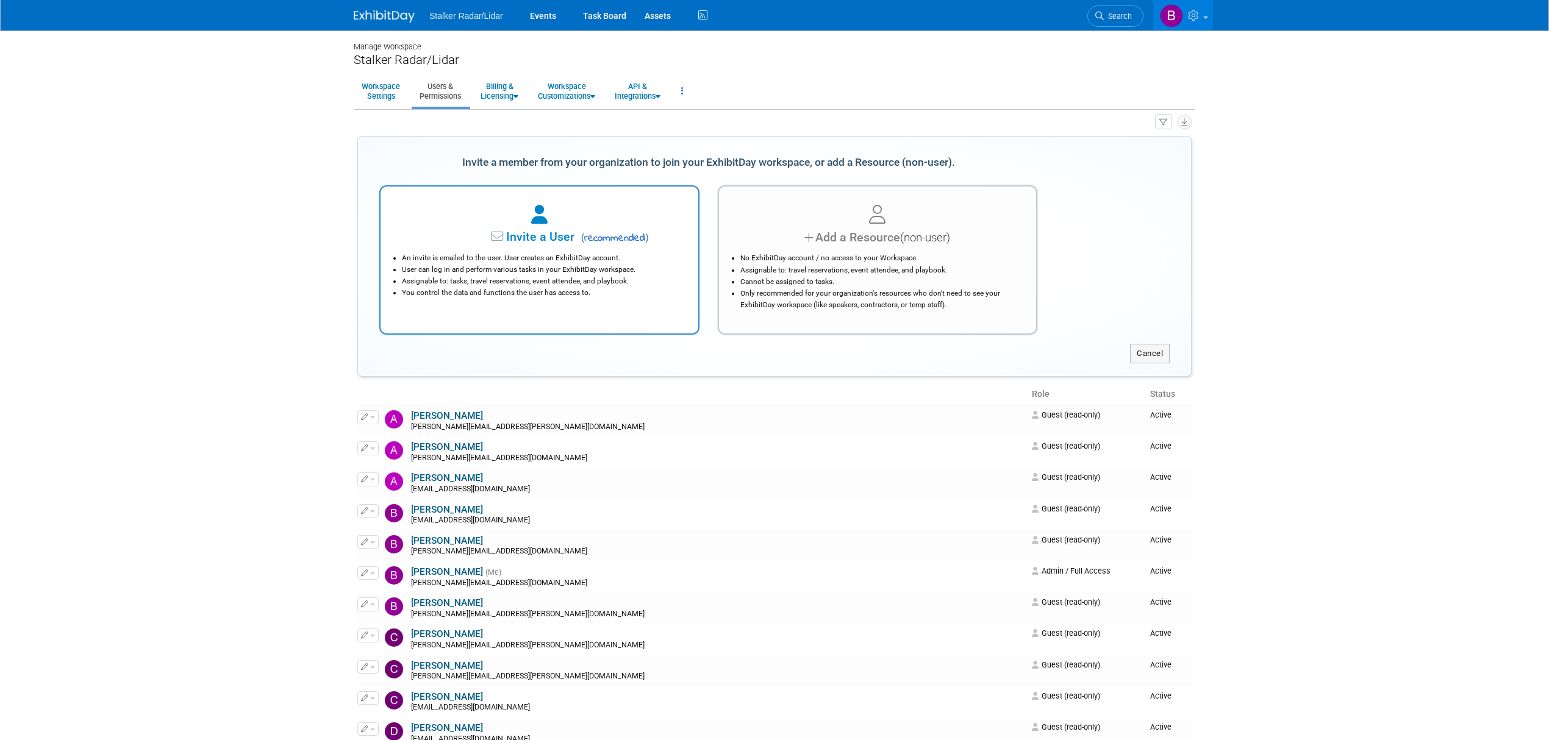
click at [522, 240] on span "Invite a User" at bounding box center [502, 237] width 145 height 14
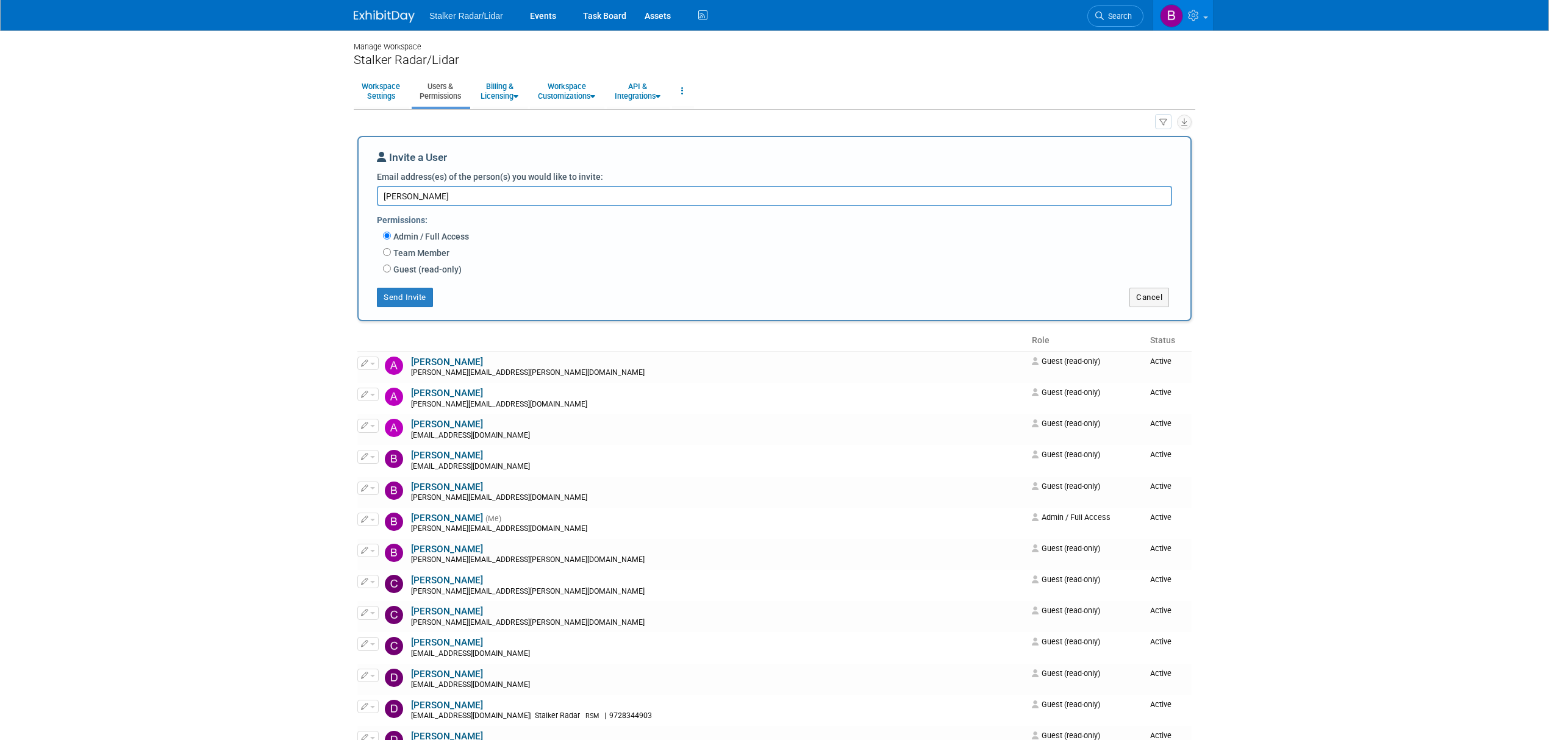
click at [396, 196] on textarea "Stewart" at bounding box center [774, 196] width 795 height 20
click at [413, 196] on textarea "Stuwart" at bounding box center [774, 196] width 795 height 20
click at [402, 196] on textarea "Stuwart" at bounding box center [774, 196] width 795 height 20
click at [425, 198] on textarea "Stuart" at bounding box center [774, 196] width 795 height 20
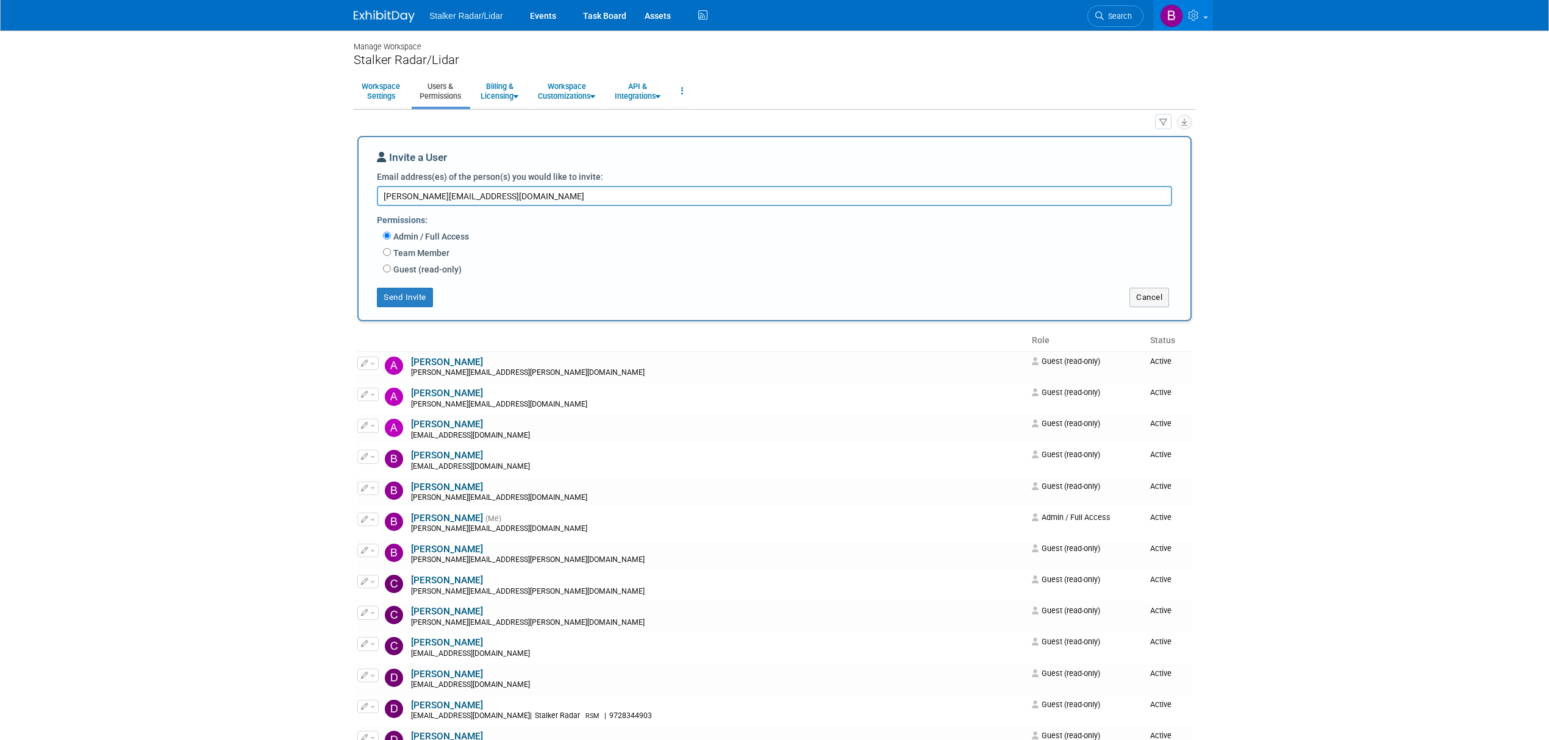
type textarea "Stuart@stalkerradar.com"
click at [407, 271] on label "Guest (read-only)" at bounding box center [426, 269] width 71 height 12
click at [391, 271] on input "Guest (read-only)" at bounding box center [387, 269] width 8 height 8
radio input "true"
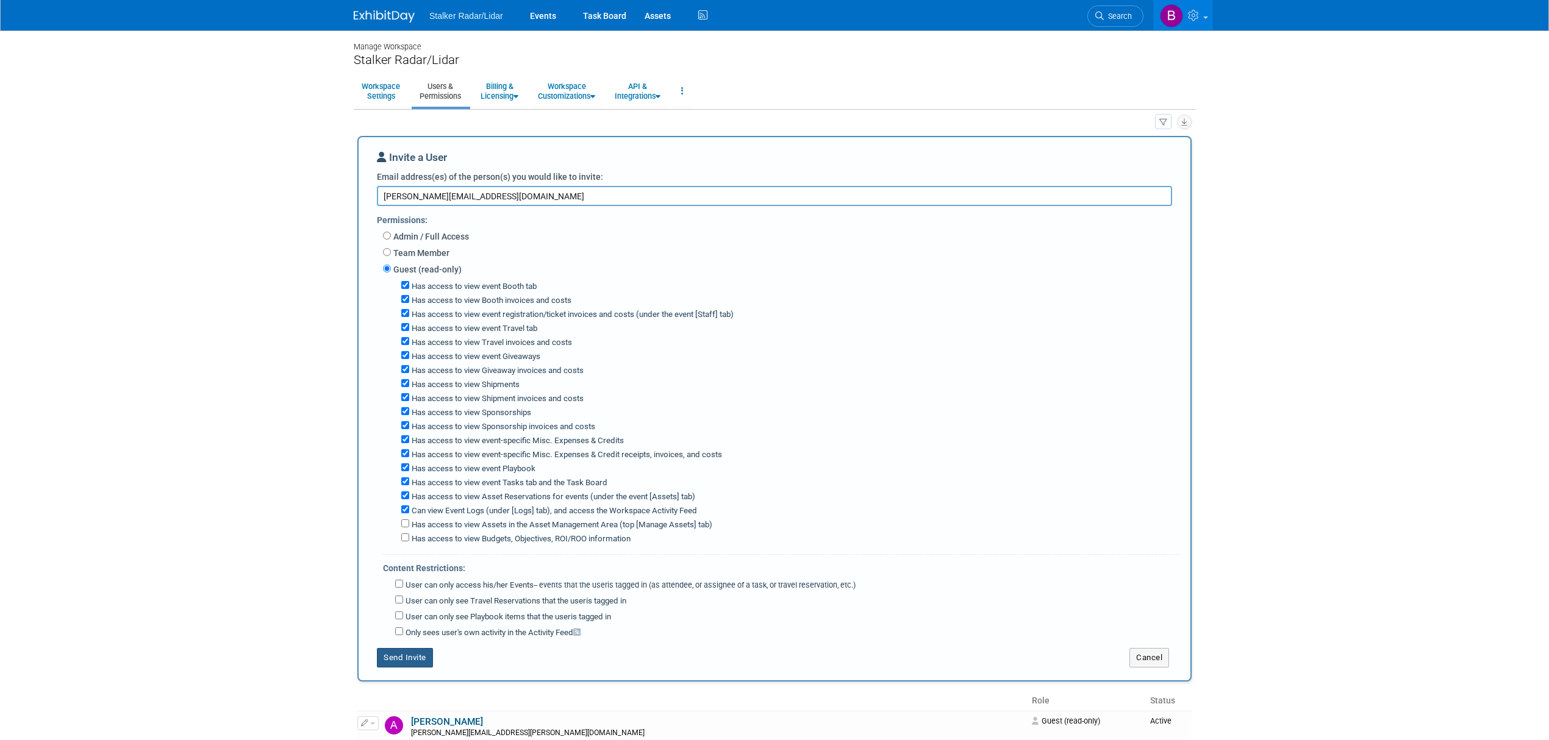
click at [408, 654] on button "Send Invite" at bounding box center [405, 658] width 56 height 20
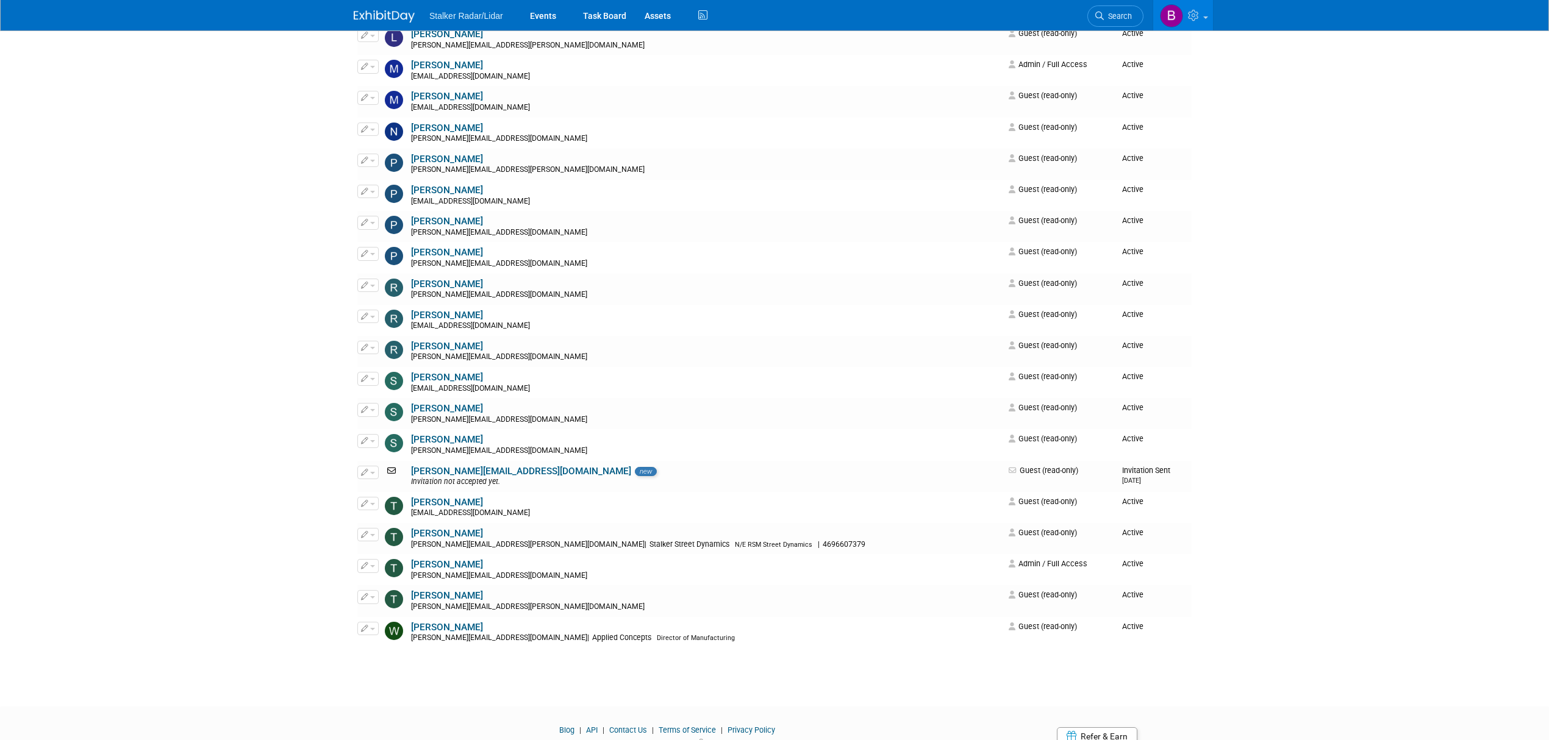
scroll to position [966, 0]
click at [470, 467] on link "Stuart@stalkerradar.com" at bounding box center [521, 469] width 220 height 11
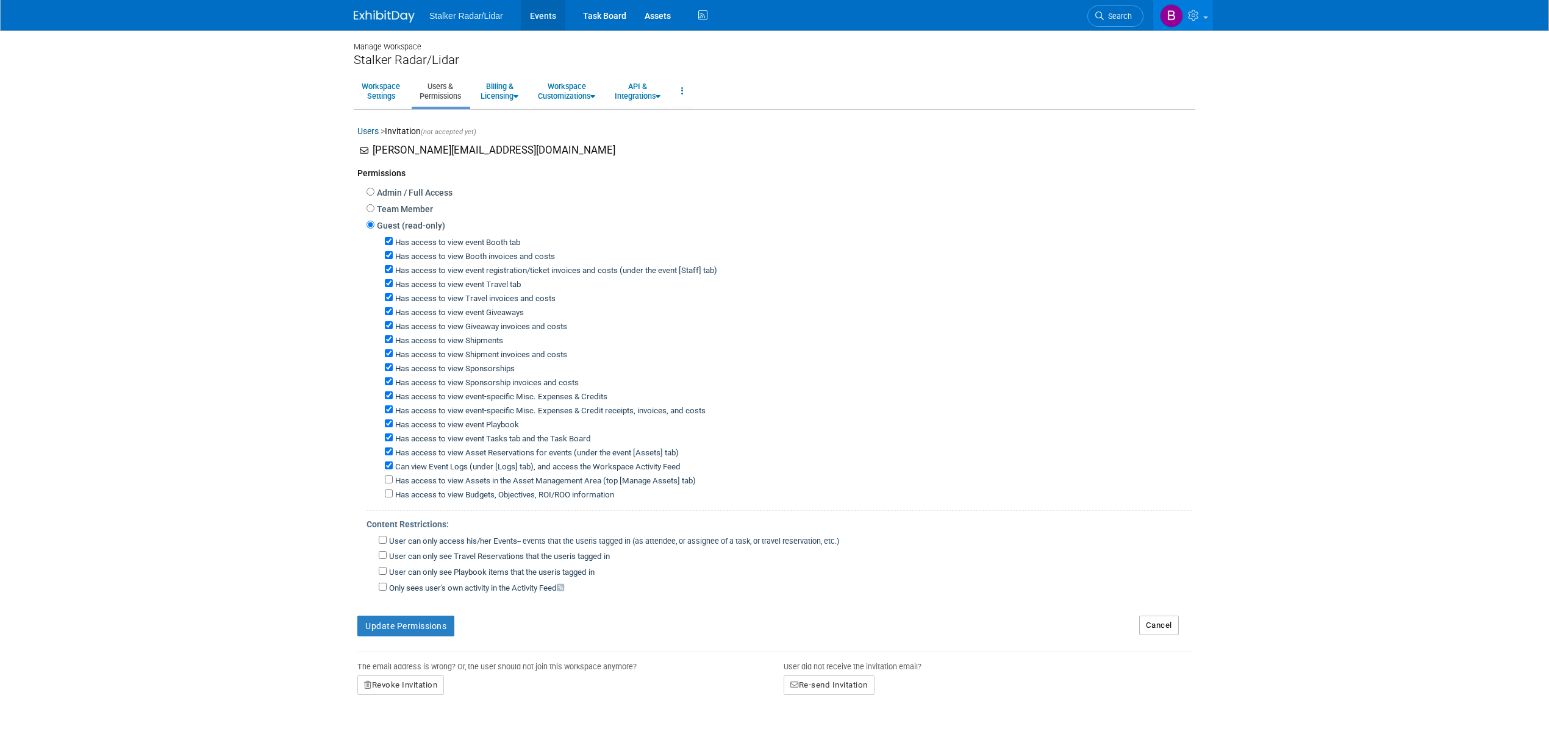
click at [544, 15] on link "Events" at bounding box center [543, 15] width 45 height 30
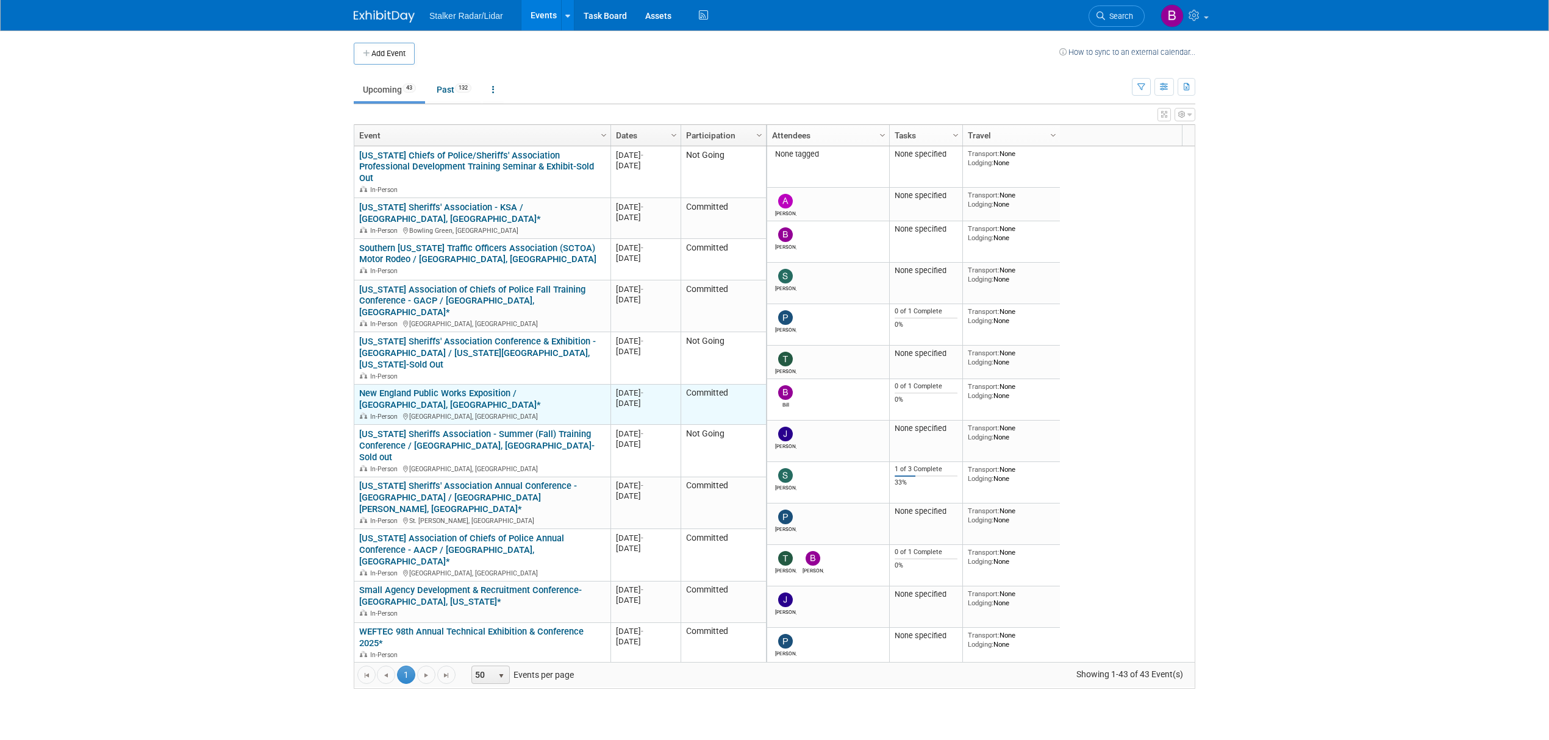
click at [423, 411] on div "In-Person [GEOGRAPHIC_DATA], [GEOGRAPHIC_DATA]" at bounding box center [482, 416] width 246 height 10
click at [439, 388] on link "New England Public Works Exposition / [GEOGRAPHIC_DATA], [GEOGRAPHIC_DATA]*" at bounding box center [450, 399] width 182 height 23
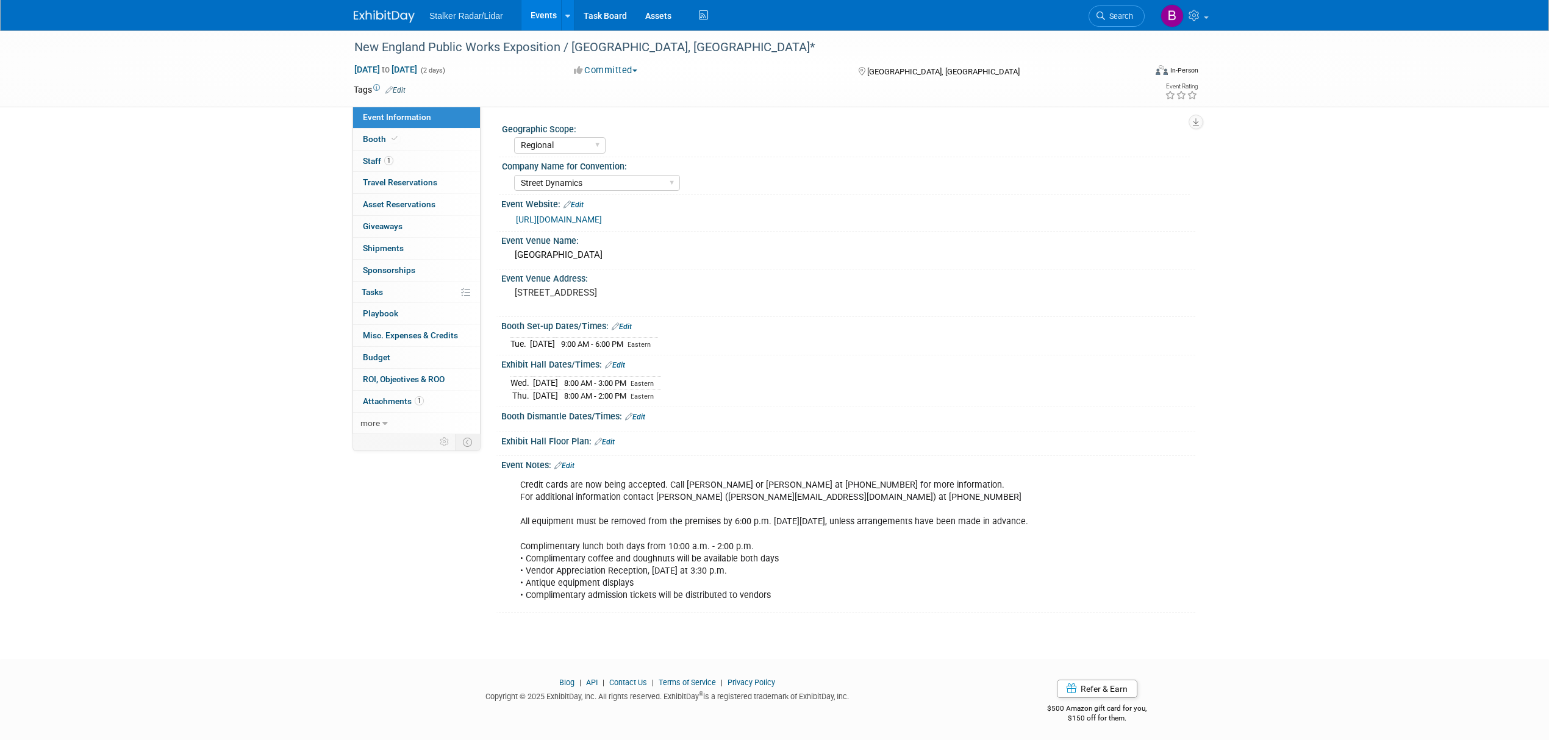
select select "Regional"
select select "Street Dynamics"
click at [405, 139] on link "Booth" at bounding box center [416, 139] width 127 height 21
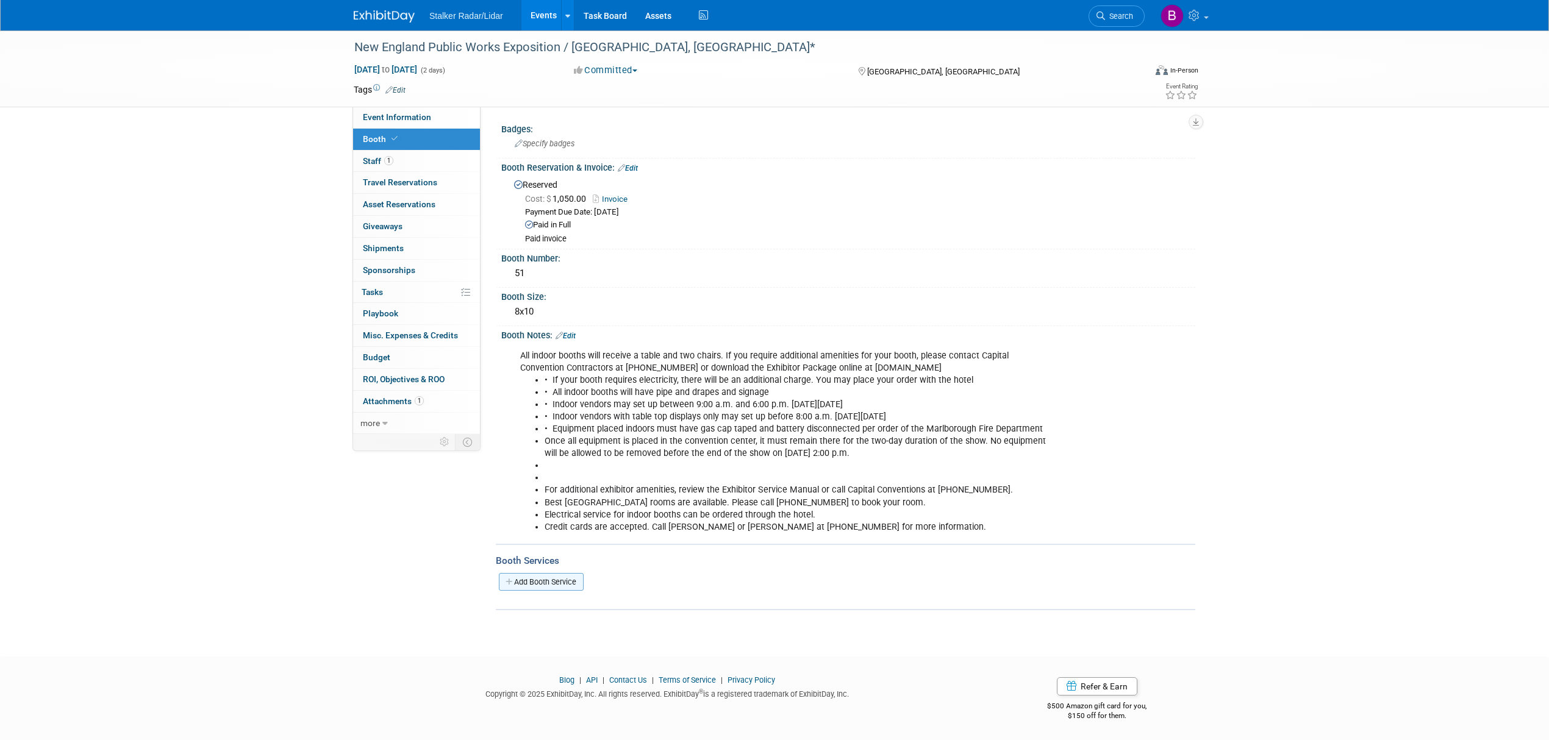
click at [539, 573] on link "Add Booth Service" at bounding box center [541, 582] width 85 height 18
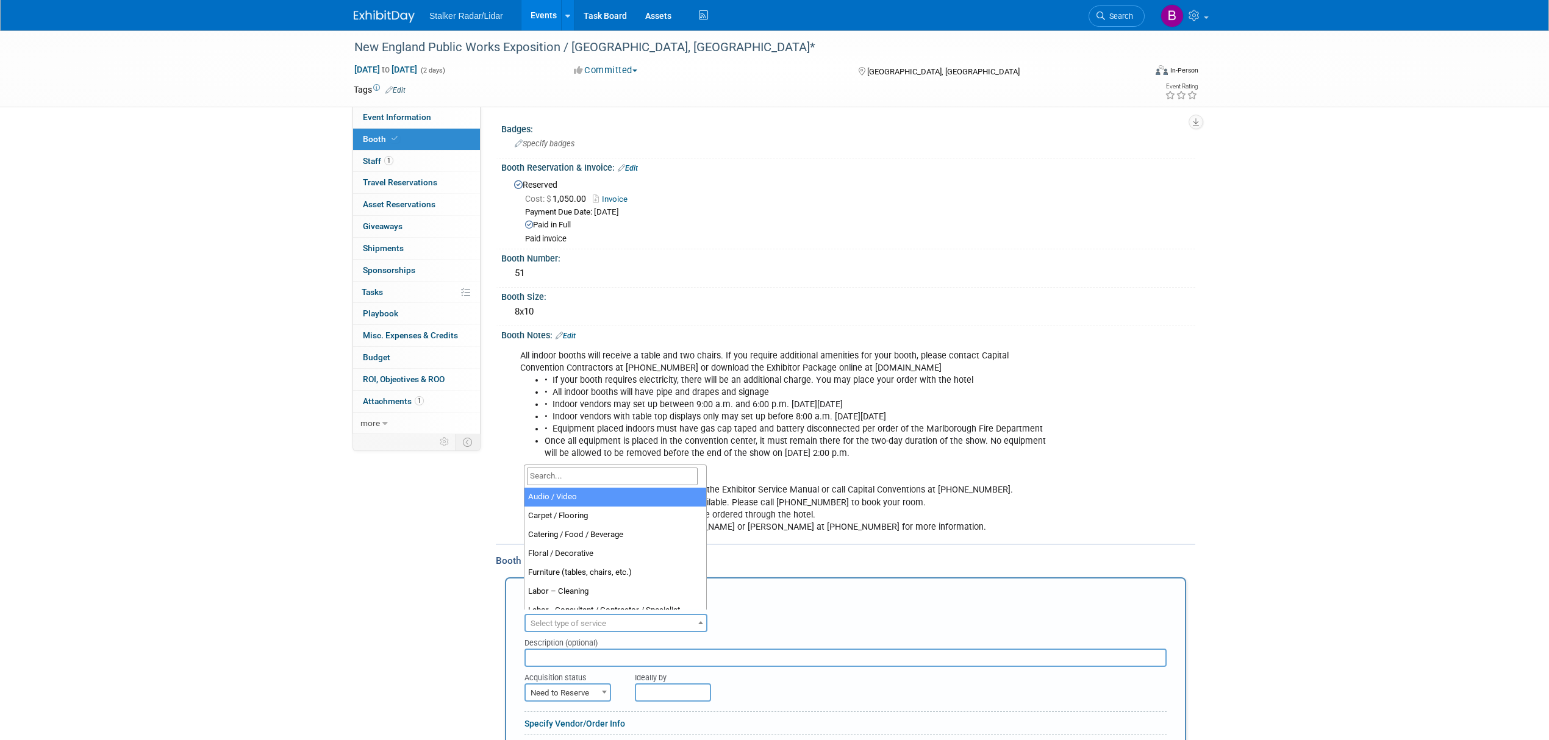
click at [622, 627] on span "Select type of service" at bounding box center [616, 623] width 180 height 17
select select "4"
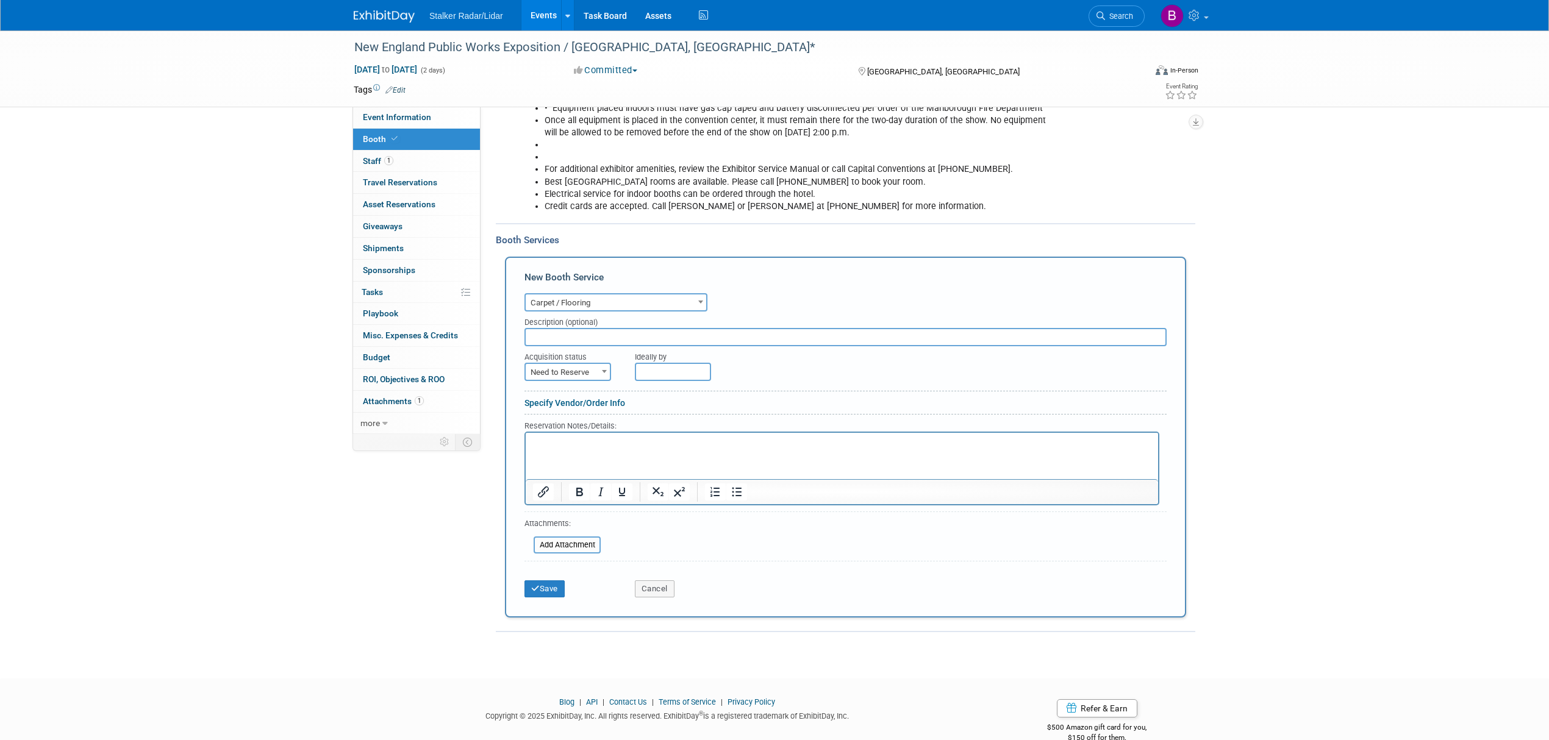
scroll to position [325, 0]
click at [591, 362] on span "Need to Reserve" at bounding box center [568, 368] width 84 height 17
select select "2"
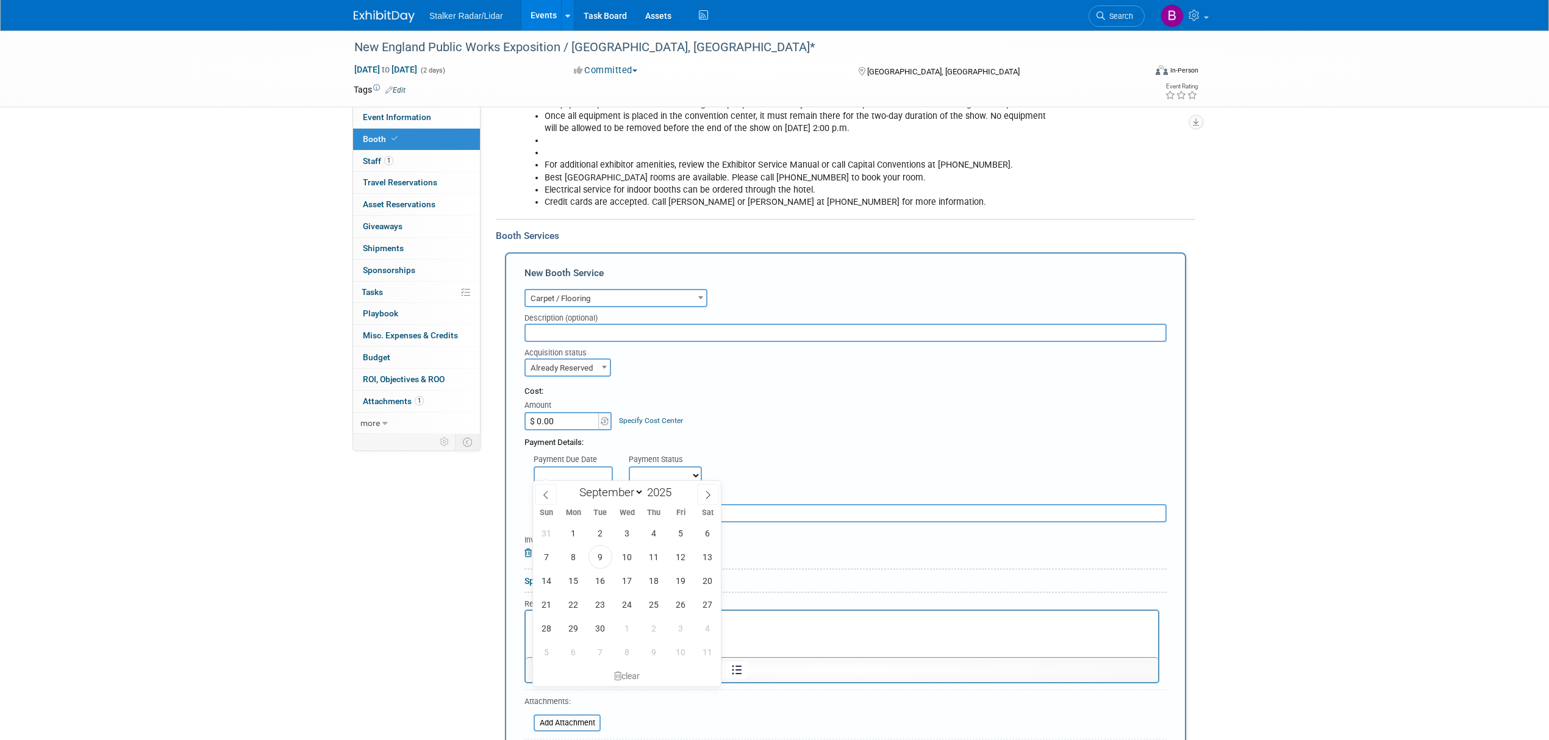
click at [579, 466] on input "text" at bounding box center [573, 475] width 79 height 18
click at [601, 557] on span "9" at bounding box center [600, 557] width 24 height 24
type input "[DATE]"
click at [668, 473] on select "Not Paid Yet Partially Paid Paid in Full" at bounding box center [665, 475] width 73 height 18
select select "1"
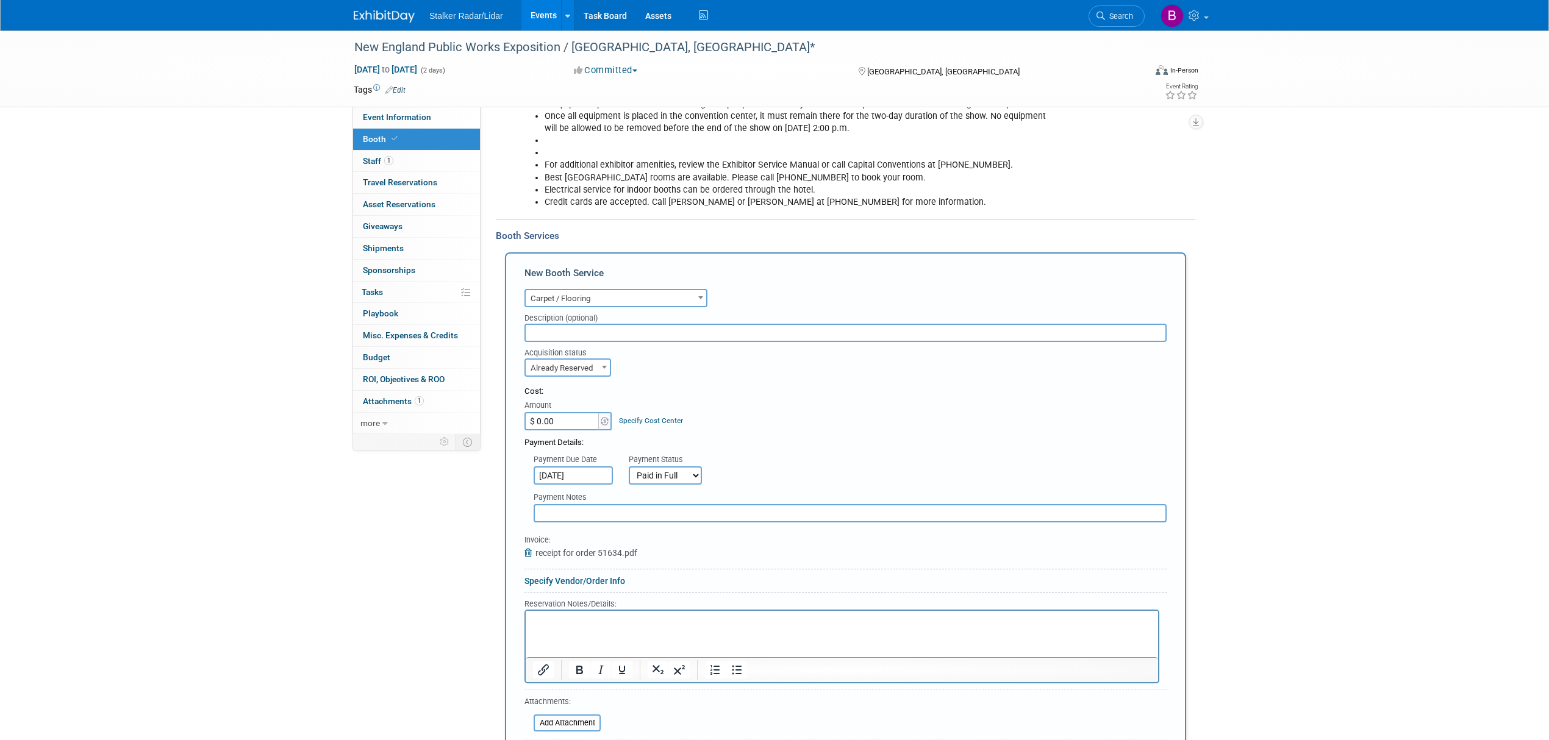
click at [629, 466] on select "Not Paid Yet Partially Paid Paid in Full" at bounding box center [665, 475] width 73 height 18
click at [574, 421] on input "$ 245.00" at bounding box center [562, 421] width 76 height 18
type input "$ 245.33"
click at [563, 718] on input "file" at bounding box center [526, 723] width 145 height 15
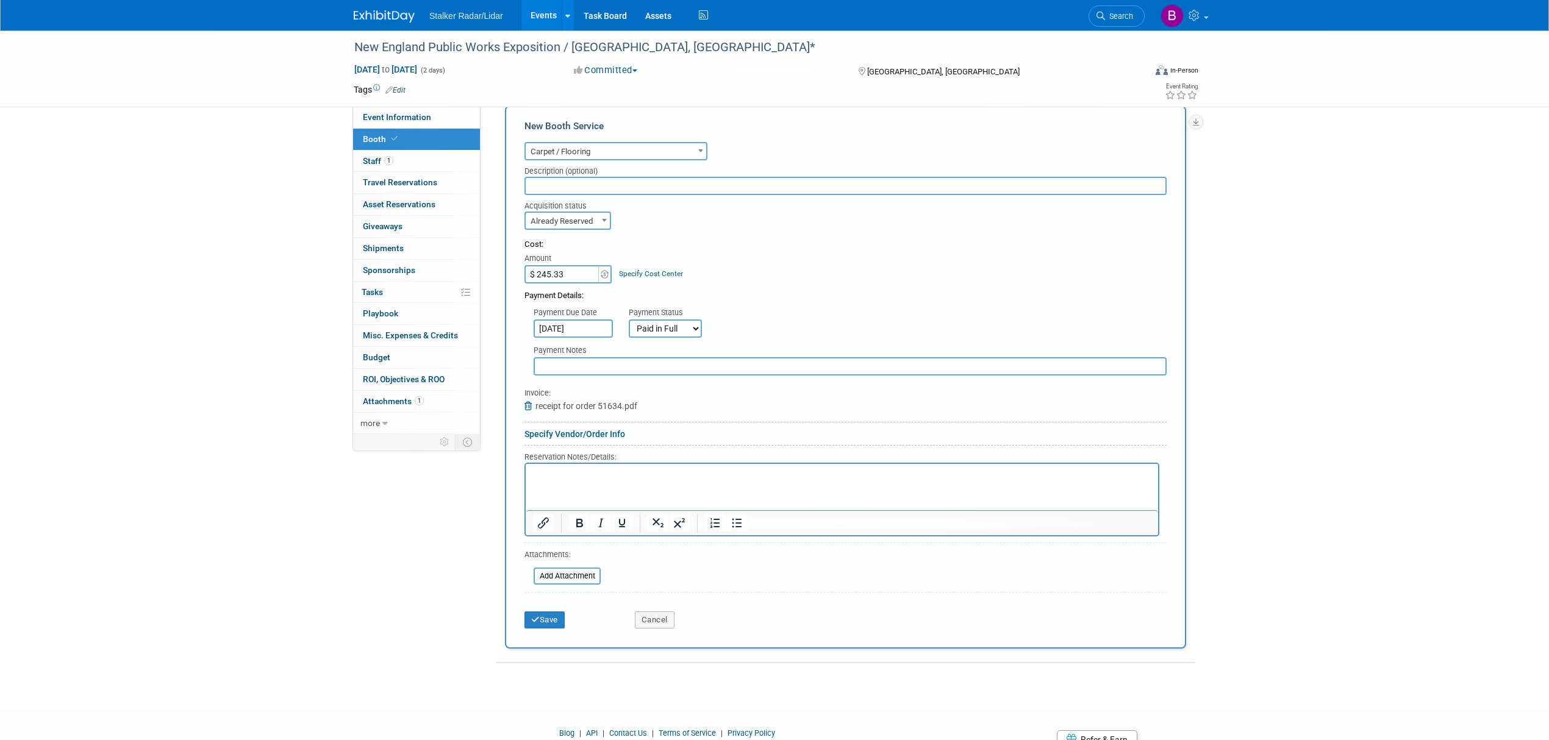
scroll to position [504, 0]
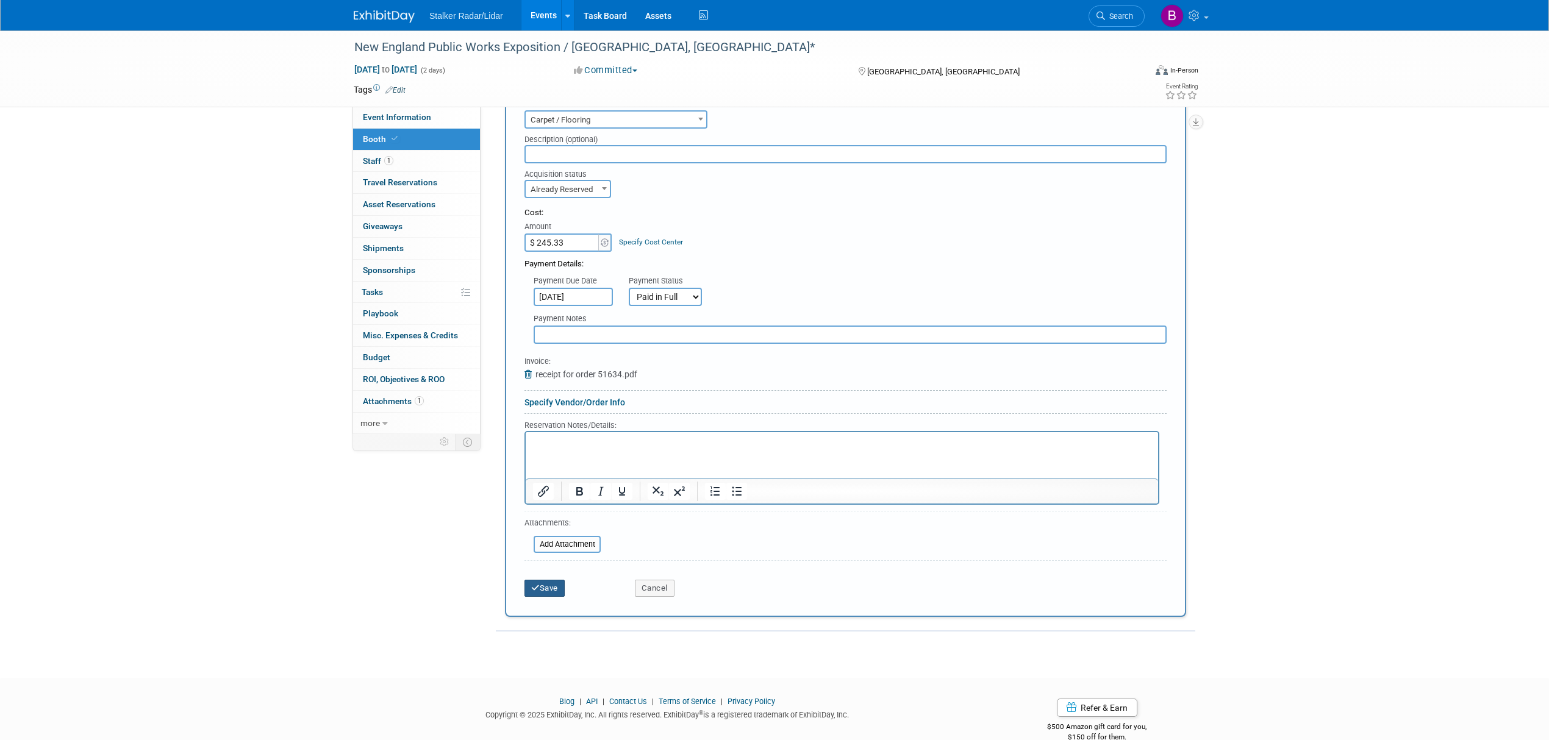
click at [544, 580] on button "Save" at bounding box center [544, 588] width 40 height 17
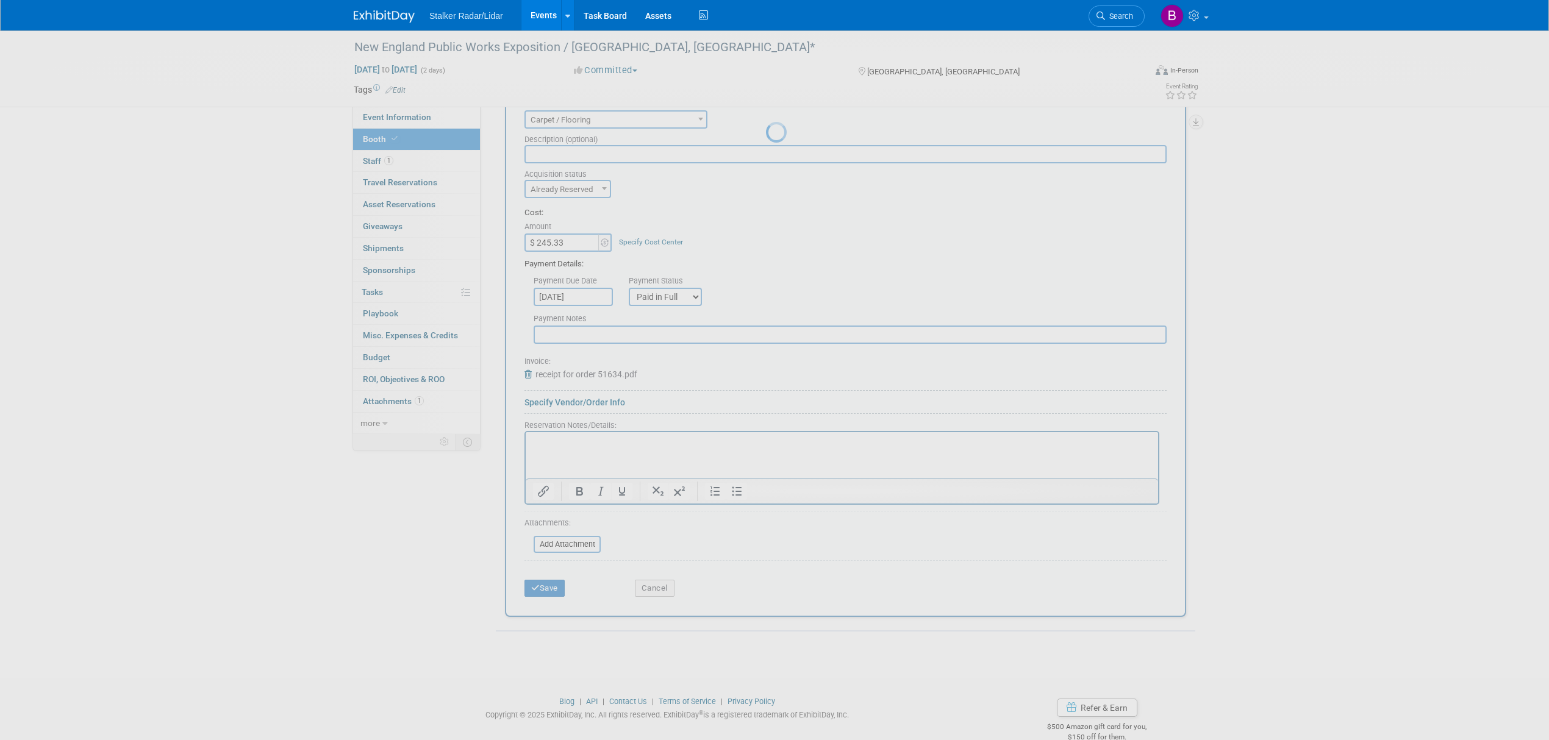
scroll to position [89, 0]
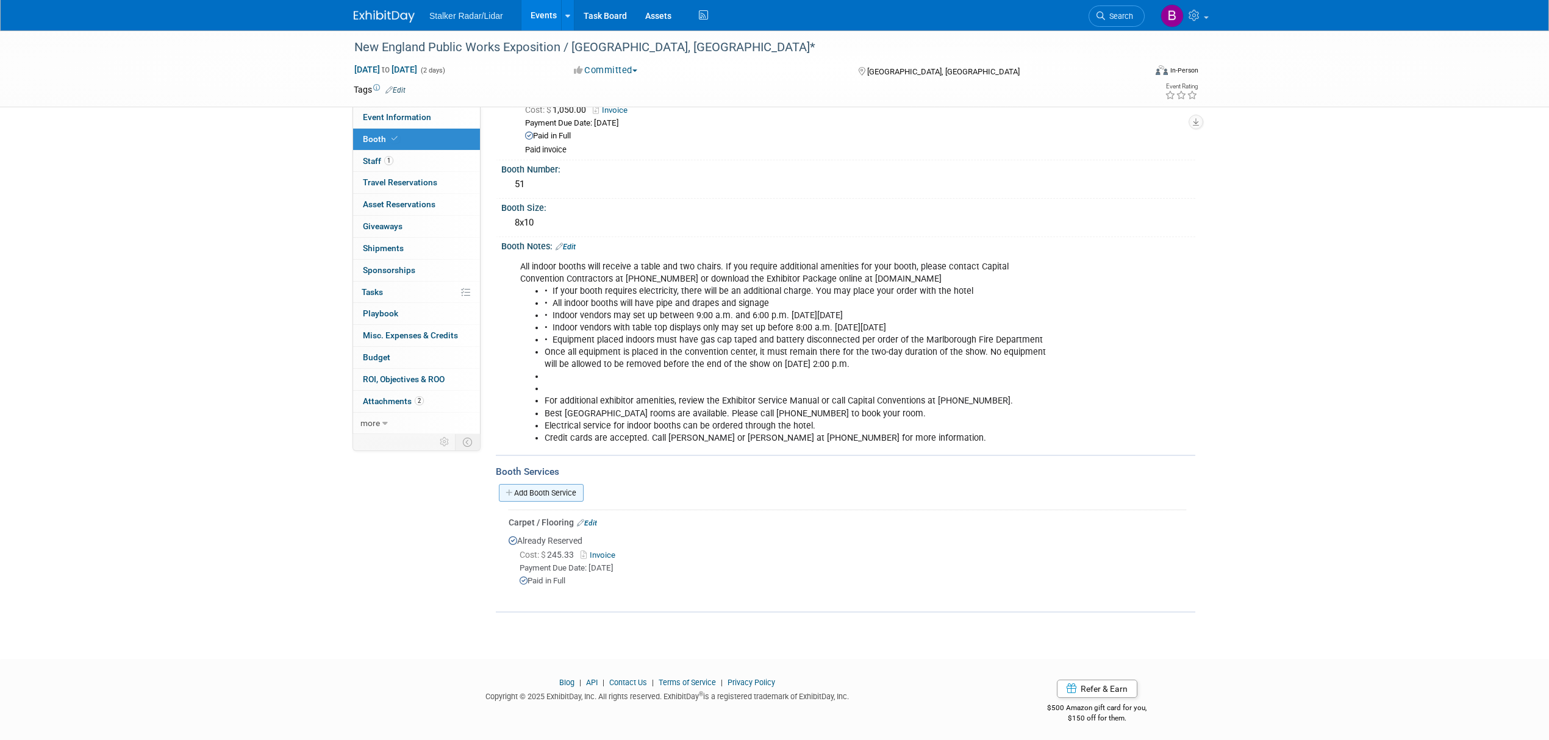
click at [529, 484] on link "Add Booth Service" at bounding box center [541, 493] width 85 height 18
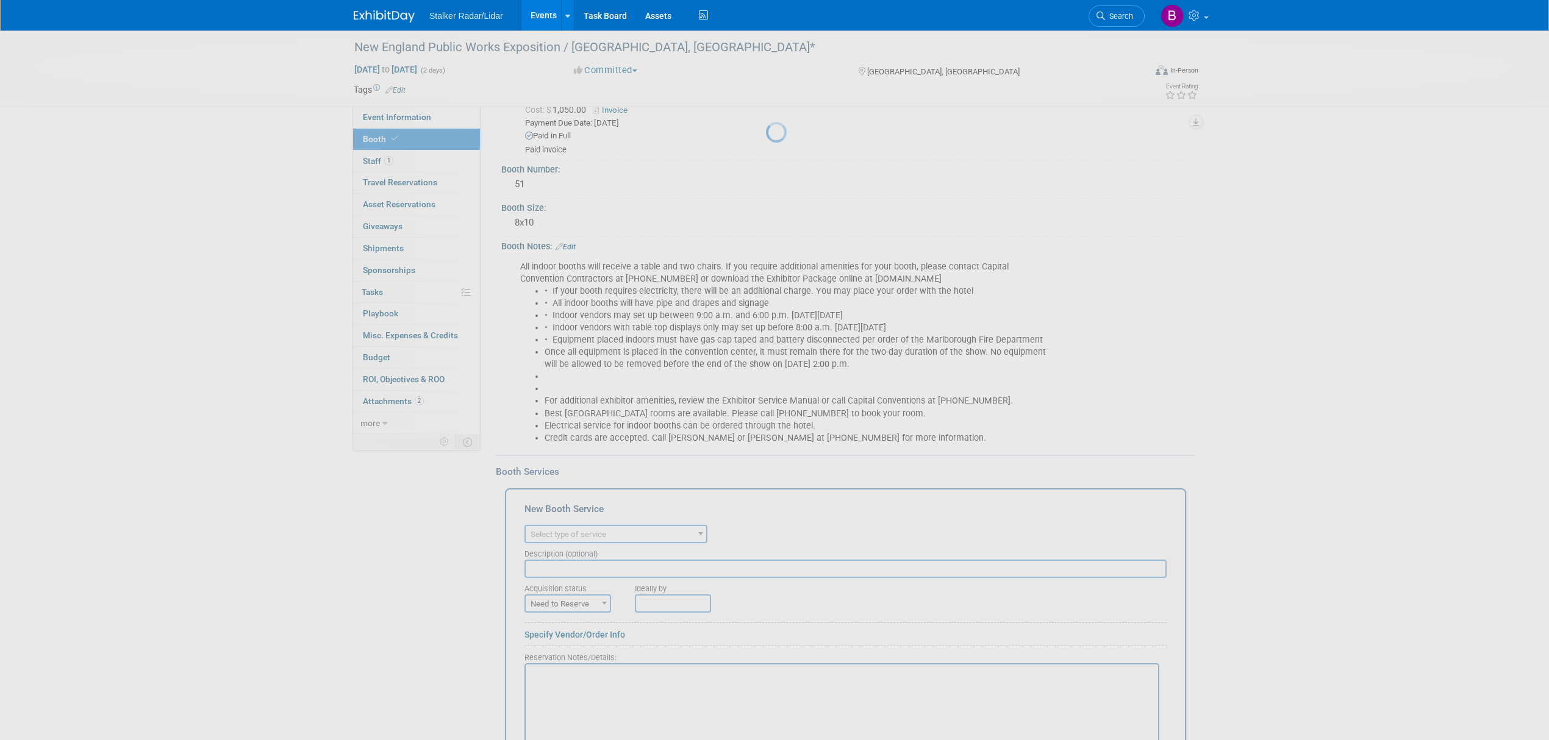
scroll to position [0, 0]
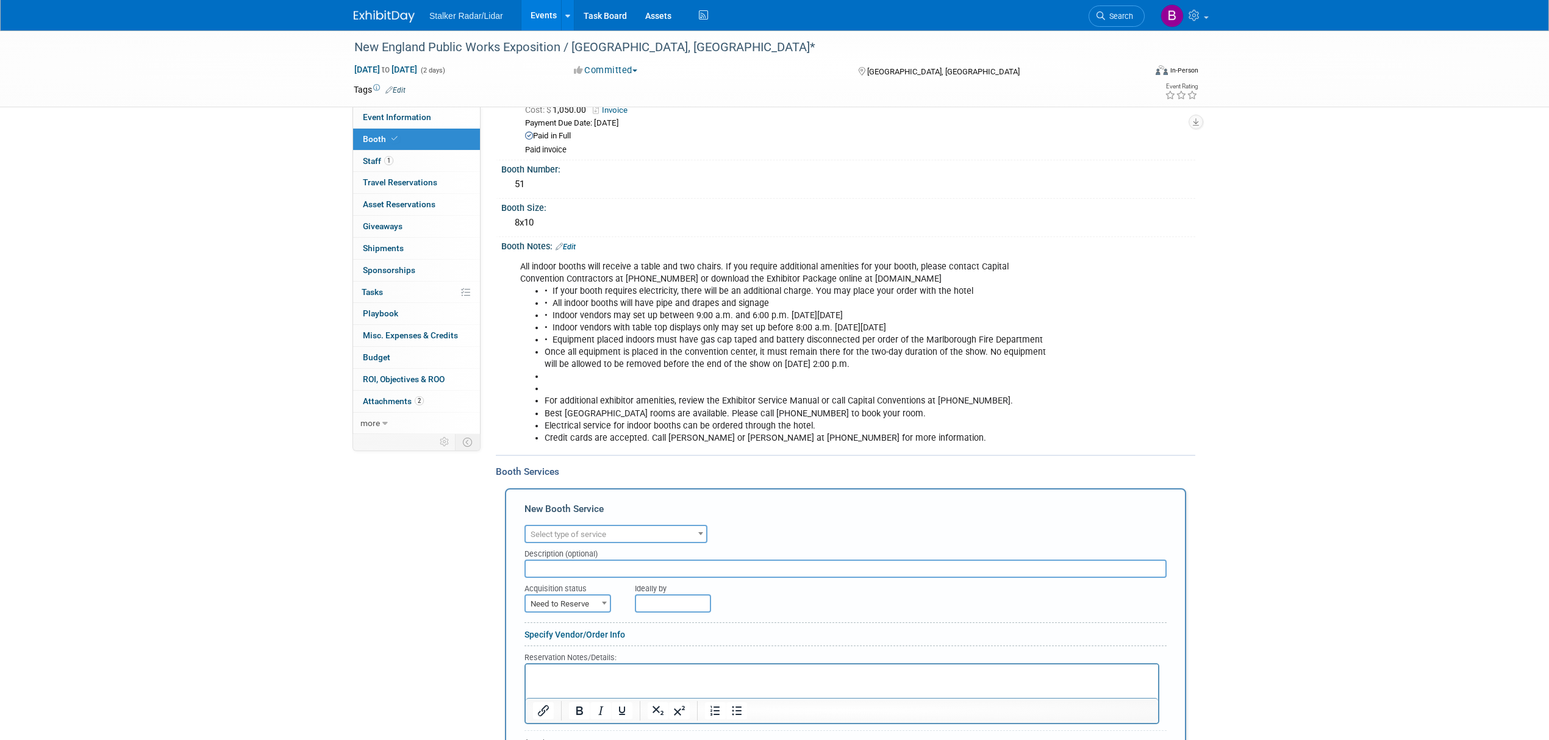
click at [576, 530] on span "Select type of service" at bounding box center [568, 534] width 76 height 9
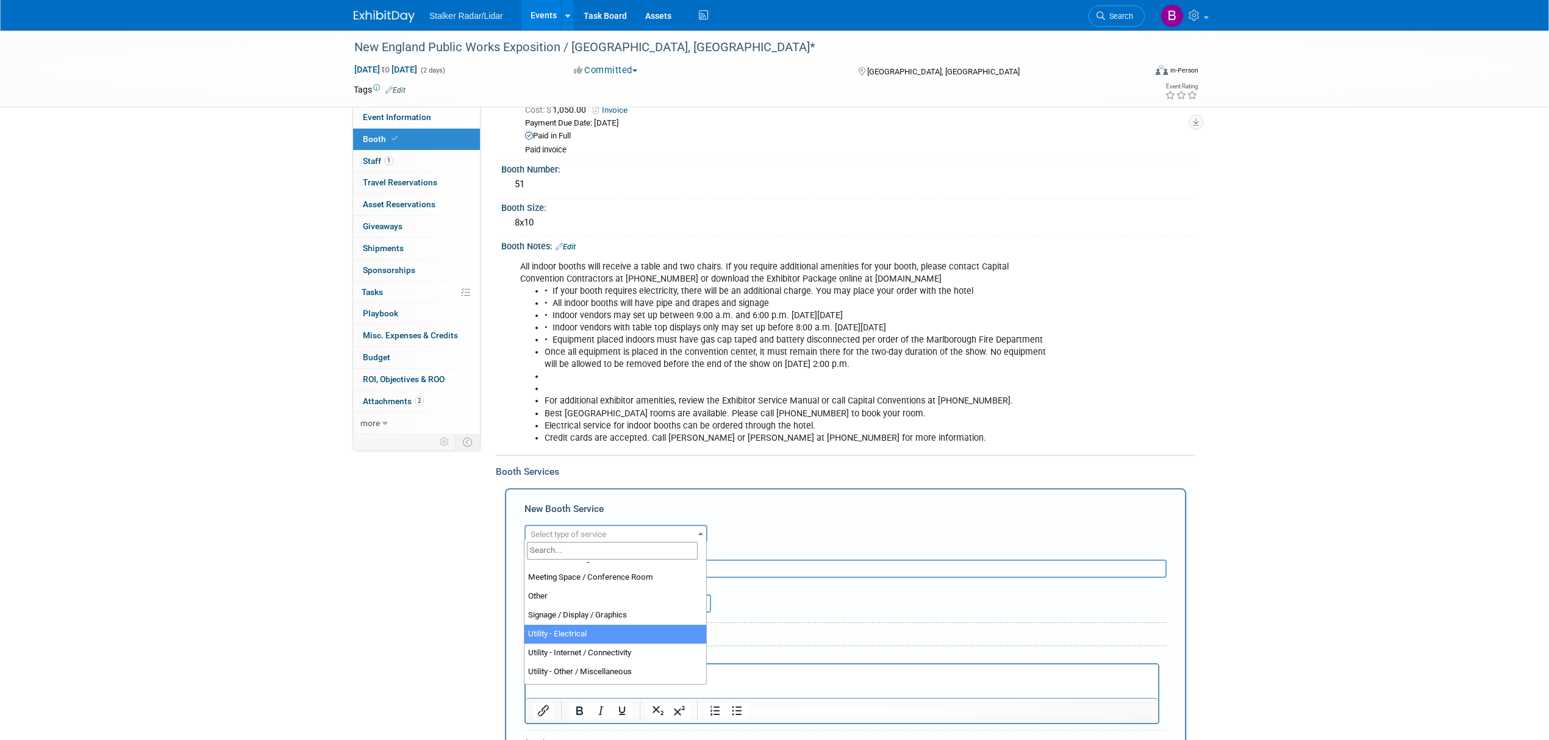
select select "8"
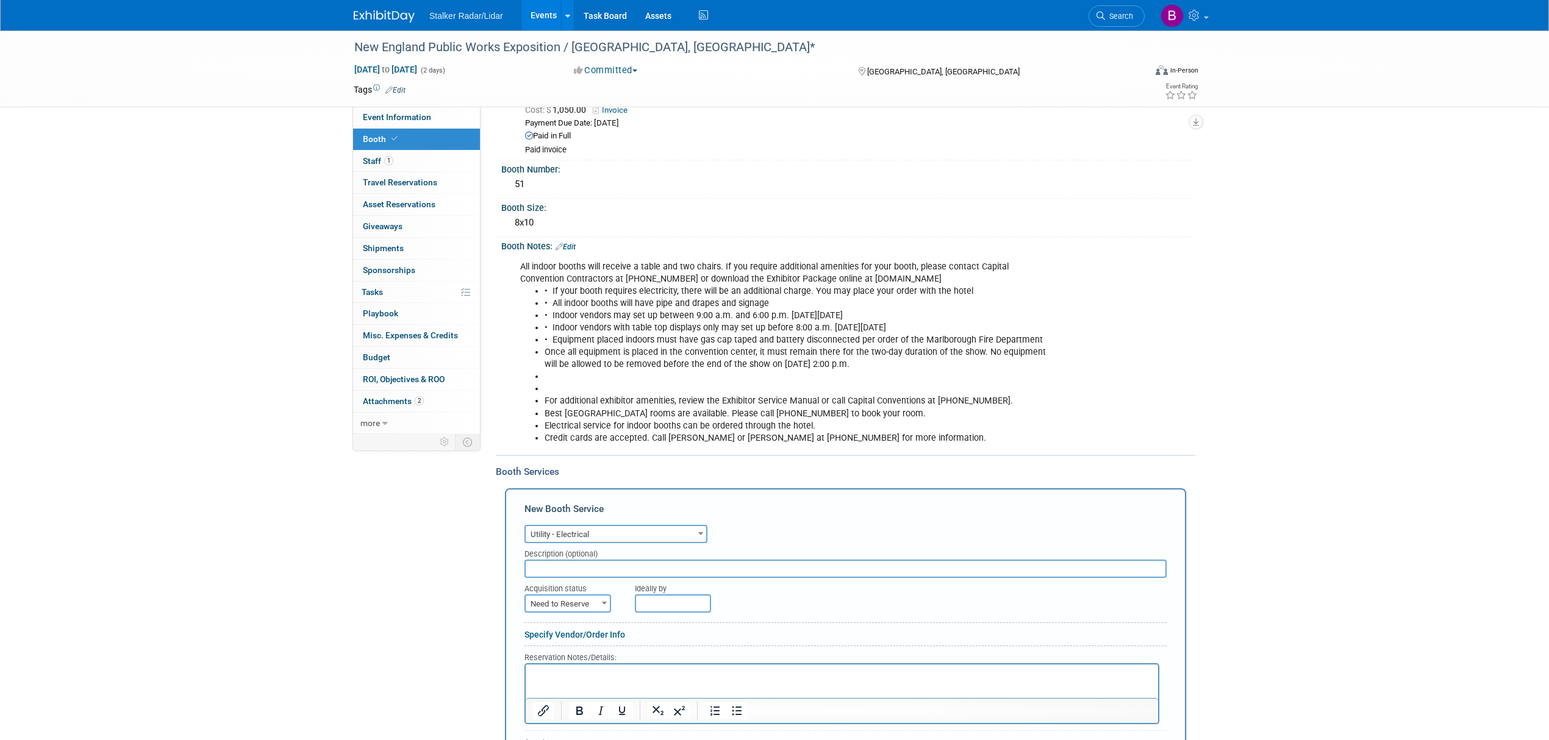
click at [579, 601] on span "Need to Reserve" at bounding box center [568, 604] width 84 height 17
select select "2"
click at [563, 654] on input "$ 0.00" at bounding box center [562, 657] width 76 height 18
type input "$ 137.00"
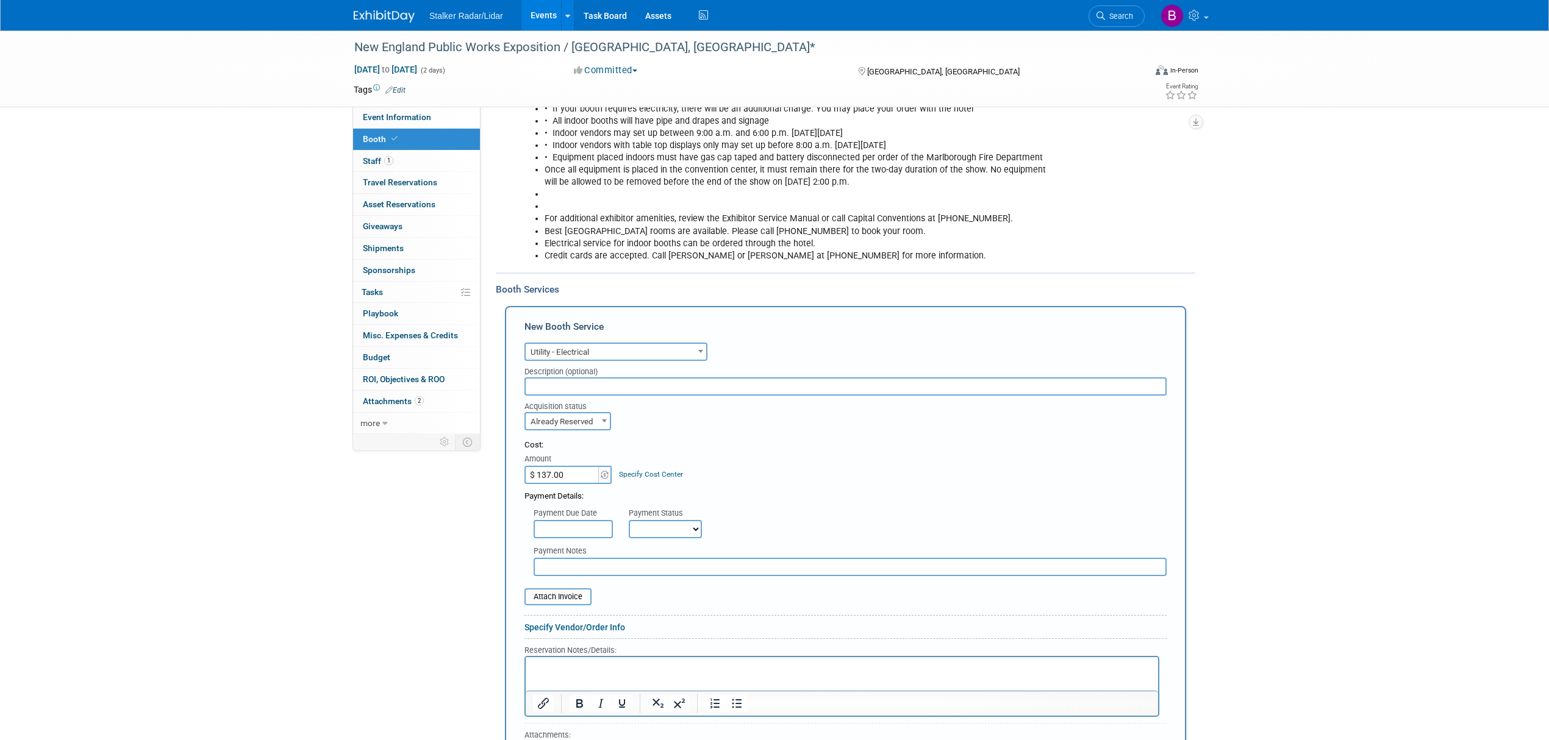
scroll to position [333, 0]
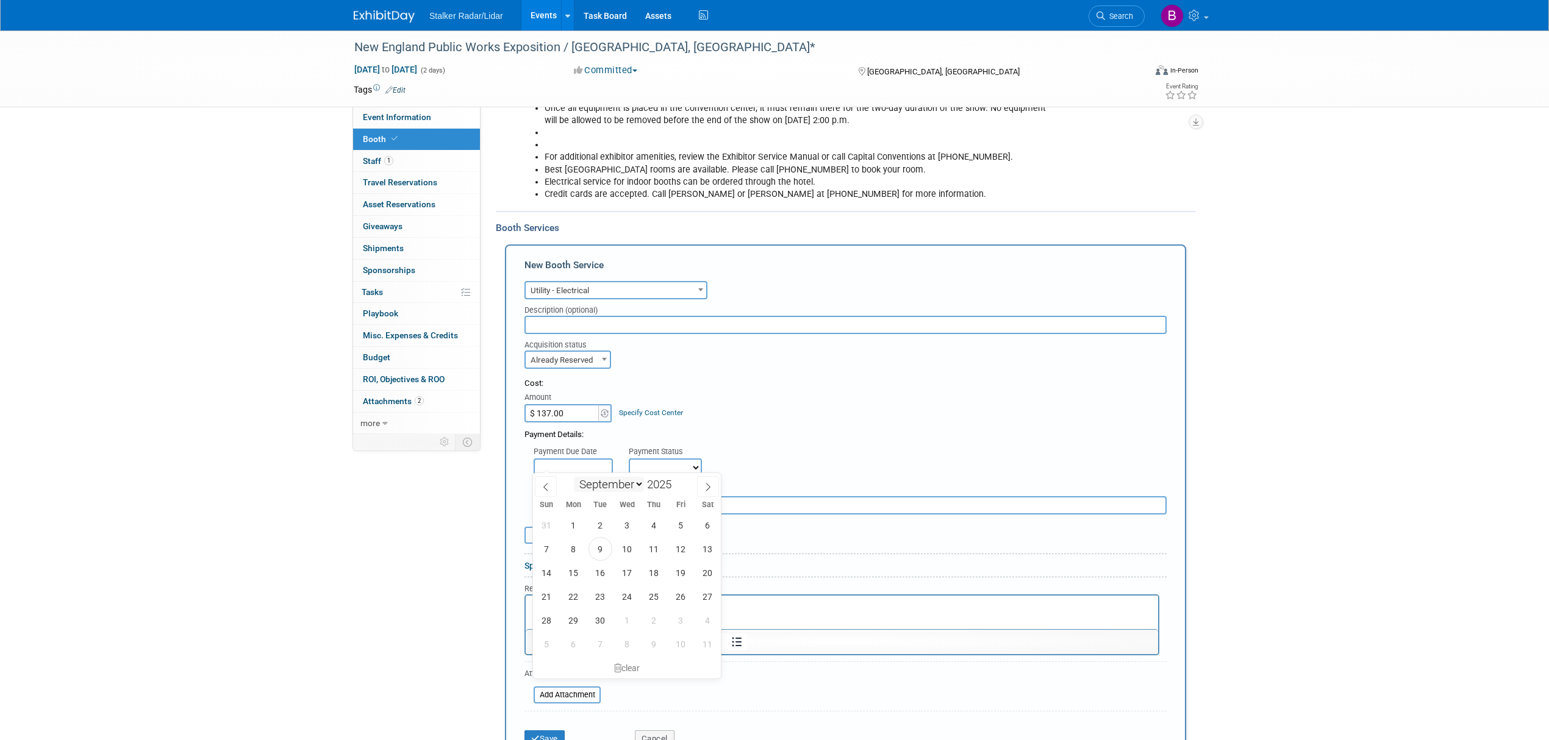
click at [588, 468] on input "text" at bounding box center [573, 468] width 79 height 18
click at [645, 573] on span "18" at bounding box center [654, 573] width 24 height 24
type input "[DATE]"
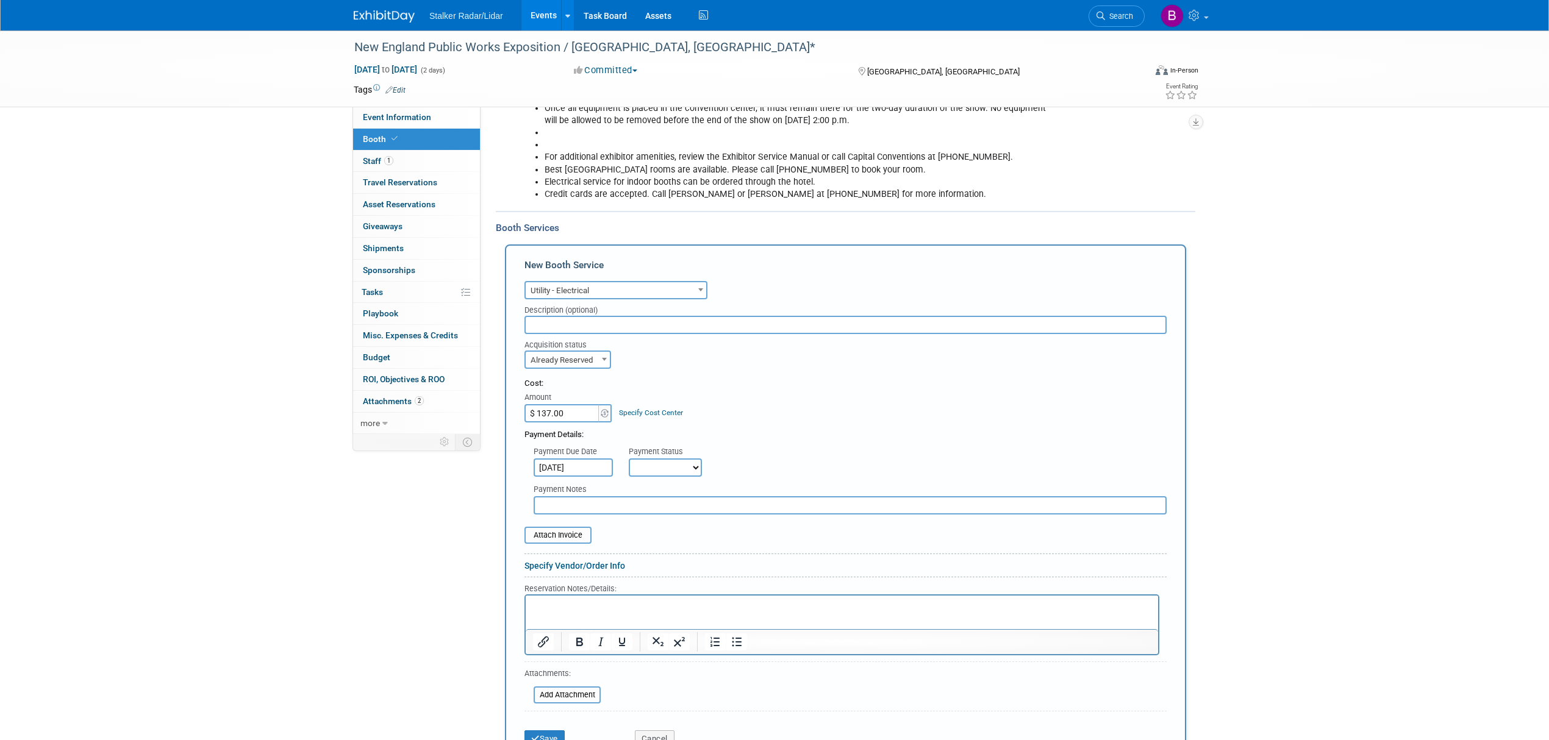
click at [673, 465] on select "Not Paid Yet Partially Paid Paid in Full" at bounding box center [665, 468] width 73 height 18
select select "3"
click at [629, 459] on select "Not Paid Yet Partially Paid Paid in Full" at bounding box center [665, 468] width 73 height 18
click at [527, 739] on button "Save" at bounding box center [544, 738] width 40 height 17
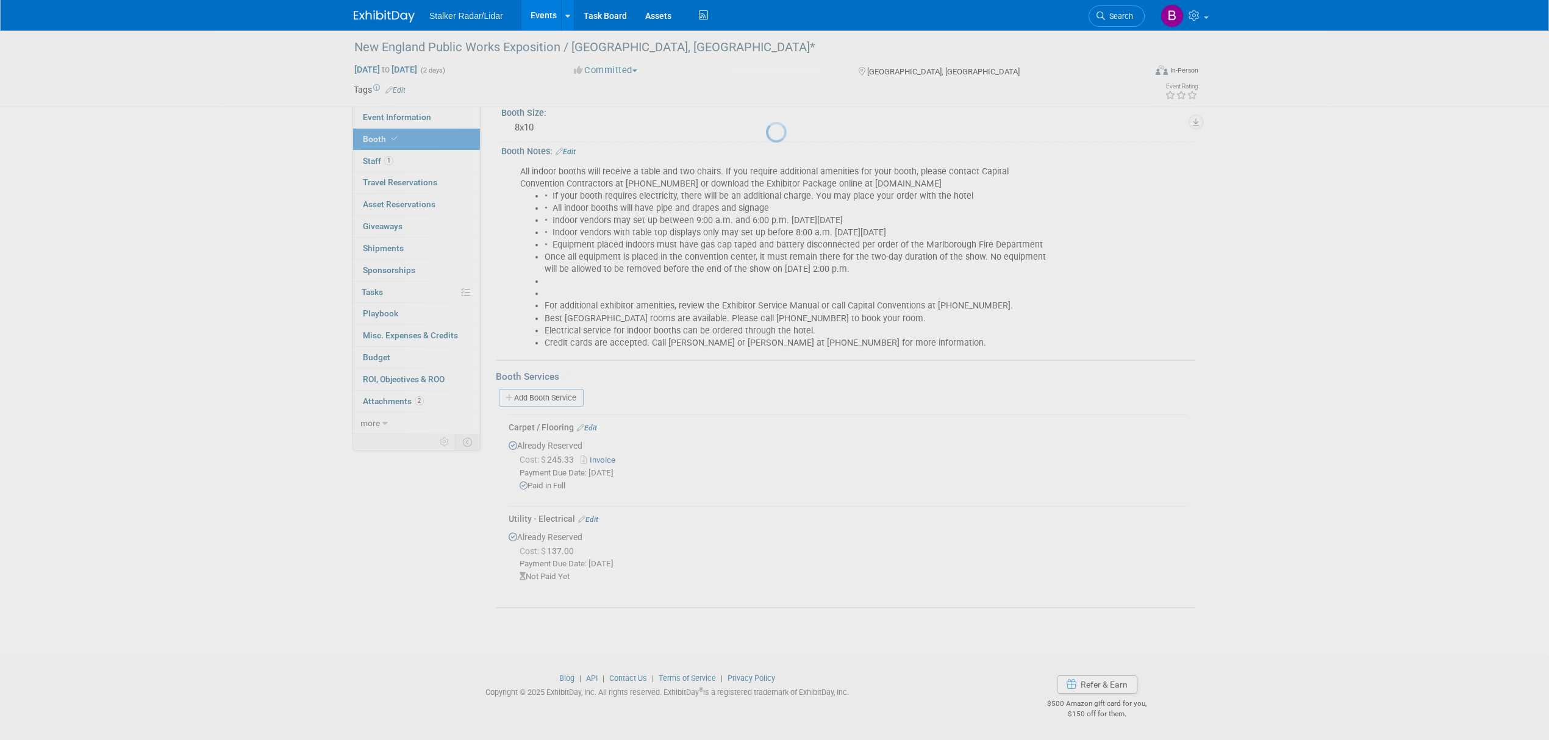
scroll to position [180, 0]
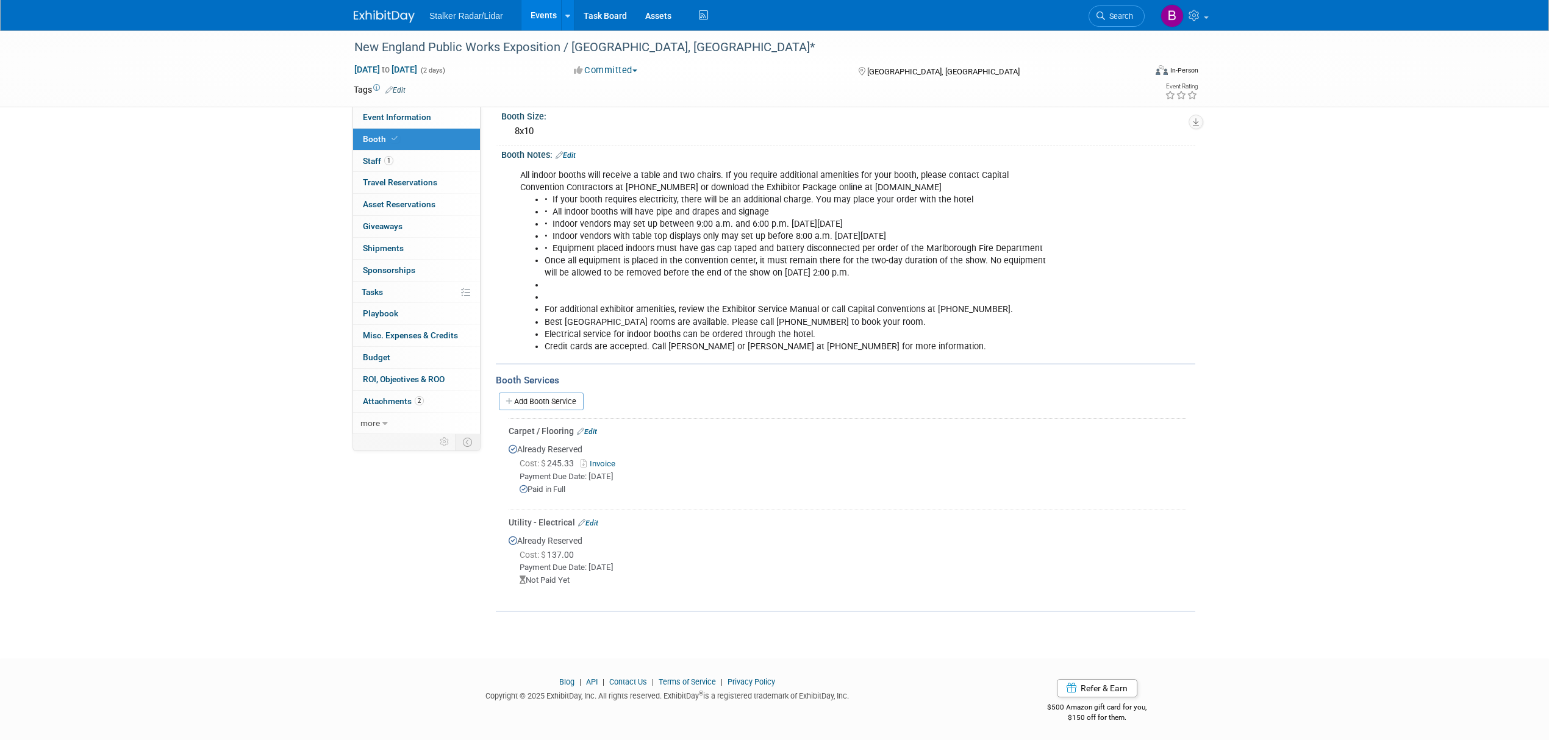
click at [594, 523] on div "Utility - Electrical Edit" at bounding box center [847, 522] width 677 height 12
click at [593, 521] on link "Edit" at bounding box center [588, 523] width 20 height 9
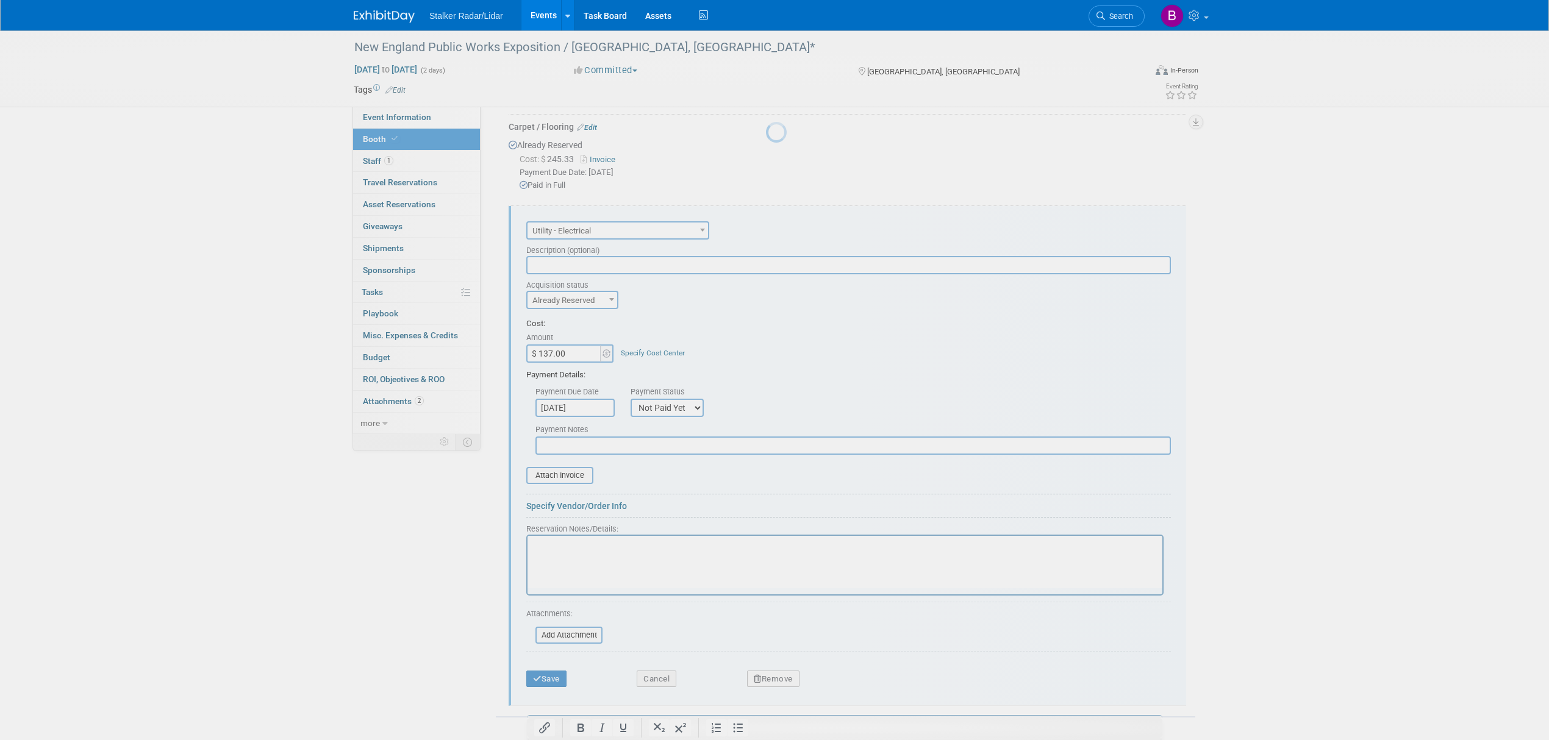
scroll to position [0, 0]
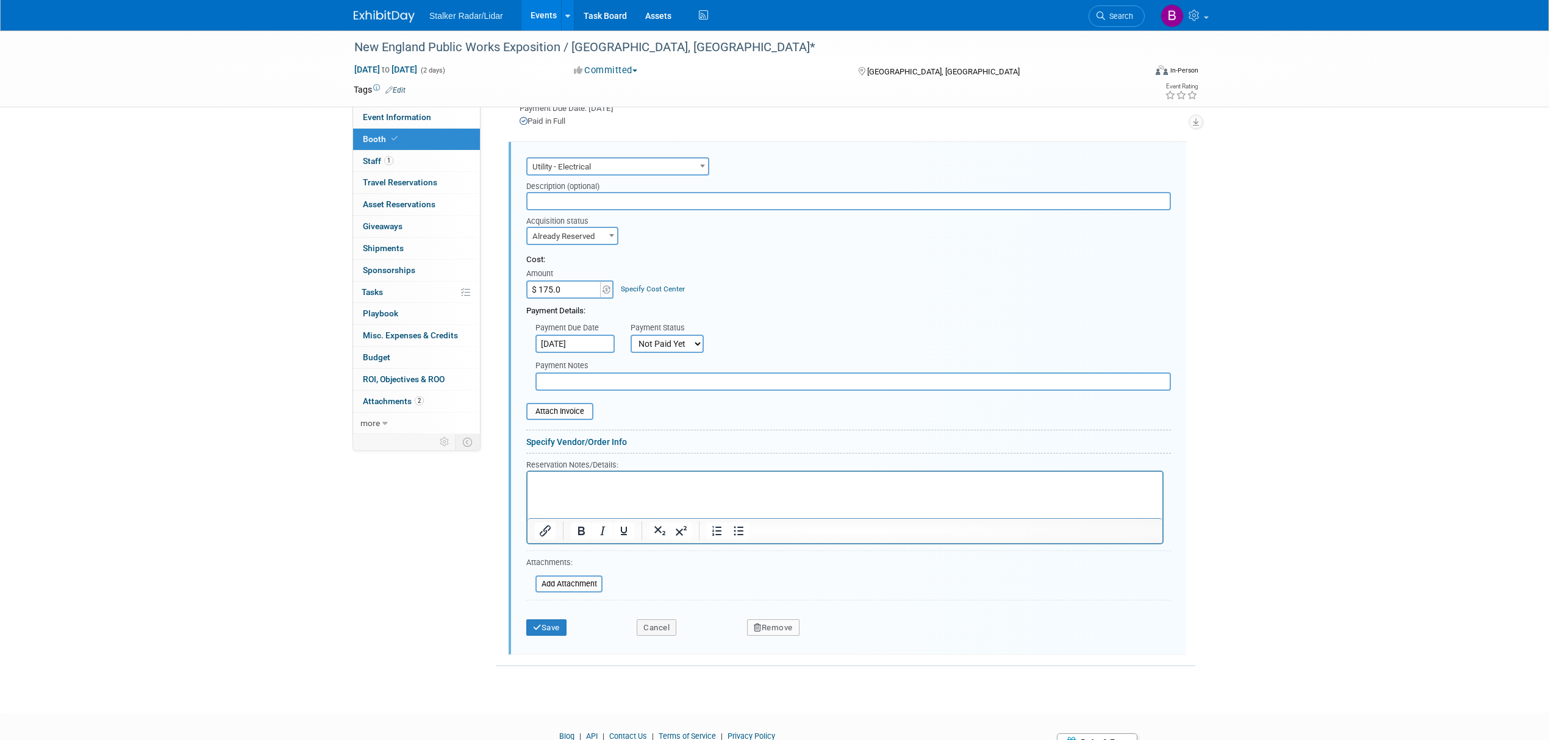
type input "$ 175.00"
click at [555, 624] on button "Save" at bounding box center [546, 628] width 40 height 17
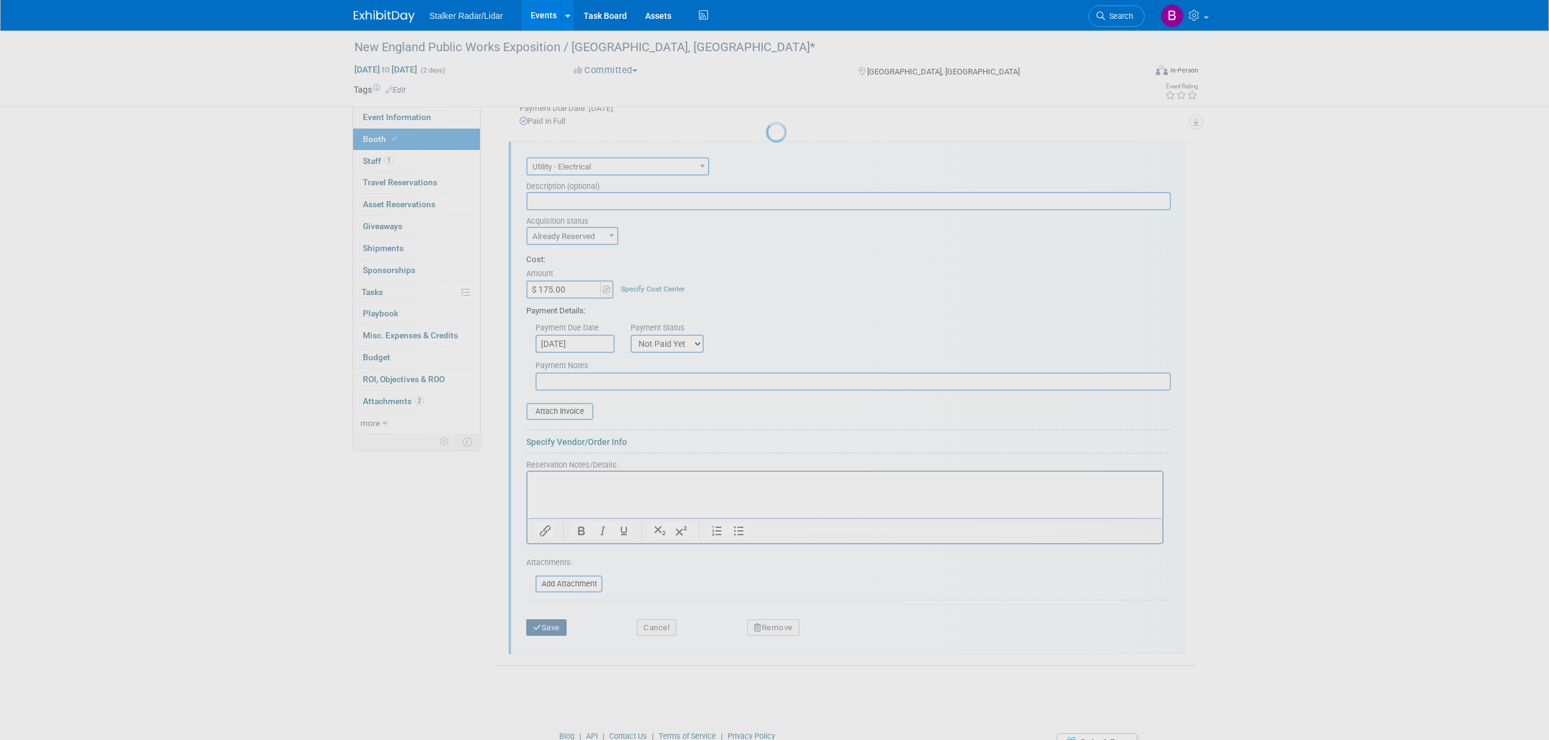
scroll to position [180, 0]
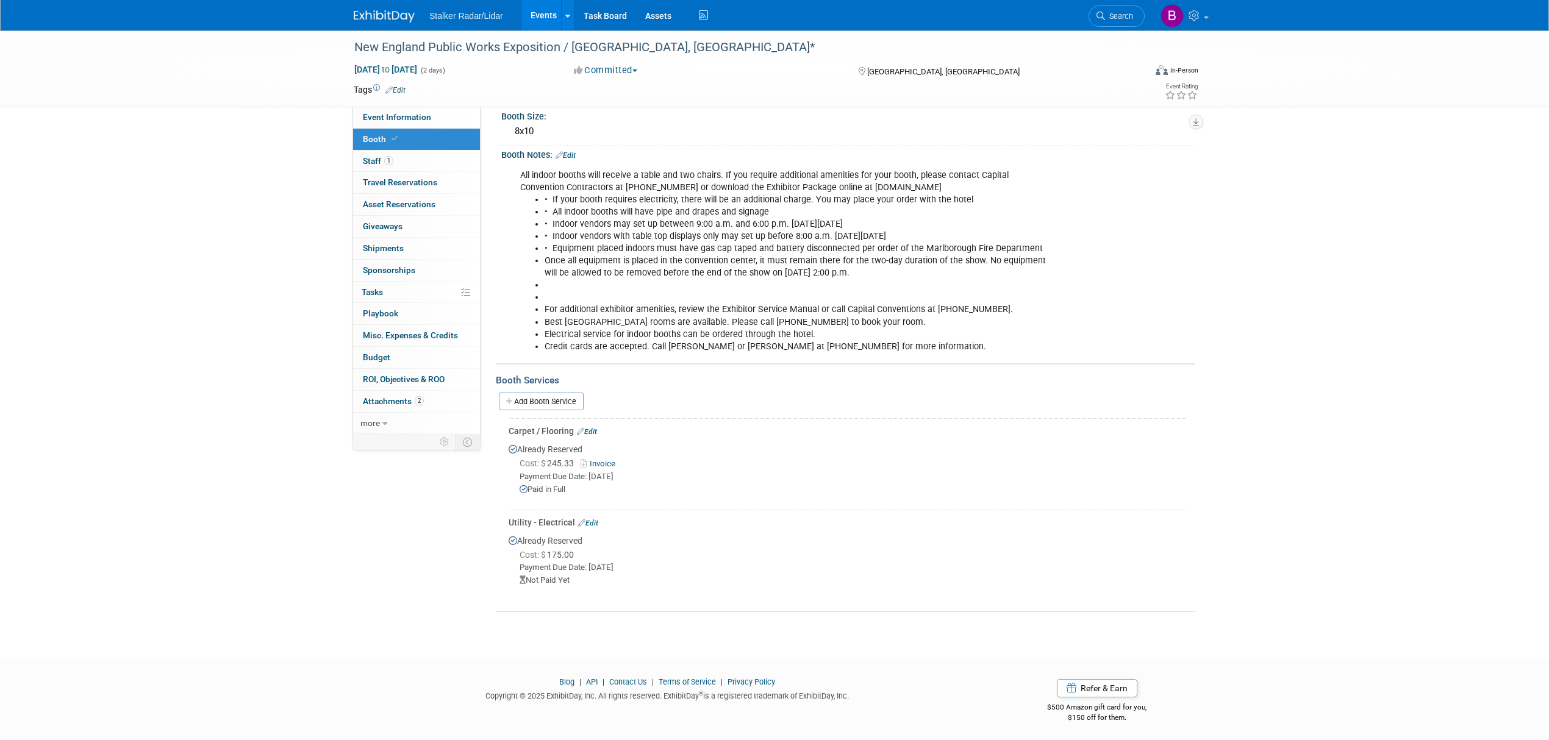
click at [589, 523] on div "Utility - Electrical Edit" at bounding box center [847, 522] width 677 height 12
click at [586, 529] on div "Already Reserved Cost: $ 175.00 Payment Due Date: [DATE] Not Paid Yet" at bounding box center [847, 563] width 677 height 68
click at [598, 519] on link "Edit" at bounding box center [588, 523] width 20 height 9
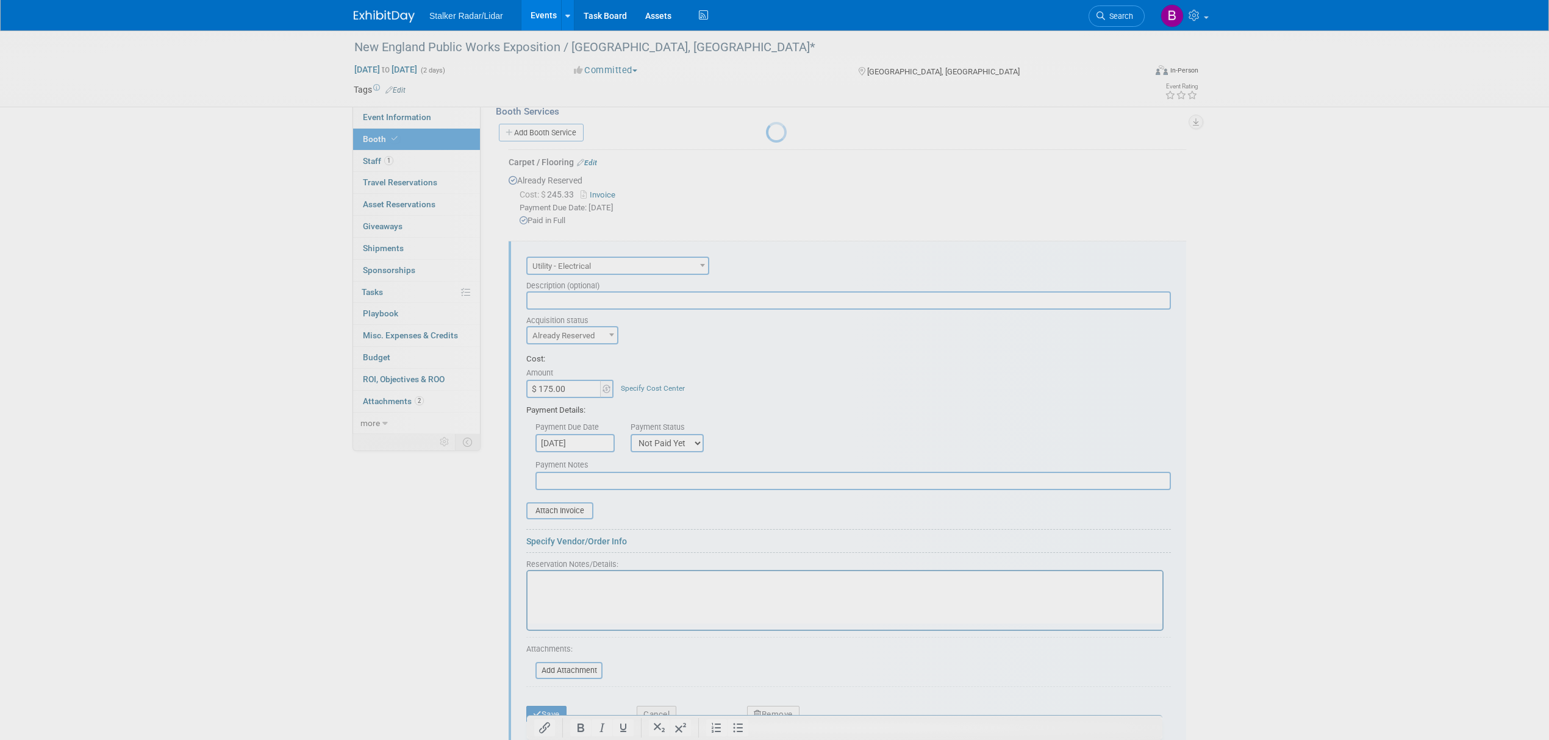
scroll to position [549, 0]
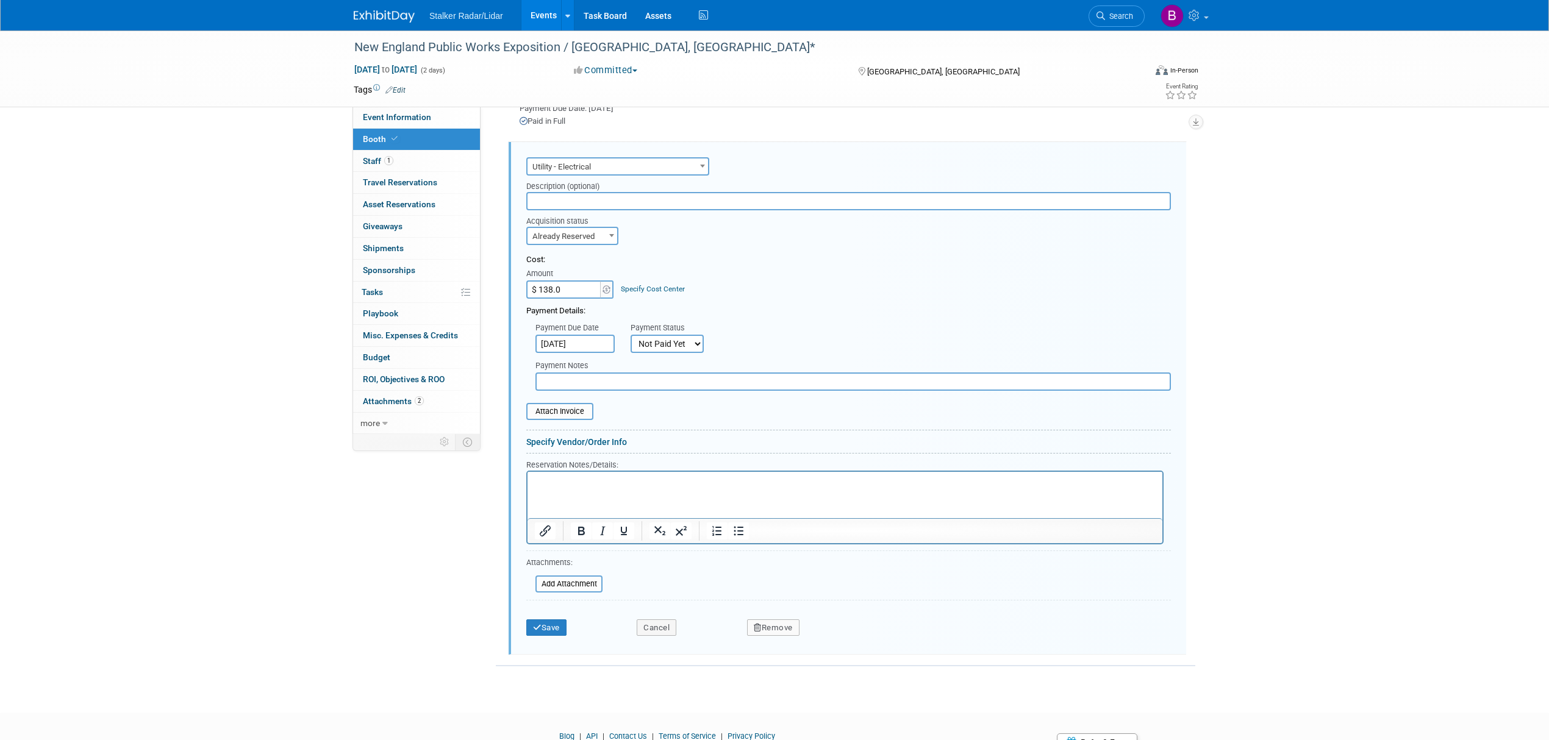
type input "$ 138.00"
click at [535, 624] on icon "submit" at bounding box center [537, 628] width 9 height 8
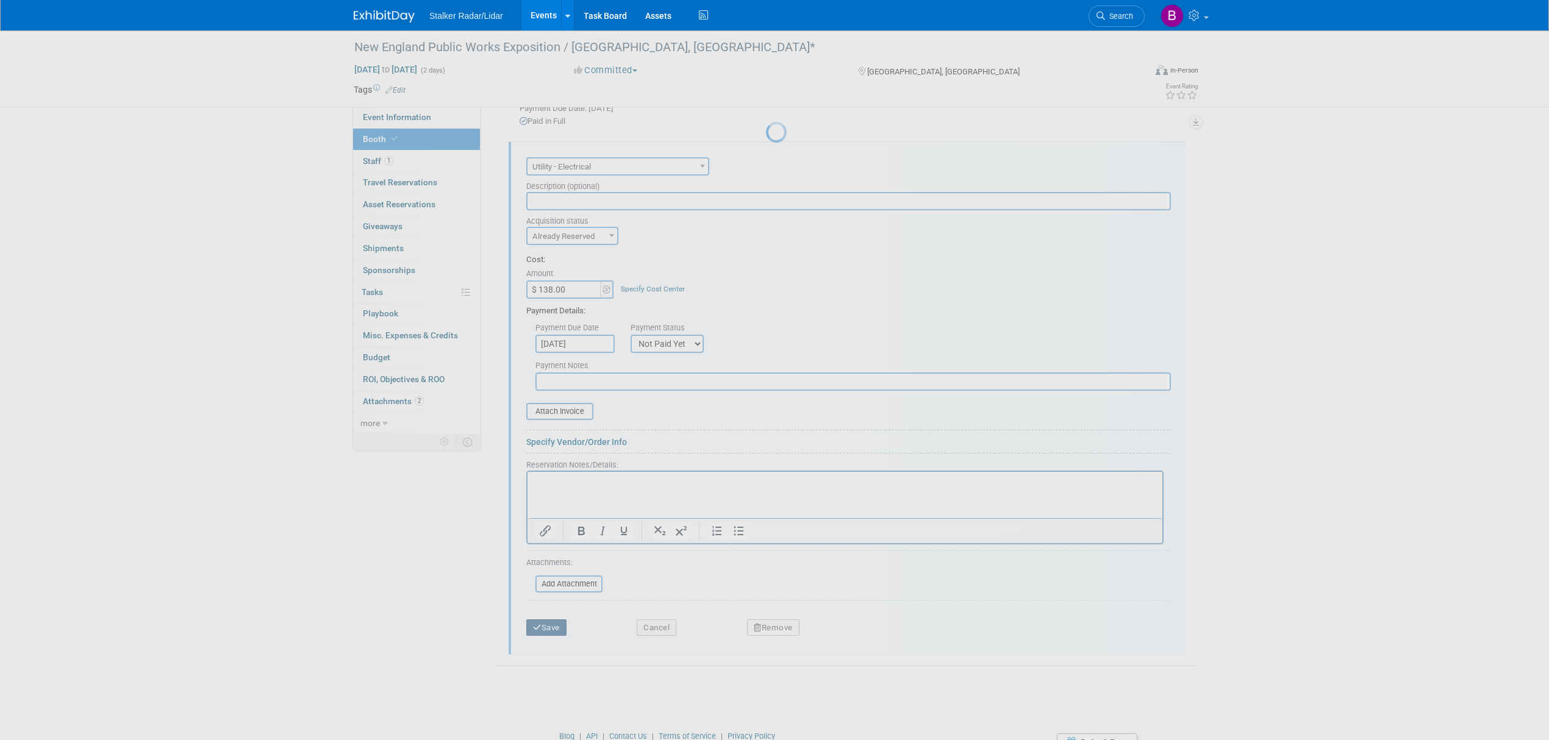
scroll to position [180, 0]
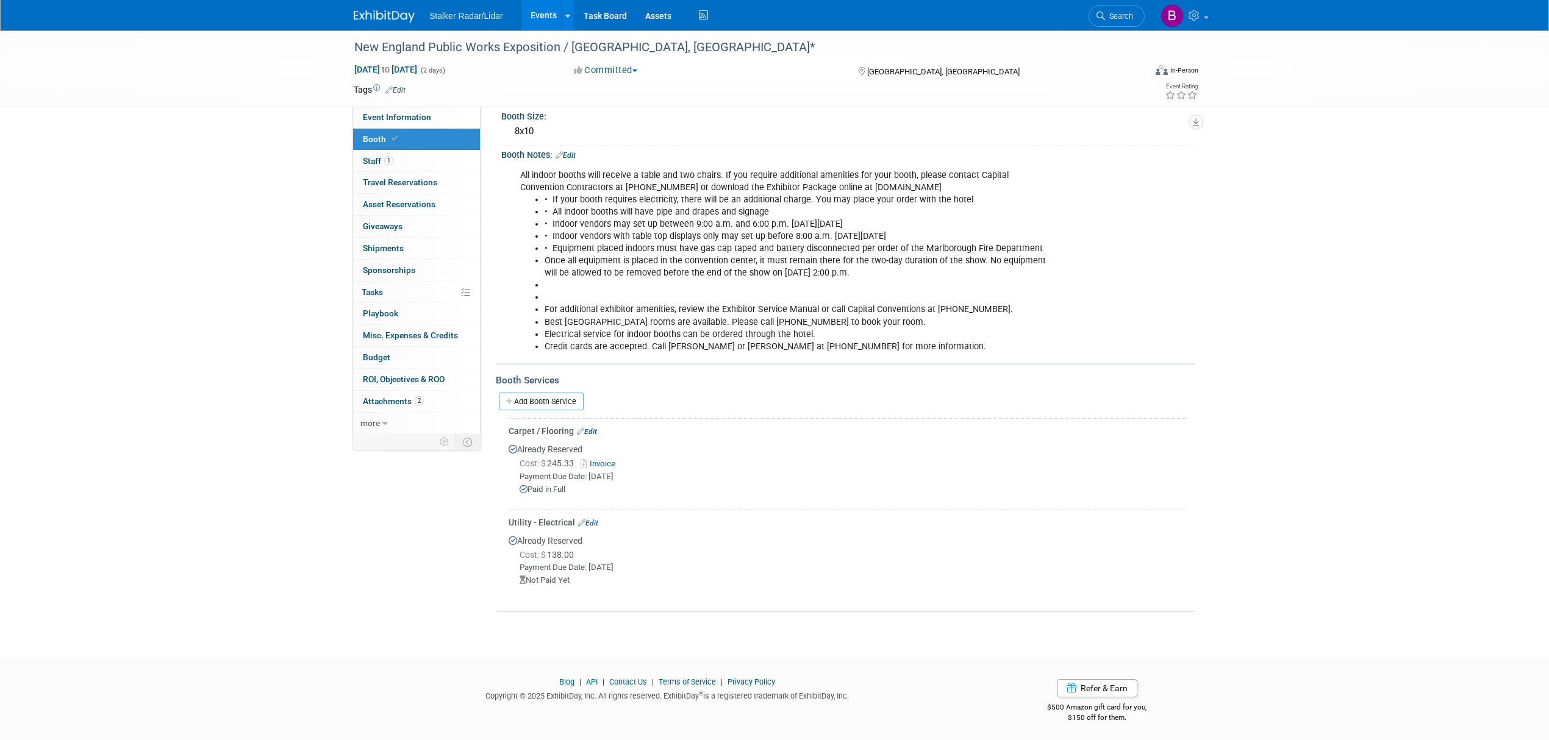
click at [542, 5] on link "Events" at bounding box center [543, 15] width 45 height 30
